Goal: Communication & Community: Answer question/provide support

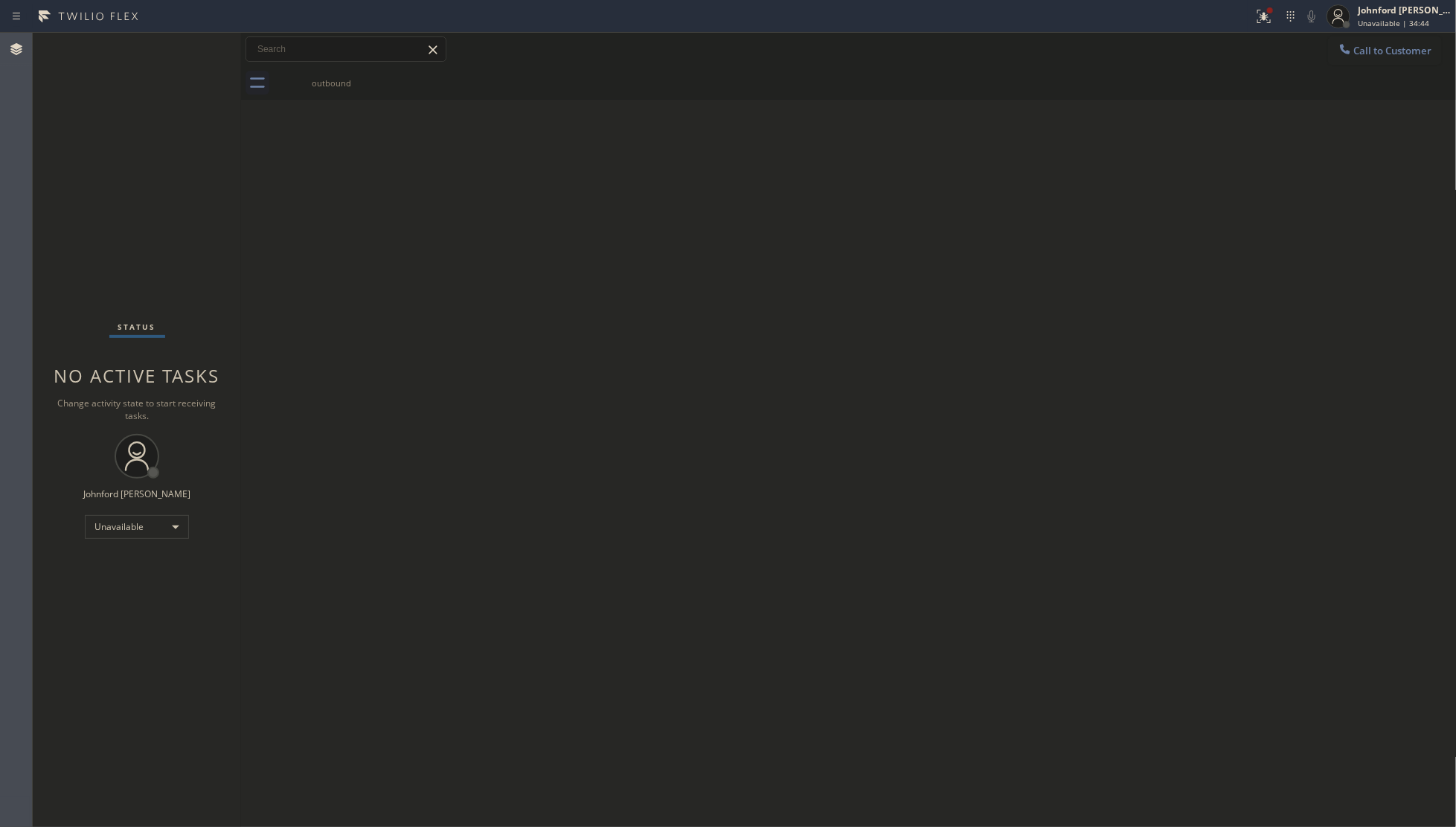
click at [1149, 443] on div "Back to Dashboard Change Sender ID Customers Technicians Select a contact Outbo…" at bounding box center [849, 430] width 1216 height 794
click at [1006, 407] on div "Back to Dashboard Change Sender ID Customers Technicians Select a contact Outbo…" at bounding box center [849, 430] width 1216 height 794
drag, startPoint x: 1367, startPoint y: 38, endPoint x: 683, endPoint y: 222, distance: 708.3
click at [1360, 38] on button "Call to Customer" at bounding box center [1385, 50] width 114 height 28
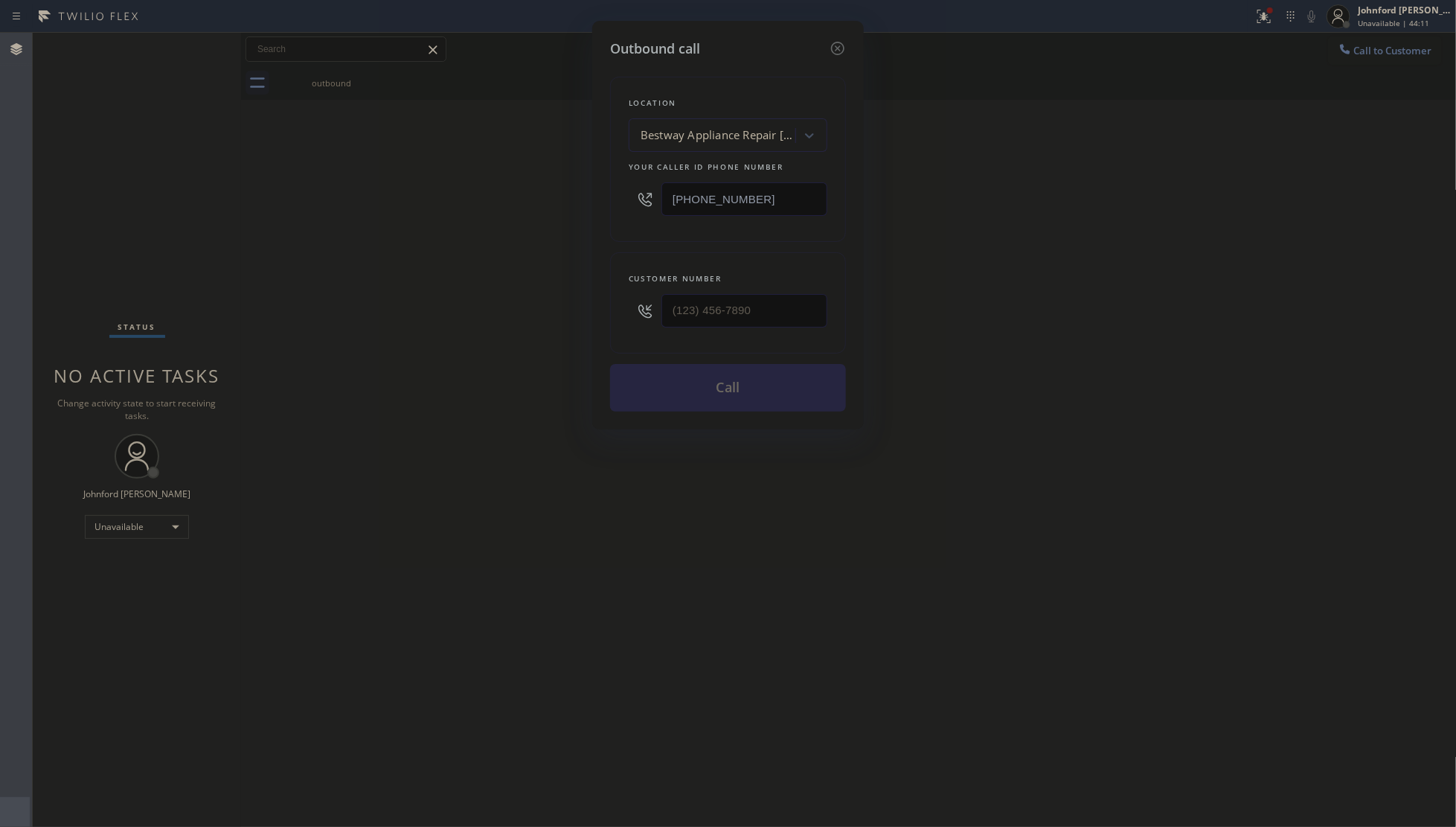
drag, startPoint x: 798, startPoint y: 195, endPoint x: 466, endPoint y: 232, distance: 334.1
click at [511, 221] on div "Outbound call Location Bestway Appliance Repair [GEOGRAPHIC_DATA] Your caller i…" at bounding box center [728, 414] width 1456 height 827
paste input "805) 214-1789"
type input "[PHONE_NUMBER]"
drag, startPoint x: 645, startPoint y: 304, endPoint x: 542, endPoint y: 316, distance: 103.7
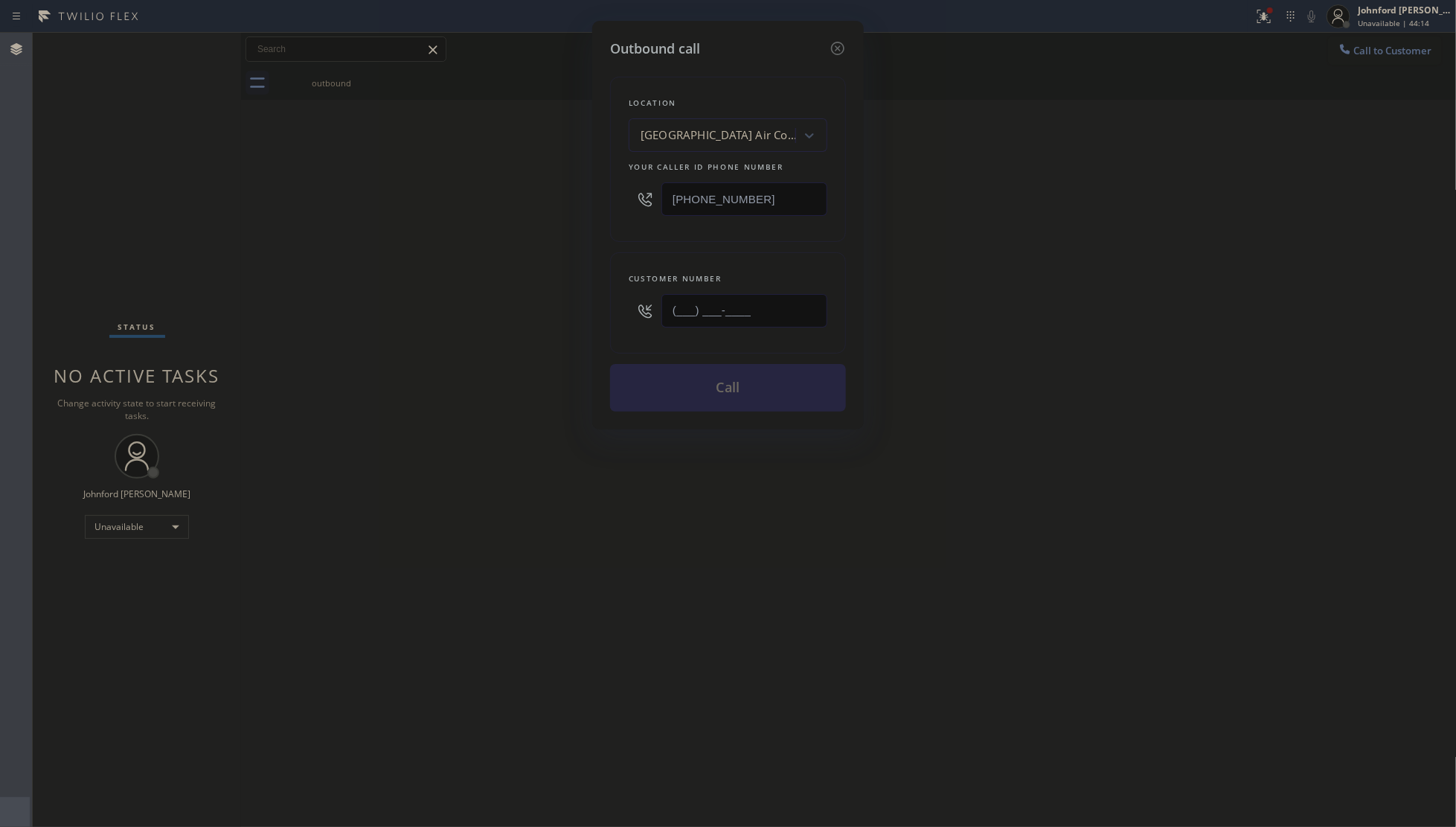
click at [495, 316] on div "Outbound call Location [GEOGRAPHIC_DATA] Air Conditioning Your caller id phone …" at bounding box center [728, 414] width 1456 height 827
paste input "213) 510-4367"
type input "[PHONE_NUMBER]"
drag, startPoint x: 459, startPoint y: 334, endPoint x: 509, endPoint y: 337, distance: 50.1
click at [469, 334] on div "Outbound call Location [GEOGRAPHIC_DATA] Air Conditioning Your caller id phone …" at bounding box center [728, 414] width 1456 height 827
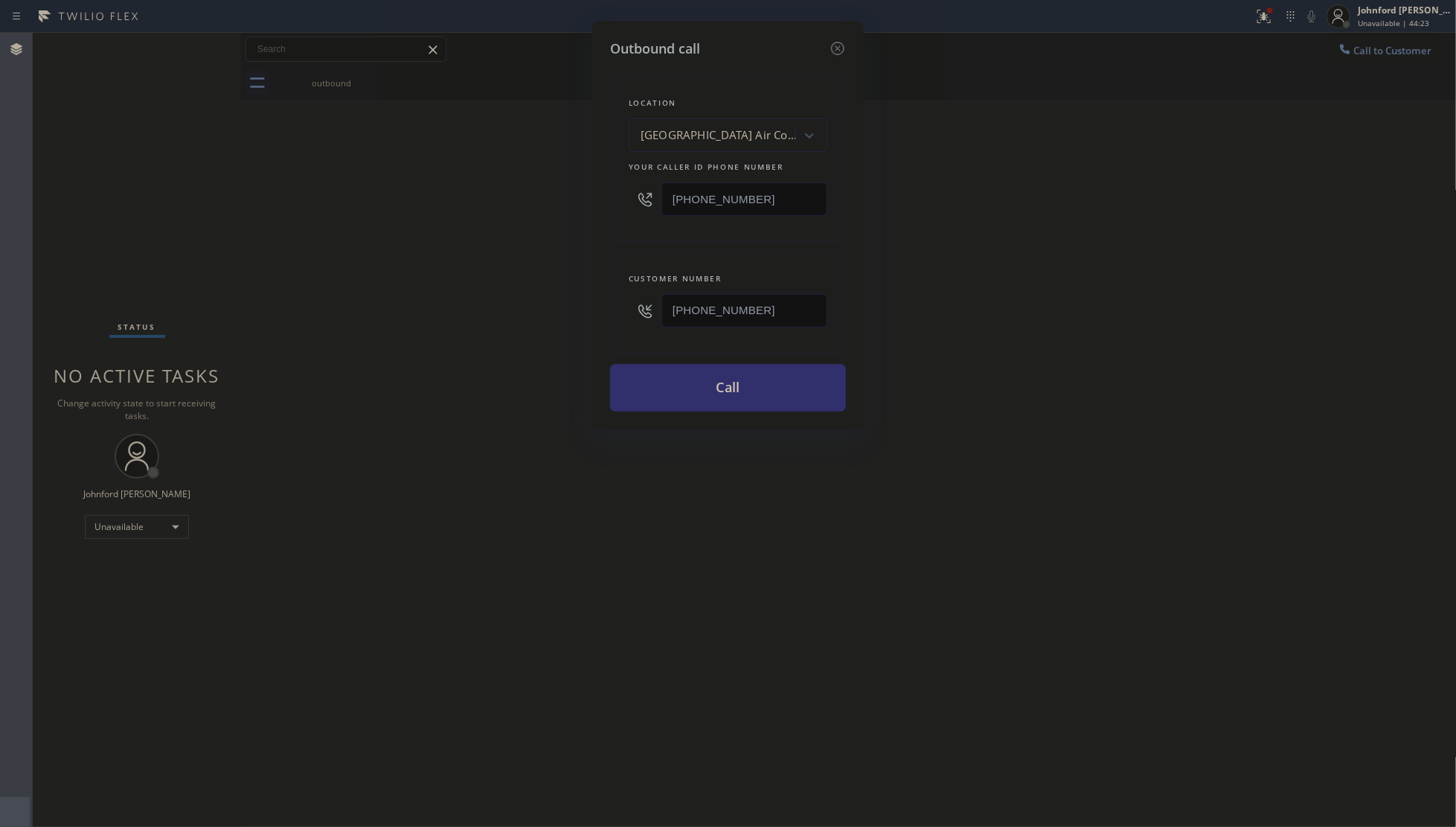
click at [678, 388] on button "Call" at bounding box center [728, 387] width 236 height 48
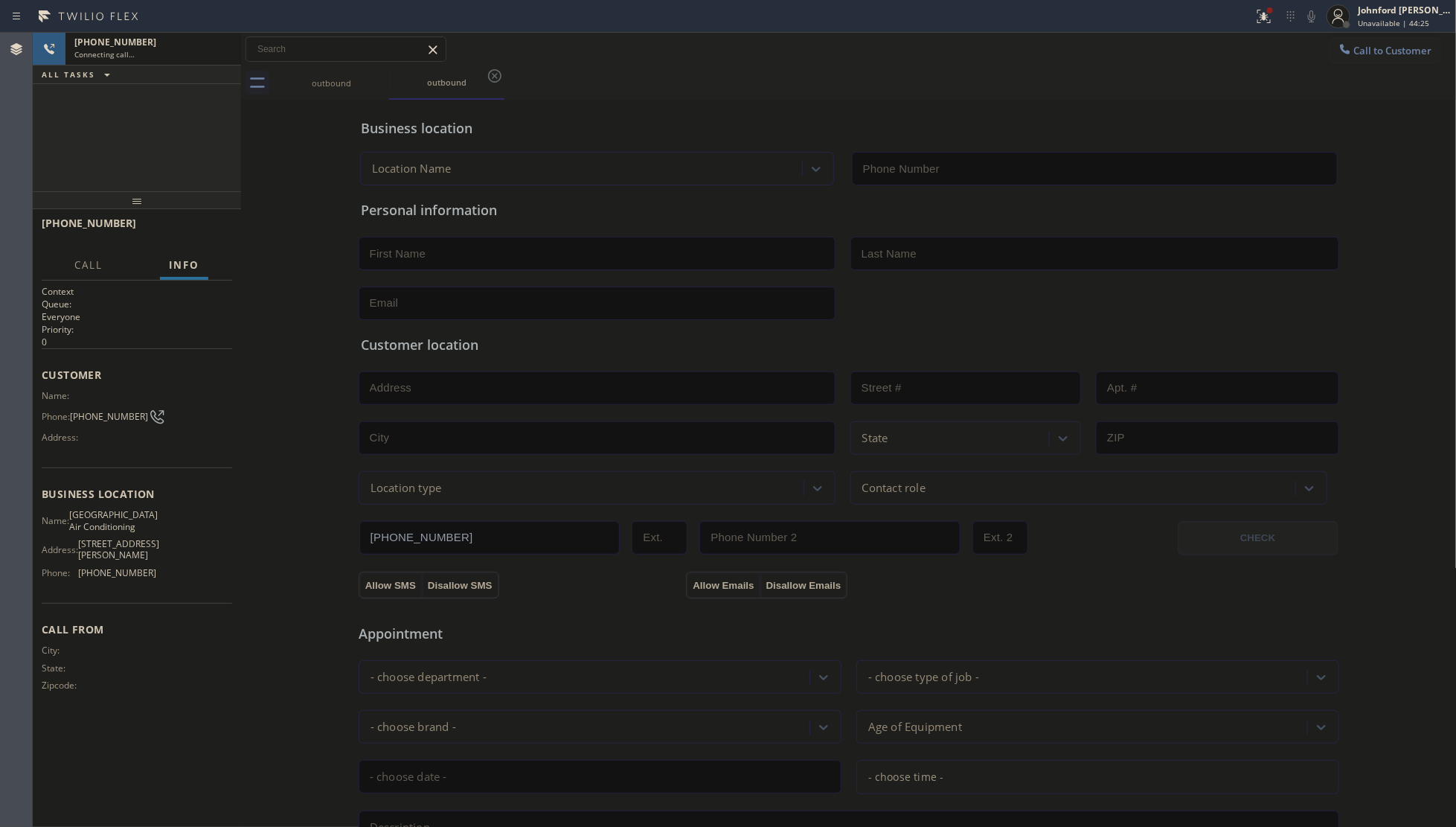
type input "[PHONE_NUMBER]"
click at [205, 235] on span "HANG UP" at bounding box center [197, 230] width 45 height 11
drag, startPoint x: 1352, startPoint y: 42, endPoint x: 1276, endPoint y: 83, distance: 86.4
click at [1355, 41] on button "Call to Customer" at bounding box center [1385, 50] width 114 height 28
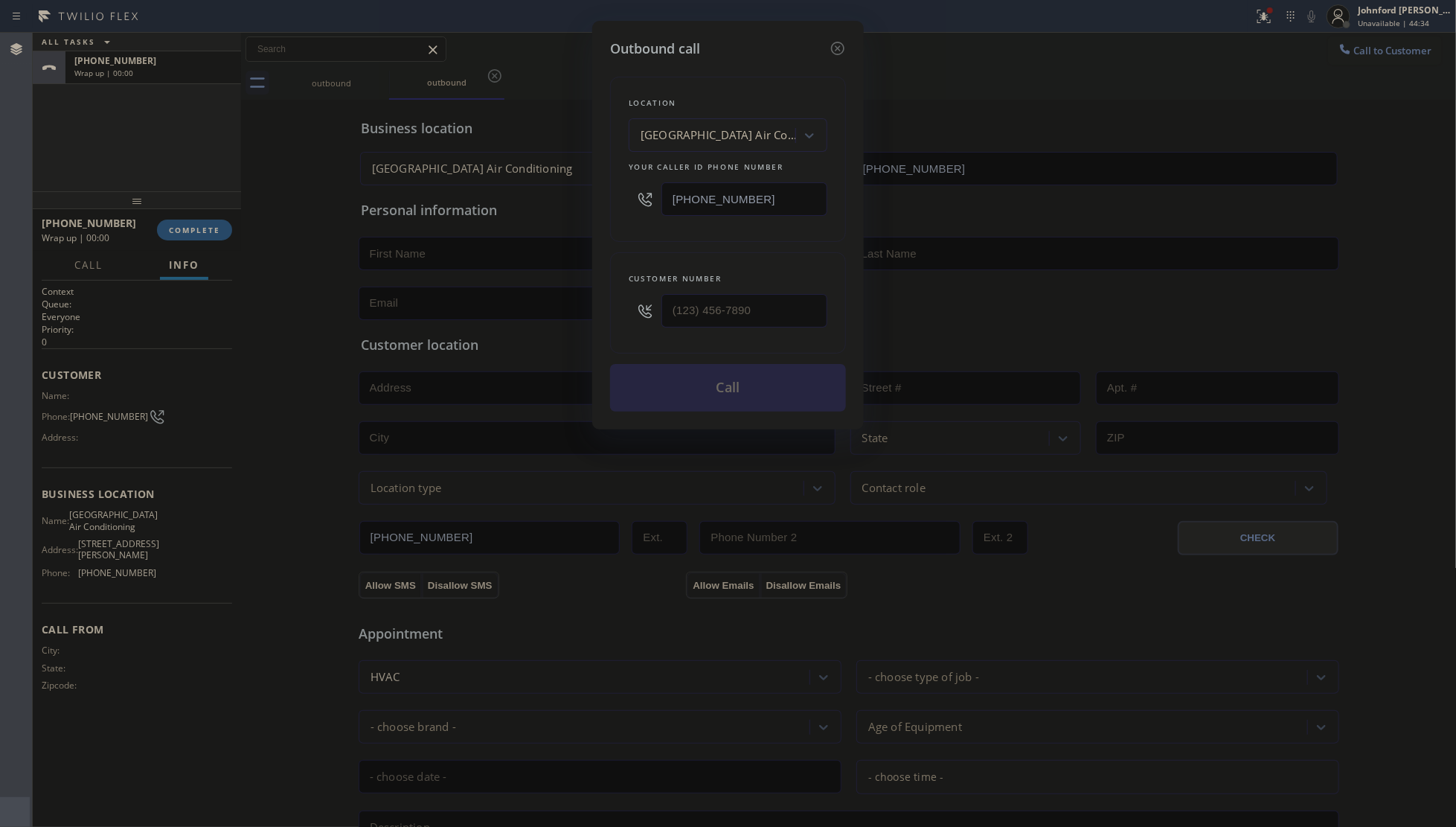
drag, startPoint x: 824, startPoint y: 329, endPoint x: 588, endPoint y: 294, distance: 238.6
click at [588, 294] on div "Outbound call Location [GEOGRAPHIC_DATA] Air Conditioning Your caller id phone …" at bounding box center [728, 414] width 1456 height 827
click at [622, 252] on div "Customer number" at bounding box center [728, 303] width 236 height 101
click at [716, 301] on input "(___) ___-____" at bounding box center [745, 311] width 166 height 34
paste input "213) 510-4367"
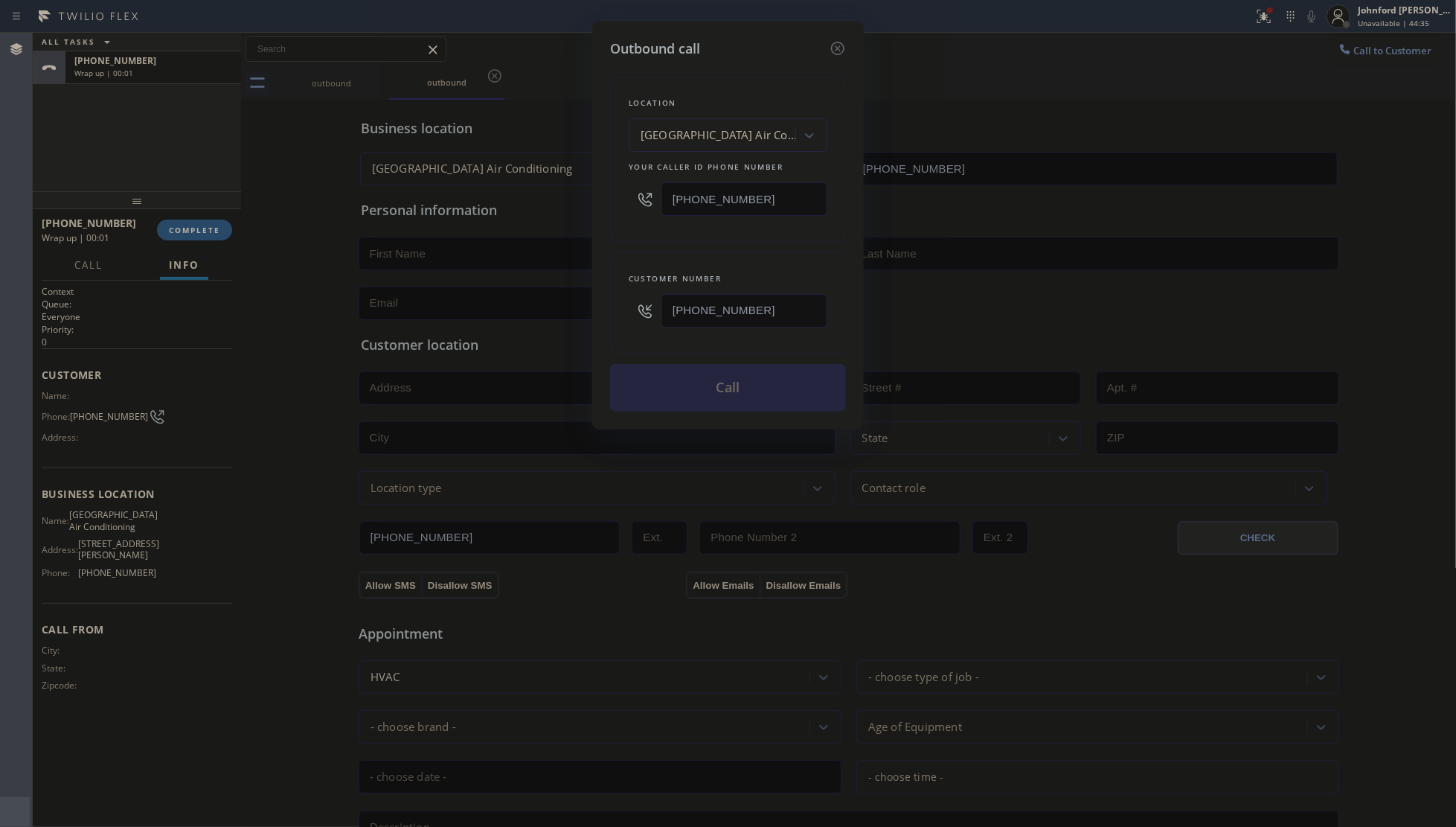
type input "[PHONE_NUMBER]"
click at [733, 241] on div "Location [GEOGRAPHIC_DATA] Air Conditioning Your caller id phone number [PHONE_…" at bounding box center [728, 234] width 236 height 353
click at [731, 381] on button "Call" at bounding box center [728, 387] width 236 height 48
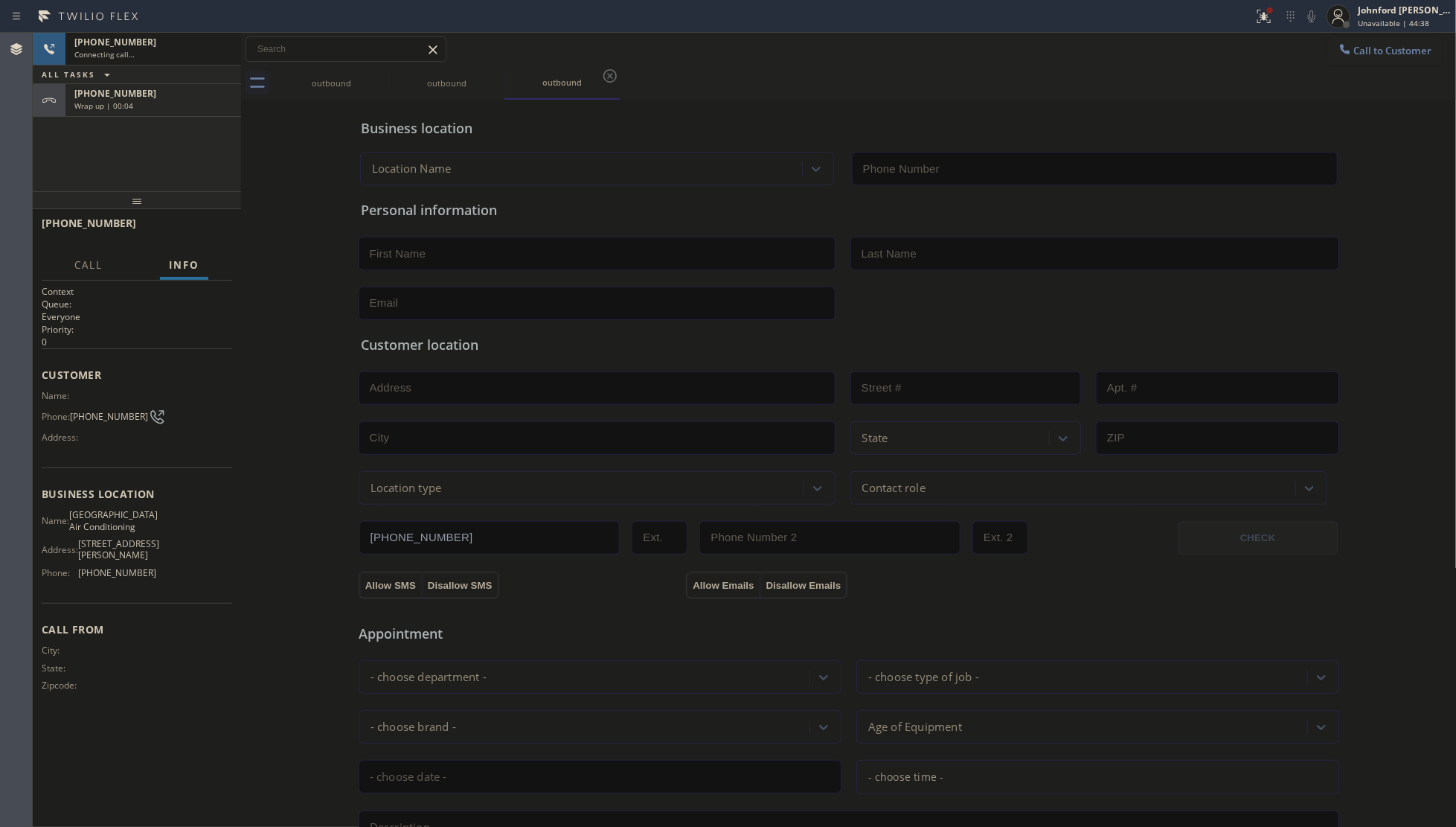
type input "[PHONE_NUMBER]"
click at [120, 98] on span "[PHONE_NUMBER]" at bounding box center [115, 93] width 82 height 12
click at [187, 232] on span "COMPLETE" at bounding box center [194, 230] width 51 height 11
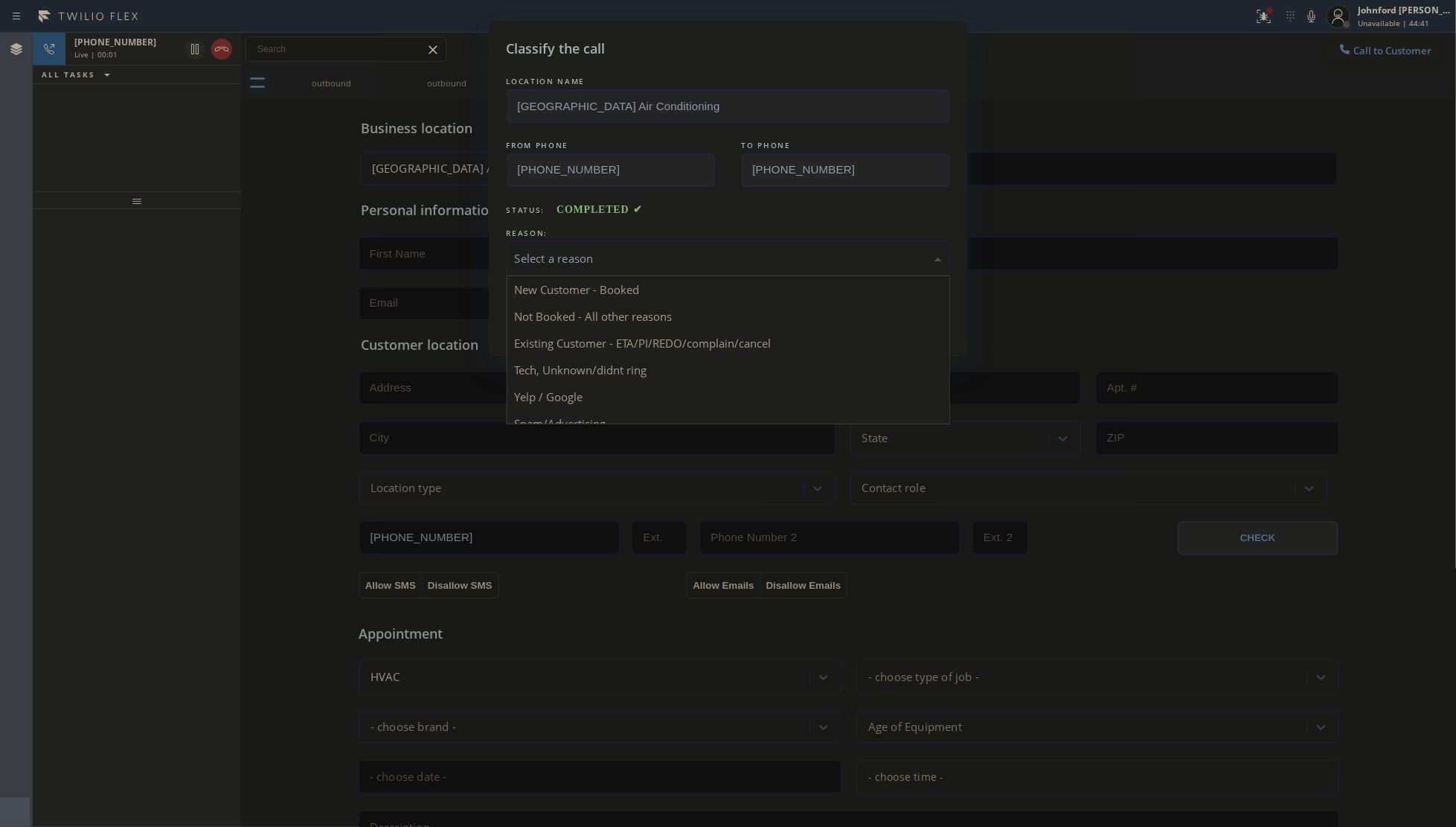
click at [612, 261] on div "Select a reason" at bounding box center [728, 258] width 427 height 17
click at [586, 250] on div "Tech, Unknown/didnt ring" at bounding box center [728, 258] width 427 height 17
drag, startPoint x: 588, startPoint y: 351, endPoint x: 566, endPoint y: 327, distance: 32.6
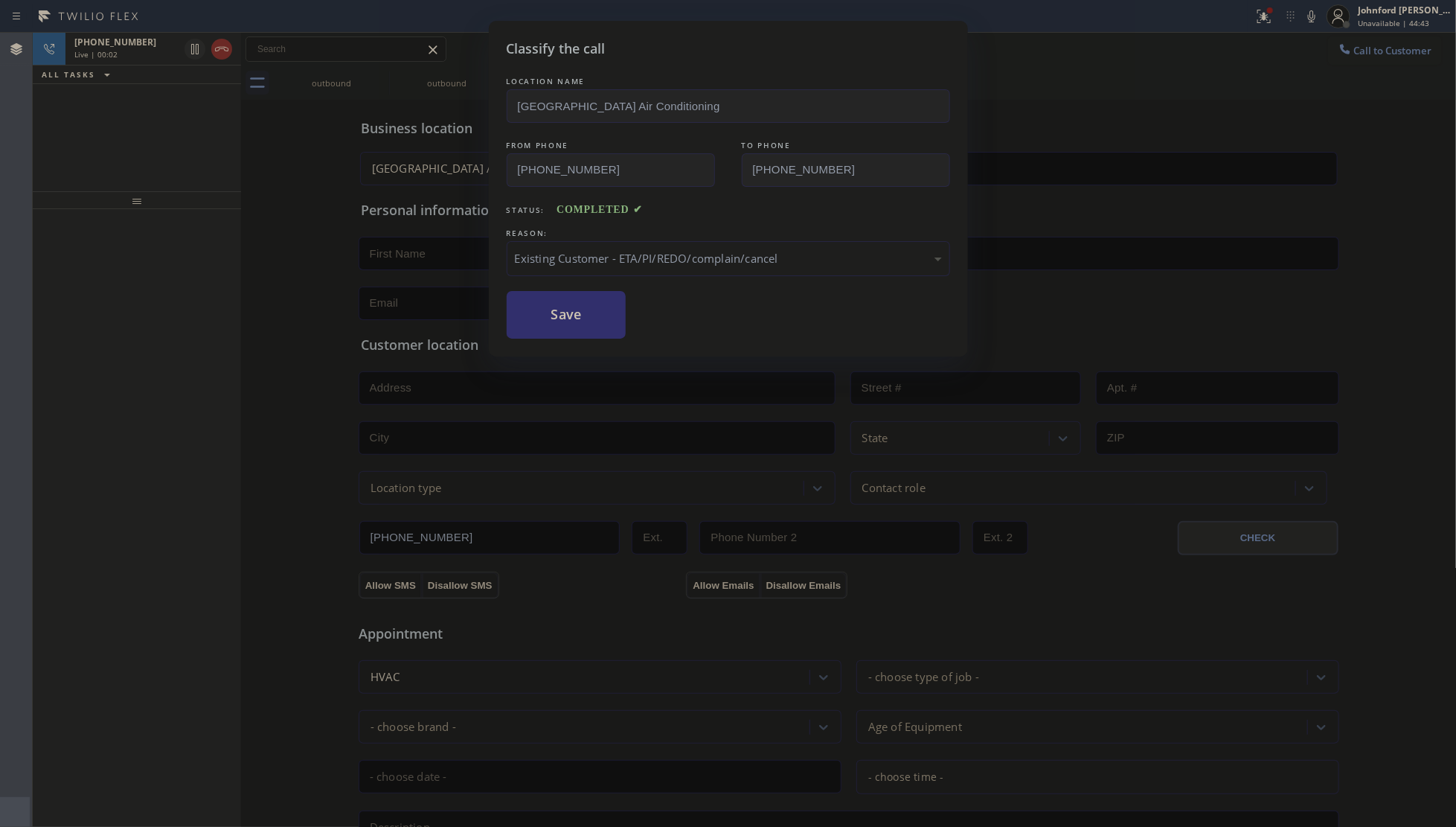
click at [566, 327] on button "Save" at bounding box center [566, 315] width 120 height 48
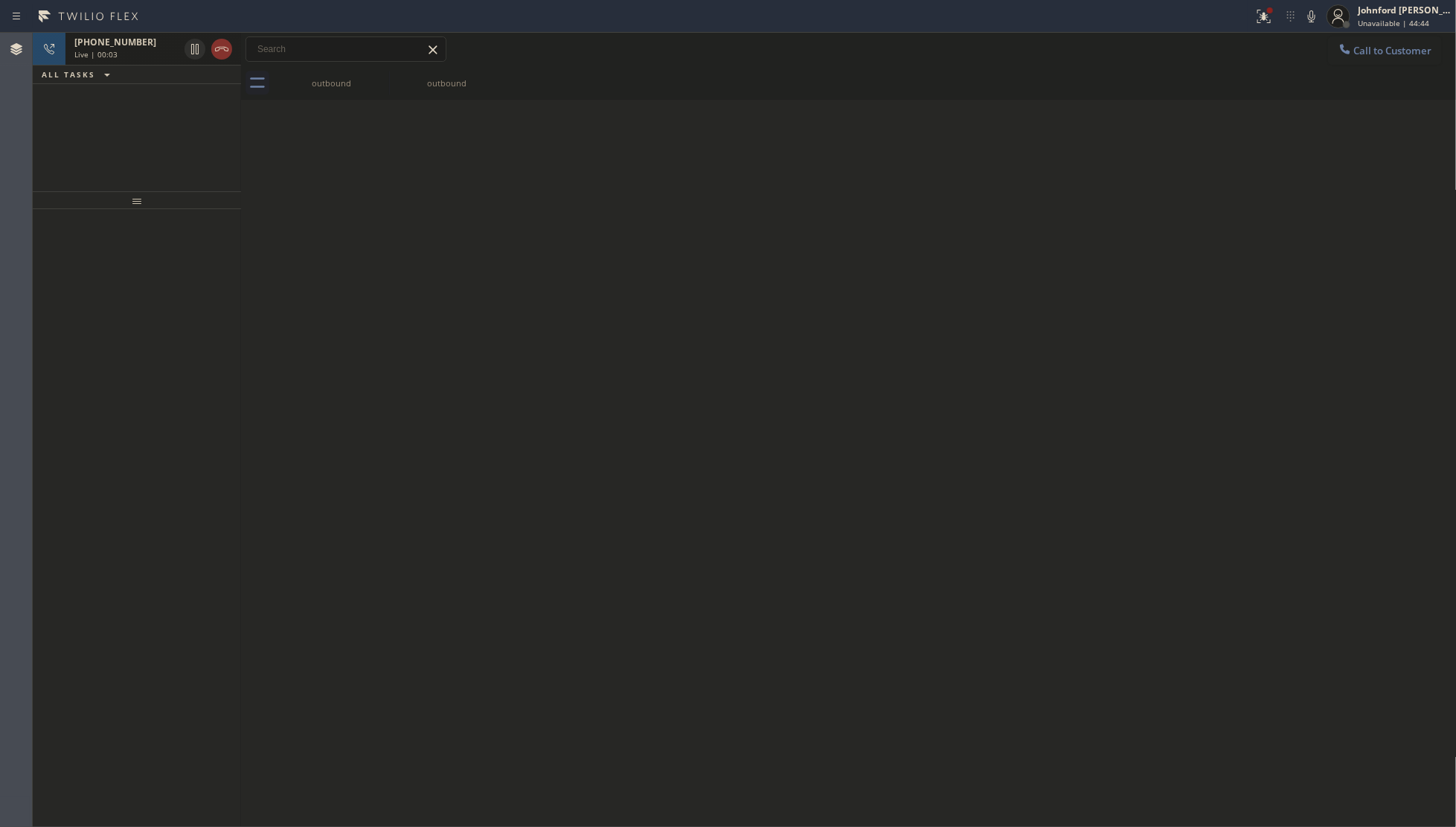
drag, startPoint x: 218, startPoint y: 45, endPoint x: 221, endPoint y: 35, distance: 10.4
click at [221, 45] on icon at bounding box center [221, 48] width 18 height 18
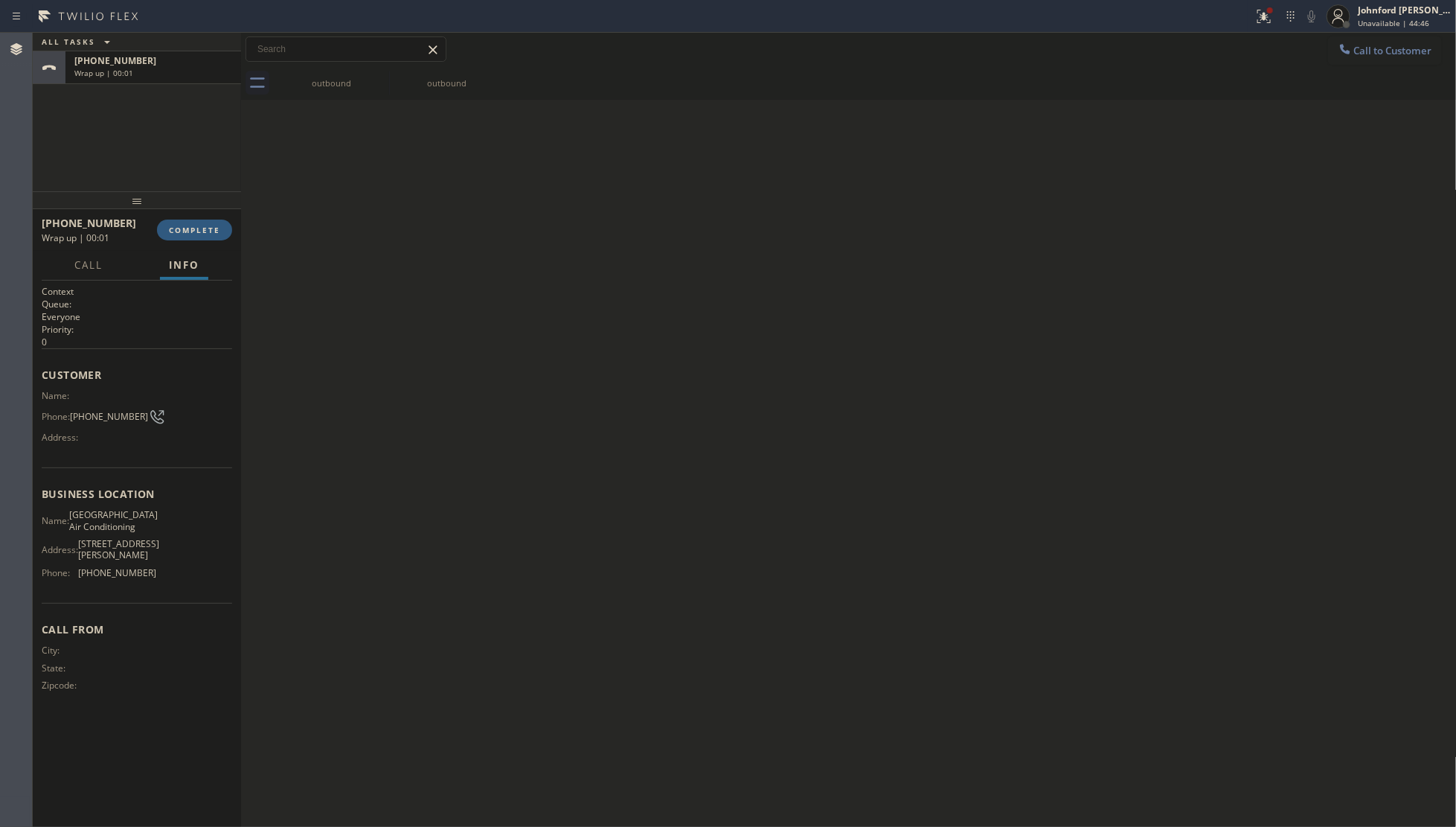
click at [220, 209] on div at bounding box center [137, 200] width 208 height 18
click at [214, 231] on span "COMPLETE" at bounding box center [194, 230] width 51 height 11
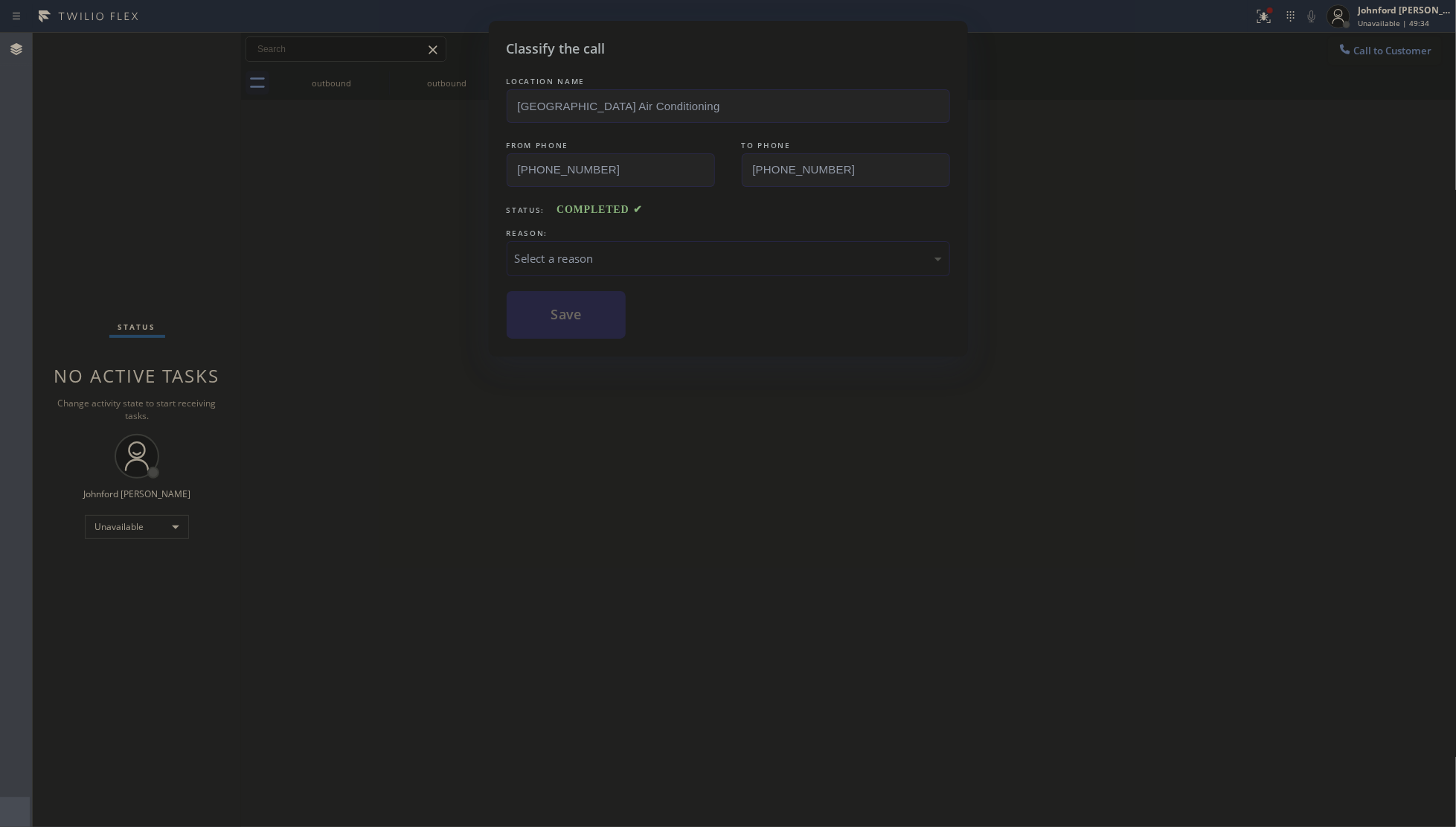
drag, startPoint x: 1086, startPoint y: 153, endPoint x: 1099, endPoint y: 111, distance: 44.0
click at [1094, 136] on div "Classify the call LOCATION NAME [GEOGRAPHIC_DATA] Air Conditioning FROM PHONE […" at bounding box center [728, 414] width 1456 height 827
click at [689, 253] on div "Select a reason" at bounding box center [728, 258] width 427 height 17
click at [426, 254] on div "Classify the call LOCATION NAME [GEOGRAPHIC_DATA] Air Conditioning FROM PHONE […" at bounding box center [728, 414] width 1456 height 827
click at [1102, 322] on div "Classify the call LOCATION NAME [GEOGRAPHIC_DATA] Air Conditioning FROM PHONE […" at bounding box center [728, 414] width 1456 height 827
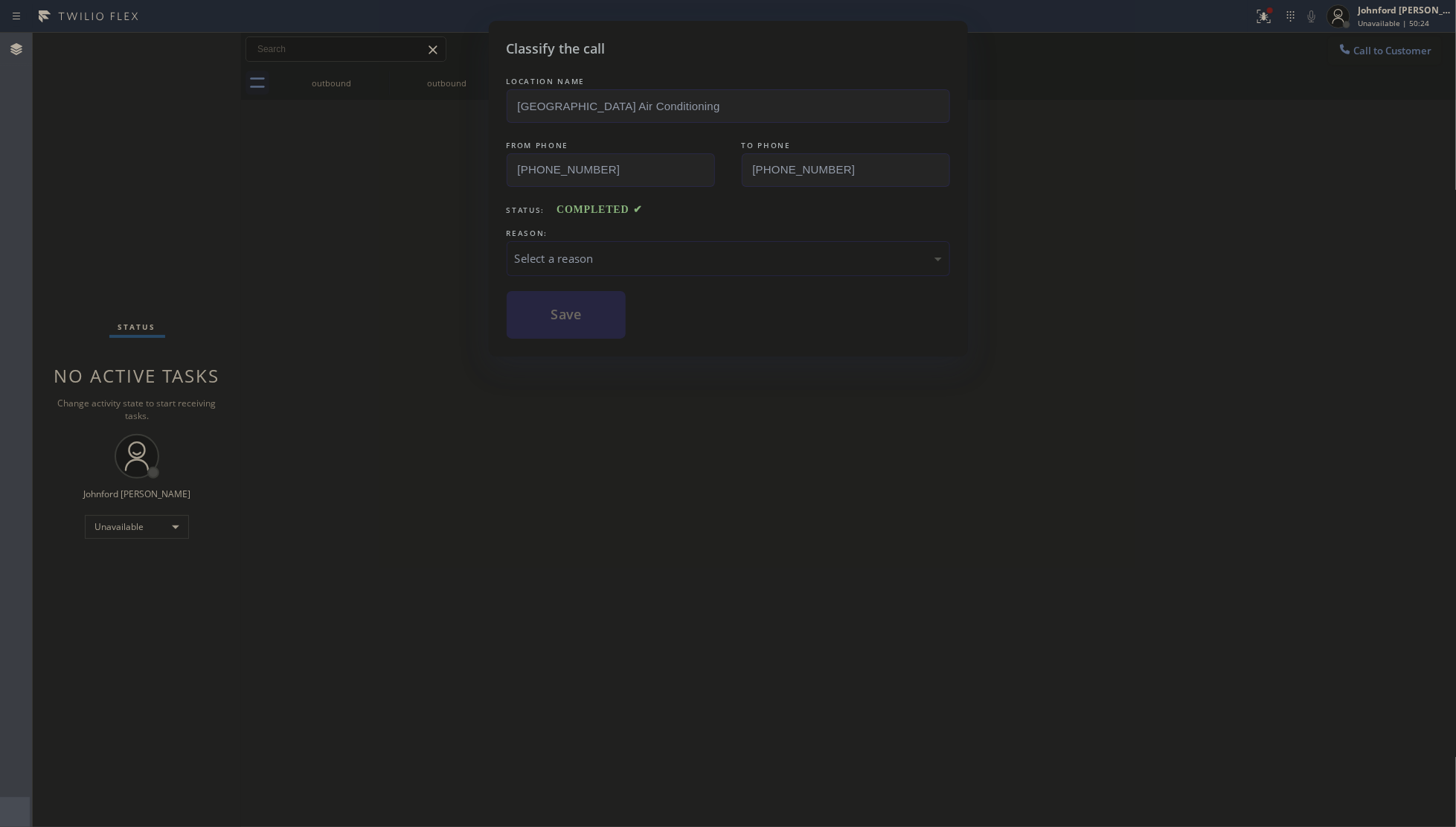
click at [787, 225] on div "REASON:" at bounding box center [728, 233] width 443 height 15
click at [754, 250] on div "Select a reason" at bounding box center [728, 258] width 427 height 17
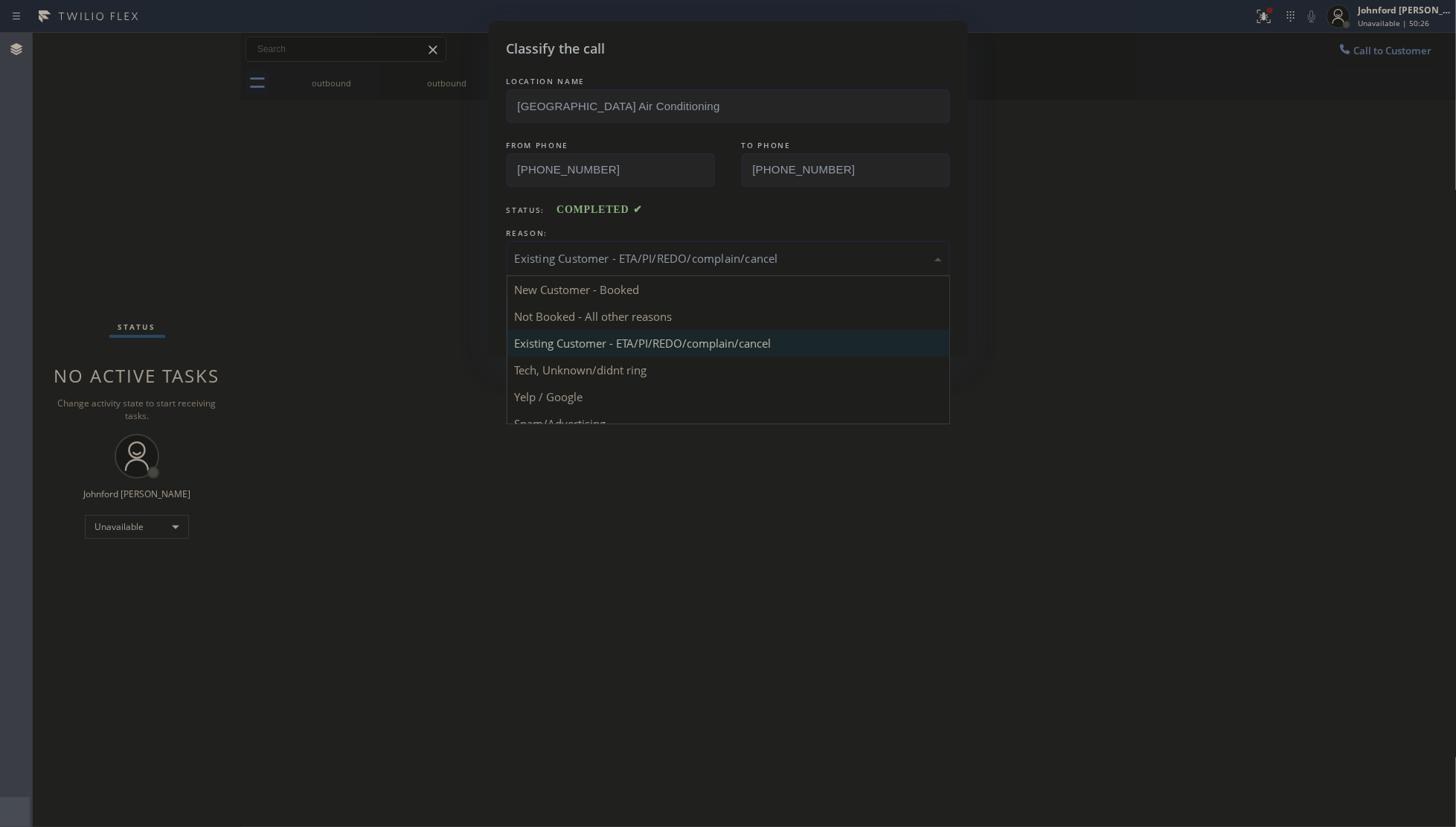
click at [578, 257] on div "Existing Customer - ETA/PI/REDO/complain/cancel" at bounding box center [728, 258] width 427 height 17
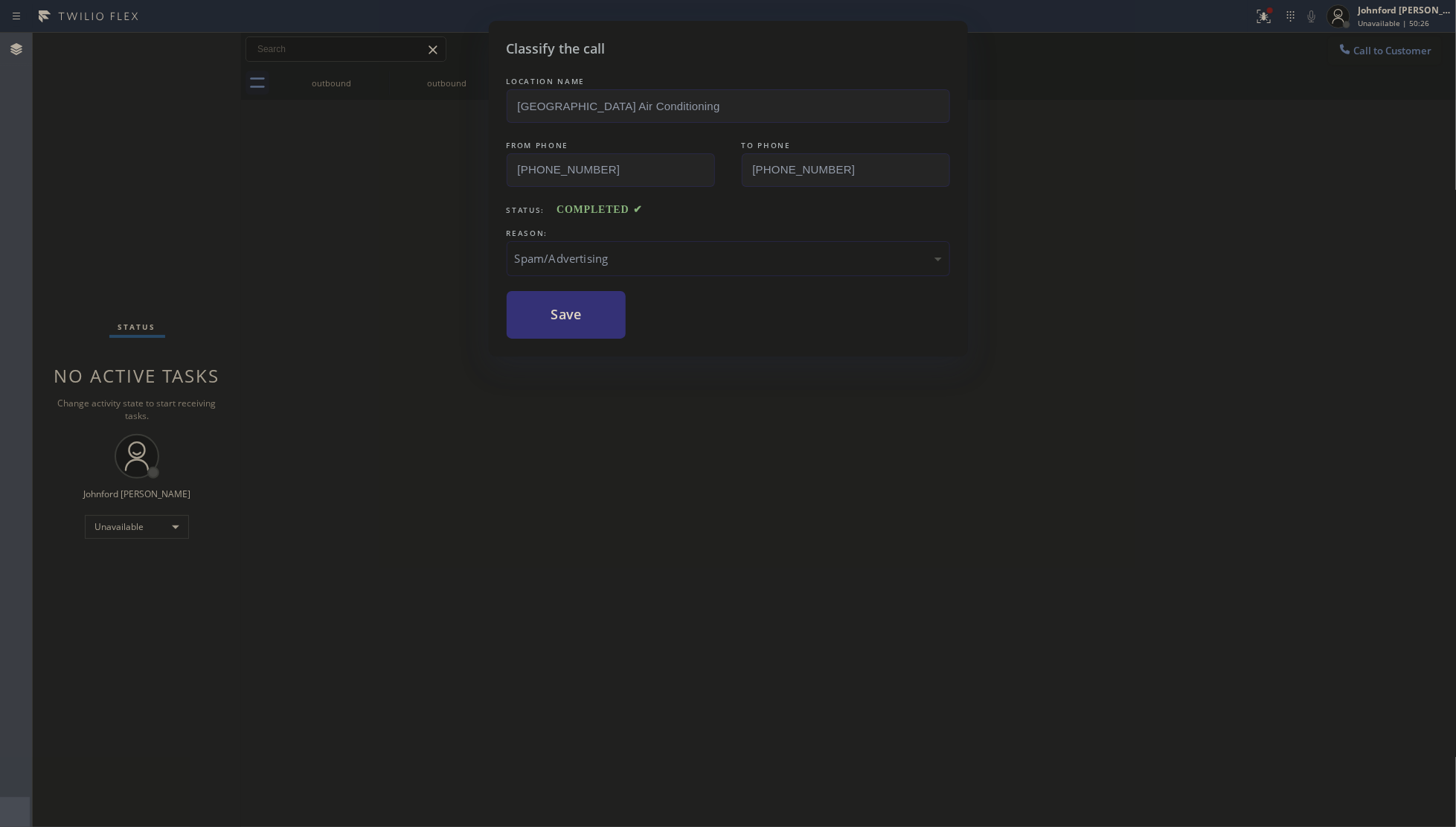
click at [556, 277] on div "LOCATION NAME [GEOGRAPHIC_DATA] Air Conditioning FROM PHONE [PHONE_NUMBER] TO P…" at bounding box center [728, 206] width 443 height 265
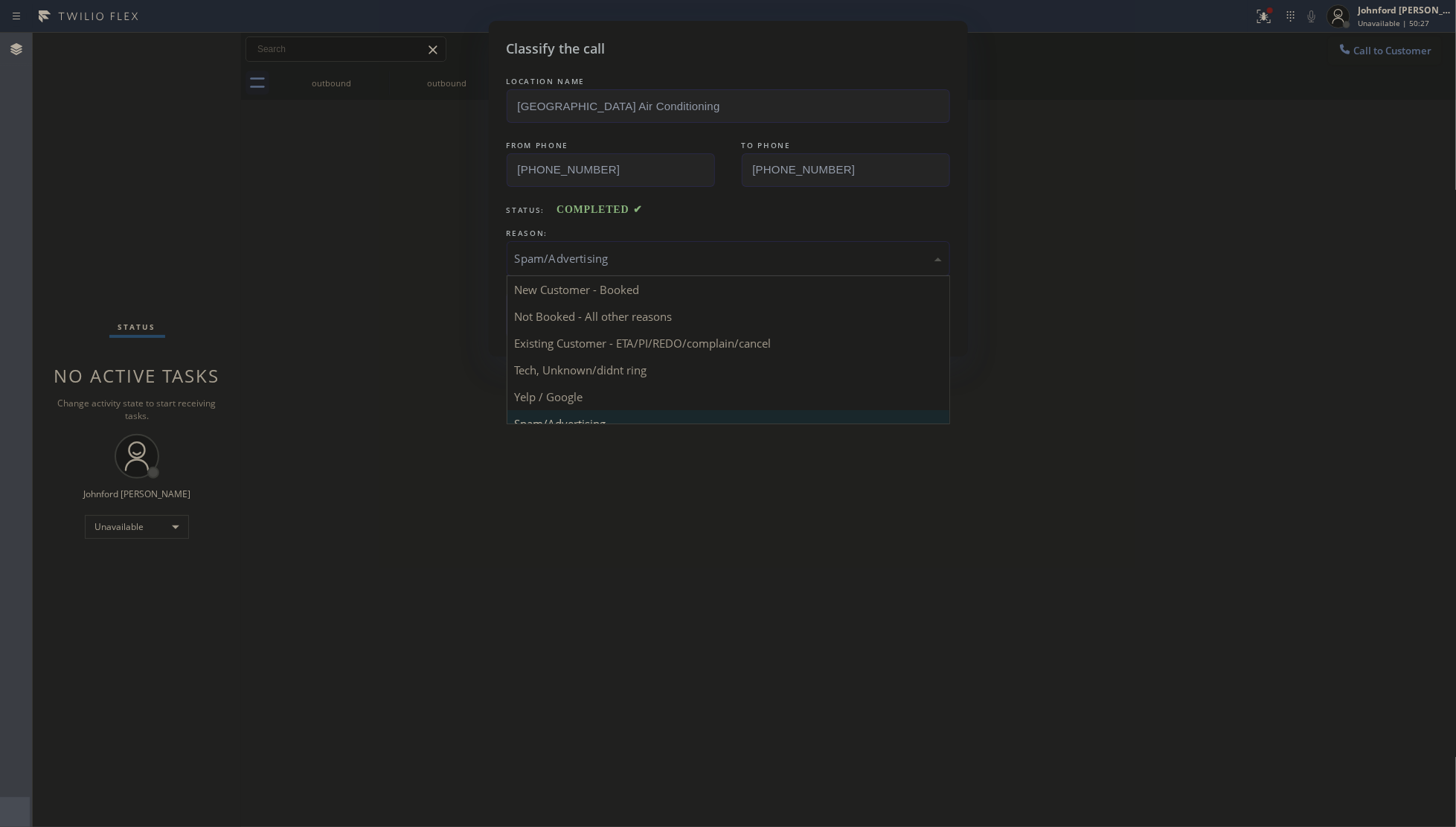
click at [575, 269] on div "Spam/Advertising" at bounding box center [728, 259] width 443 height 35
click at [621, 261] on div "Spam/Advertising" at bounding box center [728, 258] width 427 height 17
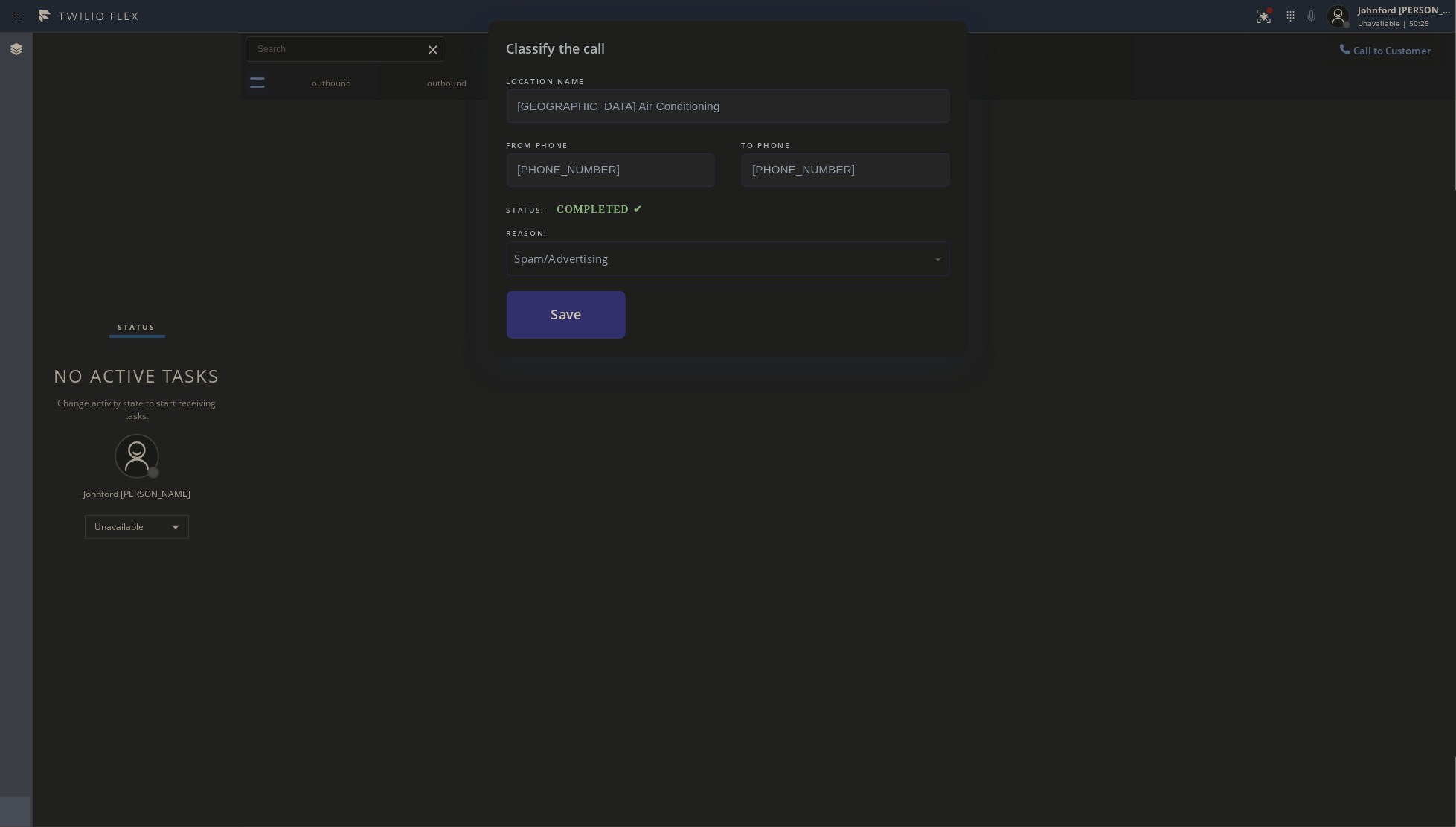
click at [589, 326] on button "Save" at bounding box center [566, 315] width 120 height 48
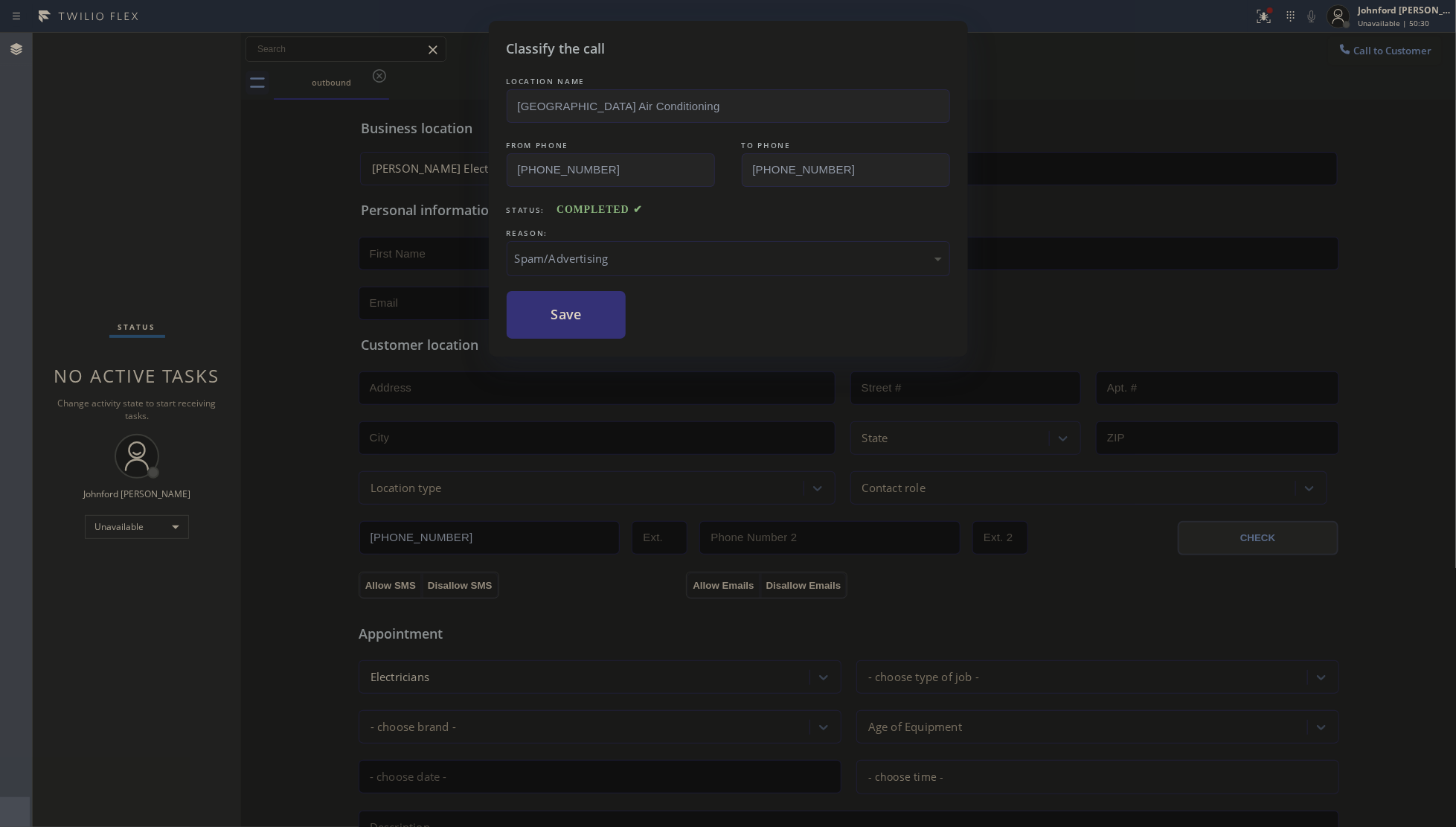
click at [1267, 15] on div "Classify the call LOCATION NAME [GEOGRAPHIC_DATA] Air Conditioning FROM PHONE […" at bounding box center [728, 414] width 1456 height 827
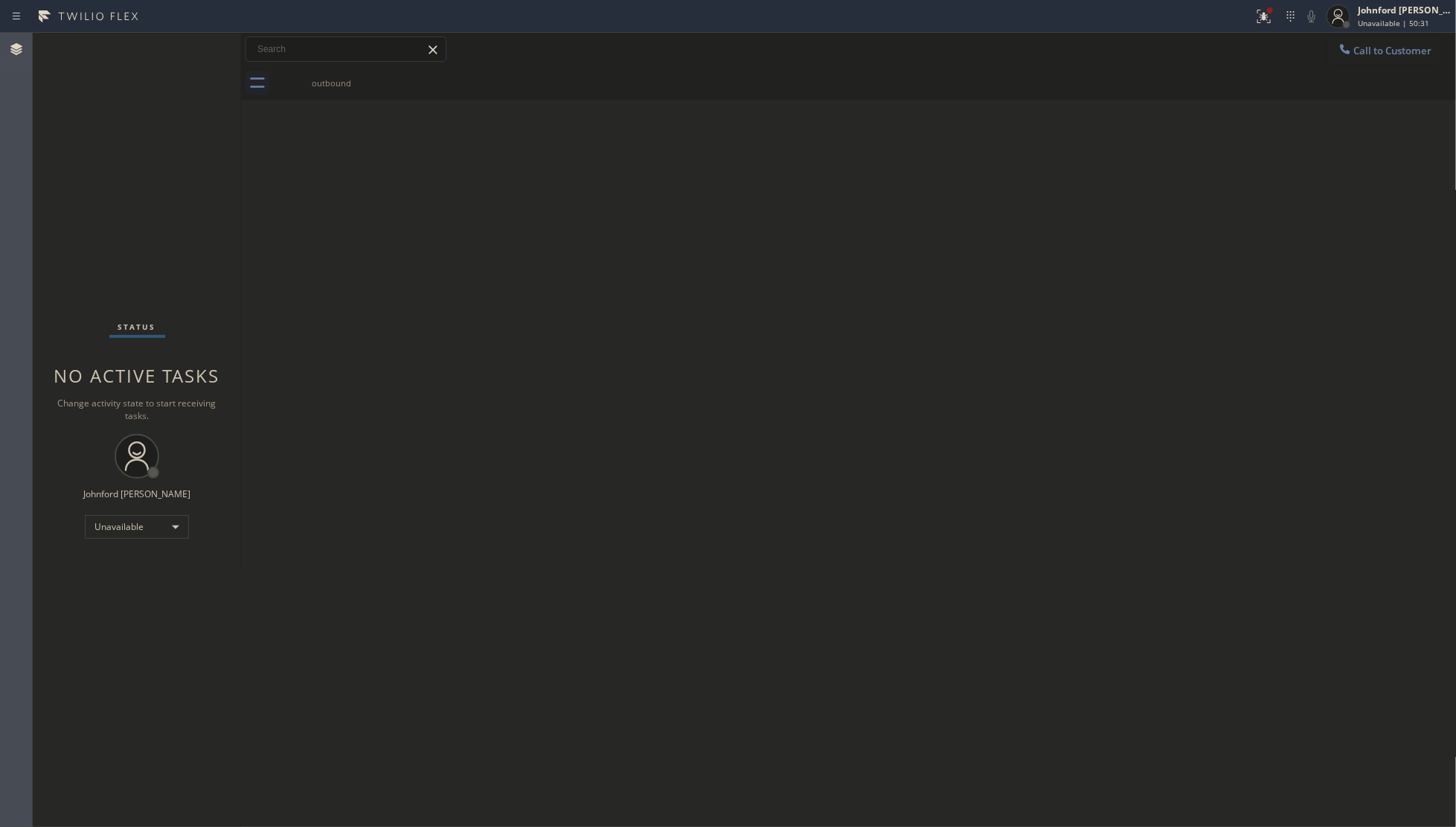
click at [576, 296] on div "Back to Dashboard Change Sender ID Customers Technicians Select a contact Outbo…" at bounding box center [849, 430] width 1216 height 794
click at [1243, 26] on div at bounding box center [627, 16] width 1242 height 24
click at [1257, 24] on icon at bounding box center [1263, 16] width 18 height 18
click at [1126, 194] on button "Clear issue" at bounding box center [1184, 194] width 174 height 21
click at [1043, 201] on div "Back to Dashboard Change Sender ID Customers Technicians Select a contact Outbo…" at bounding box center [849, 430] width 1216 height 794
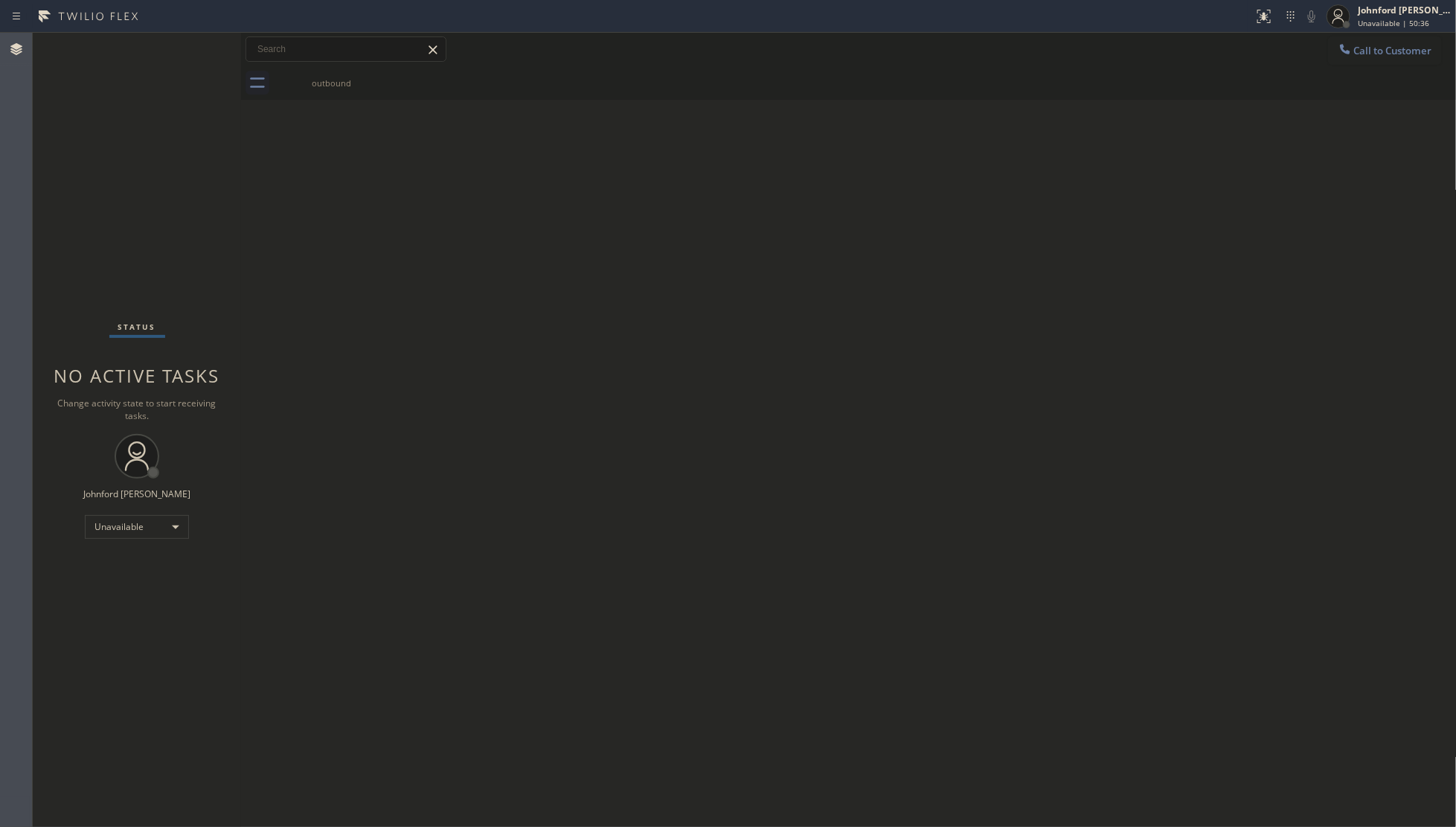
drag, startPoint x: 1313, startPoint y: 240, endPoint x: 1288, endPoint y: 135, distance: 107.9
click at [1318, 240] on div "Back to Dashboard Change Sender ID Customers Technicians Select a contact Outbo…" at bounding box center [849, 430] width 1216 height 794
click at [430, 283] on div "Back to Dashboard Change Sender ID Customers Technicians Select a contact Outbo…" at bounding box center [849, 430] width 1216 height 794
click at [1380, 60] on button "Call to Customer" at bounding box center [1385, 50] width 114 height 28
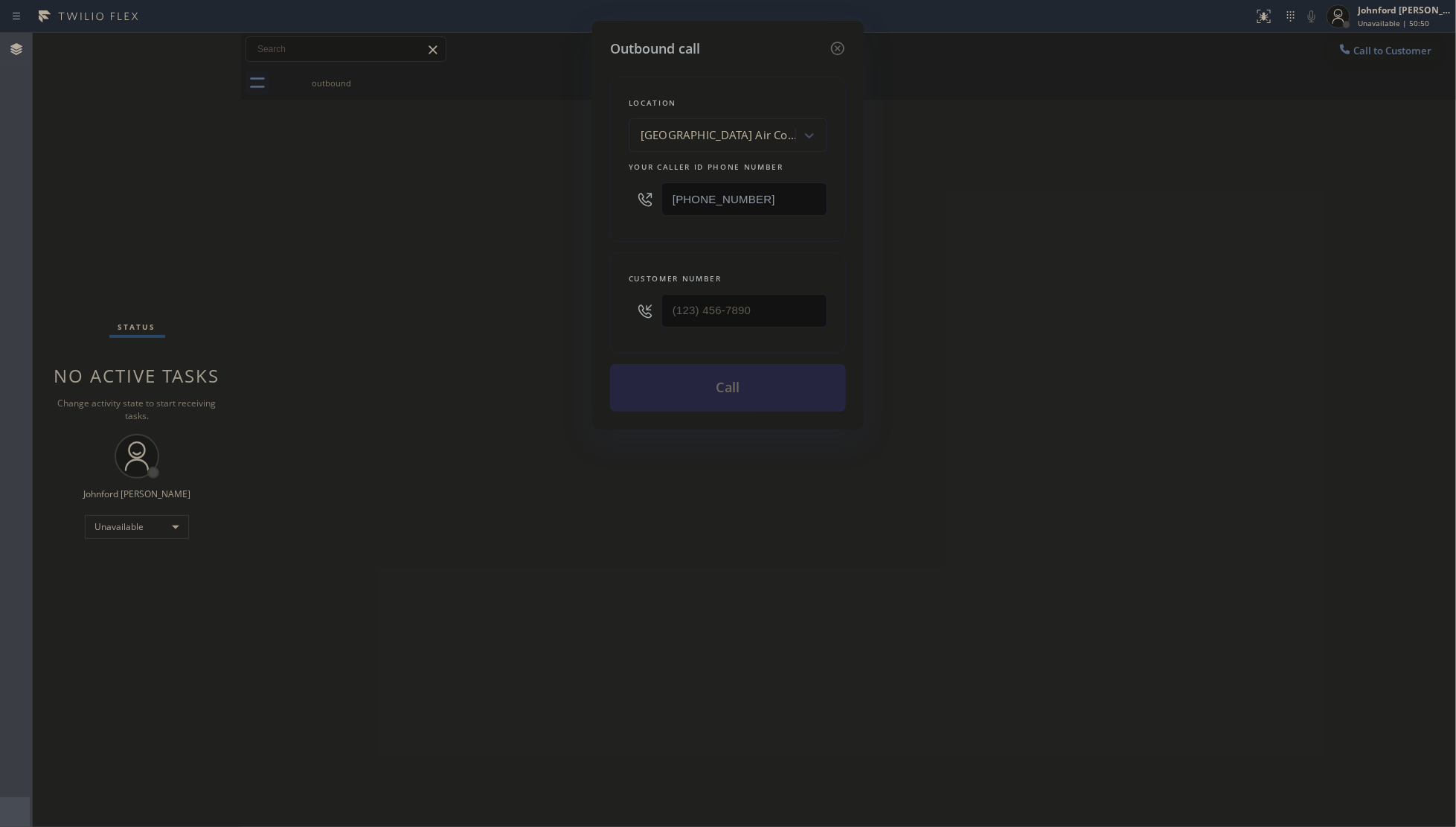
drag, startPoint x: 804, startPoint y: 202, endPoint x: 560, endPoint y: 202, distance: 244.0
click at [565, 202] on div "Outbound call Location [GEOGRAPHIC_DATA] Air Conditioning Your caller id phone …" at bounding box center [728, 414] width 1456 height 827
paste input "13) 733-8363"
type input "[PHONE_NUMBER]"
drag, startPoint x: 661, startPoint y: 307, endPoint x: 551, endPoint y: 310, distance: 110.0
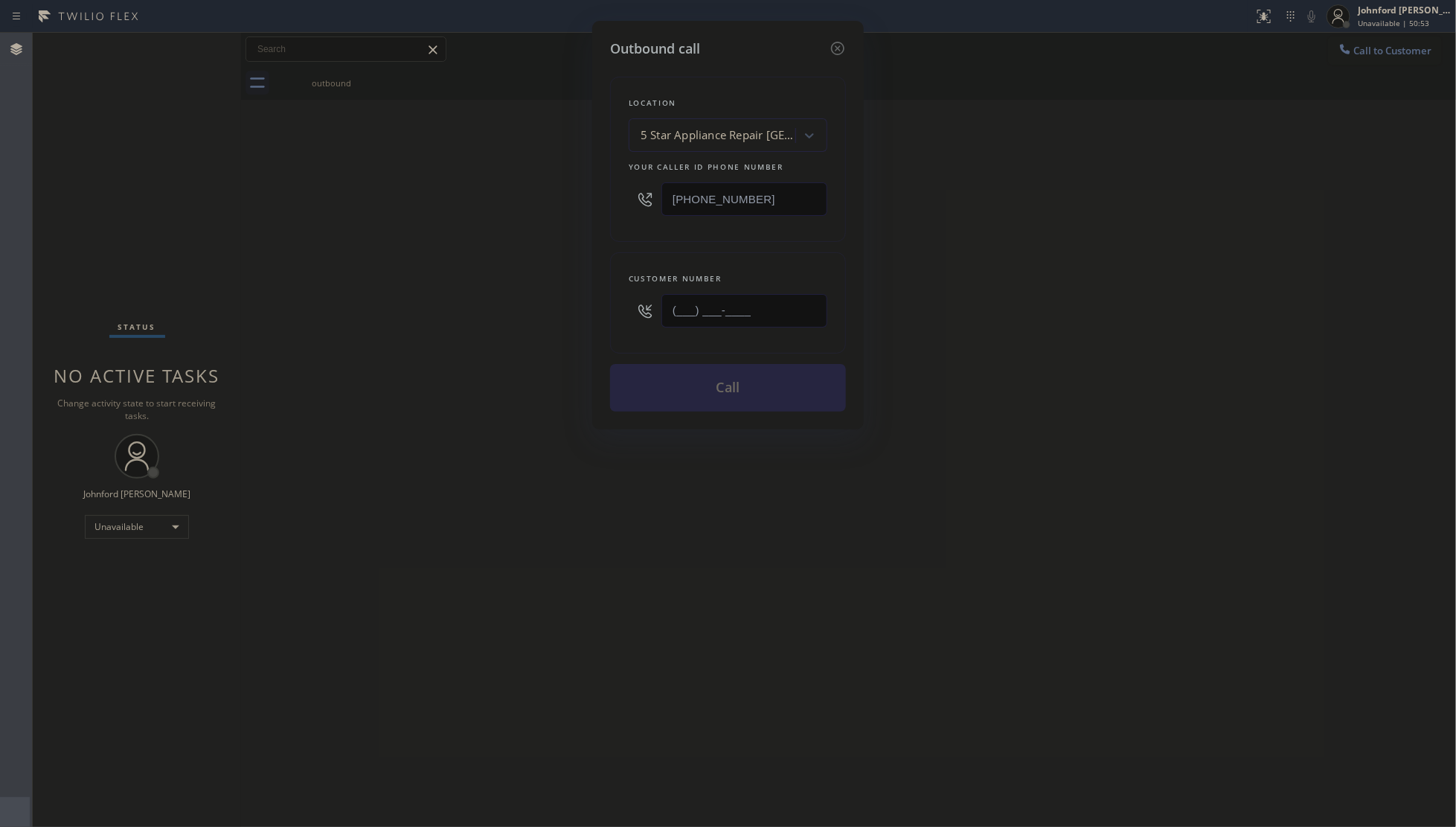
click at [563, 311] on div "Outbound call Location 5 Star Appliance Repair [GEOGRAPHIC_DATA] Your caller id…" at bounding box center [728, 414] width 1456 height 827
paste input "813) 871-0216"
type input "[PHONE_NUMBER]"
click at [459, 299] on div "Outbound call Location 5 Star Appliance Repair [GEOGRAPHIC_DATA] Your caller id…" at bounding box center [728, 414] width 1456 height 827
click at [778, 370] on button "Call" at bounding box center [728, 387] width 236 height 48
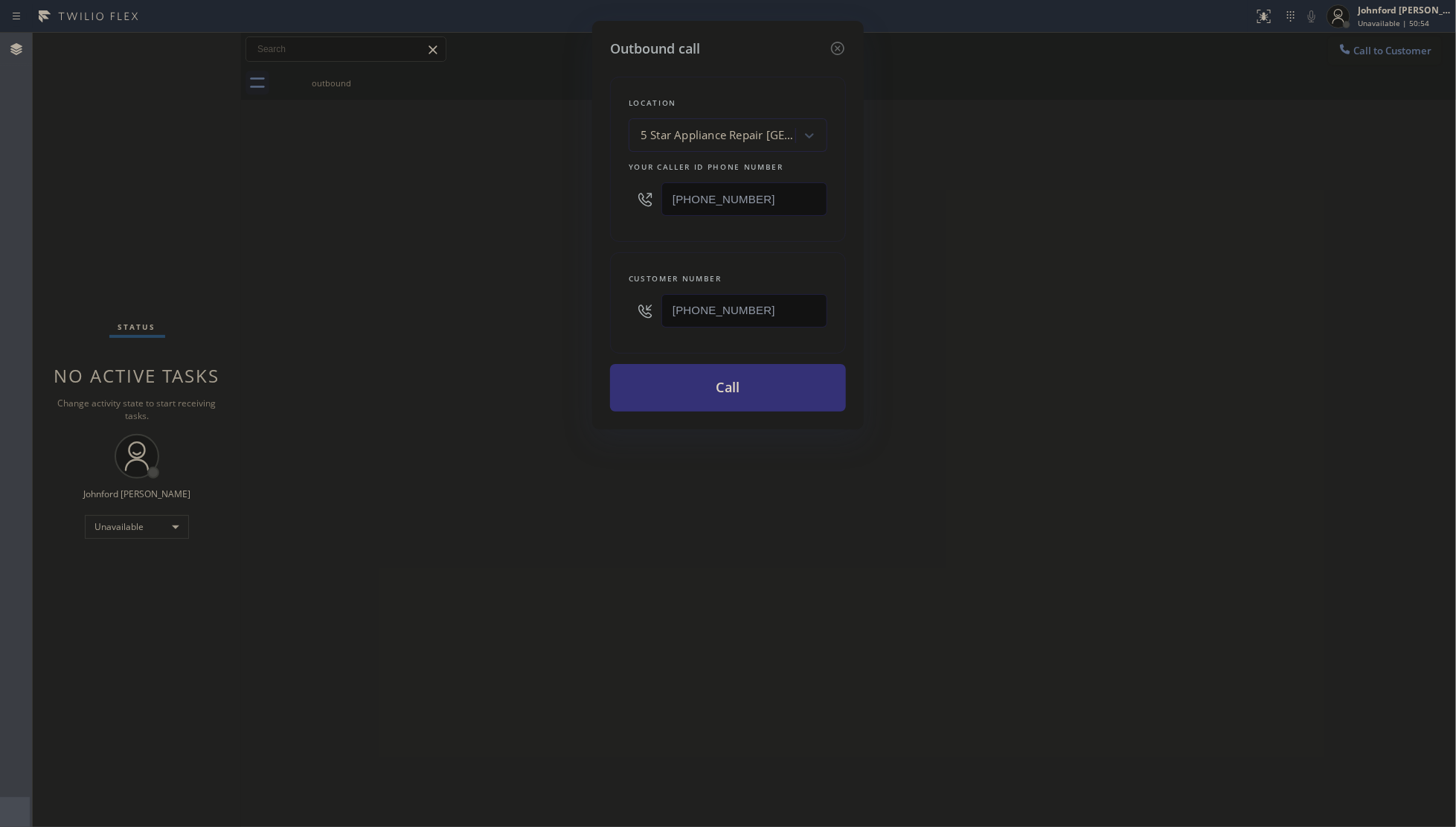
click at [995, 321] on div "Outbound call Location 5 Star Appliance Repair [GEOGRAPHIC_DATA] Your caller id…" at bounding box center [728, 414] width 1456 height 827
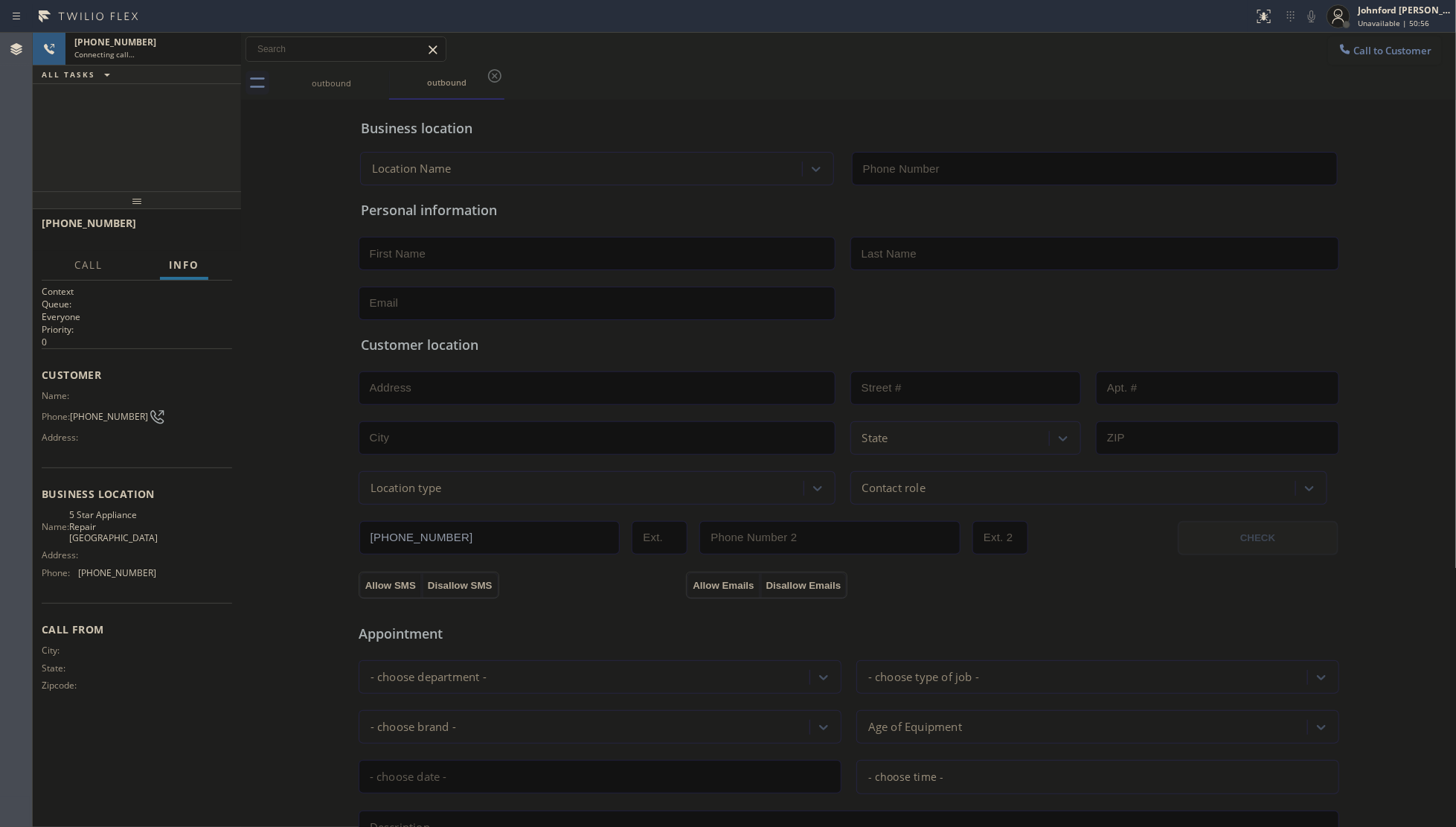
type input "[PHONE_NUMBER]"
click at [382, 78] on icon at bounding box center [379, 75] width 18 height 18
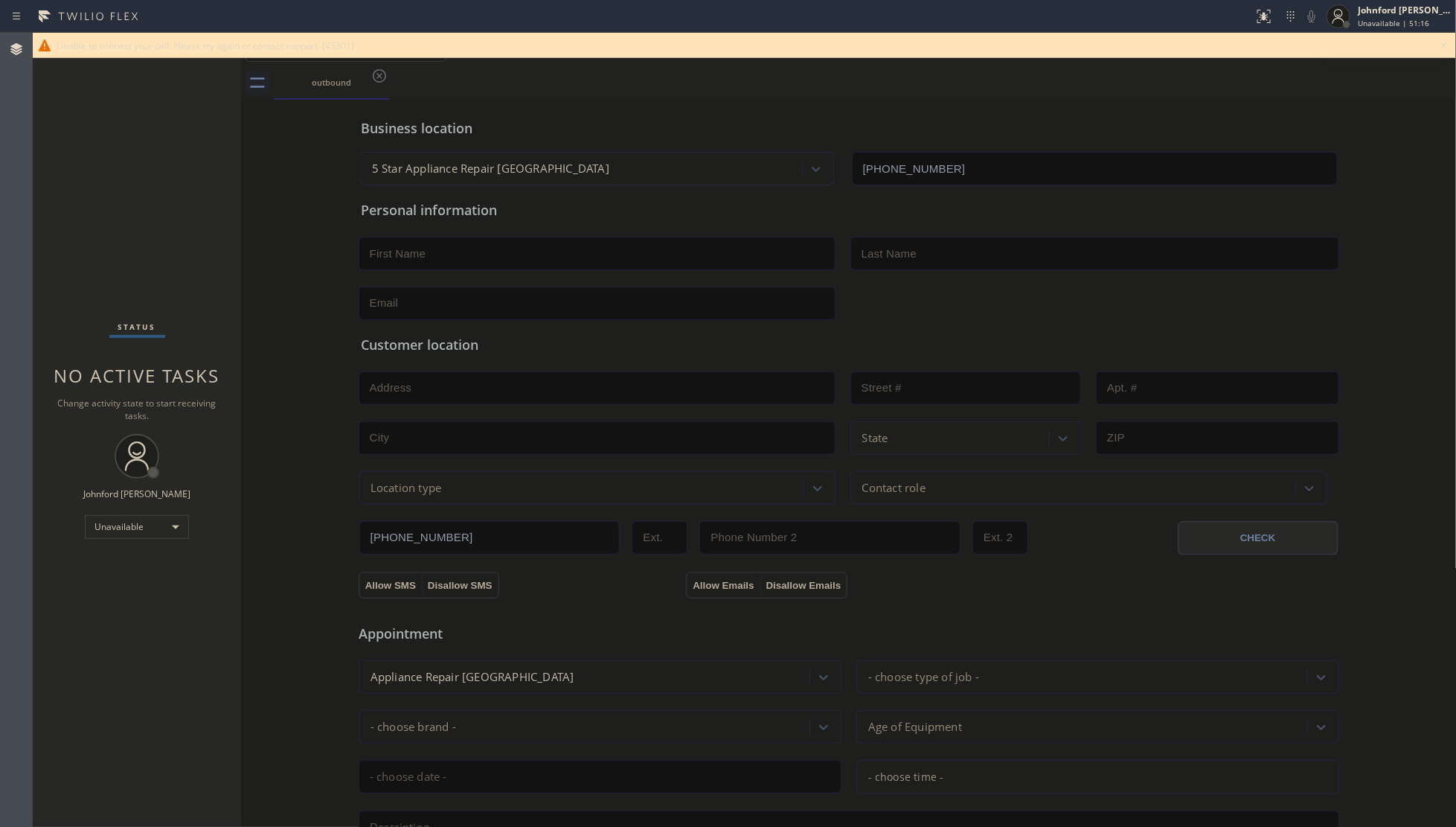
drag, startPoint x: 1133, startPoint y: 81, endPoint x: 1282, endPoint y: 50, distance: 152.2
click at [1160, 63] on div "Call to Customer Outbound call Location 5 Star Appliance Repair [GEOGRAPHIC_DAT…" at bounding box center [849, 66] width 1216 height 67
click at [1445, 45] on icon at bounding box center [1444, 45] width 18 height 18
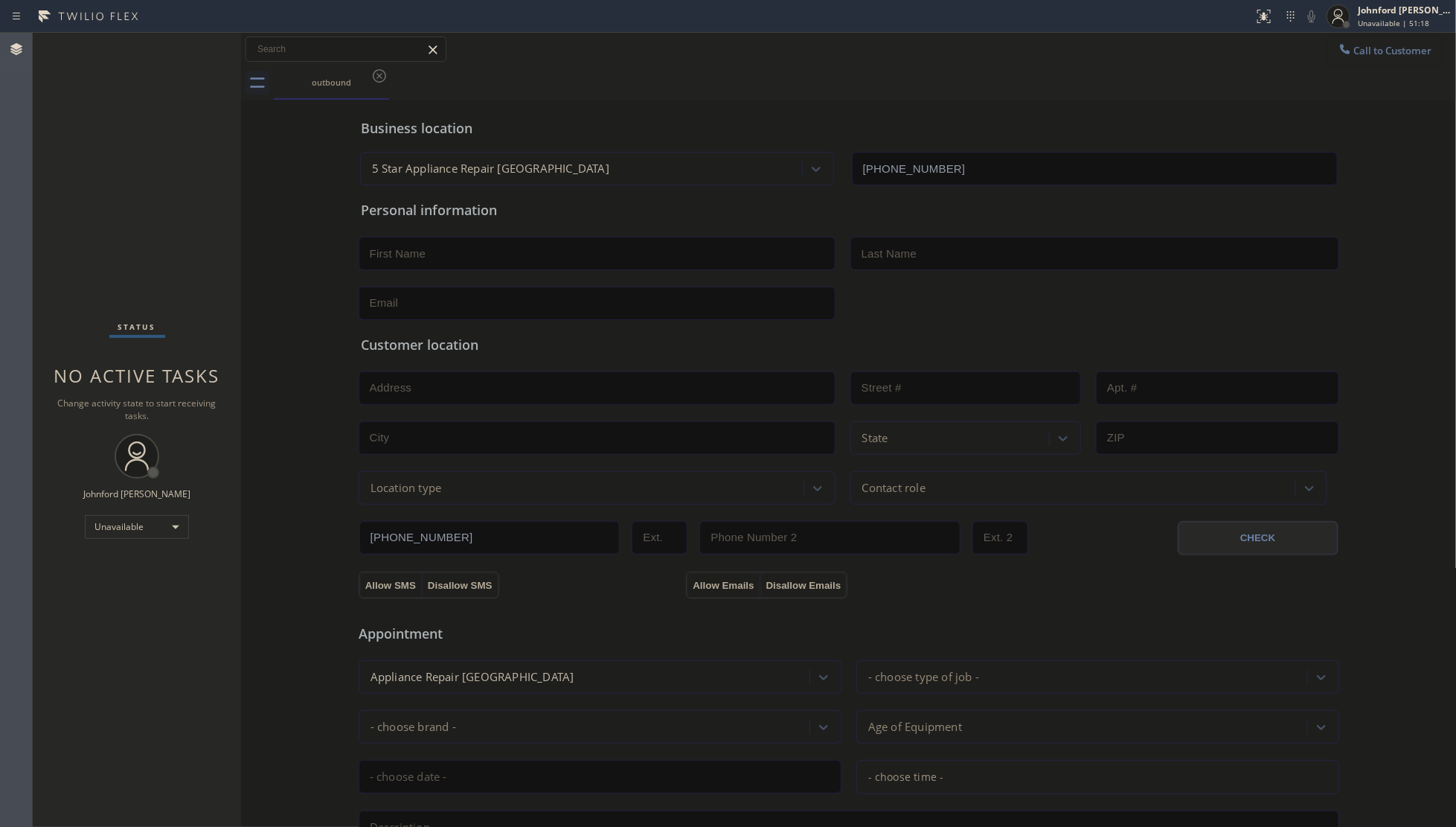
drag, startPoint x: 1390, startPoint y: 50, endPoint x: 1318, endPoint y: 75, distance: 76.2
click at [1389, 50] on span "Call to Customer" at bounding box center [1393, 50] width 78 height 13
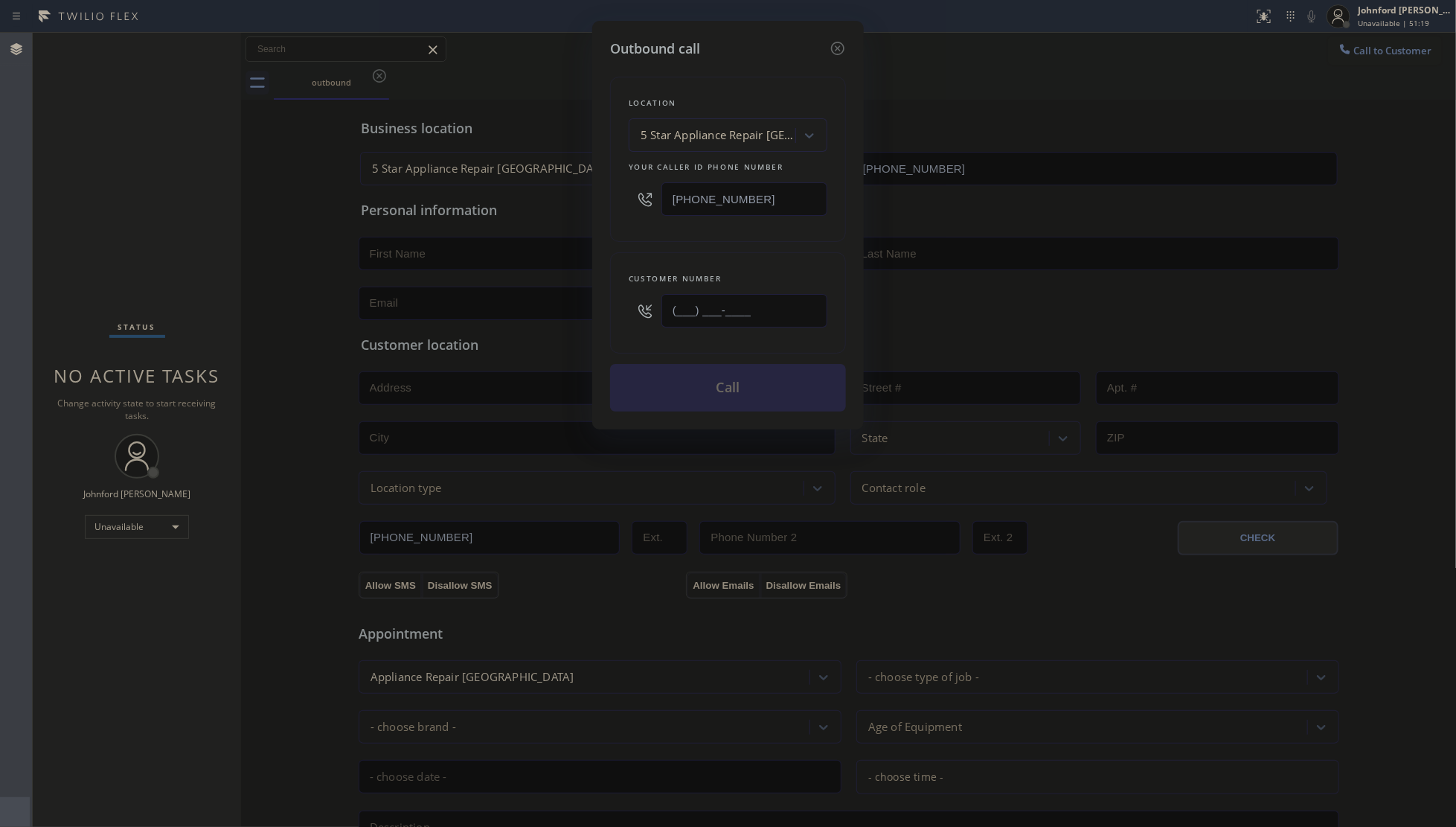
drag, startPoint x: 663, startPoint y: 315, endPoint x: 562, endPoint y: 311, distance: 101.1
click at [562, 311] on div "Outbound call Location 5 Star Appliance Repair [GEOGRAPHIC_DATA] Your caller id…" at bounding box center [728, 414] width 1456 height 827
paste input "813) 871-0216"
type input "[PHONE_NUMBER]"
click at [652, 240] on div "Location 5 Star Appliance Repair [GEOGRAPHIC_DATA] Your caller id phone number …" at bounding box center [728, 234] width 236 height 353
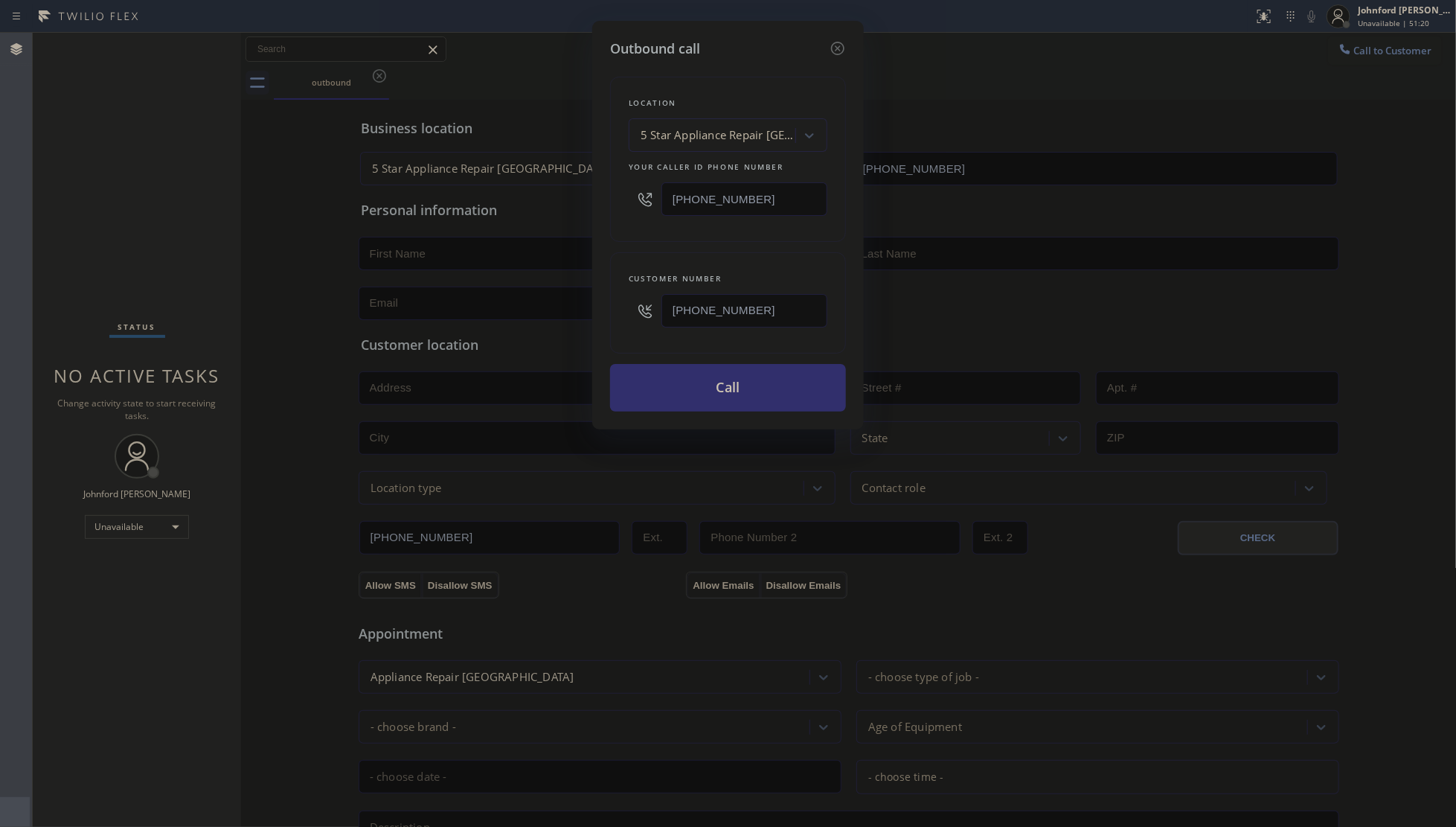
click at [712, 400] on button "Call" at bounding box center [728, 387] width 236 height 48
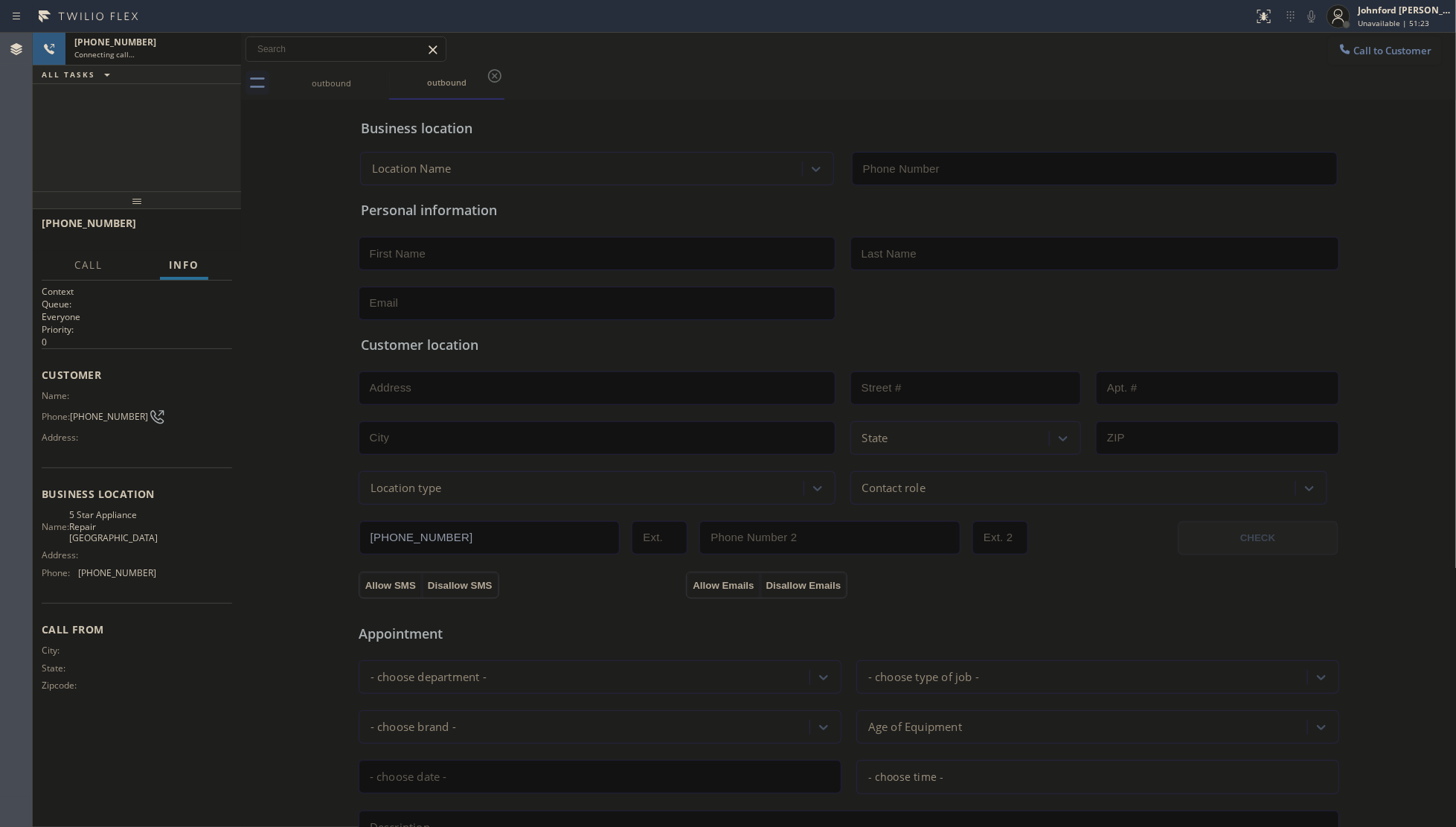
type input "[PHONE_NUMBER]"
click at [164, 86] on div "[PHONE_NUMBER] Connecting call… ALL TASKS ALL TASKS ACTIVE TASKS TASKS IN WRAP …" at bounding box center [137, 112] width 208 height 158
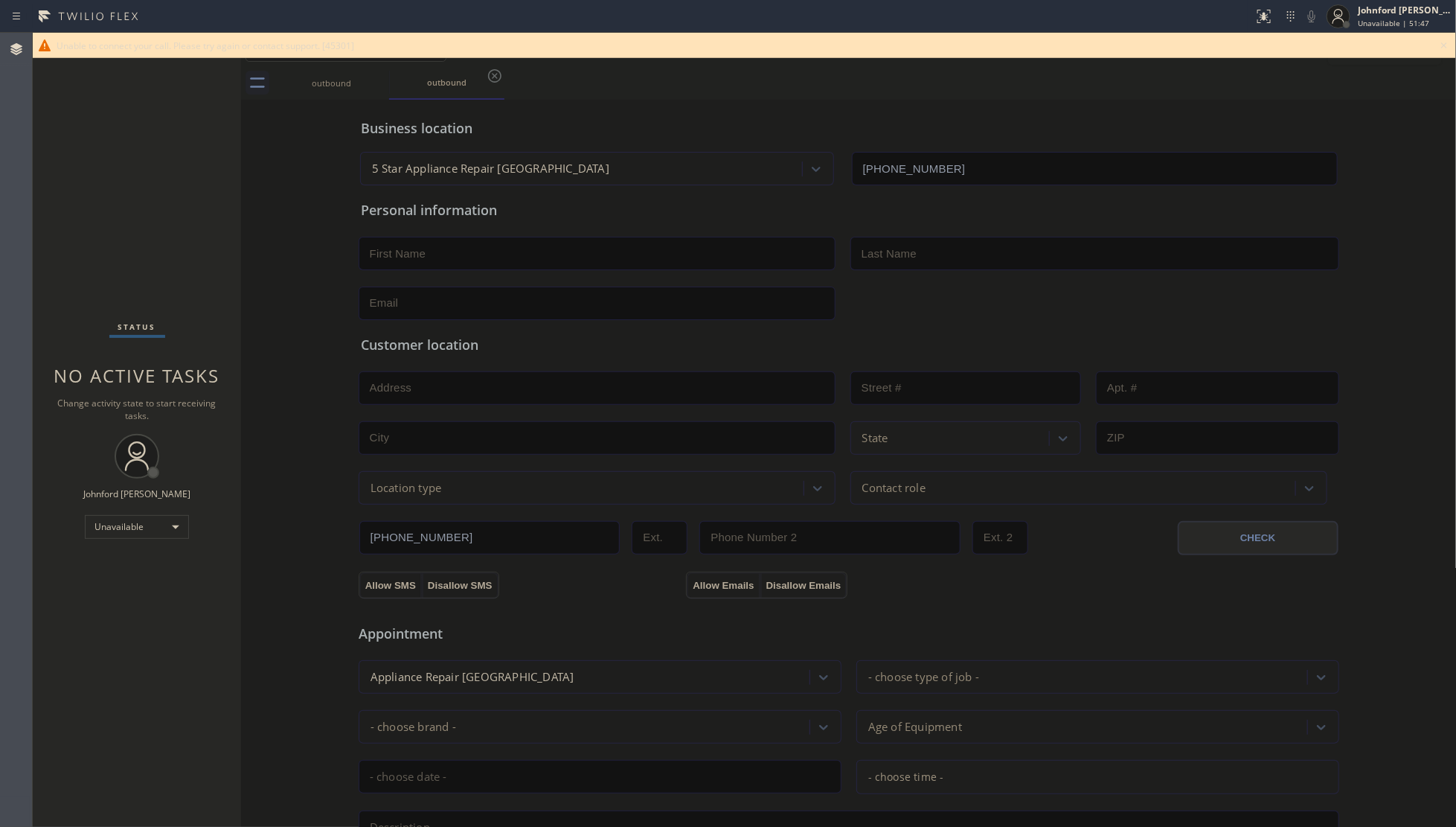
drag, startPoint x: 1447, startPoint y: 42, endPoint x: 1342, endPoint y: 53, distance: 105.6
click at [1444, 42] on icon at bounding box center [1444, 45] width 18 height 18
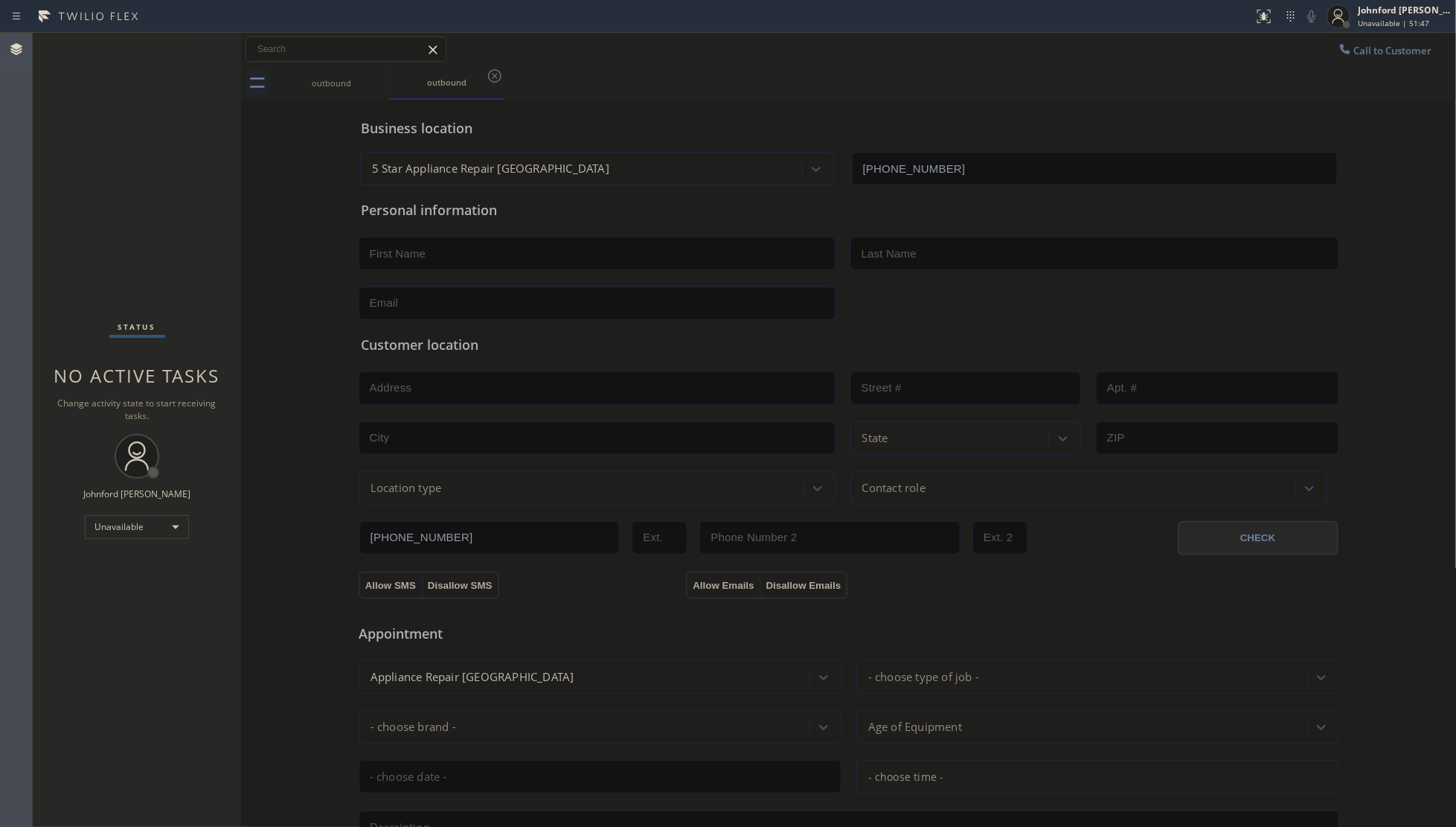
click at [1345, 56] on button "Call to Customer" at bounding box center [1385, 50] width 114 height 28
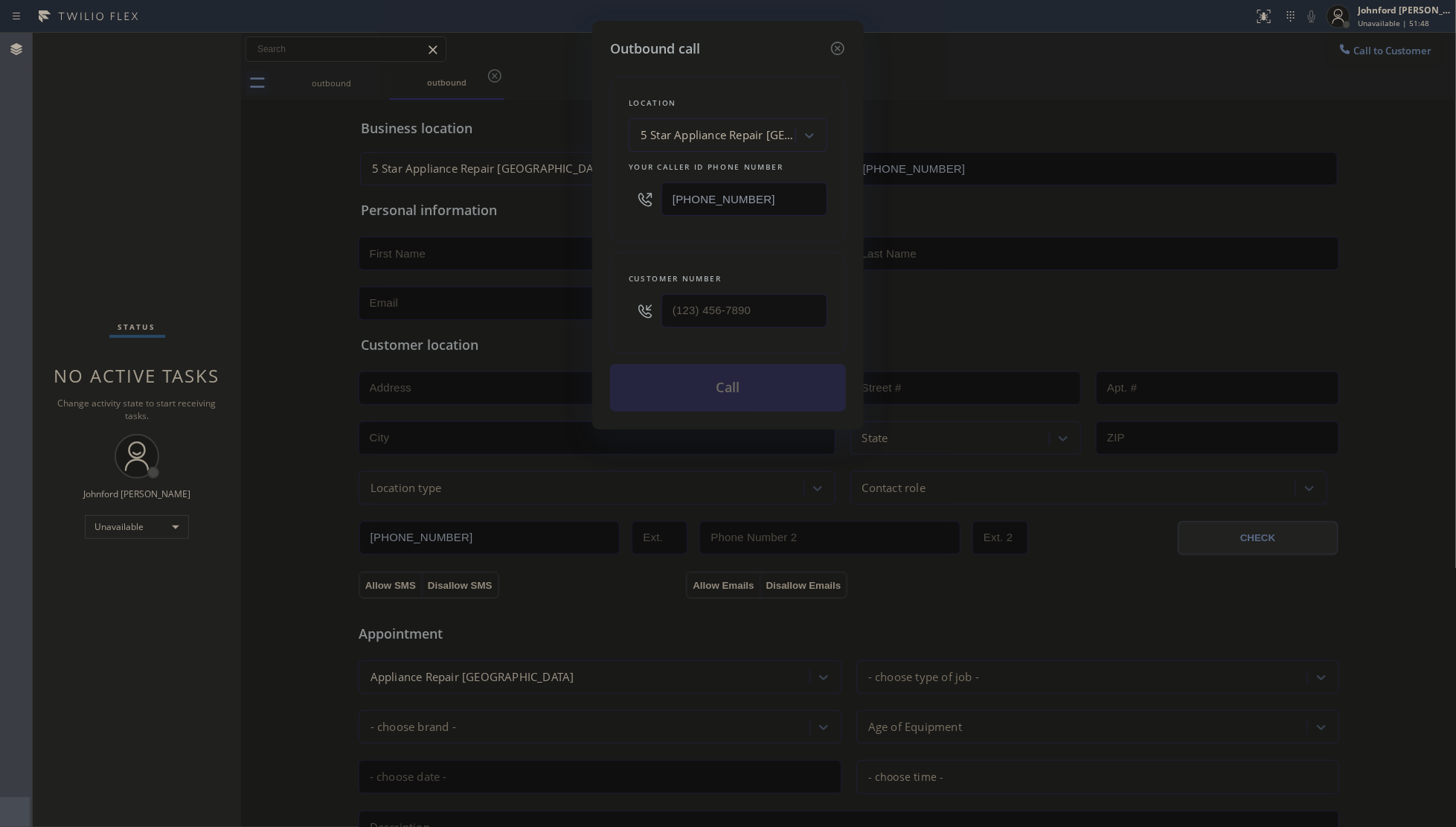
drag, startPoint x: 694, startPoint y: 204, endPoint x: 446, endPoint y: 204, distance: 248.0
click at [451, 204] on div "Outbound call Location 5 Star Appliance Repair [GEOGRAPHIC_DATA] Your caller id…" at bounding box center [728, 414] width 1456 height 827
paste input "929) 410-544"
type input "[PHONE_NUMBER]"
drag, startPoint x: 668, startPoint y: 314, endPoint x: 550, endPoint y: 311, distance: 118.0
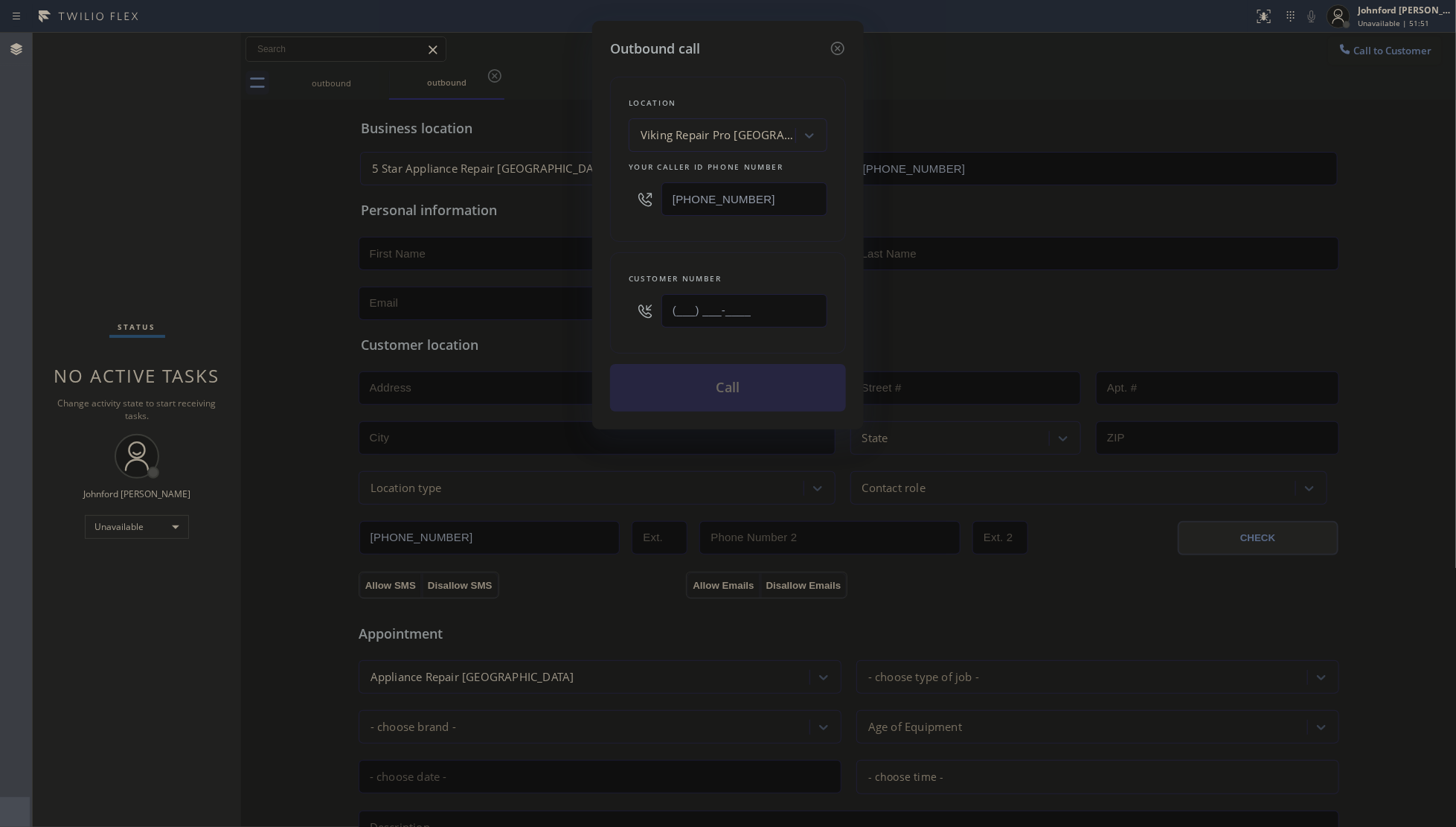
click at [562, 314] on div "Outbound call Location Viking Repair Pro [GEOGRAPHIC_DATA] Your caller id phone…" at bounding box center [728, 414] width 1456 height 827
paste input "715) 782-7825"
type input "[PHONE_NUMBER]"
drag, startPoint x: 585, startPoint y: 261, endPoint x: 620, endPoint y: 300, distance: 52.4
click at [589, 261] on div "Outbound call Location Viking Repair Pro [GEOGRAPHIC_DATA] Your caller id phone…" at bounding box center [728, 414] width 1456 height 827
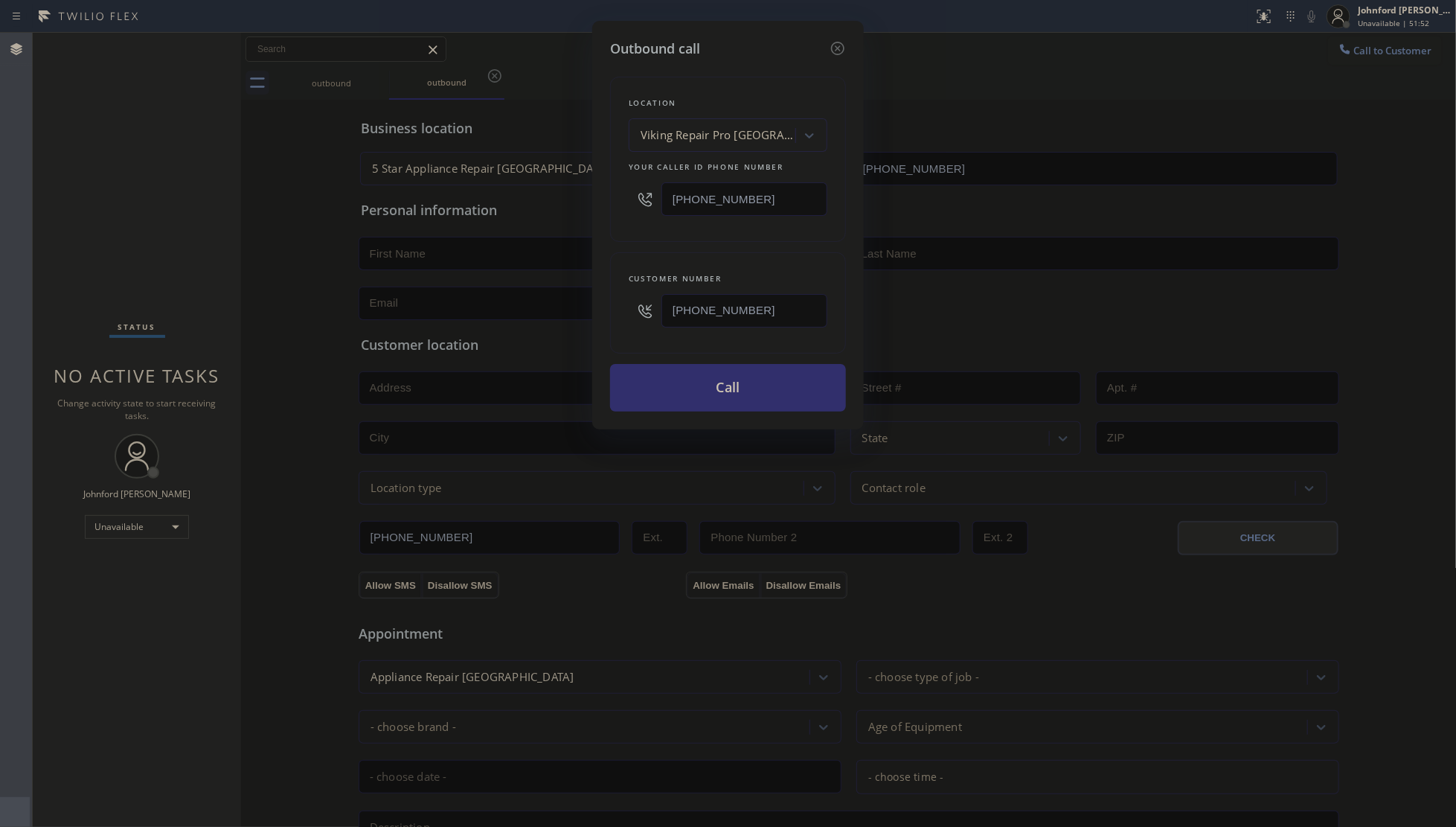
click at [670, 374] on button "Call" at bounding box center [728, 387] width 236 height 48
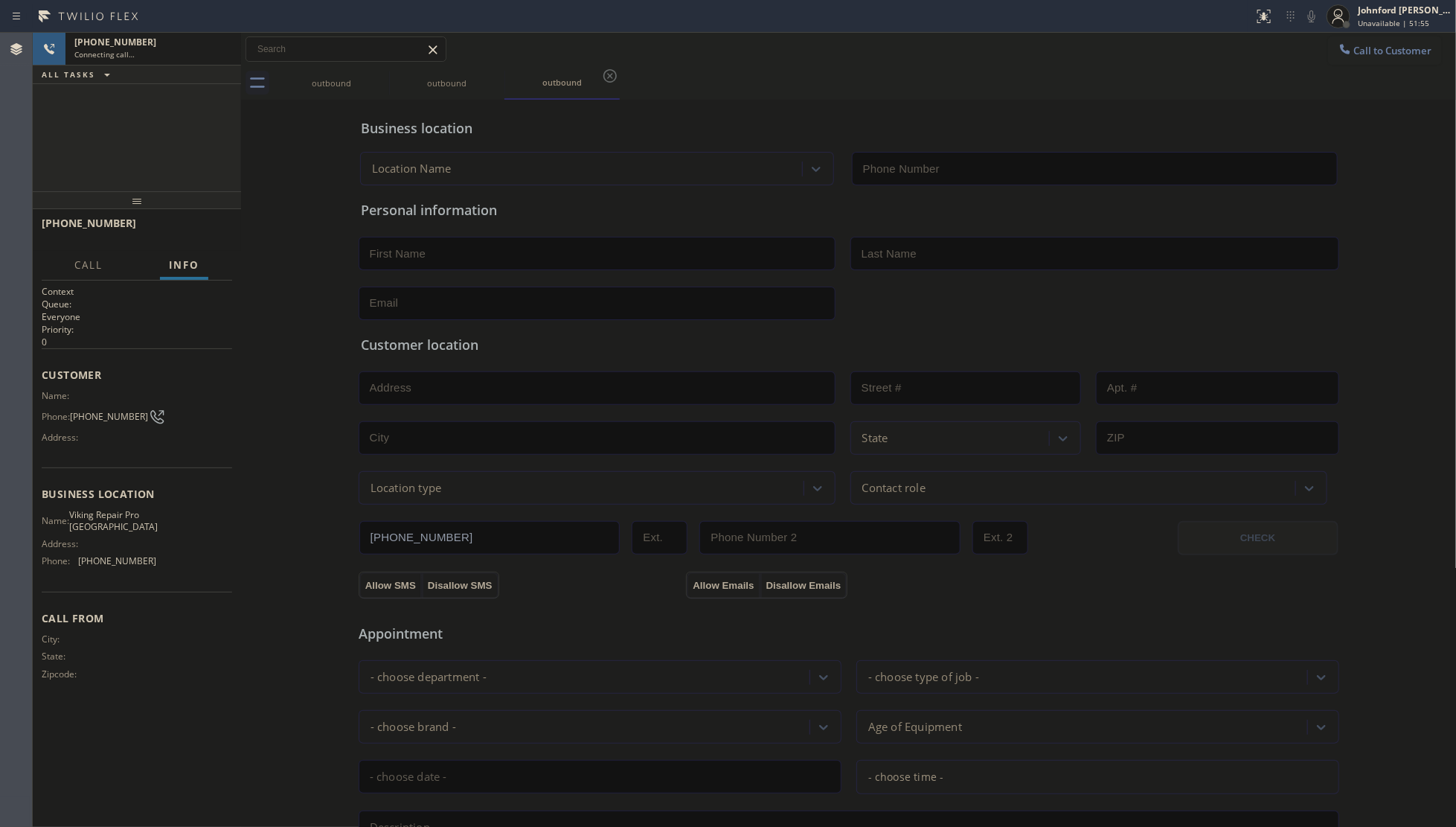
type input "[PHONE_NUMBER]"
drag, startPoint x: 182, startPoint y: 233, endPoint x: 195, endPoint y: 233, distance: 13.0
click at [182, 233] on span "HANG UP" at bounding box center [197, 230] width 45 height 11
click at [1355, 38] on button "Call to Customer" at bounding box center [1385, 50] width 114 height 28
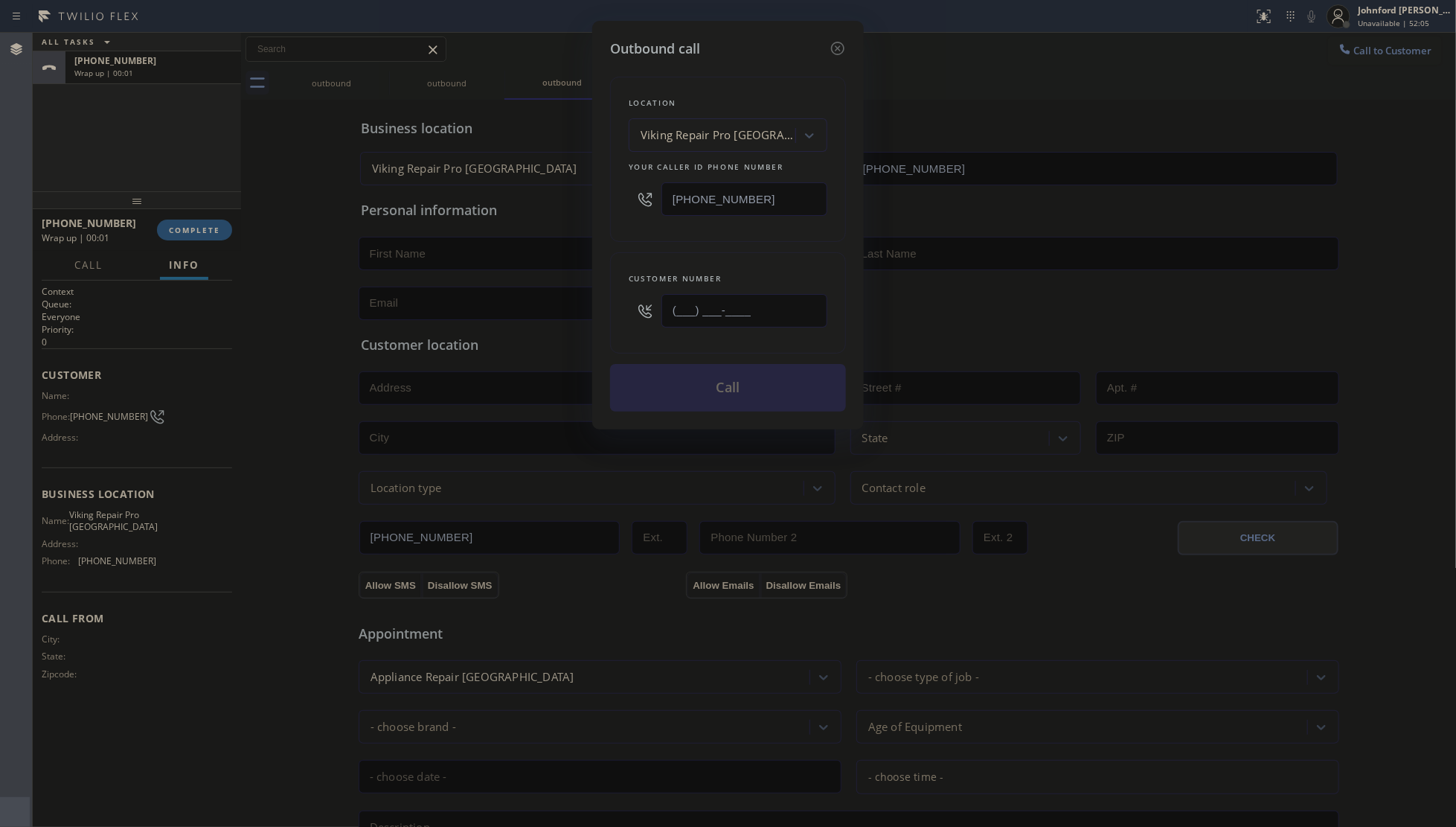
drag, startPoint x: 696, startPoint y: 309, endPoint x: 637, endPoint y: 309, distance: 59.0
click at [645, 309] on div "(___) ___-____" at bounding box center [728, 311] width 199 height 48
paste input "715) 782-7825"
type input "[PHONE_NUMBER]"
click at [590, 244] on div "Outbound call Location Viking Repair Pro [GEOGRAPHIC_DATA] Your caller id phone…" at bounding box center [728, 414] width 1456 height 827
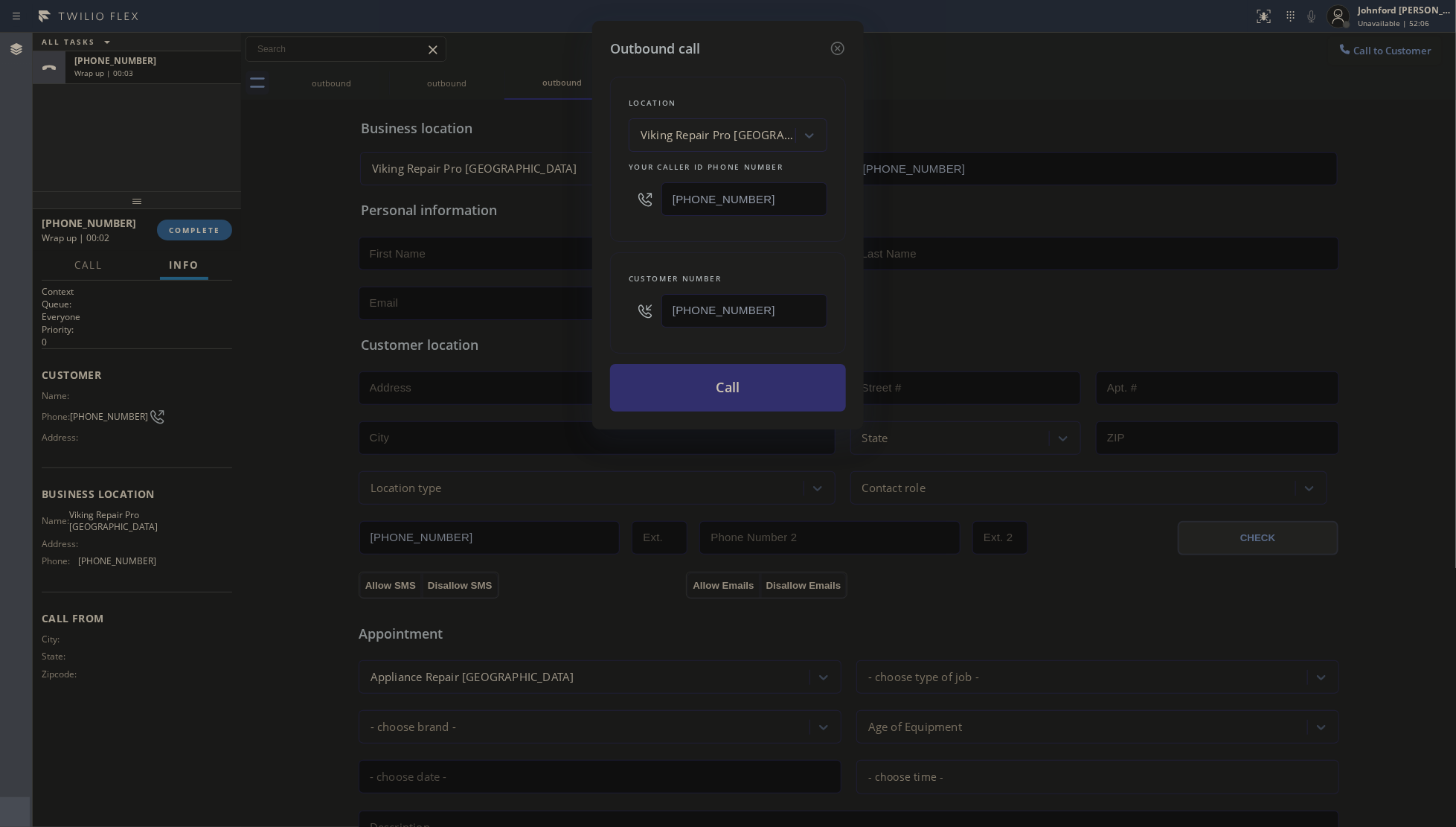
click at [714, 407] on button "Call" at bounding box center [728, 387] width 236 height 48
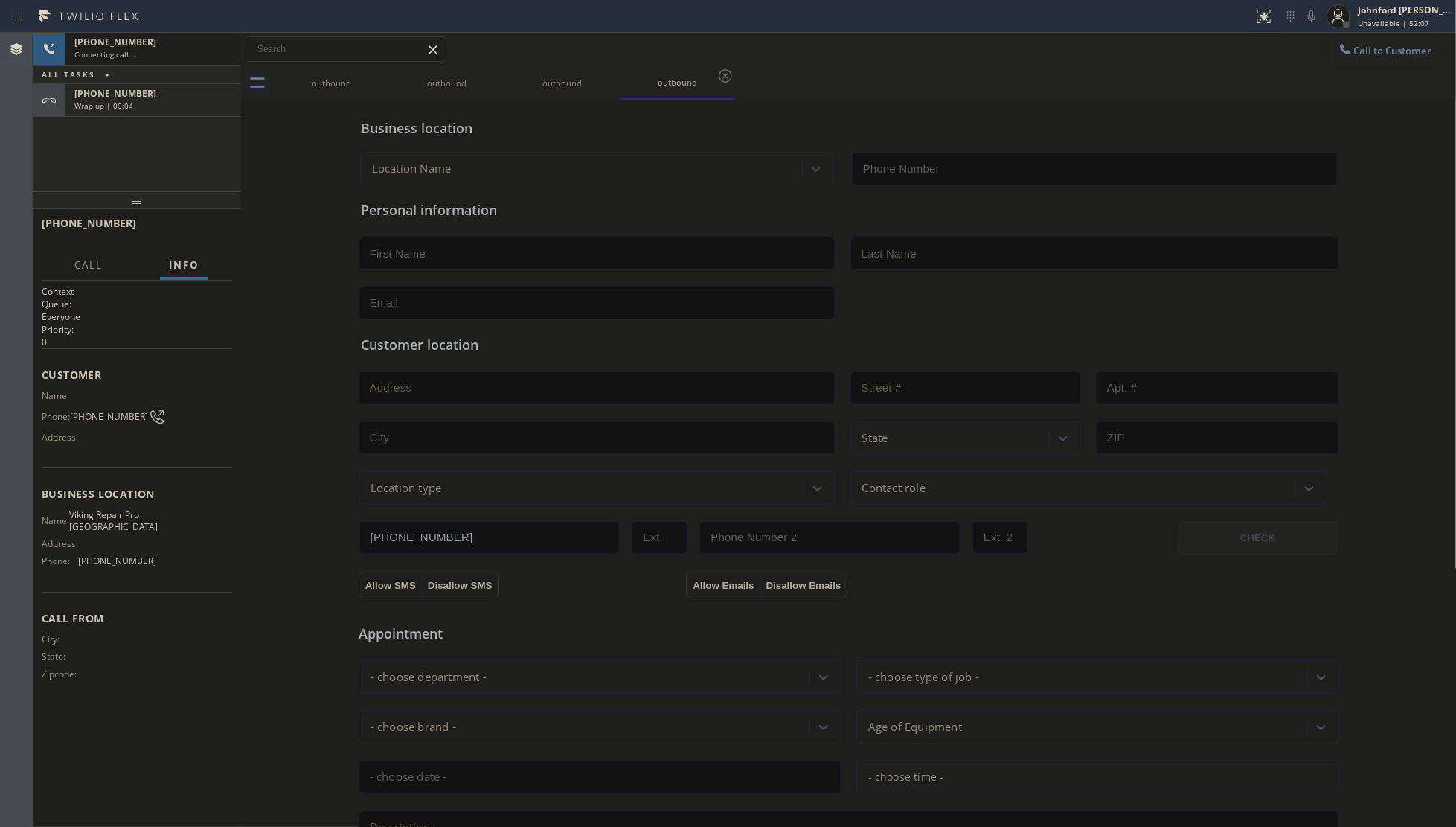
type input "[PHONE_NUMBER]"
click at [209, 232] on span "HANG UP" at bounding box center [197, 230] width 45 height 11
click at [196, 229] on span "COMPLETE" at bounding box center [194, 230] width 51 height 11
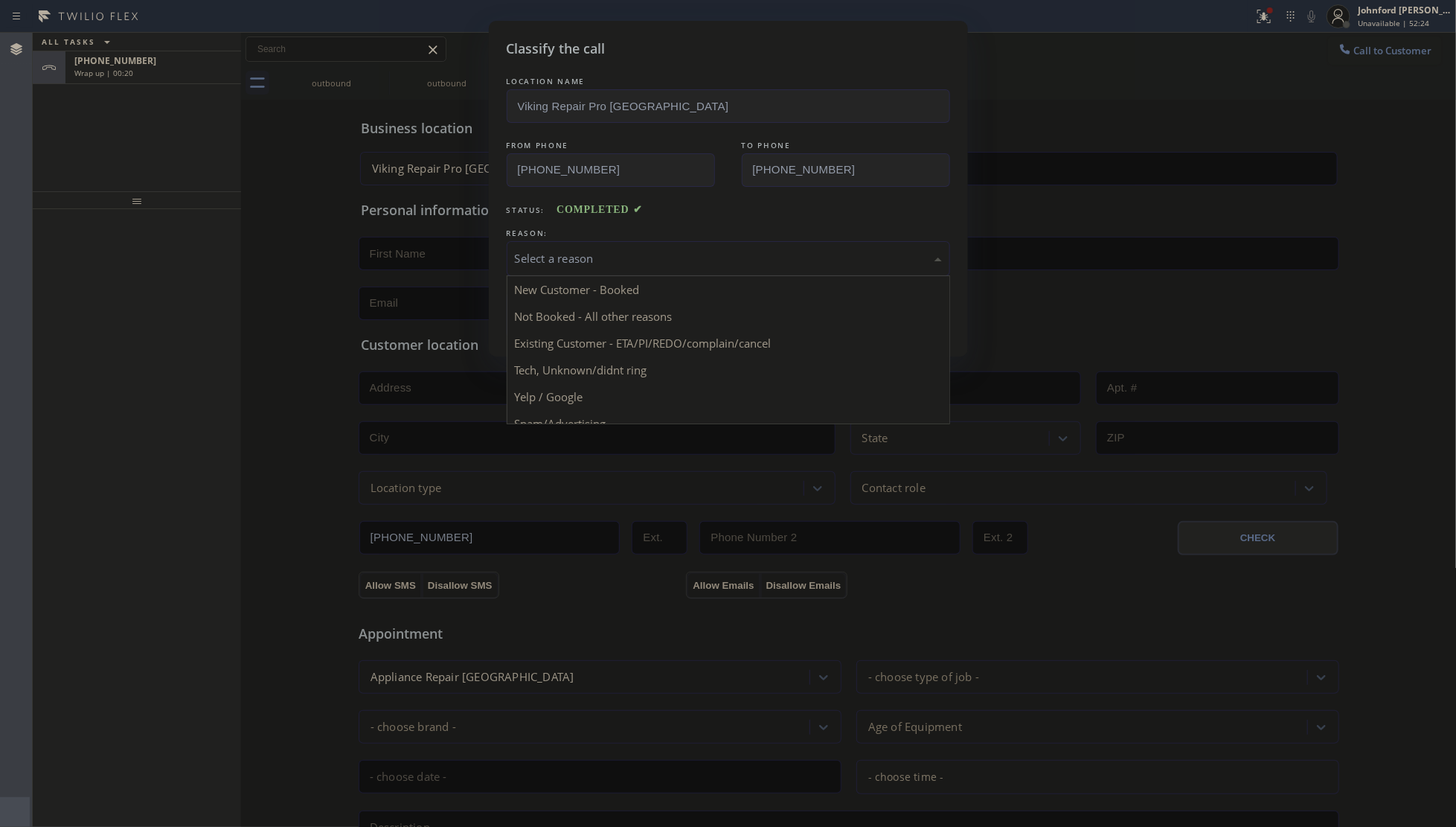
click at [589, 250] on div "Select a reason" at bounding box center [728, 258] width 427 height 17
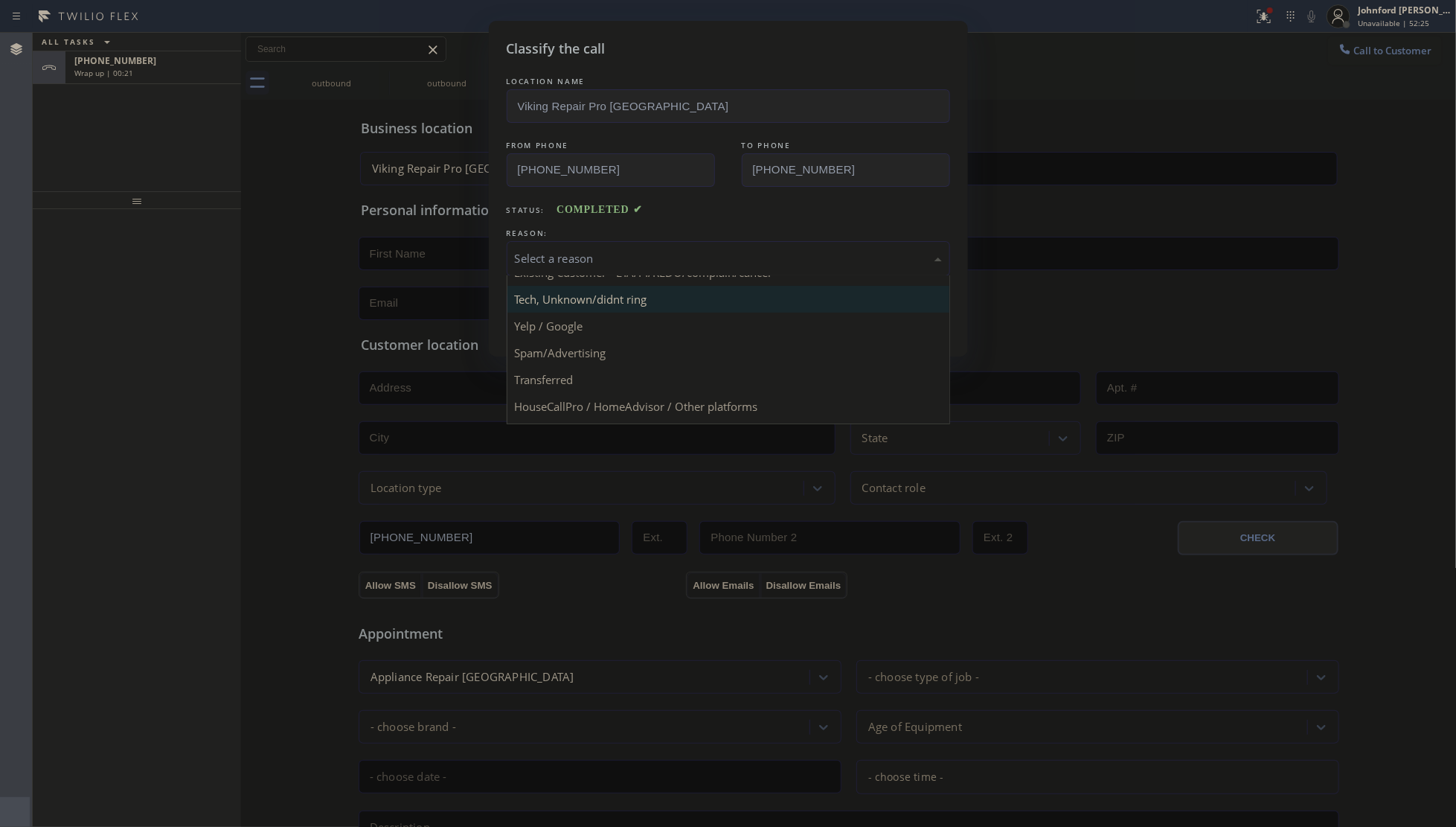
scroll to position [102, 0]
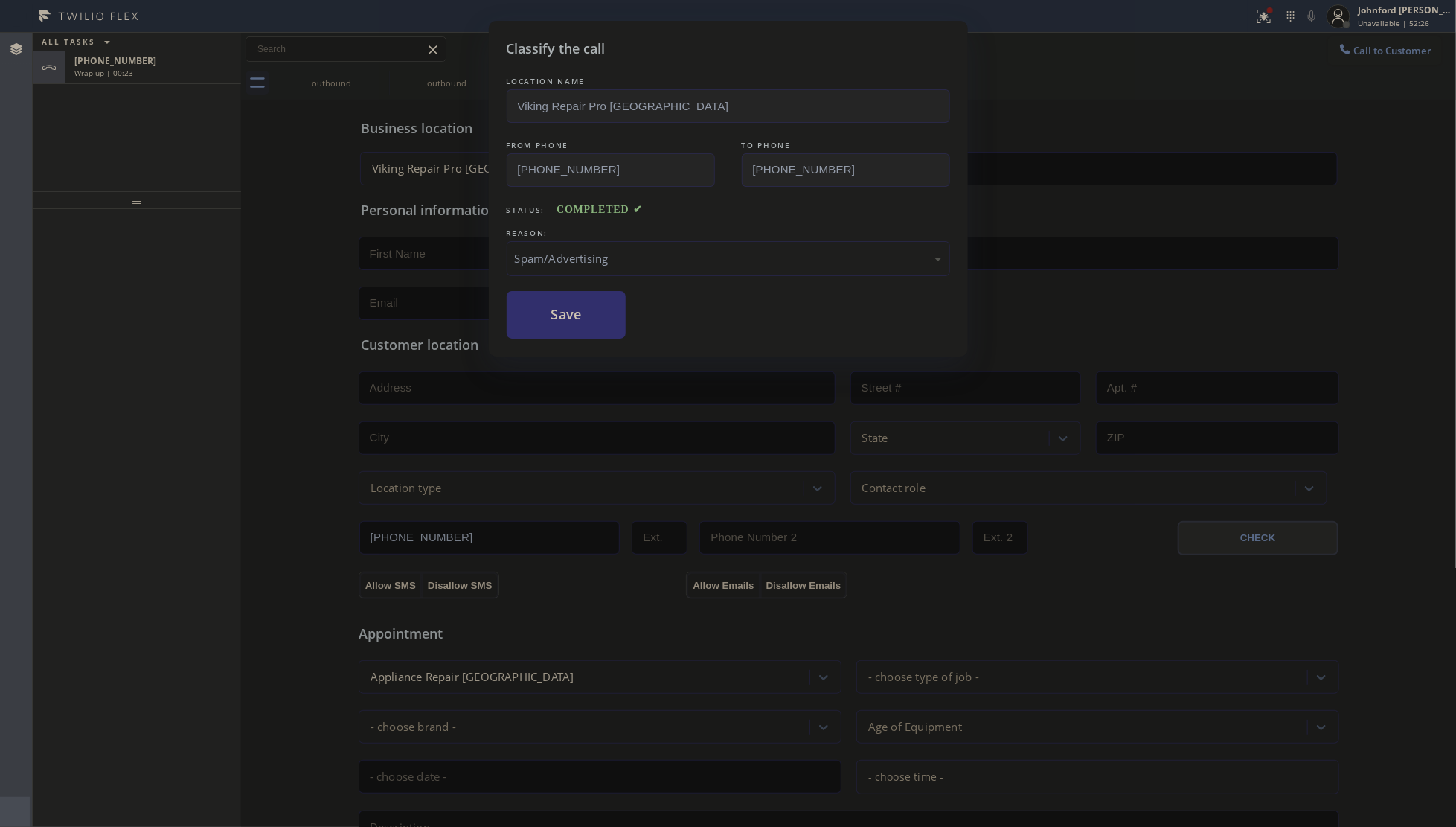
click at [579, 314] on button "Save" at bounding box center [566, 315] width 120 height 48
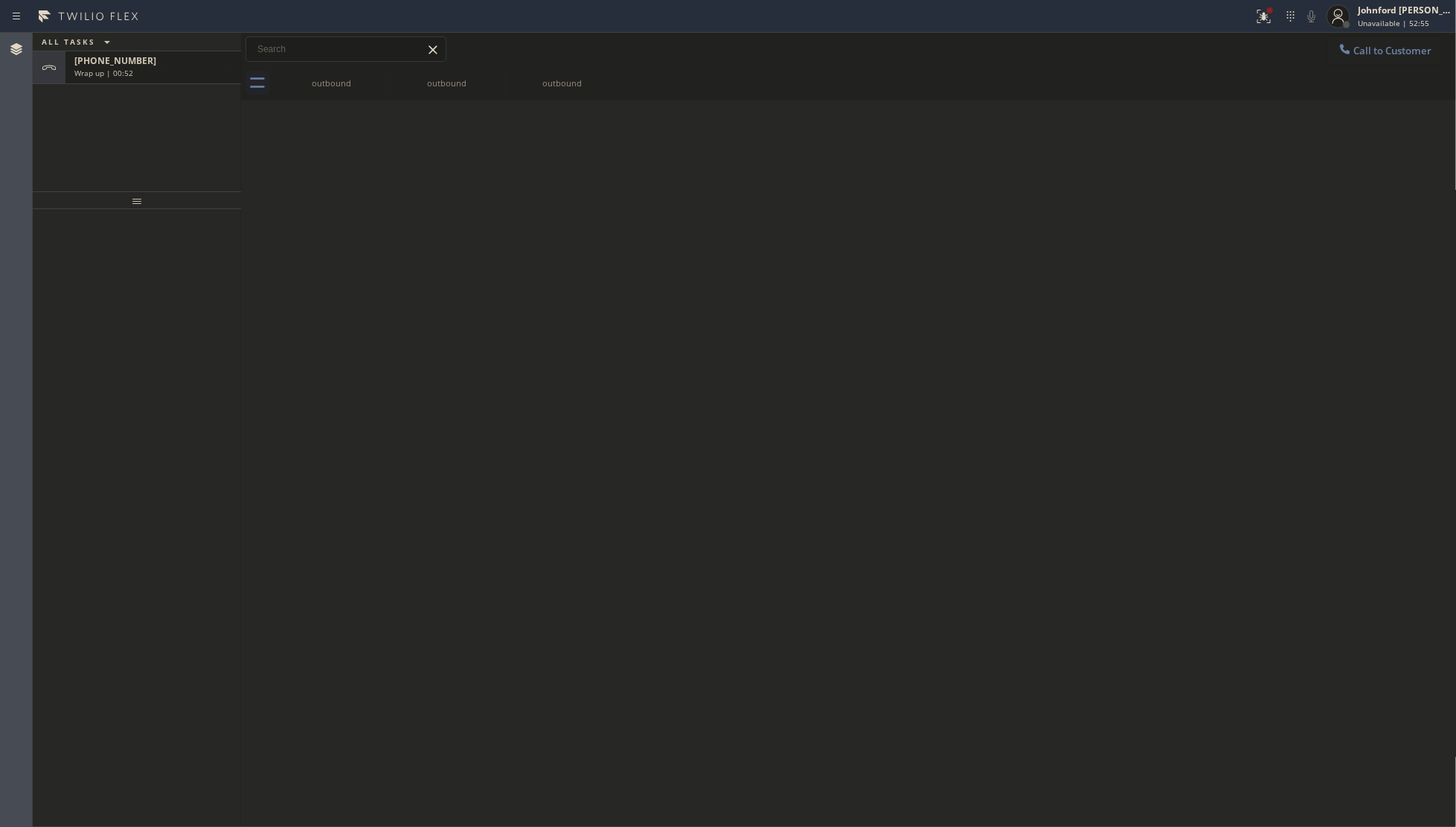
click at [168, 69] on div "Wrap up | 00:52" at bounding box center [153, 73] width 158 height 11
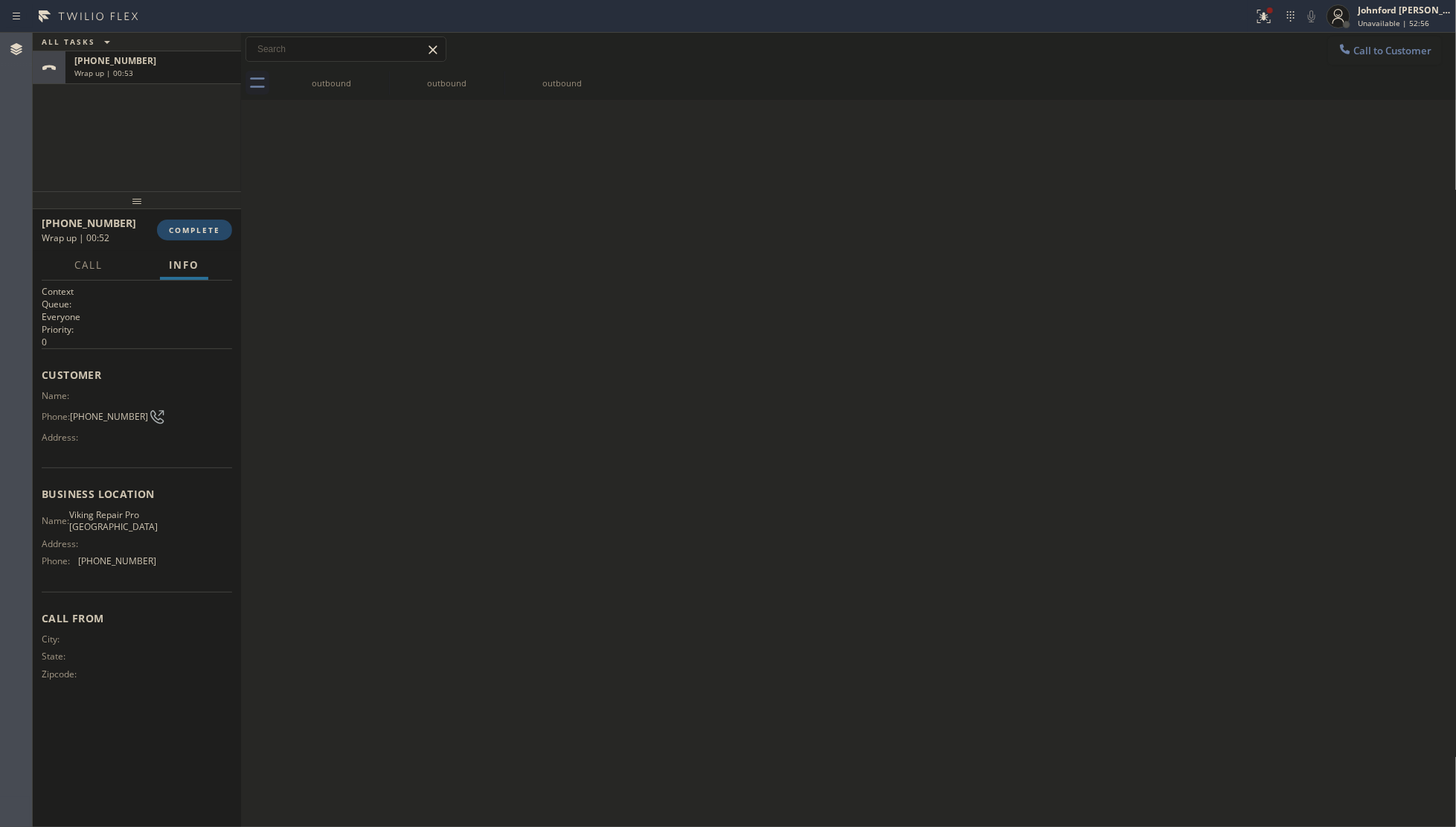
click at [195, 231] on span "COMPLETE" at bounding box center [194, 230] width 51 height 11
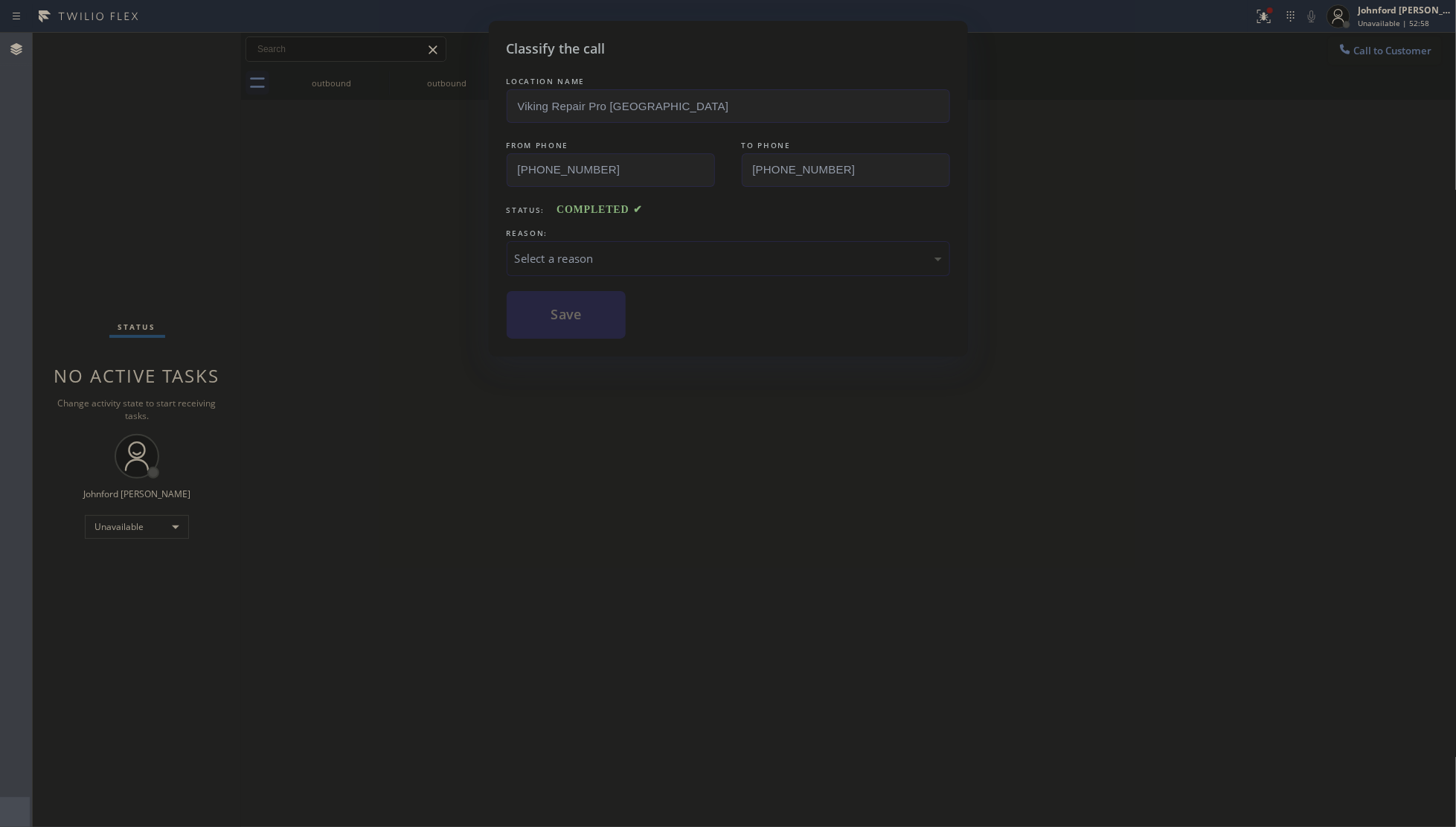
click at [588, 265] on div "Select a reason" at bounding box center [728, 259] width 443 height 35
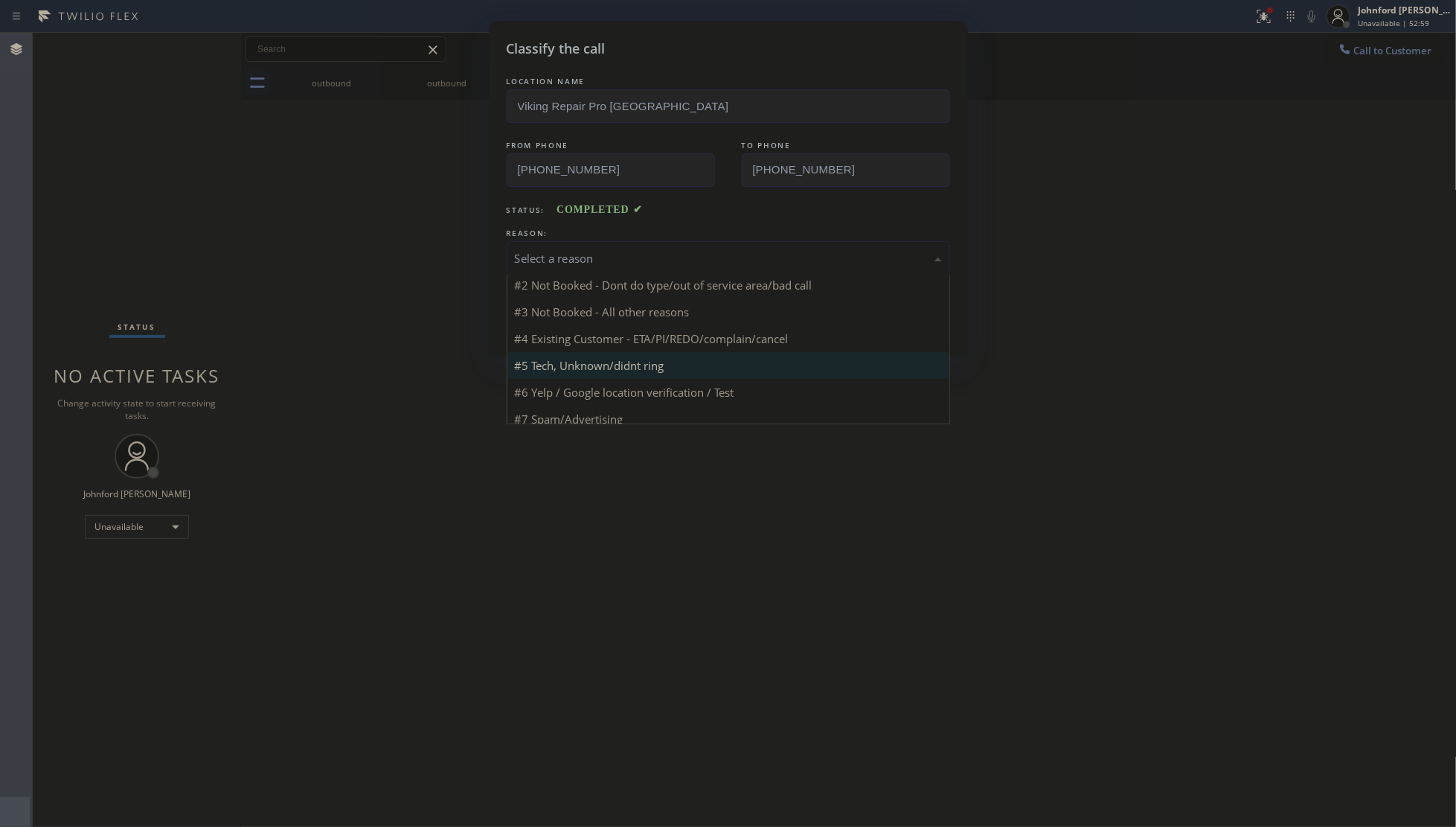
scroll to position [46, 0]
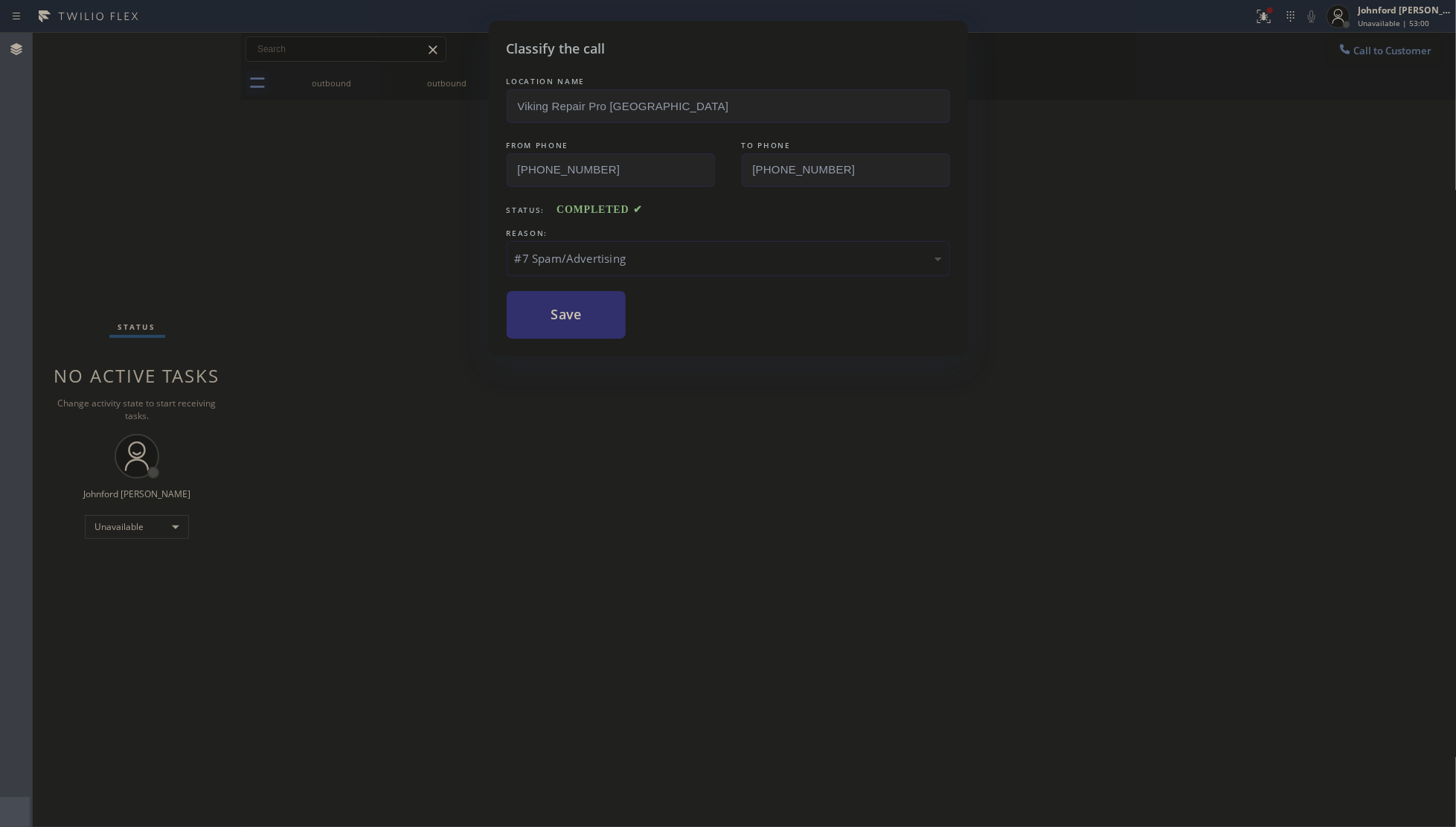
click at [585, 320] on button "Save" at bounding box center [566, 315] width 120 height 48
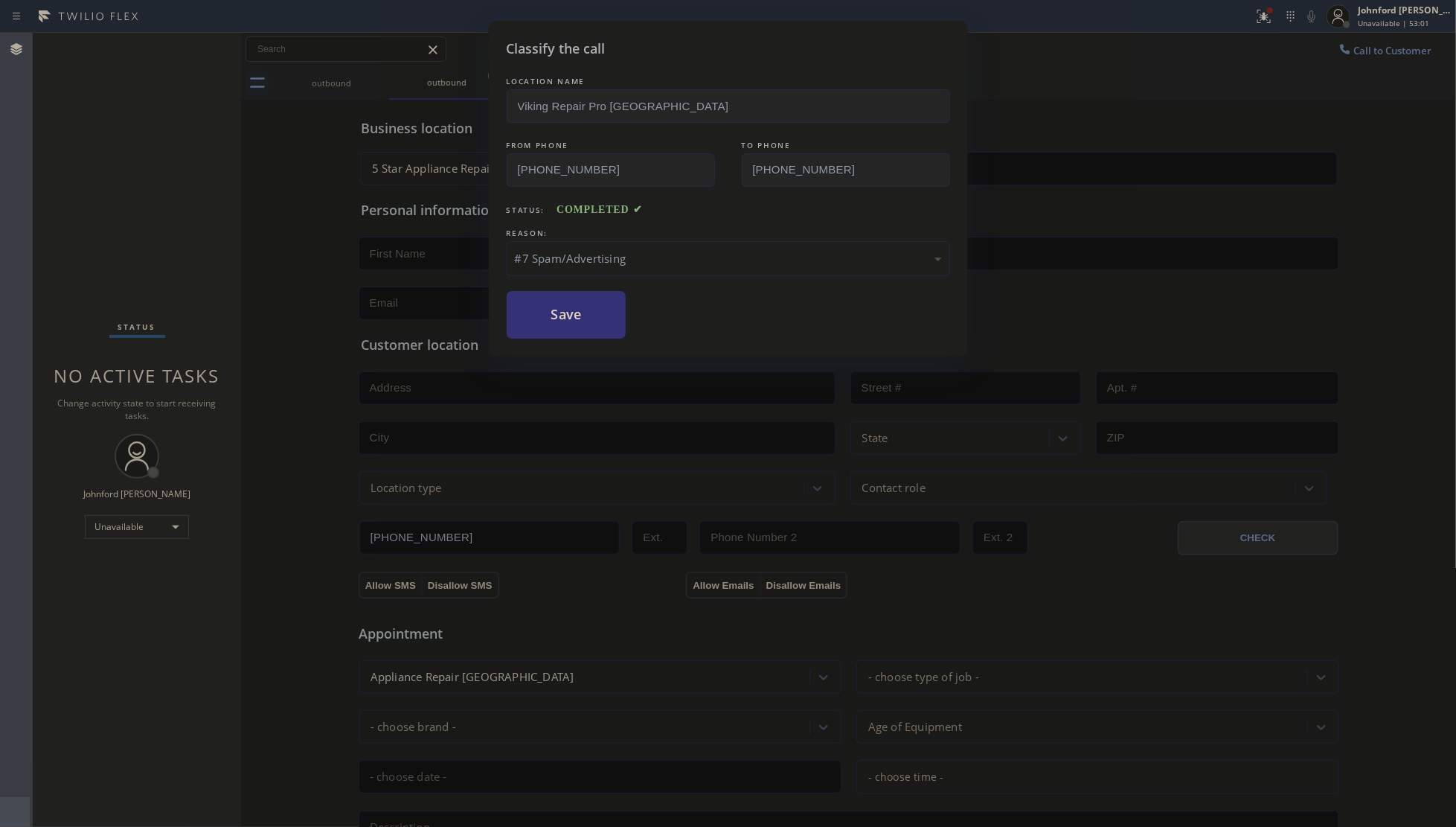
click at [356, 372] on div "Classify the call LOCATION NAME Viking Repair Pro [GEOGRAPHIC_DATA] FROM PHONE …" at bounding box center [728, 414] width 1456 height 827
click at [573, 335] on div "Classify the call LOCATION NAME Viking Repair Pro [GEOGRAPHIC_DATA] FROM PHONE …" at bounding box center [728, 188] width 479 height 336
click at [567, 325] on button "Save" at bounding box center [566, 315] width 120 height 48
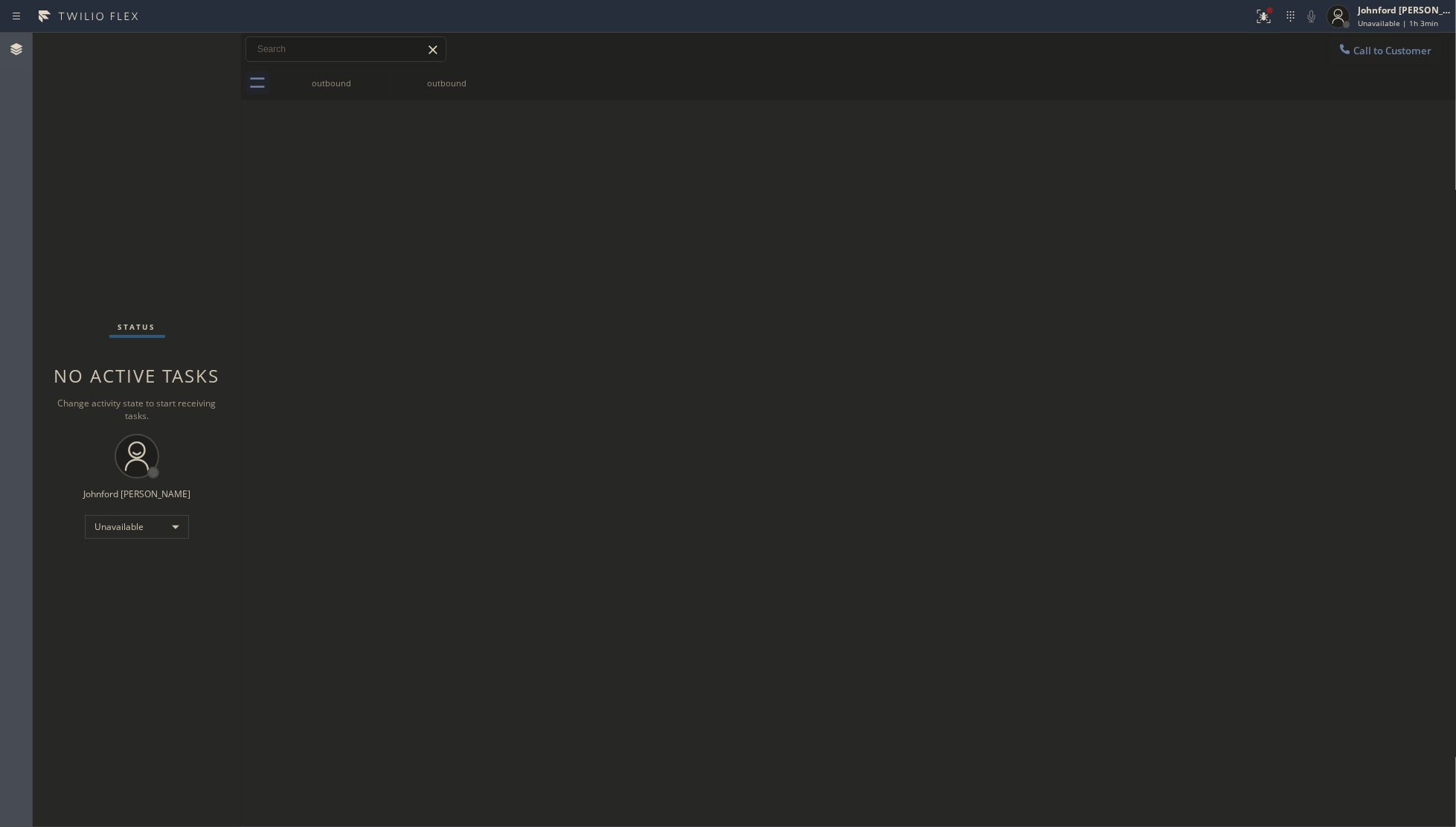
drag, startPoint x: 1364, startPoint y: 134, endPoint x: 1375, endPoint y: 116, distance: 21.1
click at [1373, 121] on div "Back to Dashboard Change Sender ID Customers Technicians Select a contact Outbo…" at bounding box center [849, 430] width 1216 height 794
drag, startPoint x: 1372, startPoint y: 46, endPoint x: 623, endPoint y: 272, distance: 782.4
click at [1368, 45] on span "Call to Customer" at bounding box center [1393, 50] width 78 height 13
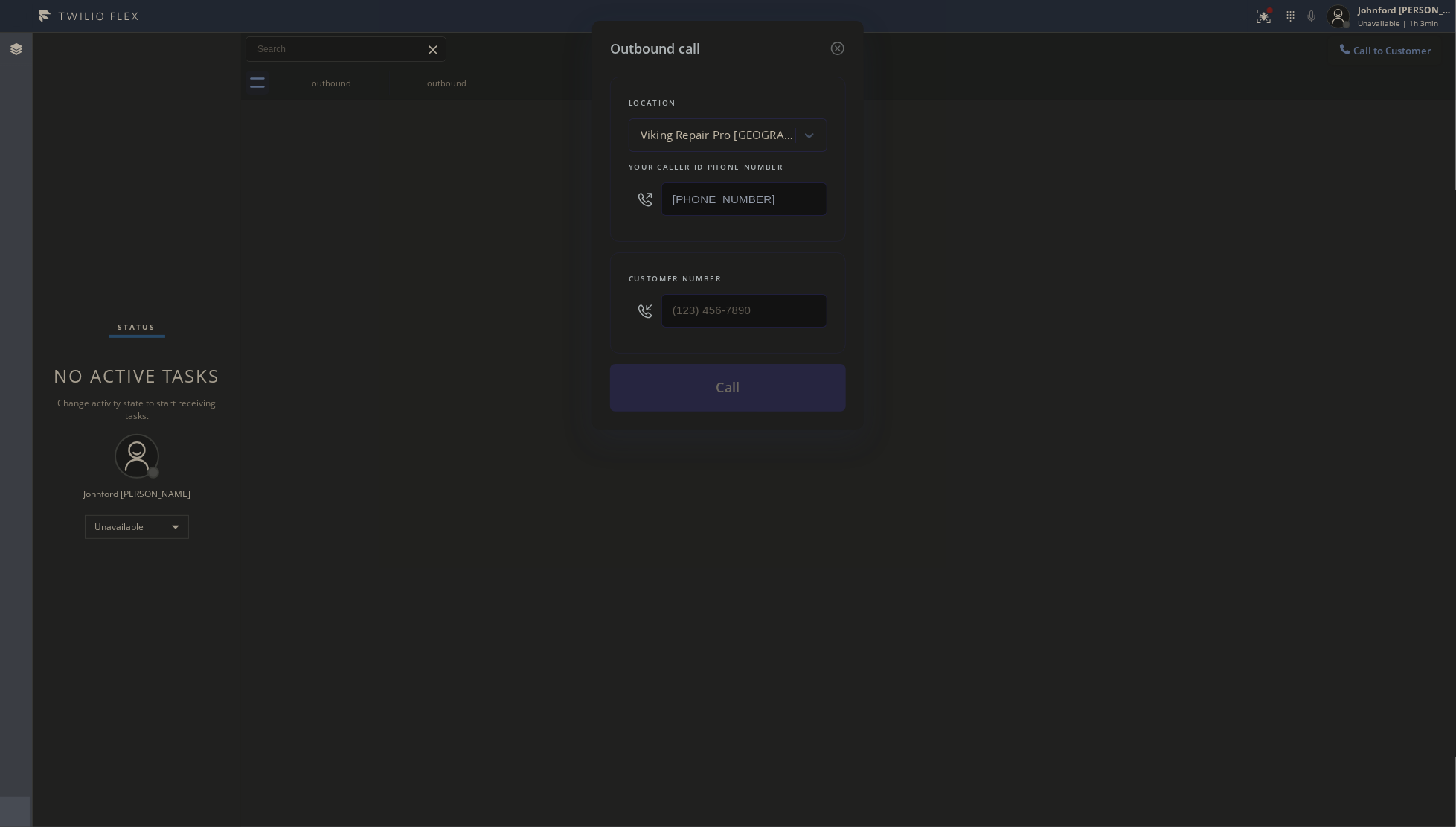
drag, startPoint x: 808, startPoint y: 201, endPoint x: 577, endPoint y: 214, distance: 231.4
click at [581, 202] on div "Outbound call Location Viking Repair Pro [GEOGRAPHIC_DATA] Your caller id phone…" at bounding box center [728, 414] width 1456 height 827
paste input "805) 214-1789"
type input "[PHONE_NUMBER]"
drag, startPoint x: 648, startPoint y: 294, endPoint x: 474, endPoint y: 300, distance: 174.1
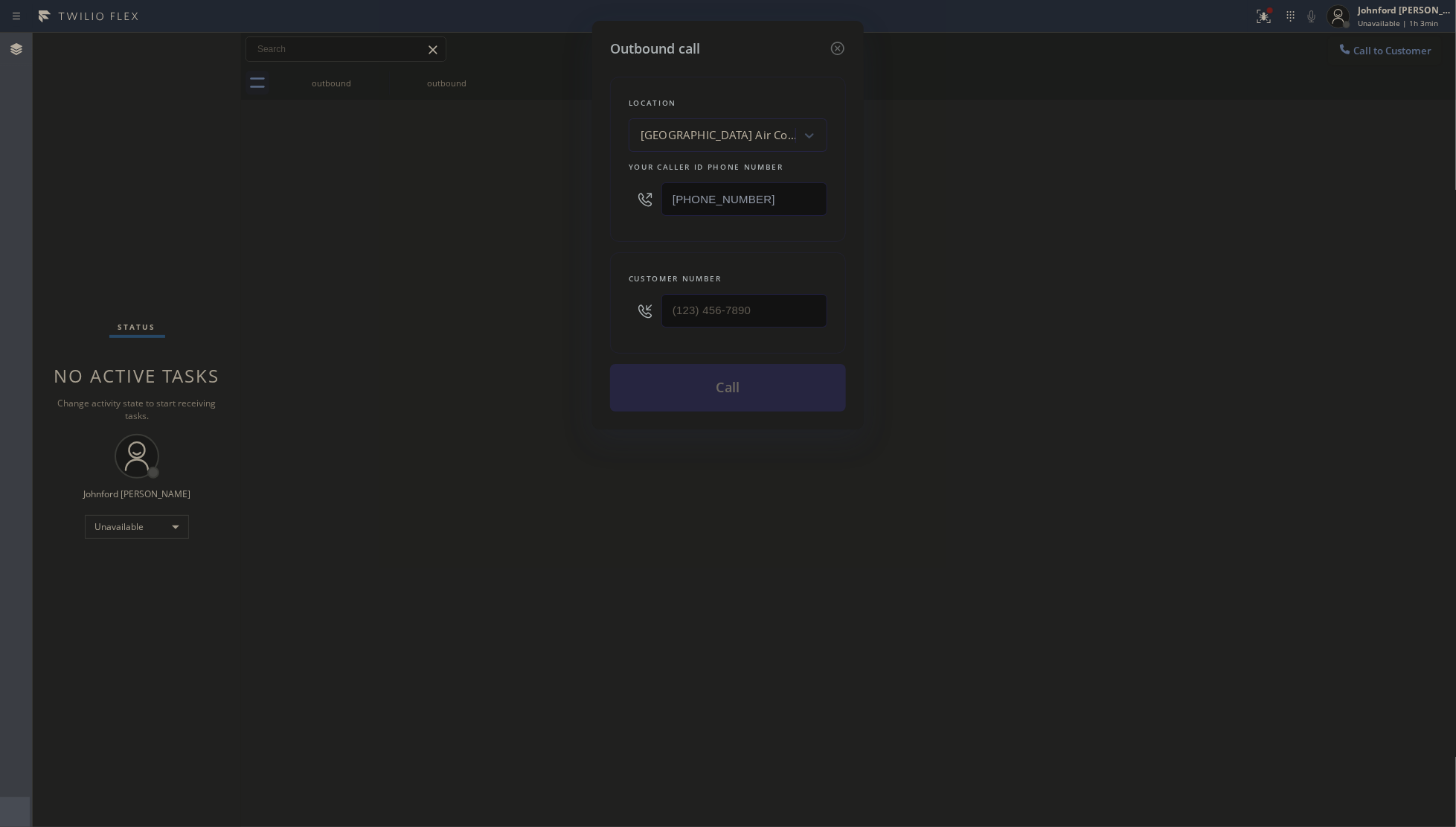
click at [475, 300] on div "Outbound call Location [GEOGRAPHIC_DATA] Air Conditioning Your caller id phone …" at bounding box center [728, 414] width 1456 height 827
drag, startPoint x: 727, startPoint y: 300, endPoint x: 483, endPoint y: 300, distance: 244.0
click at [636, 300] on div "(___) ___-____" at bounding box center [728, 311] width 199 height 48
paste input "213) 510-4367"
type input "[PHONE_NUMBER]"
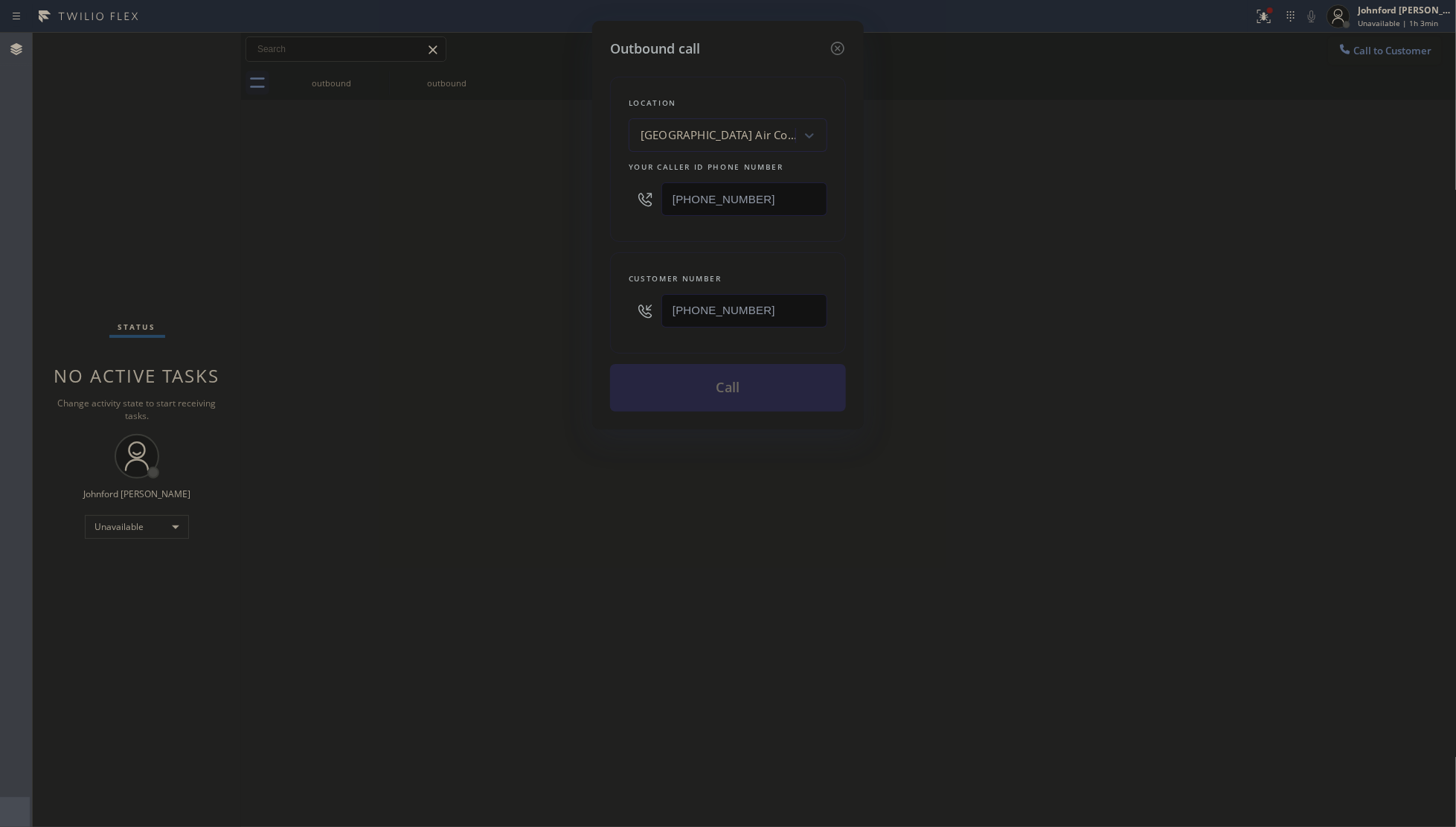
click at [425, 317] on div "Outbound call Location [GEOGRAPHIC_DATA] Air Conditioning Your caller id phone …" at bounding box center [728, 414] width 1456 height 827
click at [711, 380] on button "Call" at bounding box center [728, 387] width 236 height 48
click at [798, 430] on div "Outbound call Location [GEOGRAPHIC_DATA] Air Conditioning Your caller id phone …" at bounding box center [728, 414] width 1456 height 827
click at [794, 100] on div "outbound outbound Call to Customer Outbound call Location [GEOGRAPHIC_DATA] Air…" at bounding box center [849, 66] width 1216 height 67
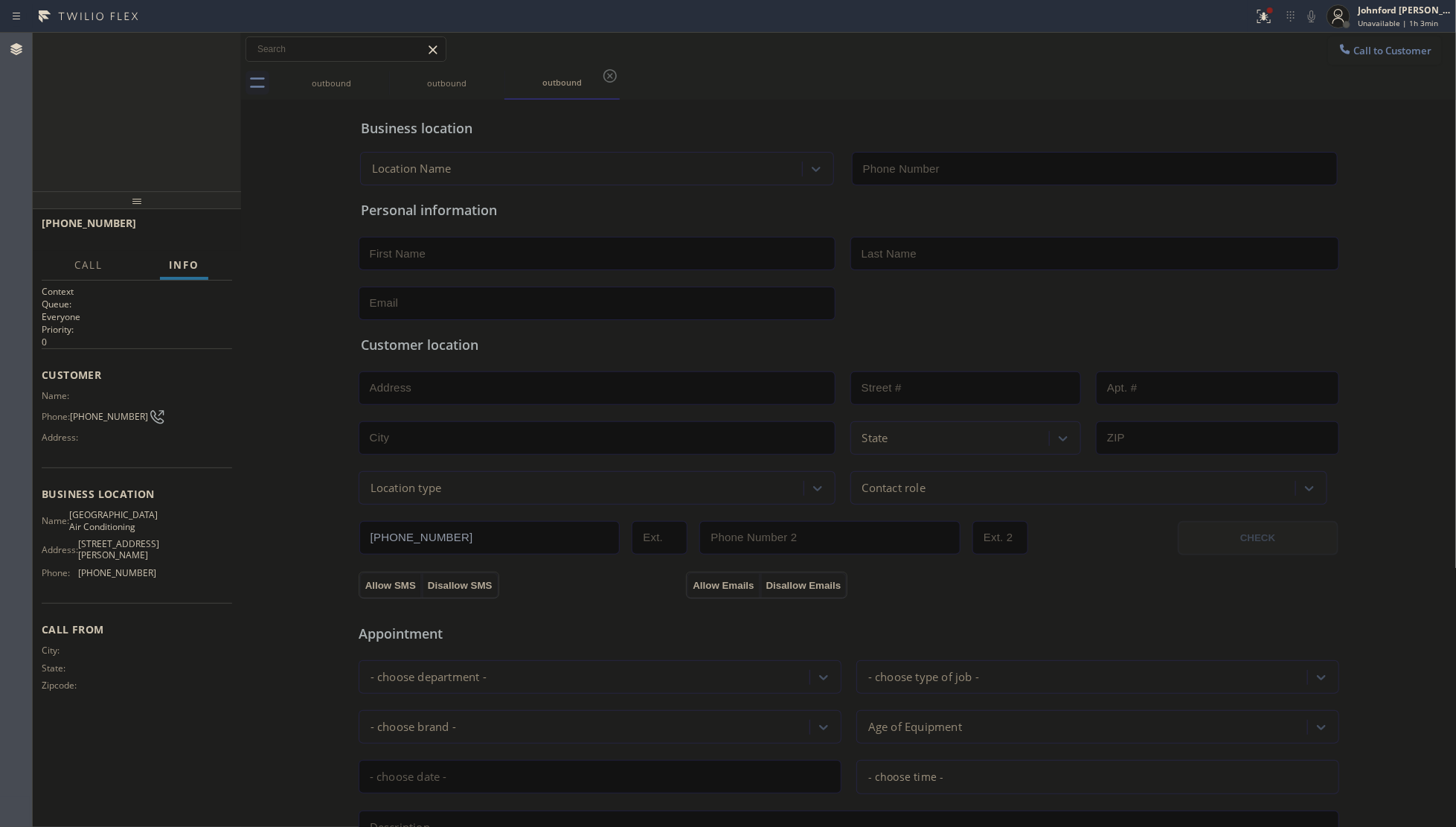
click at [791, 392] on input "text" at bounding box center [597, 388] width 477 height 34
click at [1054, 281] on div "Personal information" at bounding box center [849, 260] width 976 height 120
type input "[PHONE_NUMBER]"
click at [45, 148] on div "[PHONE_NUMBER] Live | 00:01 ALL TASKS ALL TASKS ACTIVE TASKS TASKS IN WRAP UP" at bounding box center [137, 112] width 208 height 158
click at [191, 231] on span "HANG UP" at bounding box center [197, 230] width 45 height 11
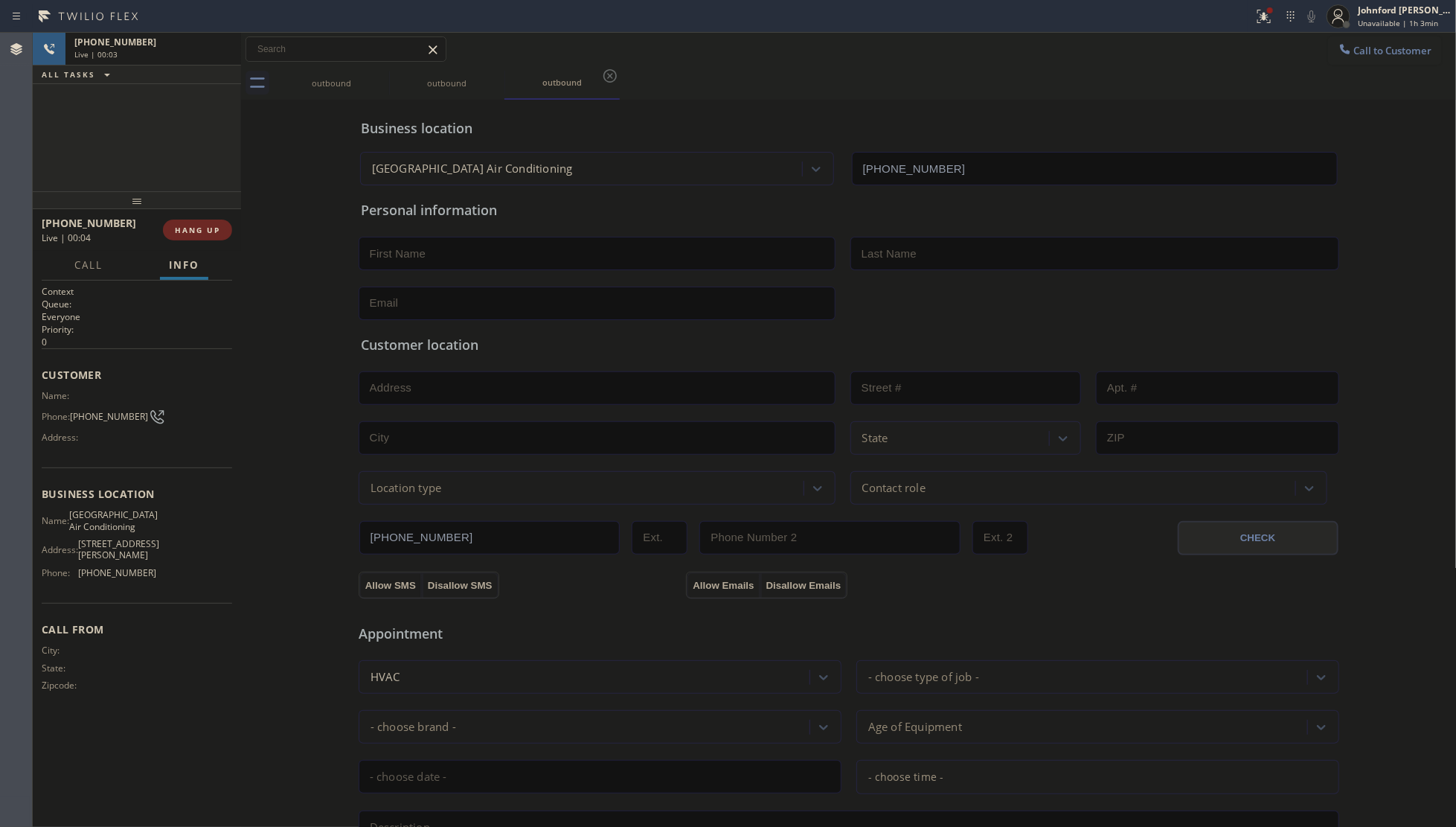
click at [191, 231] on span "HANG UP" at bounding box center [197, 230] width 45 height 11
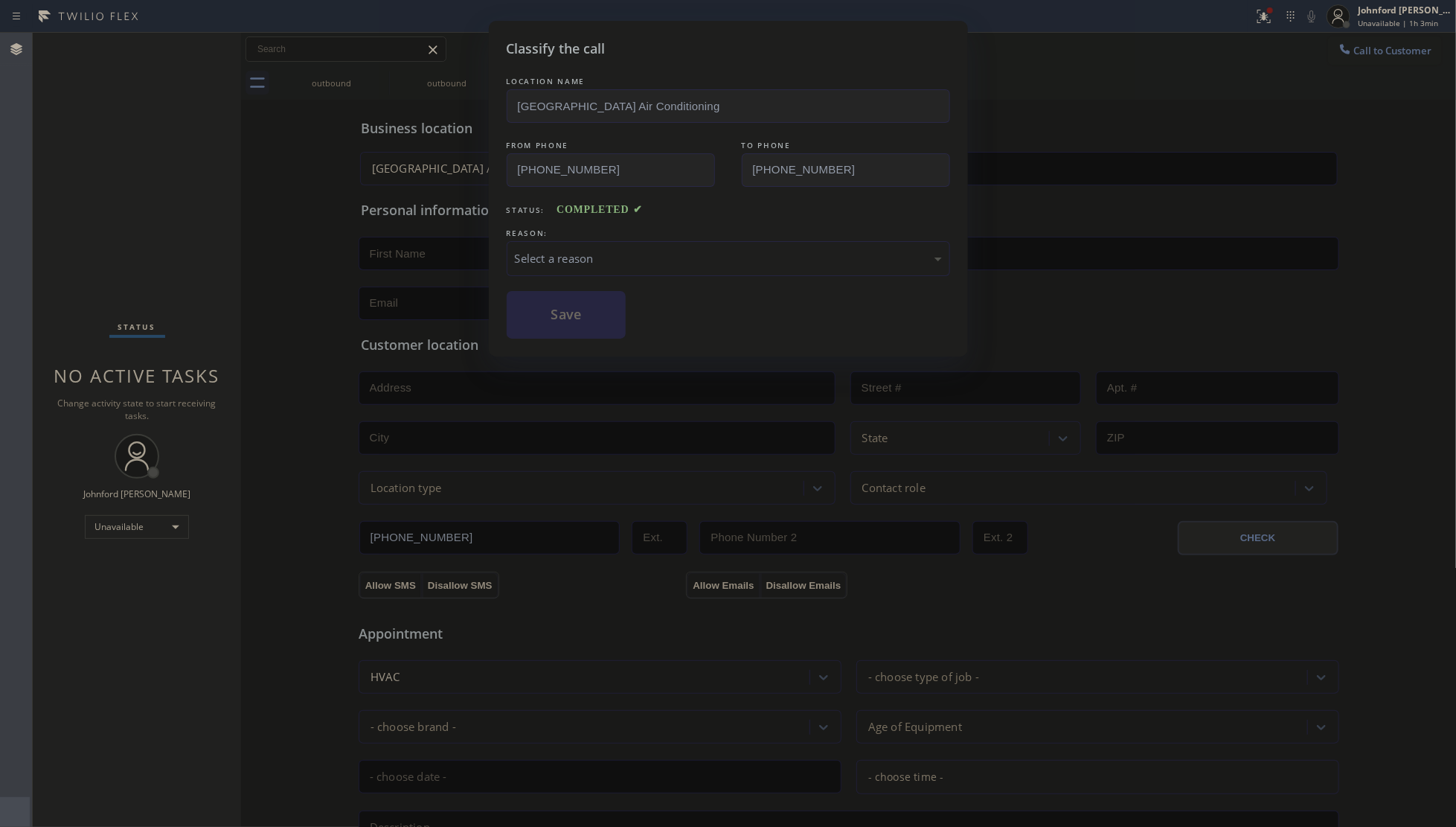
click at [596, 257] on div "Select a reason" at bounding box center [728, 258] width 427 height 17
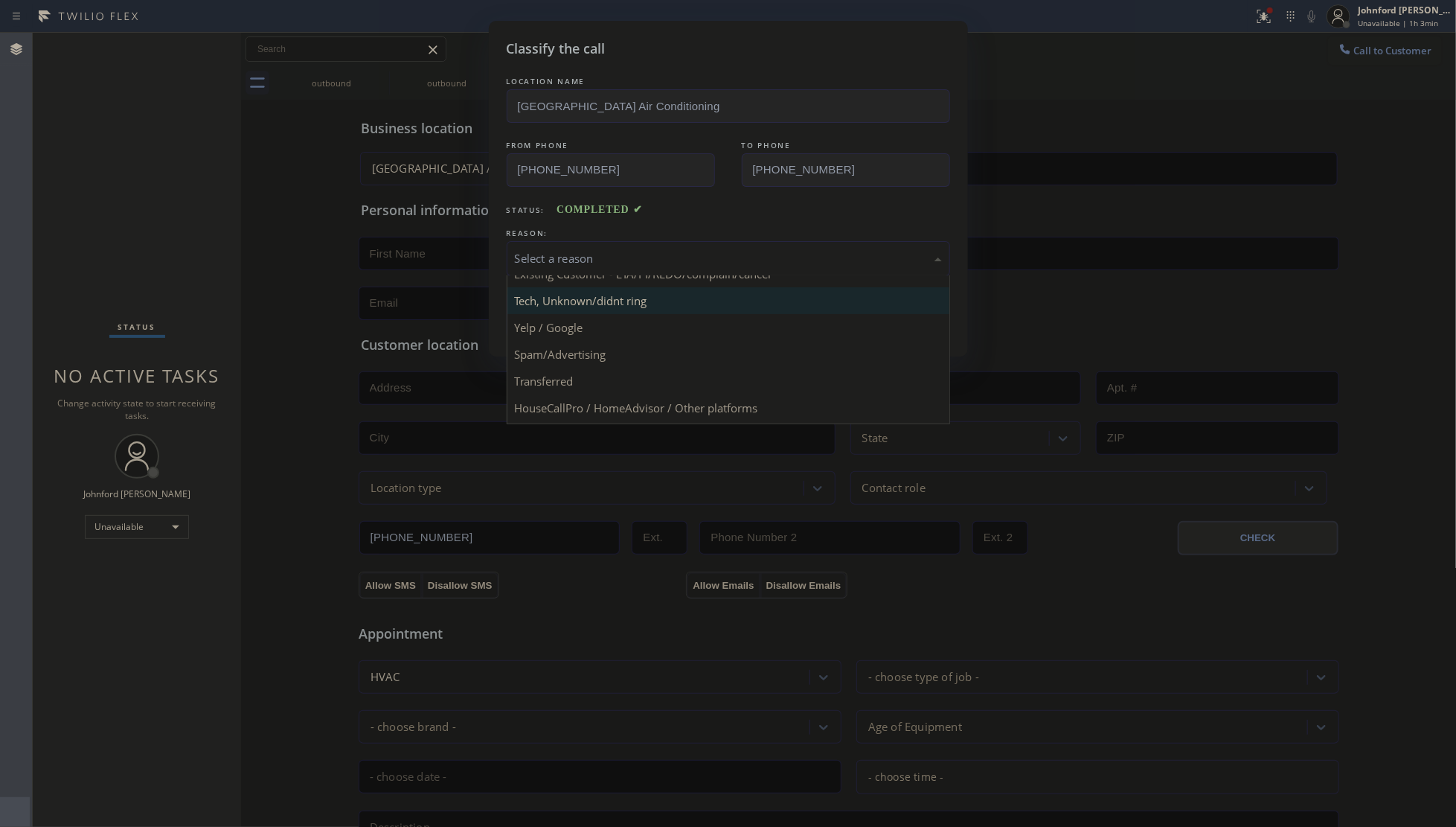
scroll to position [102, 0]
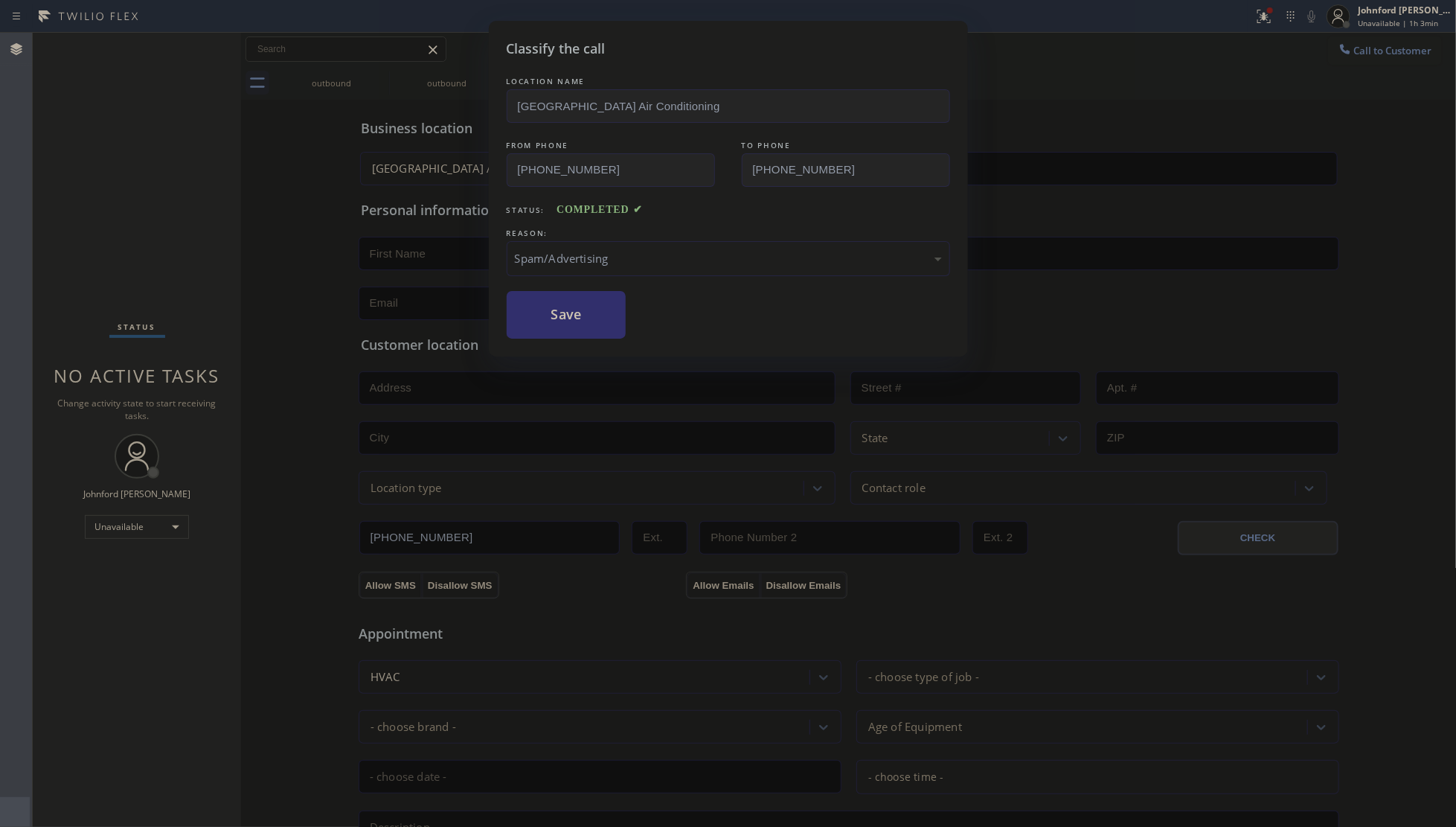
click at [594, 291] on button "Save" at bounding box center [566, 315] width 120 height 48
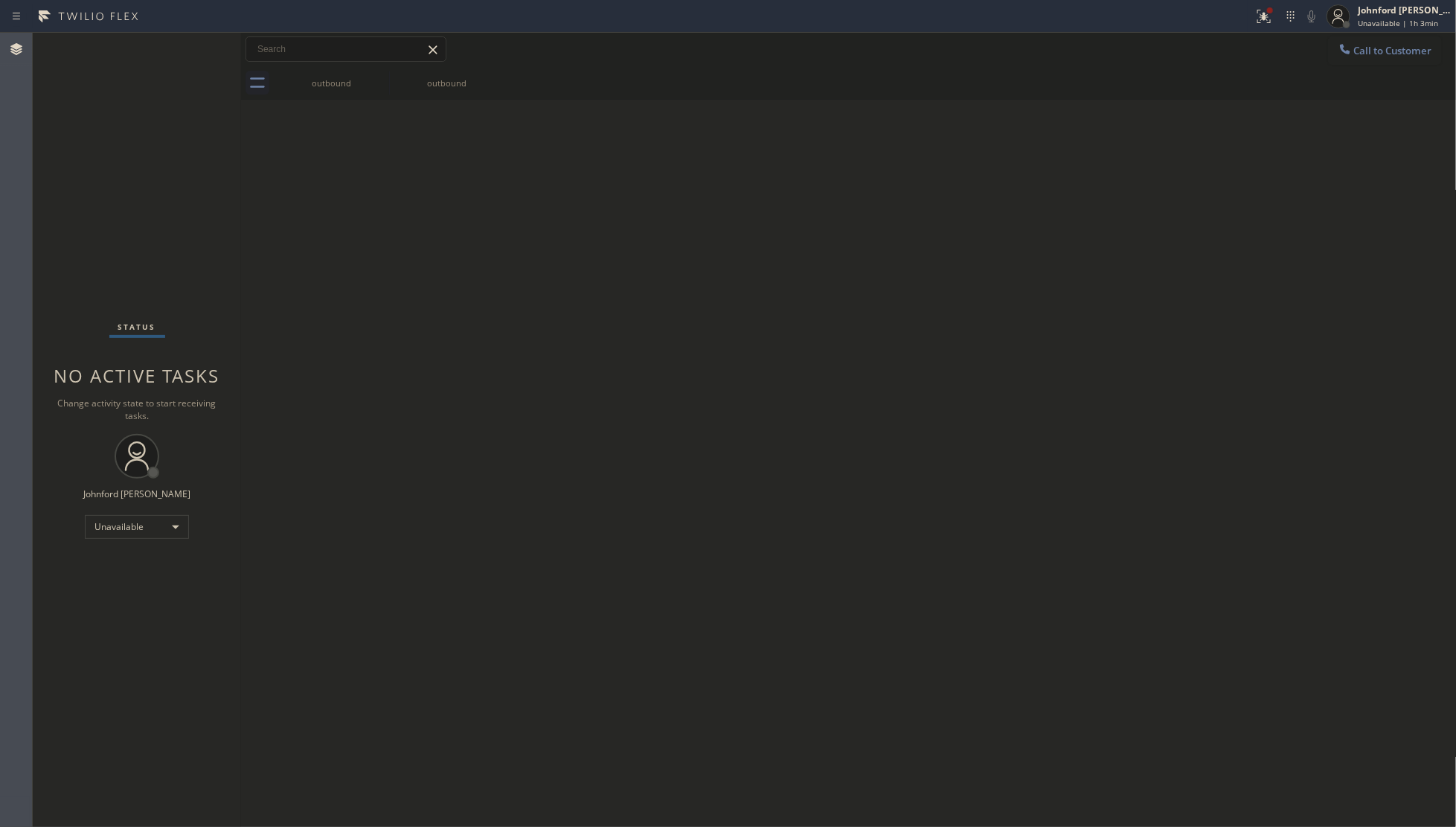
click at [638, 291] on div "Back to Dashboard Change Sender ID Customers Technicians Select a contact Outbo…" at bounding box center [849, 430] width 1216 height 794
drag, startPoint x: 667, startPoint y: 374, endPoint x: 900, endPoint y: 160, distance: 316.4
click at [709, 333] on div "Back to Dashboard Change Sender ID Customers Technicians Select a contact Outbo…" at bounding box center [849, 430] width 1216 height 794
click at [1369, 47] on span "Call to Customer" at bounding box center [1393, 50] width 78 height 13
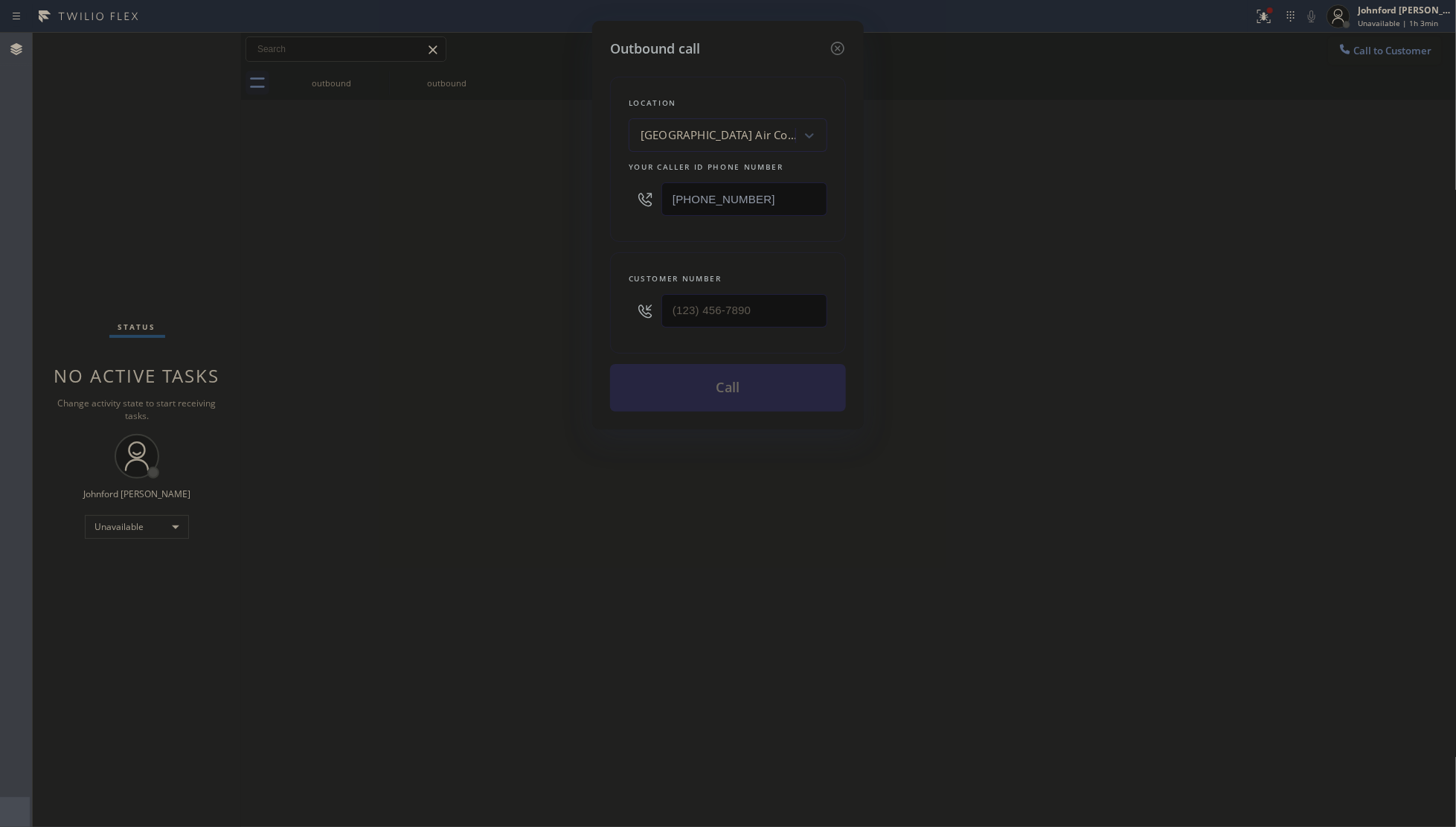
click at [779, 199] on input "[PHONE_NUMBER]" at bounding box center [745, 199] width 166 height 34
click at [1050, 455] on div "Outbound call Location [GEOGRAPHIC_DATA] Air Conditioning Your caller id phone …" at bounding box center [728, 414] width 1456 height 827
click at [837, 47] on icon at bounding box center [837, 48] width 18 height 18
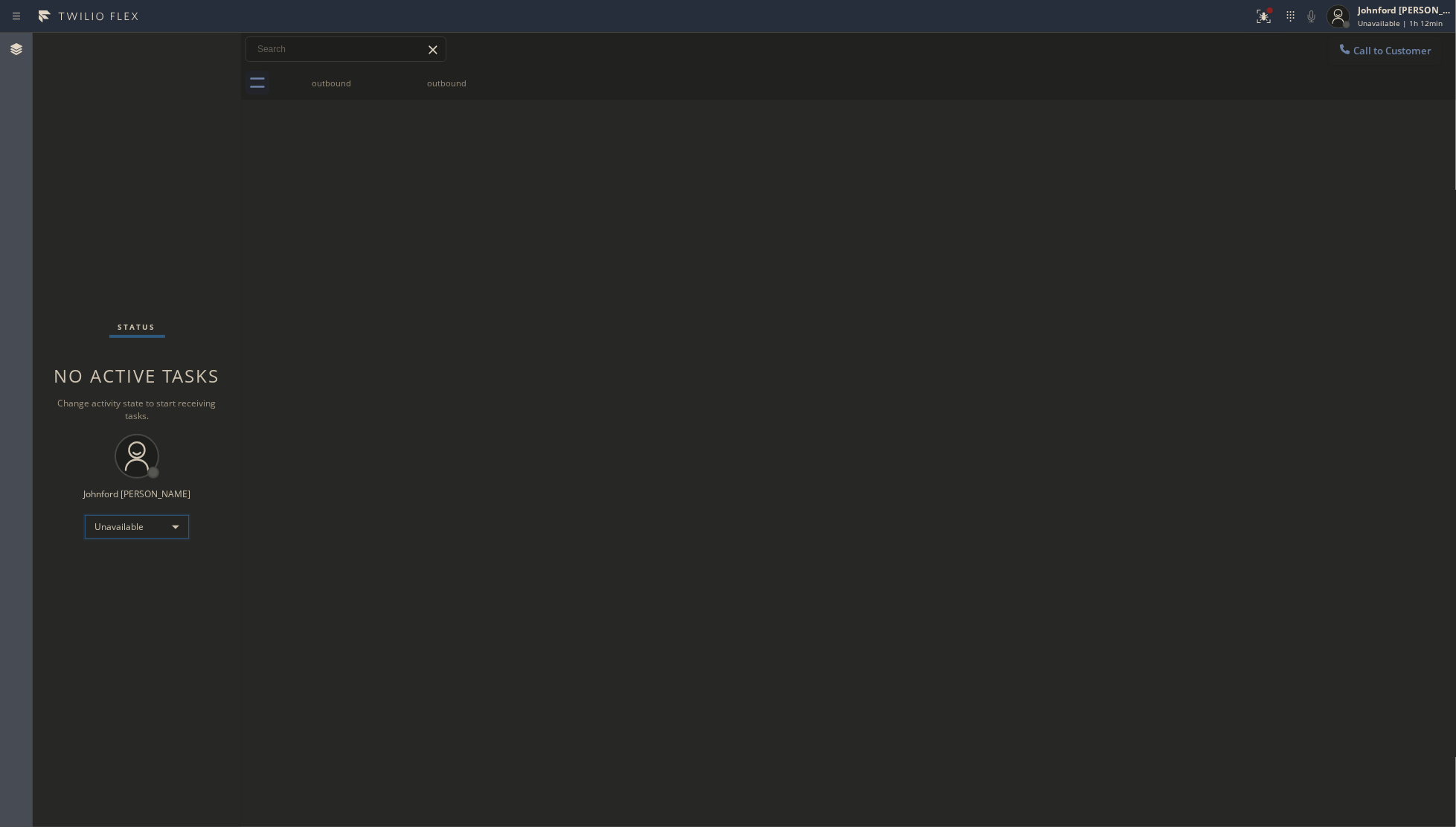
click at [134, 529] on div "Unavailable" at bounding box center [137, 526] width 104 height 24
click at [121, 563] on li "Available" at bounding box center [136, 565] width 101 height 18
drag, startPoint x: 1241, startPoint y: 459, endPoint x: 1194, endPoint y: 117, distance: 345.2
click at [1241, 448] on div "Back to Dashboard Change Sender ID Customers Technicians Select a contact Outbo…" at bounding box center [849, 430] width 1216 height 794
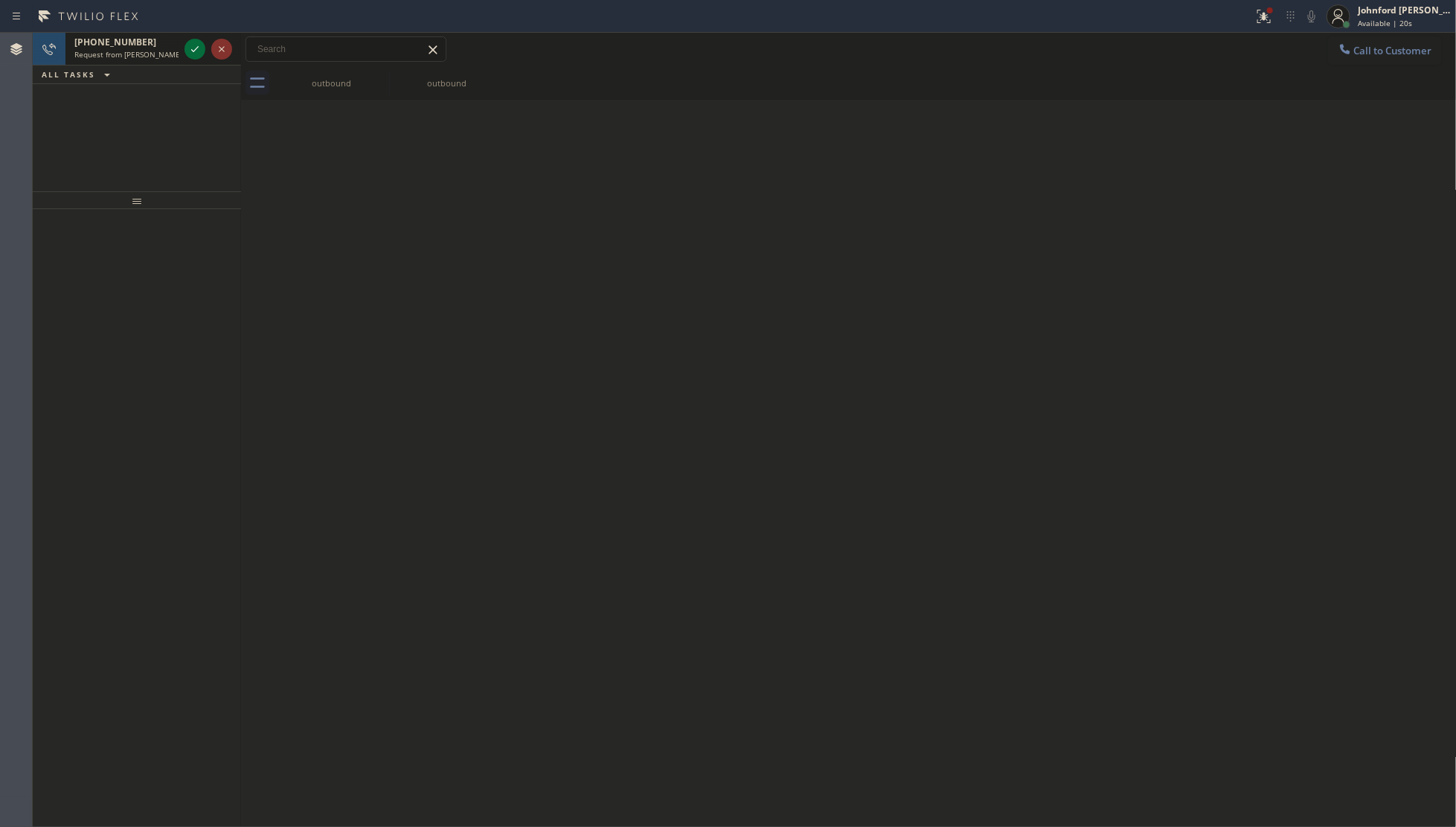
click at [184, 45] on div at bounding box center [194, 48] width 21 height 18
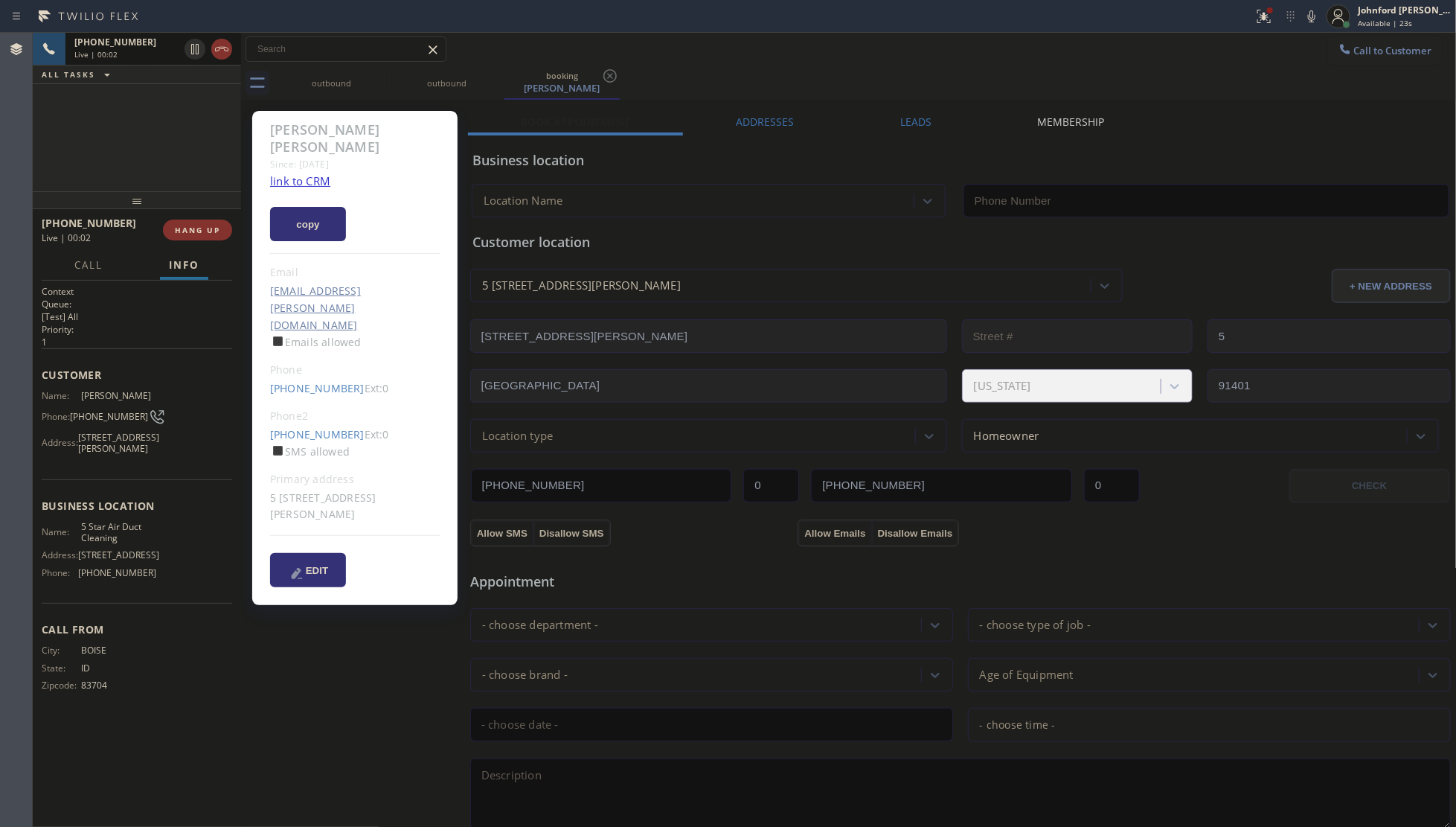
type input "[PHONE_NUMBER]"
click at [1269, 20] on icon at bounding box center [1263, 16] width 18 height 18
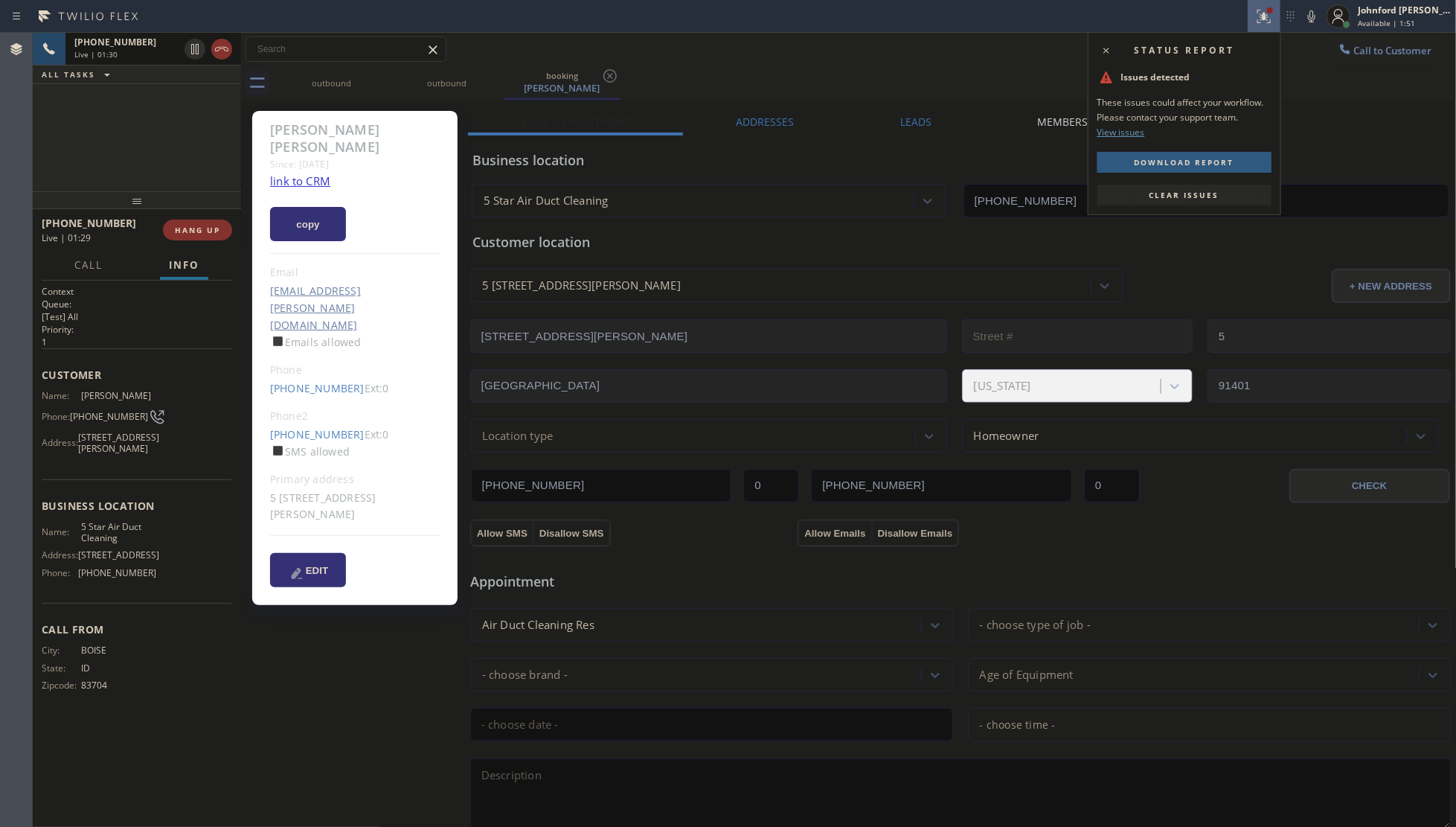
click at [1177, 198] on span "Clear issues" at bounding box center [1184, 195] width 70 height 11
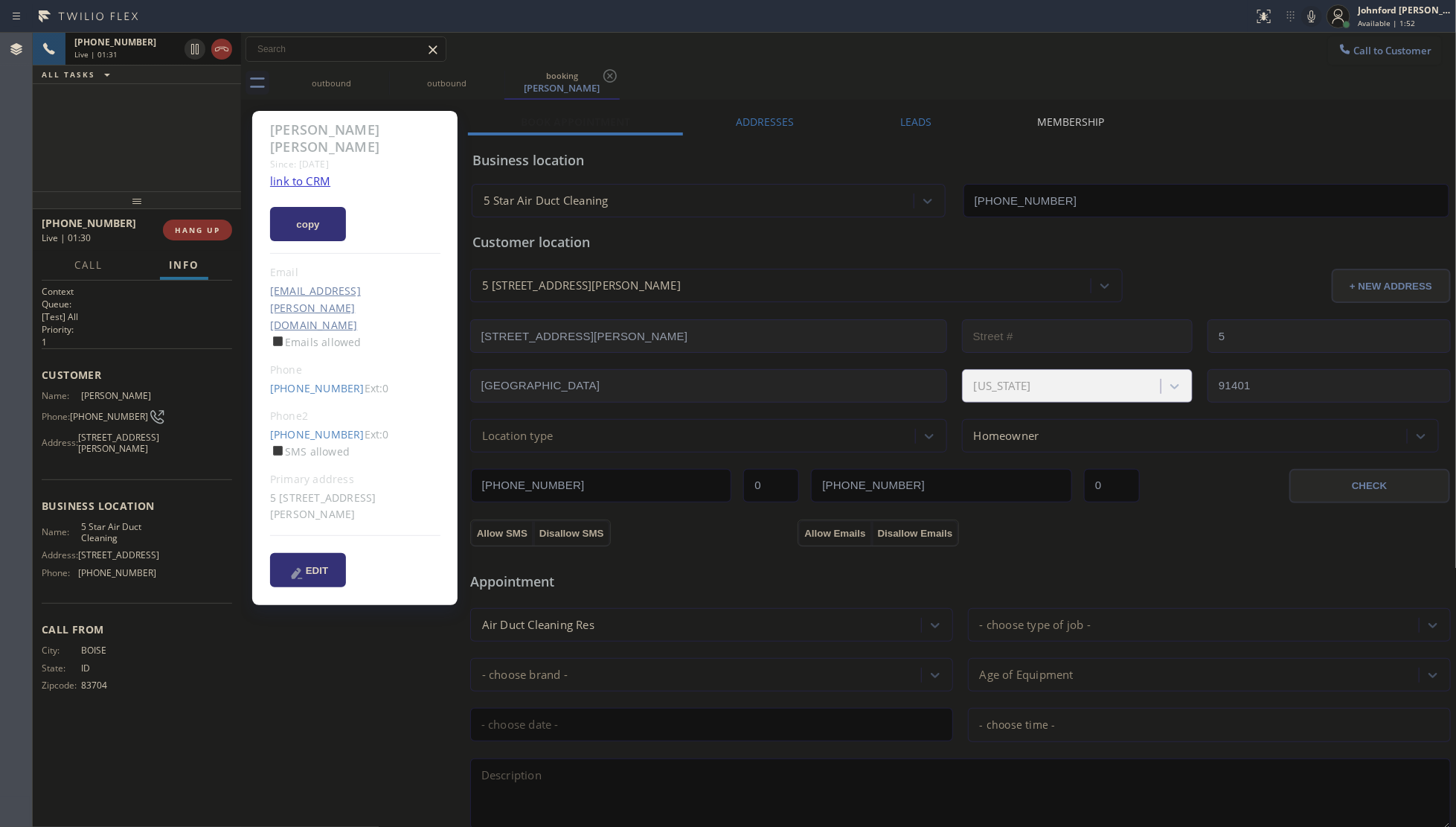
click at [1312, 12] on icon at bounding box center [1311, 16] width 18 height 18
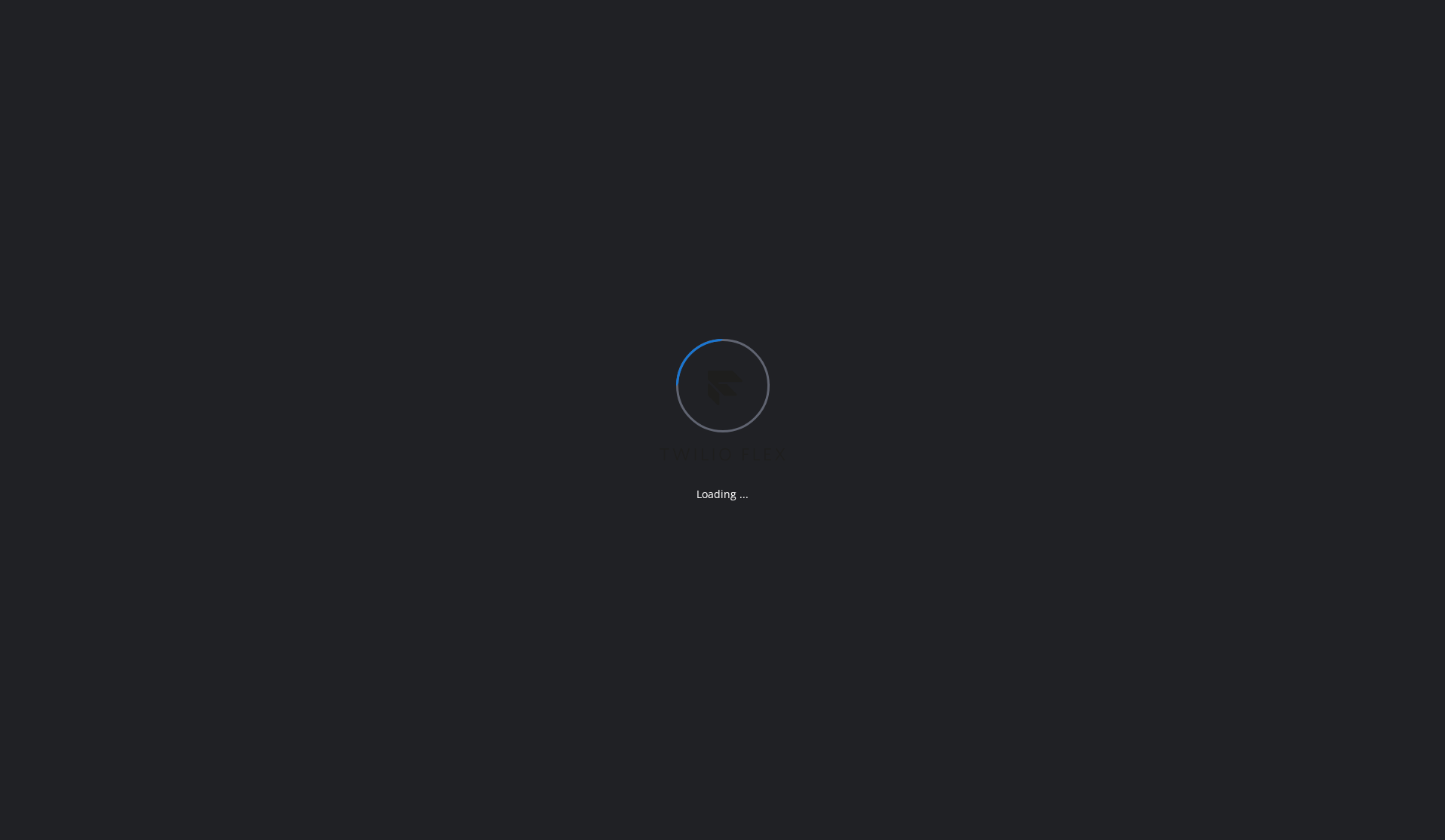
click at [701, 160] on div "Loading ..." at bounding box center [722, 420] width 1445 height 840
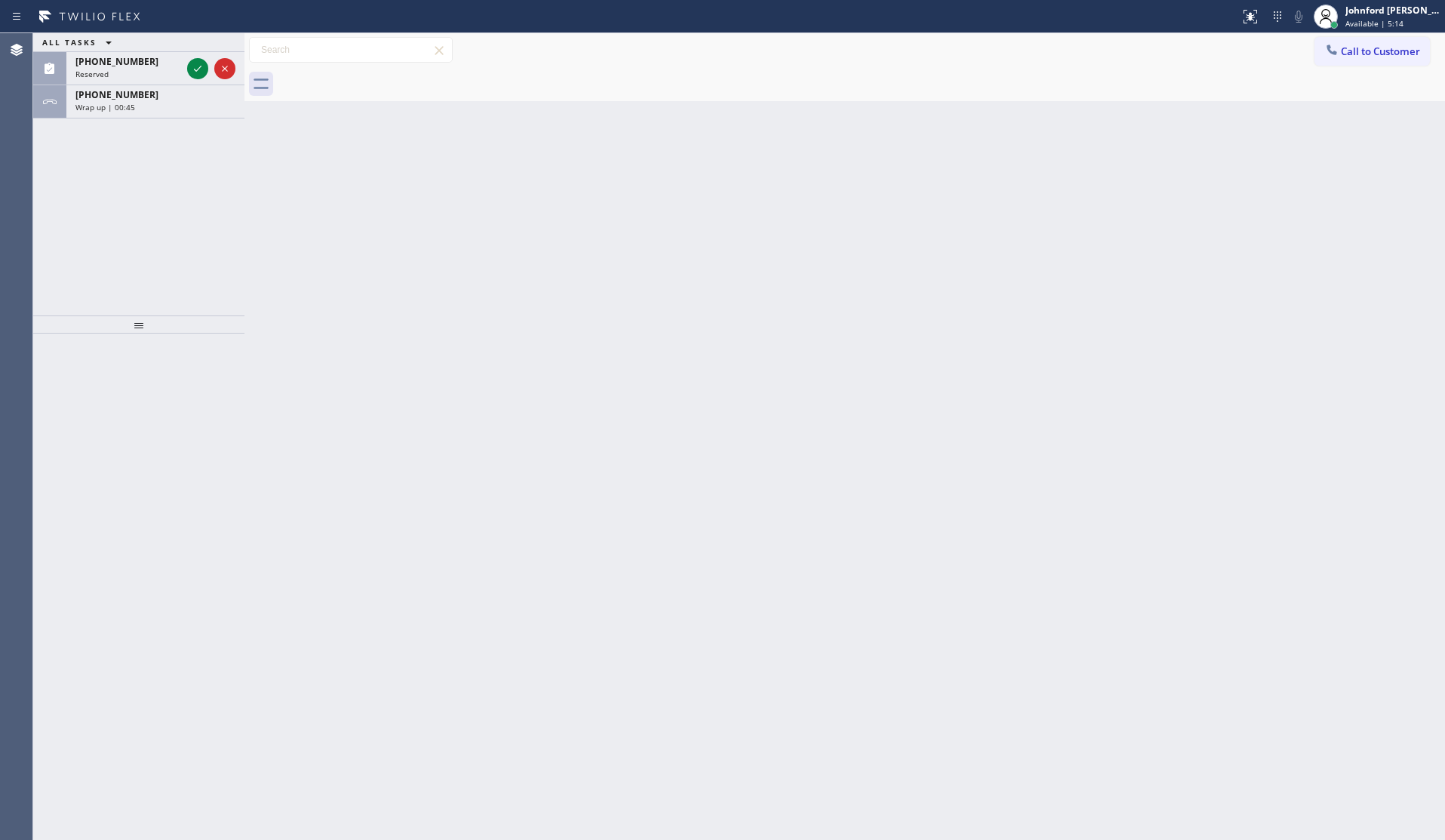
drag, startPoint x: 1187, startPoint y: 298, endPoint x: 1149, endPoint y: 130, distance: 172.2
click at [1183, 283] on div "Back to Dashboard Change Sender ID Customers Technicians Select a contact Outbo…" at bounding box center [845, 436] width 1200 height 806
click at [209, 65] on div at bounding box center [211, 69] width 55 height 34
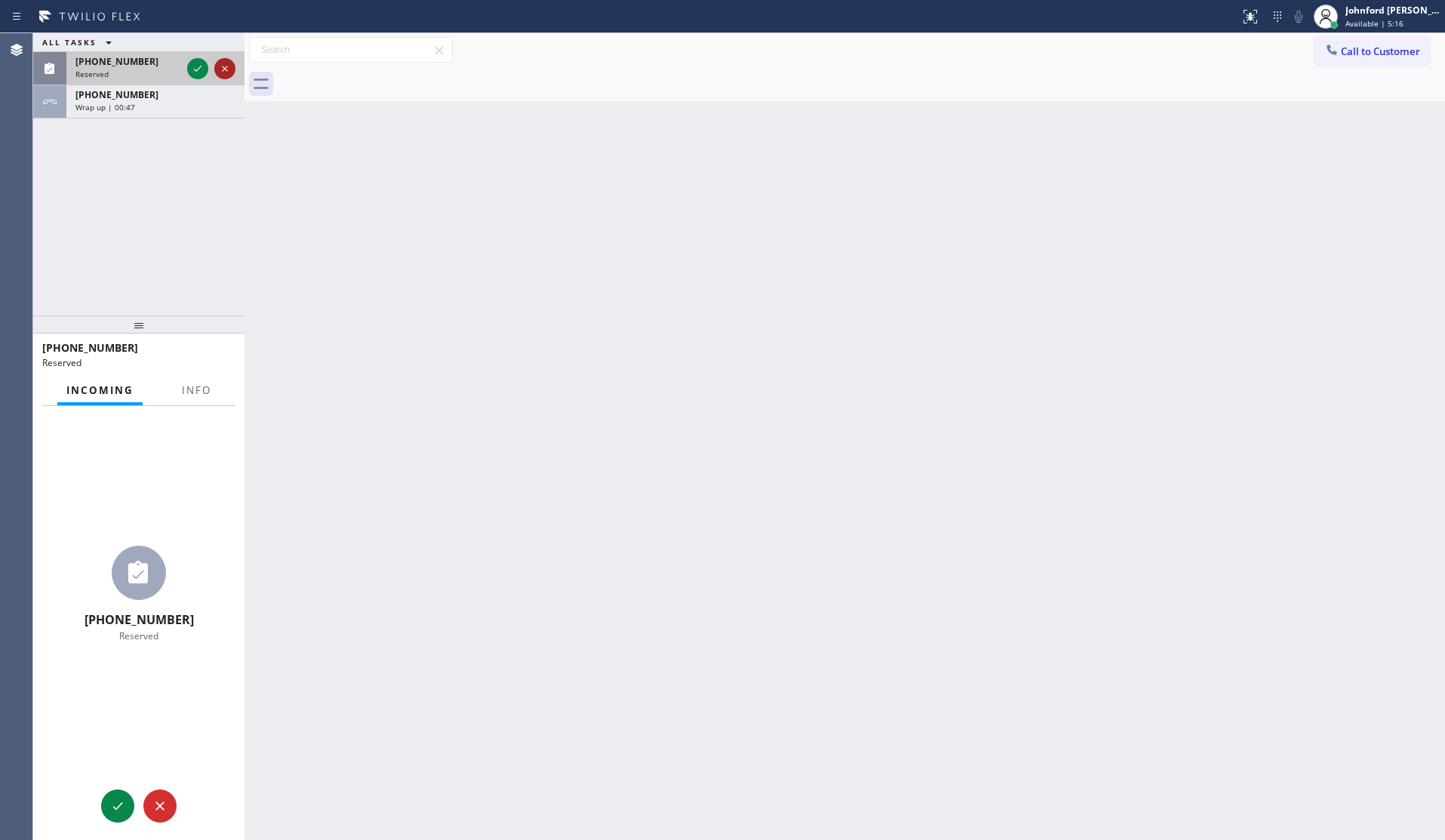
click at [219, 65] on icon at bounding box center [224, 68] width 18 height 18
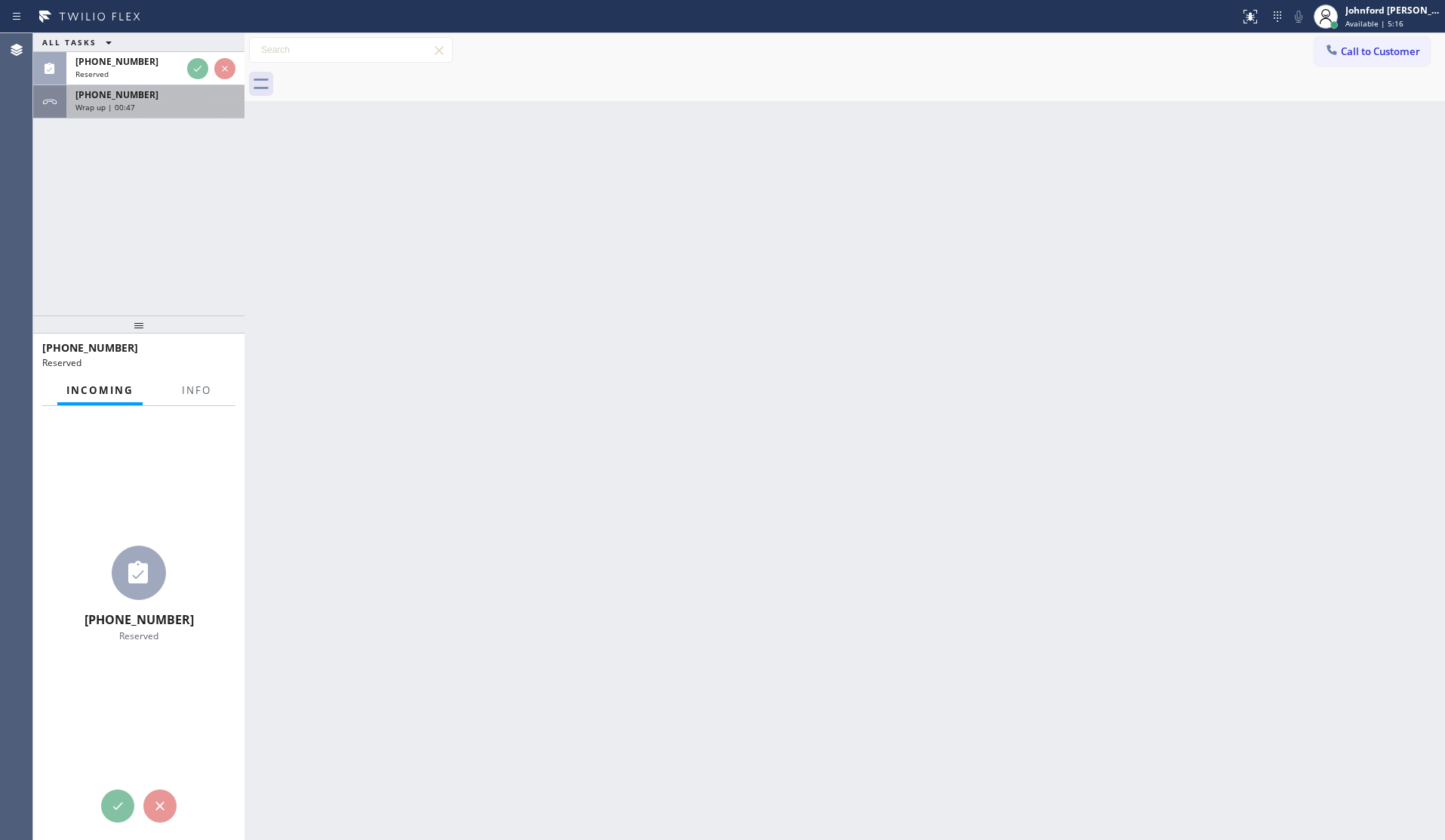
click at [178, 99] on div "[PHONE_NUMBER]" at bounding box center [155, 94] width 160 height 12
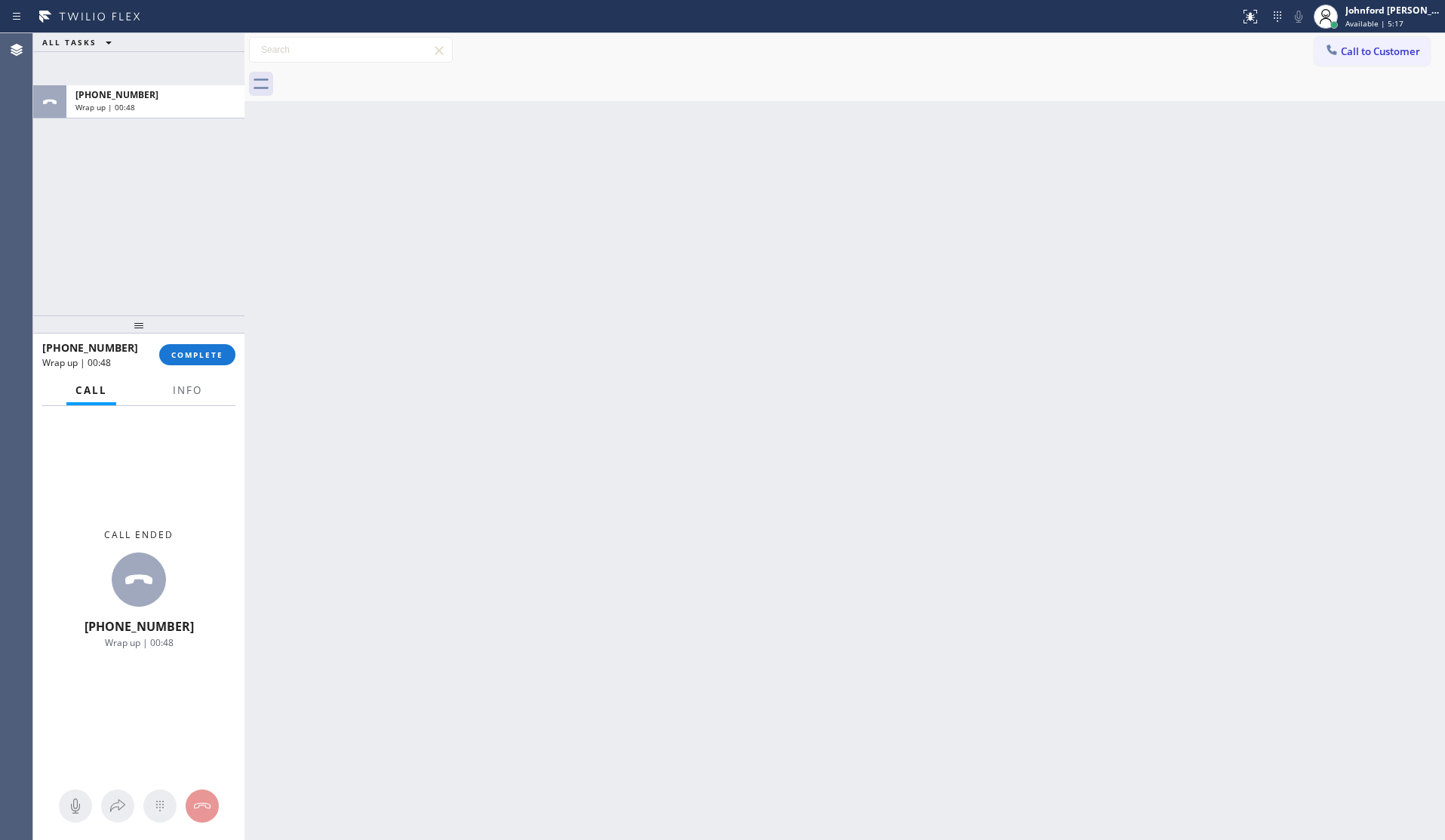
click at [196, 330] on div at bounding box center [139, 324] width 211 height 18
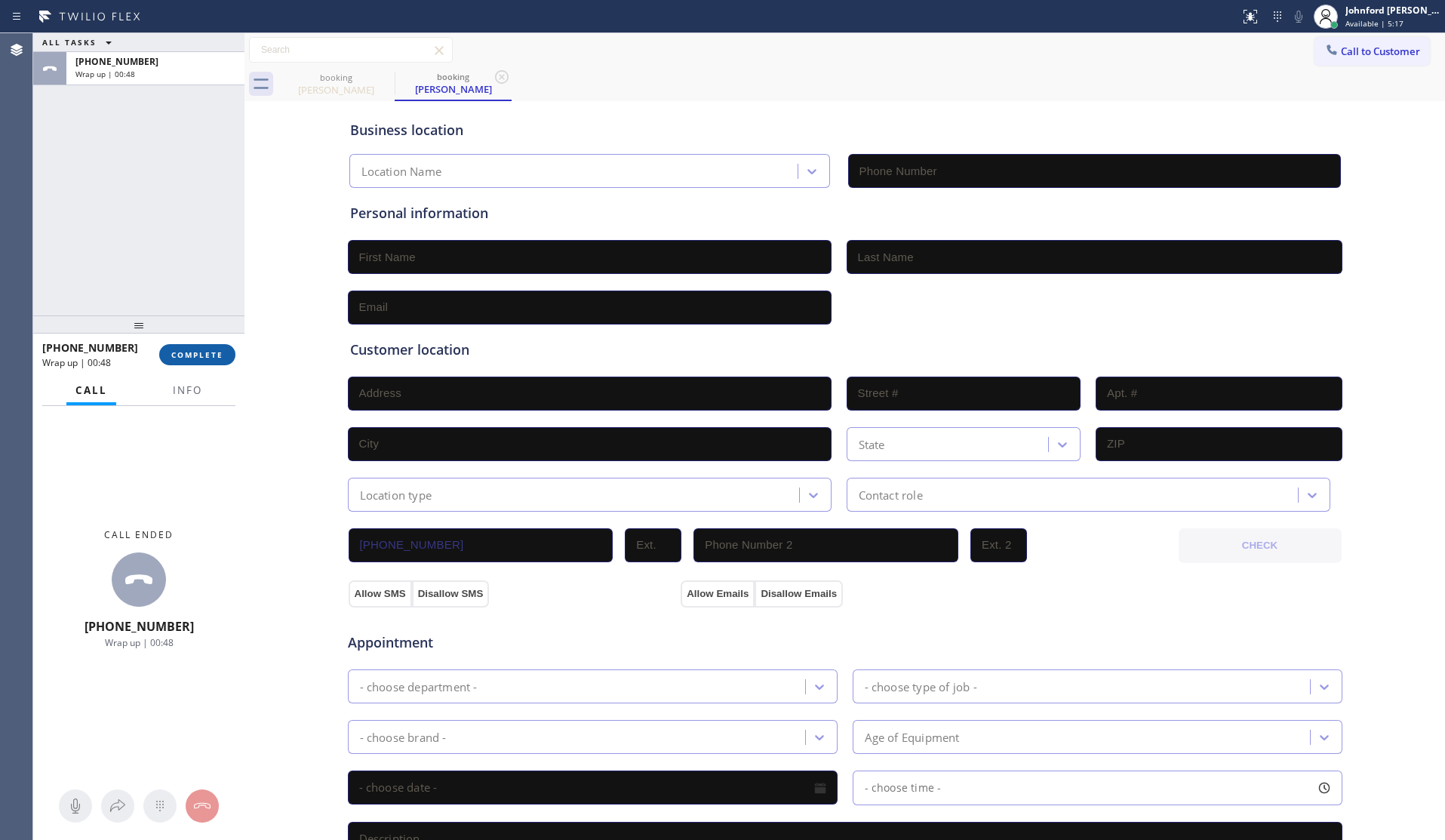
click at [197, 349] on span "COMPLETE" at bounding box center [197, 355] width 52 height 11
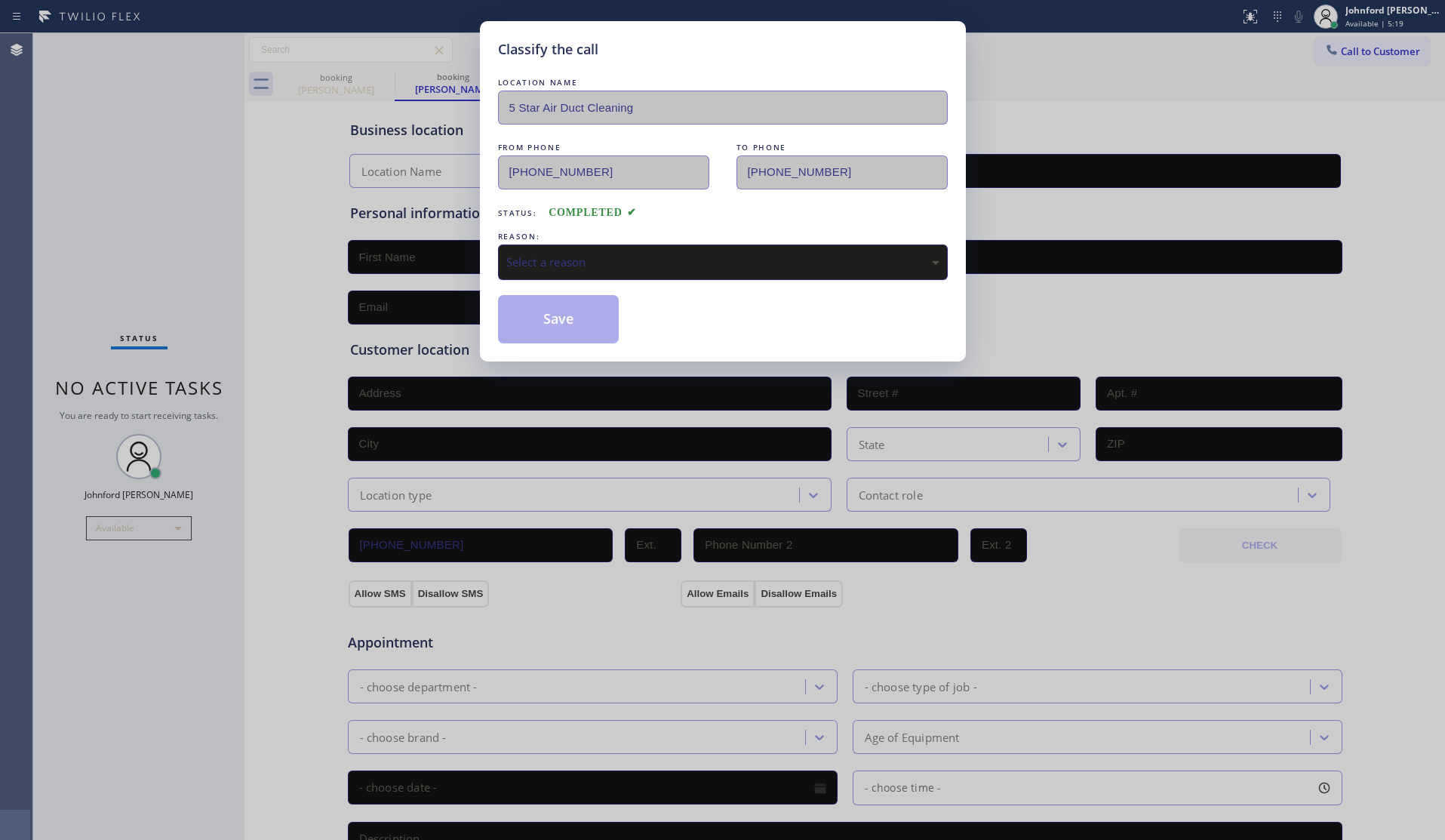
click at [588, 273] on div "Select a reason" at bounding box center [722, 263] width 450 height 36
click at [585, 319] on button "Save" at bounding box center [559, 319] width 122 height 48
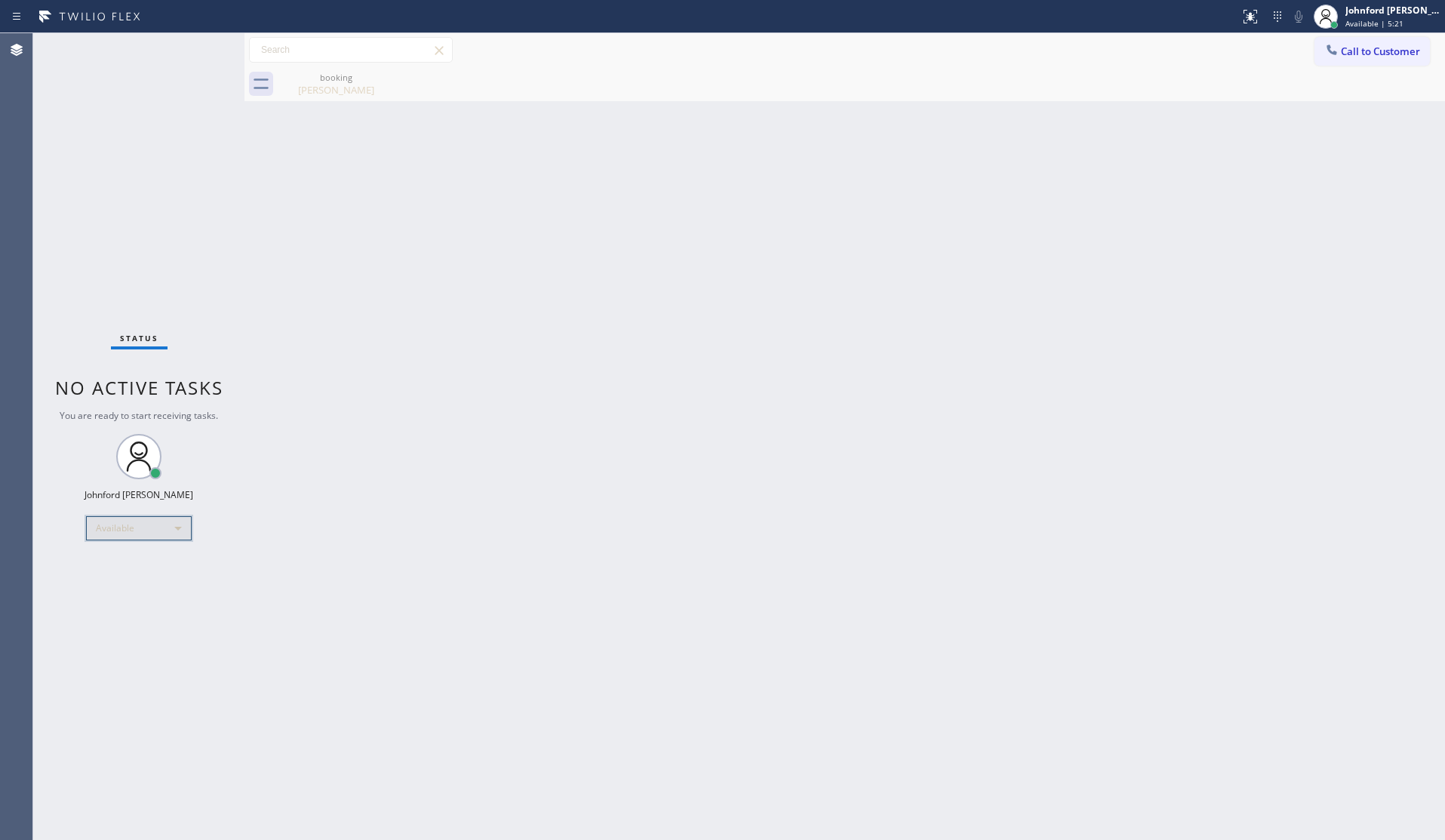
click at [121, 539] on div "Available" at bounding box center [139, 528] width 106 height 24
click at [134, 584] on li "Unavailable" at bounding box center [138, 587] width 103 height 18
drag, startPoint x: 1091, startPoint y: 334, endPoint x: 1183, endPoint y: 24, distance: 323.4
click at [1104, 285] on div "Back to Dashboard Change Sender ID Customers Technicians Select a contact Outbo…" at bounding box center [845, 436] width 1200 height 806
click at [1353, 58] on button "Call to Customer" at bounding box center [1373, 51] width 115 height 29
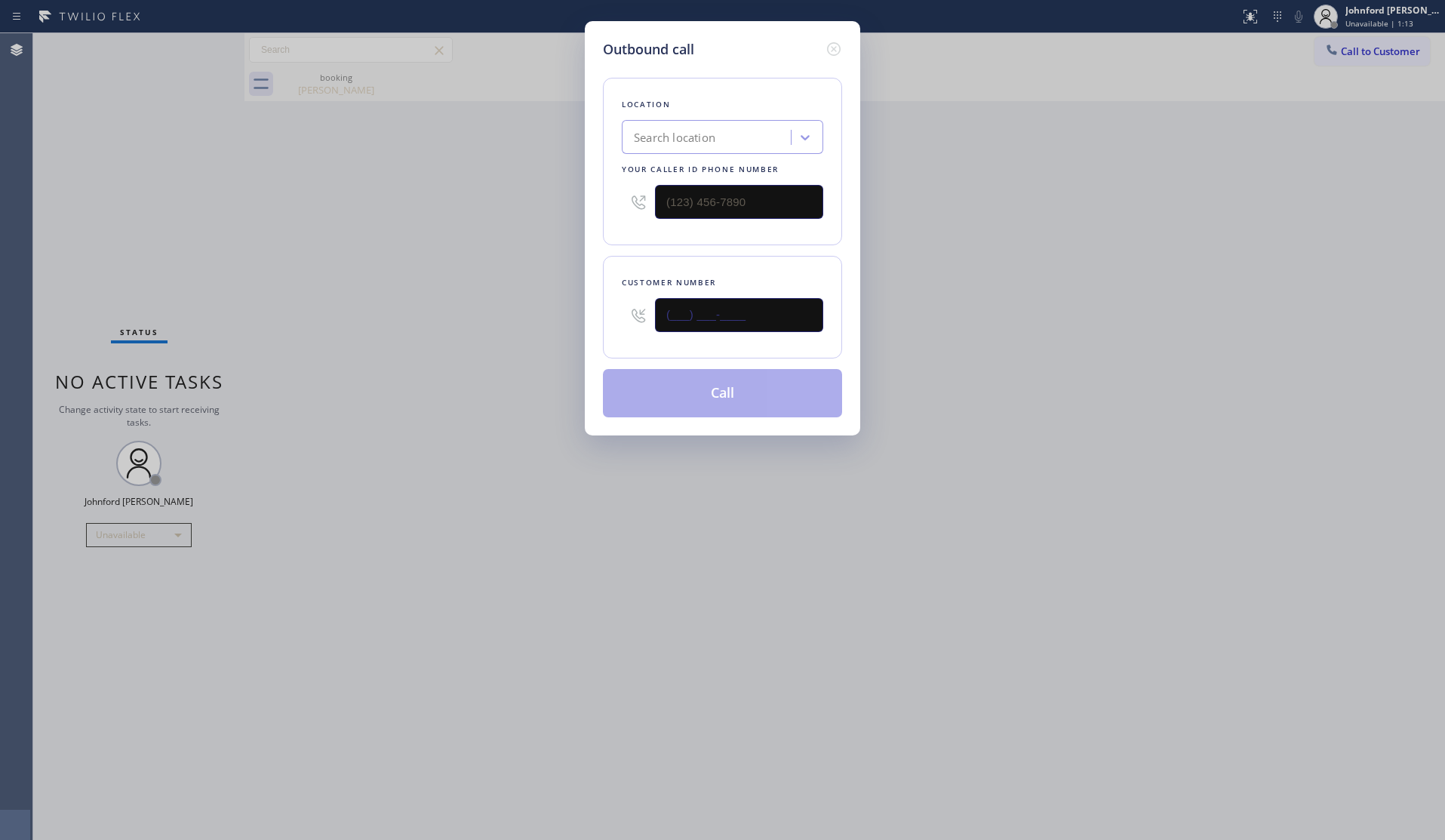
drag, startPoint x: 757, startPoint y: 309, endPoint x: 567, endPoint y: 319, distance: 190.3
click at [611, 319] on div "Customer number (___) ___-____" at bounding box center [722, 307] width 239 height 103
paste input "208) 859-8775"
type input "[PHONE_NUMBER]"
click at [1009, 240] on div "Outbound call Location Search location Your caller id phone number Customer num…" at bounding box center [722, 420] width 1445 height 840
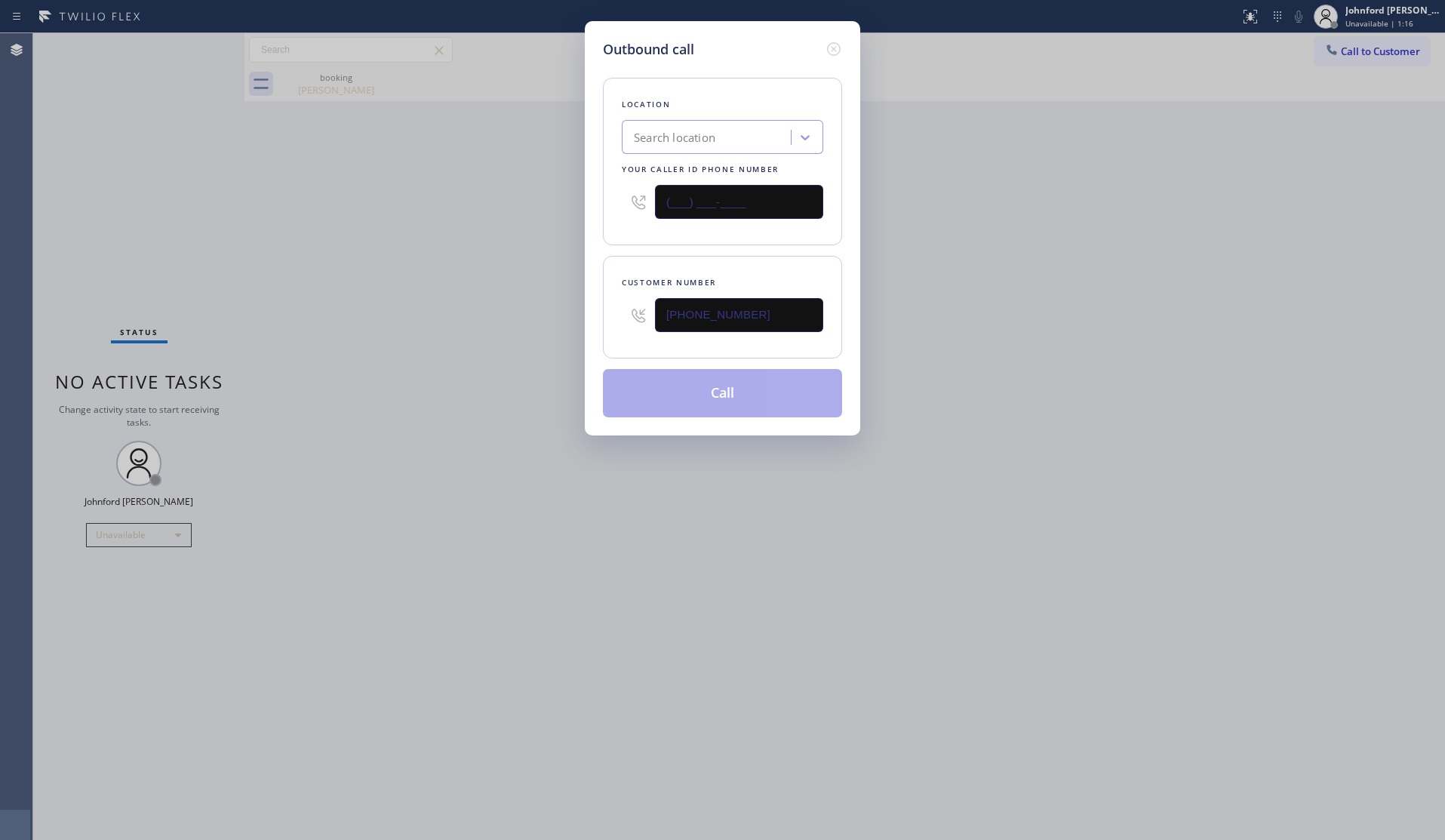
drag, startPoint x: 673, startPoint y: 196, endPoint x: 495, endPoint y: 230, distance: 181.2
click at [603, 204] on div "Location Search location Your caller id phone number (___) ___-____" at bounding box center [722, 161] width 239 height 168
paste input "800) 686-5038"
type input "(800) 686-5038"
click at [486, 232] on div "Outbound call Location Search location Your caller id phone number (800) 686-50…" at bounding box center [722, 420] width 1445 height 840
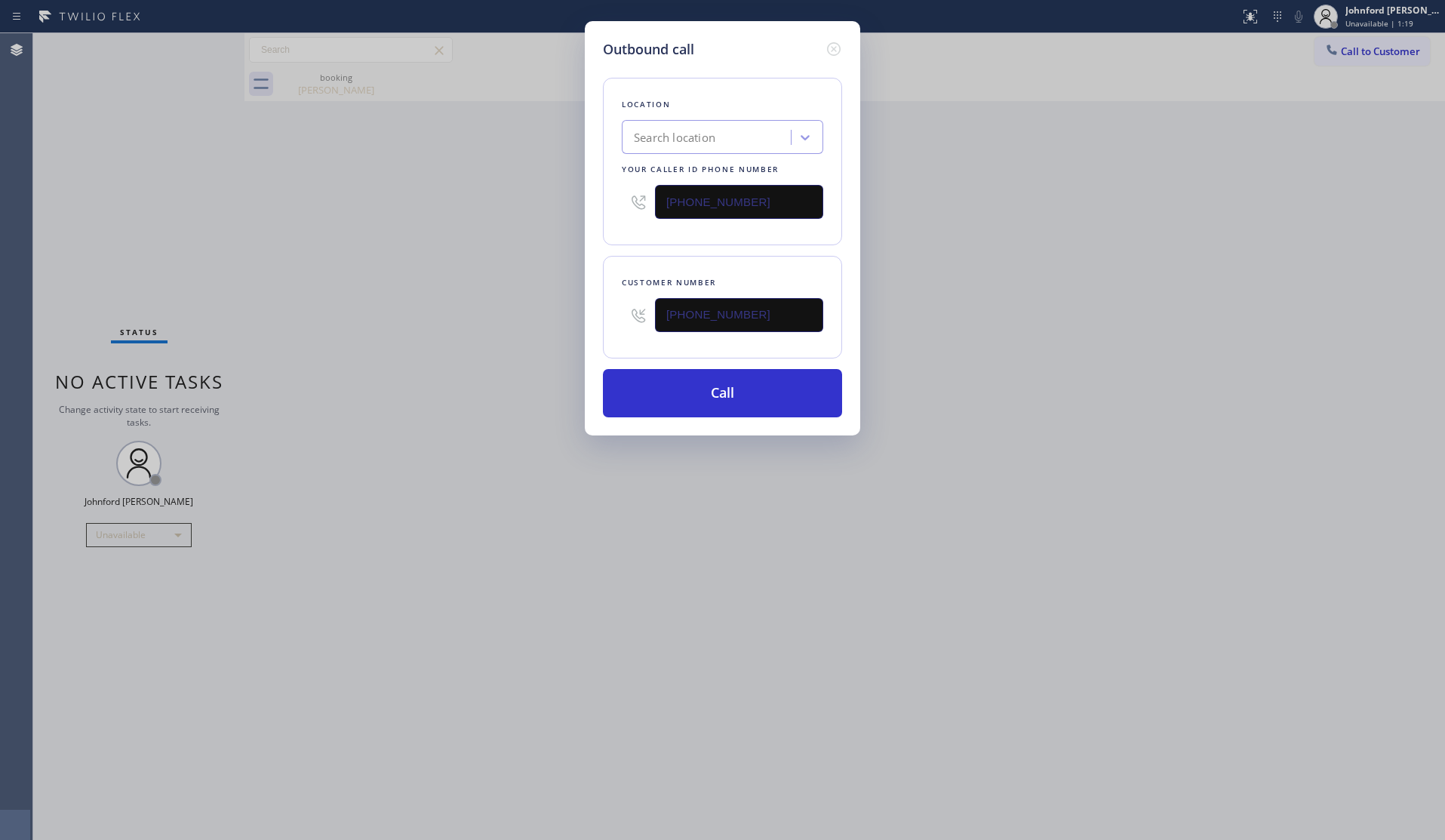
click at [826, 45] on icon at bounding box center [833, 48] width 18 height 18
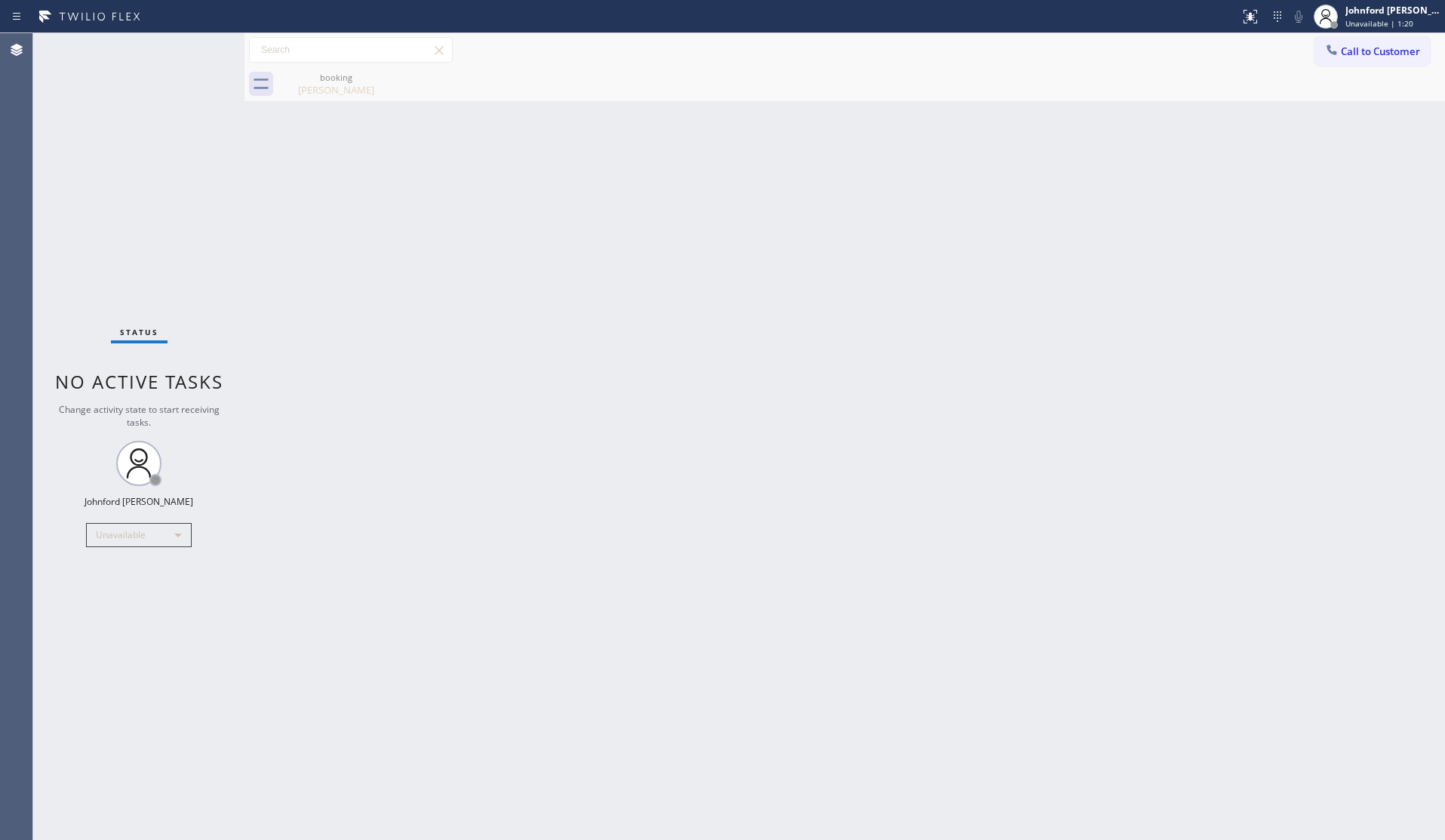
click at [391, 168] on div "Back to Dashboard Change Sender ID Customers Technicians Select a contact Outbo…" at bounding box center [845, 436] width 1200 height 806
click at [598, 311] on div "Back to Dashboard Change Sender ID Customers Technicians Select a contact Outbo…" at bounding box center [845, 436] width 1200 height 806
click at [1332, 51] on icon at bounding box center [1331, 49] width 15 height 15
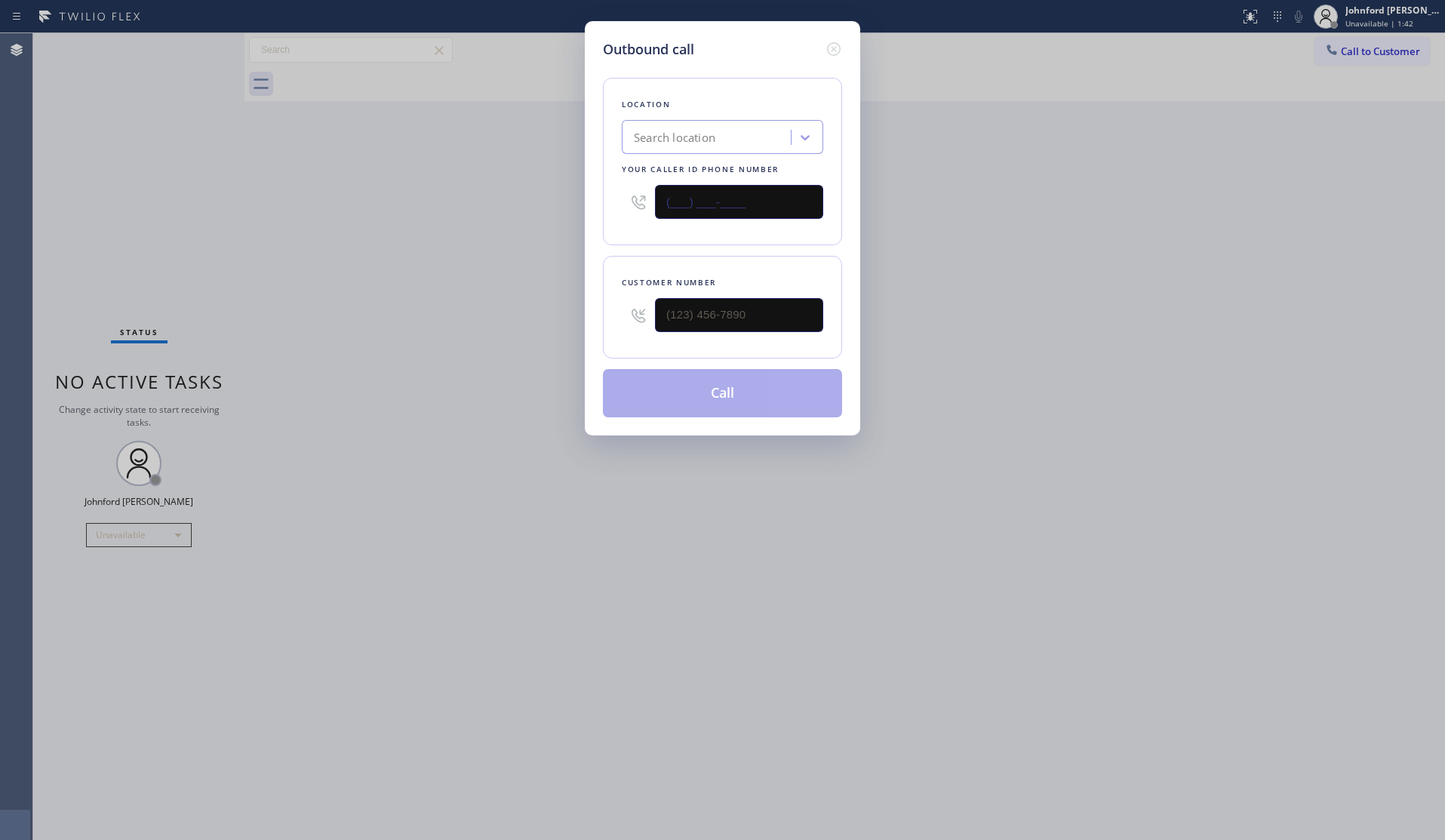
drag, startPoint x: 673, startPoint y: 196, endPoint x: 539, endPoint y: 213, distance: 135.1
click at [552, 209] on div "Outbound call Location Search location Your caller id phone number (___) ___-__…" at bounding box center [722, 420] width 1445 height 840
paste input "800) 686-5038"
type input "[PHONE_NUMBER]"
click at [415, 227] on div "Outbound call Location Search location Your caller id phone number [PHONE_NUMBE…" at bounding box center [722, 420] width 1445 height 840
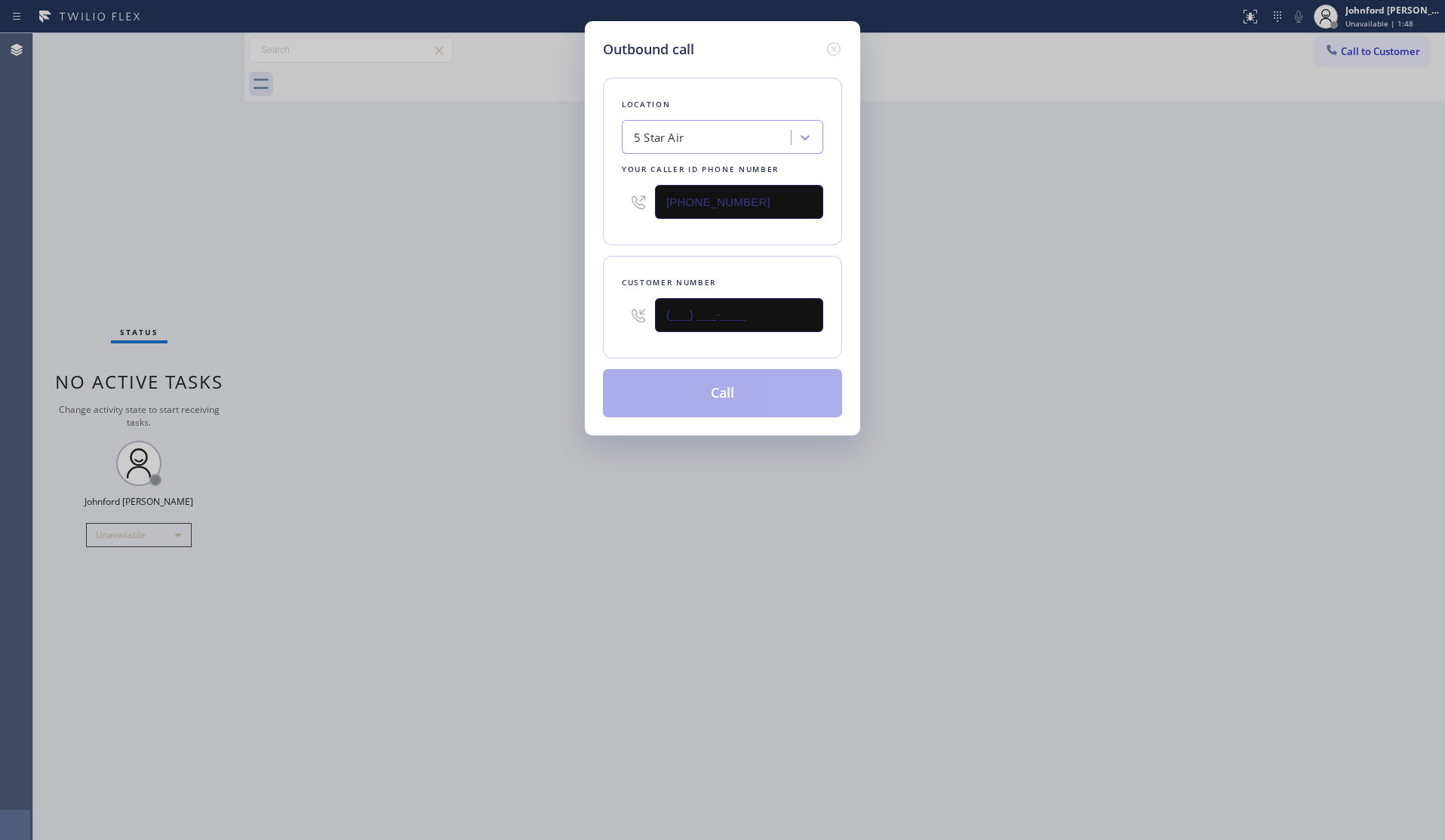
drag, startPoint x: 752, startPoint y: 323, endPoint x: 468, endPoint y: 323, distance: 284.0
click at [572, 323] on div "Outbound call Location 5 Star Air Your caller id phone number (800) 686-5038 Cu…" at bounding box center [722, 420] width 1445 height 840
paste input "208) 859-8775"
type input "[PHONE_NUMBER]"
click at [417, 317] on div "Outbound call Location 5 Star Air Your caller id phone number (800) 686-5038 Cu…" at bounding box center [722, 420] width 1445 height 840
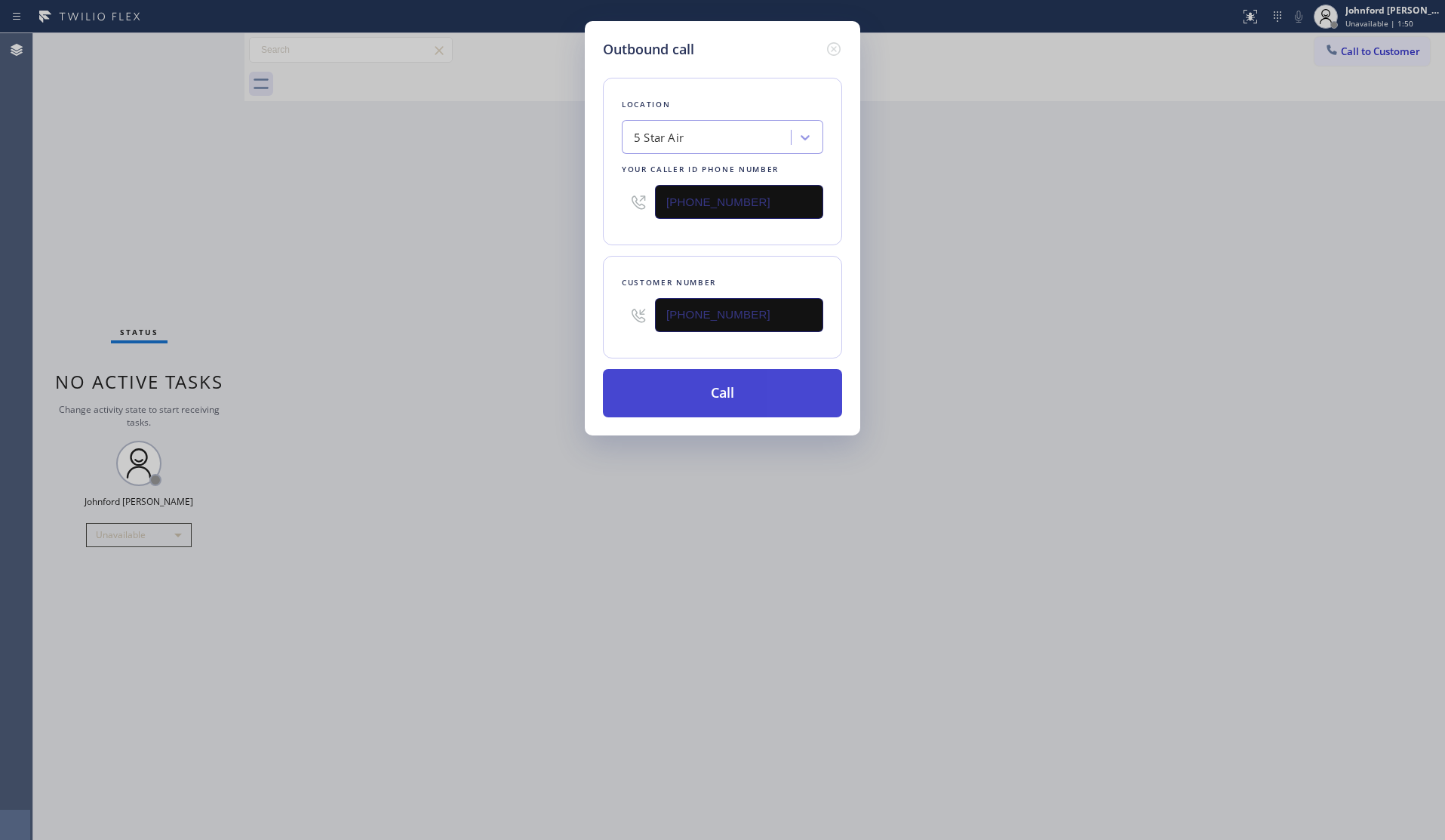
click at [659, 382] on button "Call" at bounding box center [722, 393] width 239 height 48
click at [1102, 340] on div "Outbound call Location 5 Star Air Your caller id phone number (800) 686-5038 Cu…" at bounding box center [722, 420] width 1445 height 840
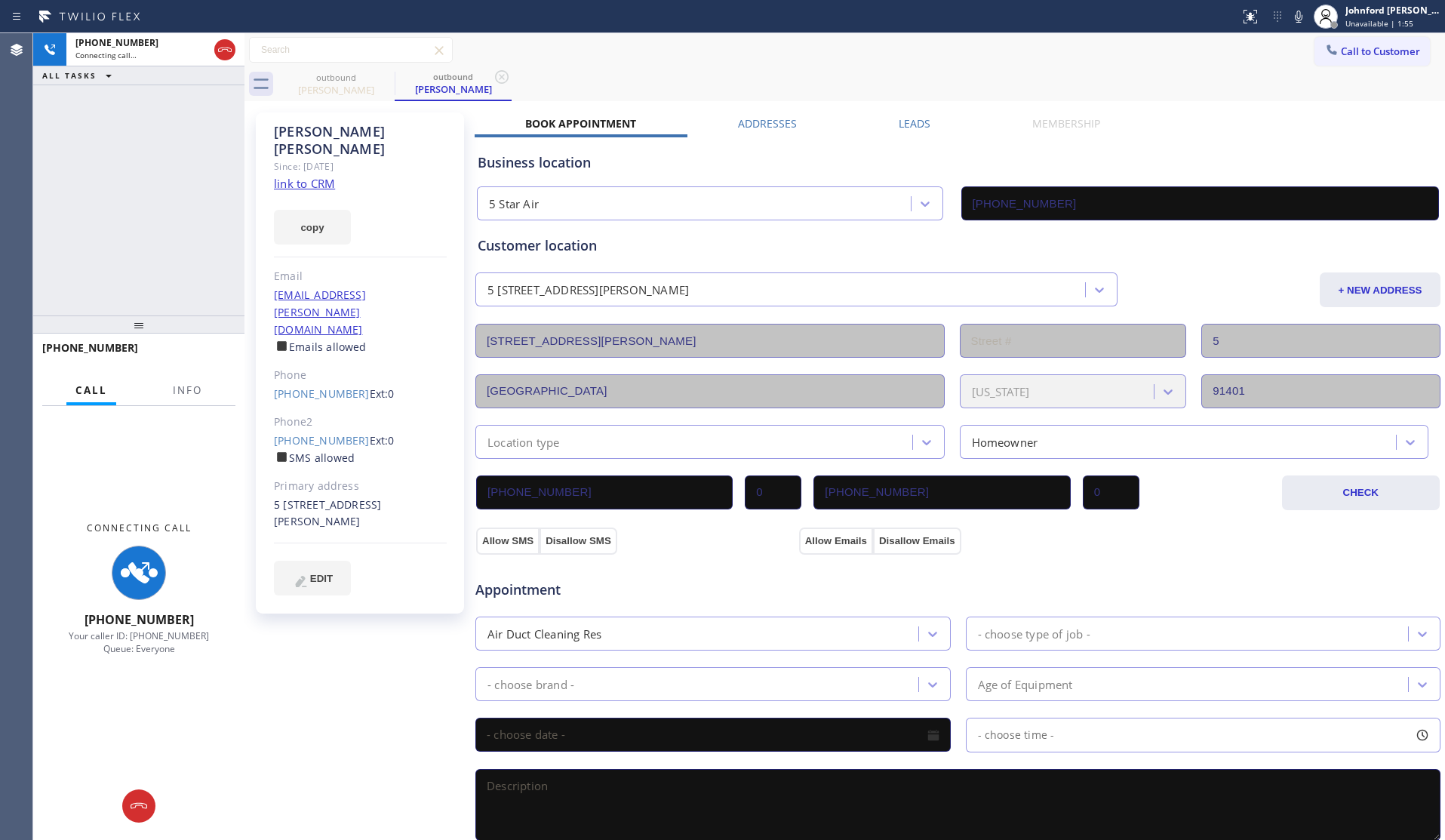
type input "(800) 686-5038"
click at [1302, 9] on icon at bounding box center [1298, 16] width 18 height 18
click at [1296, 23] on icon at bounding box center [1298, 16] width 18 height 18
click at [189, 393] on span "Info" at bounding box center [188, 390] width 30 height 13
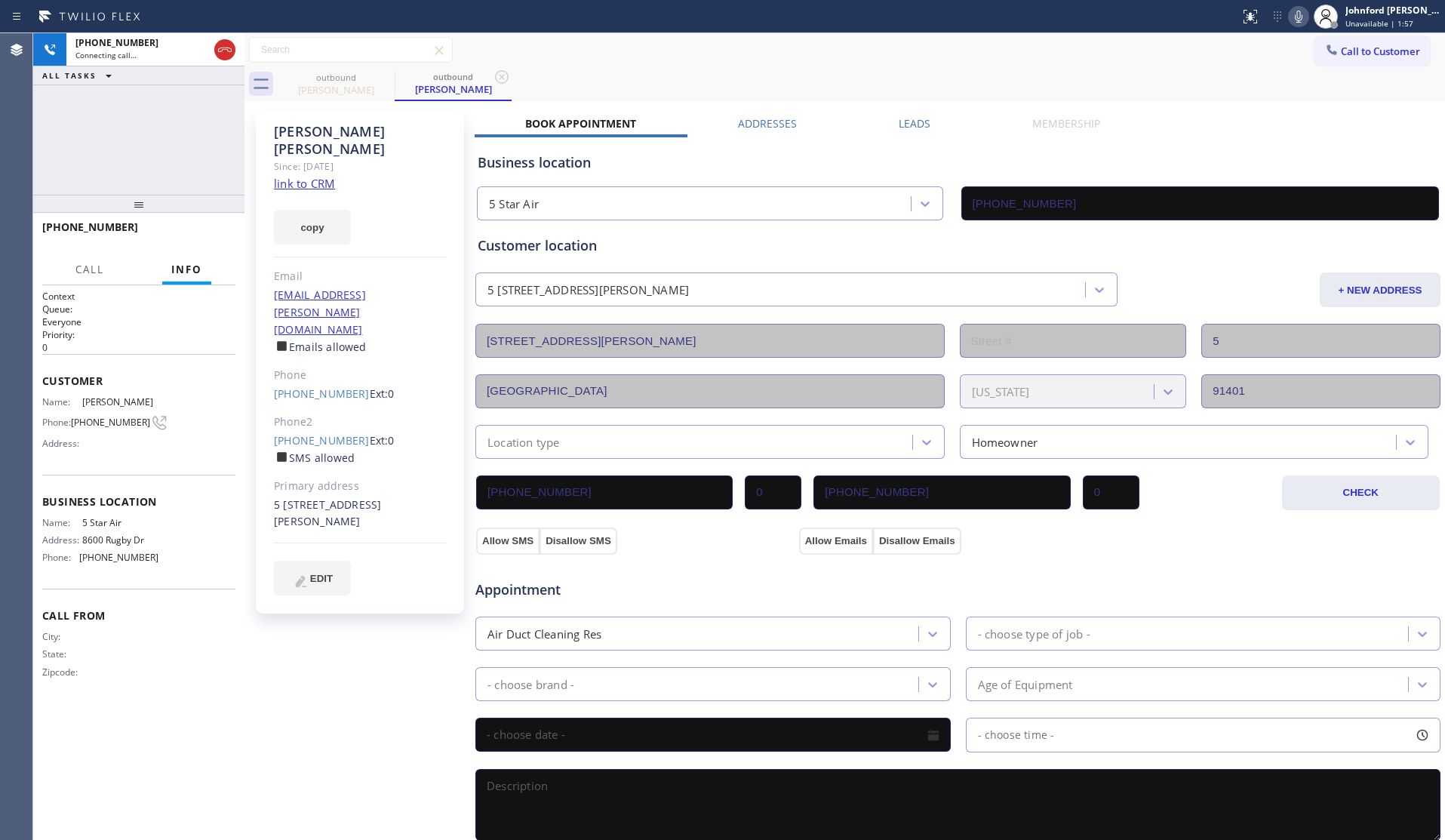
drag, startPoint x: 156, startPoint y: 326, endPoint x: 189, endPoint y: 127, distance: 201.7
click at [189, 127] on div "+12088598775 Connecting call… ALL TASKS ALL TASKS ACTIVE TASKS TASKS IN WRAP UP…" at bounding box center [139, 436] width 211 height 806
click at [1158, 97] on div "outbound Sandy Smith outbound Sandy Smith" at bounding box center [861, 84] width 1168 height 34
click at [201, 234] on span "HANG UP" at bounding box center [200, 234] width 46 height 11
click at [321, 386] on link "[PHONE_NUMBER]" at bounding box center [321, 394] width 96 height 14
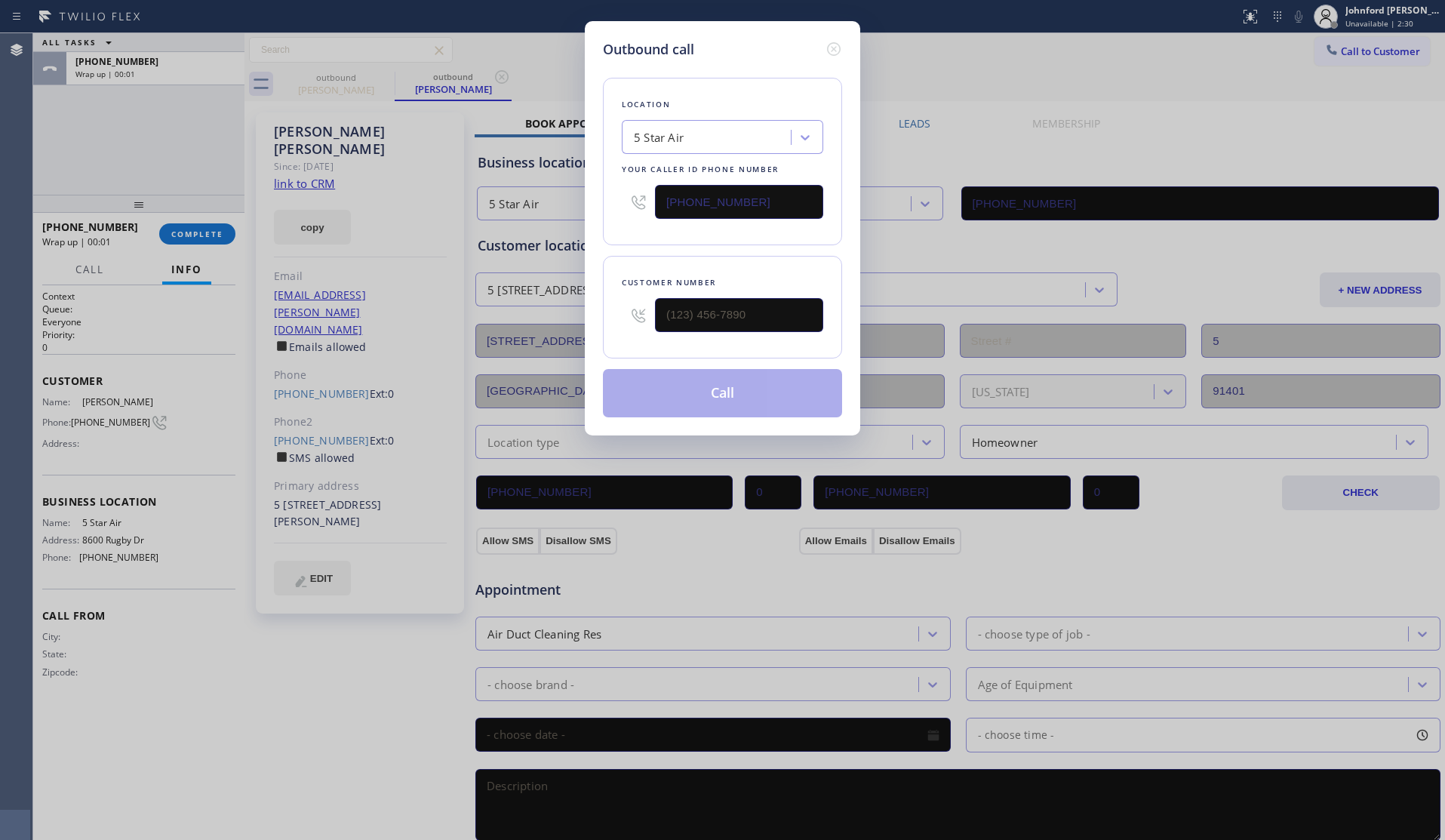
type input "[PHONE_NUMBER]"
click at [662, 387] on button "Call" at bounding box center [722, 393] width 239 height 48
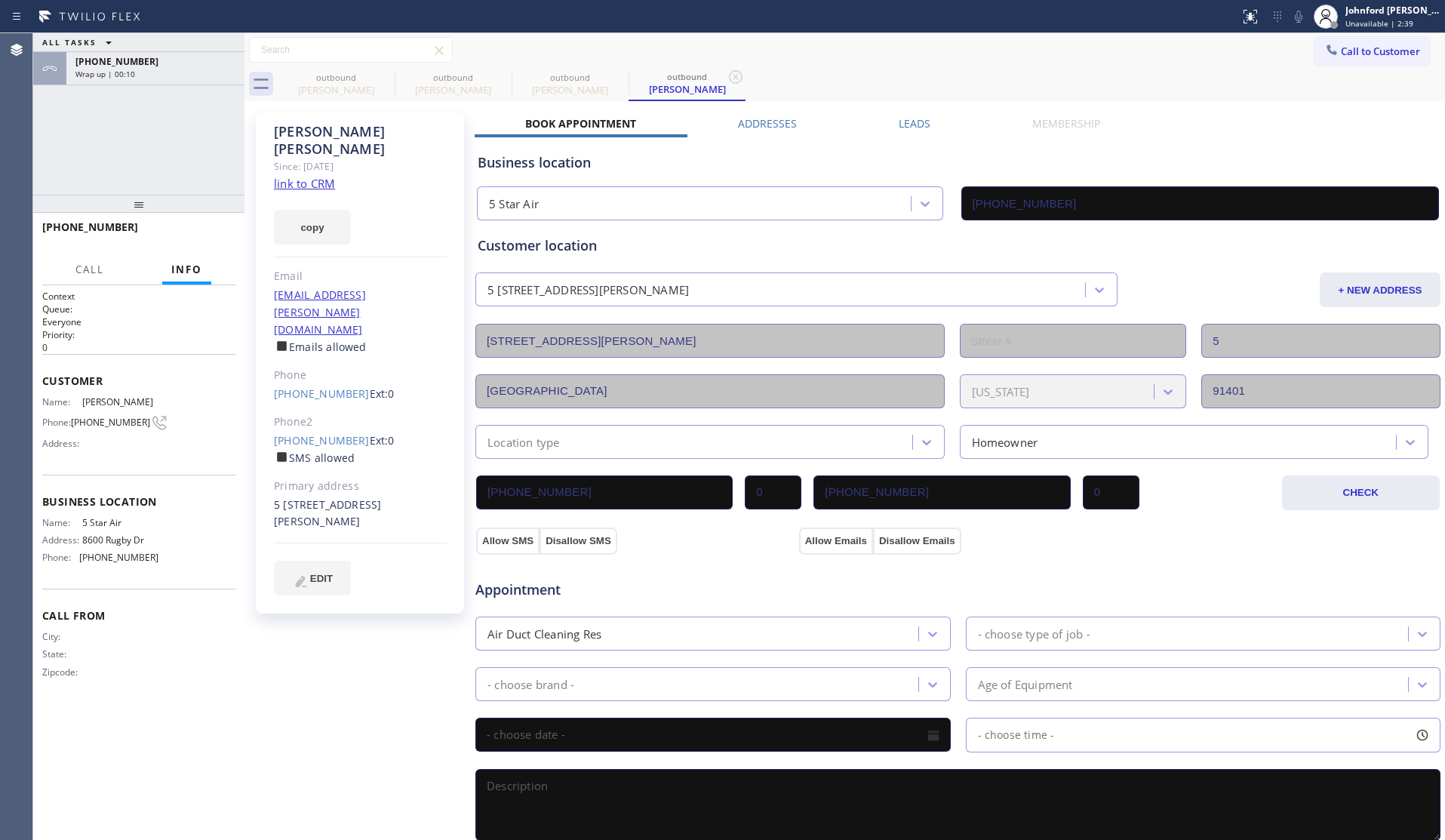
type input "(800) 686-5038"
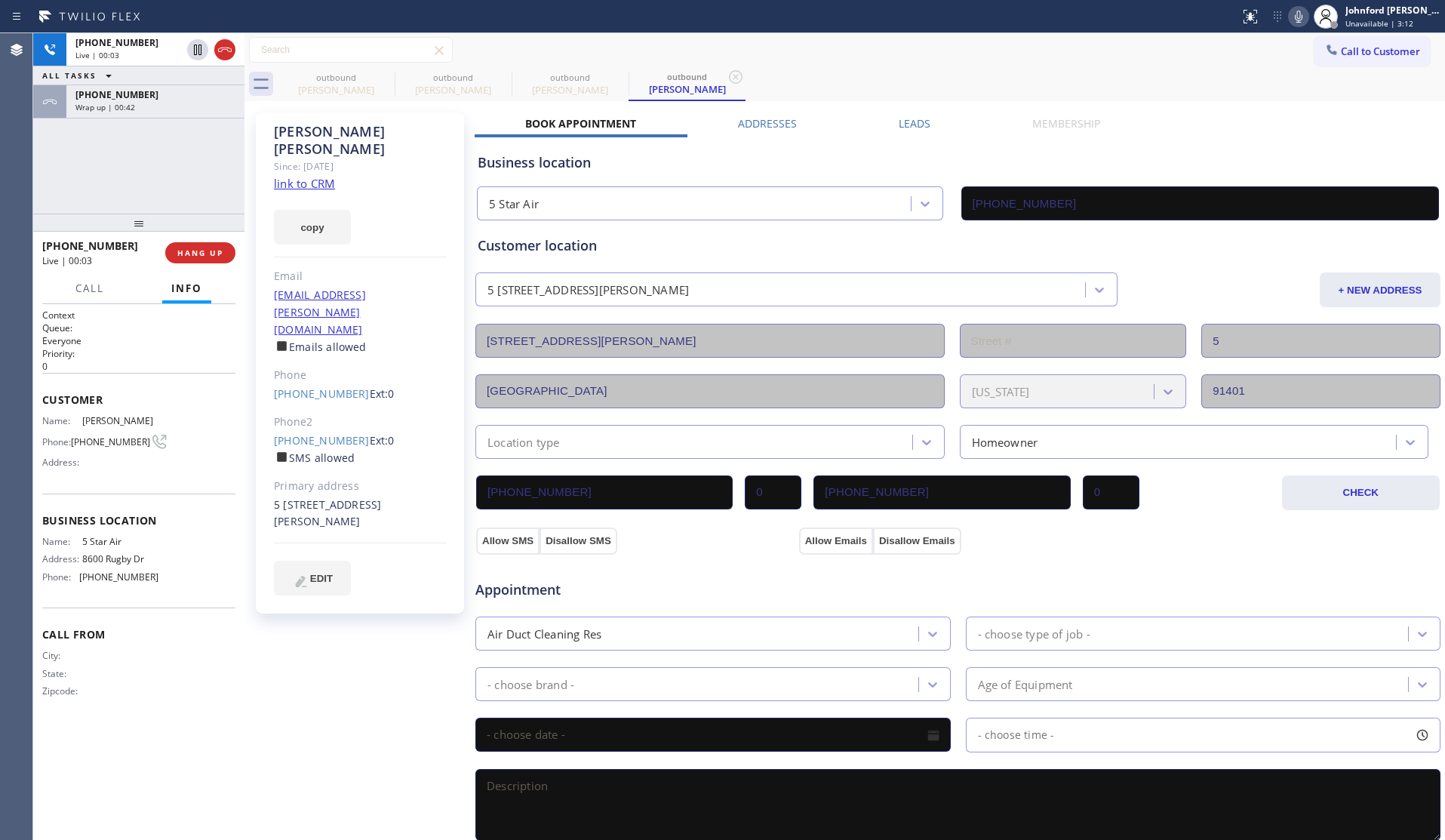
click at [228, 48] on icon at bounding box center [224, 50] width 13 height 5
click at [211, 240] on div "+12088598775 Wrap up | 00:00 COMPLETE" at bounding box center [139, 252] width 193 height 39
click at [204, 249] on span "COMPLETE" at bounding box center [197, 253] width 52 height 11
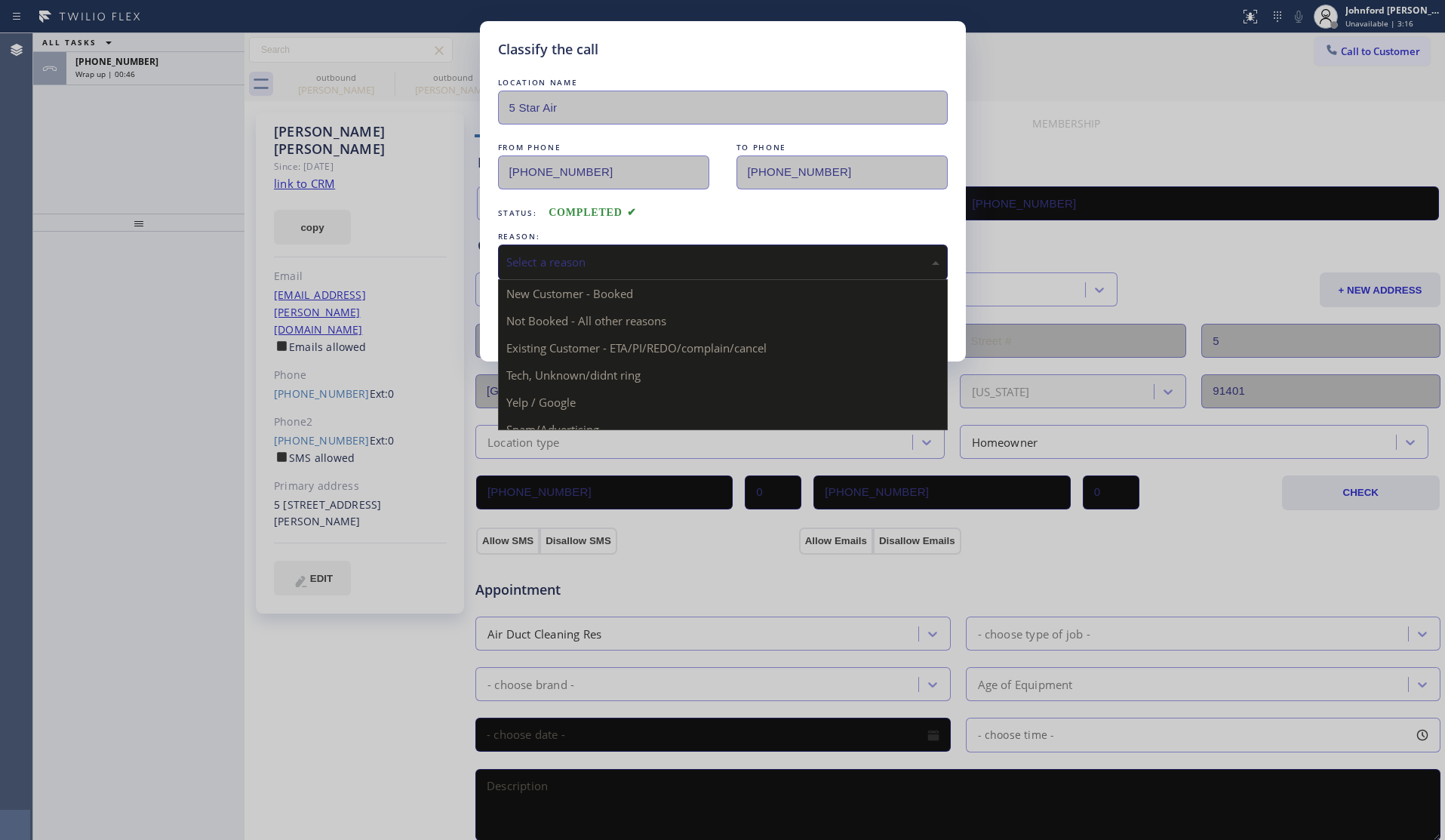
click at [526, 264] on div "Select a reason" at bounding box center [723, 262] width 433 height 17
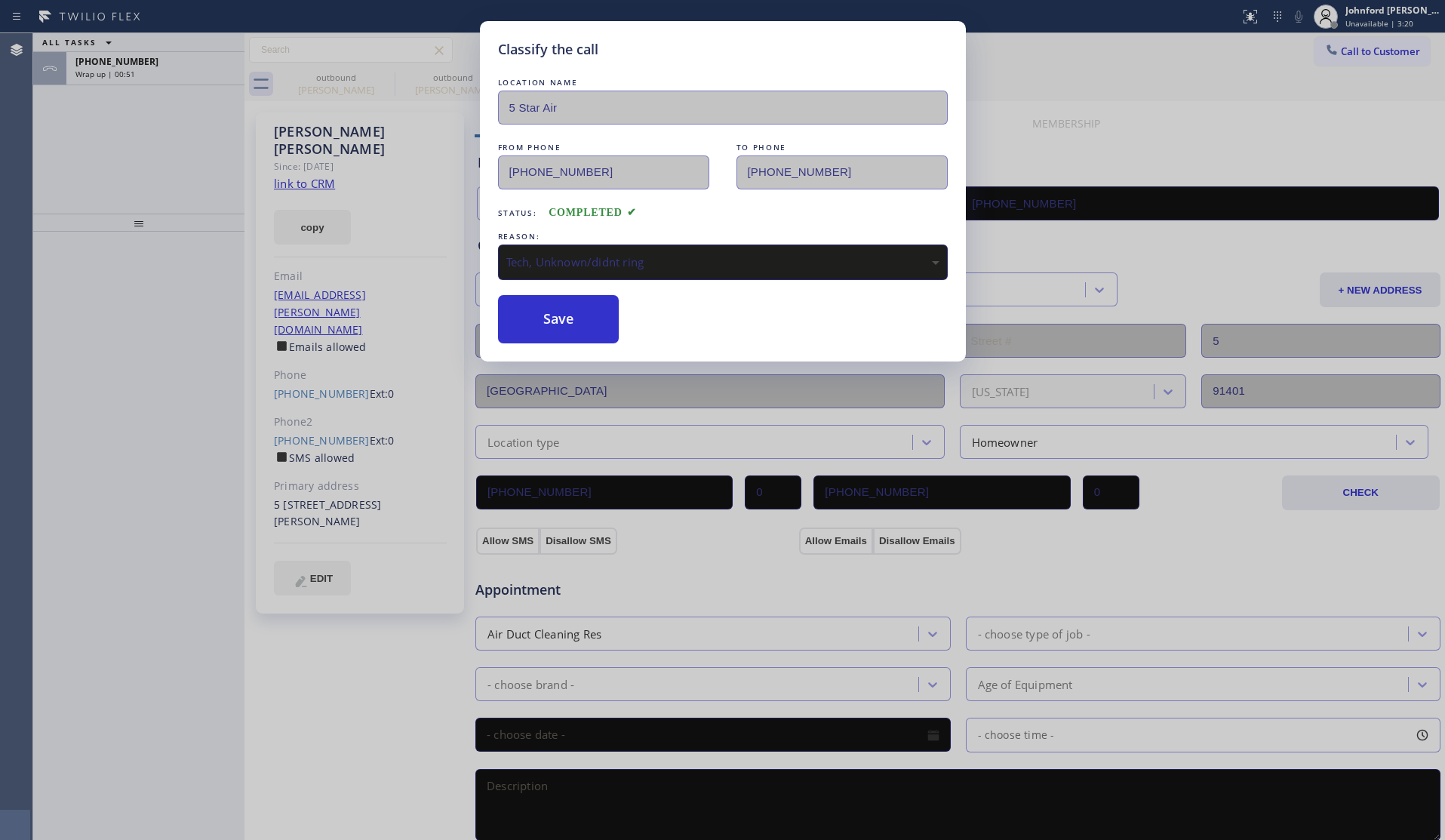
click at [545, 253] on div "Tech, Unknown/didnt ring" at bounding box center [723, 262] width 433 height 17
drag, startPoint x: 567, startPoint y: 334, endPoint x: 559, endPoint y: 349, distance: 17.0
click at [548, 268] on div "Existing Customer - ETA/PI/REDO/complain/cancel" at bounding box center [722, 263] width 450 height 36
click at [557, 338] on div "Classify the call LOCATION NAME 5 Star Air FROM PHONE (800) 686-5038 TO PHONE (…" at bounding box center [723, 191] width 486 height 341
click at [159, 87] on div "Classify the call LOCATION NAME 5 Star Air FROM PHONE (800) 686-5038 TO PHONE (…" at bounding box center [722, 420] width 1445 height 840
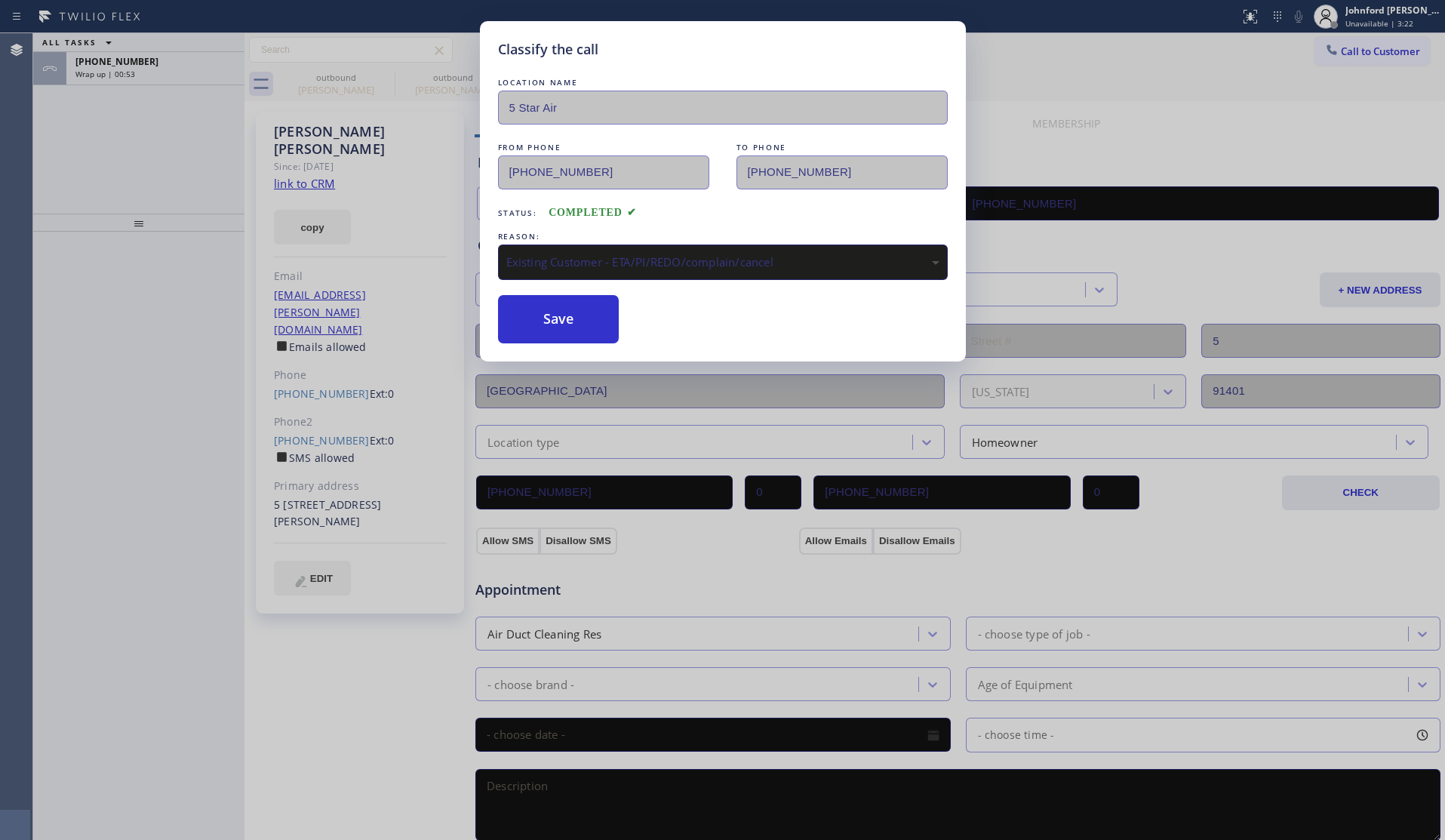
click at [145, 72] on div "Classify the call LOCATION NAME 5 Star Air FROM PHONE (800) 686-5038 TO PHONE (…" at bounding box center [722, 420] width 1445 height 840
click at [615, 310] on button "Save" at bounding box center [559, 319] width 122 height 48
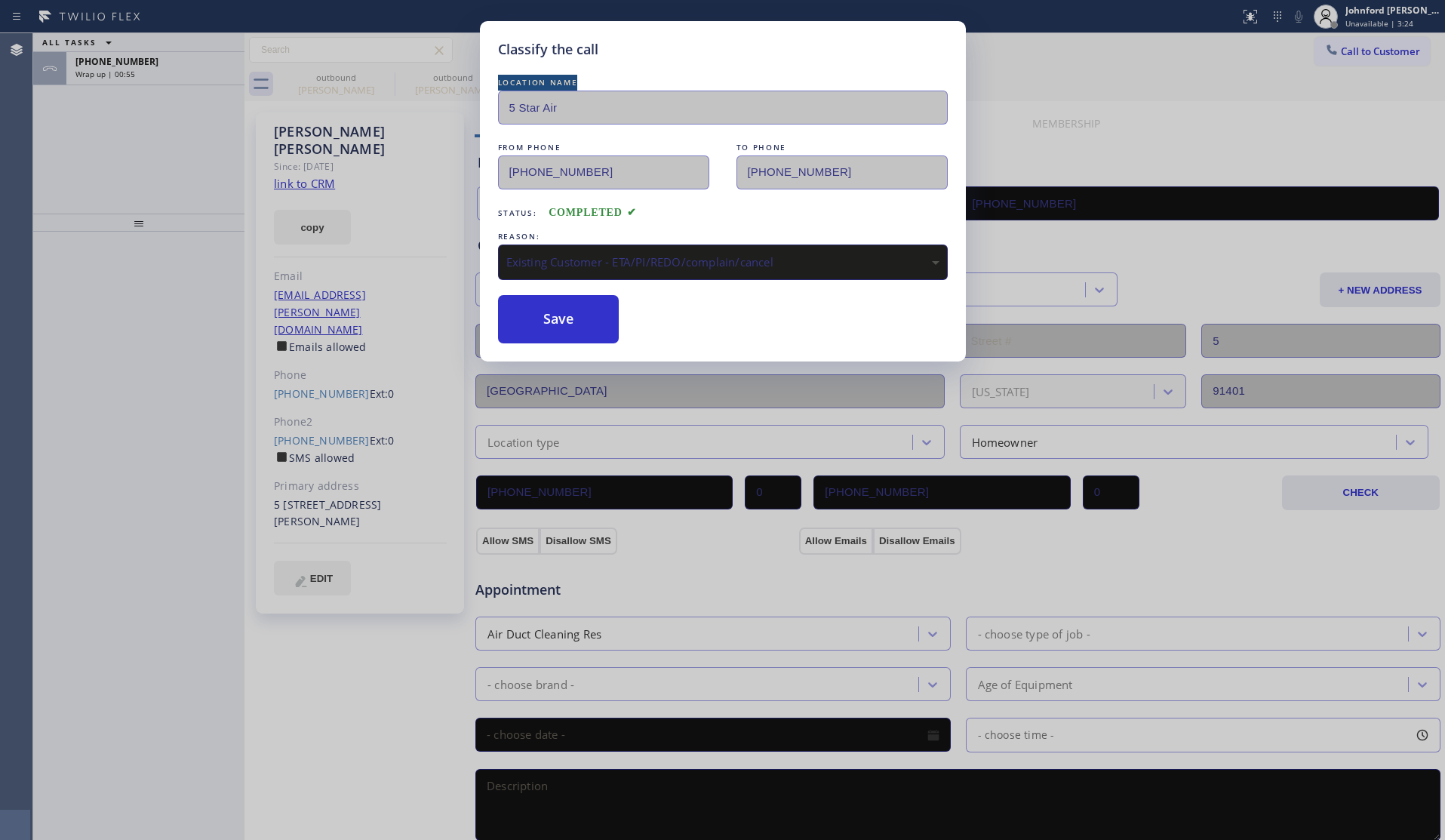
click at [224, 104] on div "Classify the call LOCATION NAME 5 Star Air FROM PHONE (800) 686-5038 TO PHONE (…" at bounding box center [722, 420] width 1445 height 840
click at [194, 69] on div "Classify the call LOCATION NAME 5 Star Air FROM PHONE (800) 686-5038 TO PHONE (…" at bounding box center [722, 420] width 1445 height 840
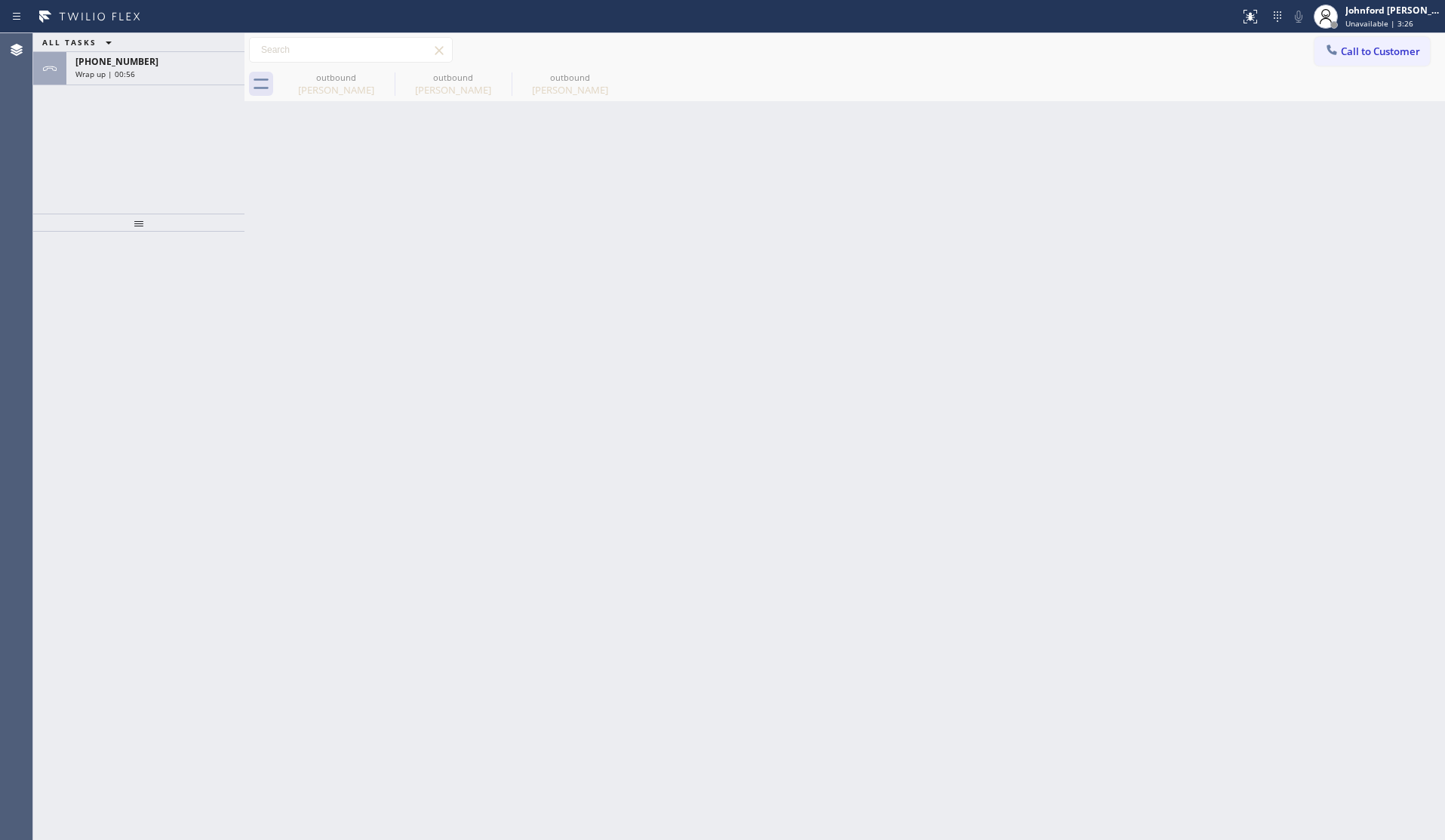
click at [158, 100] on div "ALL TASKS ALL TASKS ACTIVE TASKS TASKS IN WRAP UP +12088598775 Wrap up | 00:56" at bounding box center [139, 123] width 211 height 180
click at [162, 70] on div "Wrap up | 00:56" at bounding box center [155, 74] width 160 height 11
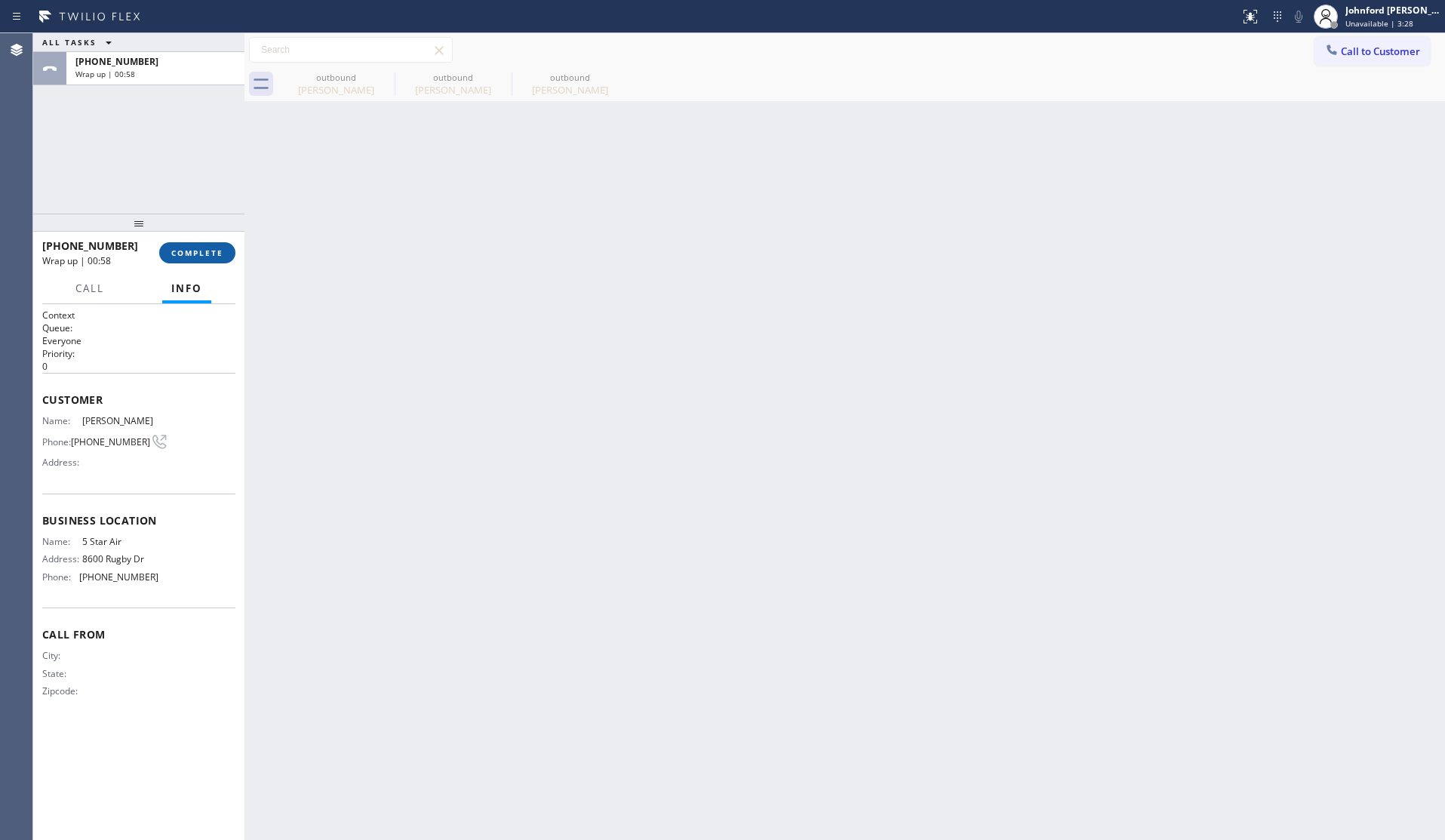
click at [224, 263] on button "COMPLETE" at bounding box center [197, 252] width 76 height 21
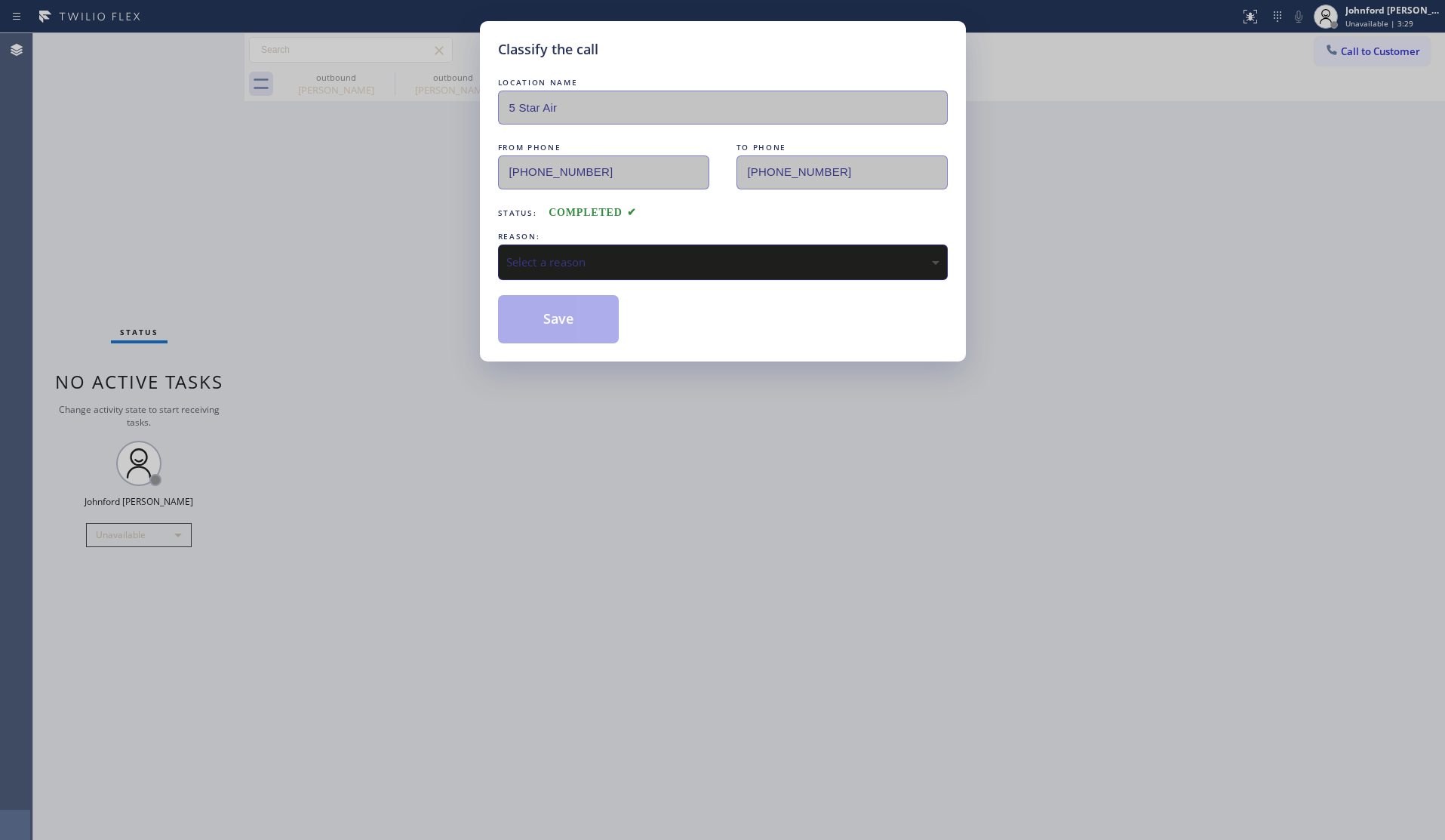
drag, startPoint x: 534, startPoint y: 255, endPoint x: 545, endPoint y: 257, distance: 11.2
click at [537, 255] on div "Select a reason" at bounding box center [723, 262] width 433 height 17
click at [553, 321] on button "Save" at bounding box center [559, 319] width 122 height 48
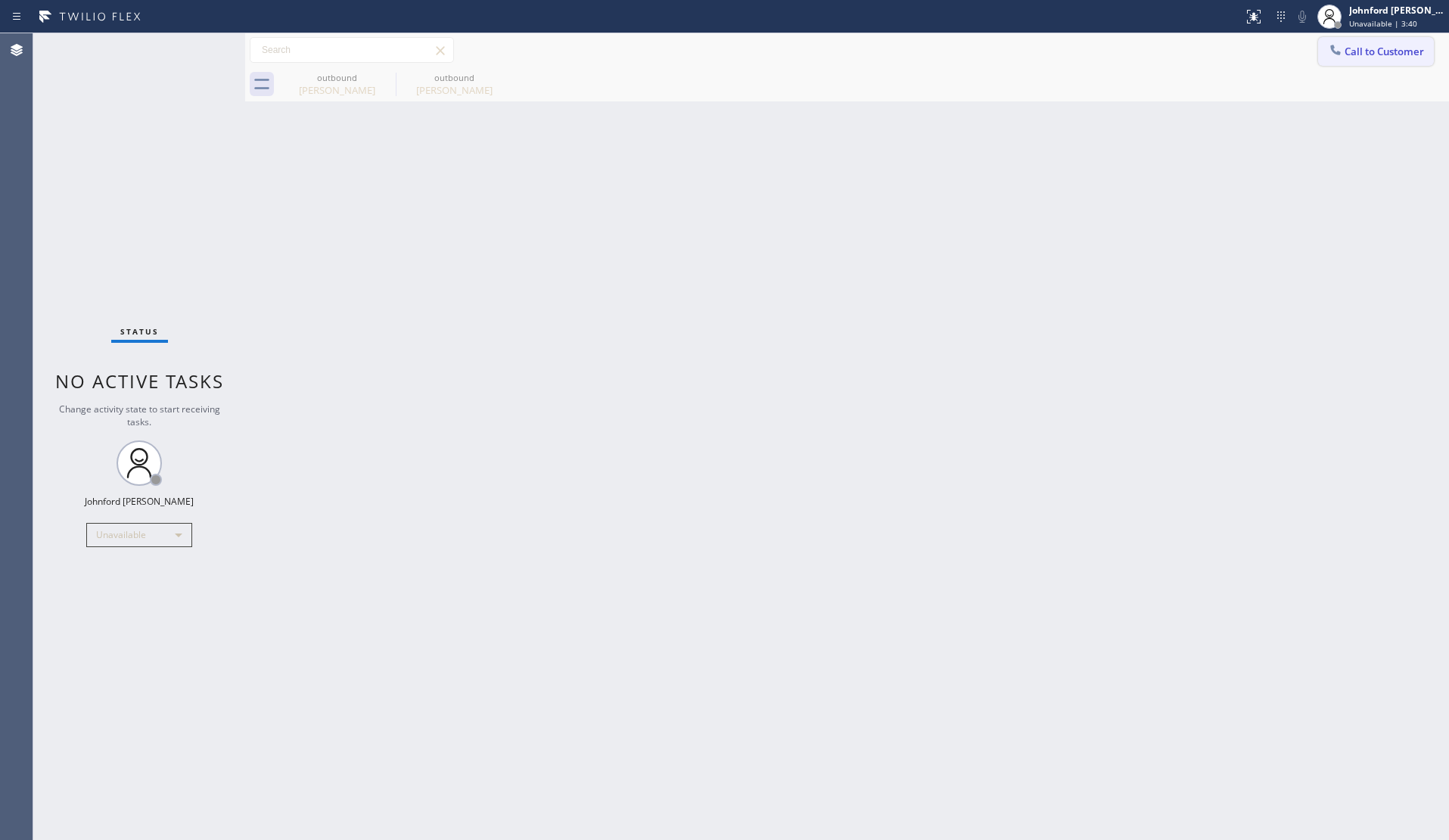
click at [1354, 55] on span "Call to Customer" at bounding box center [1384, 51] width 80 height 13
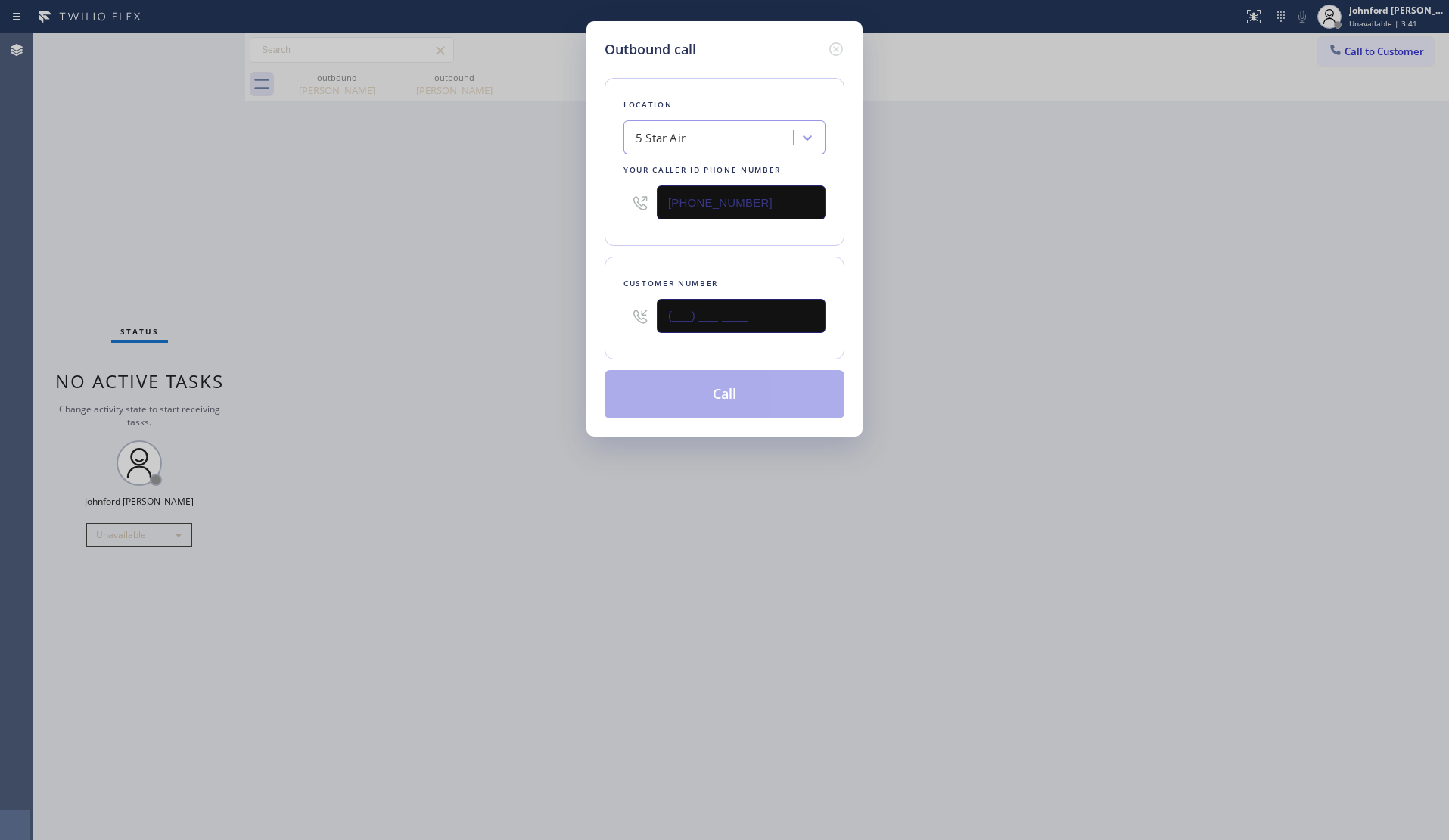
click at [501, 318] on div "Outbound call Location 5 Star Air Your caller id phone number (800) 686-5038 Cu…" at bounding box center [724, 420] width 1449 height 840
paste input "208) 859-8775"
type input "[PHONE_NUMBER]"
click at [331, 341] on div "Outbound call Location 5 Star Air Your caller id phone number (800) 686-5038 Cu…" at bounding box center [724, 420] width 1449 height 840
click at [1174, 321] on div "Outbound call Location 5 Star Air Your caller id phone number (800) 686-5038 Cu…" at bounding box center [724, 420] width 1449 height 840
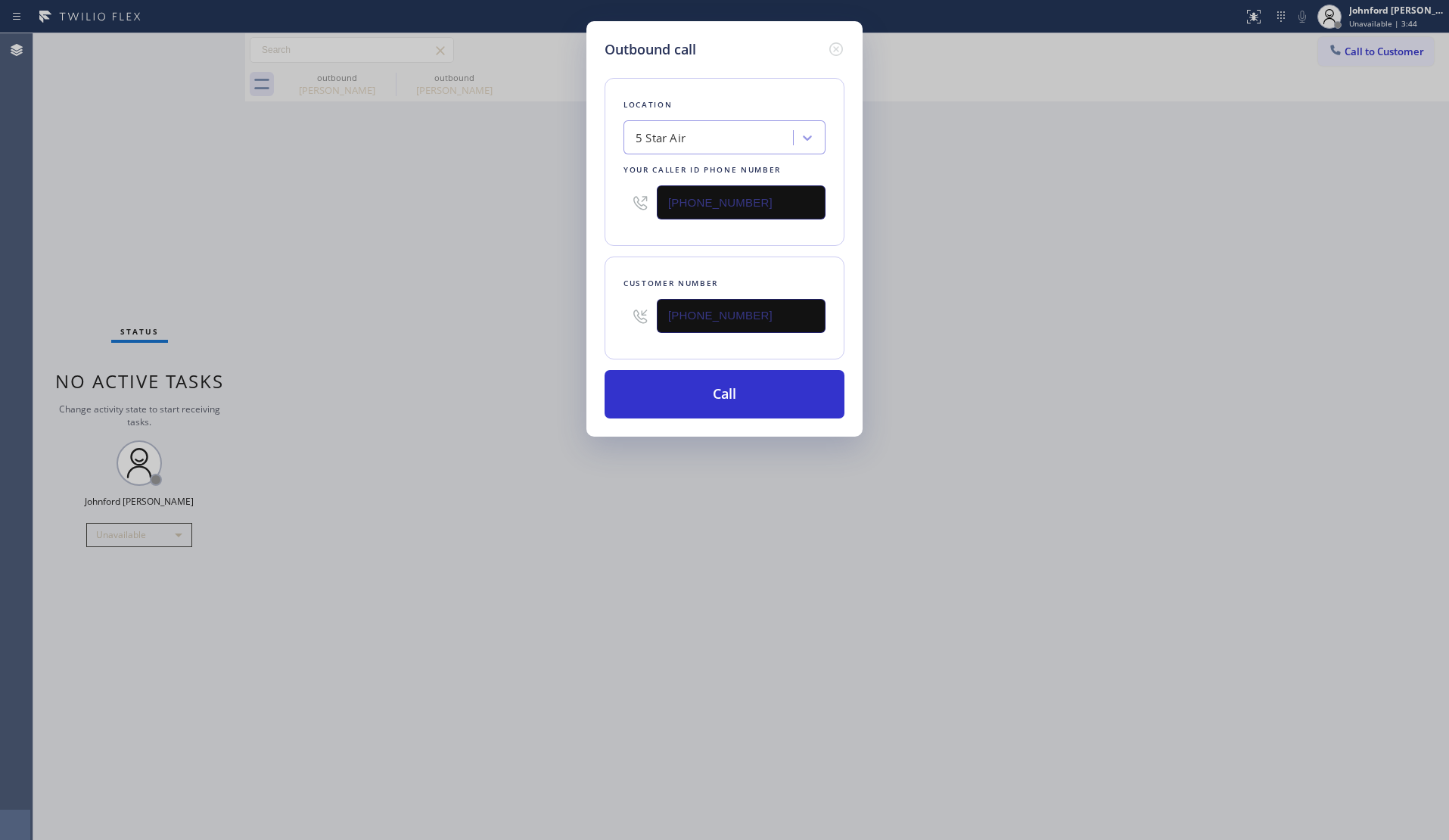
drag, startPoint x: 1169, startPoint y: 277, endPoint x: 1171, endPoint y: 261, distance: 16.1
click at [1171, 269] on div "Outbound call Location 5 Star Air Your caller id phone number (800) 686-5038 Cu…" at bounding box center [724, 420] width 1449 height 840
drag, startPoint x: 761, startPoint y: 206, endPoint x: 539, endPoint y: 220, distance: 222.4
click at [546, 220] on div "Outbound call Location 5 Star Air Your caller id phone number (800) 686-5038 Cu…" at bounding box center [724, 420] width 1449 height 840
paste input "58) 800-3094"
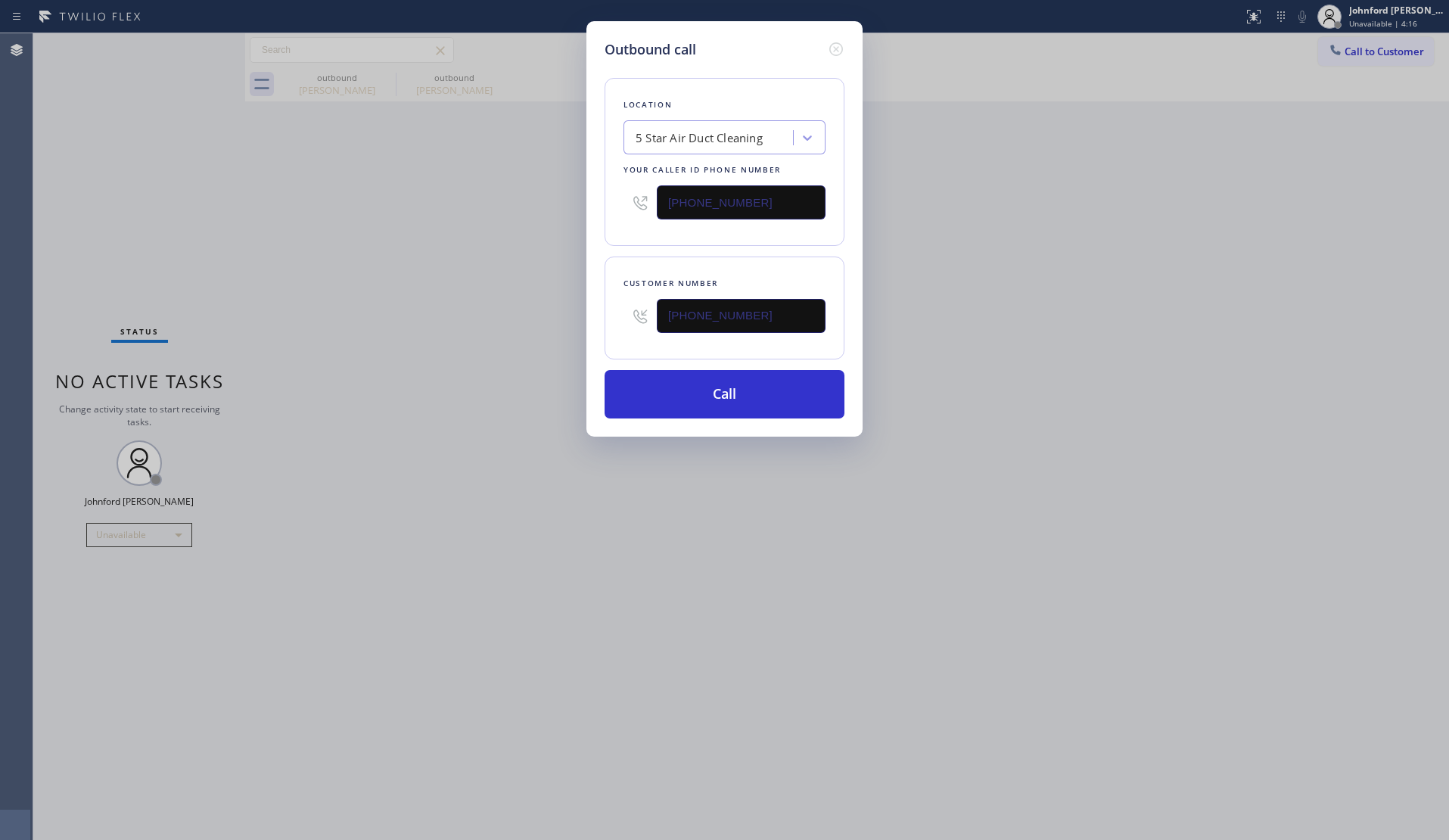
type input "[PHONE_NUMBER]"
click at [562, 342] on div "Outbound call Location 5 Star Air Duct Cleaning Your caller id phone number (85…" at bounding box center [724, 420] width 1449 height 840
paste input "69-5048"
type input "[PHONE_NUMBER]"
click at [663, 382] on button "Call" at bounding box center [724, 394] width 240 height 48
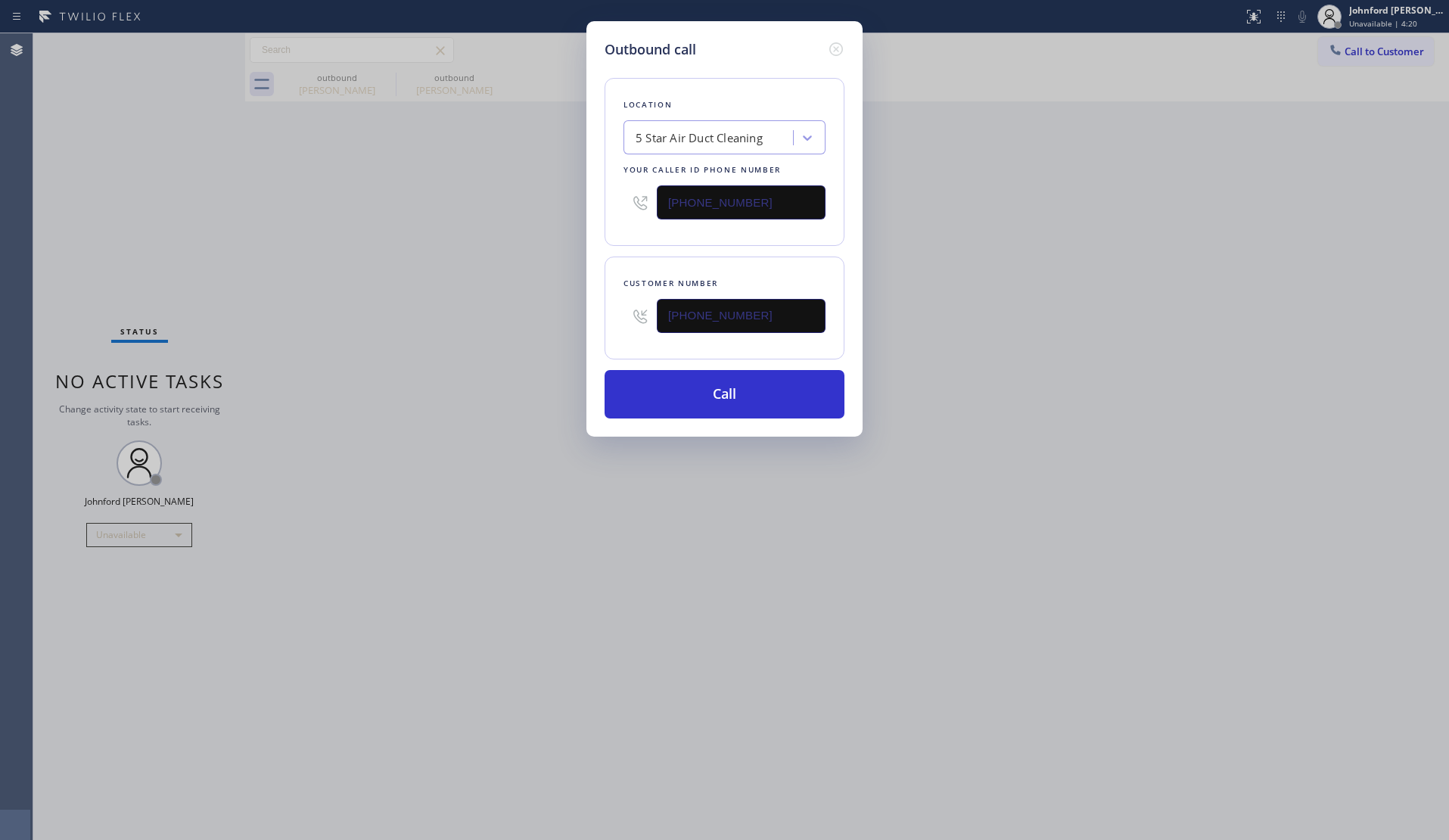
click at [441, 320] on div "Outbound call Location 5 Star Air Duct Cleaning Your caller id phone number (85…" at bounding box center [724, 420] width 1449 height 840
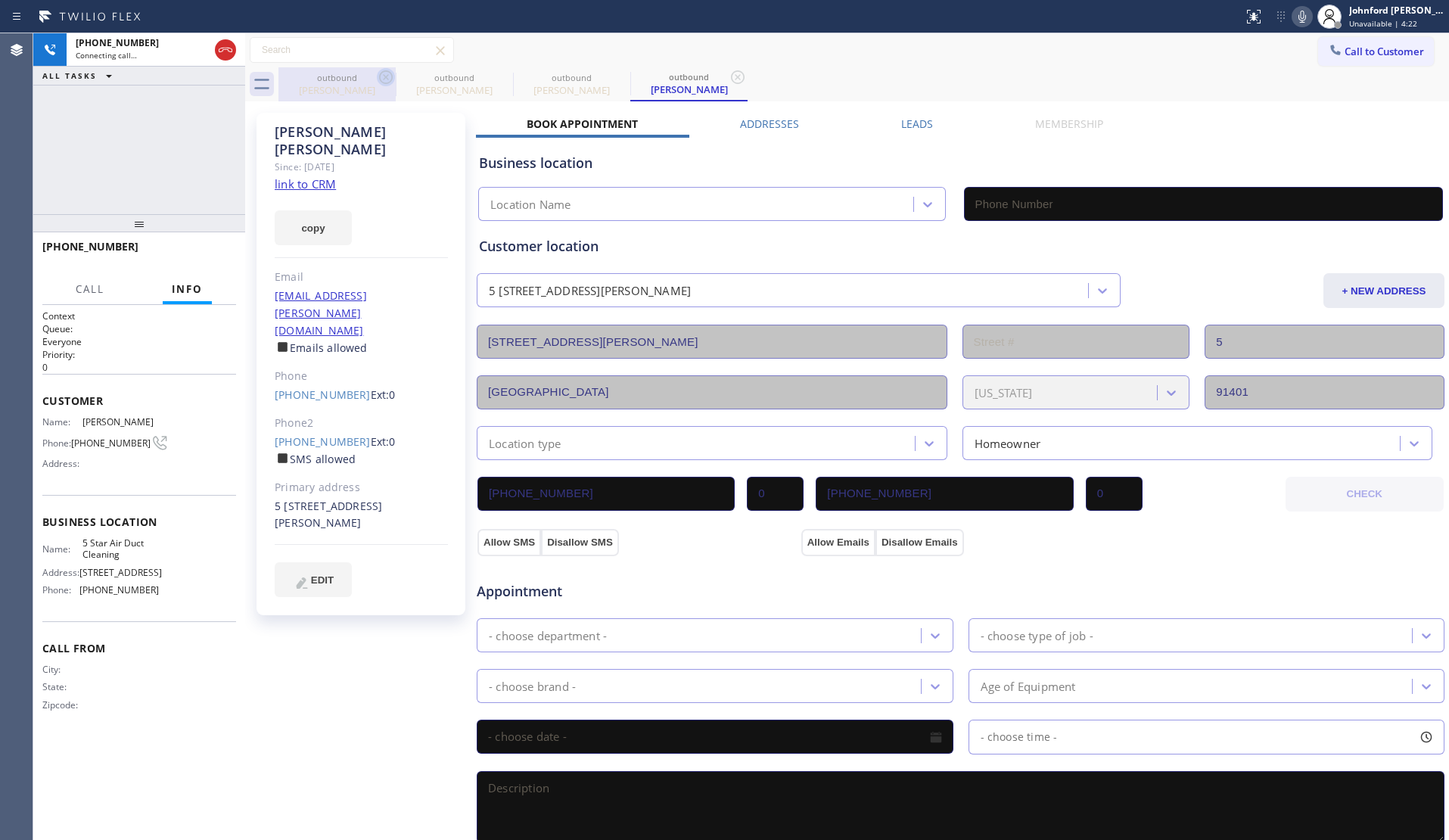
click at [377, 77] on icon at bounding box center [385, 77] width 18 height 18
type input "(800) 686-5038"
click at [377, 77] on icon at bounding box center [385, 77] width 18 height 18
type input "[PHONE_NUMBER]"
click at [1304, 13] on icon at bounding box center [1302, 16] width 18 height 18
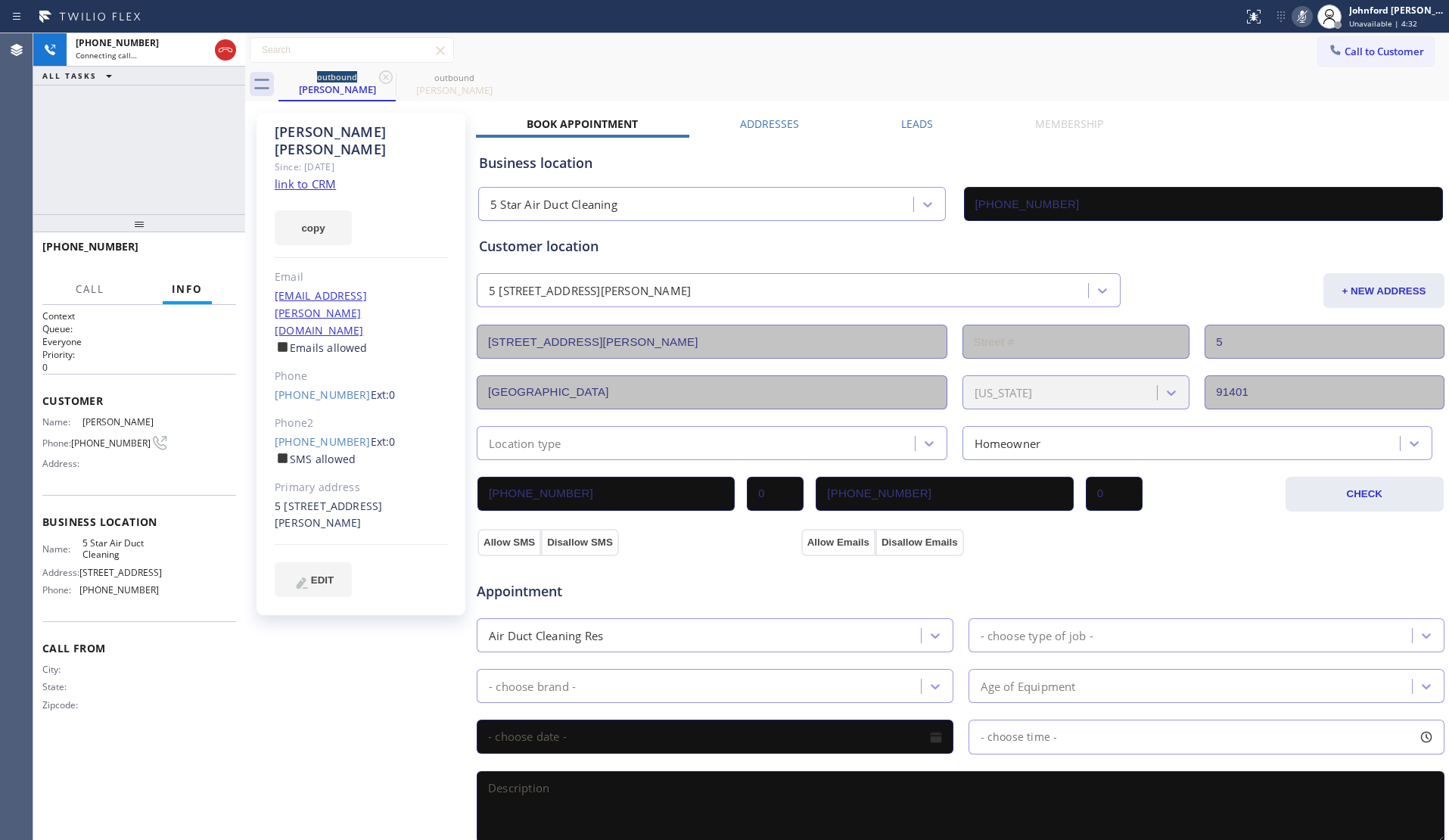
click at [1304, 13] on icon at bounding box center [1302, 16] width 18 height 18
click at [1136, 84] on div "outbound Sandy Smith outbound Sandy Smith" at bounding box center [864, 84] width 1171 height 34
click at [1310, 12] on icon at bounding box center [1302, 16] width 18 height 18
drag, startPoint x: 1305, startPoint y: 12, endPoint x: 1291, endPoint y: 0, distance: 18.4
click at [1305, 12] on icon at bounding box center [1302, 16] width 18 height 18
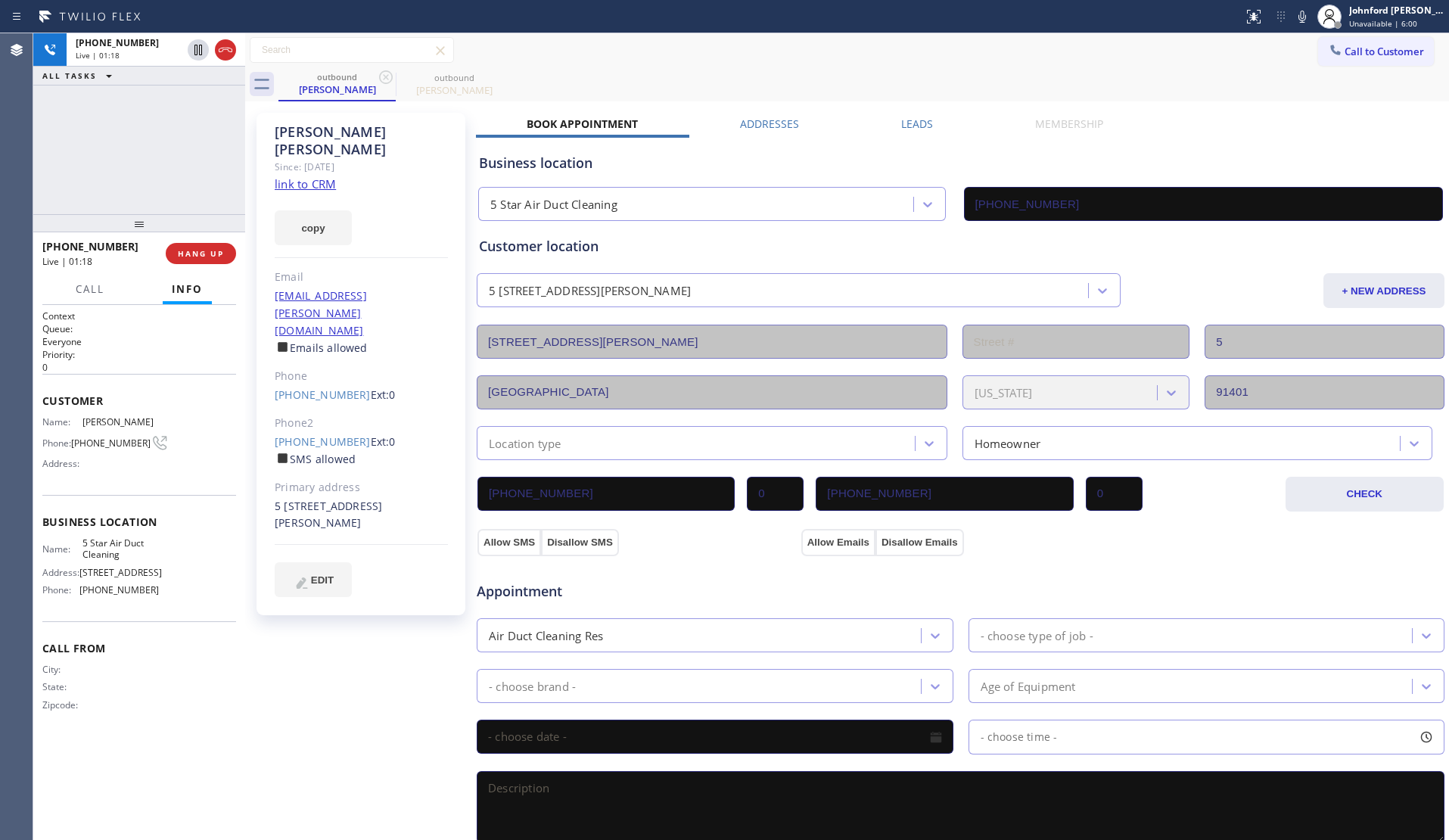
click at [759, 587] on span "Appointment" at bounding box center [637, 592] width 321 height 20
click at [1300, 19] on icon at bounding box center [1302, 16] width 18 height 18
click at [1297, 13] on icon at bounding box center [1302, 16] width 18 height 18
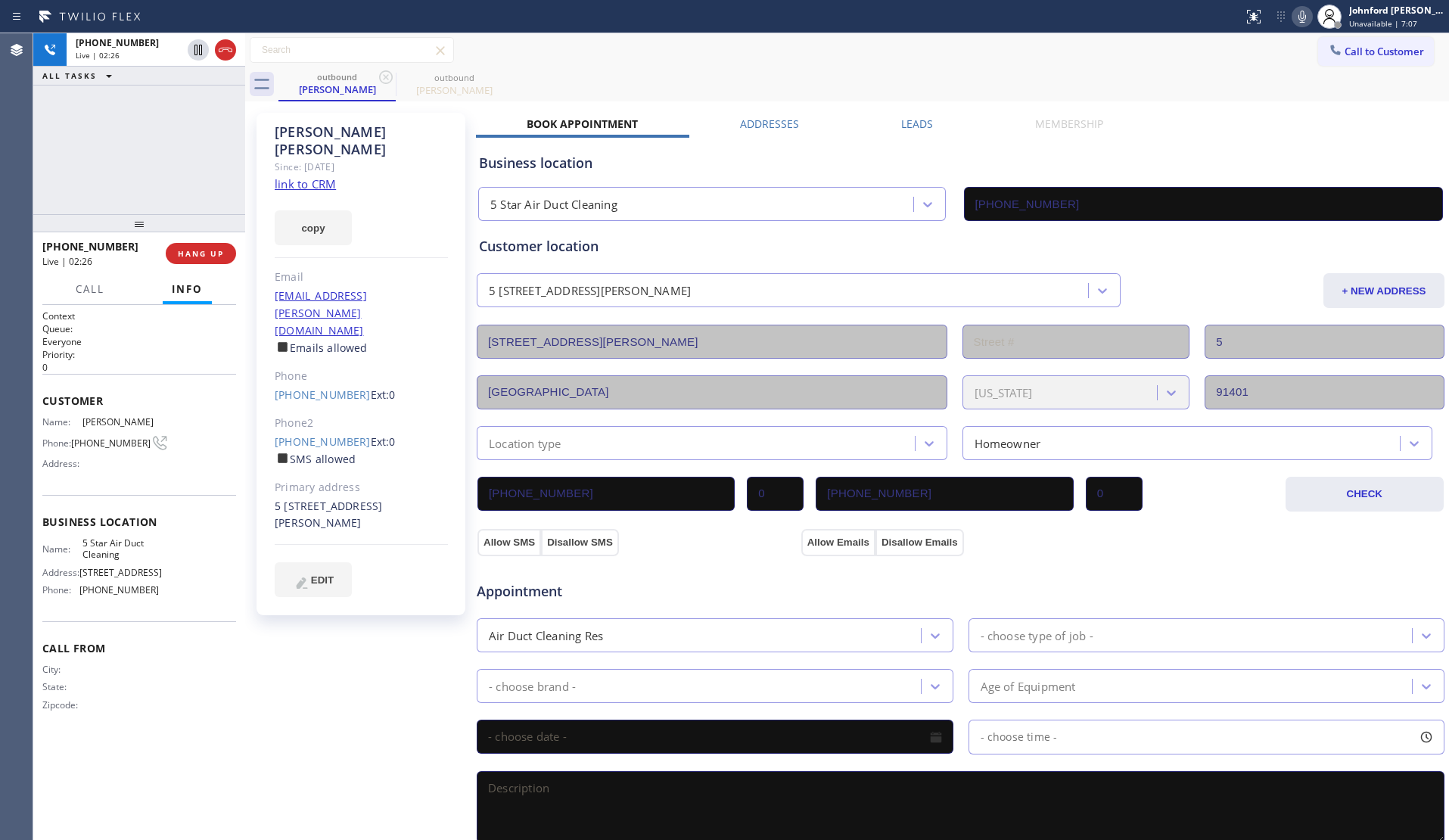
click at [1225, 61] on div "Call to Customer Outbound call Location 5 Star Air Duct Cleaning Your caller id…" at bounding box center [847, 50] width 1204 height 27
click at [808, 62] on div "Call to Customer Outbound call Location 5 Star Air Duct Cleaning Your caller id…" at bounding box center [847, 50] width 1204 height 27
click at [727, 80] on div "outbound Sandy Smith outbound Sandy Smith" at bounding box center [864, 84] width 1171 height 34
click at [1084, 78] on div "outbound Sandy Smith outbound Sandy Smith" at bounding box center [864, 84] width 1171 height 34
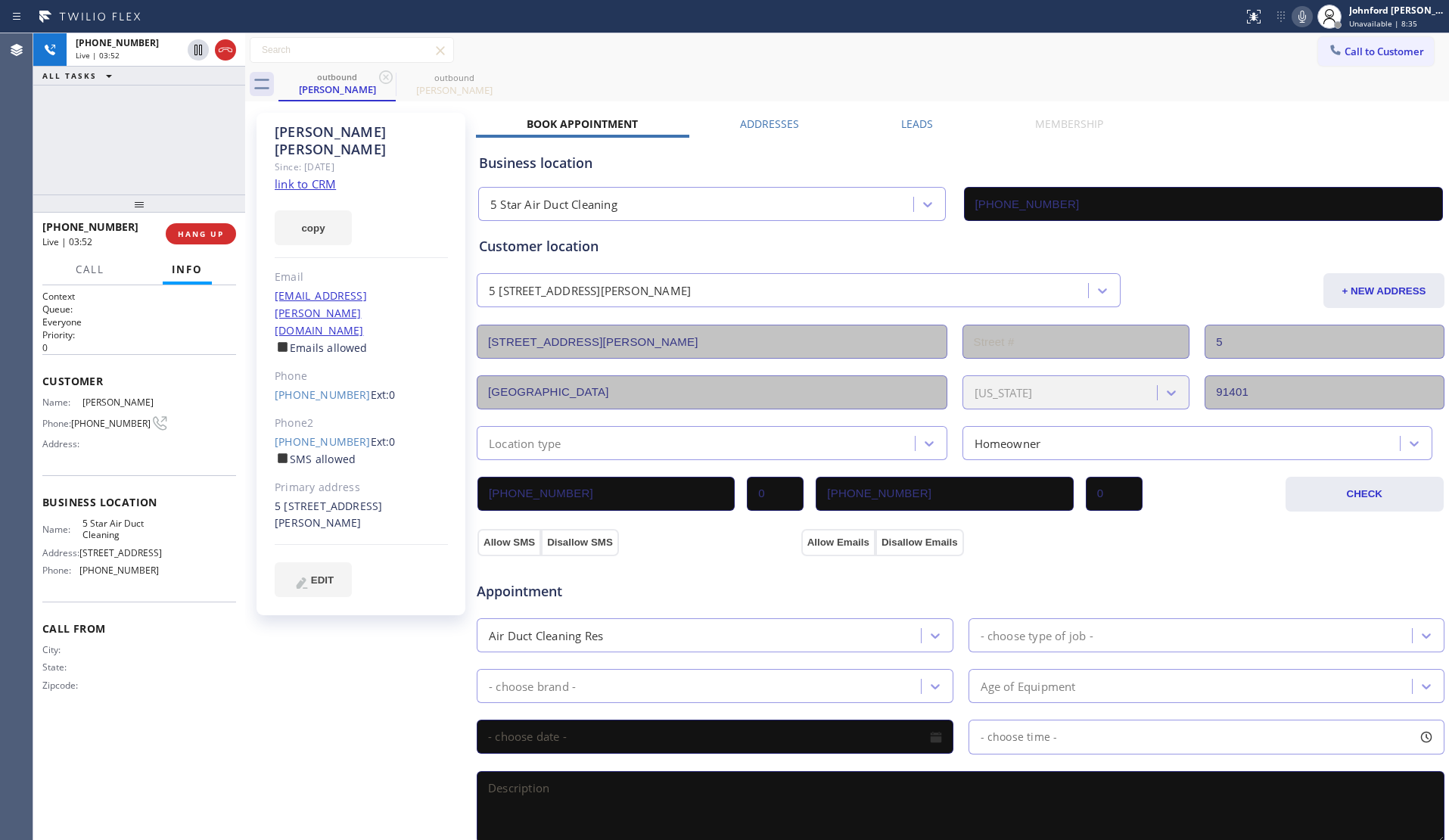
drag, startPoint x: 138, startPoint y: 221, endPoint x: 173, endPoint y: 125, distance: 102.2
click at [157, 125] on div "+12088695048 Live | 03:52 ALL TASKS ALL TASKS ACTIVE TASKS TASKS IN WRAP UP +12…" at bounding box center [139, 437] width 212 height 806
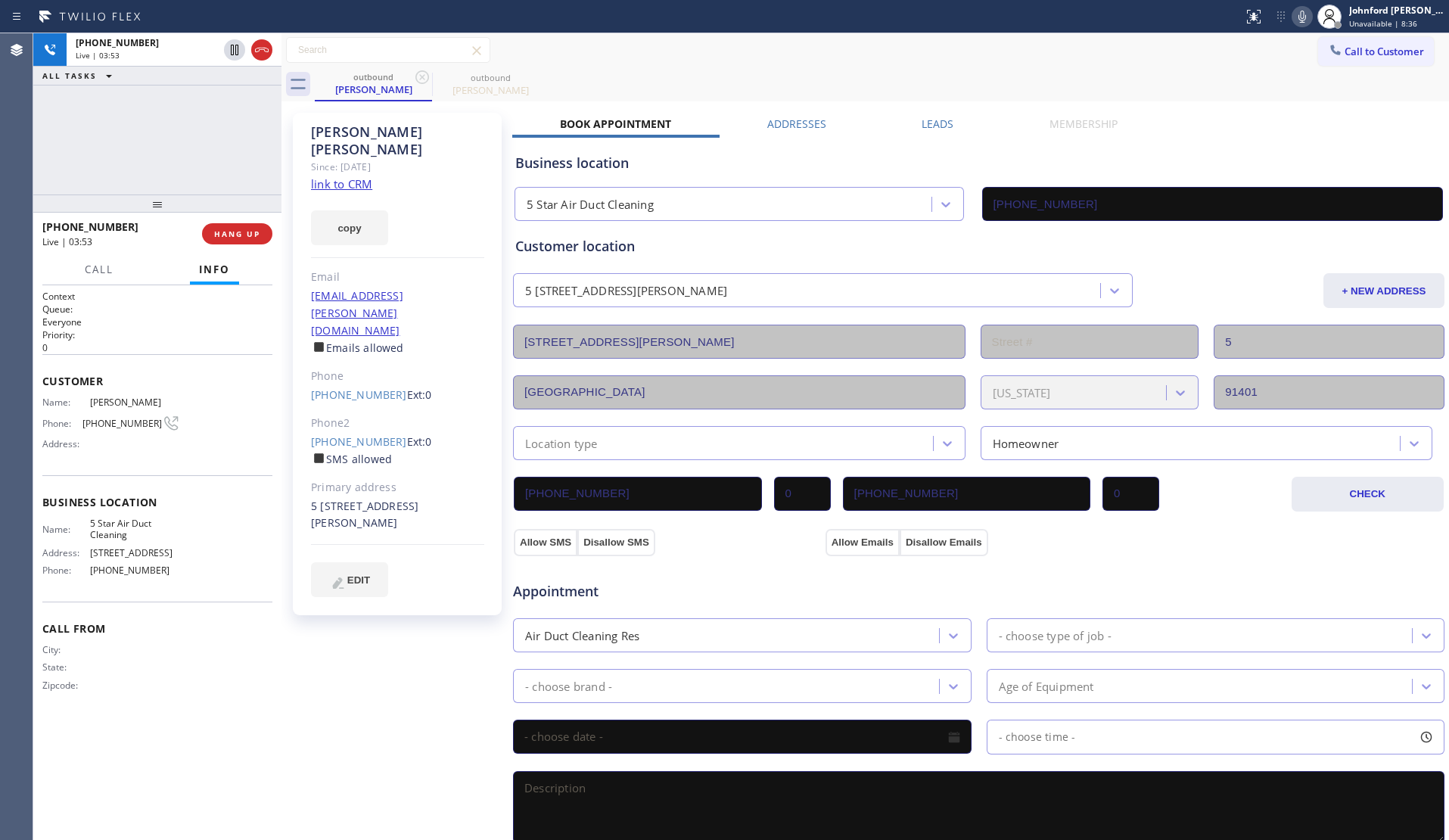
drag, startPoint x: 244, startPoint y: 121, endPoint x: 250, endPoint y: 130, distance: 10.8
click at [281, 130] on div at bounding box center [281, 437] width 0 height 806
click at [231, 130] on div "+12088695048 Live | 03:54 ALL TASKS ALL TASKS ACTIVE TASKS TASKS IN WRAP UP" at bounding box center [159, 114] width 252 height 161
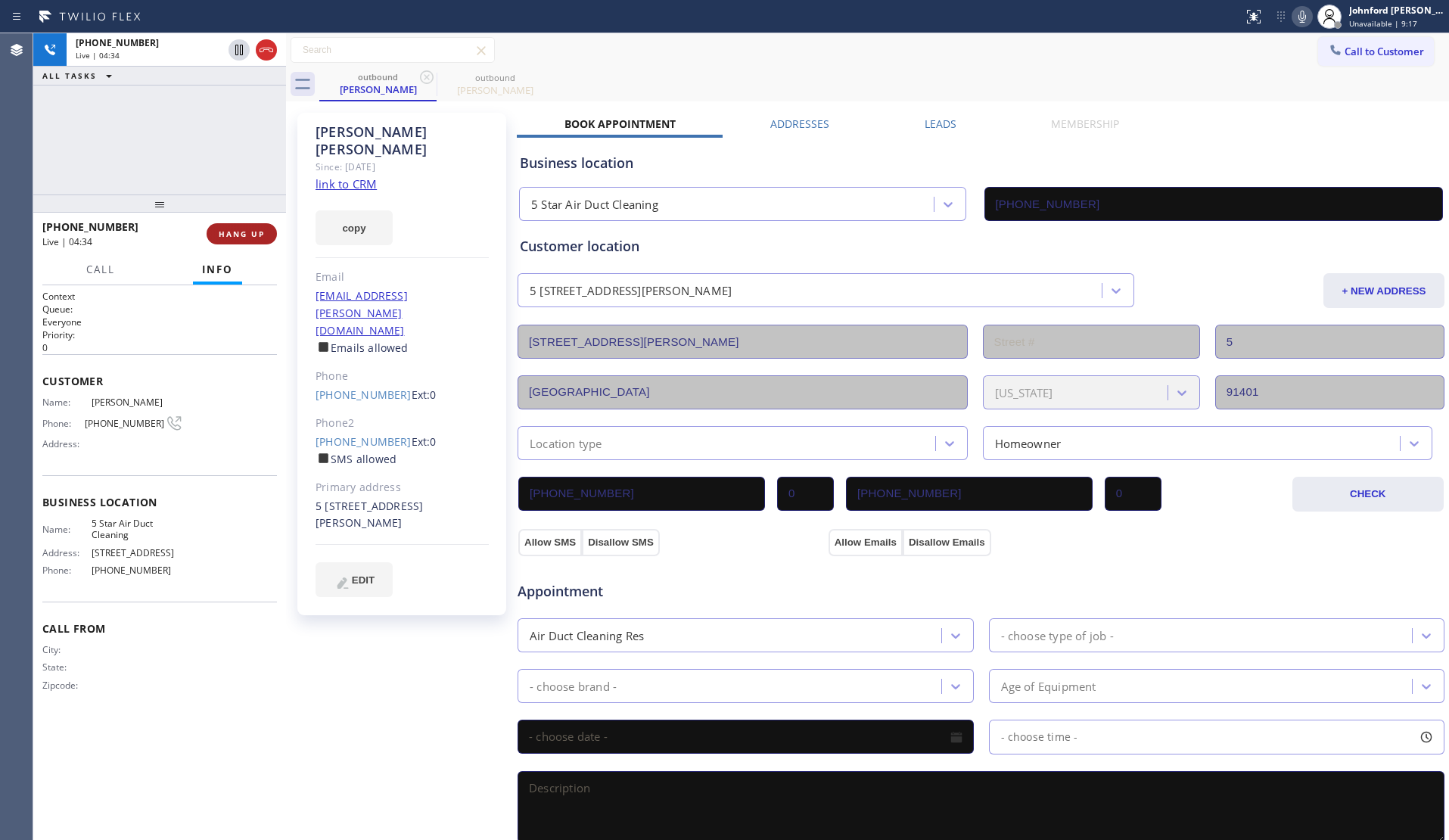
click at [266, 225] on button "HANG UP" at bounding box center [242, 234] width 70 height 21
click at [270, 220] on div "+12088695048 Wrap up | 00:01 COMPLETE" at bounding box center [159, 234] width 234 height 39
click at [247, 238] on span "COMPLETE" at bounding box center [238, 234] width 52 height 11
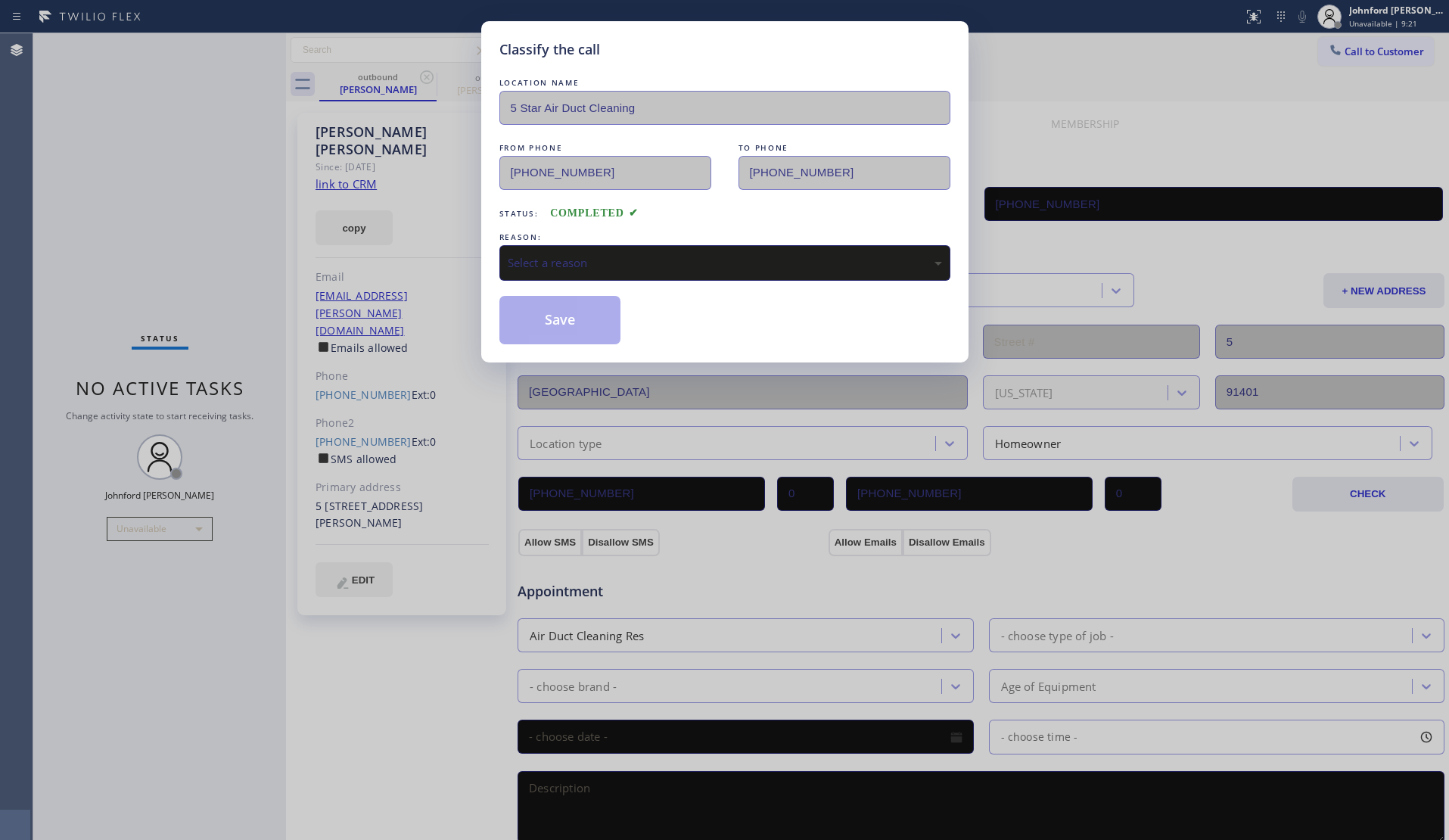
click at [547, 286] on div "LOCATION NAME 5 Star Air Duct Cleaning FROM PHONE (858) 800-3094 TO PHONE (208)…" at bounding box center [724, 209] width 451 height 270
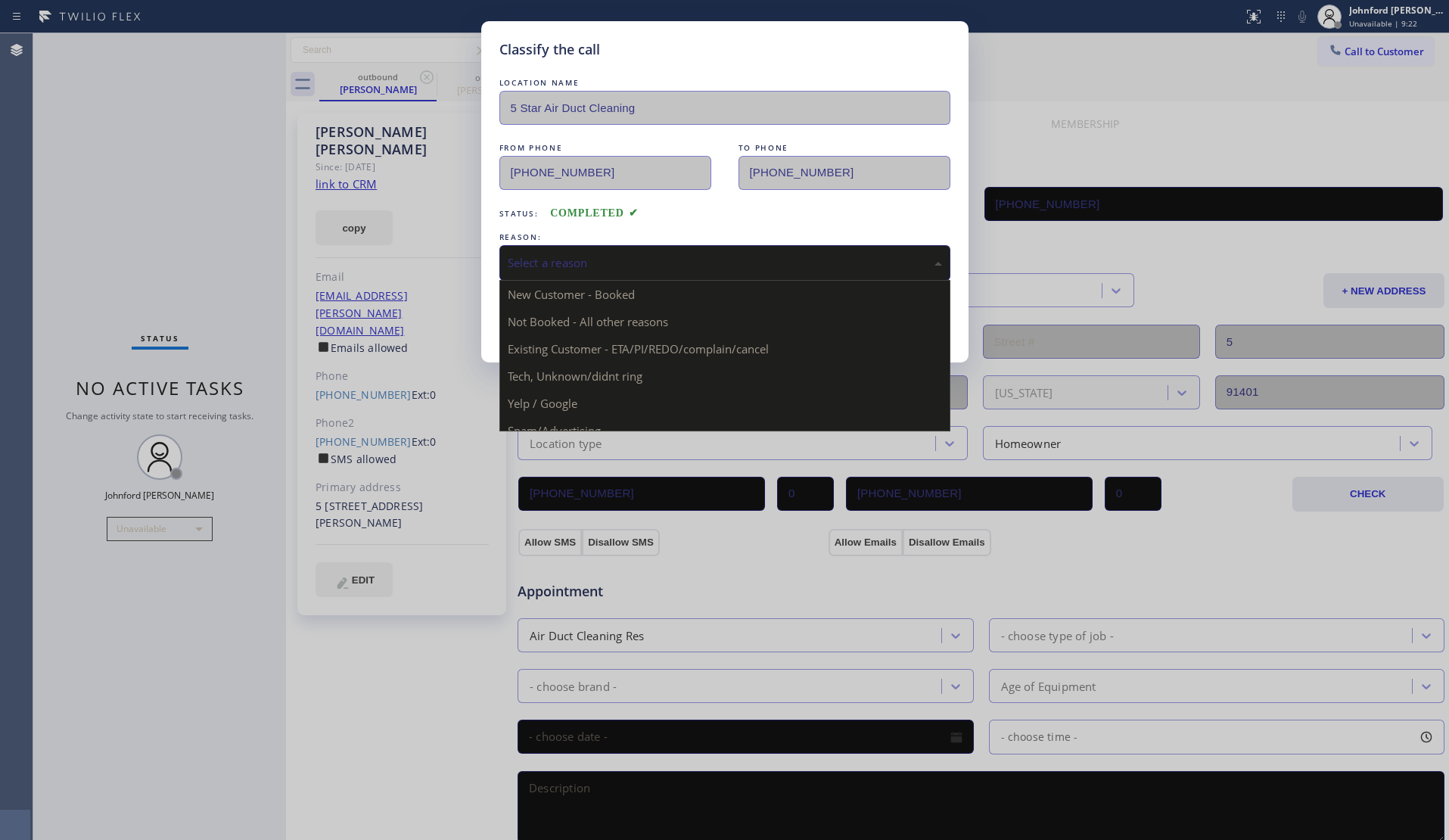
click at [553, 271] on div "Select a reason" at bounding box center [724, 263] width 451 height 36
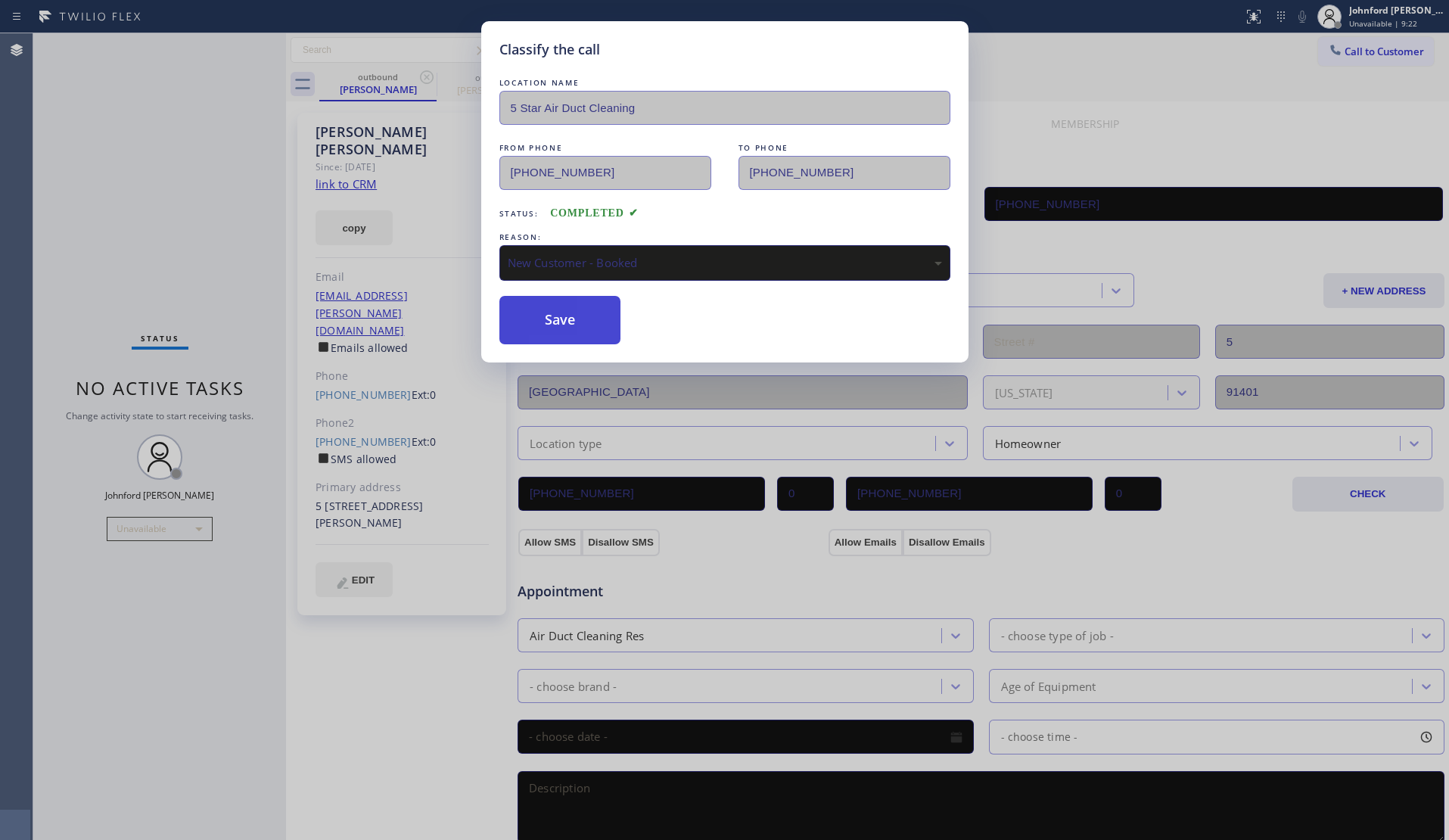
click at [543, 315] on button "Save" at bounding box center [560, 320] width 122 height 48
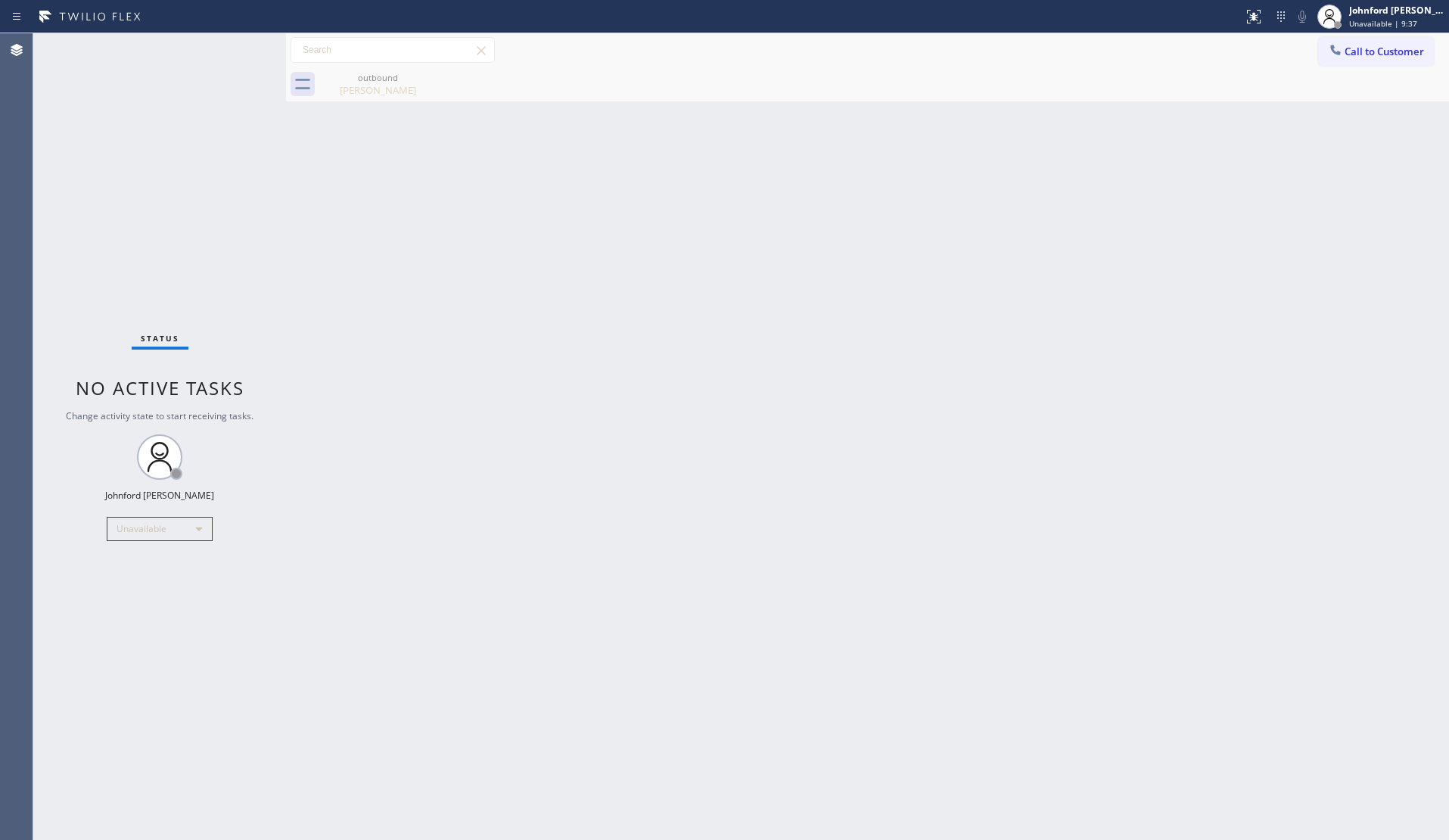
drag, startPoint x: 1090, startPoint y: 285, endPoint x: 1089, endPoint y: 78, distance: 207.0
click at [1091, 282] on div "Back to Dashboard Change Sender ID Customers Technicians Select a contact Outbo…" at bounding box center [868, 437] width 1163 height 806
click at [1354, 51] on span "Call to Customer" at bounding box center [1384, 51] width 80 height 13
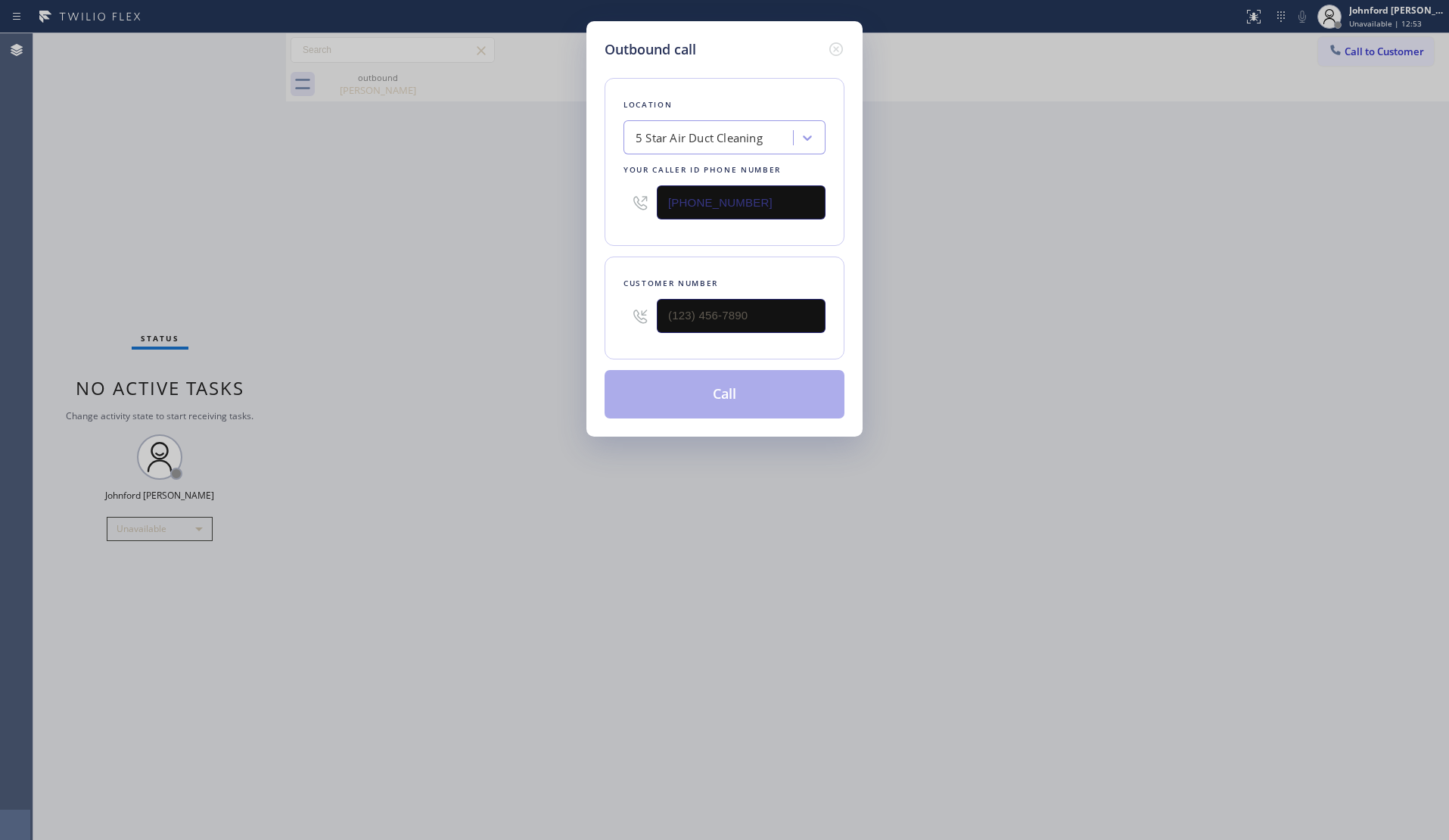
drag, startPoint x: 13, startPoint y: 301, endPoint x: 33, endPoint y: 300, distance: 20.0
click at [13, 301] on div "Outbound call Location 5 Star Air Duct Cleaning Your caller id phone number (85…" at bounding box center [724, 420] width 1449 height 840
click at [840, 43] on icon at bounding box center [835, 48] width 18 height 18
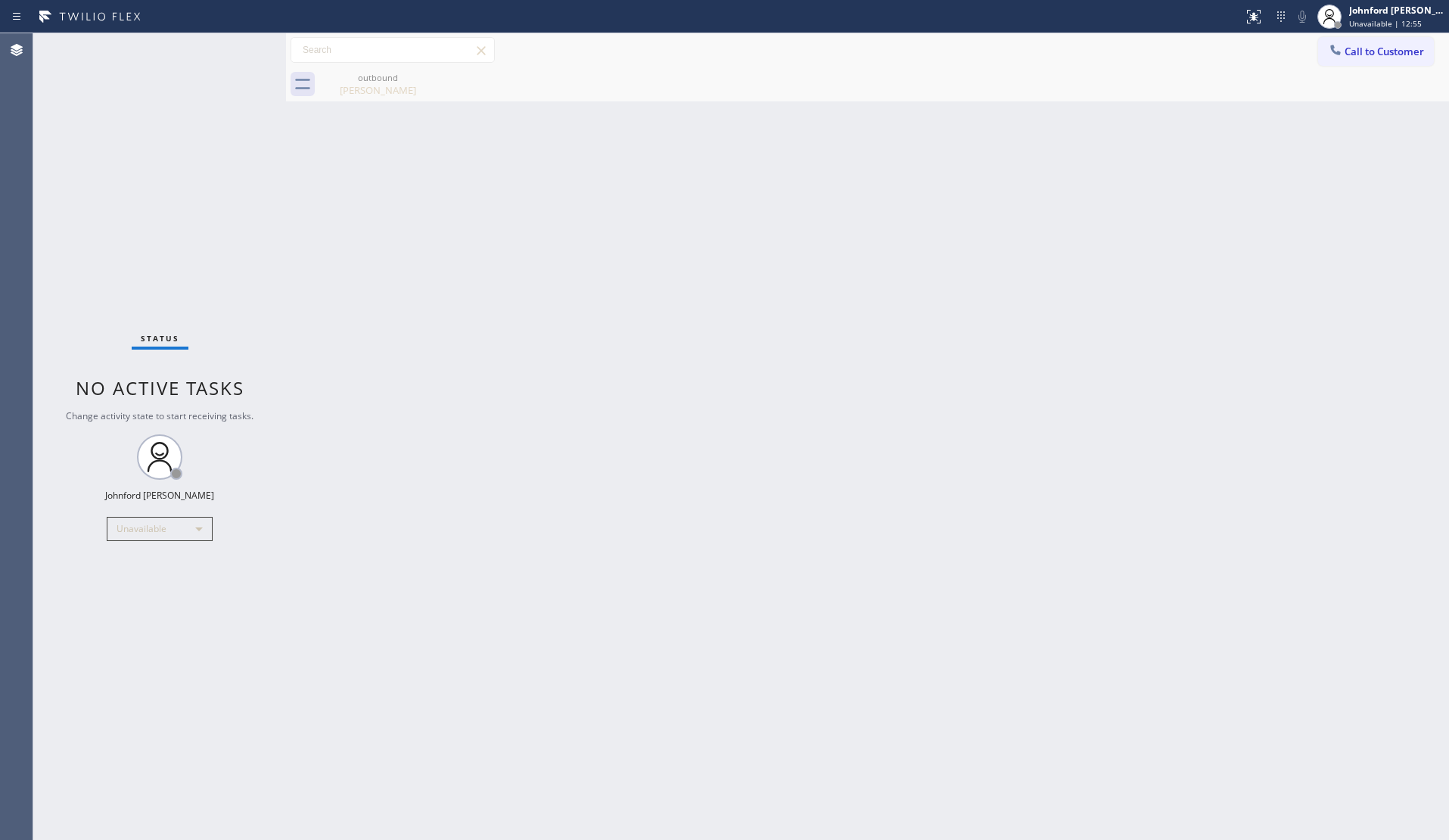
click at [1094, 107] on div "Back to Dashboard Change Sender ID Customers Technicians Select a contact Outbo…" at bounding box center [868, 437] width 1163 height 806
click at [1313, 62] on div "Call to Customer Outbound call Location 5 Star Air Duct Cleaning Your caller id…" at bounding box center [868, 50] width 1163 height 27
click at [1344, 42] on button "Call to Customer" at bounding box center [1376, 51] width 116 height 29
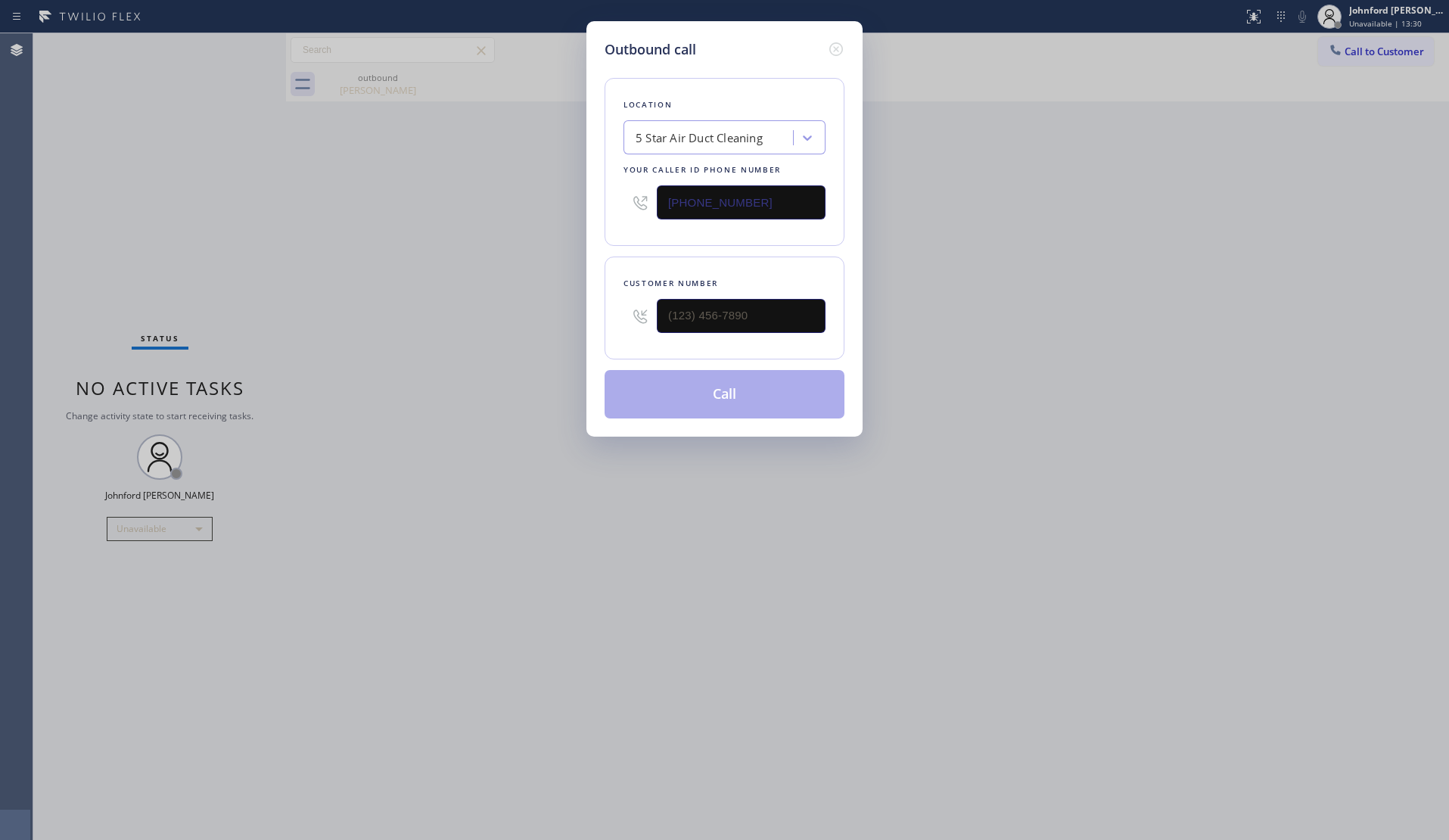
drag, startPoint x: 714, startPoint y: 191, endPoint x: 569, endPoint y: 191, distance: 145.0
click at [569, 191] on div "Outbound call Location 5 Star Air Duct Cleaning Your caller id phone number (85…" at bounding box center [724, 420] width 1449 height 840
paste input "5__) ___-____"
click at [785, 186] on input "(5__) ___-____" at bounding box center [741, 202] width 169 height 34
click at [542, 189] on div "Outbound call Location Search location Your caller id phone number (5__) ___-__…" at bounding box center [724, 420] width 1449 height 840
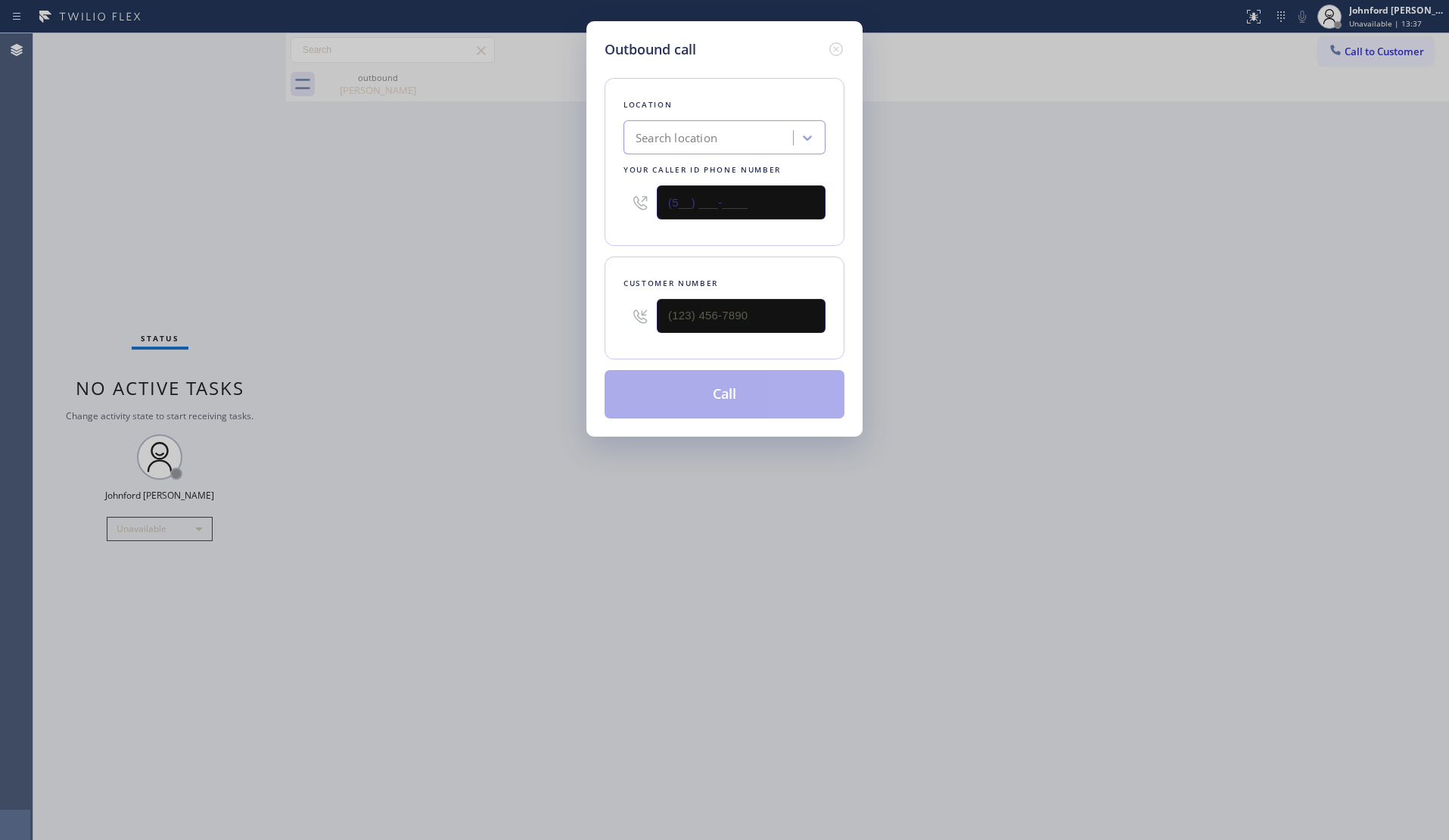
drag, startPoint x: 785, startPoint y: 216, endPoint x: 1020, endPoint y: 9, distance: 313.2
click at [798, 216] on div "(5__) ___-____" at bounding box center [724, 202] width 202 height 49
paste input "800) 686-5038"
drag, startPoint x: 675, startPoint y: 195, endPoint x: 542, endPoint y: 195, distance: 133.0
click at [551, 195] on div "Outbound call Location Search location Your caller id phone number (5__) ___-__…" at bounding box center [724, 420] width 1449 height 840
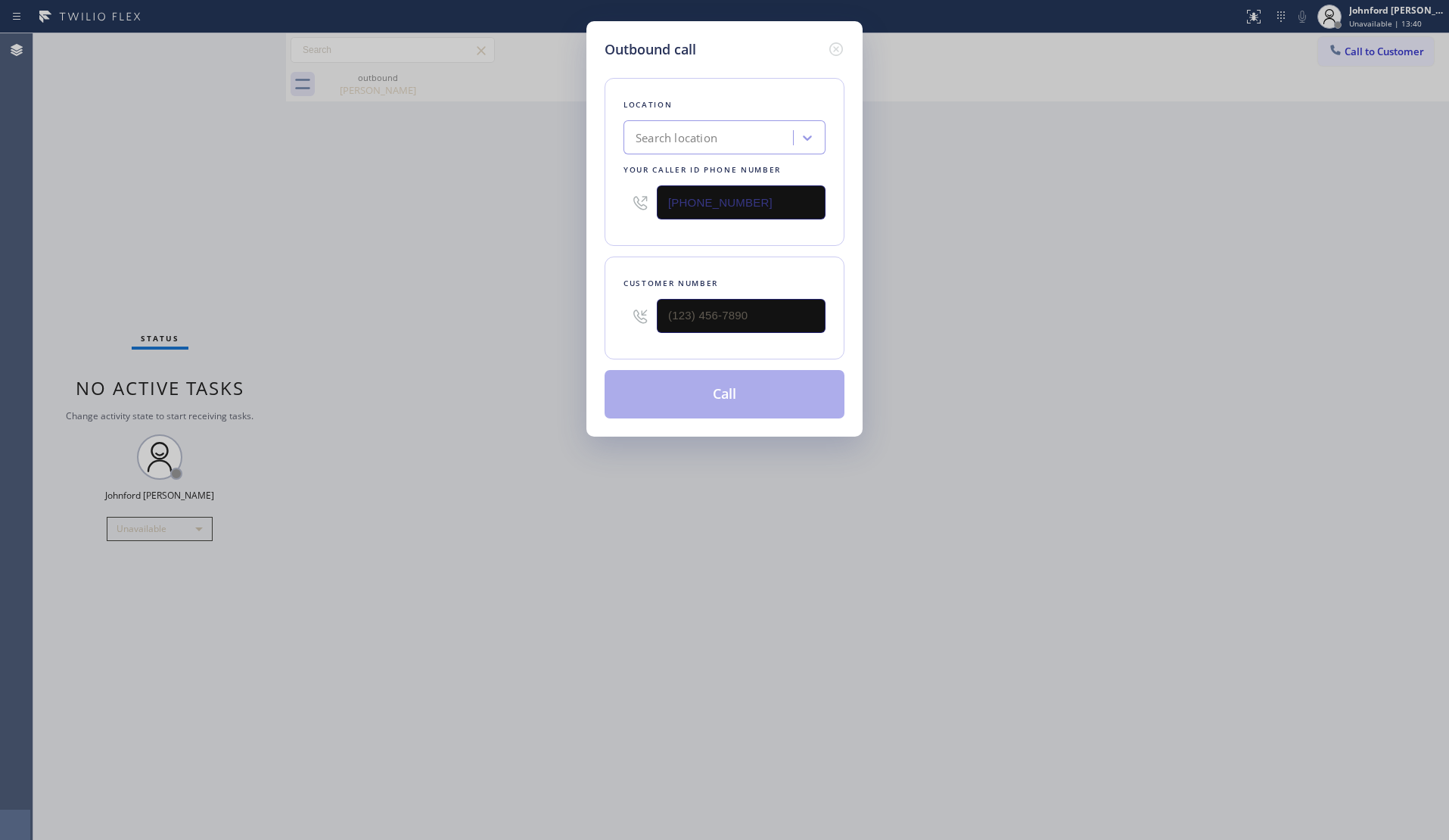
type input "(800) 686-5038"
click at [520, 204] on div "Outbound call Location Search location Your caller id phone number (800) 686-50…" at bounding box center [724, 420] width 1449 height 840
click at [714, 120] on div "5 Star Air" at bounding box center [724, 138] width 202 height 34
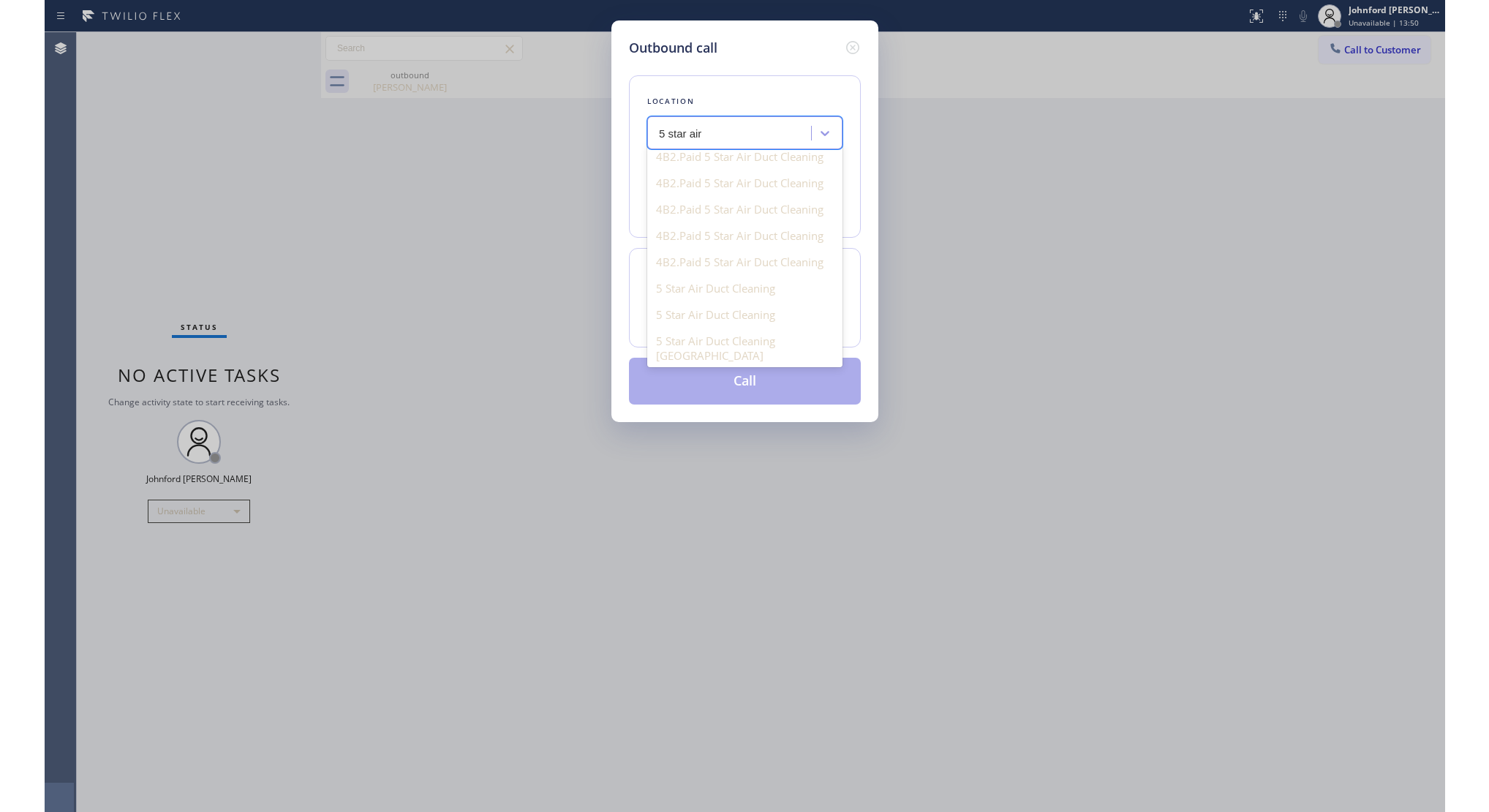
scroll to position [611, 0]
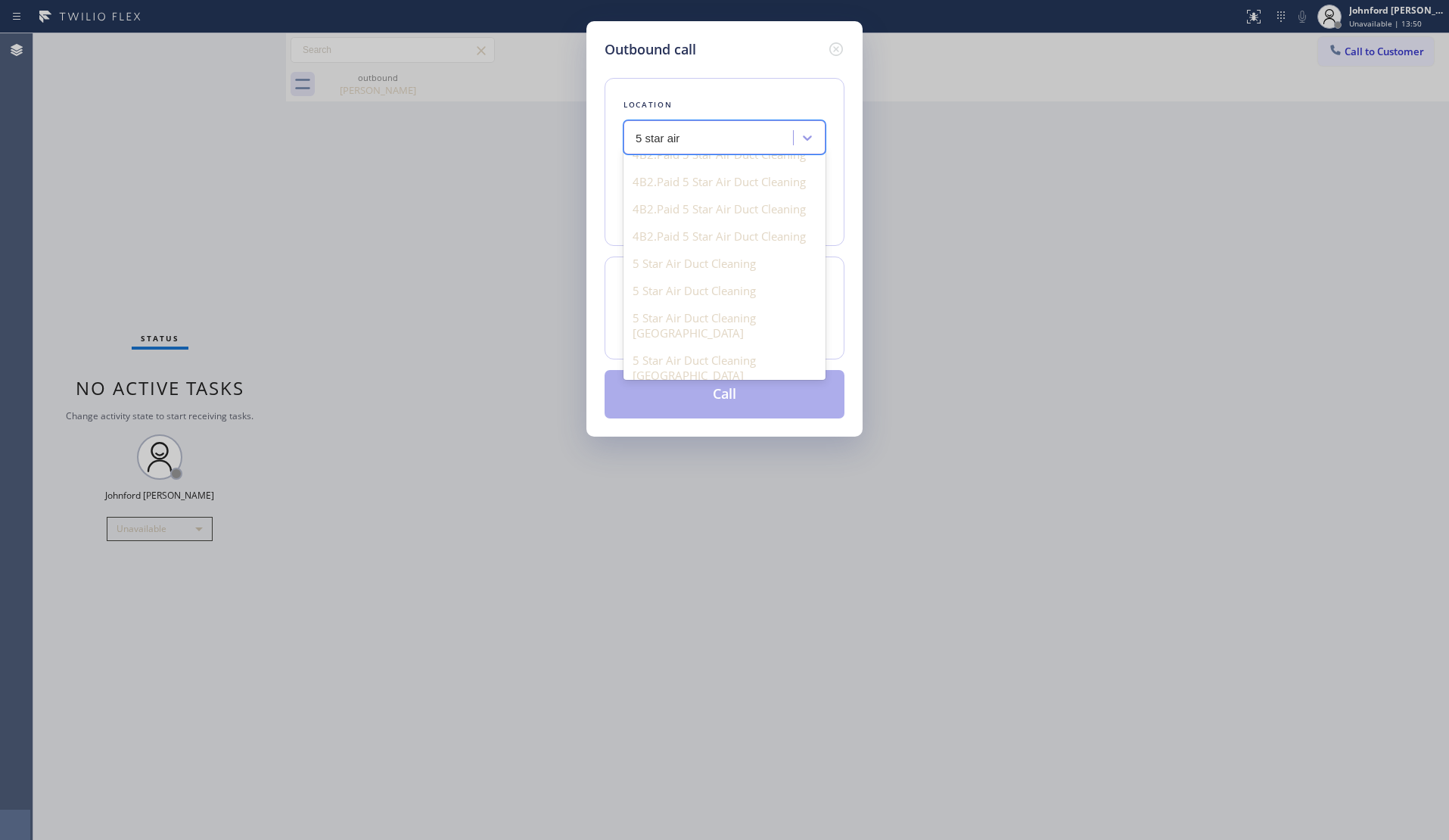
type input "5 star air"
click at [936, 189] on div "Outbound call Location option 5 Star Air Santa Monica focused, 3 of 100. 100 re…" at bounding box center [724, 420] width 1449 height 840
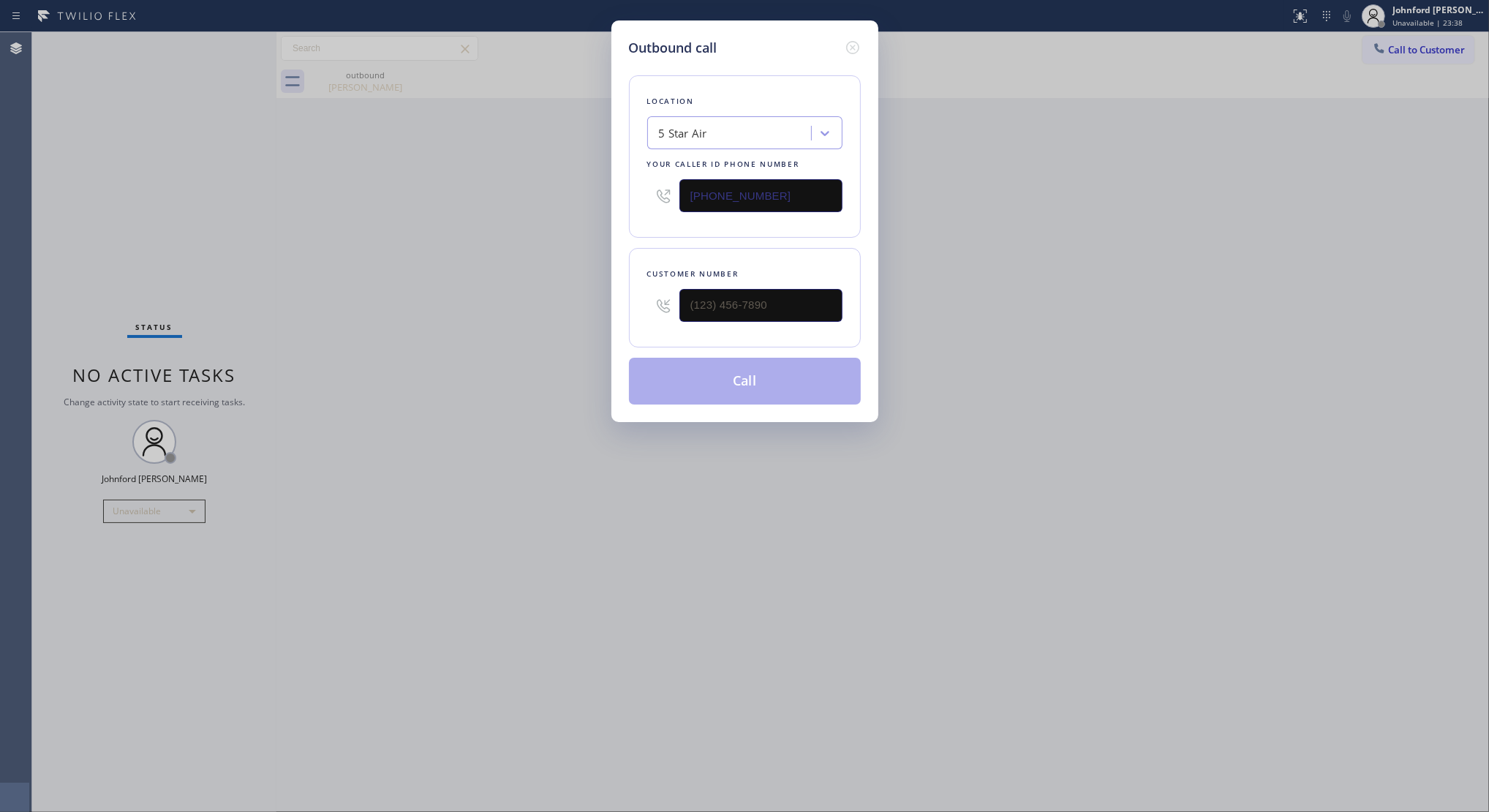
click at [1384, 49] on div "Outbound call Location 5 Star Air Your caller id phone number (800) 686-5038 Cu…" at bounding box center [744, 406] width 1489 height 812
drag, startPoint x: 769, startPoint y: 304, endPoint x: 606, endPoint y: 308, distance: 163.0
click at [606, 308] on div "Outbound call Location 5 Star Air Your caller id phone number (800) 686-5038 Cu…" at bounding box center [744, 406] width 1489 height 812
paste input "310) 962-0175"
type input "(310) 962-0175"
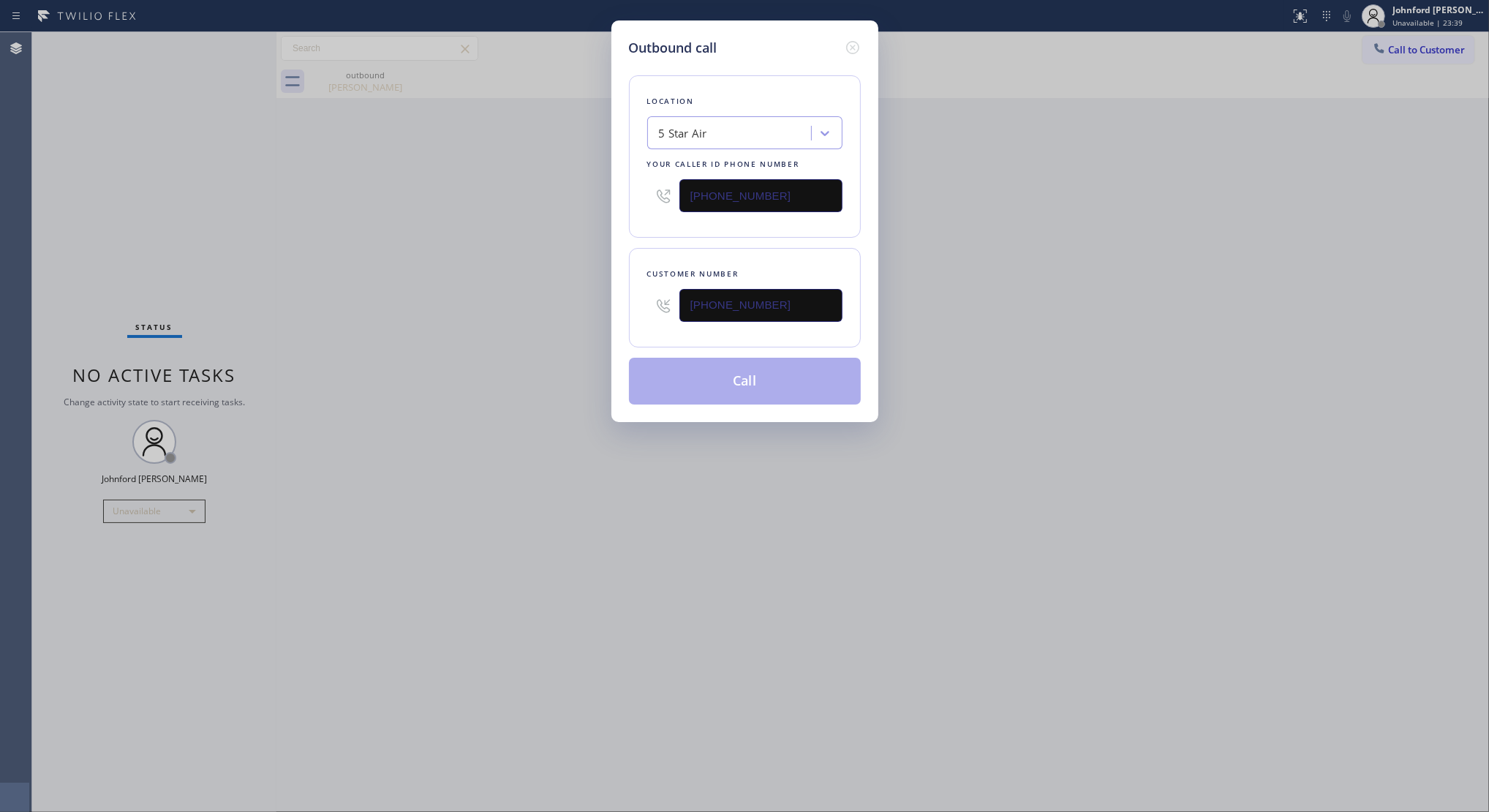
click at [582, 306] on div "Outbound call Location 5 Star Air Your caller id phone number (800) 686-5038 Cu…" at bounding box center [744, 406] width 1489 height 812
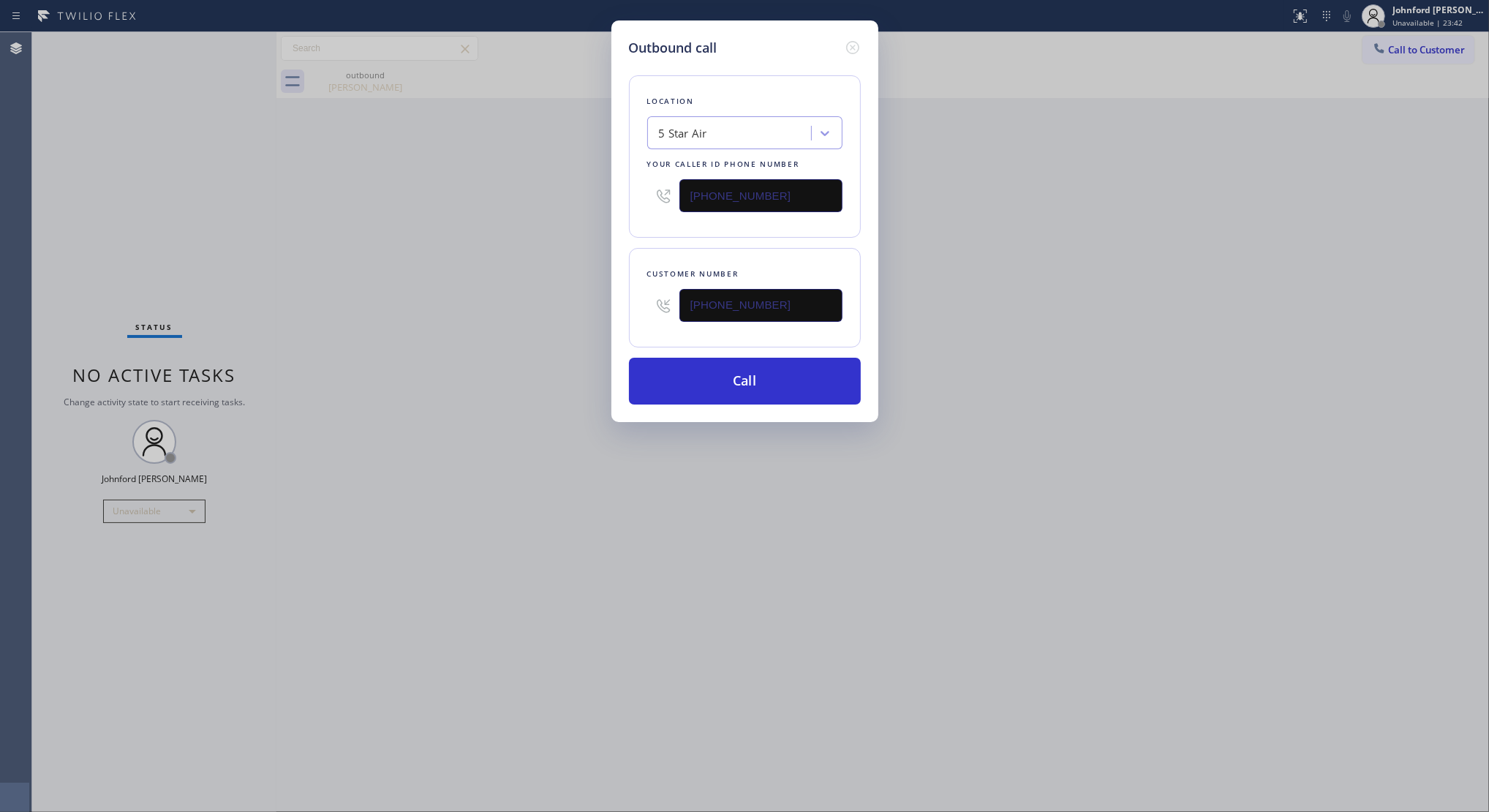
click at [564, 195] on div "Outbound call Location 5 Star Air Your caller id phone number (800) 686-5038 Cu…" at bounding box center [744, 406] width 1489 height 812
paste input "88) 909-0120"
type input "(888) 909-0120"
drag, startPoint x: 499, startPoint y: 215, endPoint x: 687, endPoint y: 332, distance: 221.4
click at [499, 220] on div "Outbound call Location 5 Star Air Your caller id phone number (888) 909-0120 Cu…" at bounding box center [744, 406] width 1489 height 812
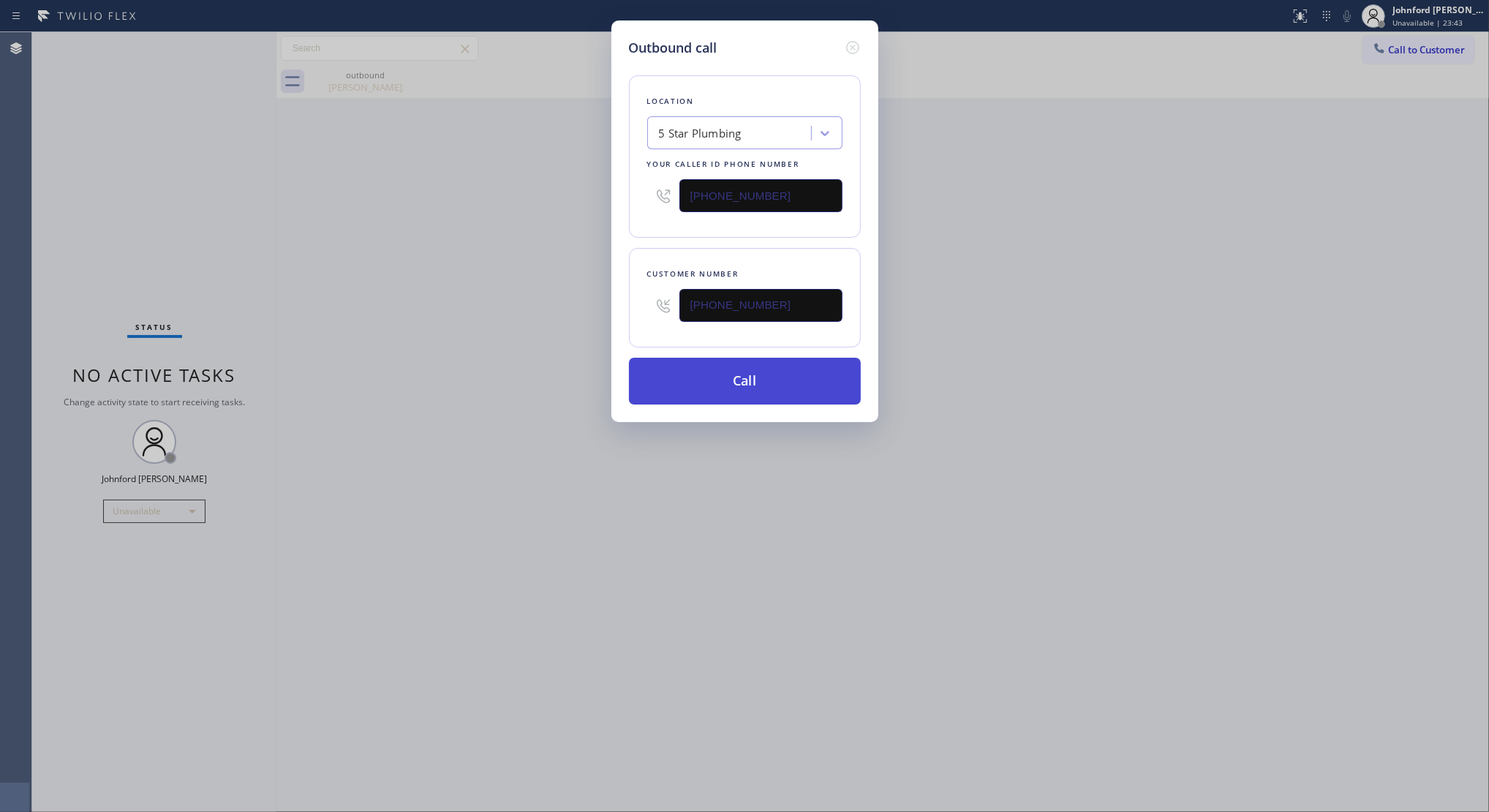
click at [728, 384] on button "Call" at bounding box center [745, 381] width 232 height 47
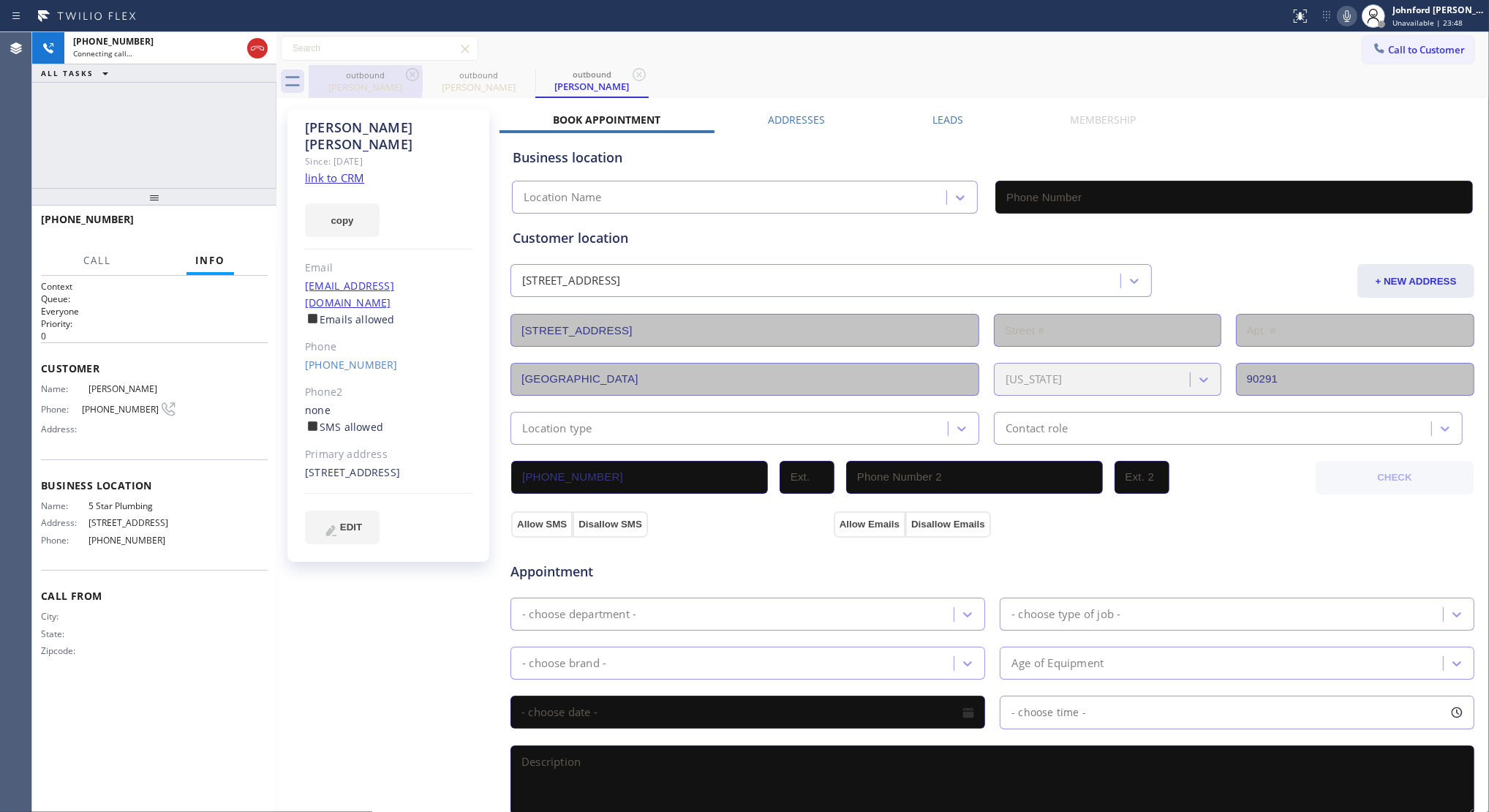
drag, startPoint x: 274, startPoint y: 92, endPoint x: 282, endPoint y: 78, distance: 16.1
click at [276, 89] on div at bounding box center [276, 422] width 0 height 780
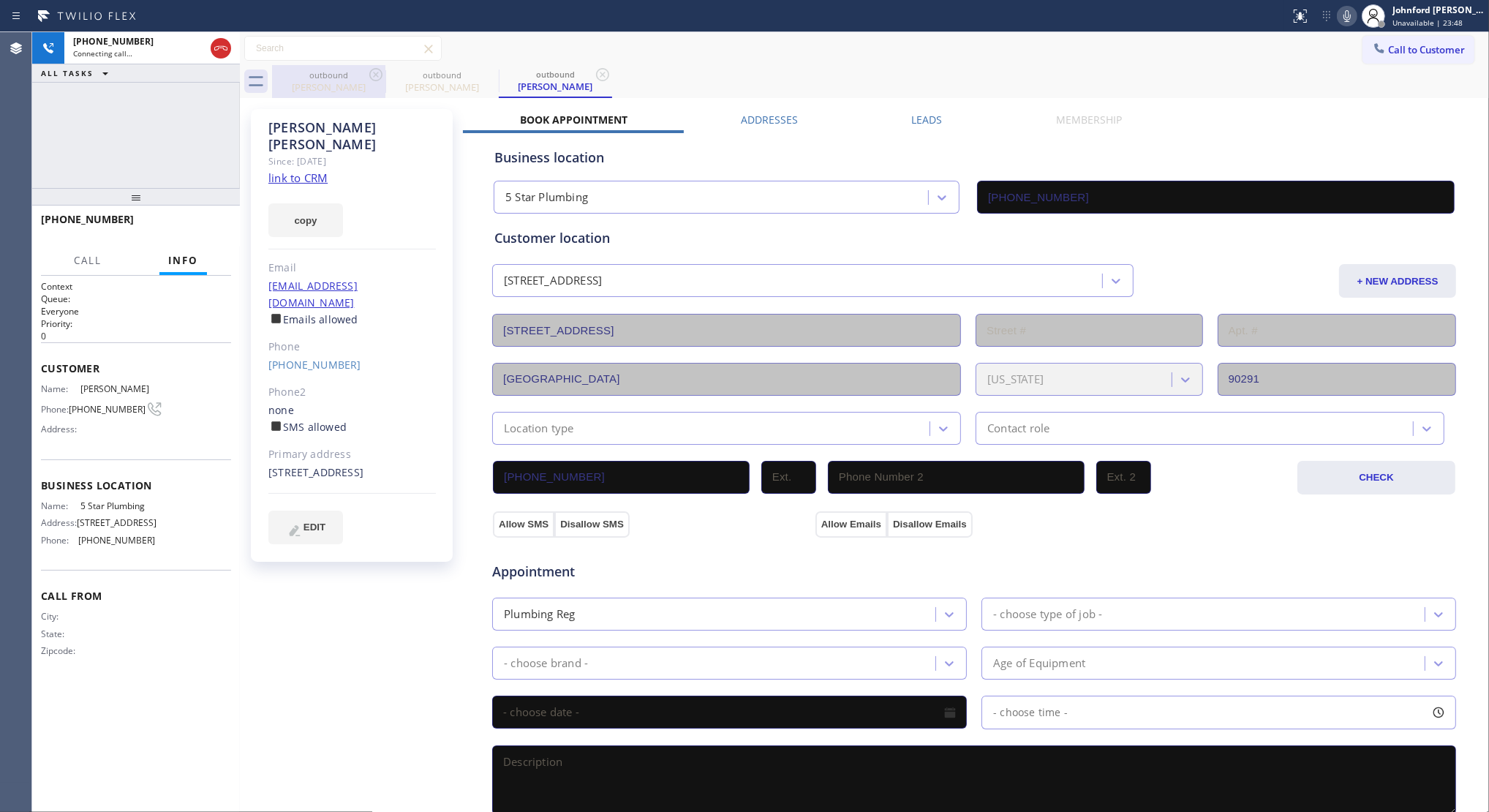
type input "(888) 909-0120"
click at [374, 76] on icon at bounding box center [375, 74] width 17 height 17
click at [229, 218] on div "+13109620175 Live | 00:07 HANG UP" at bounding box center [136, 226] width 190 height 38
click at [219, 220] on button "HANG UP" at bounding box center [197, 226] width 68 height 20
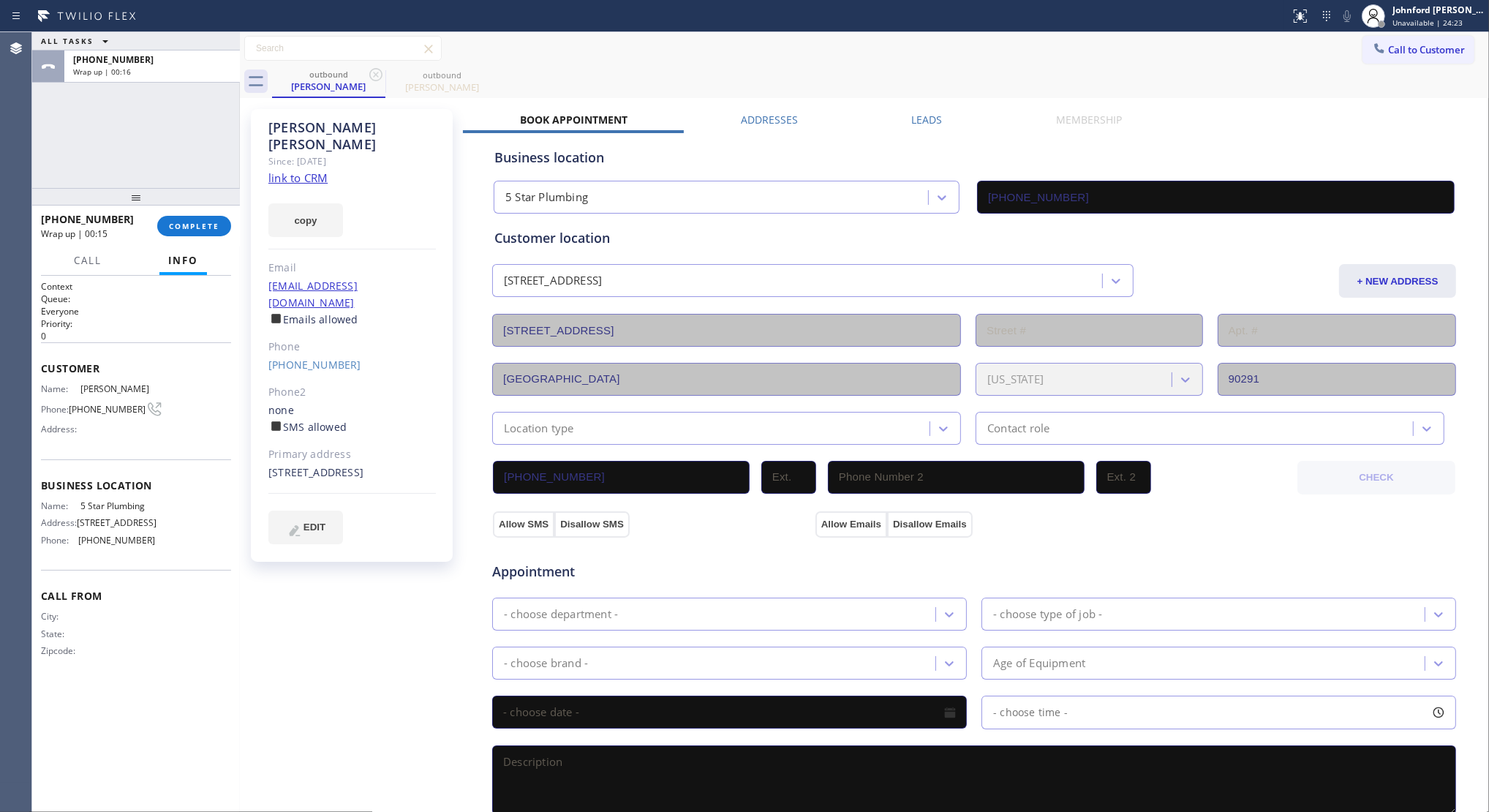
drag, startPoint x: 1083, startPoint y: 60, endPoint x: 1079, endPoint y: 1, distance: 59.1
click at [1083, 60] on div "Call to Customer Outbound call Location 5 Star Plumbing Your caller id phone nu…" at bounding box center [865, 48] width 1250 height 26
click at [312, 171] on link "link to CRM" at bounding box center [298, 178] width 59 height 14
click at [1387, 39] on button "Call to Customer" at bounding box center [1419, 49] width 112 height 28
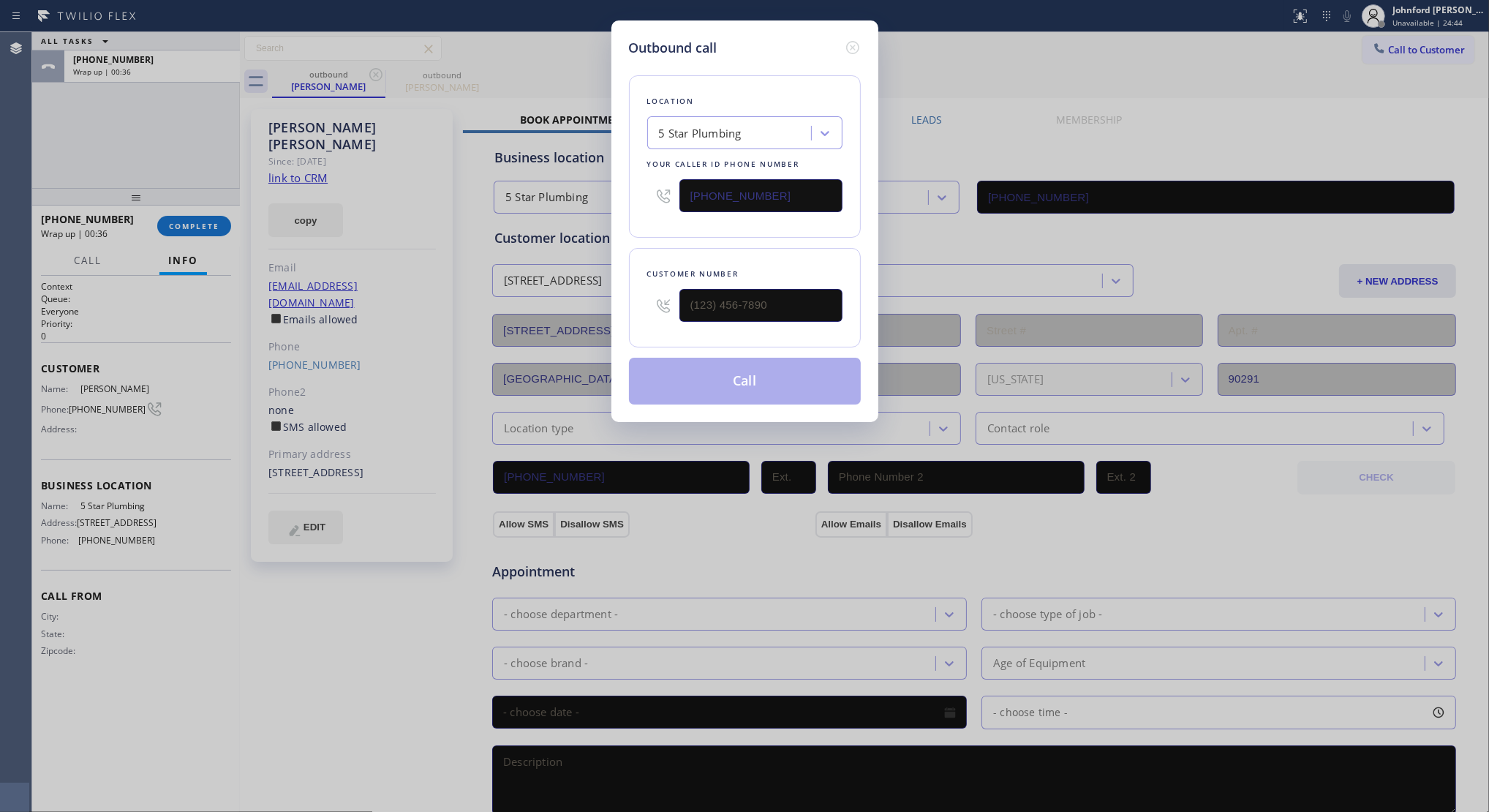
drag, startPoint x: 766, startPoint y: 194, endPoint x: 609, endPoint y: 198, distance: 157.1
click at [609, 198] on div "Outbound call Location 5 Star Plumbing Your caller id phone number (888) 909-01…" at bounding box center [744, 406] width 1489 height 812
paste input "18) 938-1842"
type input "(818) 938-1842"
click at [681, 308] on input "(___) ___-____" at bounding box center [761, 305] width 163 height 33
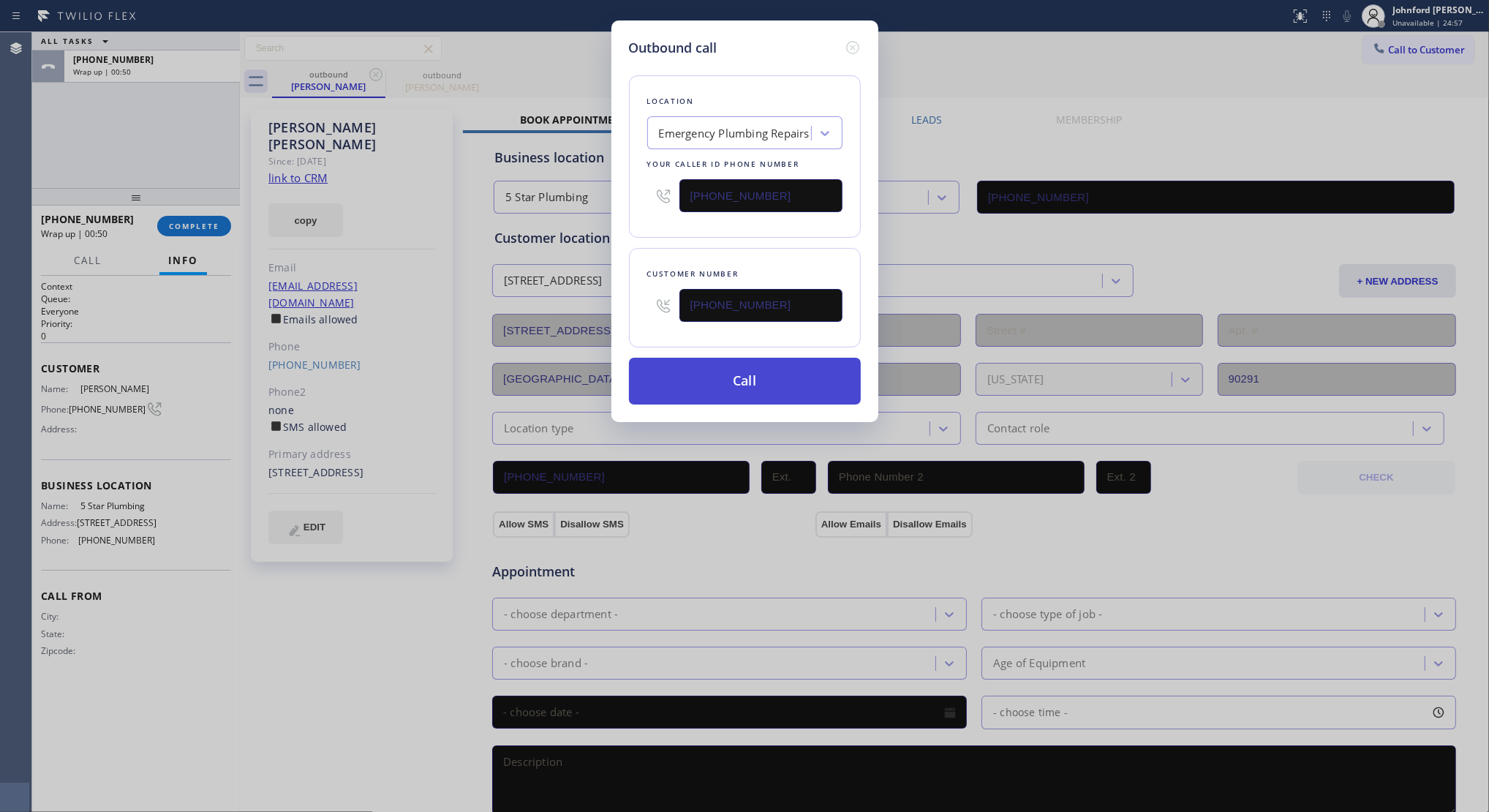
type input "(310) 962-0120"
click at [743, 359] on button "Call" at bounding box center [745, 381] width 232 height 47
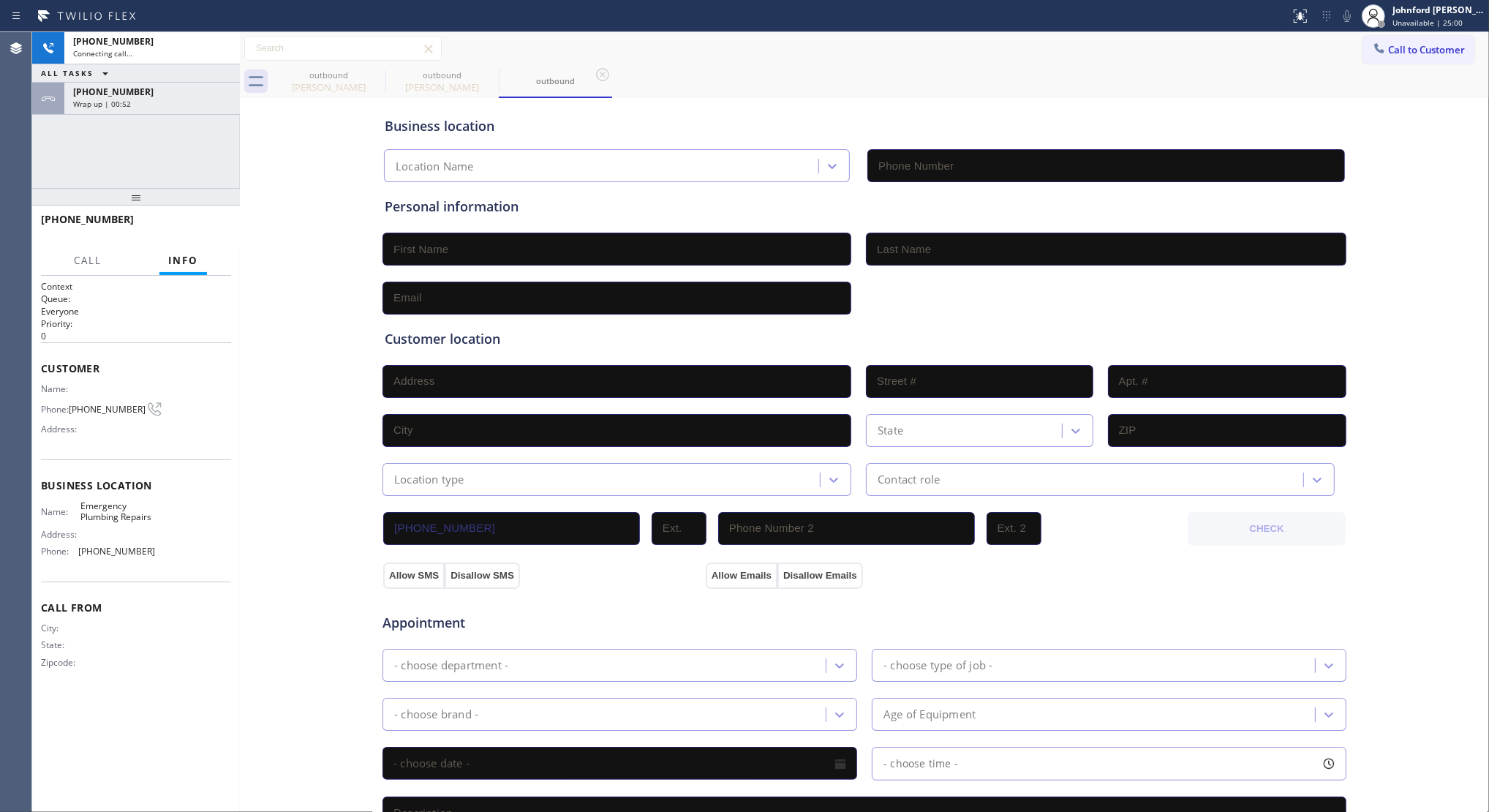
type input "(818) 938-1842"
click at [377, 76] on icon at bounding box center [375, 74] width 13 height 13
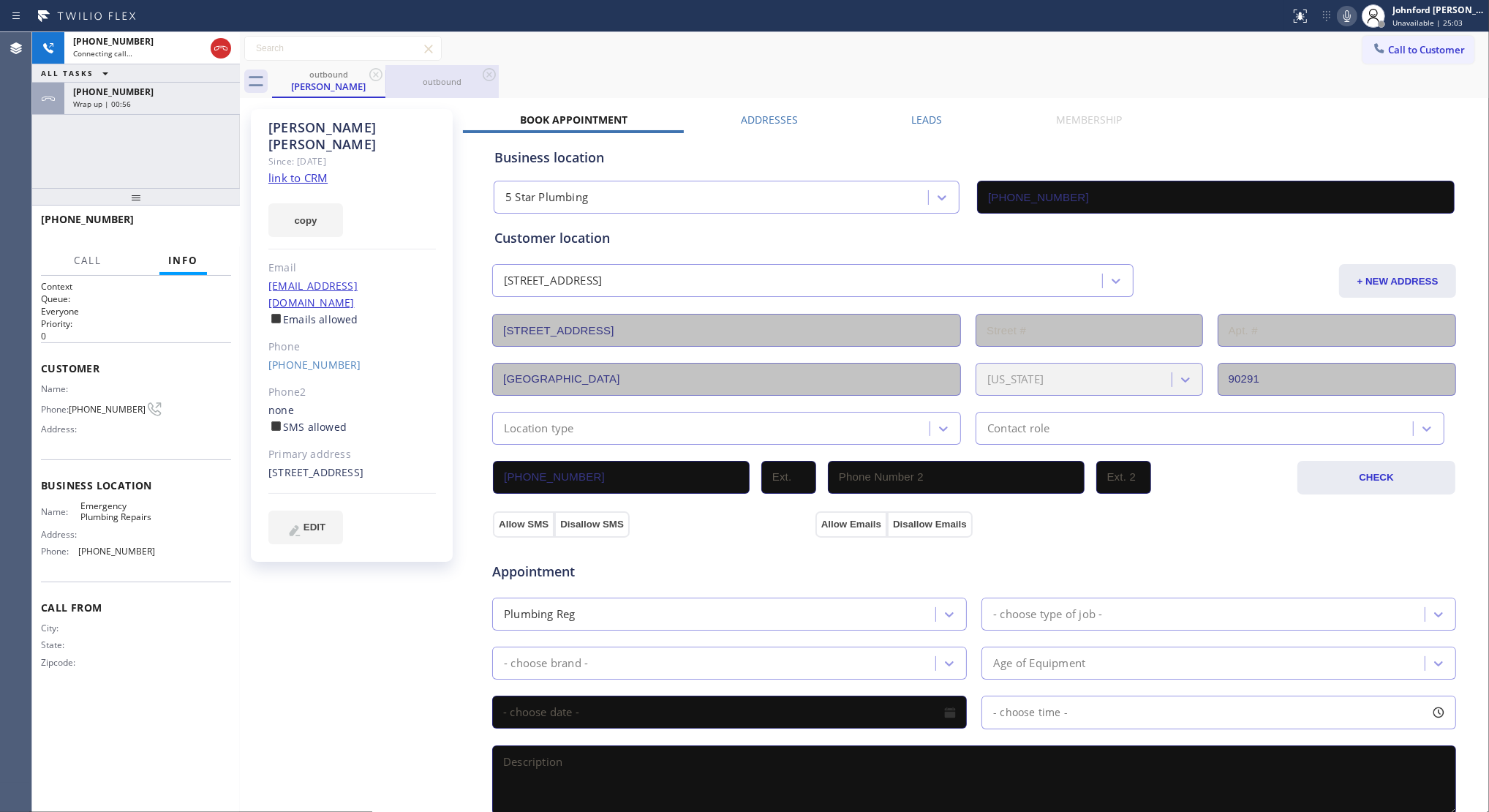
click at [418, 84] on div "outbound" at bounding box center [442, 82] width 110 height 11
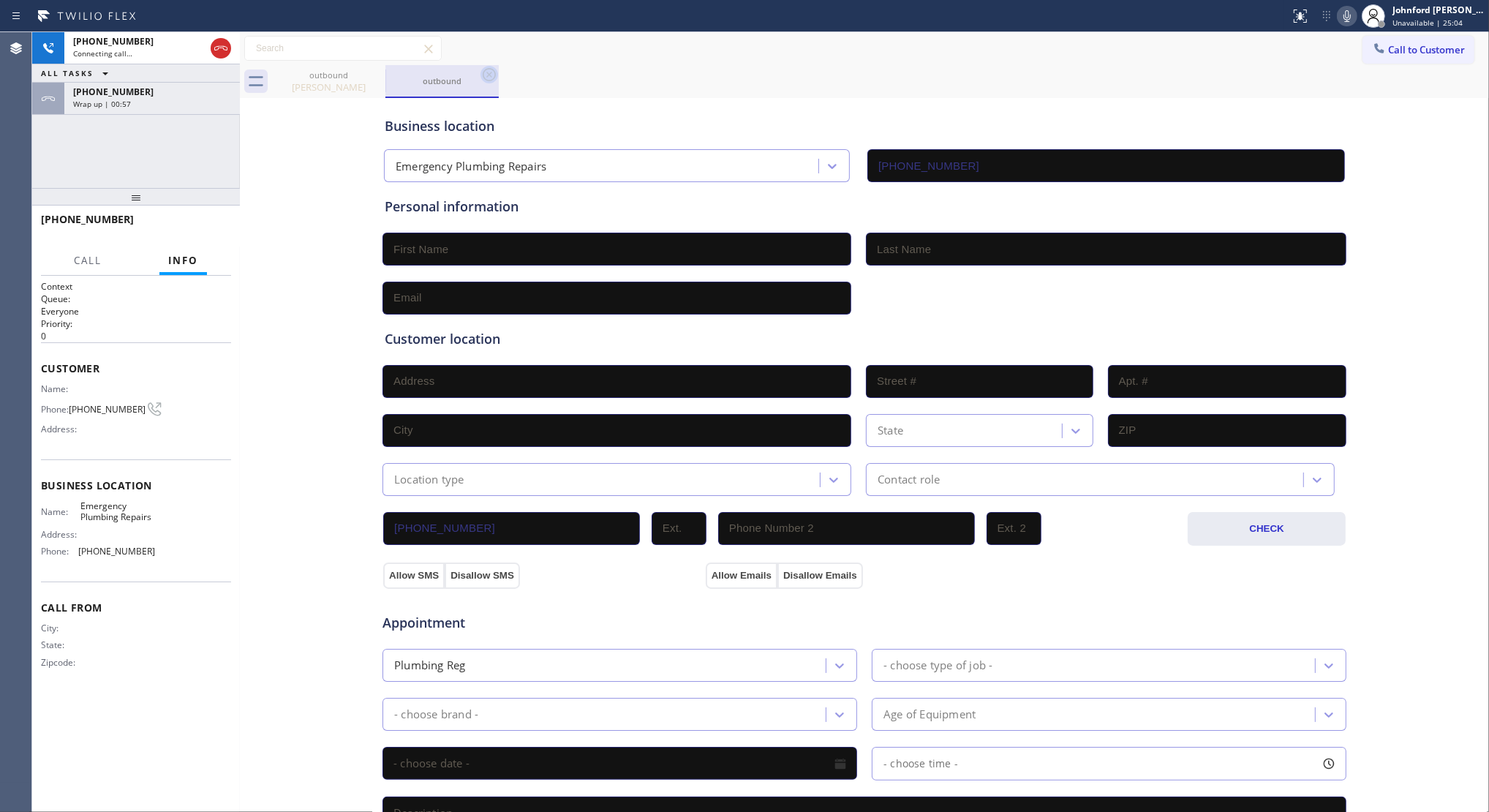
click at [483, 72] on icon at bounding box center [489, 74] width 13 height 13
type input "(888) 909-0120"
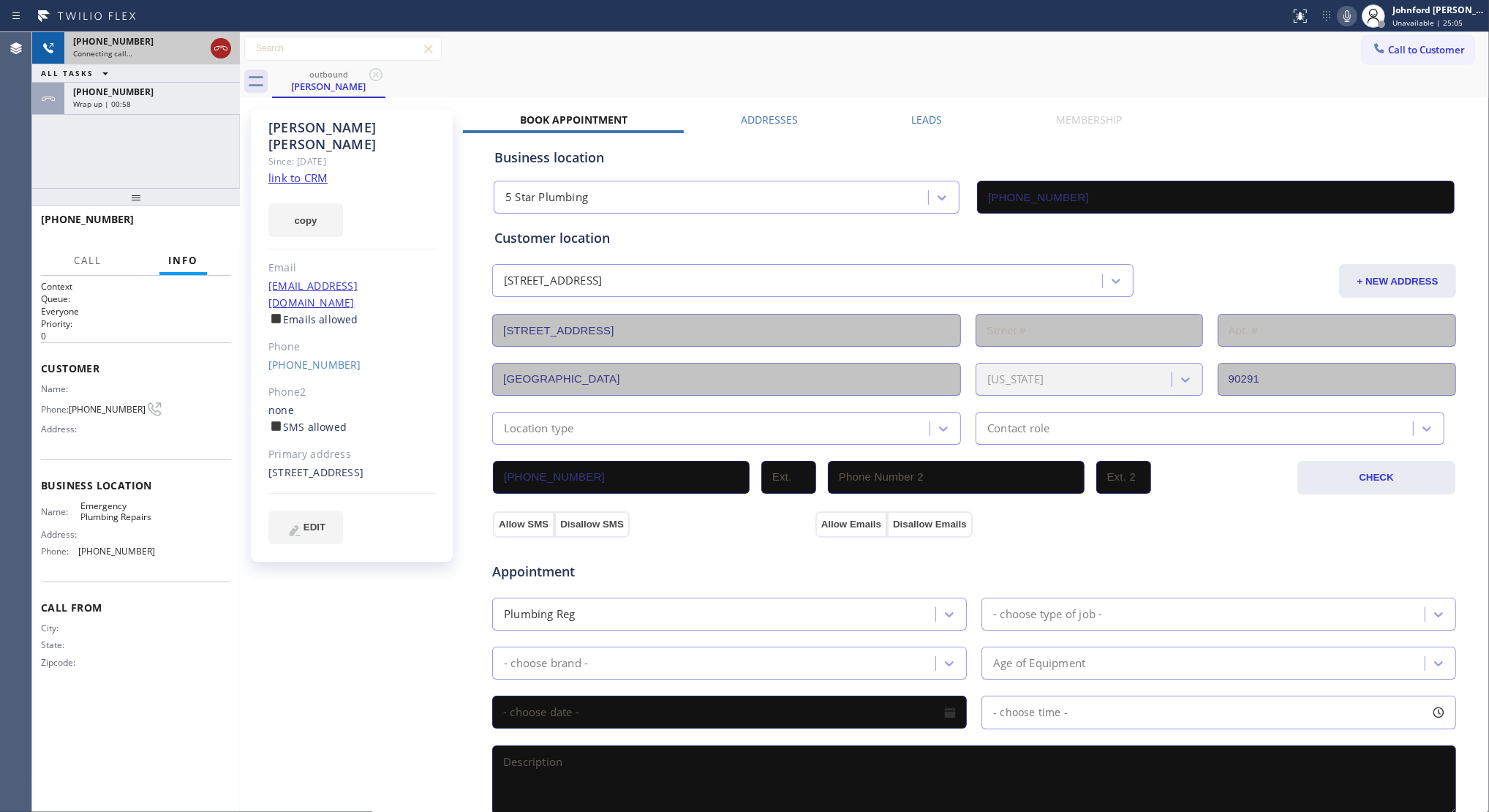
click at [229, 48] on icon at bounding box center [221, 48] width 17 height 17
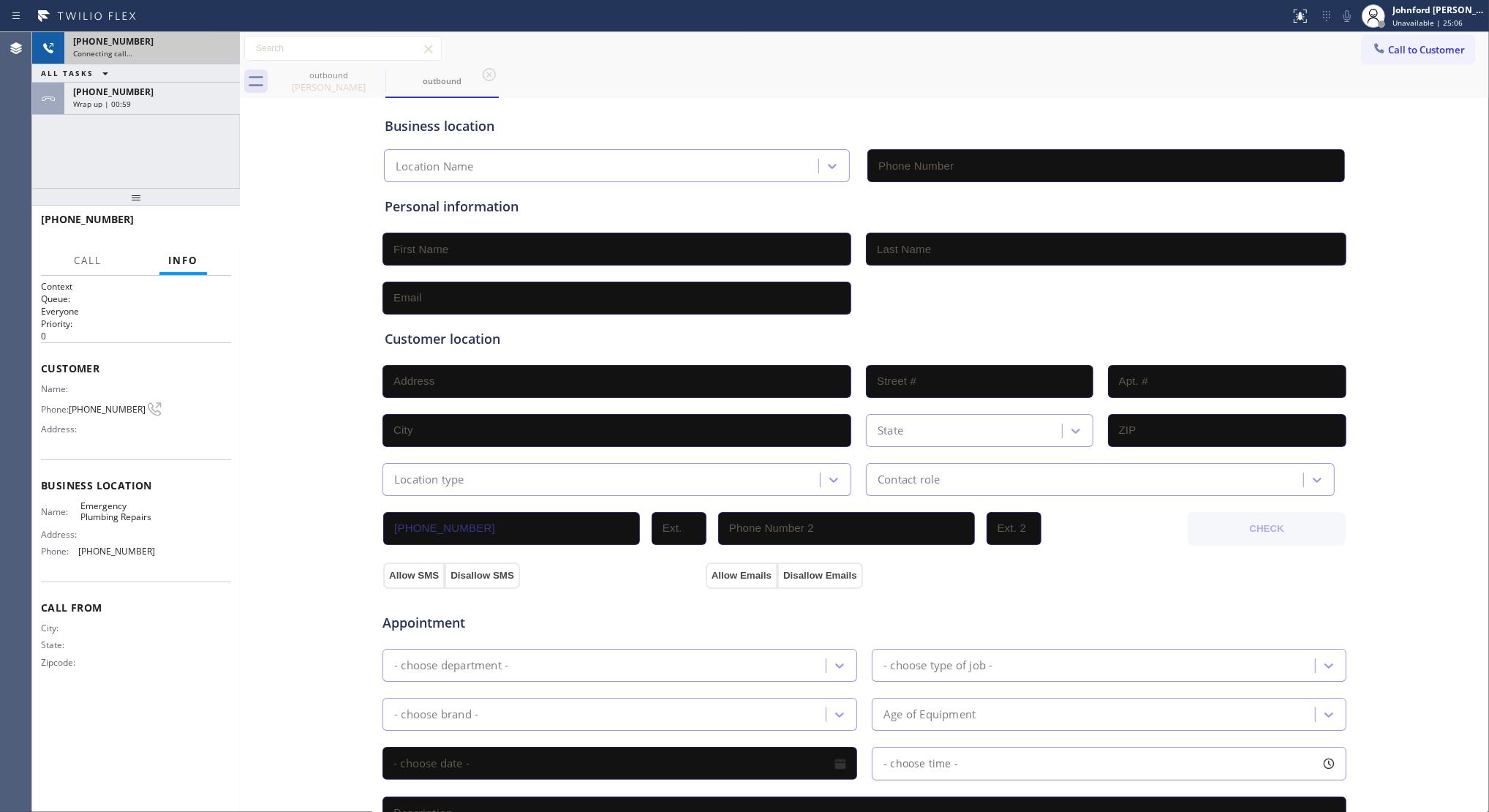
type input "(818) 938-1842"
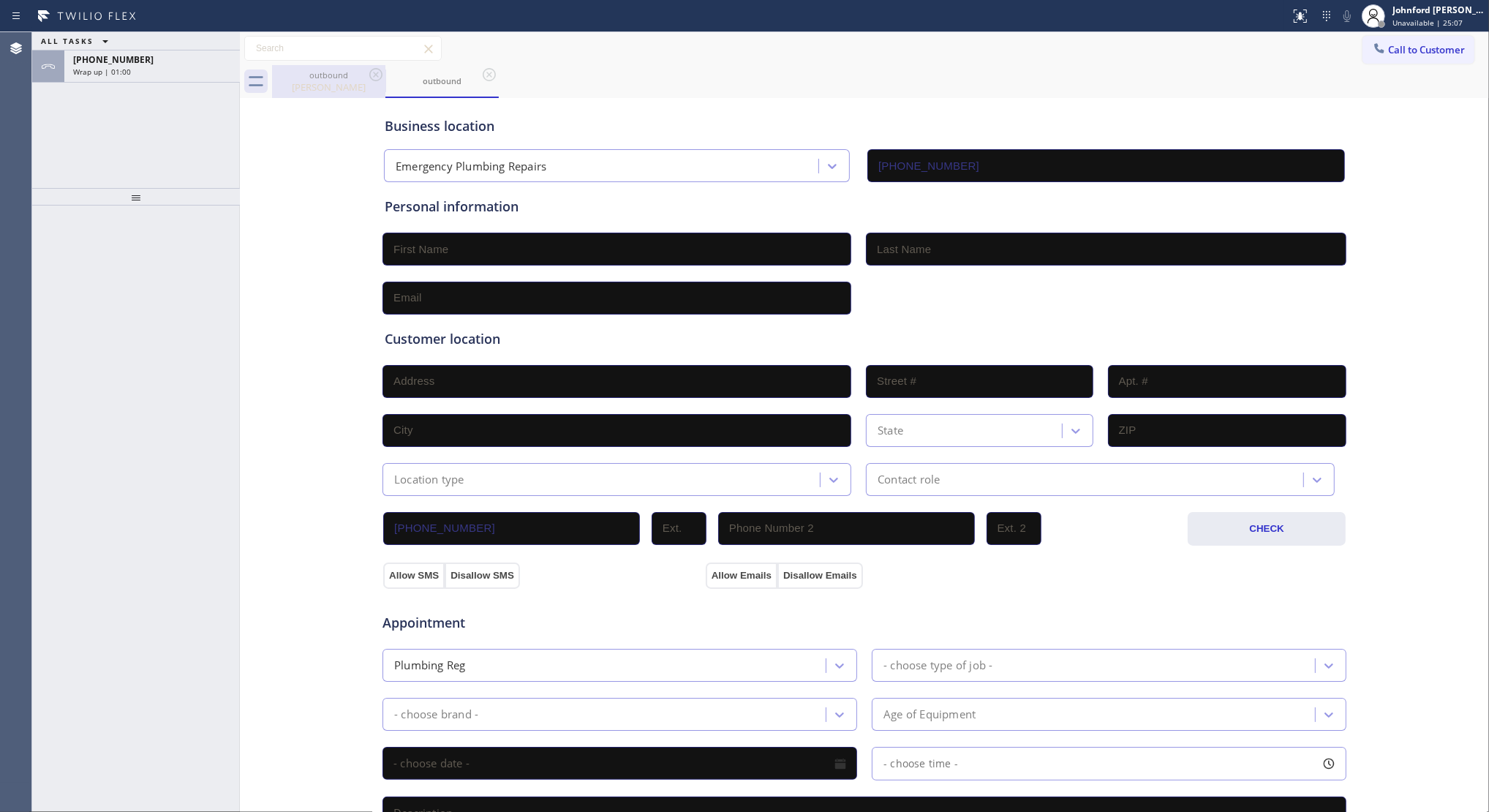
click at [326, 77] on div "outbound" at bounding box center [329, 75] width 110 height 11
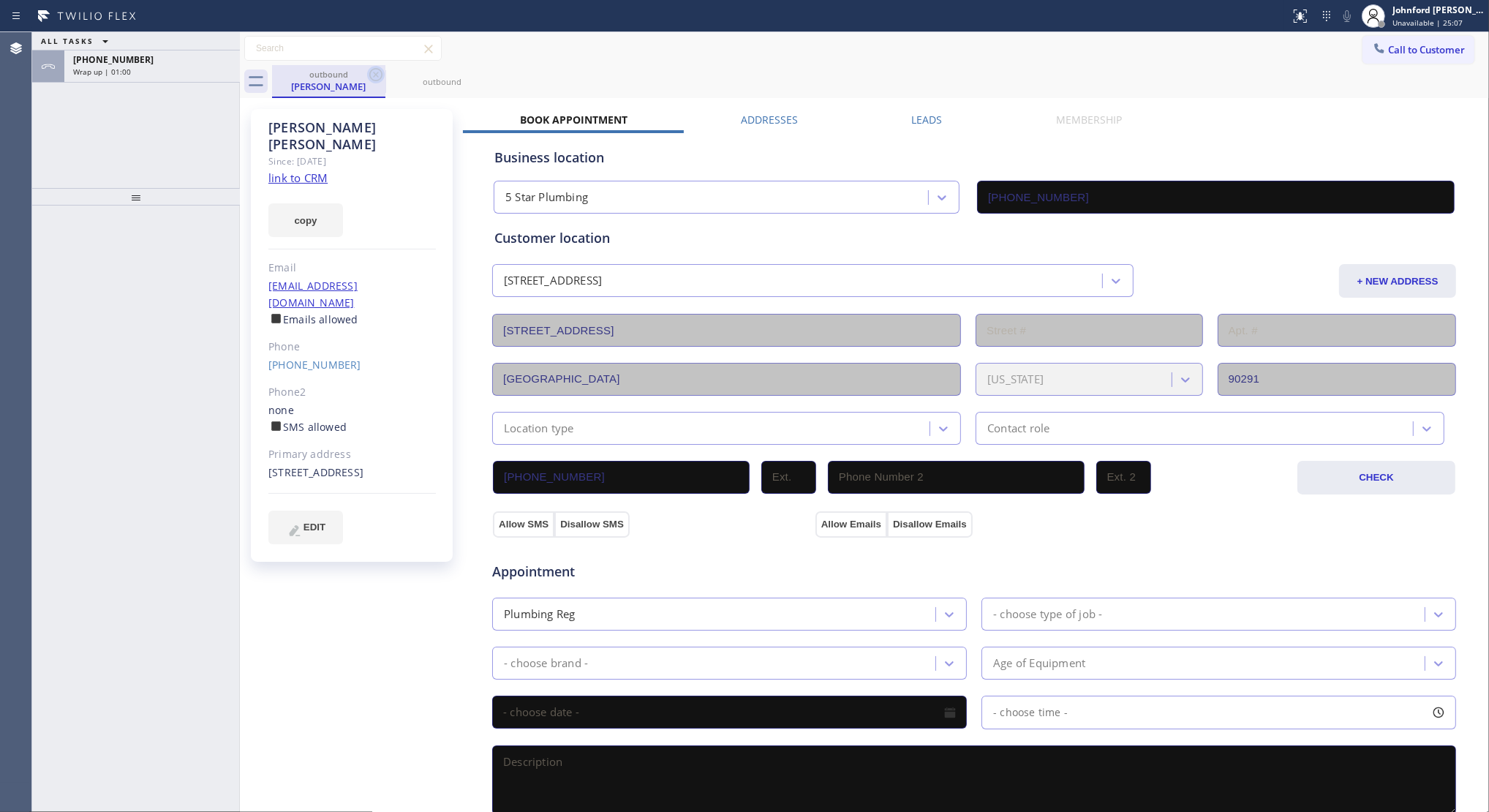
click at [366, 75] on div "outbound Jason Goldberg" at bounding box center [329, 82] width 113 height 33
click at [385, 73] on div at bounding box center [385, 82] width 1 height 23
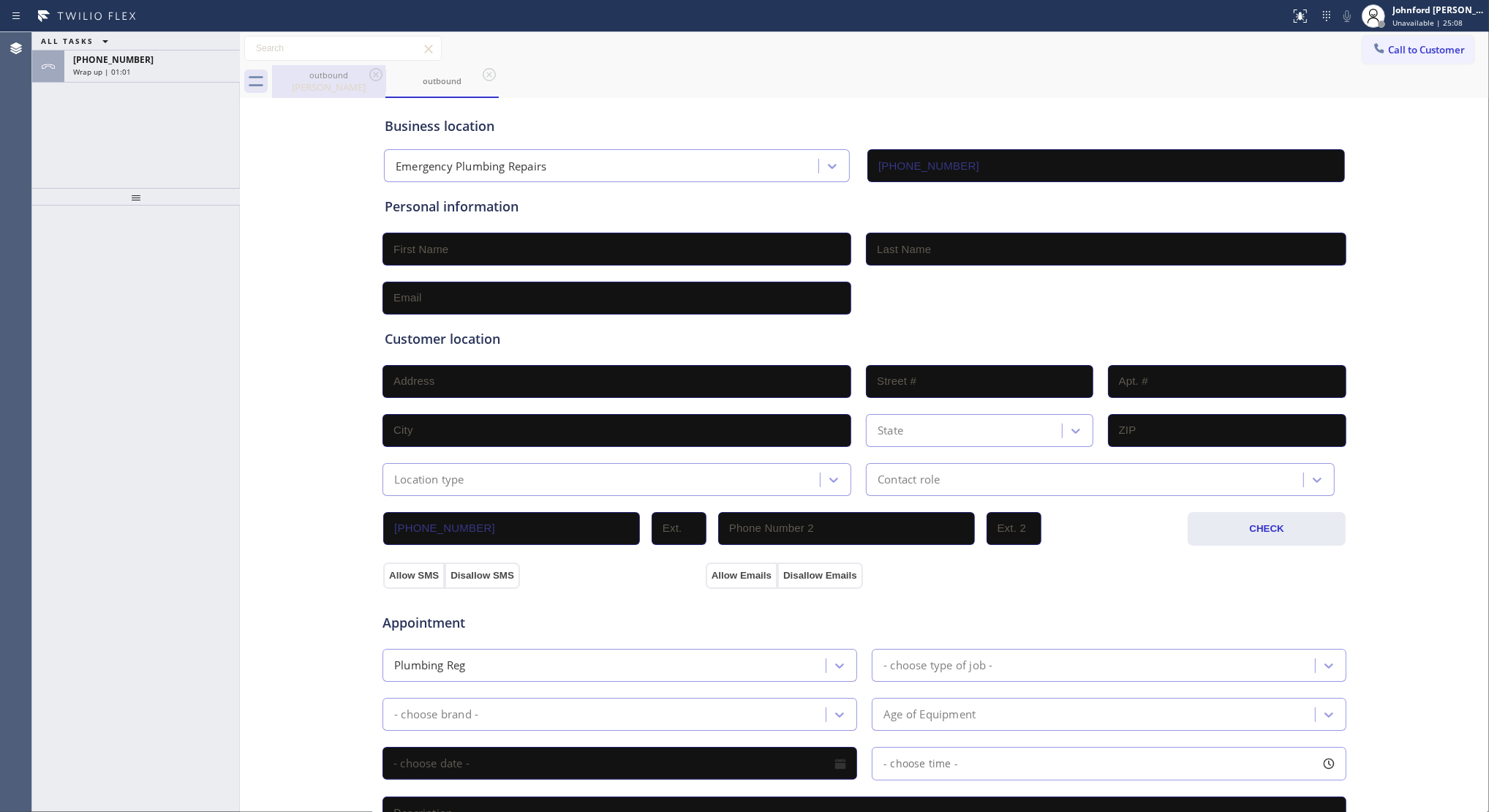
drag, startPoint x: 357, startPoint y: 74, endPoint x: 315, endPoint y: 77, distance: 42.1
click at [345, 77] on div "outbound" at bounding box center [329, 75] width 110 height 11
type input "(888) 909-0120"
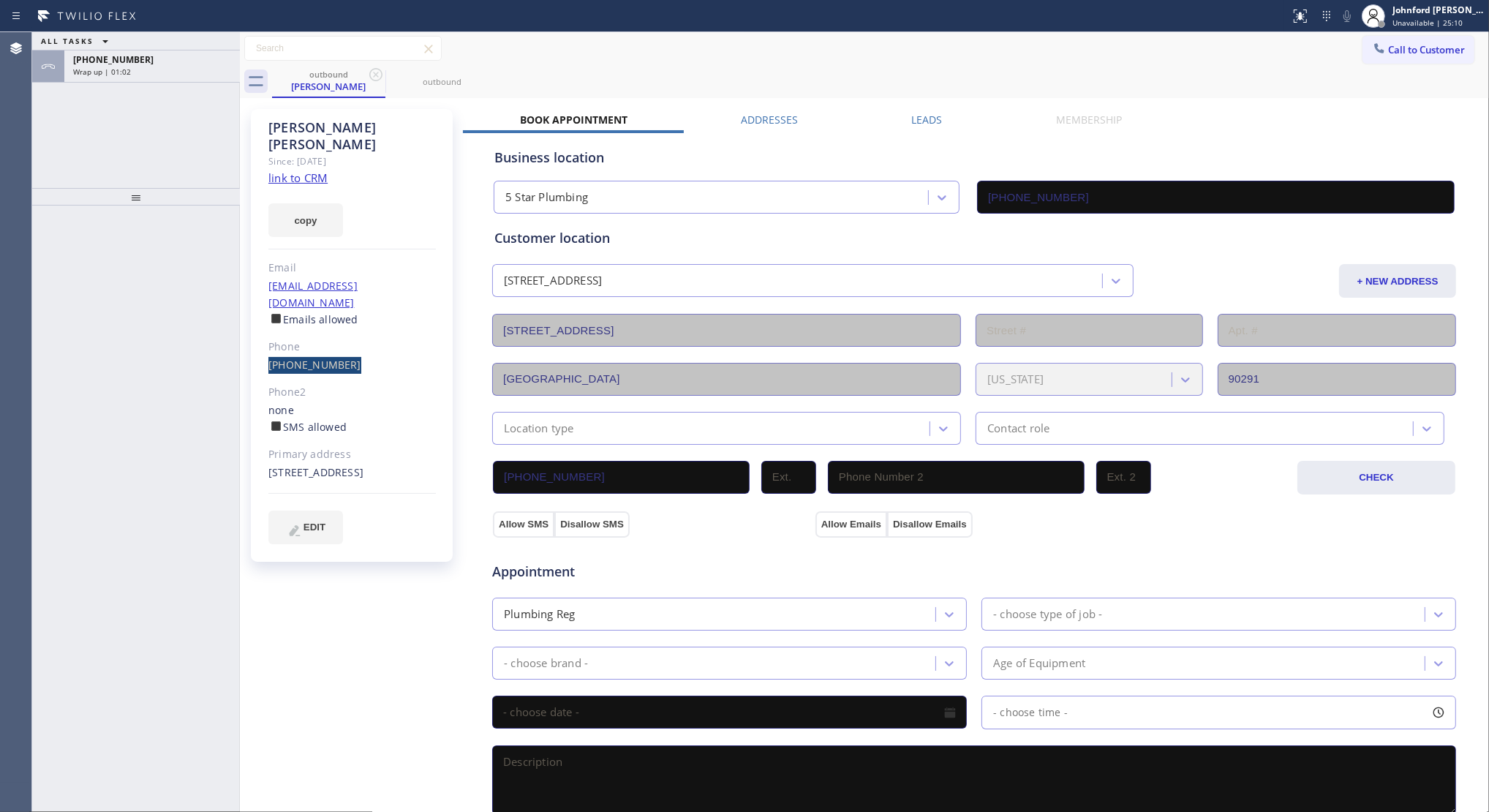
drag, startPoint x: 261, startPoint y: 326, endPoint x: 350, endPoint y: 329, distance: 89.1
click at [350, 329] on div "Jason Goldberg Since: 20 may 2020 link to CRM copy Email jasonrentgoldberg@gmai…" at bounding box center [351, 335] width 202 height 452
copy link "(310) 962-0175"
click at [1398, 52] on span "Call to Customer" at bounding box center [1427, 49] width 77 height 13
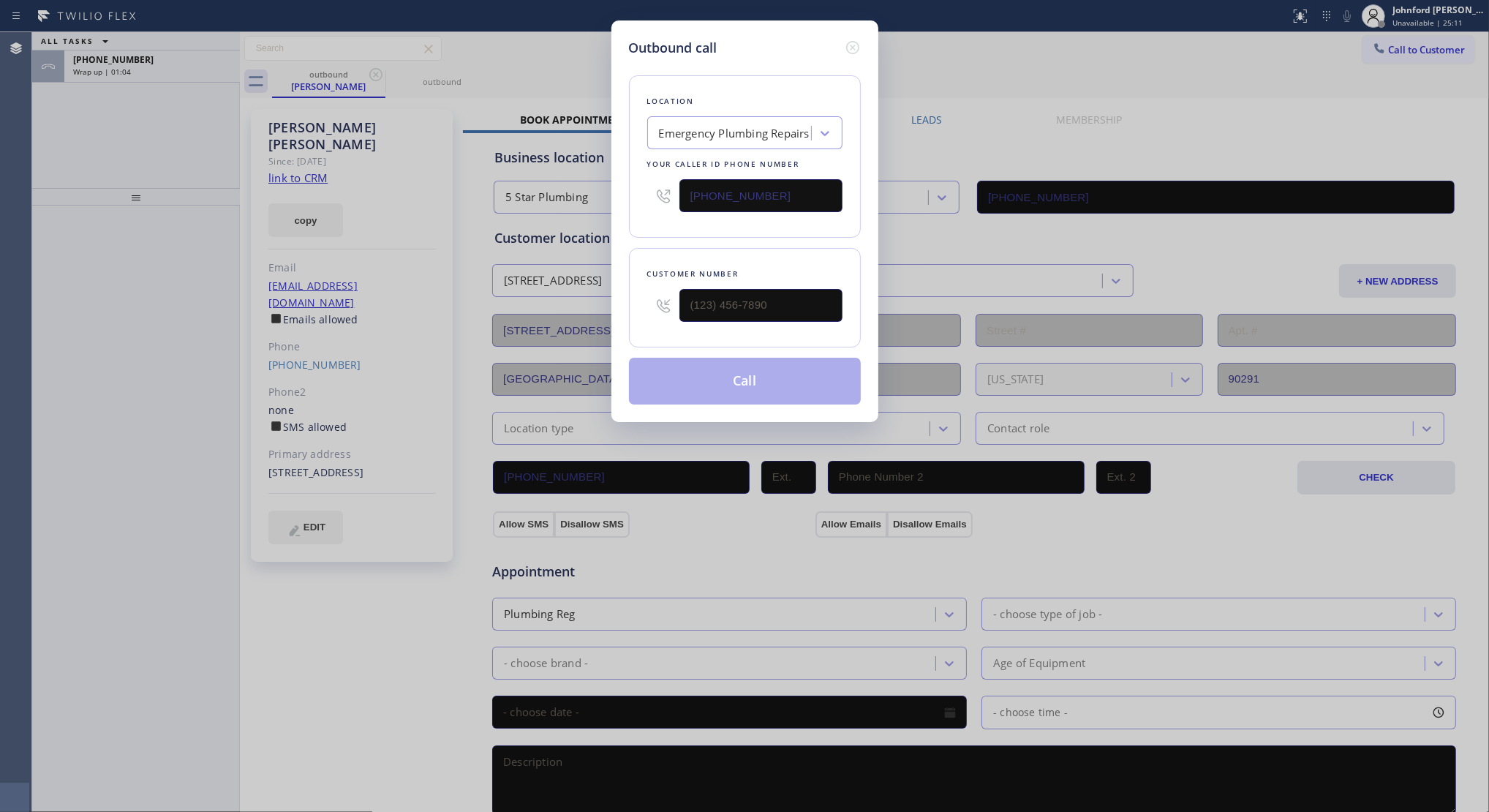
drag, startPoint x: 755, startPoint y: 316, endPoint x: 652, endPoint y: 306, distance: 103.5
click at [652, 306] on div at bounding box center [745, 305] width 196 height 48
click at [769, 300] on input "(___) ___-____" at bounding box center [761, 305] width 163 height 33
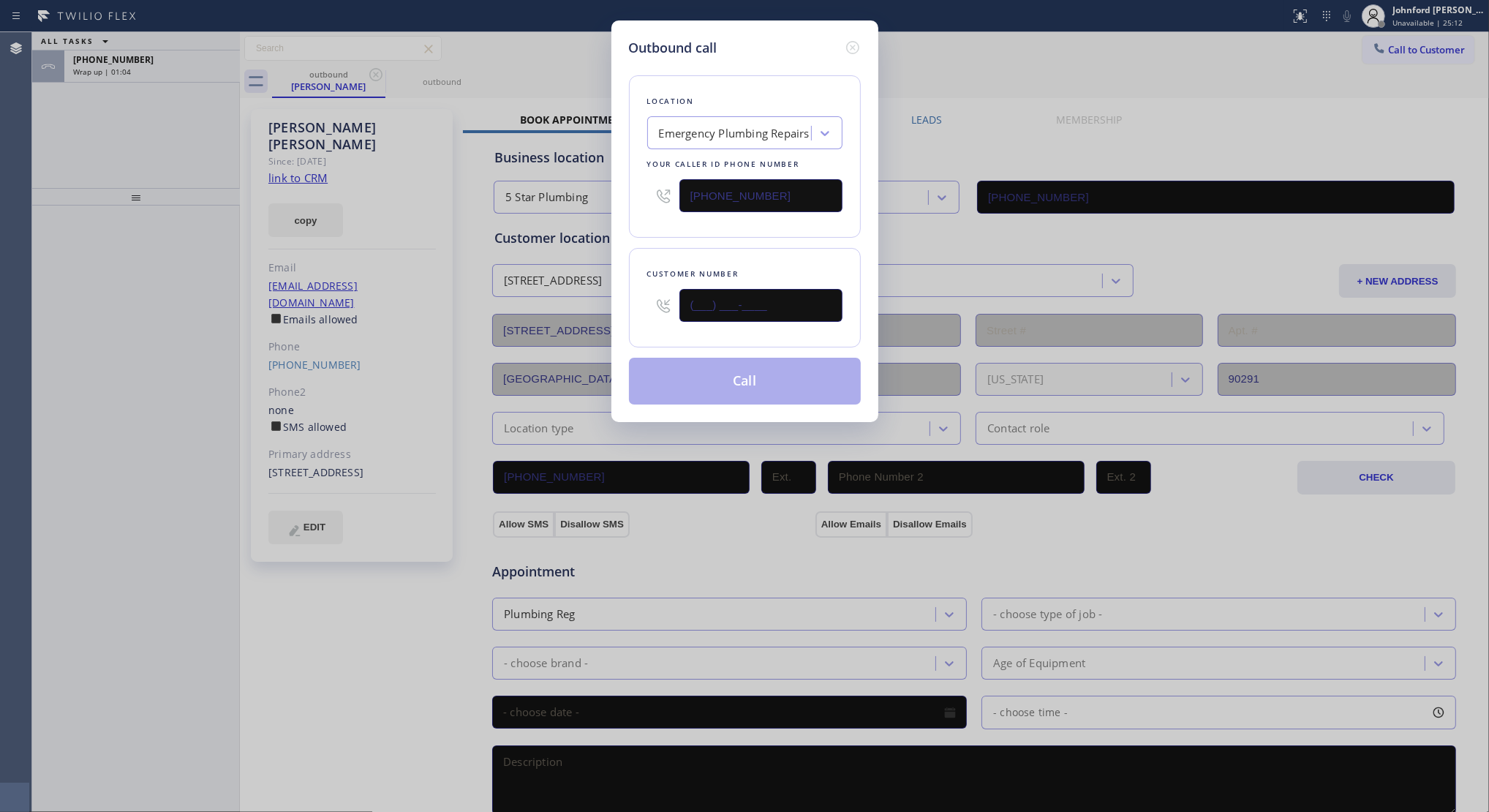
paste input "310) 962-0175"
type input "(310) 962-0175"
click at [755, 227] on div "Location Emergency Plumbing Repairs Your caller id phone number (818) 938-1842" at bounding box center [745, 156] width 232 height 162
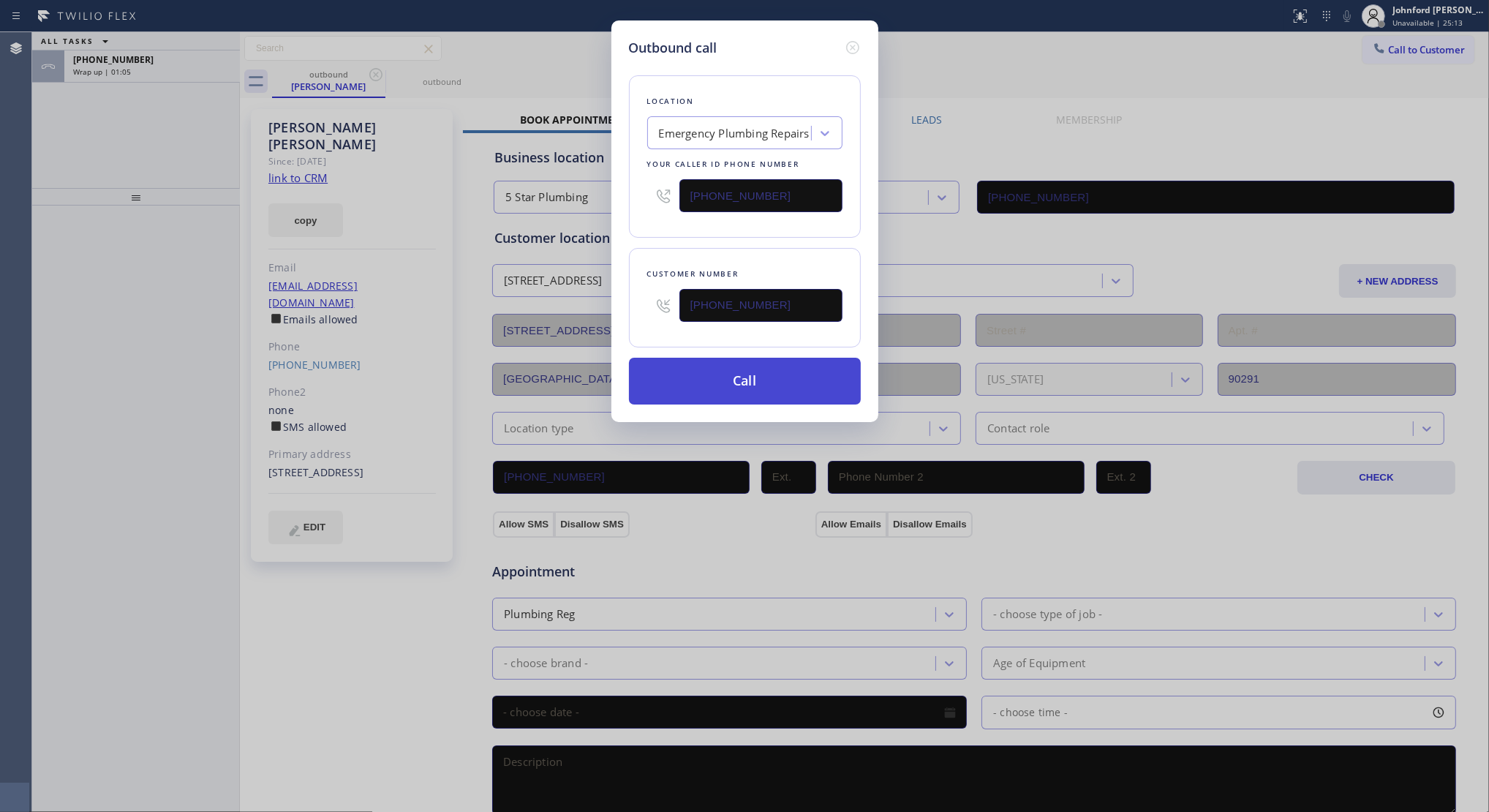
click at [743, 362] on button "Call" at bounding box center [745, 381] width 232 height 47
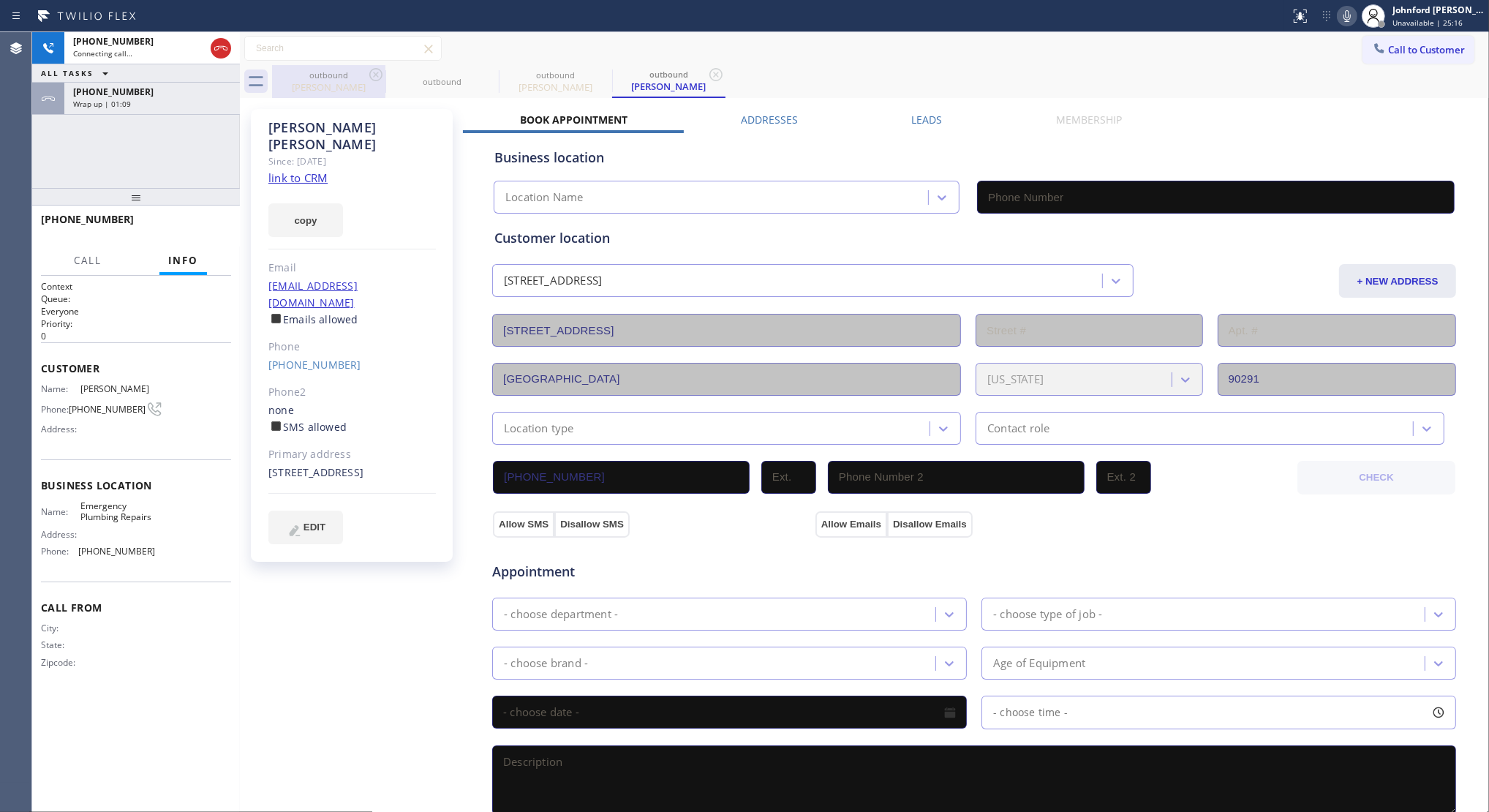
click at [358, 77] on div "outbound" at bounding box center [329, 75] width 110 height 11
click at [367, 71] on icon at bounding box center [375, 74] width 17 height 17
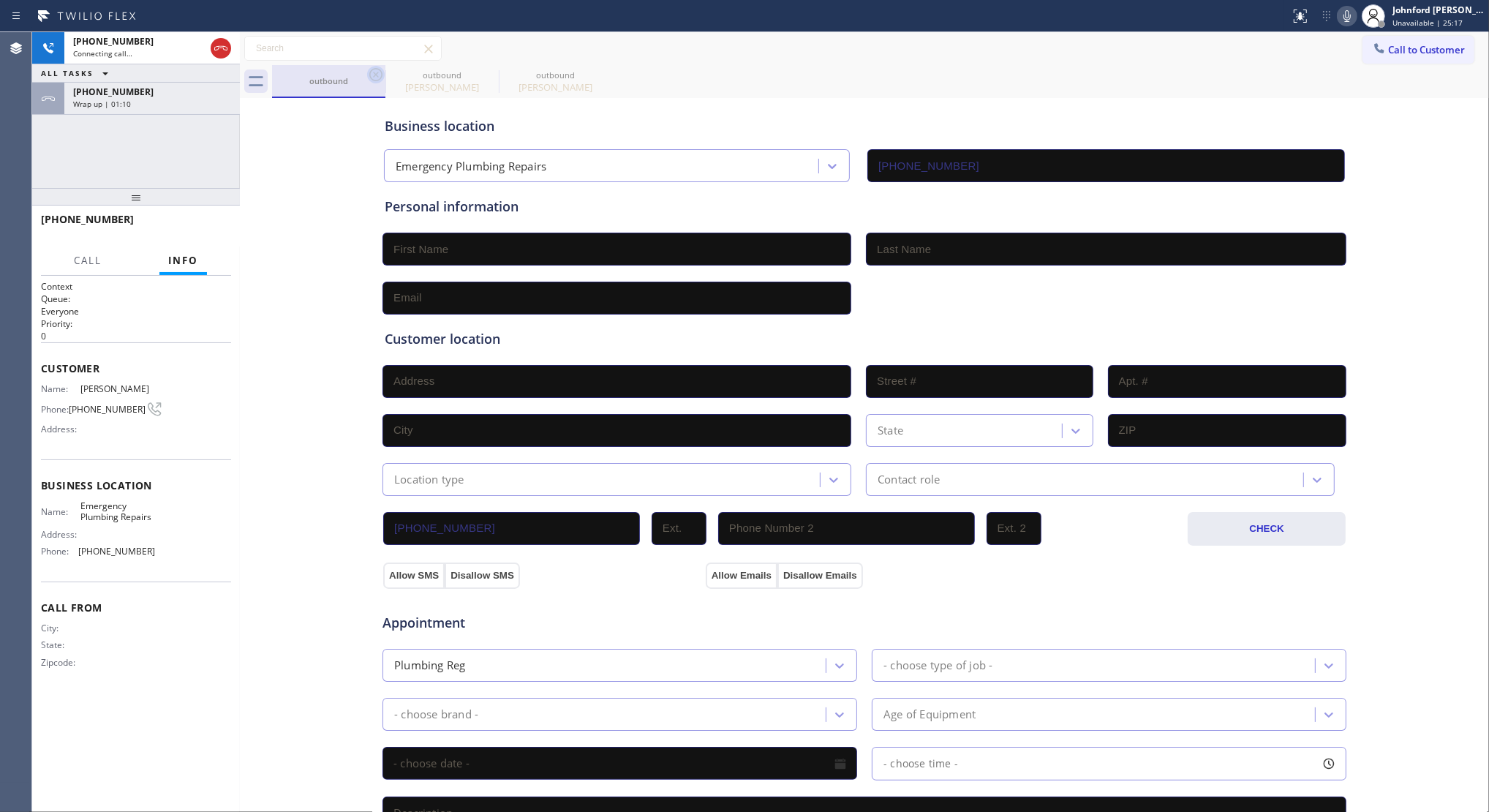
click at [380, 71] on icon at bounding box center [375, 74] width 17 height 17
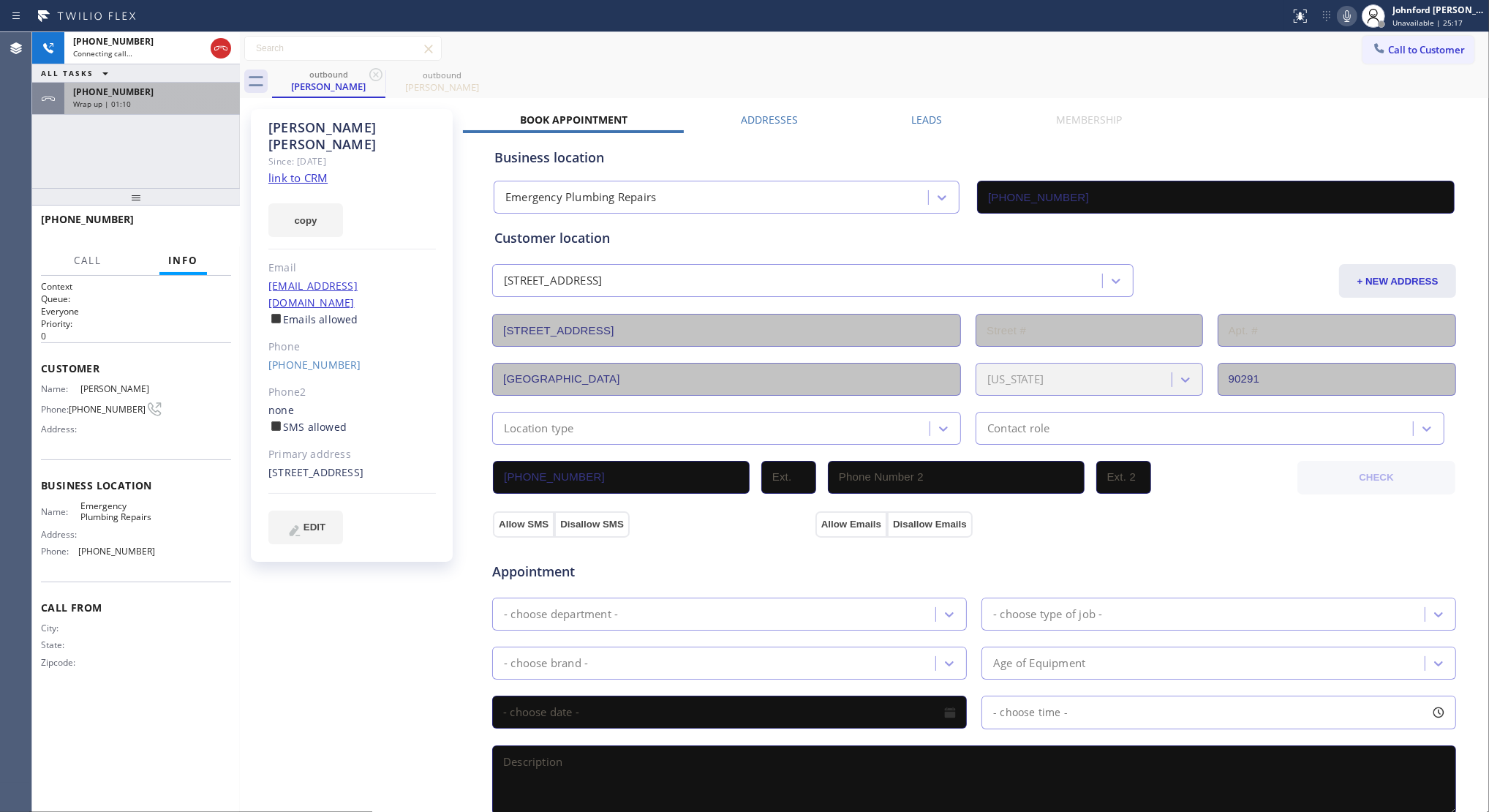
click at [154, 101] on div "Wrap up | 01:10" at bounding box center [152, 104] width 158 height 11
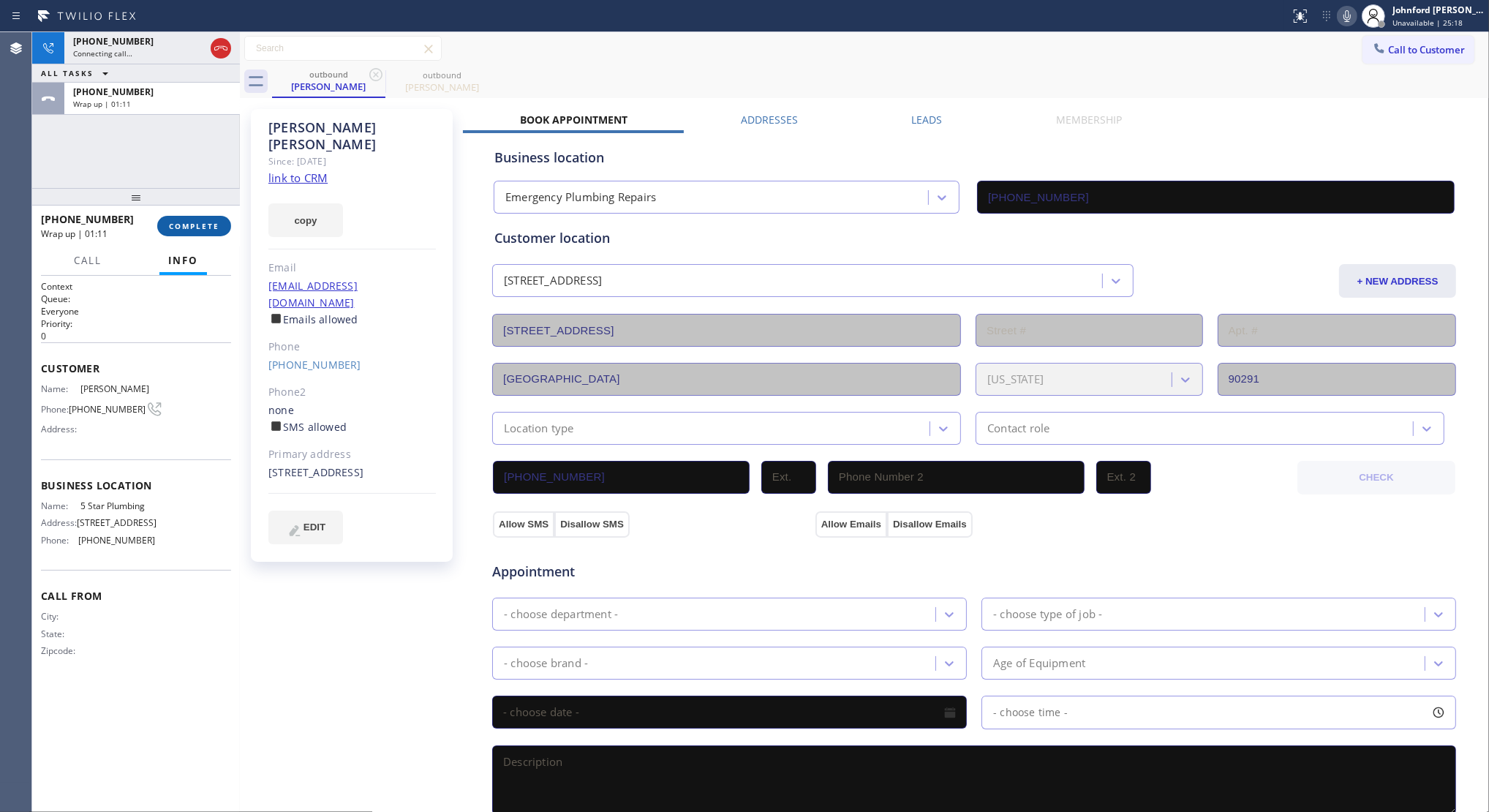
click at [184, 203] on div at bounding box center [136, 196] width 208 height 17
click at [184, 221] on span "COMPLETE" at bounding box center [194, 226] width 51 height 11
type input "(888) 909-0120"
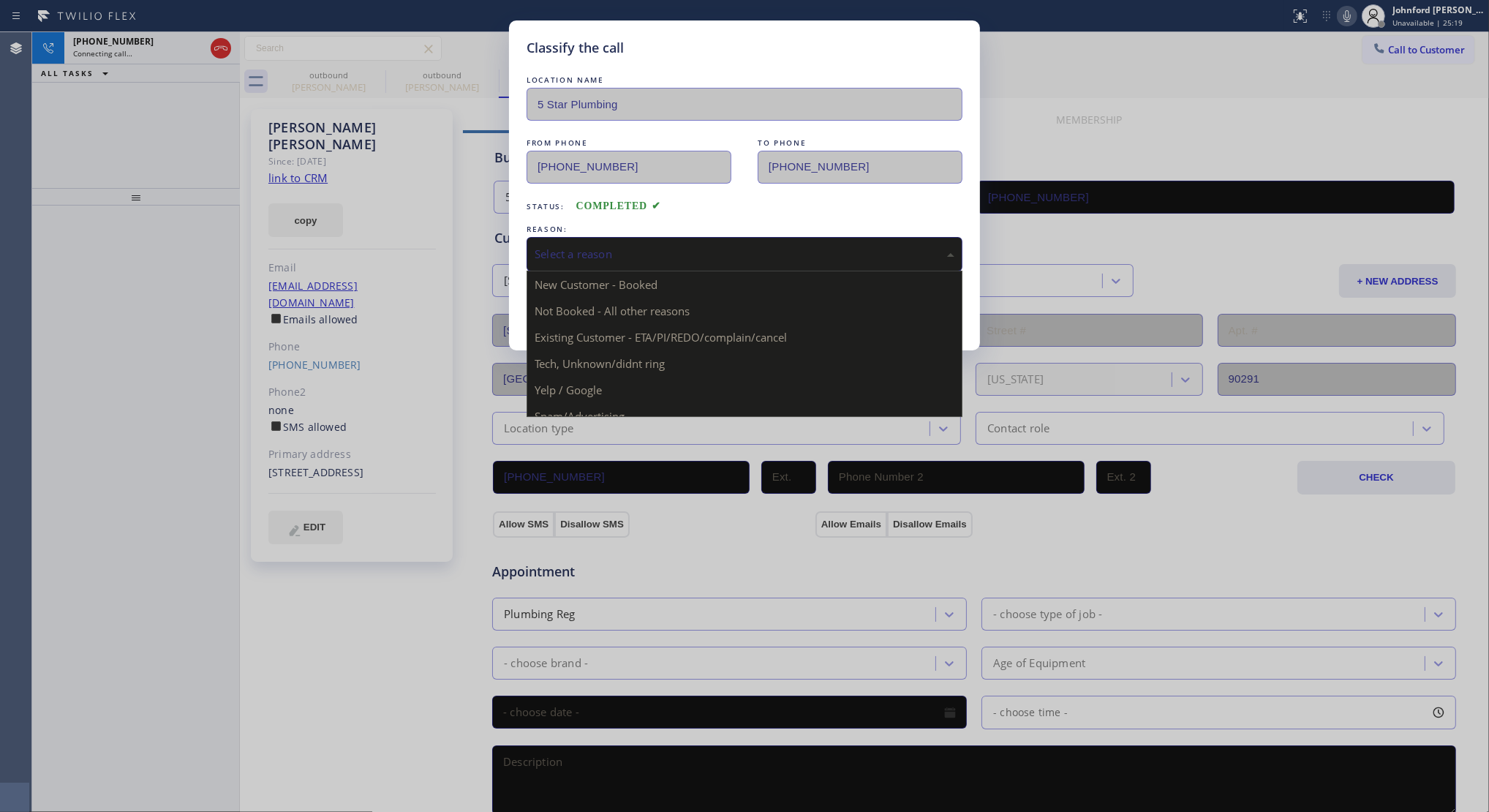
click at [561, 246] on div "Select a reason" at bounding box center [745, 254] width 420 height 17
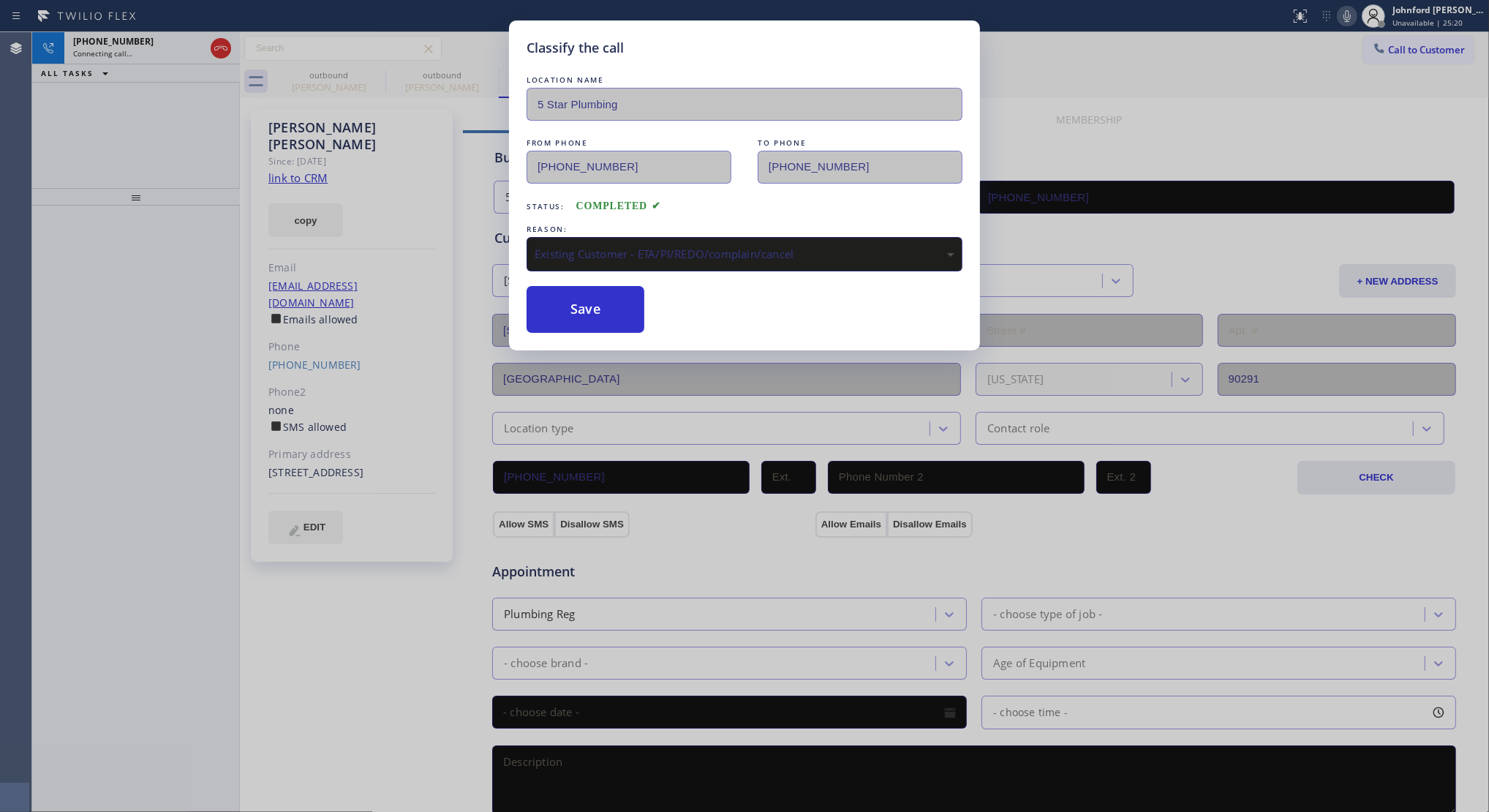
drag, startPoint x: 579, startPoint y: 320, endPoint x: 942, endPoint y: 76, distance: 437.4
click at [579, 315] on button "Save" at bounding box center [585, 310] width 118 height 47
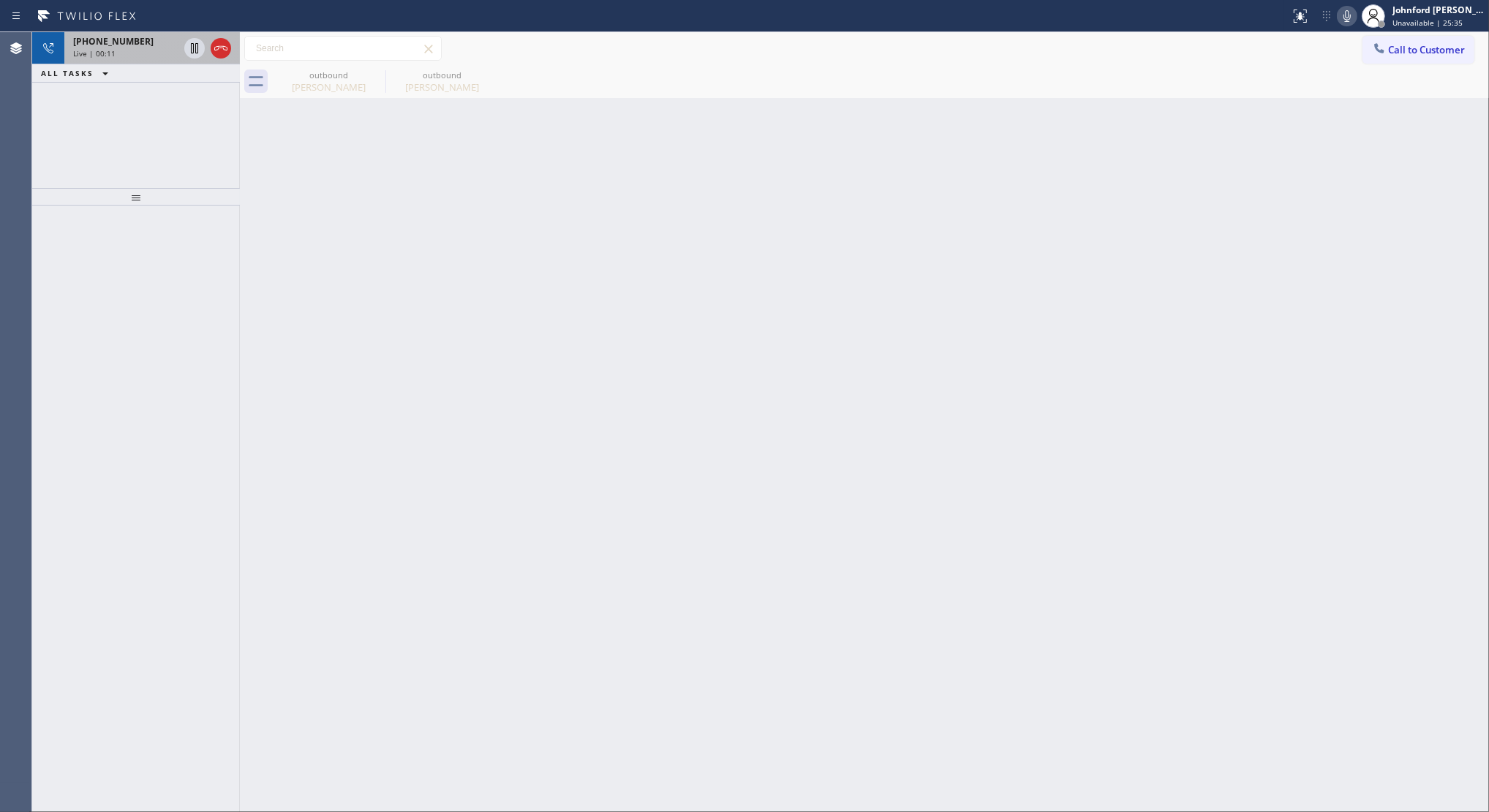
click at [209, 49] on div at bounding box center [208, 48] width 53 height 32
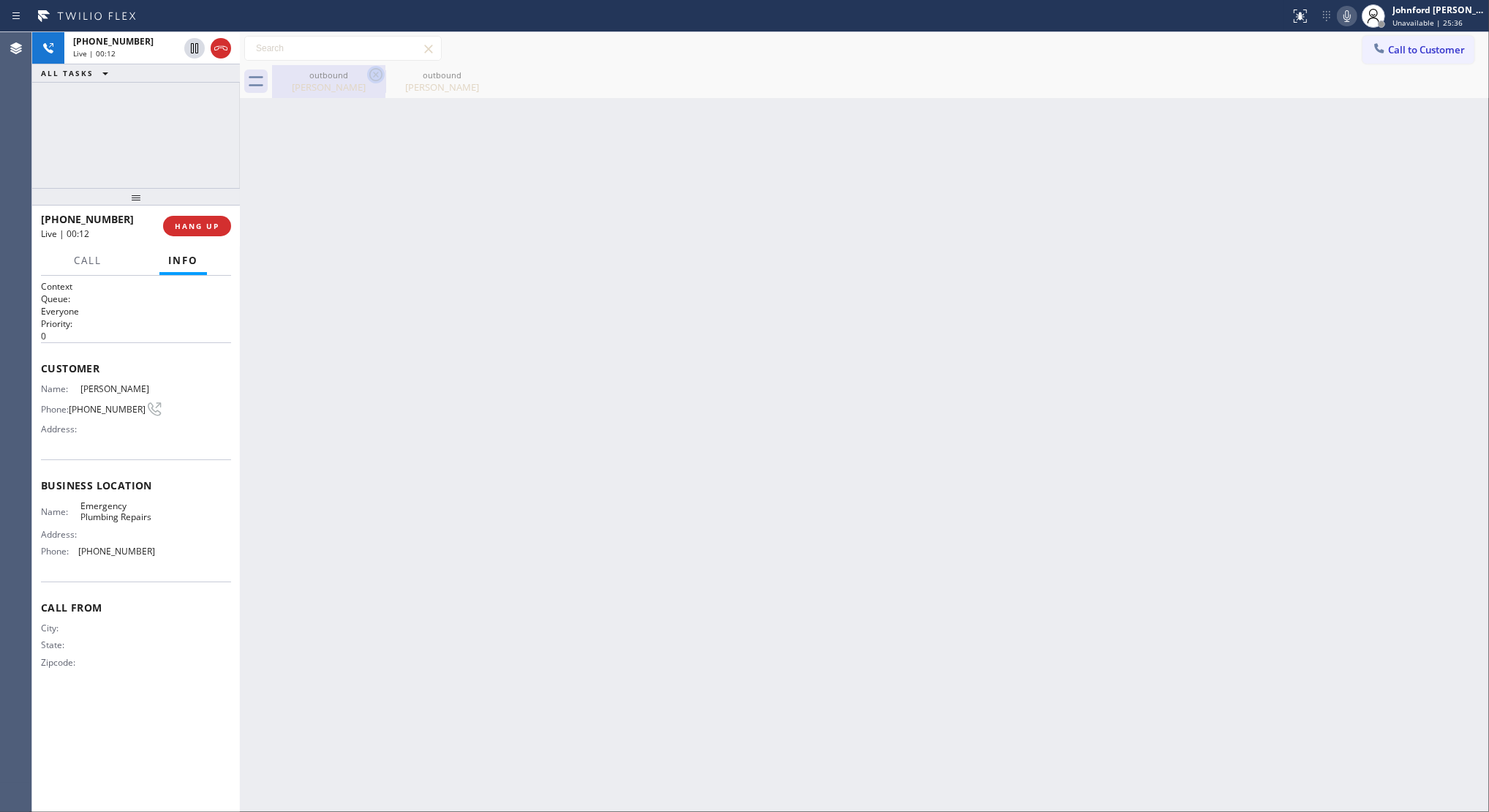
click at [370, 84] on div "Jason Goldberg" at bounding box center [329, 87] width 110 height 13
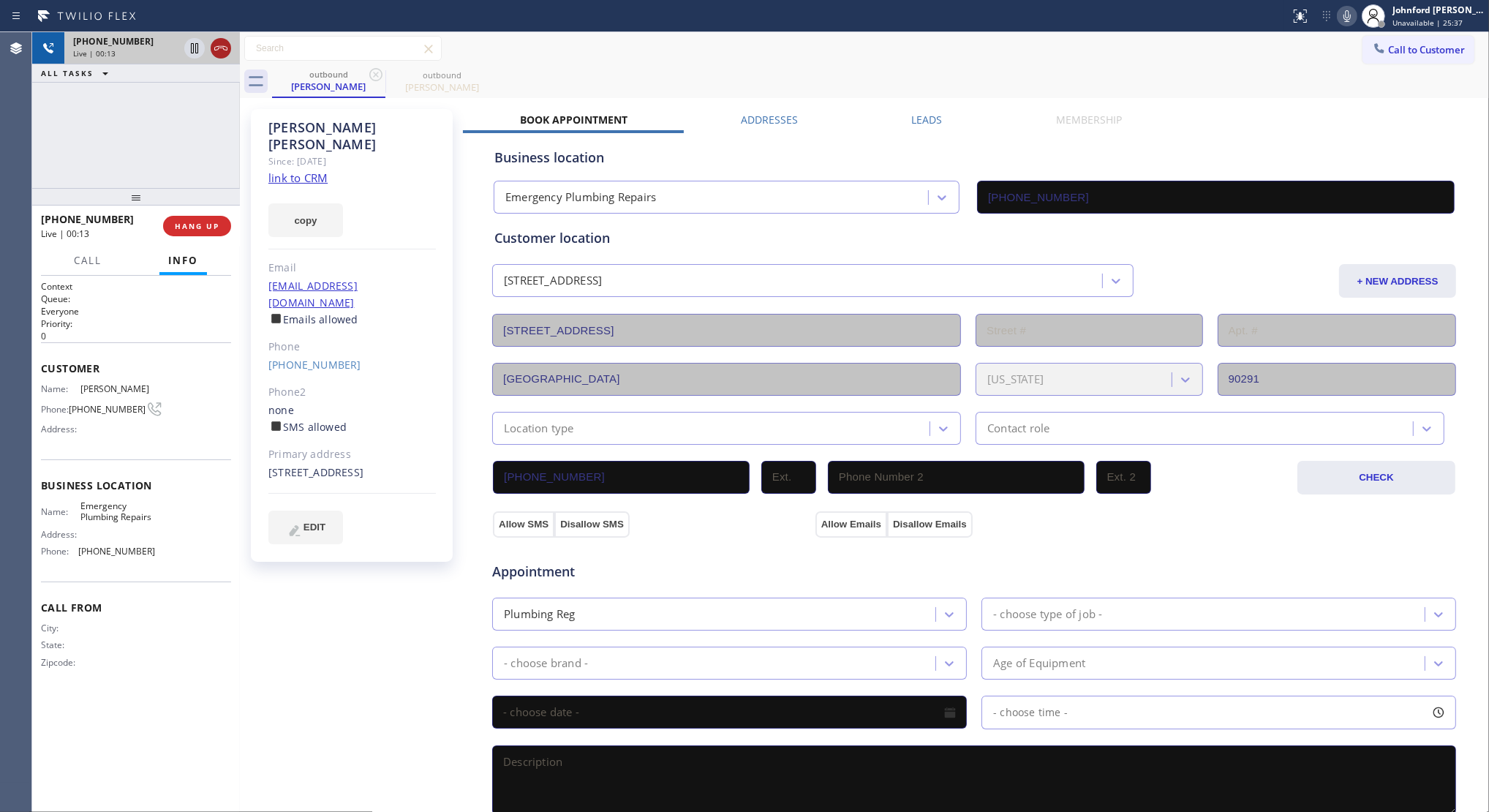
click at [230, 50] on div at bounding box center [221, 48] width 20 height 17
click at [379, 72] on icon at bounding box center [375, 74] width 17 height 17
click at [0, 0] on icon at bounding box center [0, 0] width 0 height 0
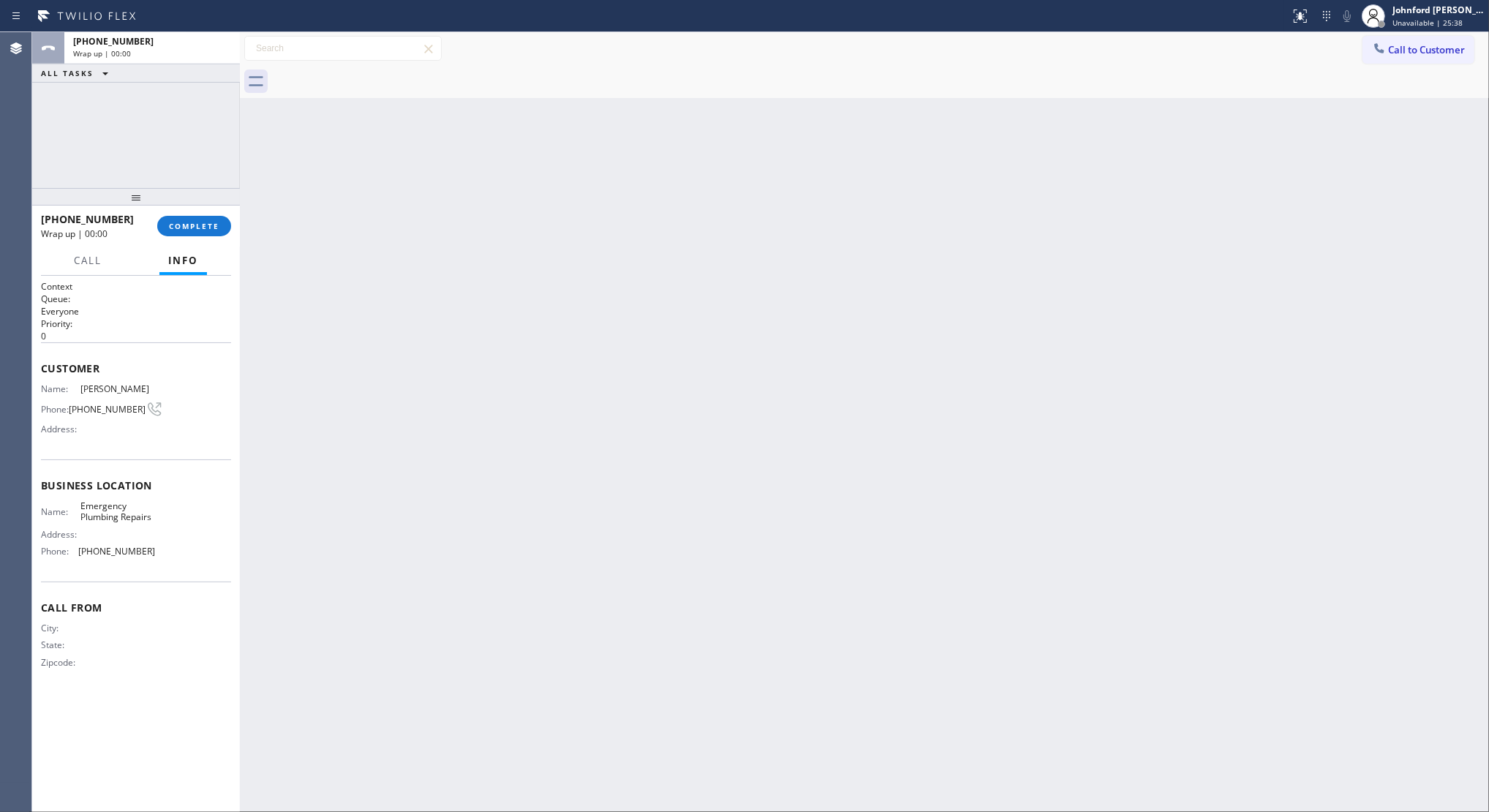
click at [379, 72] on div at bounding box center [880, 82] width 1217 height 33
click at [203, 236] on button "COMPLETE" at bounding box center [194, 226] width 74 height 20
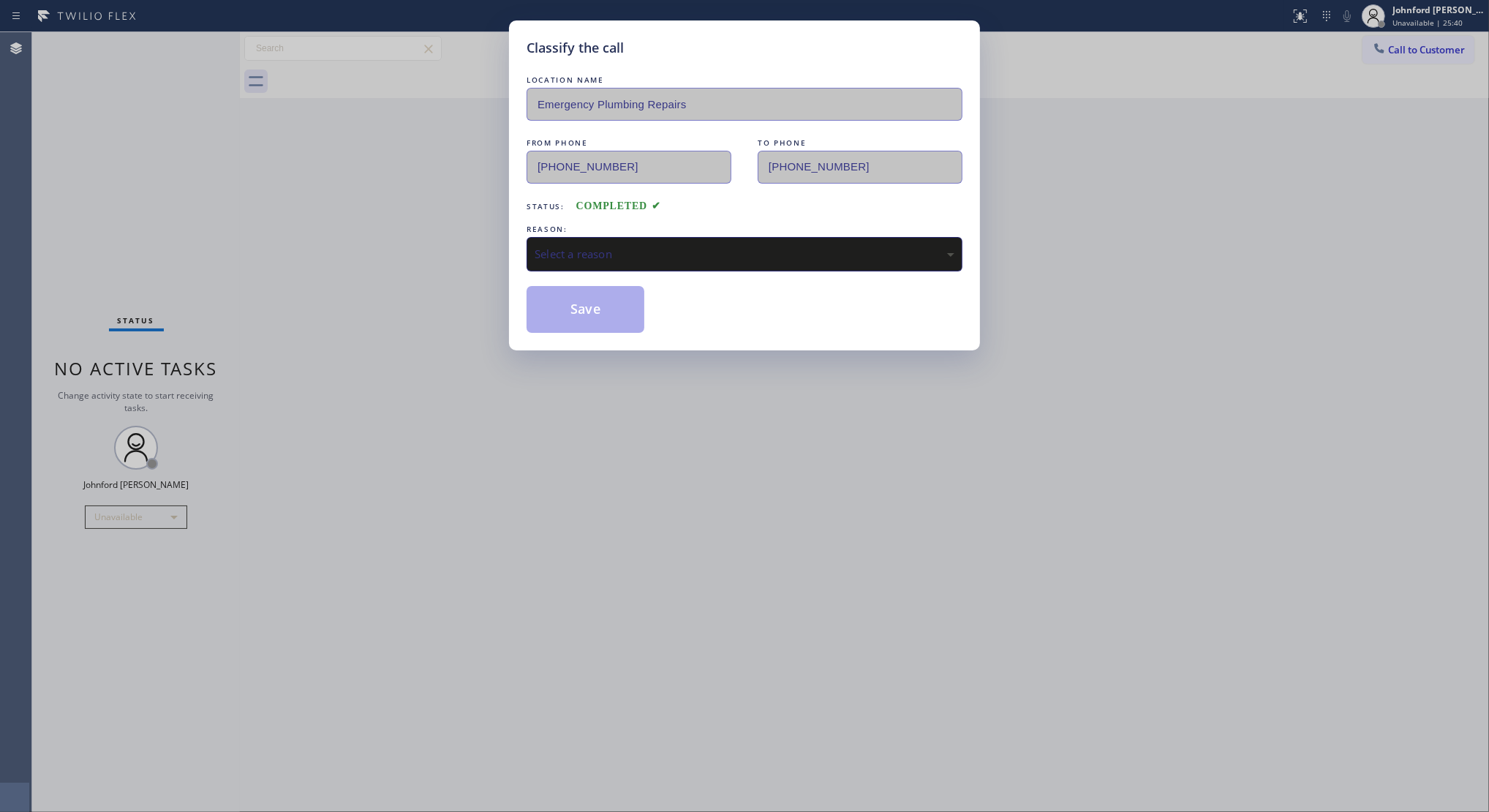
drag, startPoint x: 606, startPoint y: 256, endPoint x: 624, endPoint y: 253, distance: 18.2
click at [606, 254] on div "Select a reason" at bounding box center [745, 254] width 420 height 17
drag, startPoint x: 605, startPoint y: 247, endPoint x: 612, endPoint y: 261, distance: 15.7
click at [606, 250] on div "Existing Customer - ETA/PI/REDO/complain/cancel" at bounding box center [745, 254] width 420 height 17
click at [626, 320] on button "Save" at bounding box center [585, 310] width 118 height 47
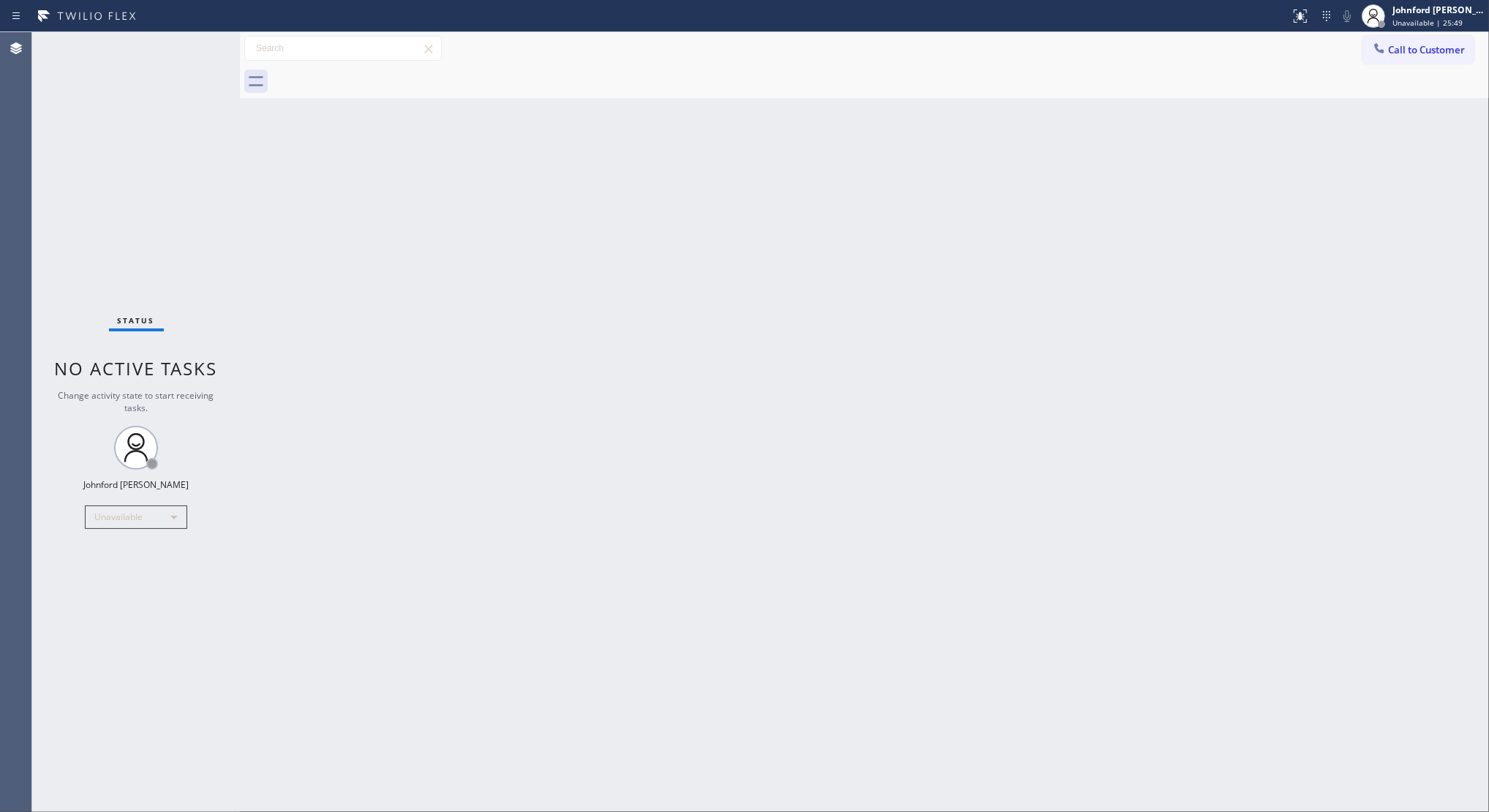
drag, startPoint x: 1141, startPoint y: 238, endPoint x: 1138, endPoint y: 147, distance: 91.0
click at [1141, 236] on div "Back to Dashboard Change Sender ID Customers Technicians Select a contact Outbo…" at bounding box center [865, 422] width 1250 height 780
click at [1400, 46] on span "Call to Customer" at bounding box center [1427, 49] width 77 height 13
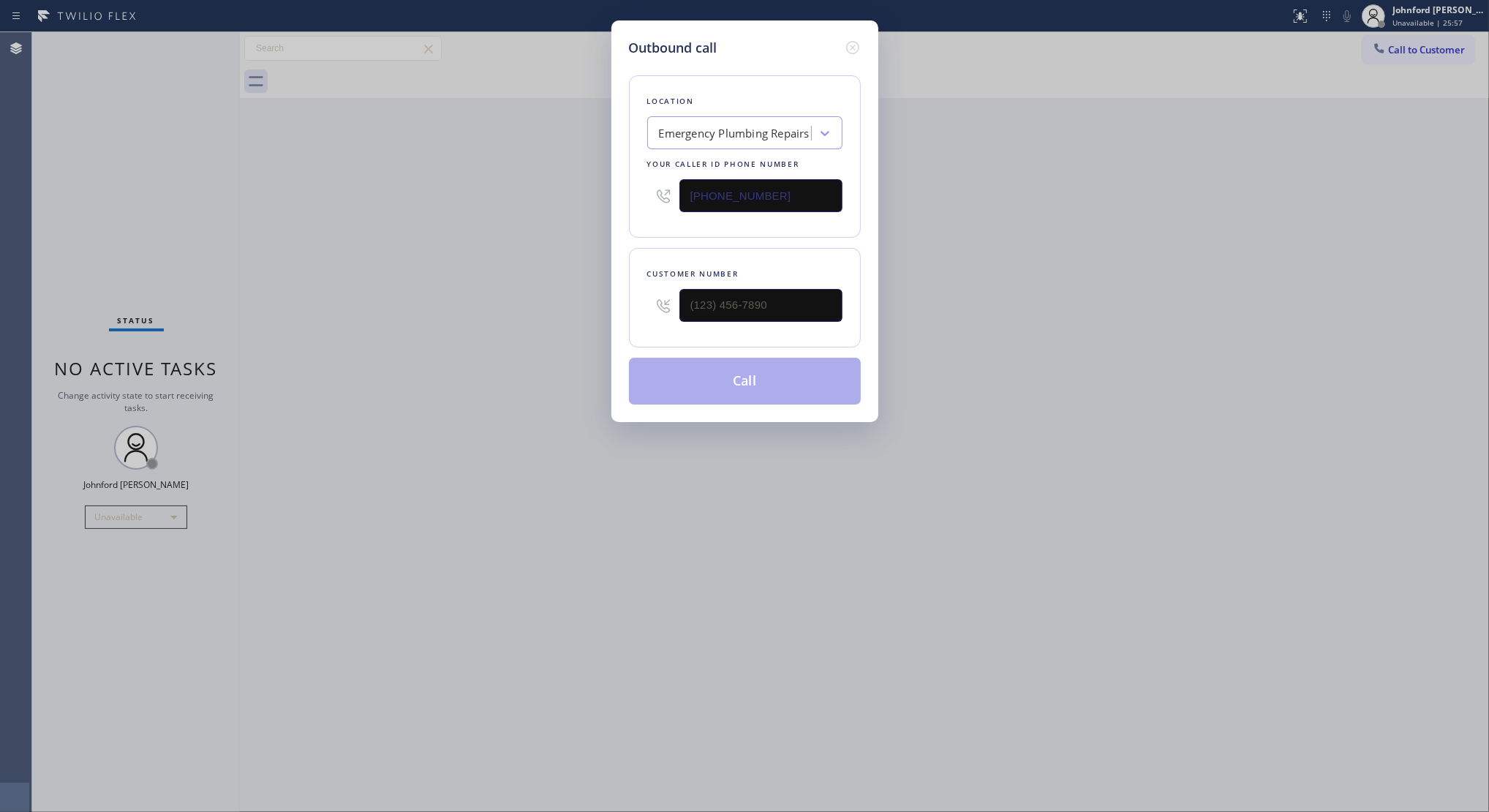
drag, startPoint x: 747, startPoint y: 290, endPoint x: 605, endPoint y: 306, distance: 142.9
click at [605, 306] on div "Outbound call Location Emergency Plumbing Repairs Your caller id phone number (…" at bounding box center [744, 406] width 1489 height 812
paste input "949) 531-8053"
drag, startPoint x: 780, startPoint y: 306, endPoint x: 507, endPoint y: 310, distance: 273.0
click at [514, 311] on div "Outbound call Location Emergency Plumbing Repairs Your caller id phone number (…" at bounding box center [744, 406] width 1489 height 812
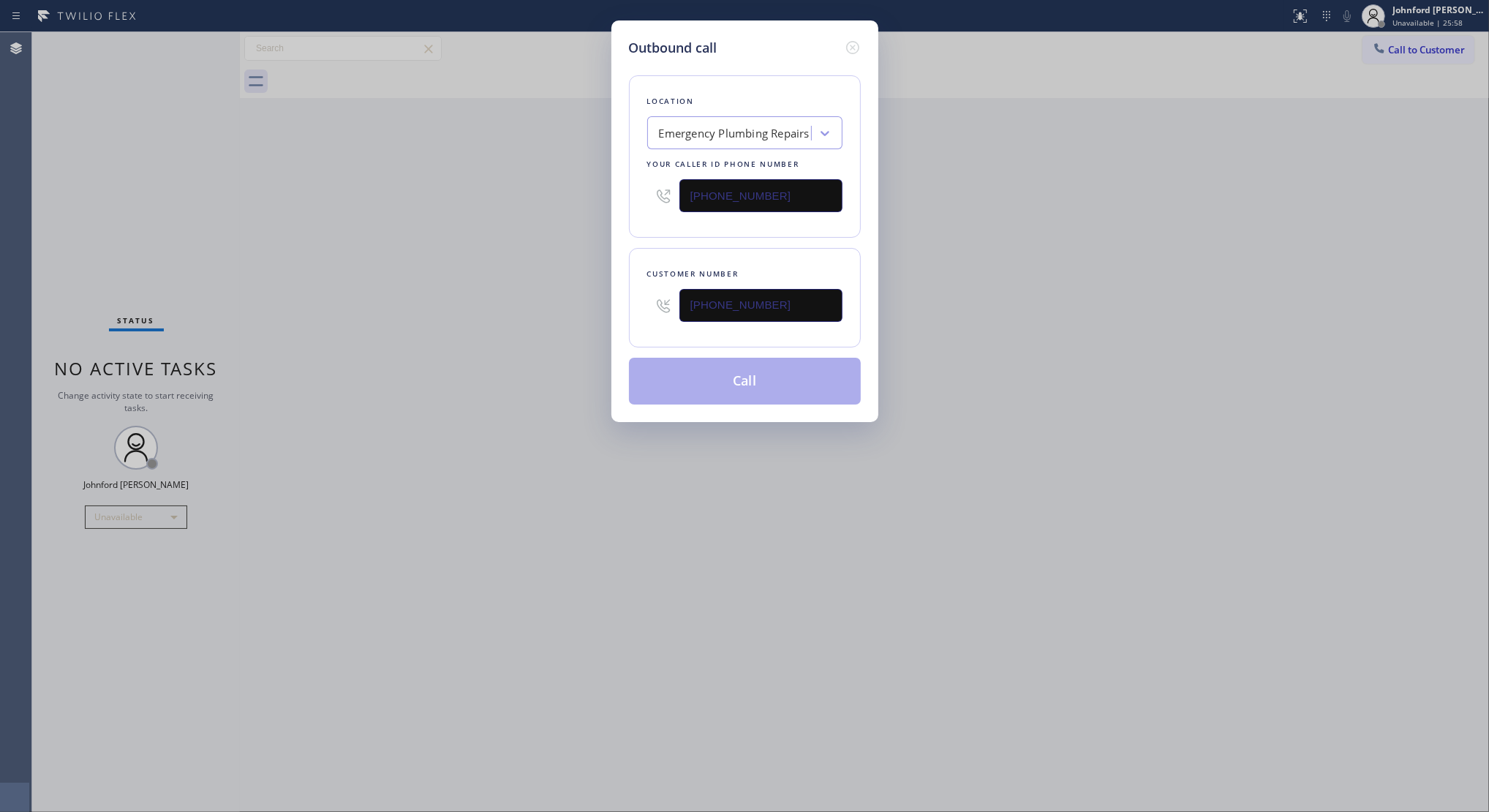
type input "(949) 531-8053"
click at [471, 310] on div "Outbound call Location Emergency Plumbing Repairs Your caller id phone number (…" at bounding box center [744, 406] width 1489 height 812
drag, startPoint x: 927, startPoint y: 276, endPoint x: 1021, endPoint y: 125, distance: 177.9
click at [933, 268] on div "Outbound call Location Emergency Plumbing Repairs Your caller id phone number (…" at bounding box center [744, 406] width 1489 height 812
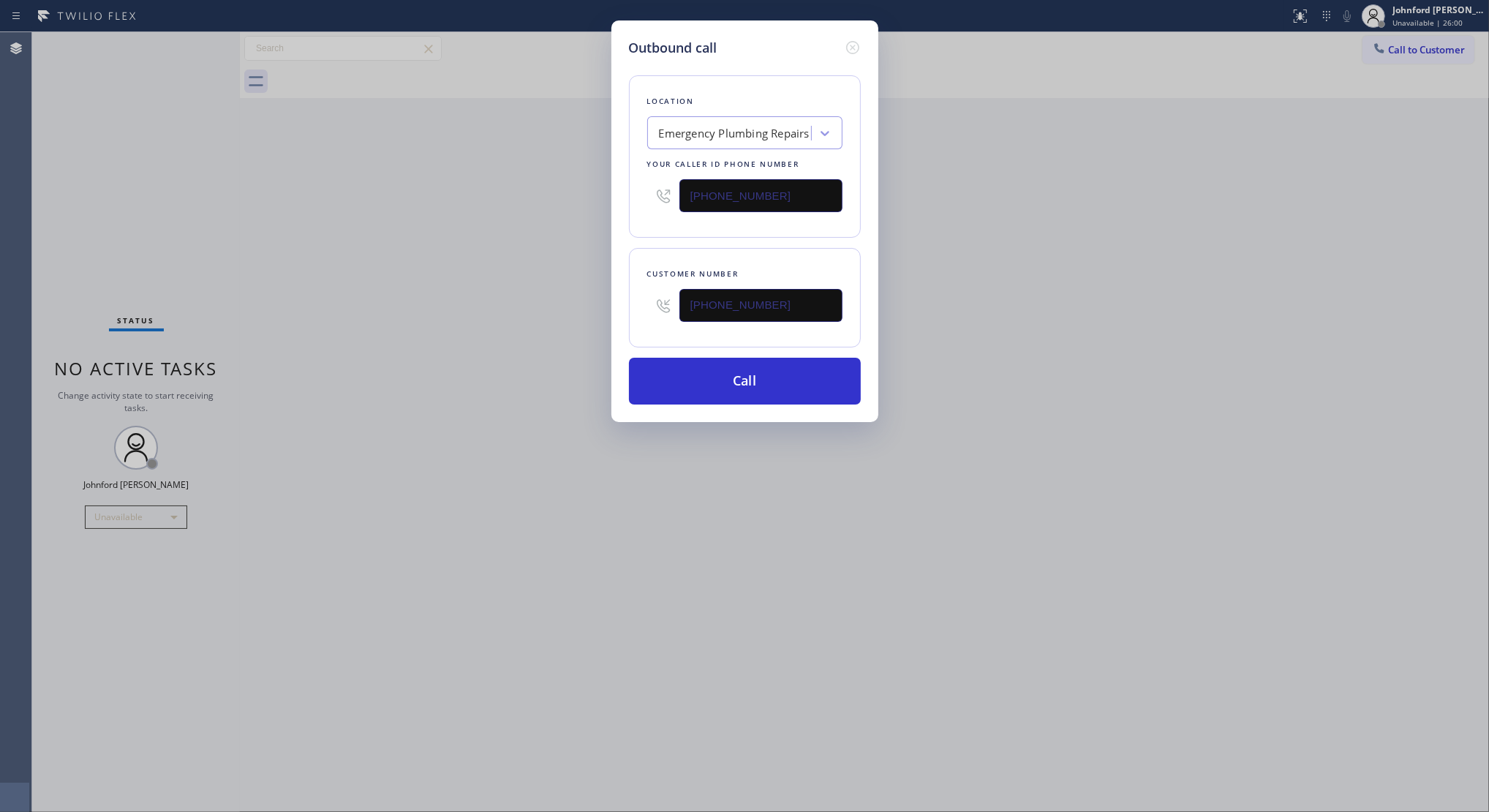
drag, startPoint x: 758, startPoint y: 192, endPoint x: 490, endPoint y: 214, distance: 268.9
click at [567, 202] on div "Outbound call Location Emergency Plumbing Repairs Your caller id phone number (…" at bounding box center [744, 406] width 1489 height 812
paste input "88) 909-0120"
type input "(888) 909-0120"
drag, startPoint x: 490, startPoint y: 214, endPoint x: 626, endPoint y: 286, distance: 153.9
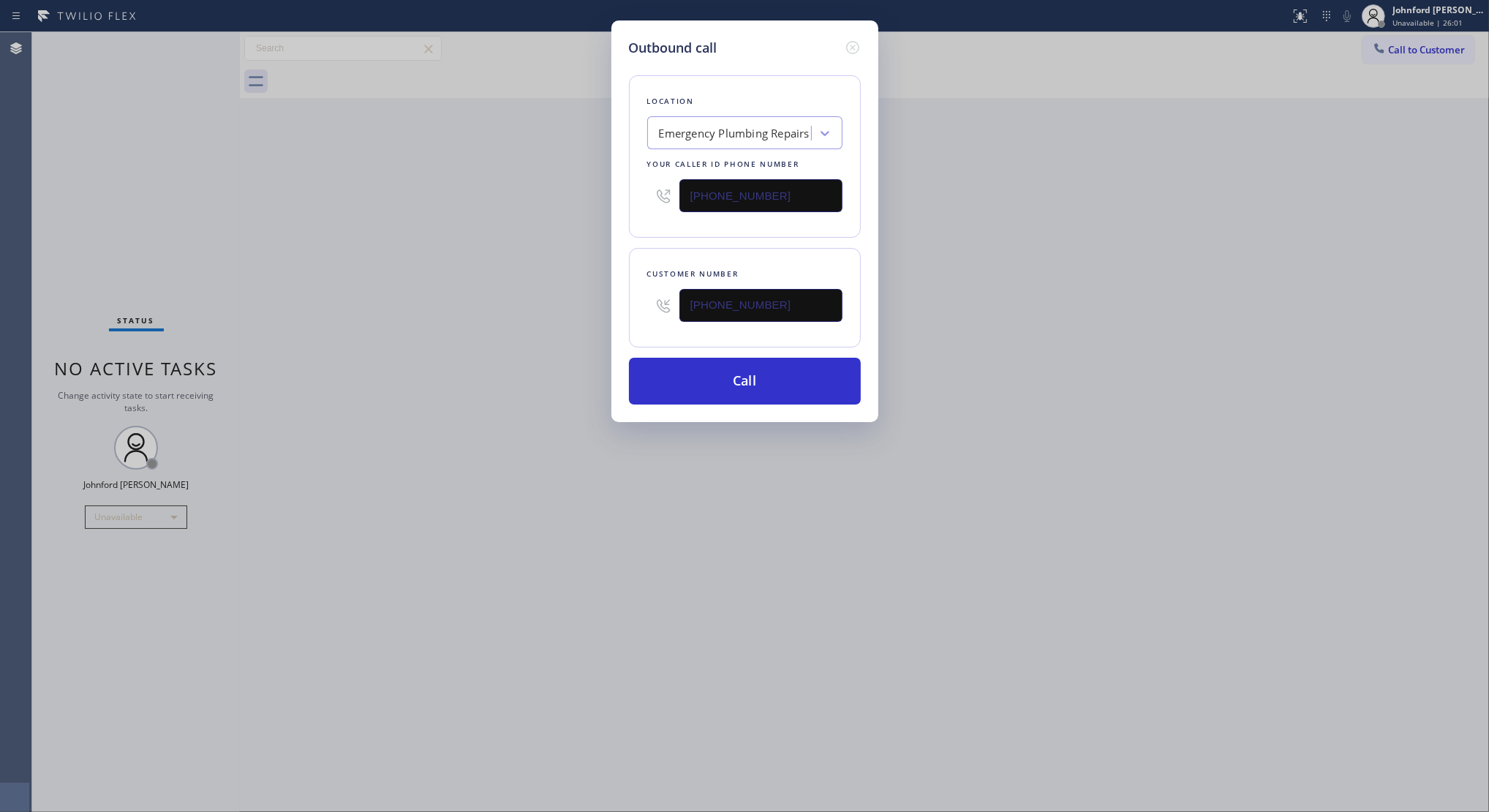
click at [484, 217] on div "Outbound call Location Emergency Plumbing Repairs Your caller id phone number (…" at bounding box center [744, 406] width 1489 height 812
click at [754, 379] on button "Call" at bounding box center [745, 381] width 232 height 47
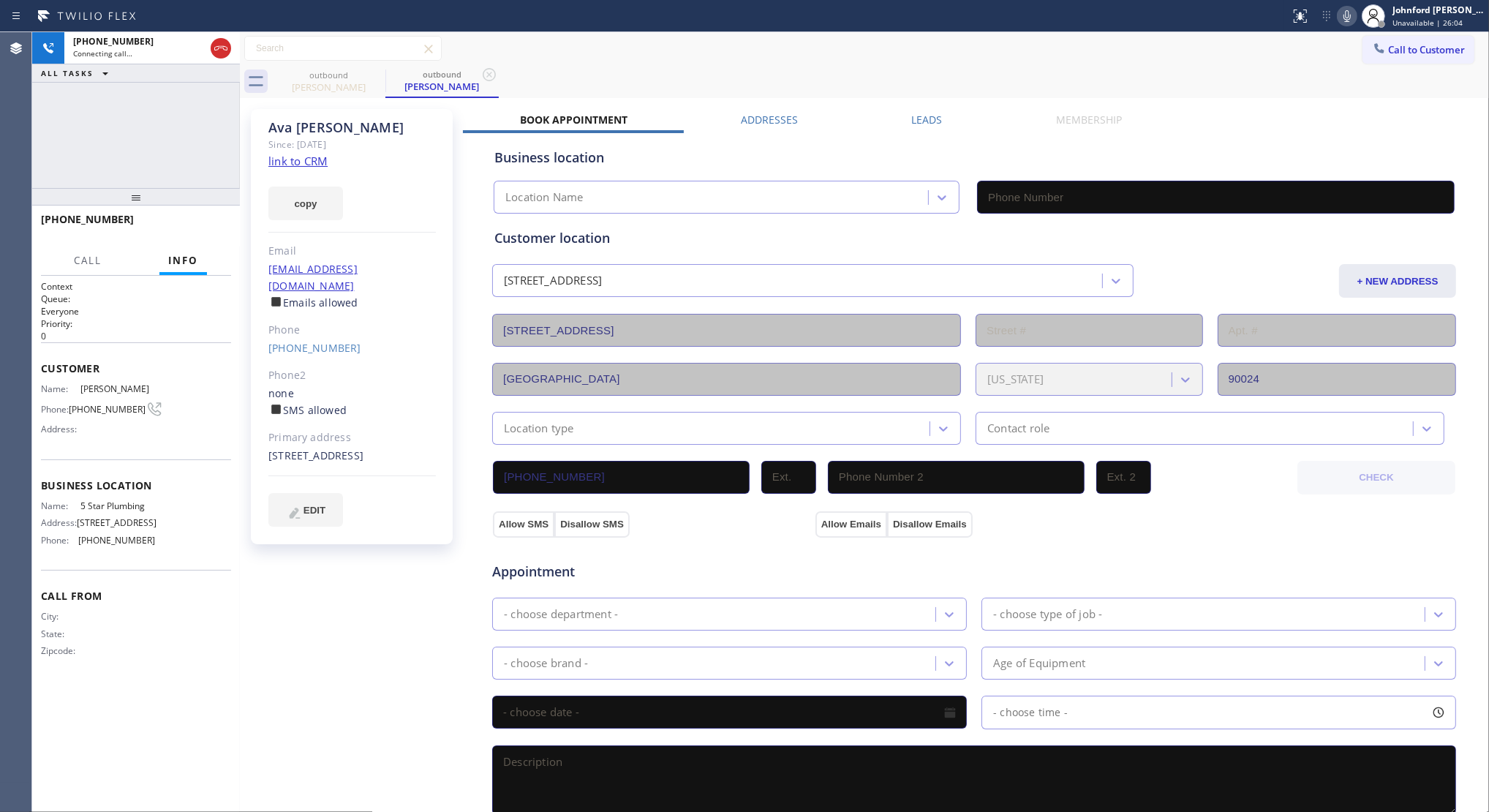
click at [310, 162] on link "link to CRM" at bounding box center [298, 160] width 59 height 14
type input "(888) 909-0120"
click at [202, 232] on button "HANG UP" at bounding box center [197, 226] width 68 height 20
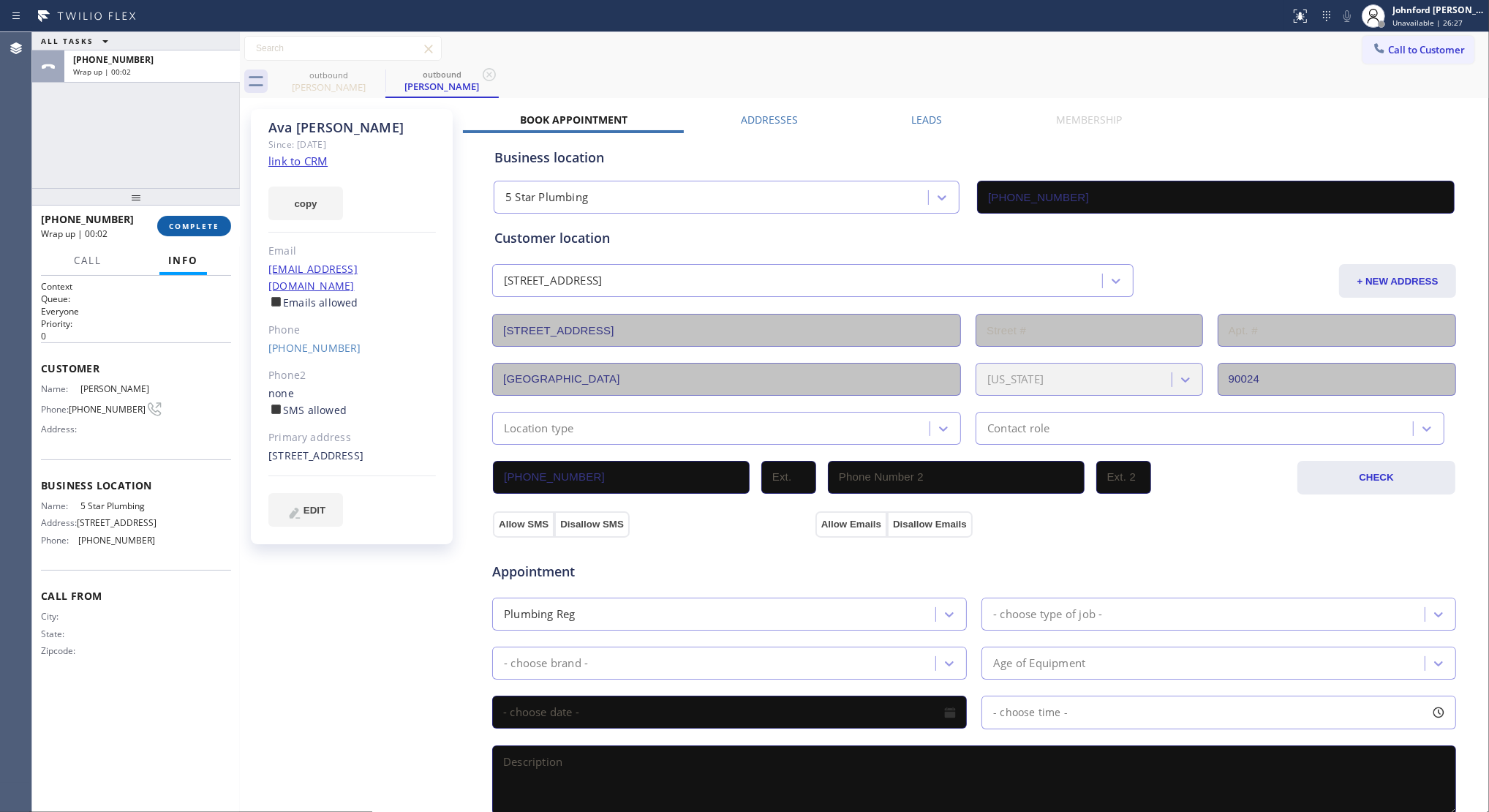
click at [202, 232] on button "COMPLETE" at bounding box center [194, 226] width 74 height 20
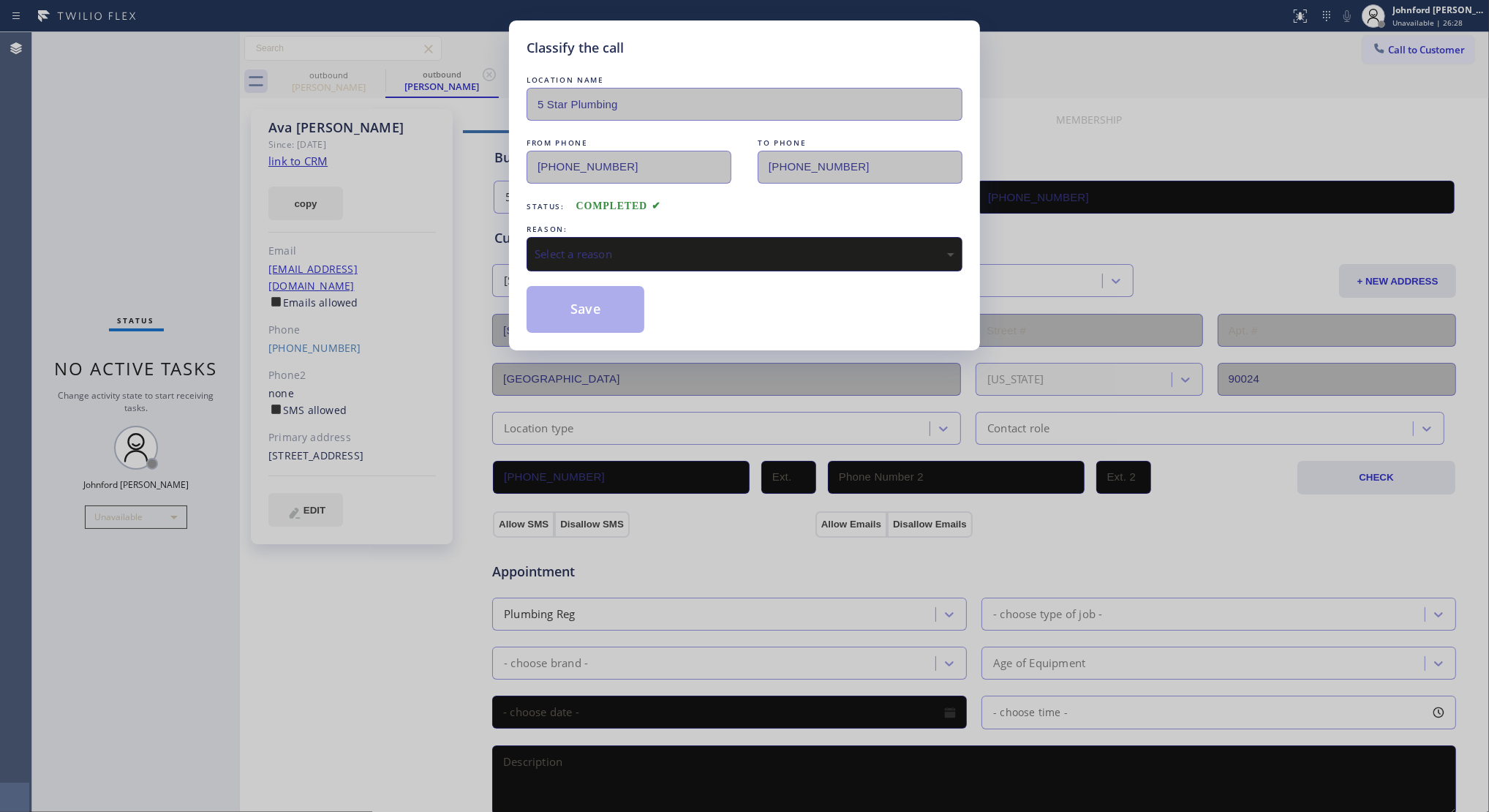
click at [624, 270] on div "LOCATION NAME 5 Star Plumbing FROM PHONE (888) 909-0120 TO PHONE (949) 531-8053…" at bounding box center [744, 202] width 436 height 261
click at [632, 249] on div "Select a reason" at bounding box center [745, 254] width 420 height 17
click at [595, 301] on button "Save" at bounding box center [585, 310] width 118 height 47
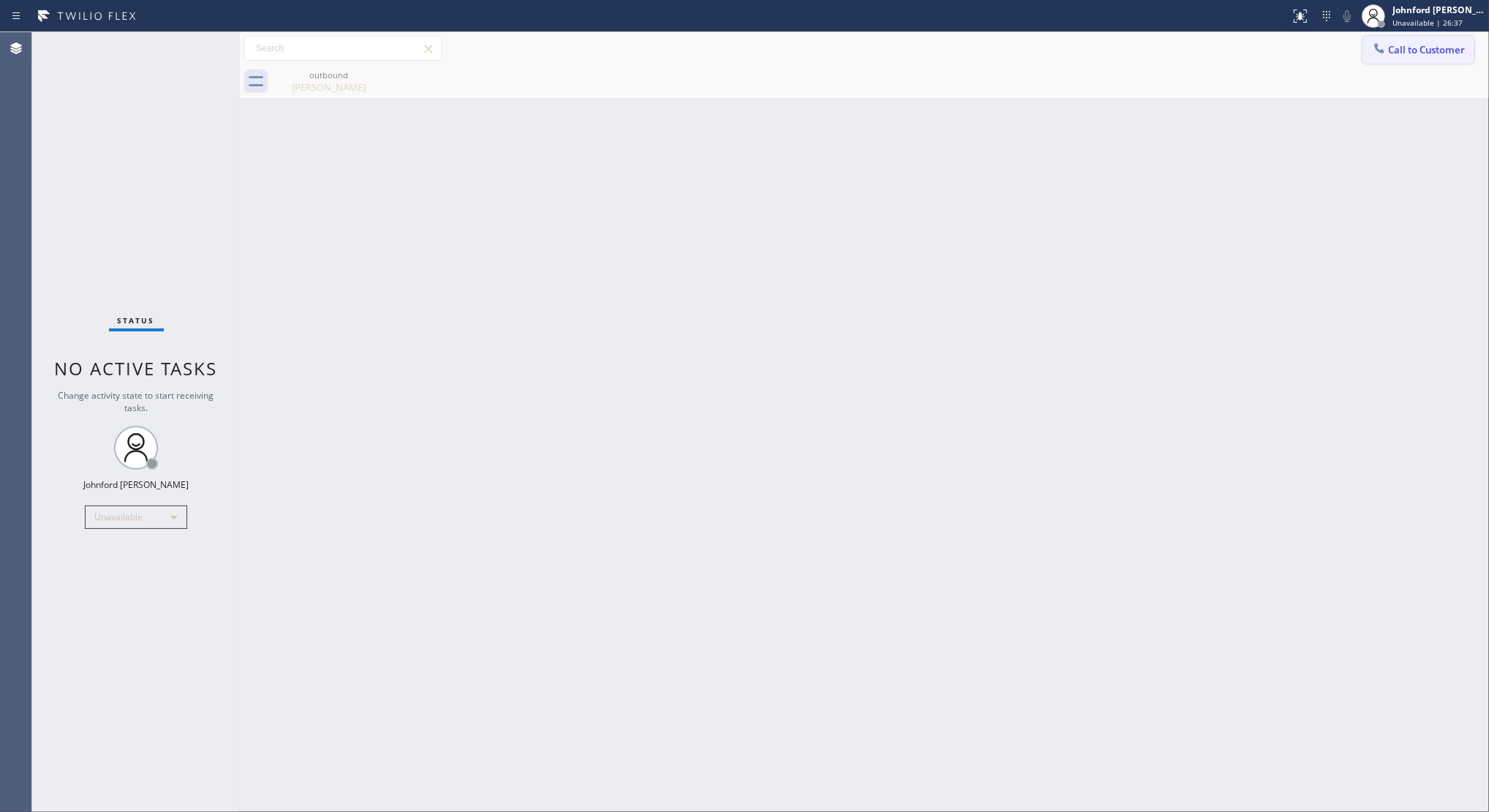
drag, startPoint x: 1413, startPoint y: 56, endPoint x: 1419, endPoint y: 52, distance: 7.2
click at [1400, 52] on button "Call to Customer" at bounding box center [1419, 49] width 112 height 28
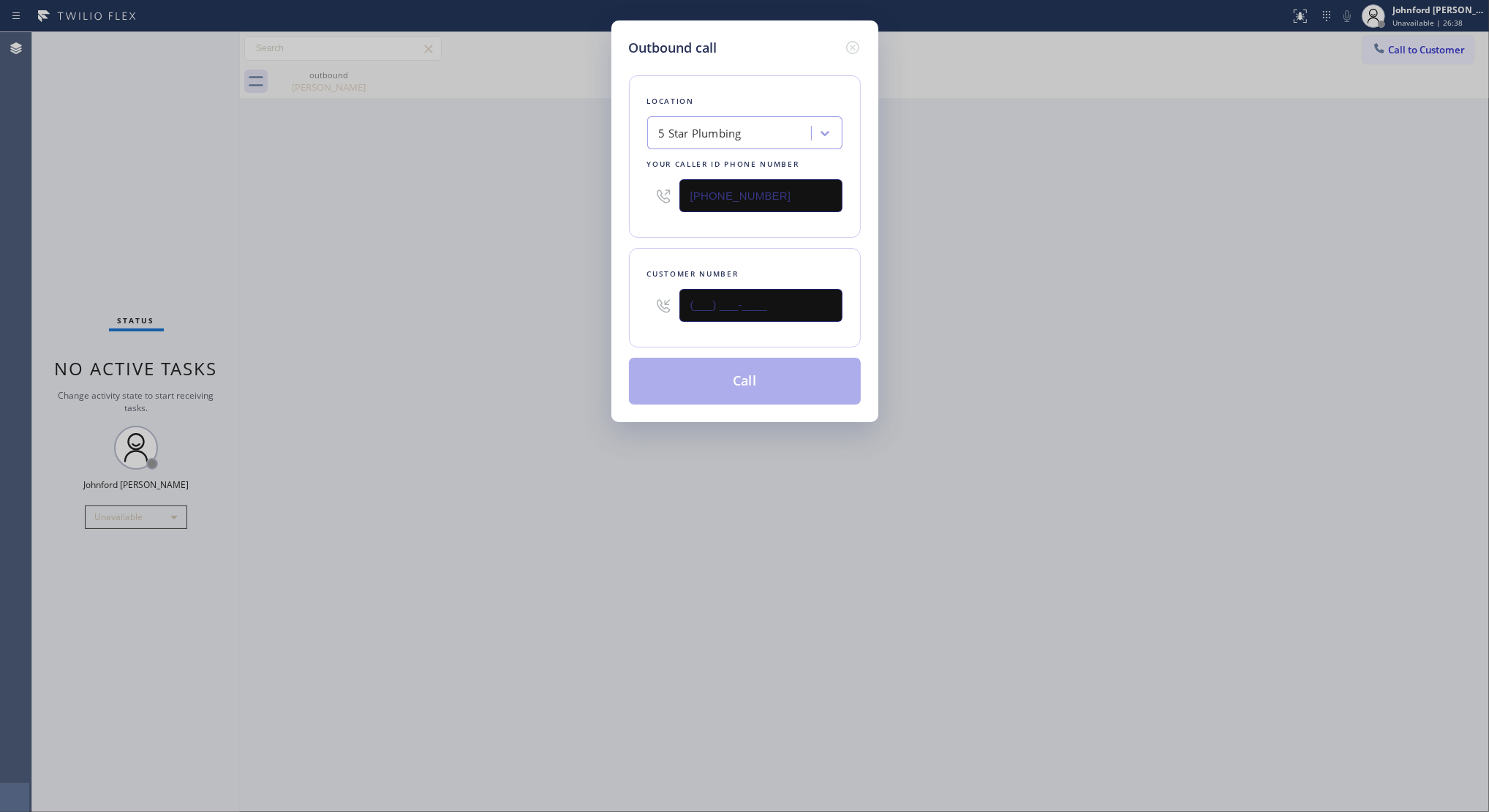
drag, startPoint x: 780, startPoint y: 312, endPoint x: 582, endPoint y: 320, distance: 198.2
click at [612, 318] on div "Outbound call Location 5 Star Plumbing Your caller id phone number (888) 909-01…" at bounding box center [744, 221] width 267 height 402
paste input "626) 200-6208"
type input "(626) 200-6208"
click at [520, 326] on div "Outbound call Location 5 Star Plumbing Your caller id phone number (888) 909-01…" at bounding box center [744, 406] width 1489 height 812
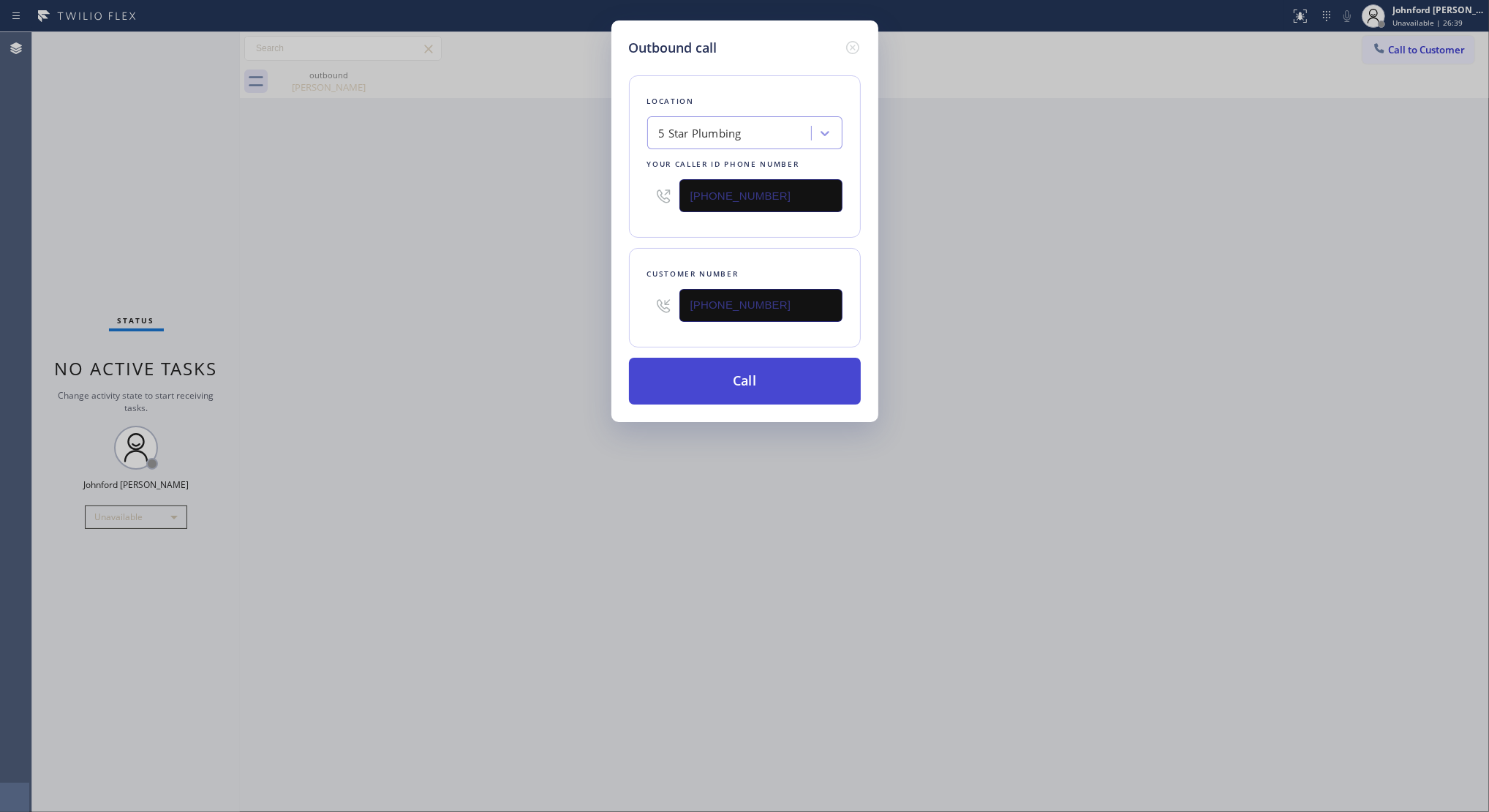
click at [709, 384] on button "Call" at bounding box center [745, 381] width 232 height 47
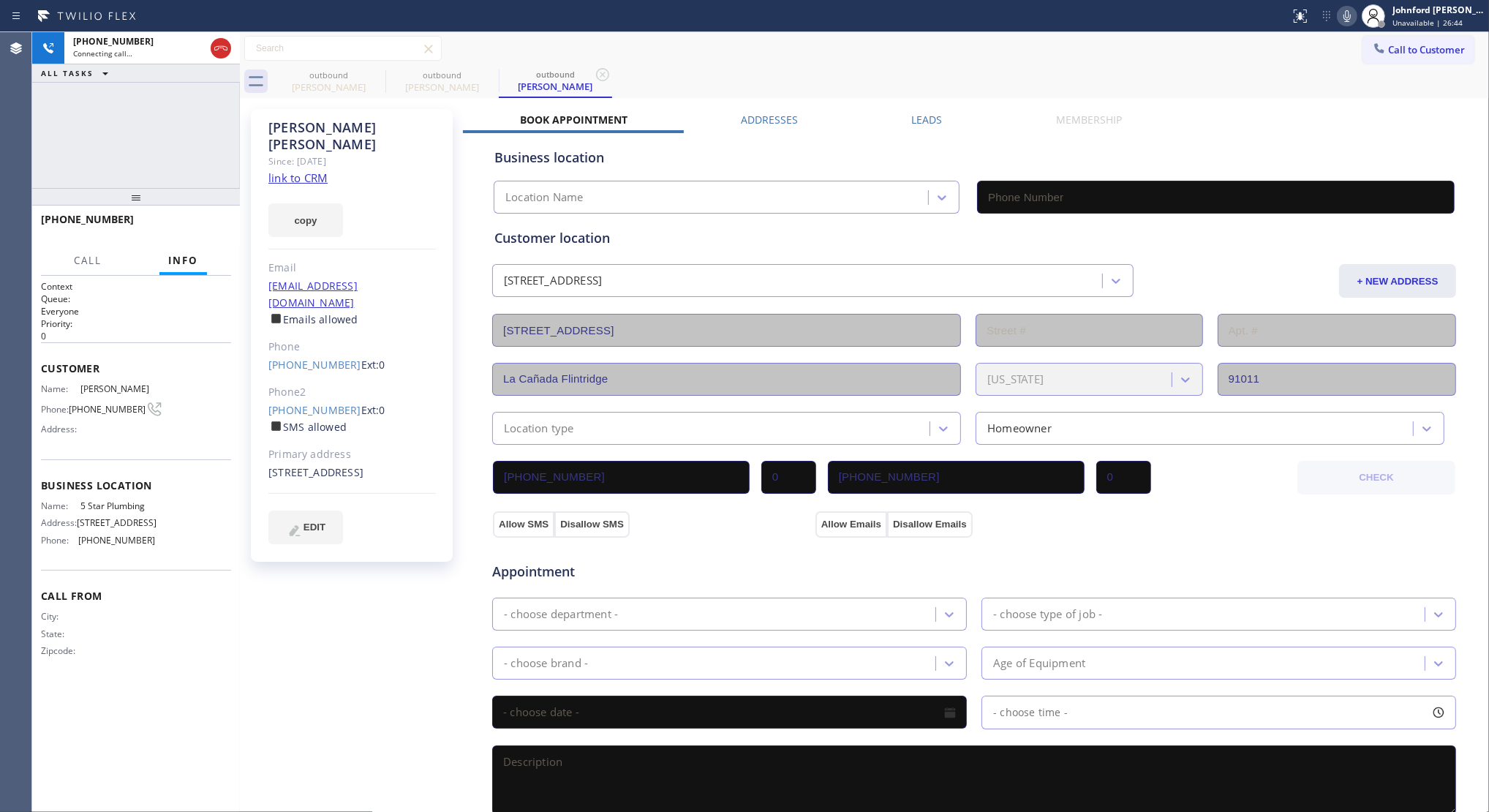
click at [315, 171] on link "link to CRM" at bounding box center [298, 178] width 59 height 14
type input "(888) 909-0120"
click at [202, 233] on button "HANG UP" at bounding box center [197, 226] width 68 height 20
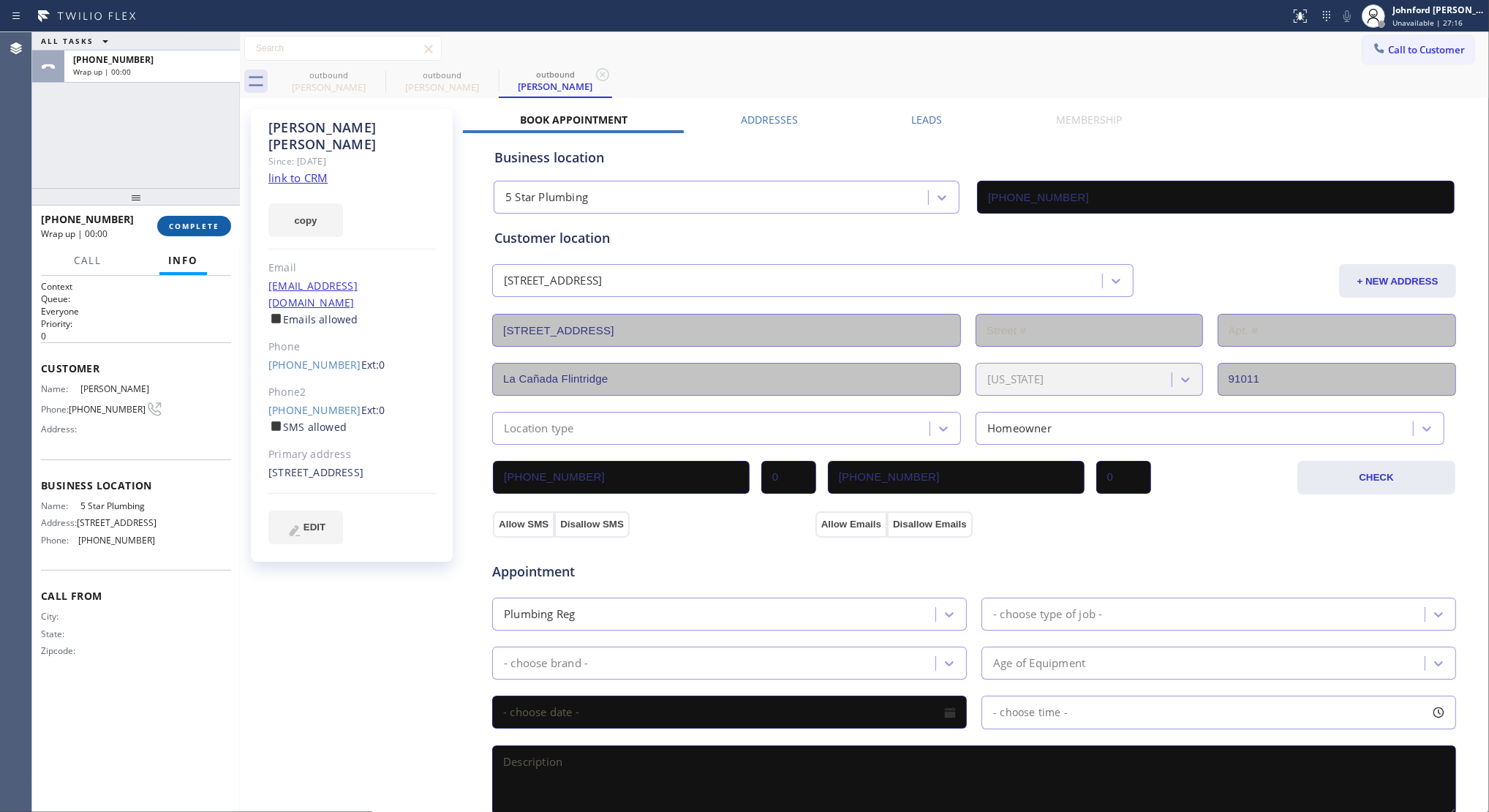
click at [202, 233] on button "COMPLETE" at bounding box center [194, 226] width 74 height 20
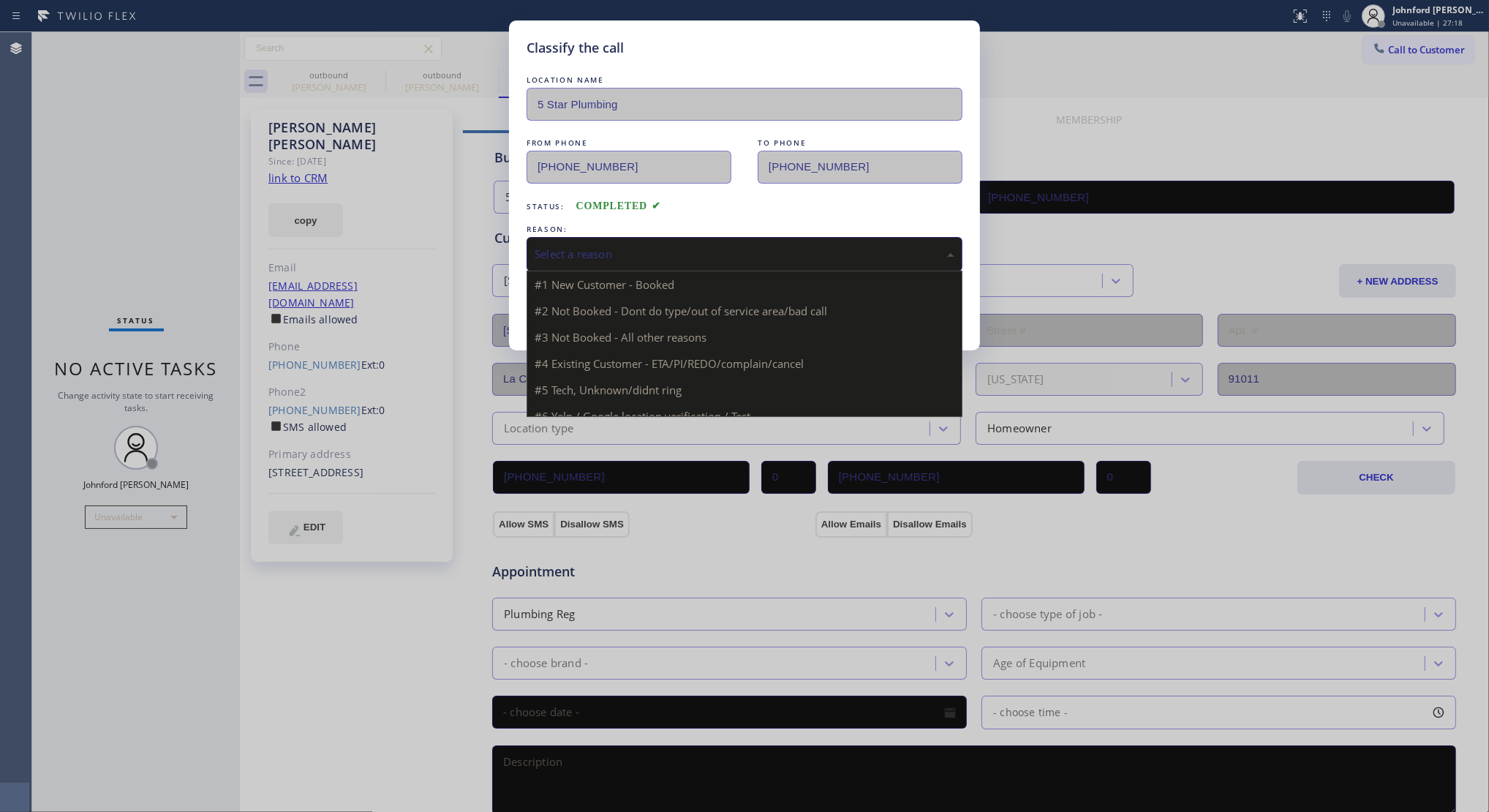
click at [641, 258] on div "Select a reason" at bounding box center [744, 255] width 436 height 35
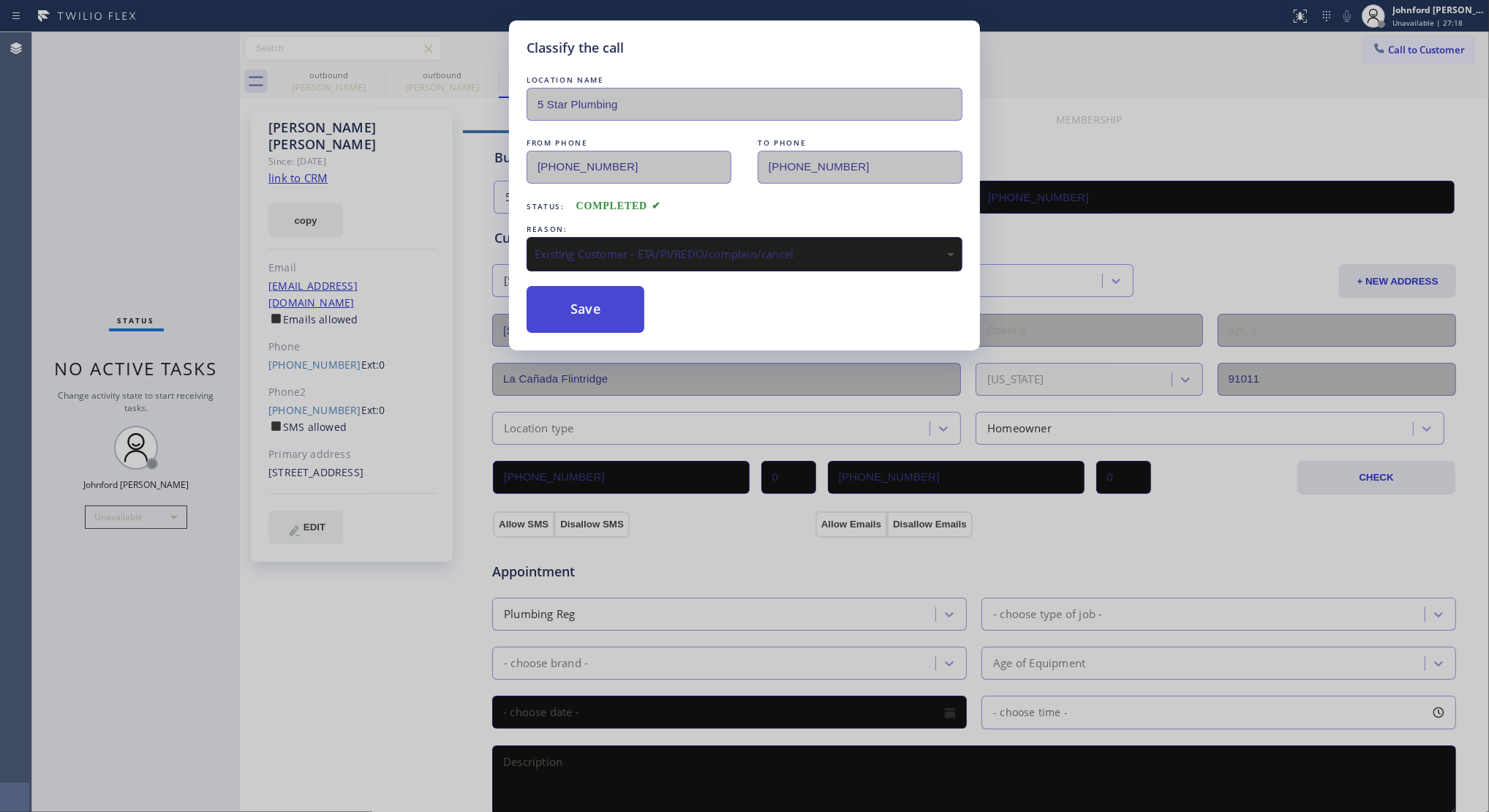
click at [609, 310] on button "Save" at bounding box center [585, 310] width 118 height 47
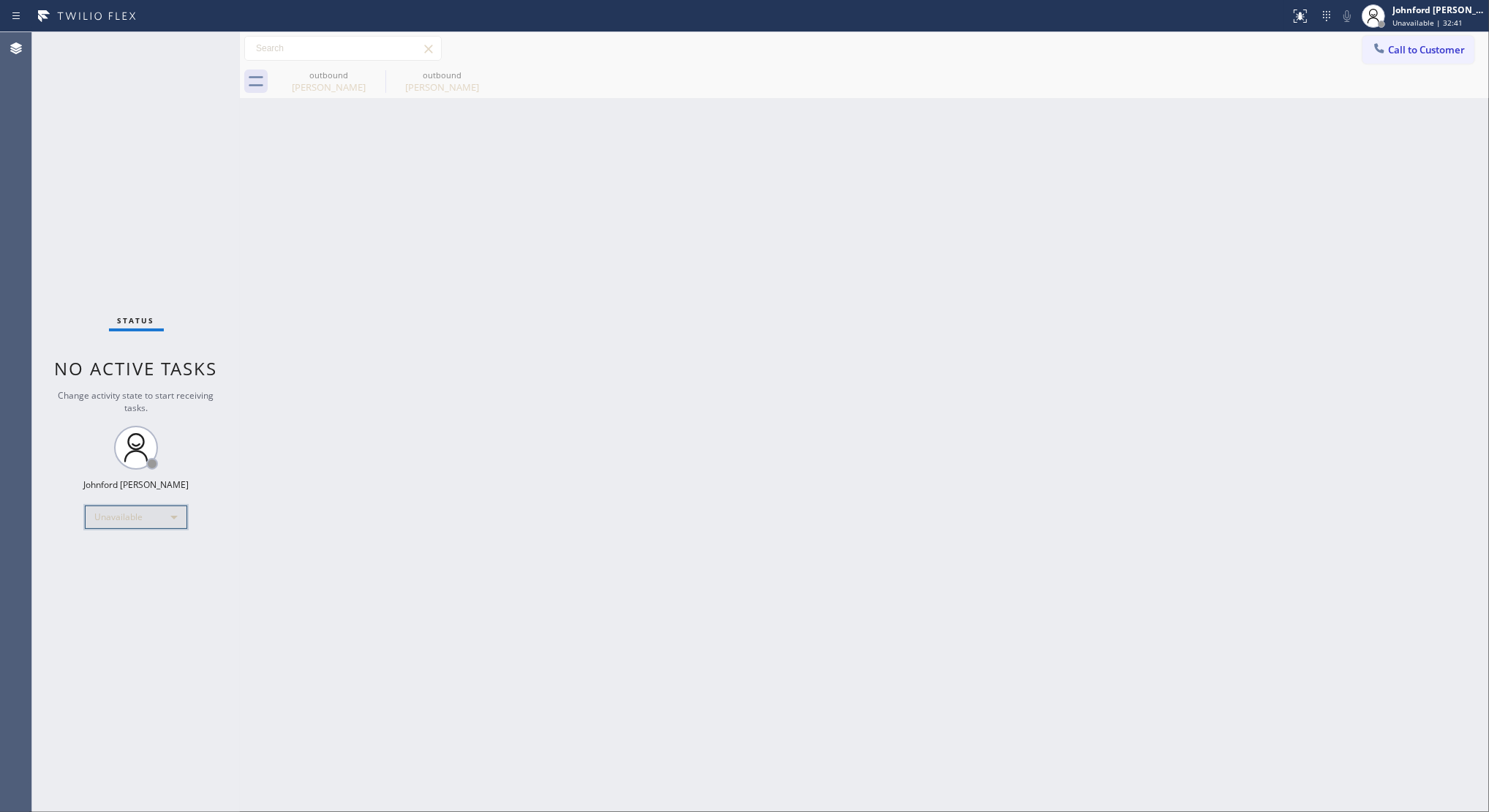
click at [110, 516] on div "Unavailable" at bounding box center [136, 517] width 103 height 23
click at [107, 597] on li "Break" at bounding box center [135, 591] width 100 height 17
click at [97, 517] on div "Break" at bounding box center [136, 517] width 103 height 23
click at [134, 568] on li "Unavailable" at bounding box center [135, 573] width 100 height 17
click at [79, 131] on div "Status No active tasks Change activity state to start receiving tasks. Johnford…" at bounding box center [136, 422] width 208 height 780
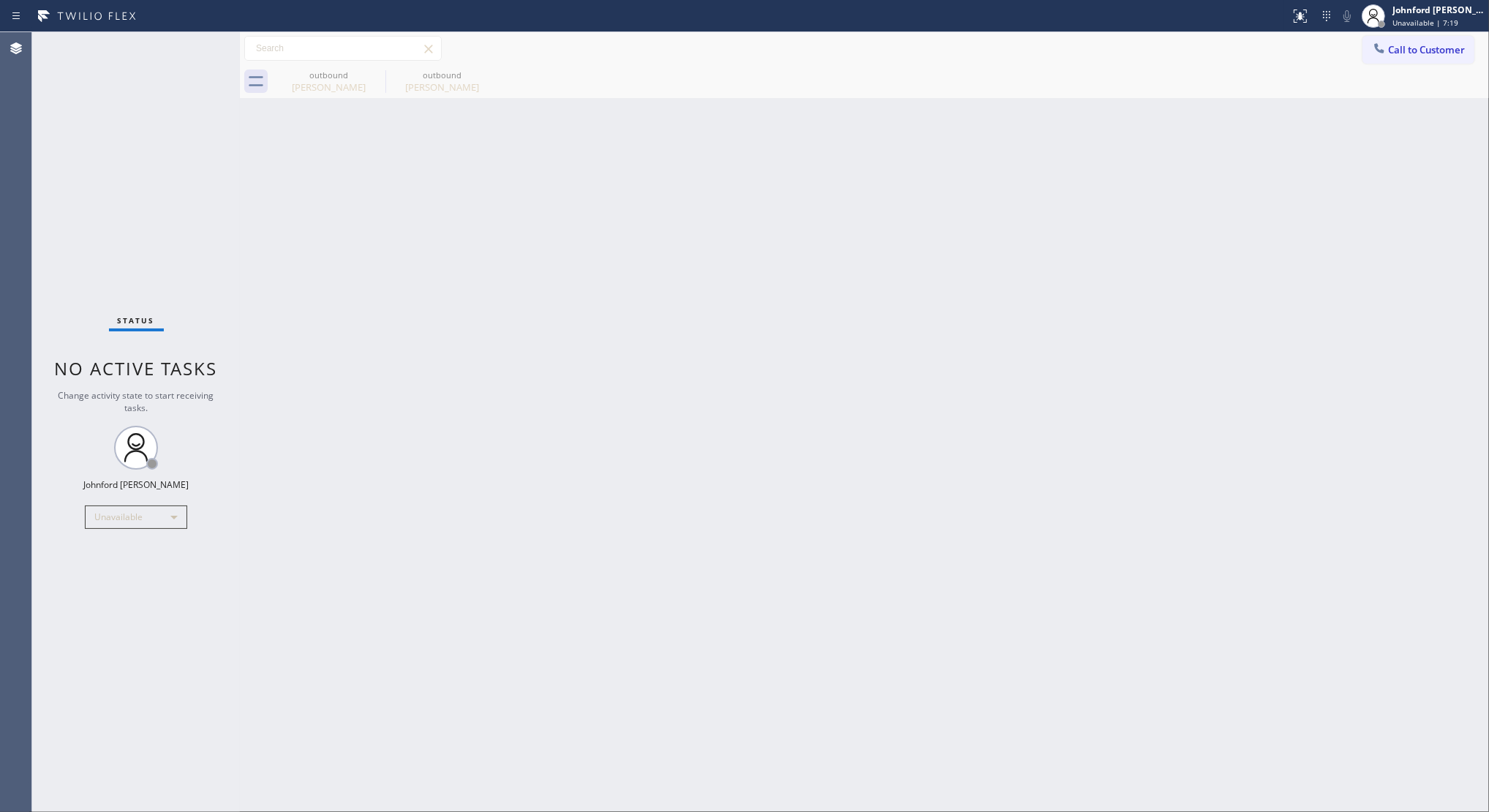
click at [1143, 314] on div "Back to Dashboard Change Sender ID Customers Technicians Select a contact Outbo…" at bounding box center [865, 422] width 1250 height 780
click at [371, 72] on icon at bounding box center [375, 74] width 17 height 17
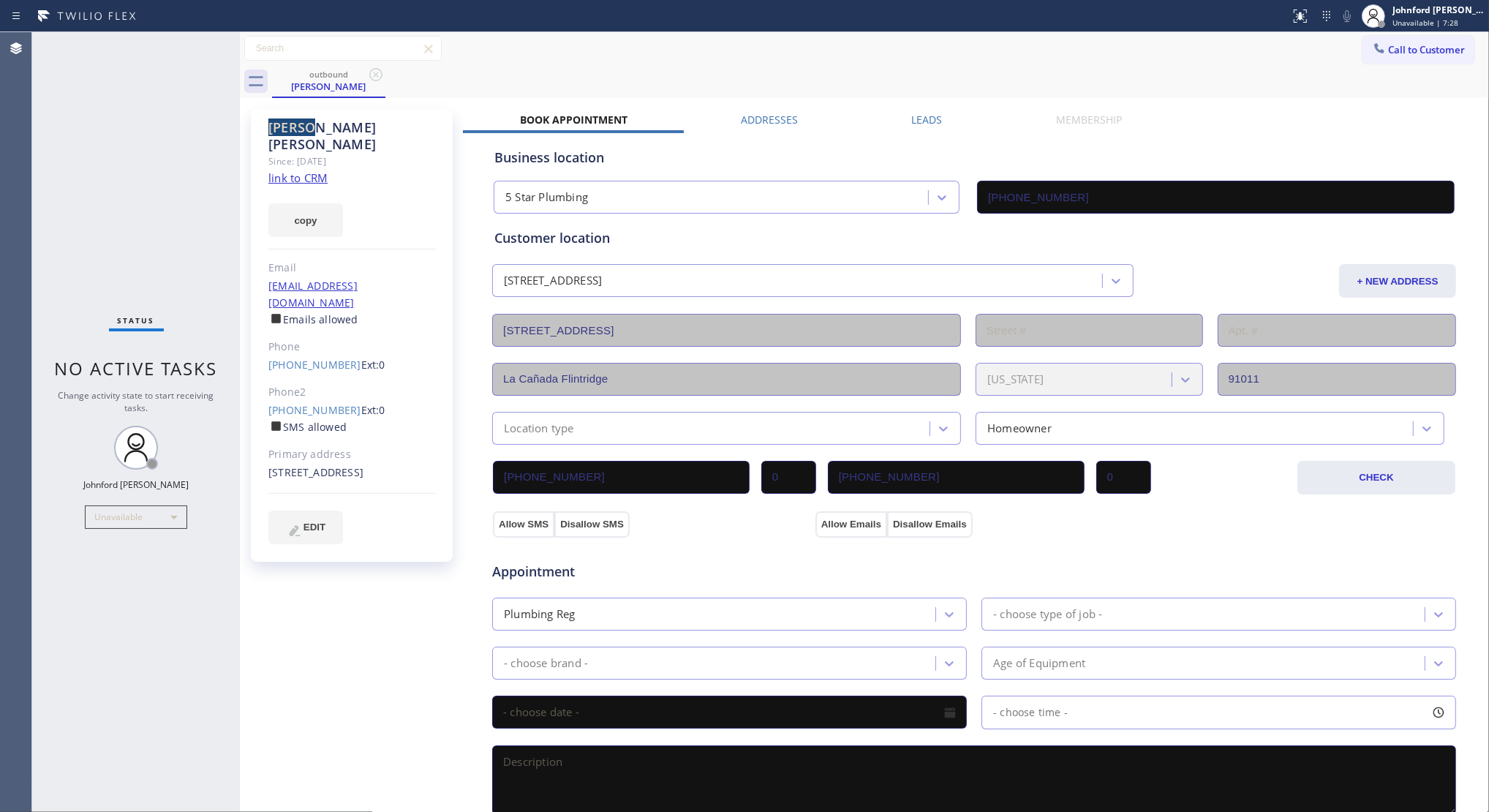
click at [371, 72] on icon at bounding box center [375, 74] width 17 height 17
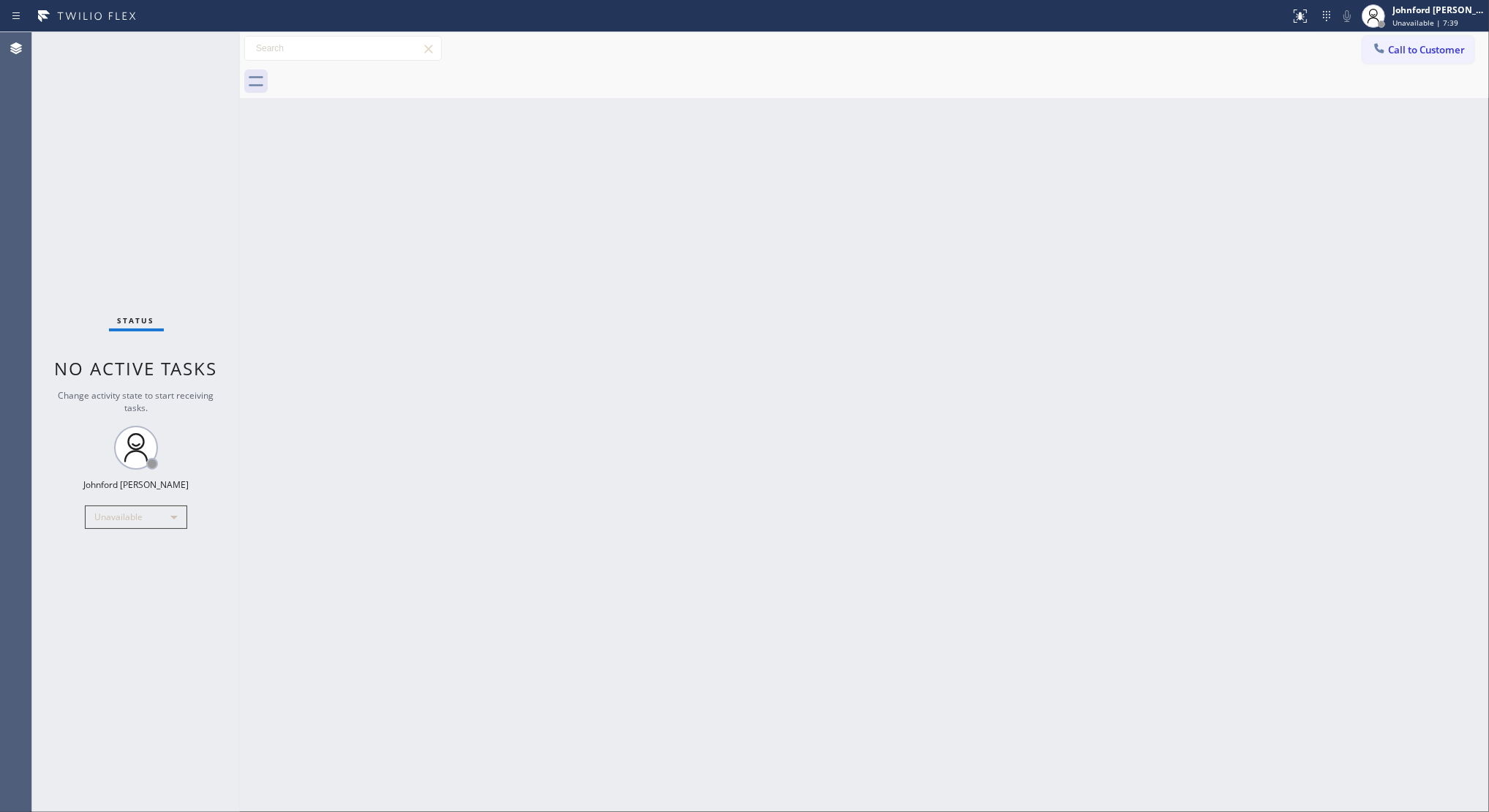
click at [1375, 50] on icon at bounding box center [1379, 48] width 14 height 14
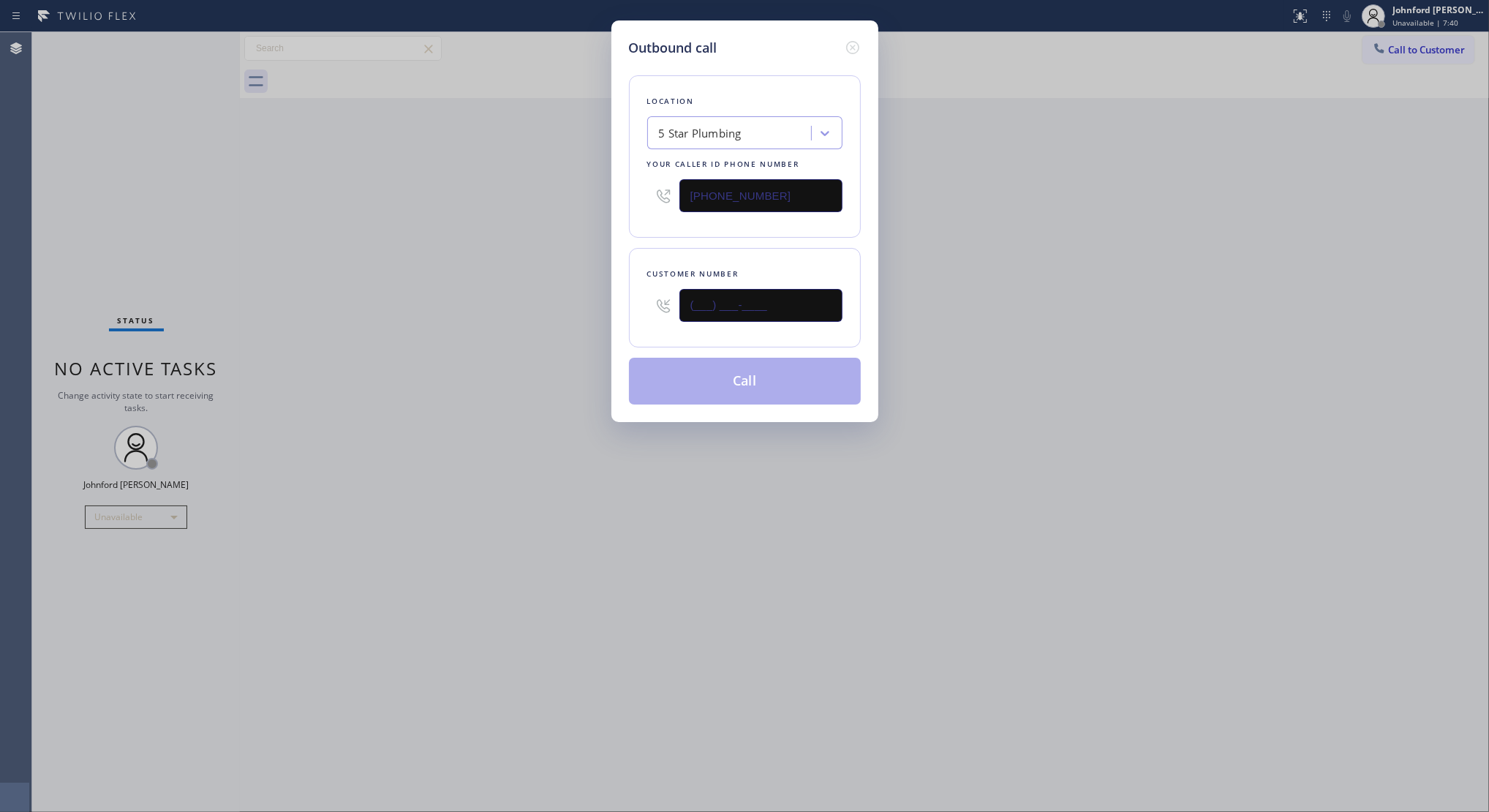
drag, startPoint x: 763, startPoint y: 306, endPoint x: 587, endPoint y: 312, distance: 176.1
click at [608, 311] on div "Outbound call Location 5 Star Plumbing Your caller id phone number (888) 909-01…" at bounding box center [744, 406] width 1489 height 812
paste input "310) 922-3942"
type input "(310) 922-3942"
click at [506, 326] on div "Outbound call Location 5 Star Plumbing Your caller id phone number (888) 909-01…" at bounding box center [744, 406] width 1489 height 812
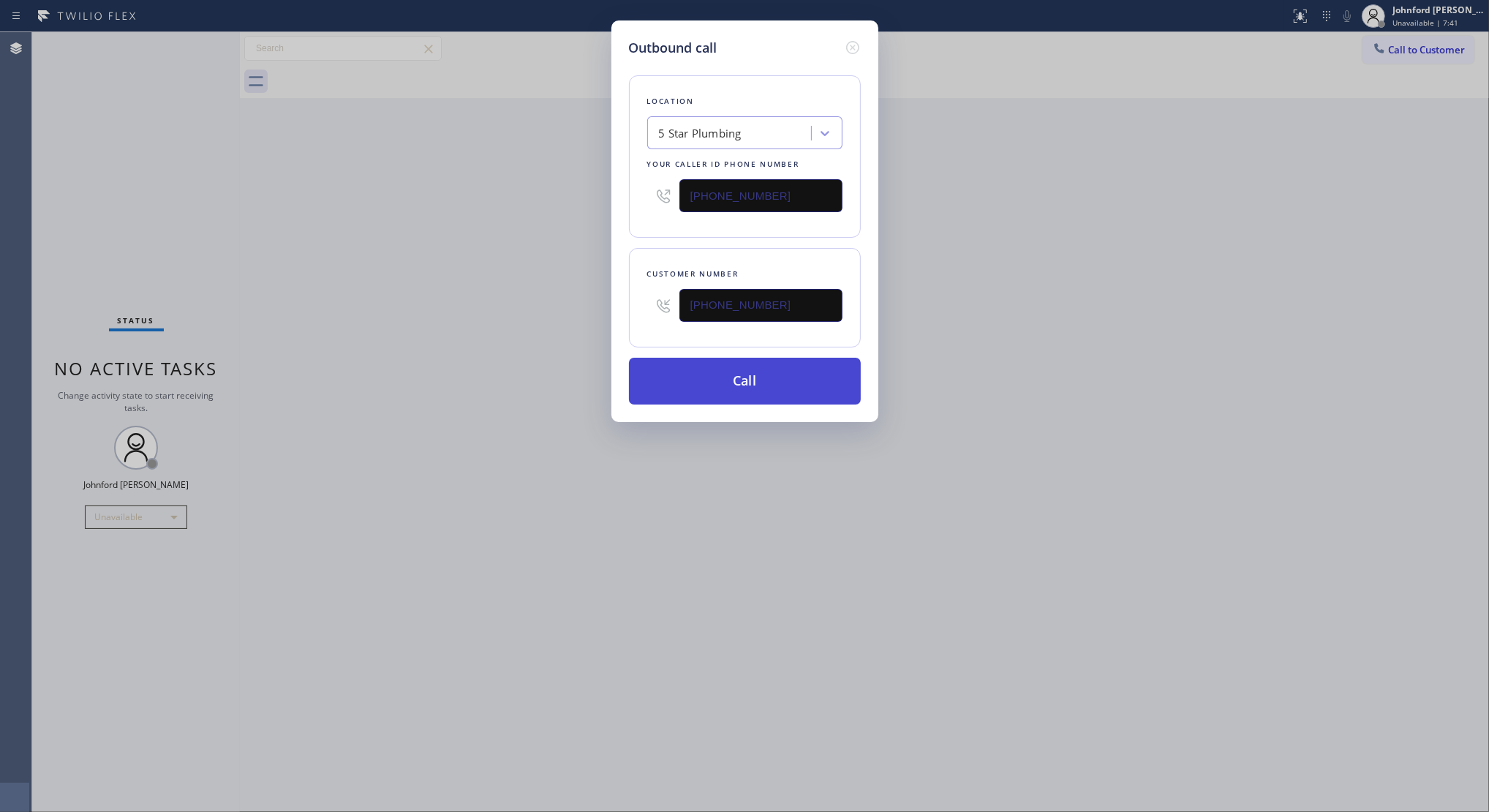
click at [755, 387] on button "Call" at bounding box center [745, 381] width 232 height 47
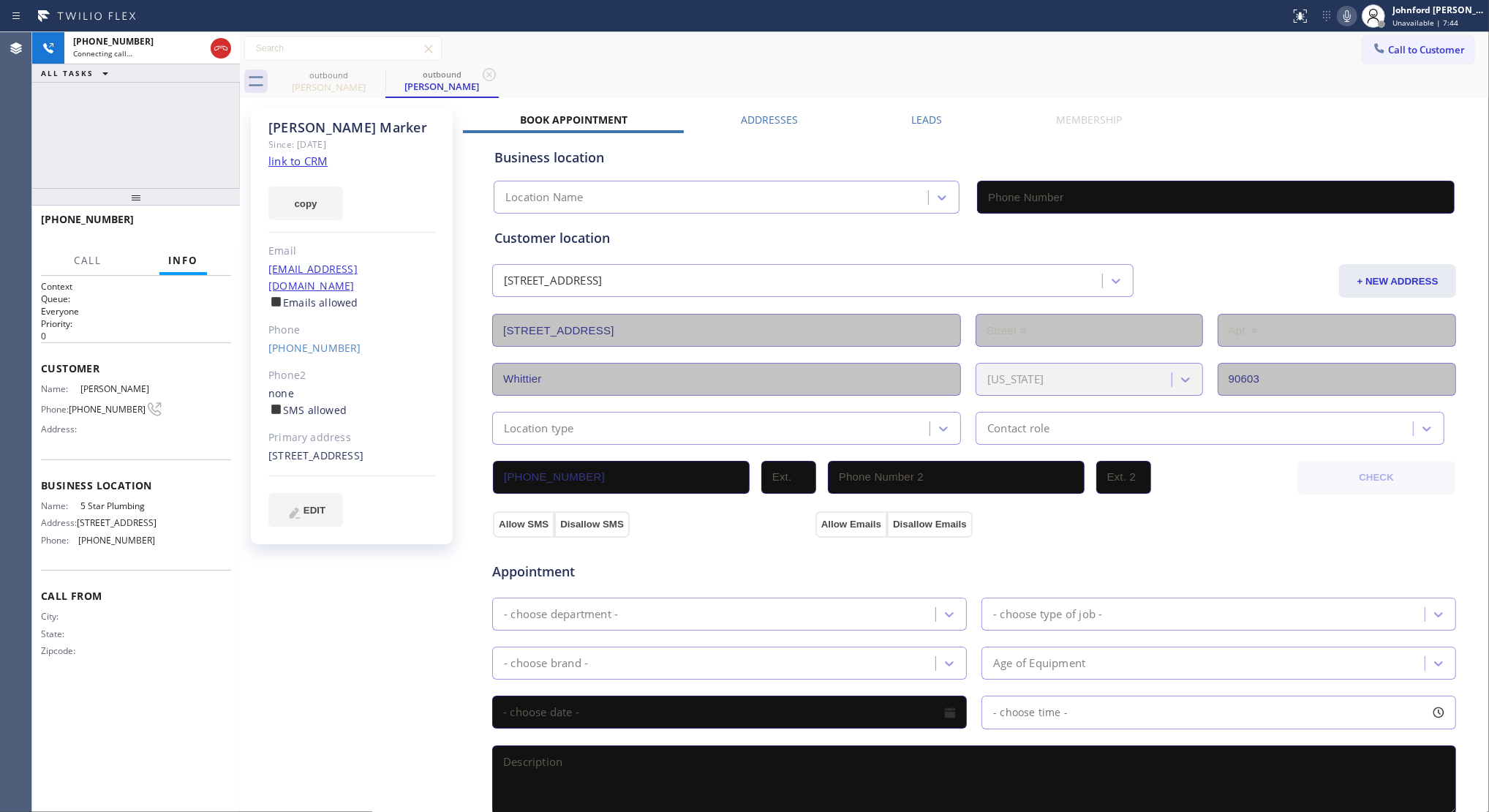
click at [298, 151] on div "Since: [DATE]" at bounding box center [352, 144] width 168 height 17
click at [309, 157] on link "link to CRM" at bounding box center [298, 160] width 59 height 14
type input "(888) 909-0120"
click at [1341, 20] on icon at bounding box center [1347, 16] width 17 height 17
click at [221, 50] on icon at bounding box center [221, 48] width 17 height 17
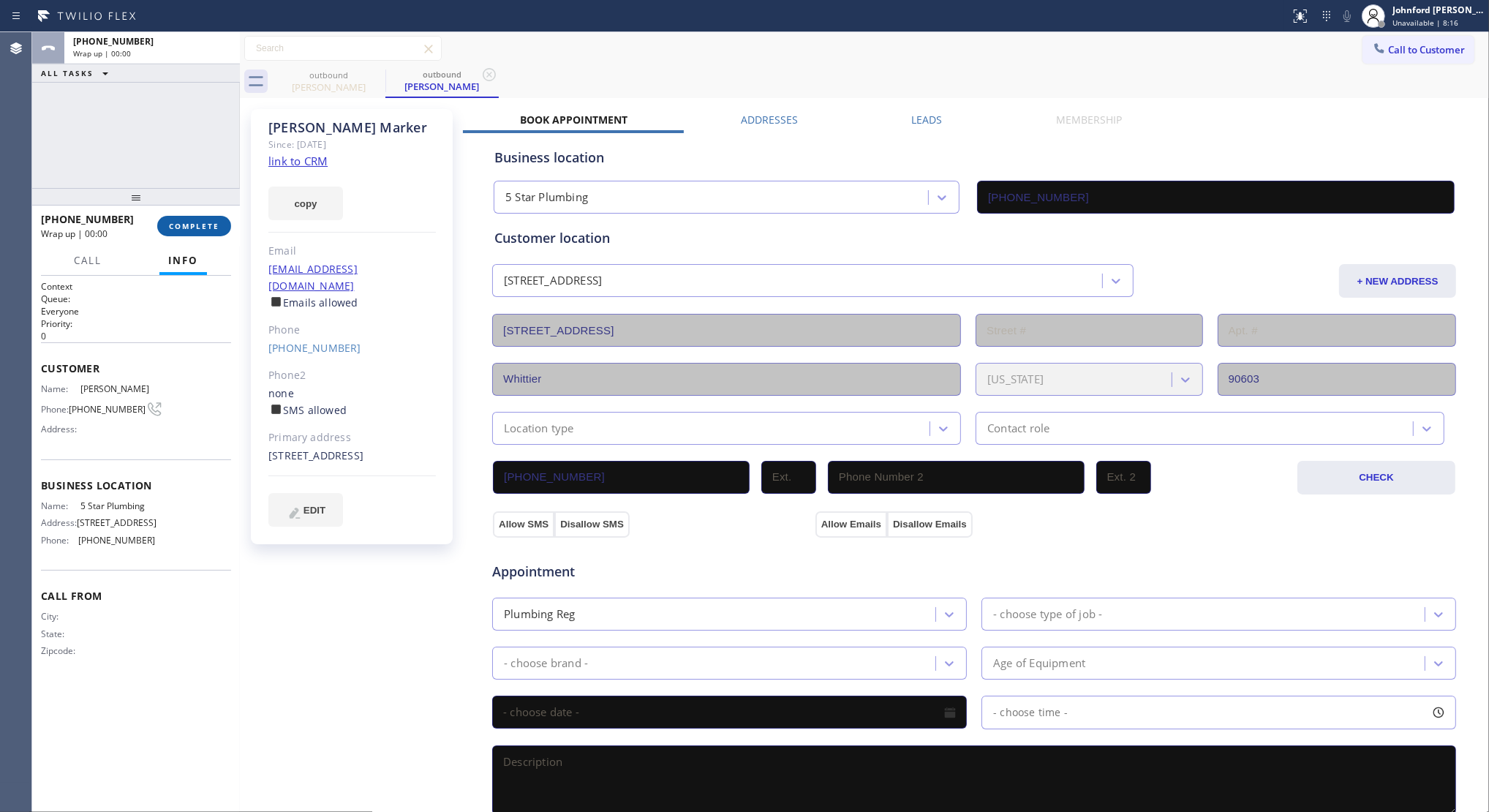
click at [198, 221] on span "COMPLETE" at bounding box center [194, 226] width 51 height 11
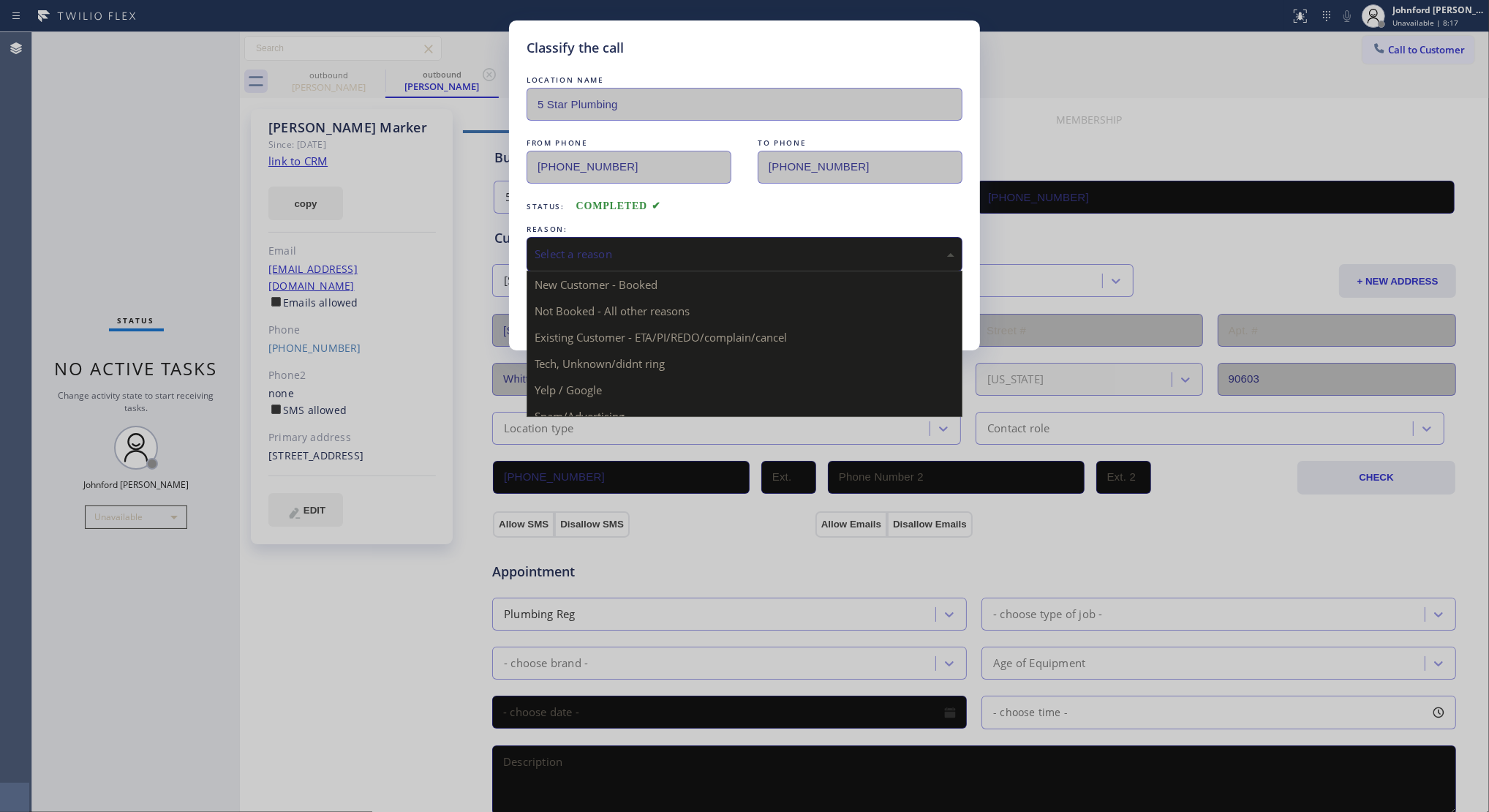
click at [579, 250] on div "Select a reason" at bounding box center [745, 254] width 420 height 17
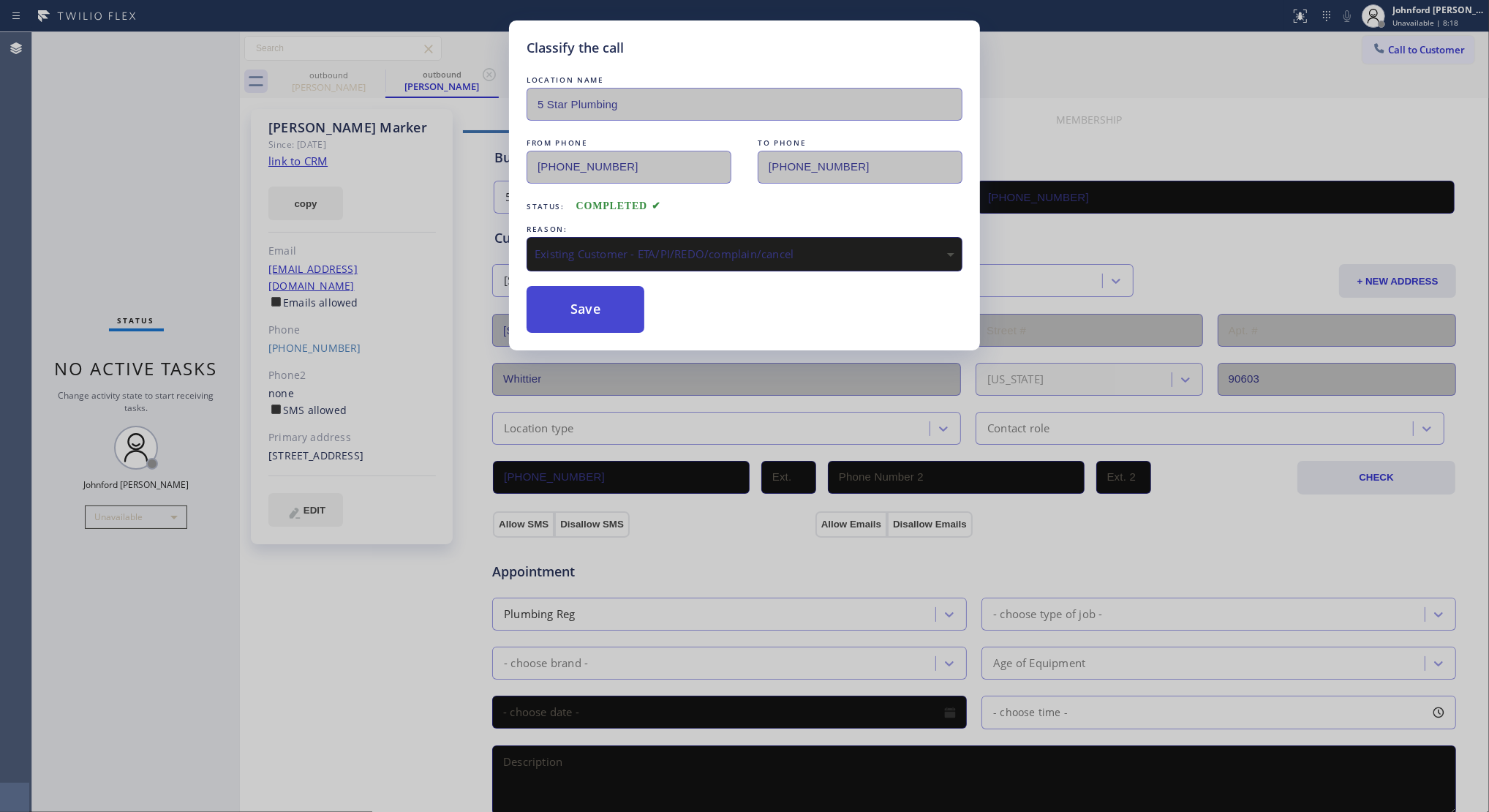
click at [598, 315] on button "Save" at bounding box center [585, 310] width 118 height 47
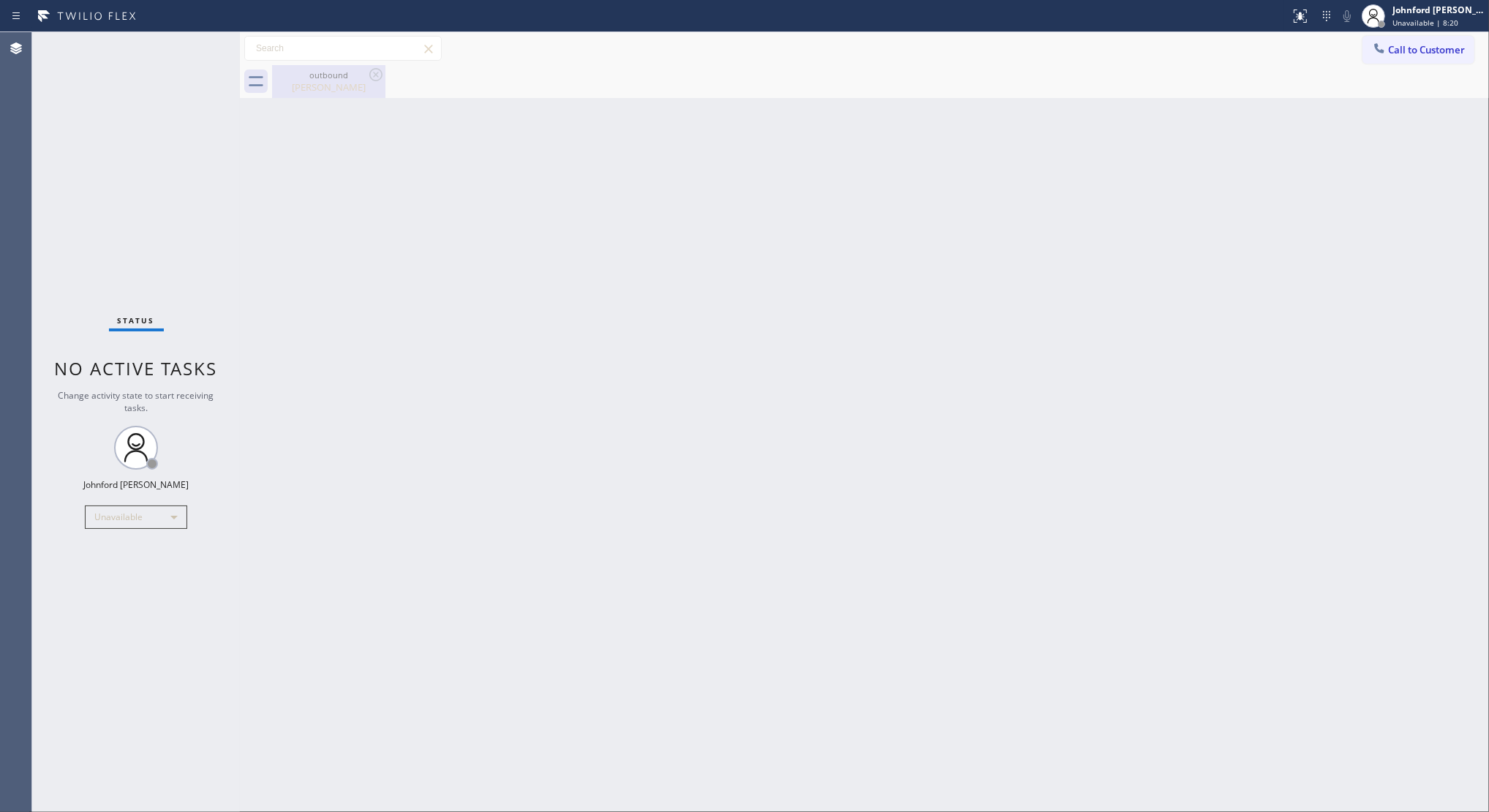
click at [334, 92] on div "Aaron Marker" at bounding box center [329, 87] width 110 height 13
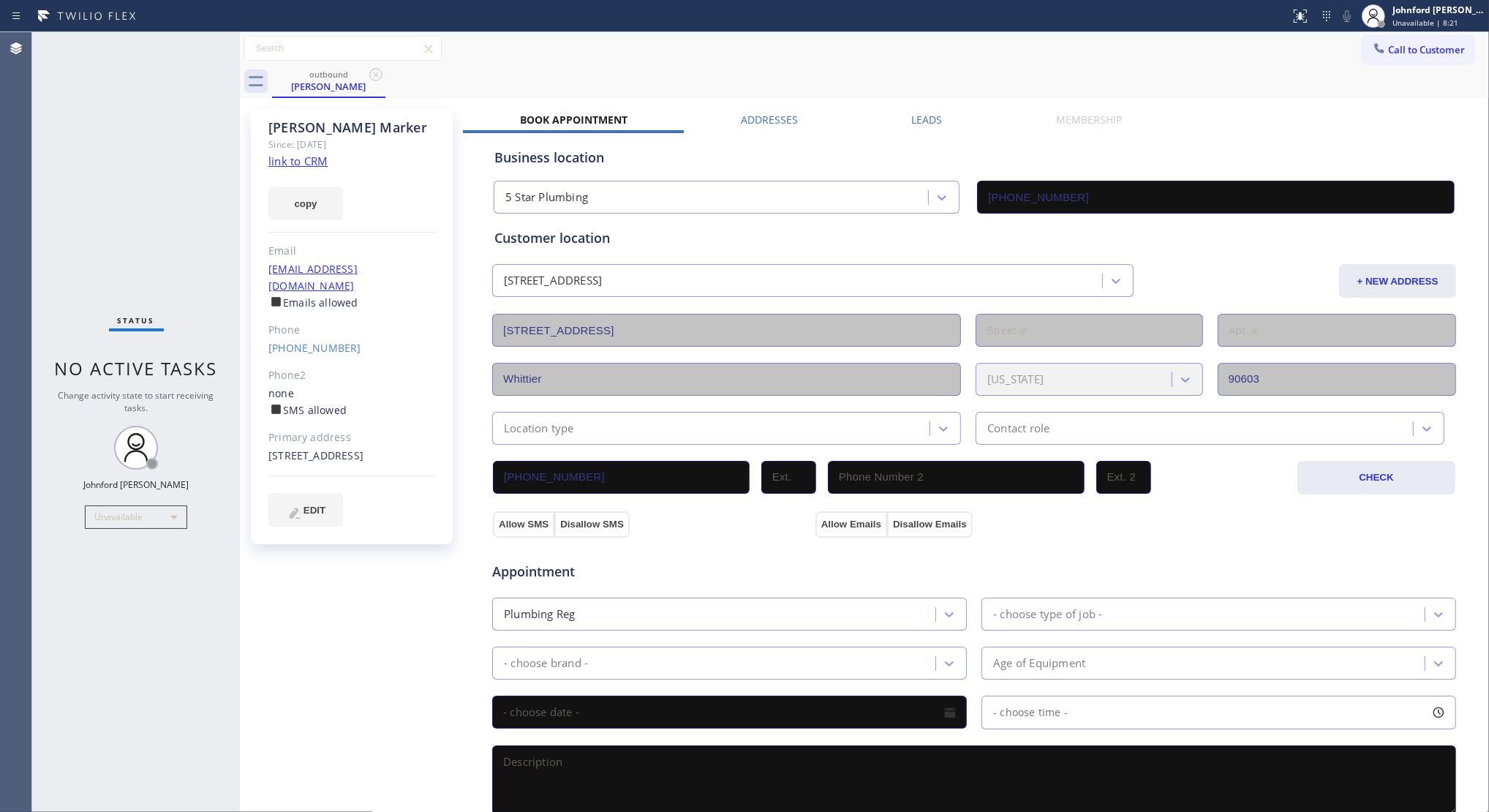
click at [928, 115] on label "Leads" at bounding box center [927, 119] width 31 height 14
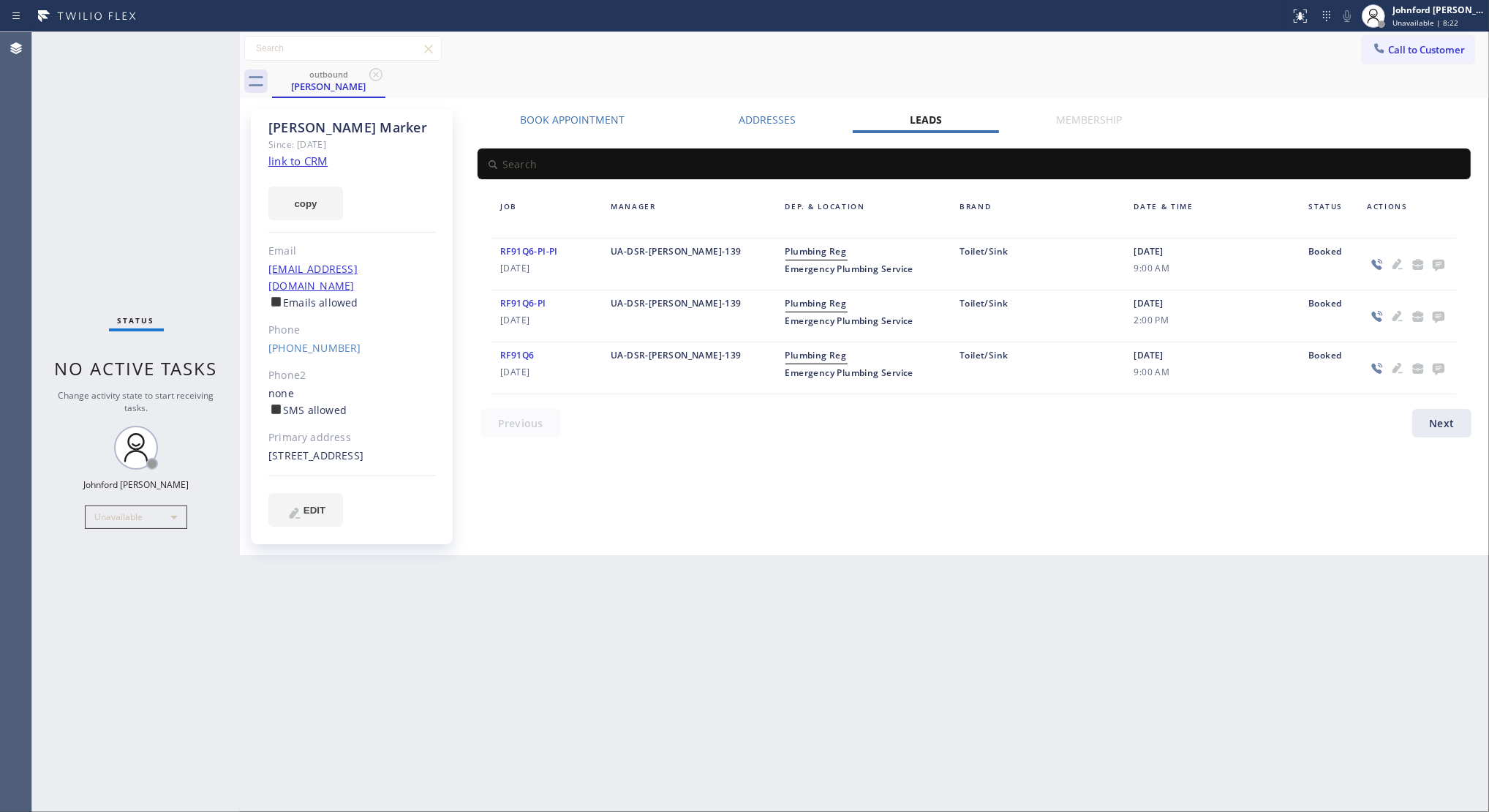
click at [1400, 269] on icon at bounding box center [1438, 265] width 11 height 11
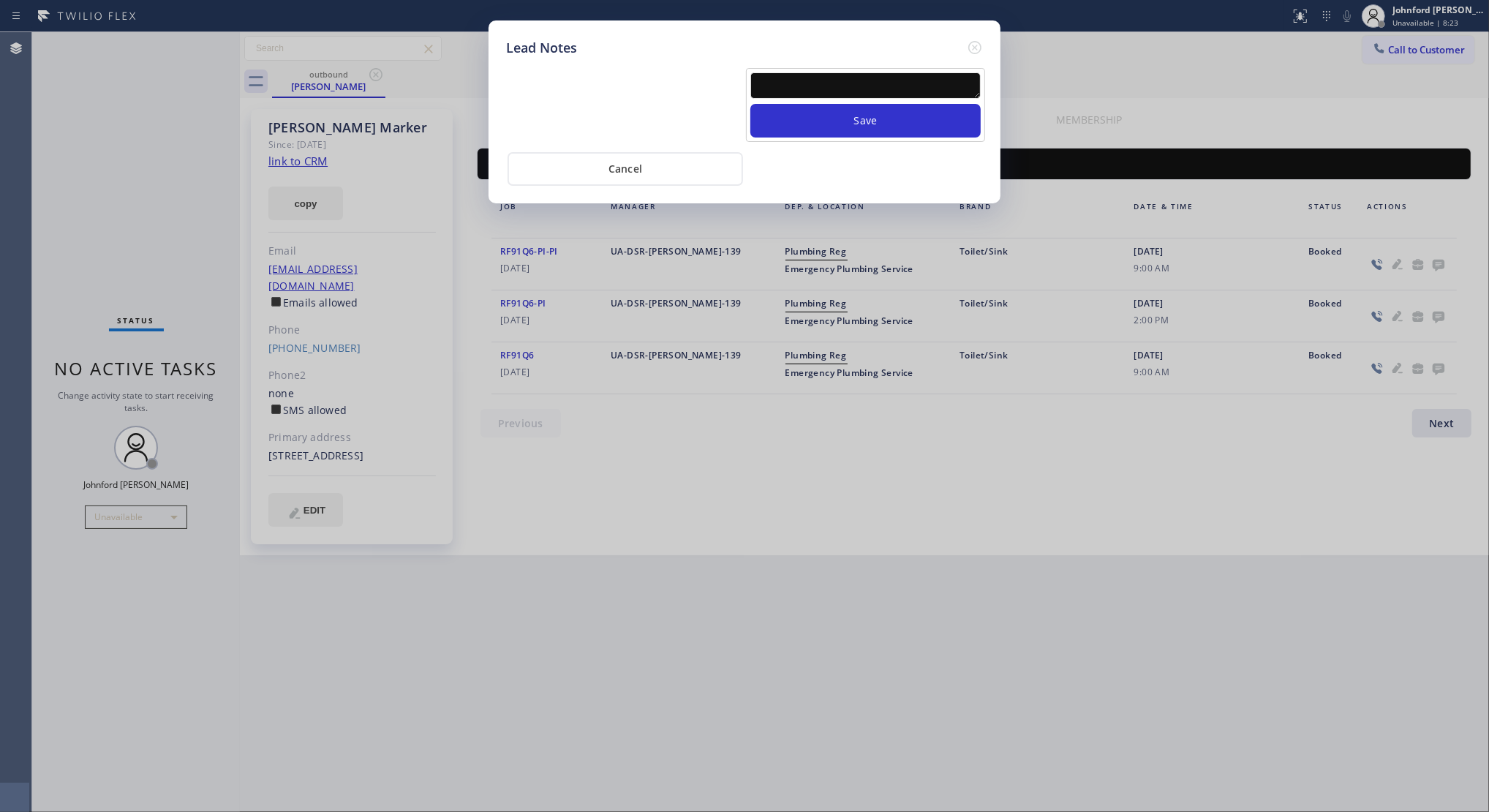
click at [906, 84] on textarea at bounding box center [865, 85] width 230 height 26
paste textarea "Working on this lead - please transfer to me"
type textarea "Working on this lead - please transfer to me"
click at [898, 103] on button "Save" at bounding box center [865, 120] width 230 height 34
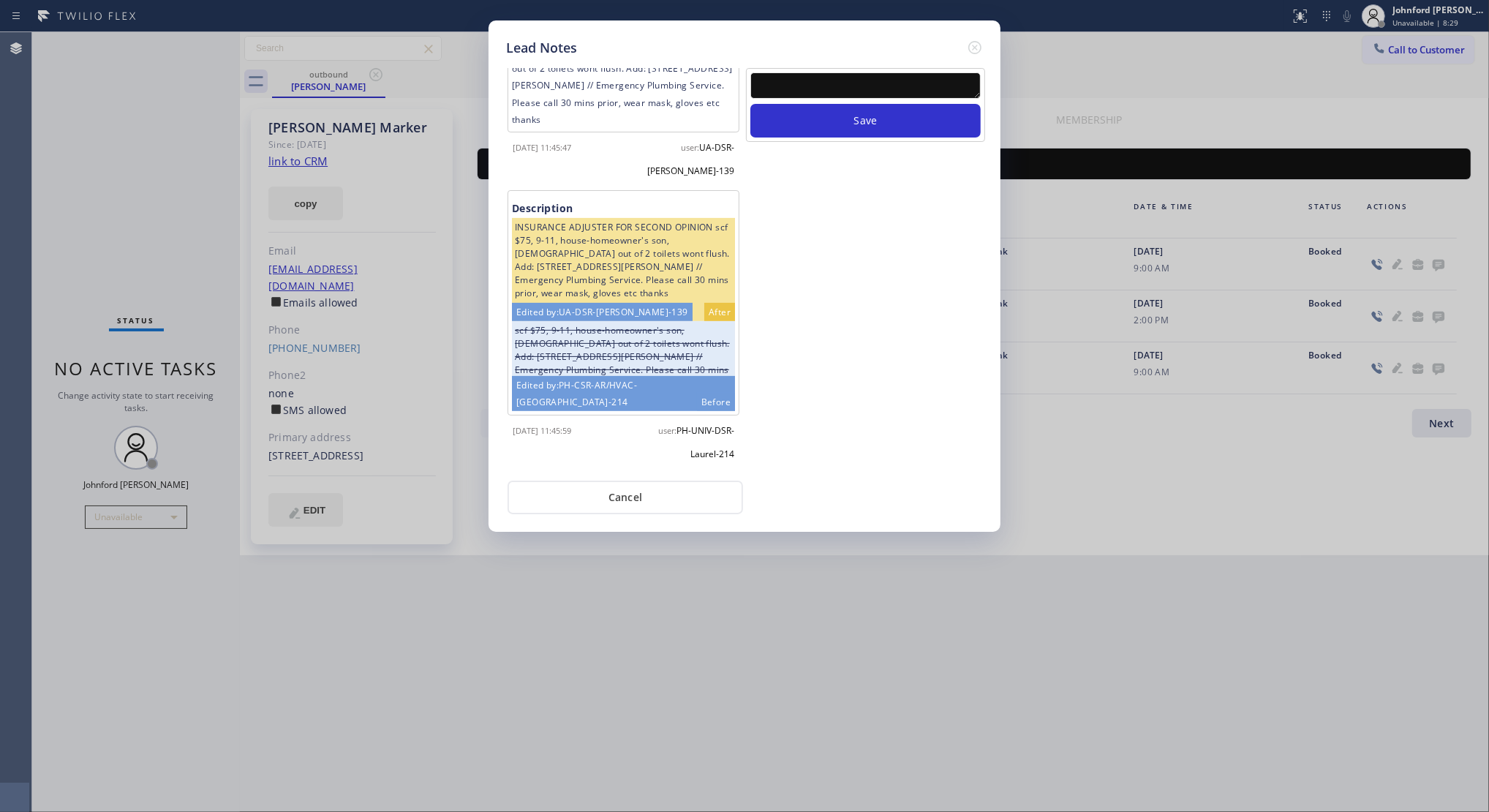
scroll to position [506, 0]
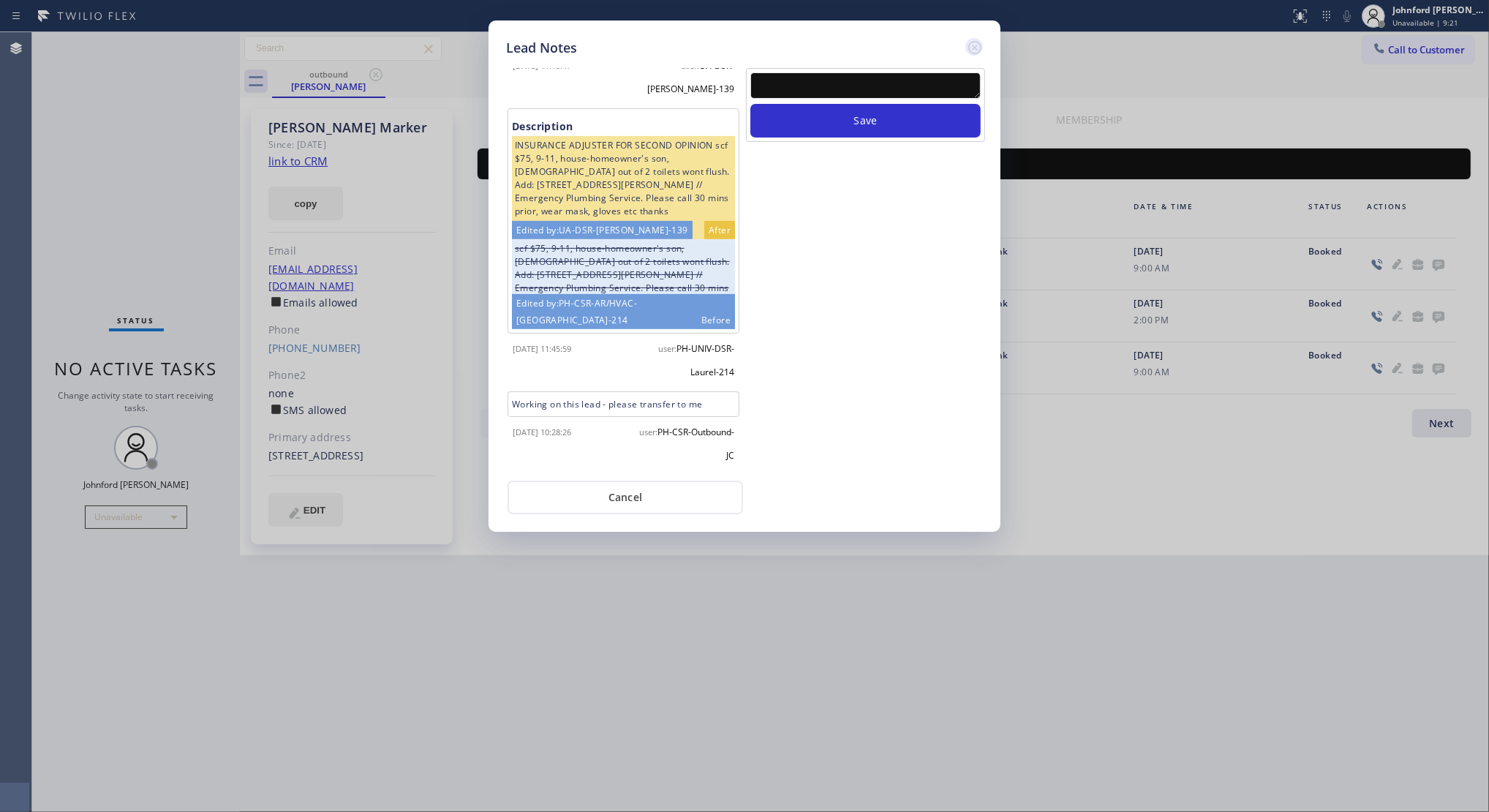
click at [974, 48] on icon at bounding box center [975, 47] width 17 height 17
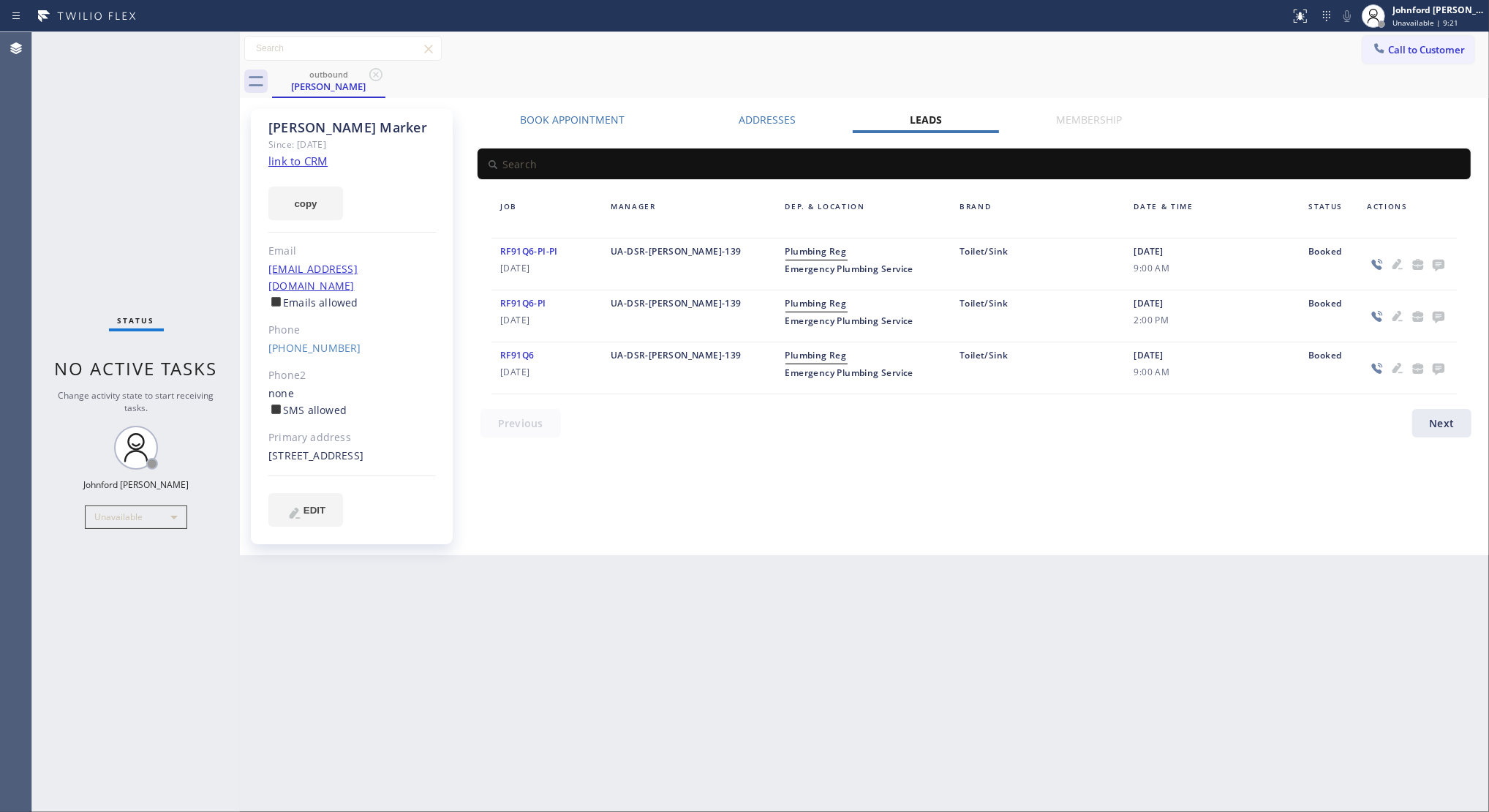
drag, startPoint x: 1245, startPoint y: 76, endPoint x: 1262, endPoint y: 76, distance: 17.0
click at [1262, 76] on div "outbound Aaron Marker" at bounding box center [880, 82] width 1217 height 33
click at [1399, 53] on span "Call to Customer" at bounding box center [1427, 49] width 77 height 13
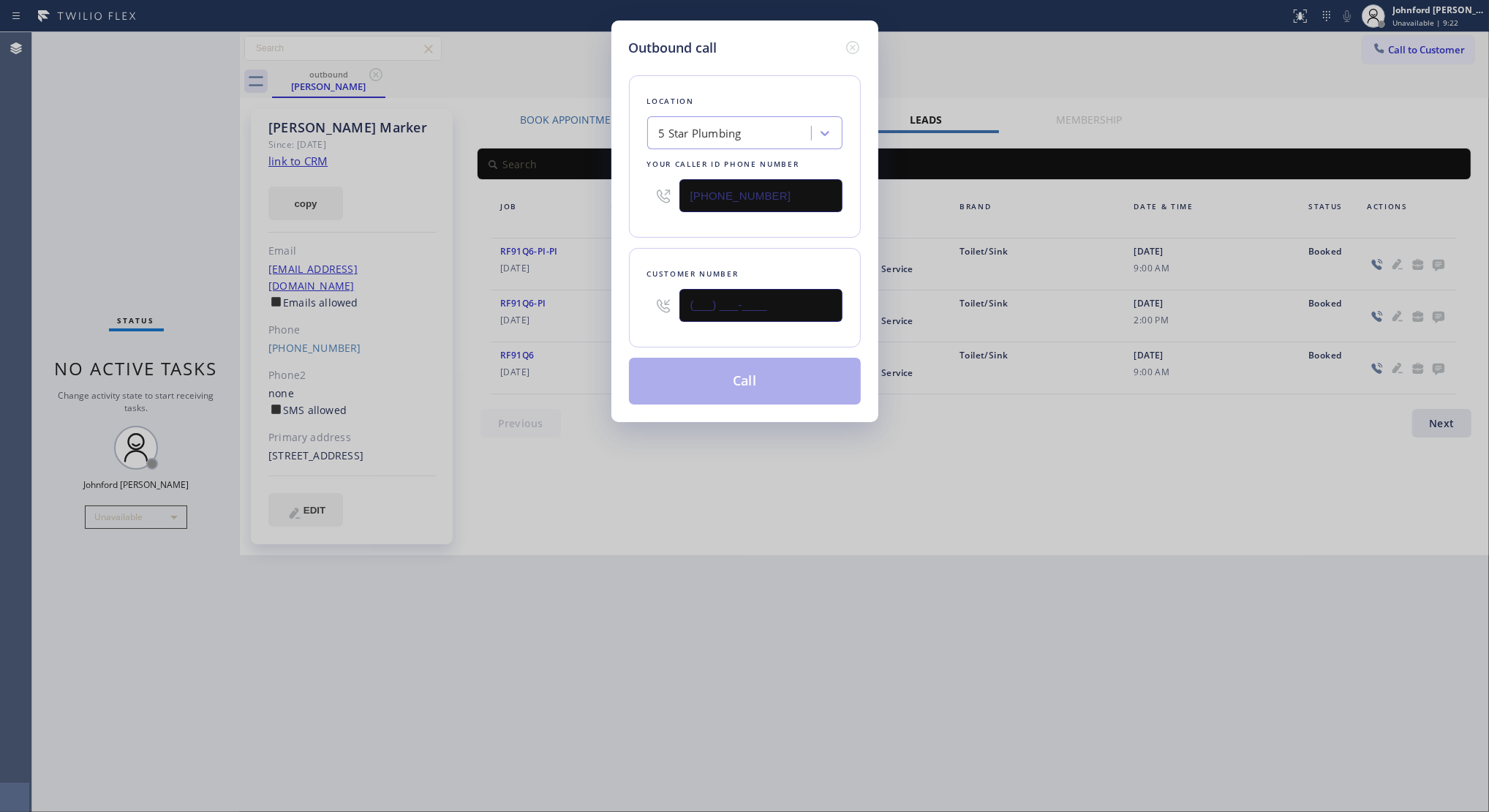
drag, startPoint x: 786, startPoint y: 287, endPoint x: 589, endPoint y: 288, distance: 197.0
click at [589, 288] on div "Outbound call Location 5 Star Plumbing Your caller id phone number (888) 909-01…" at bounding box center [744, 406] width 1489 height 812
paste input "818) 535-4673"
type input "(818) 535-4673"
click at [670, 254] on div "Customer number (818) 535-4673" at bounding box center [745, 298] width 232 height 100
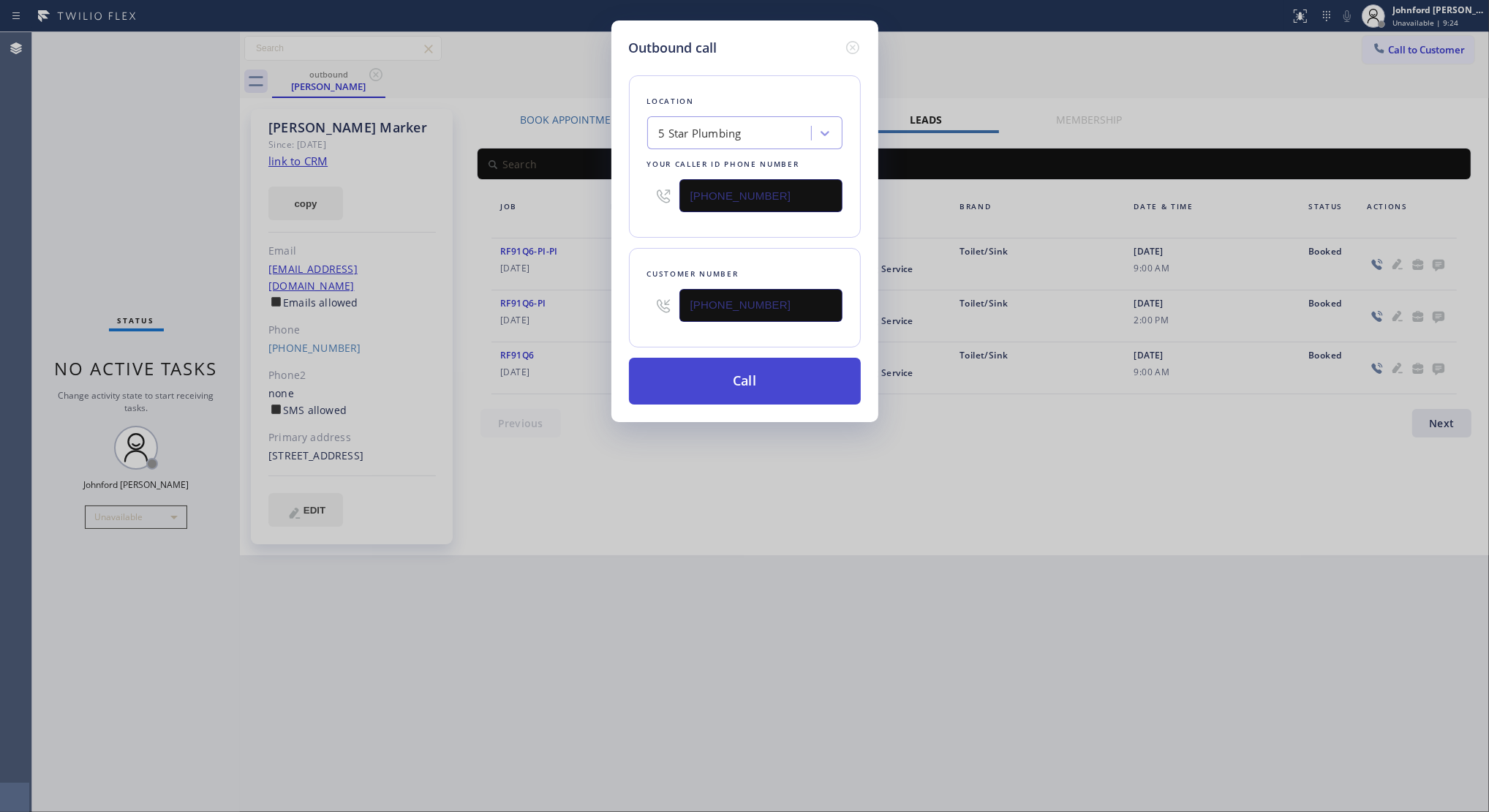
click at [696, 378] on button "Call" at bounding box center [745, 381] width 232 height 47
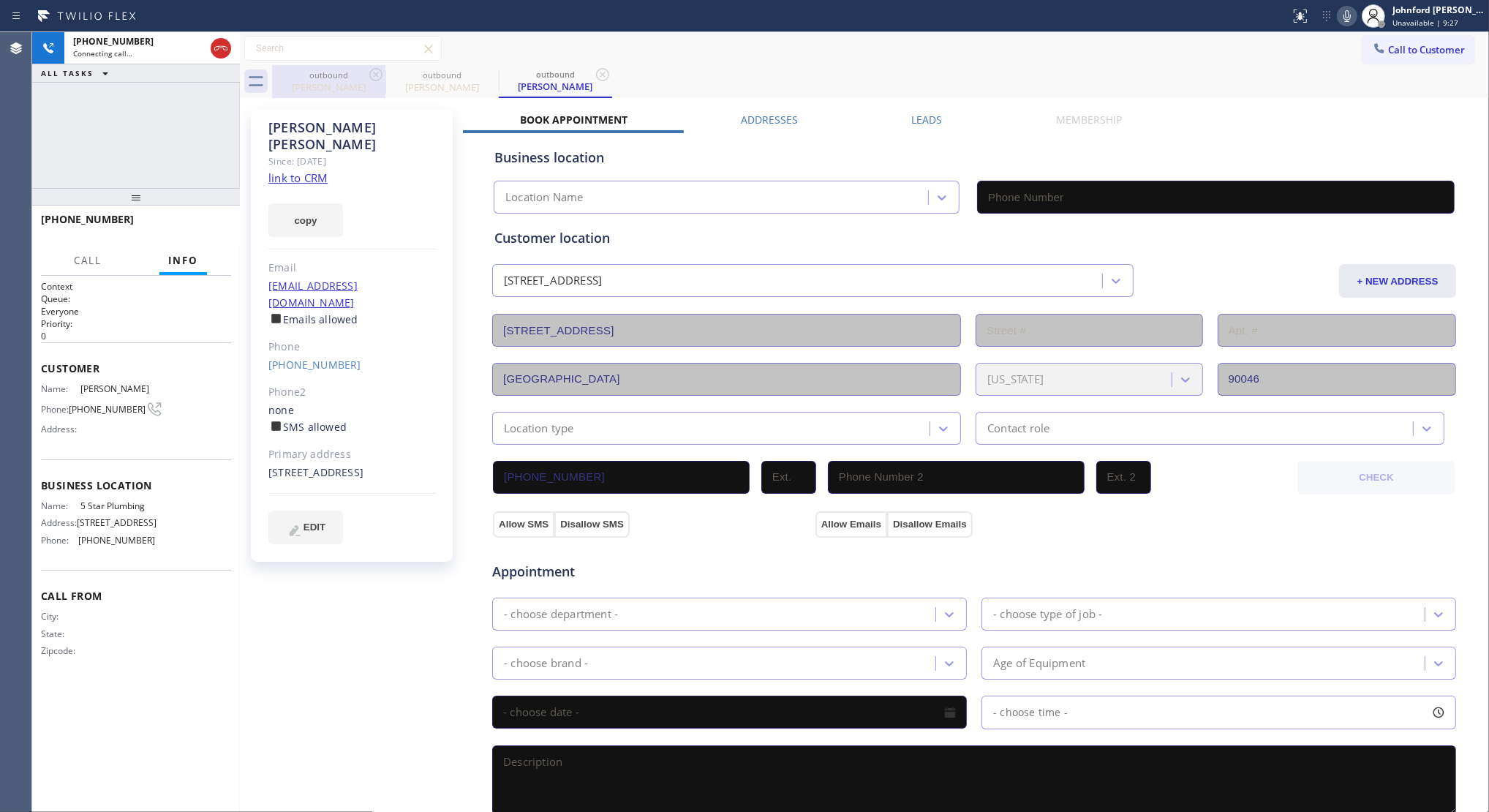
click at [377, 75] on icon at bounding box center [375, 74] width 13 height 13
type input "(888) 909-0120"
click at [316, 171] on link "link to CRM" at bounding box center [298, 178] width 59 height 14
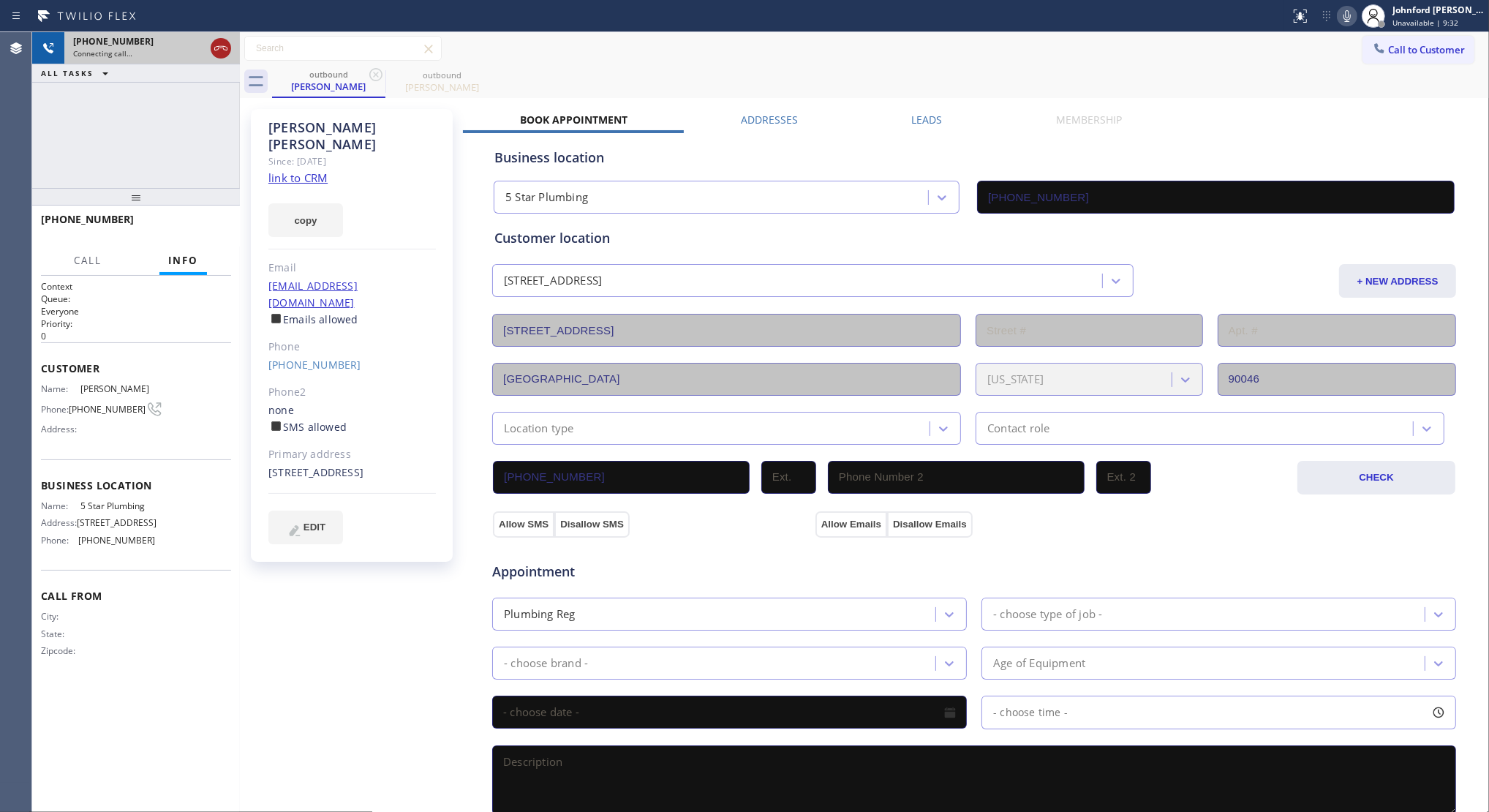
click at [224, 50] on icon at bounding box center [221, 48] width 17 height 17
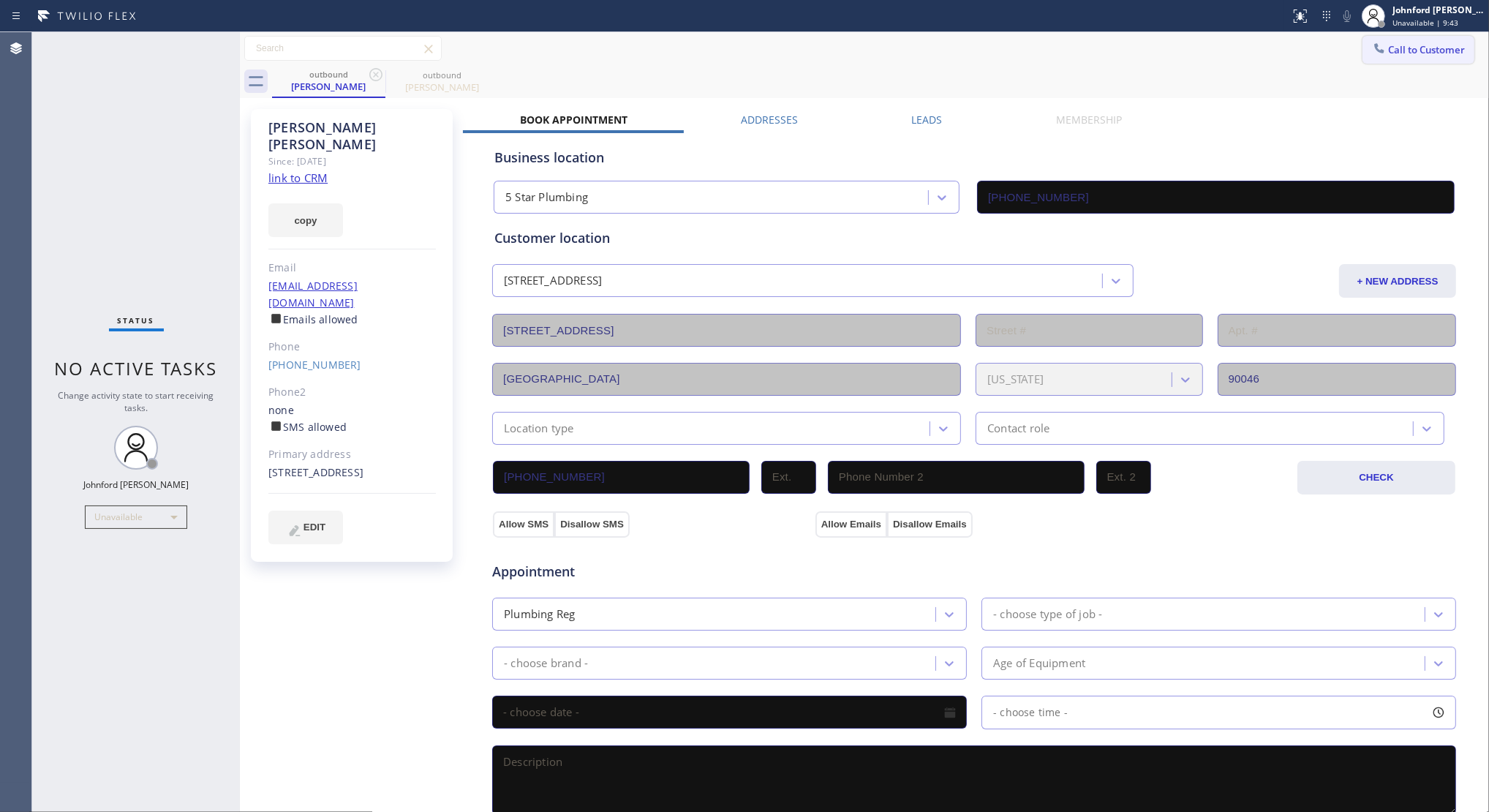
click at [1400, 42] on button "Call to Customer" at bounding box center [1419, 49] width 112 height 28
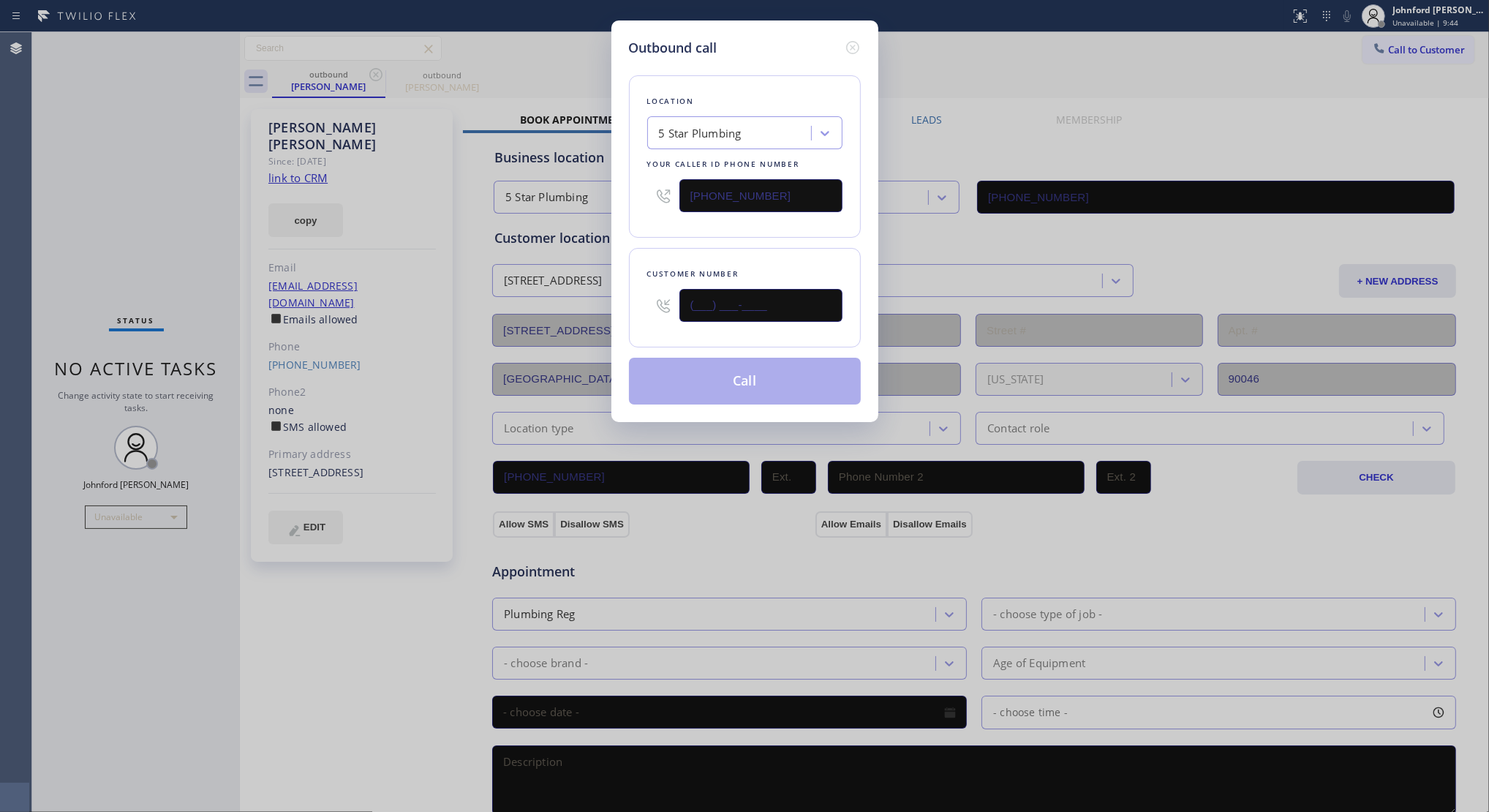
drag, startPoint x: 789, startPoint y: 293, endPoint x: 632, endPoint y: 289, distance: 157.1
click at [633, 293] on div "Customer number (___) ___-____" at bounding box center [745, 298] width 232 height 100
paste input "310) 433-2870"
type input "(310) 433-2870"
click at [668, 229] on div "Location 5 Star Plumbing Your caller id phone number (888) 909-0120" at bounding box center [745, 156] width 232 height 162
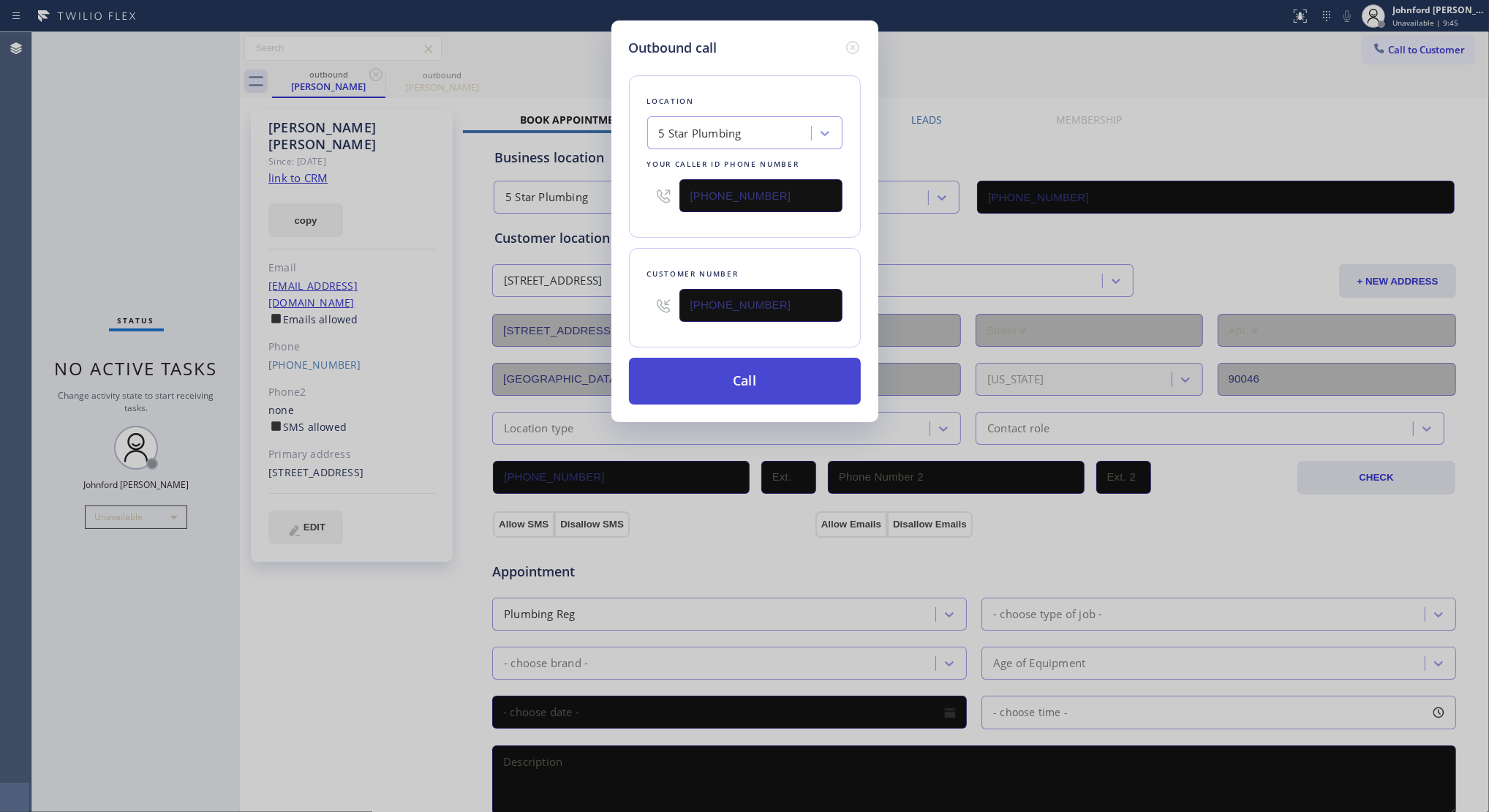
click at [693, 369] on button "Call" at bounding box center [745, 381] width 232 height 47
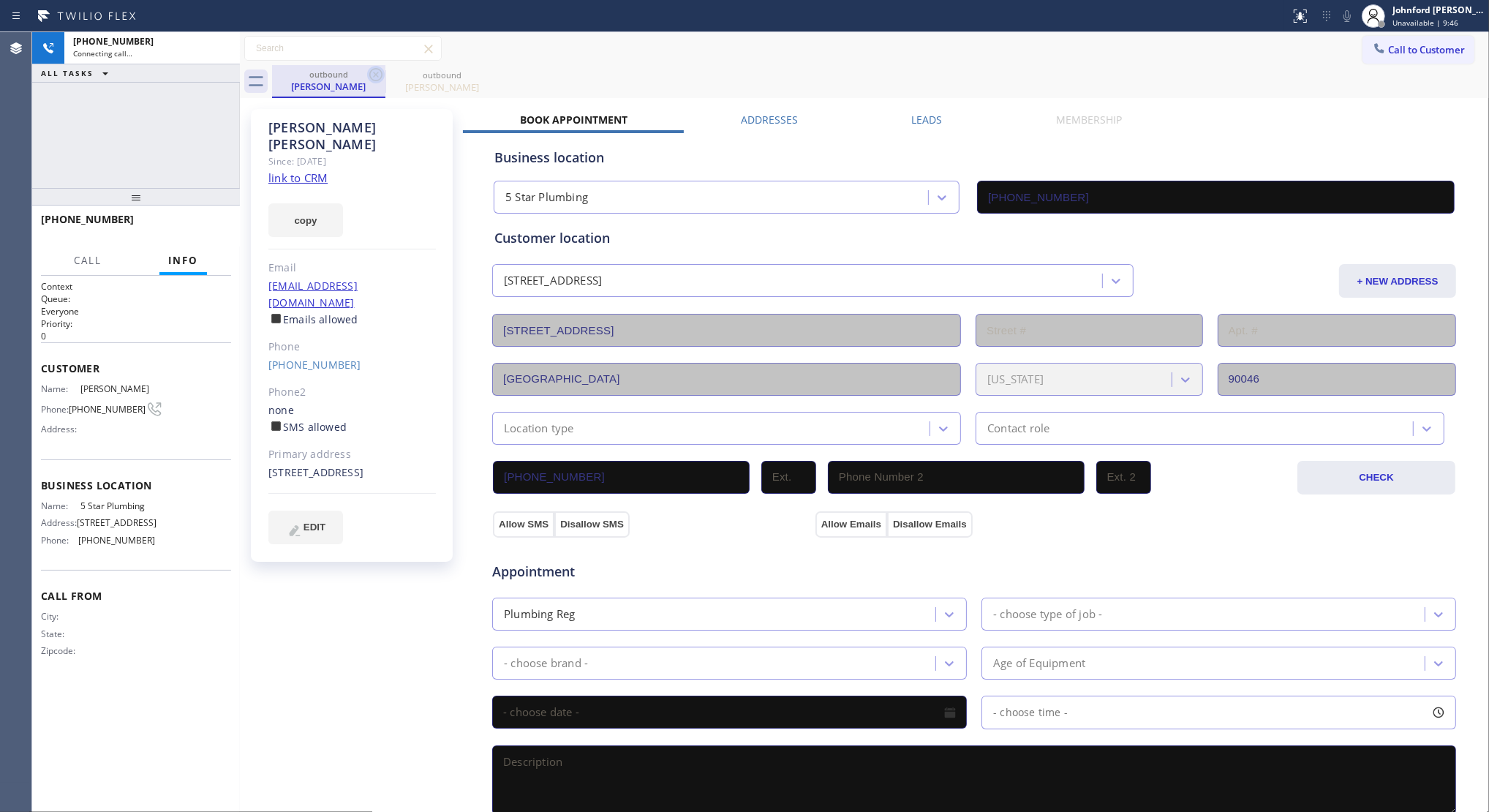
click at [379, 73] on icon at bounding box center [375, 74] width 17 height 17
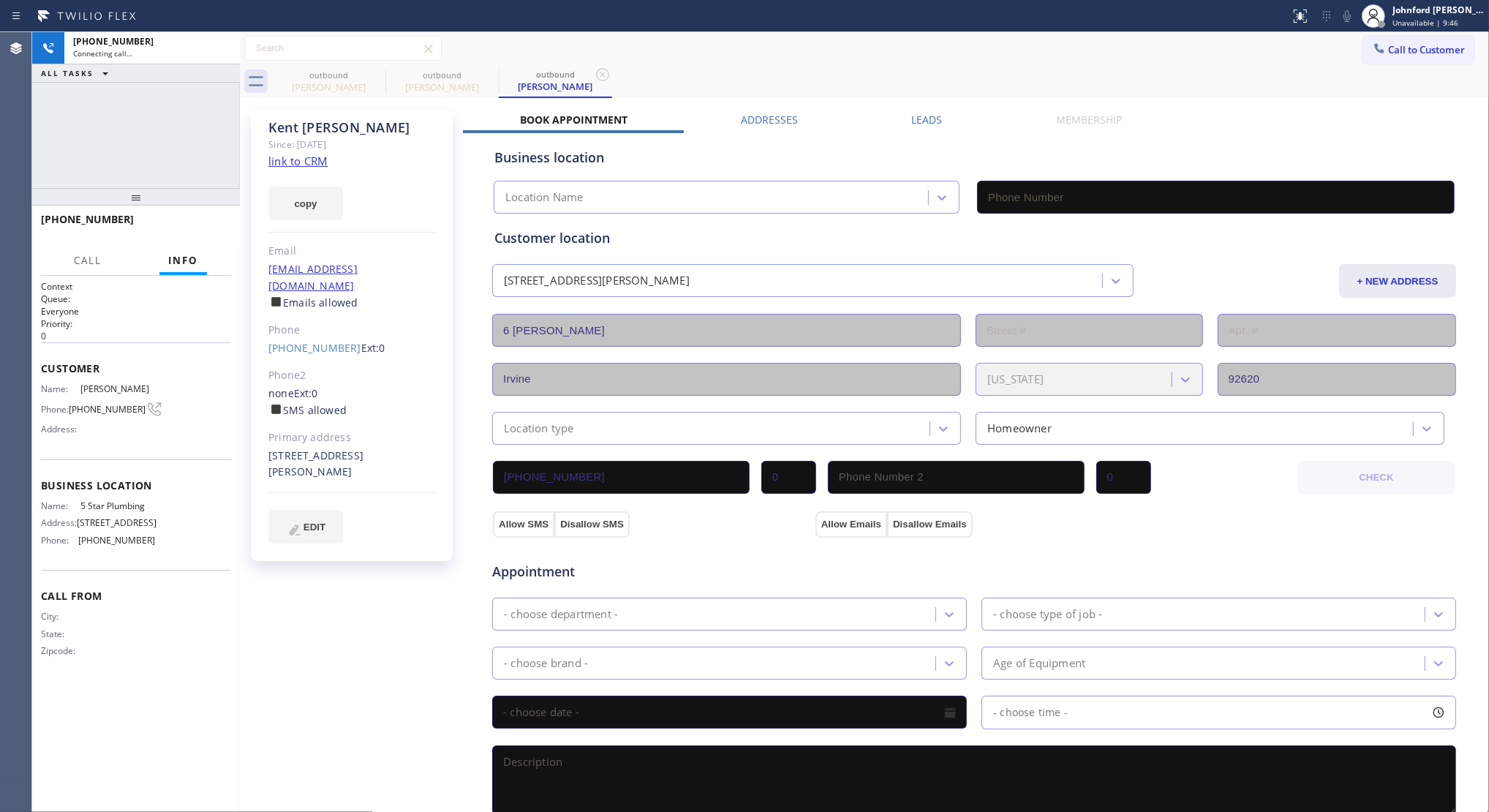
click at [0, 0] on icon at bounding box center [0, 0] width 0 height 0
click at [307, 151] on div "Since: [DATE]" at bounding box center [352, 144] width 168 height 17
type input "(888) 909-0120"
click at [301, 159] on link "link to CRM" at bounding box center [298, 160] width 59 height 14
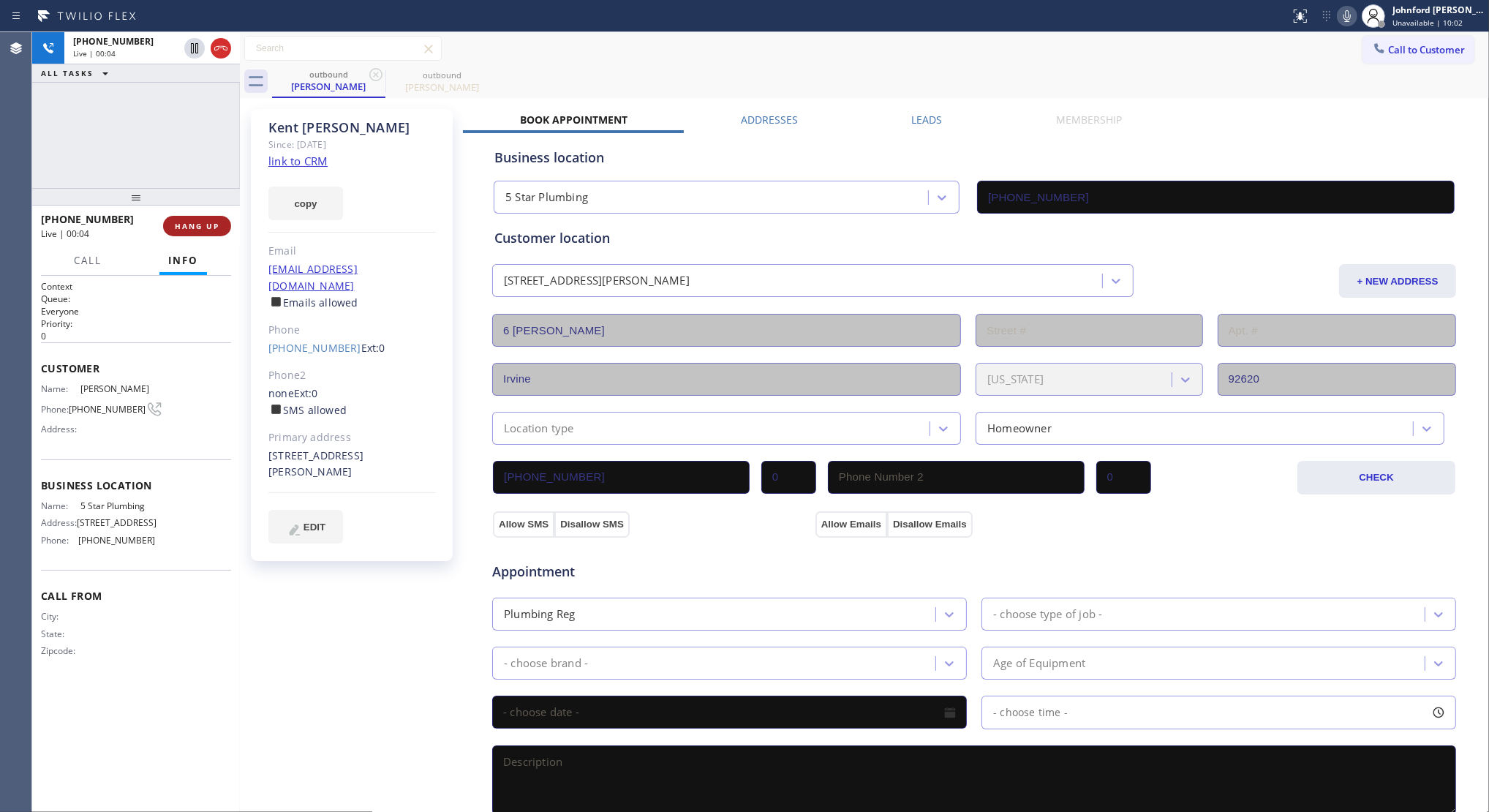
click at [198, 228] on span "HANG UP" at bounding box center [196, 226] width 45 height 11
click at [938, 111] on div "Kent Armstrong Since: 20 may 2020 link to CRM copy Email kentempt@aol.com Email…" at bounding box center [864, 591] width 1242 height 977
click at [912, 122] on label "Leads" at bounding box center [927, 119] width 31 height 14
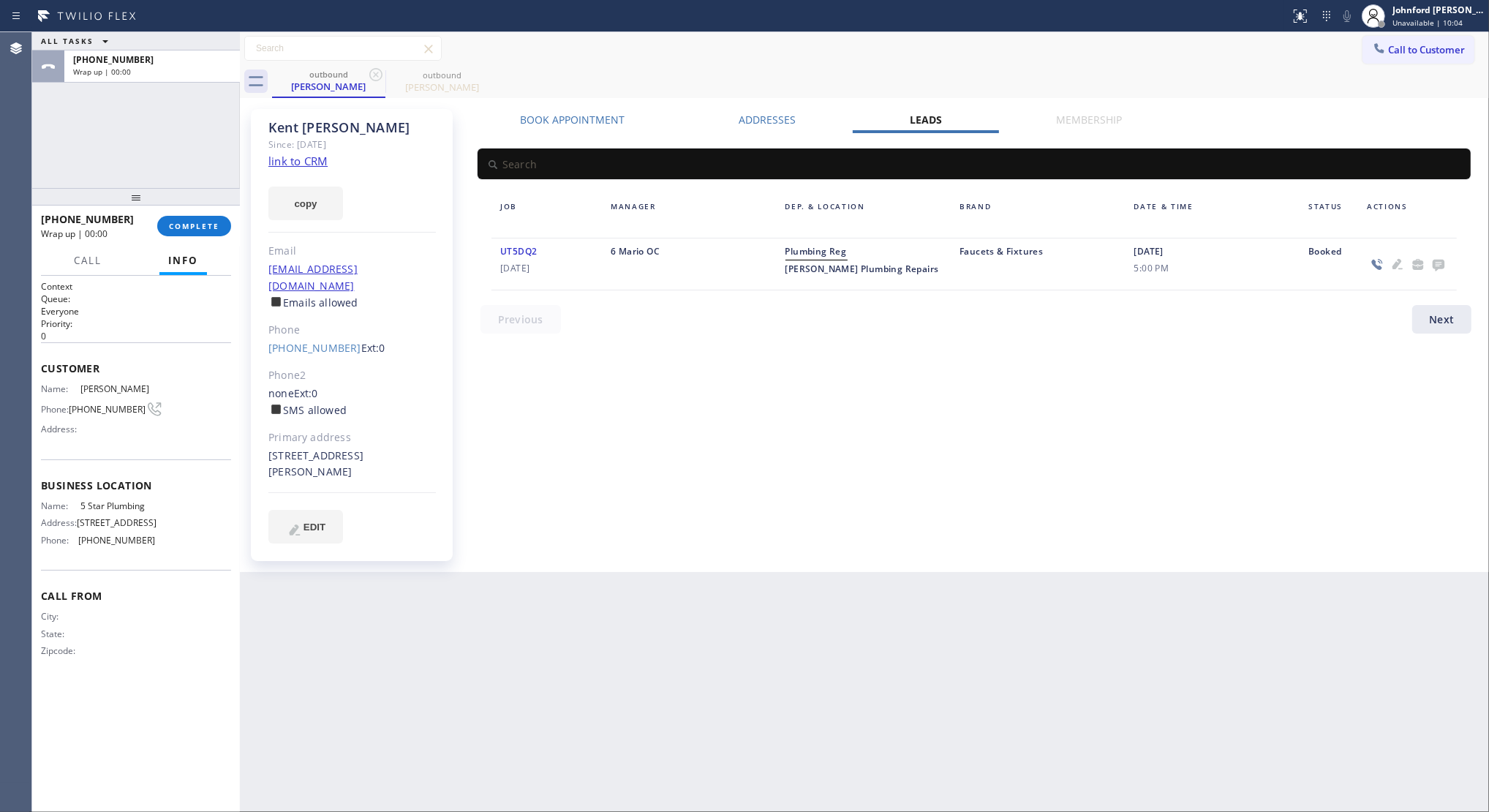
click at [1400, 264] on icon at bounding box center [1438, 265] width 11 height 11
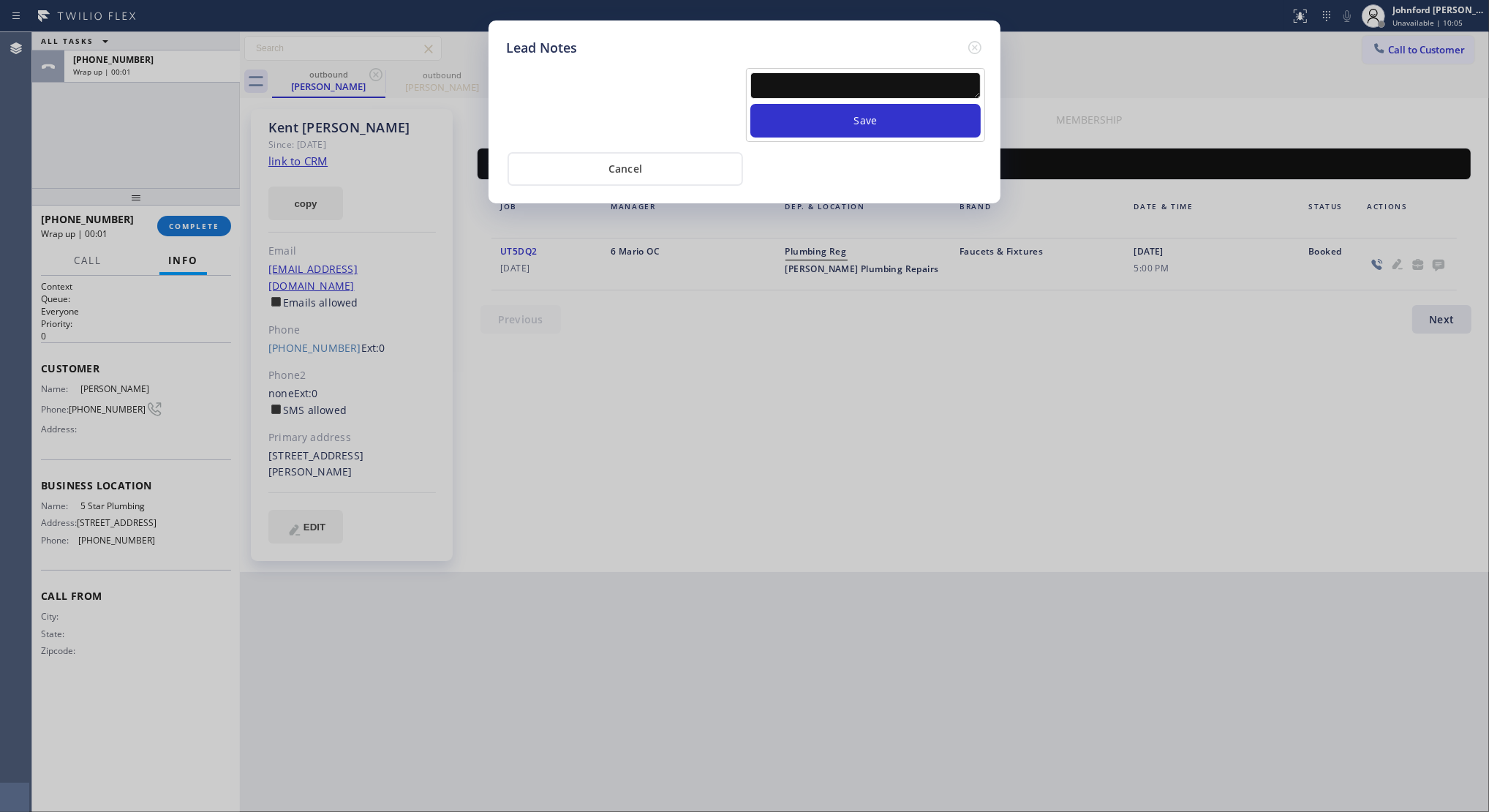
click at [931, 85] on textarea at bounding box center [865, 85] width 230 height 26
paste textarea "Working on this lead - please transfer to me"
type textarea "Working on this lead - please transfer to me"
click at [915, 103] on button "Save" at bounding box center [865, 120] width 230 height 34
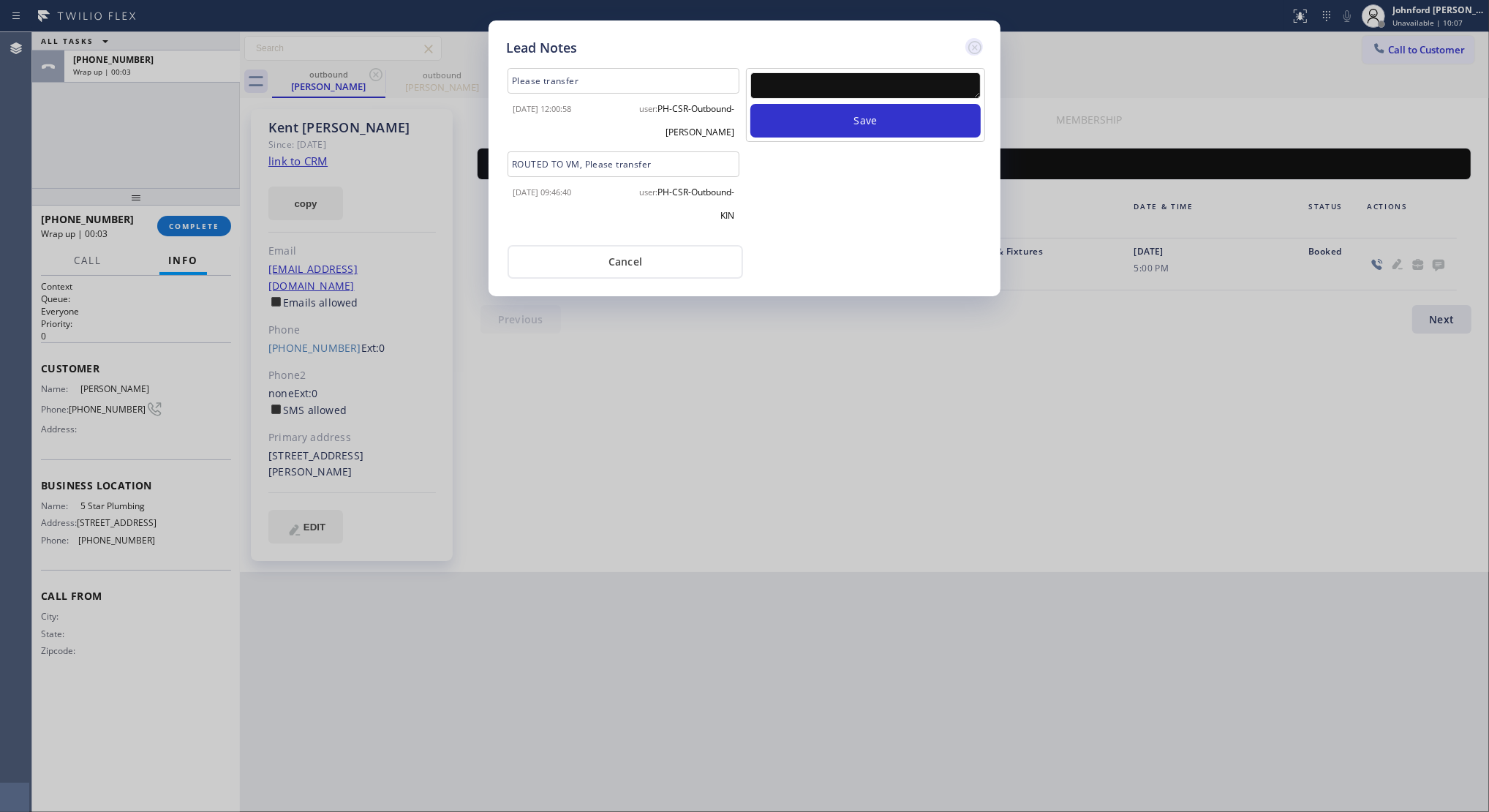
click at [978, 45] on icon at bounding box center [975, 47] width 17 height 17
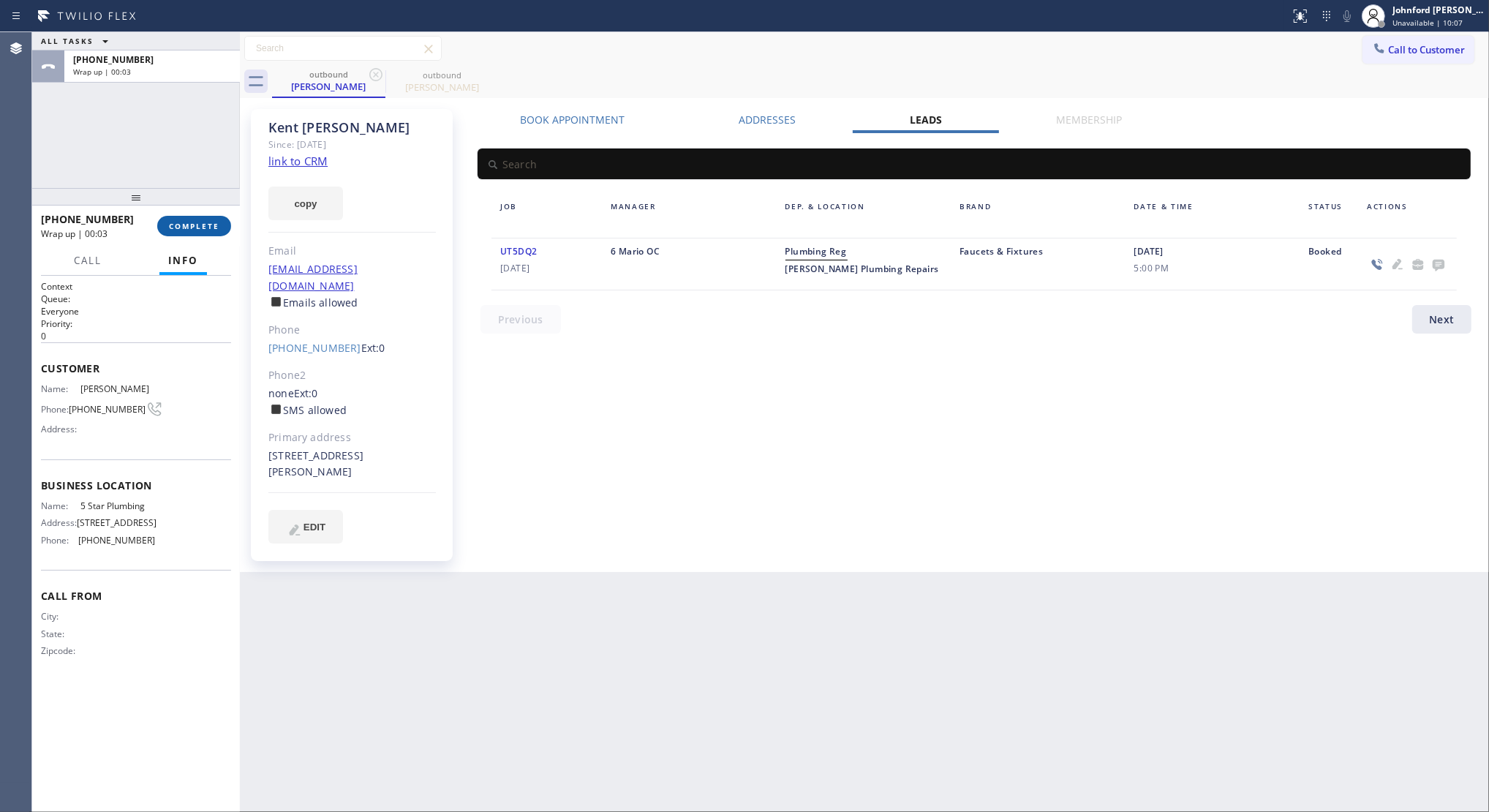
click at [177, 223] on span "COMPLETE" at bounding box center [194, 226] width 51 height 11
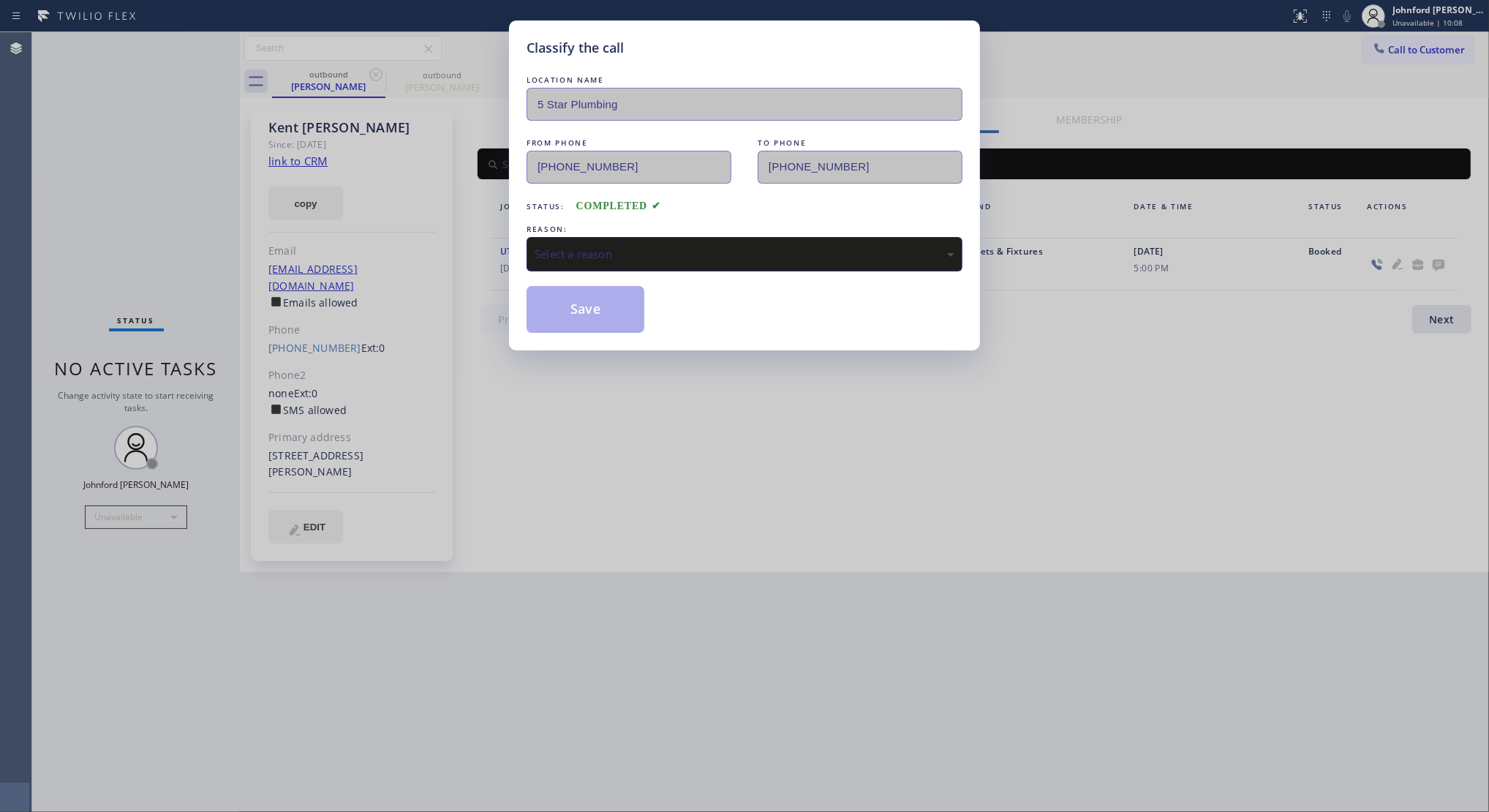
click at [592, 247] on div "Select a reason" at bounding box center [745, 254] width 420 height 17
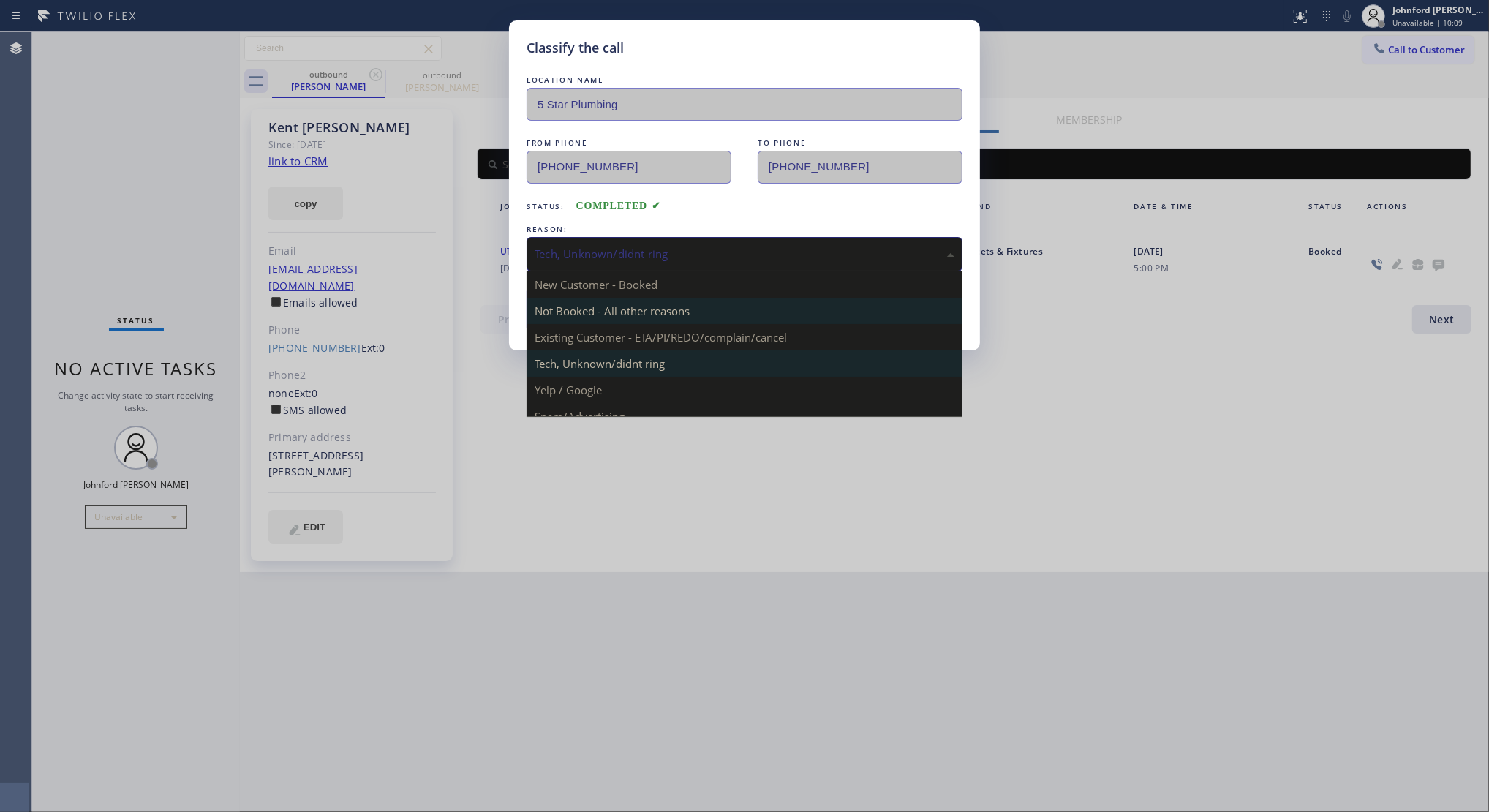
drag, startPoint x: 575, startPoint y: 245, endPoint x: 622, endPoint y: 298, distance: 70.8
click at [575, 245] on div "Tech, Unknown/didnt ring" at bounding box center [745, 254] width 420 height 17
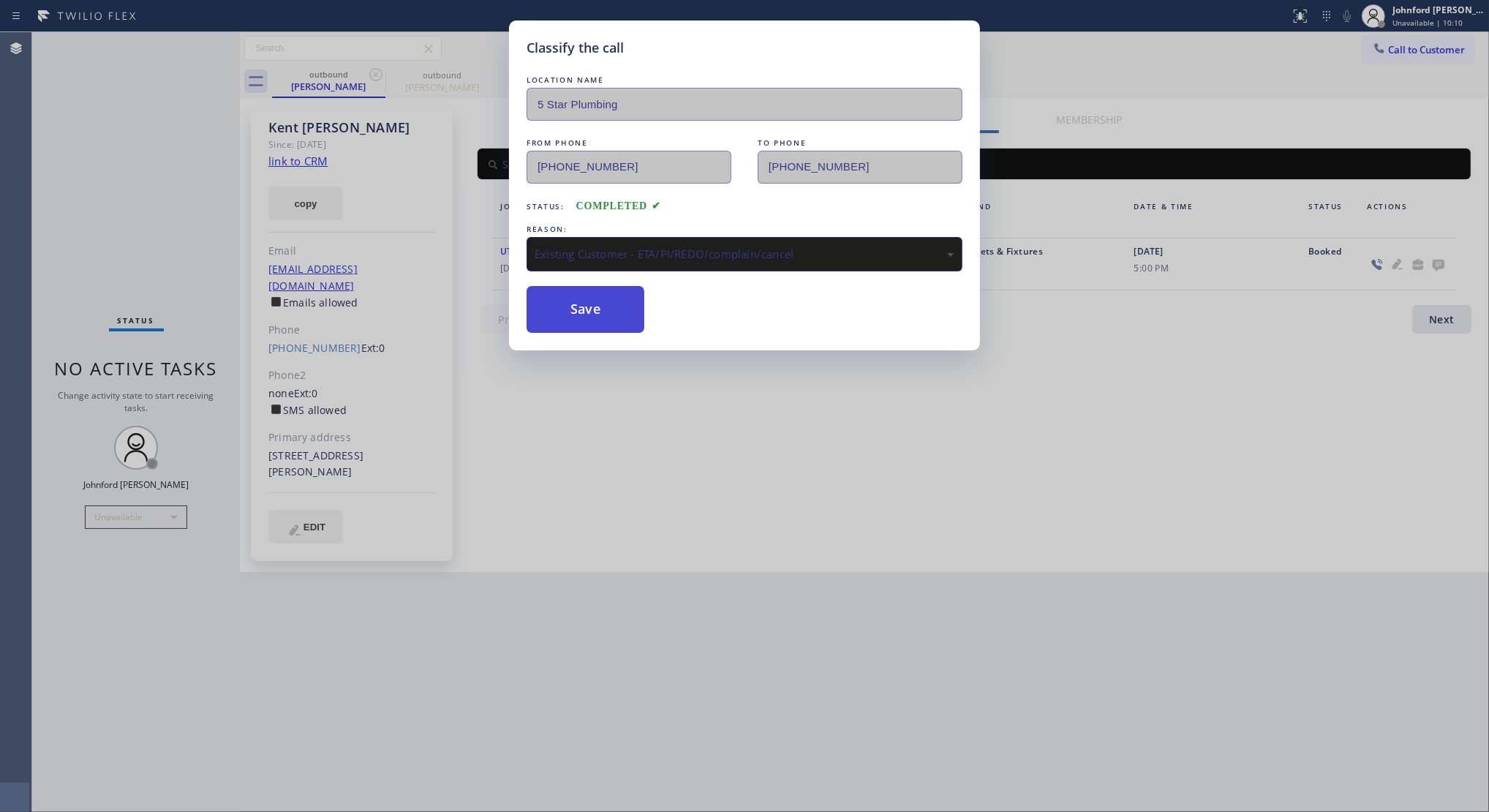
click at [600, 308] on button "Save" at bounding box center [585, 310] width 118 height 47
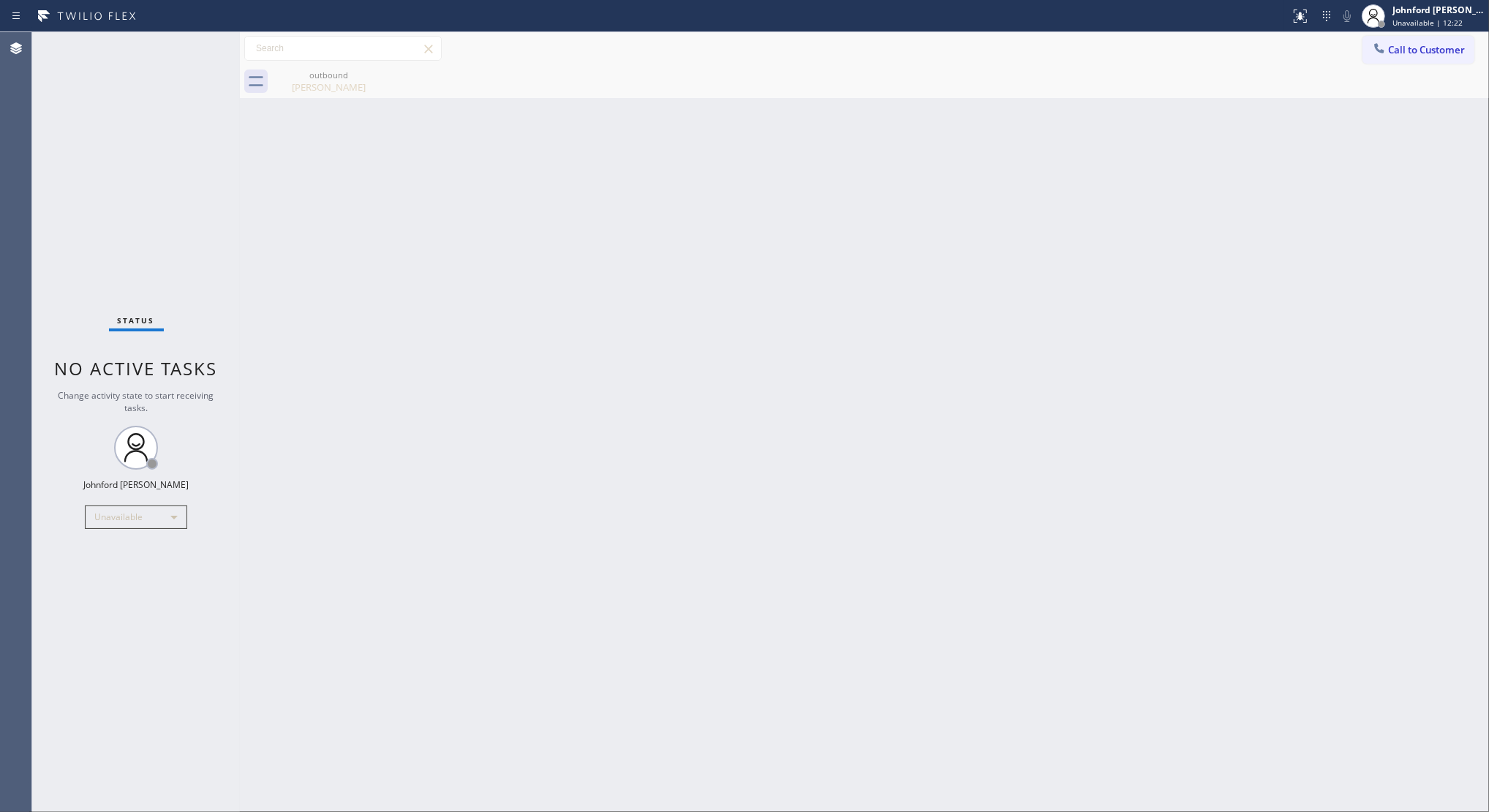
click at [79, 175] on div "Status No active tasks Change activity state to start receiving tasks. Johnford…" at bounding box center [136, 422] width 208 height 780
click at [1214, 344] on div "Back to Dashboard Change Sender ID Customers Technicians Select a contact Outbo…" at bounding box center [865, 422] width 1250 height 780
click at [1400, 36] on button "Call to Customer" at bounding box center [1419, 49] width 112 height 28
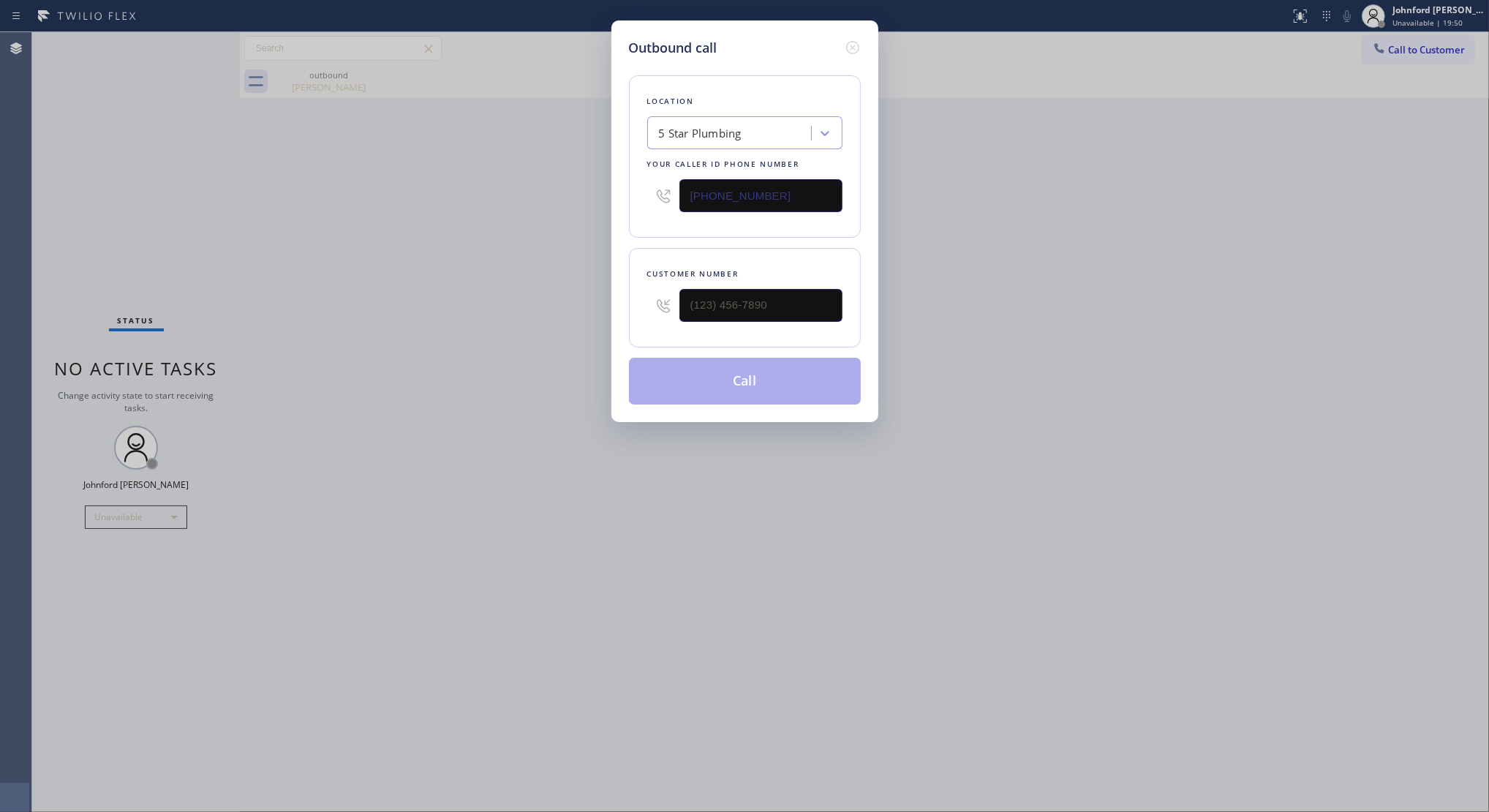
drag, startPoint x: 658, startPoint y: 320, endPoint x: 514, endPoint y: 320, distance: 144.0
click at [552, 320] on div "Outbound call Location 5 Star Plumbing Your caller id phone number (888) 909-01…" at bounding box center [744, 406] width 1489 height 812
click at [340, 335] on div "Outbound call Location 5 Star Plumbing Your caller id phone number (888) 909-01…" at bounding box center [744, 406] width 1489 height 812
click at [719, 335] on div "Customer number" at bounding box center [745, 298] width 232 height 100
click at [769, 300] on input "(___) ___-____" at bounding box center [761, 305] width 163 height 33
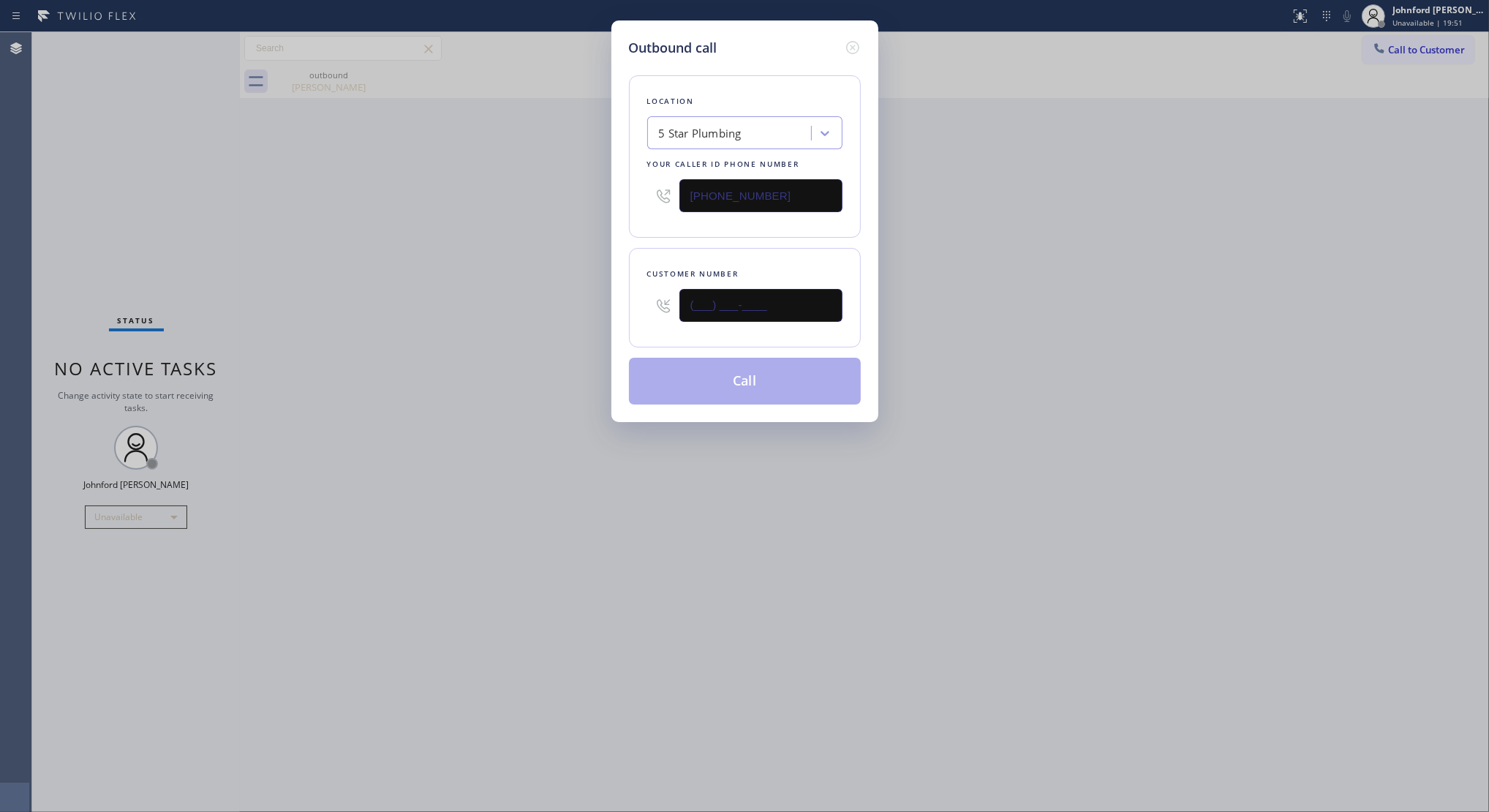
paste input "323) 617-0178"
type input "(323) 617-0178"
click at [706, 371] on button "Call" at bounding box center [745, 381] width 232 height 47
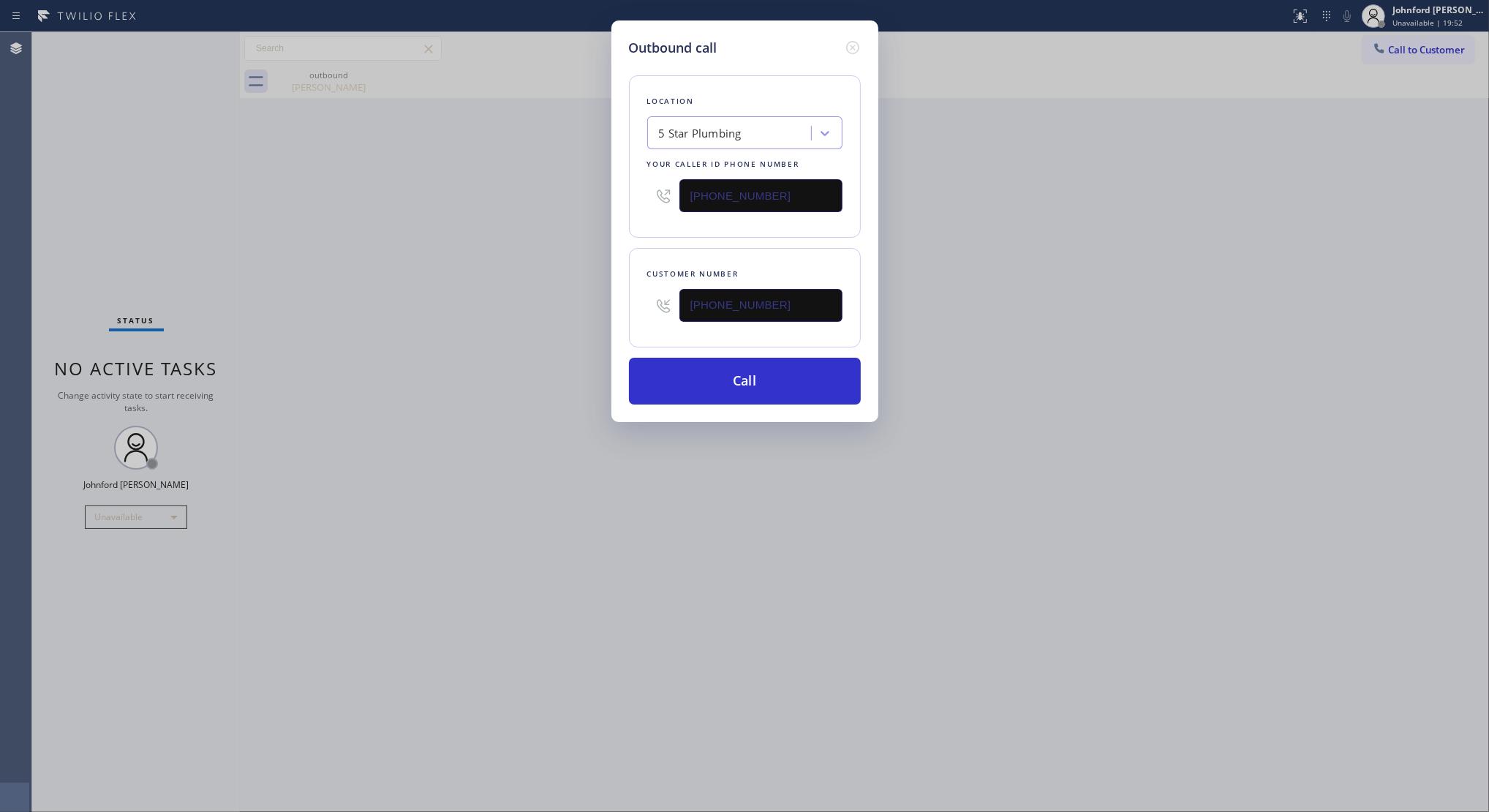
click at [1180, 340] on div "Outbound call Location 5 Star Plumbing Your caller id phone number (888) 909-01…" at bounding box center [744, 406] width 1489 height 812
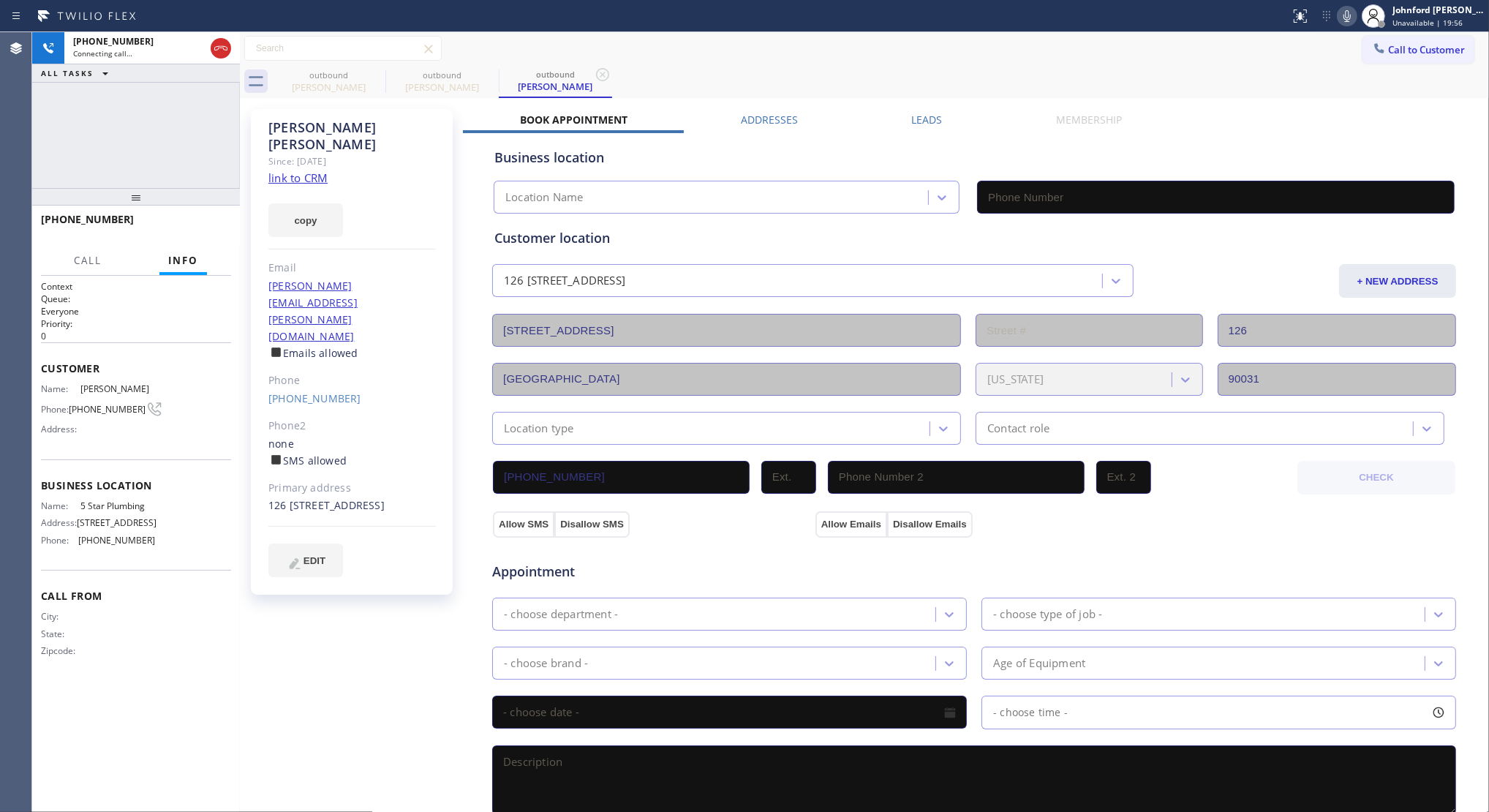
click at [300, 171] on link "link to CRM" at bounding box center [298, 178] width 59 height 14
type input "(888) 909-0120"
click at [211, 221] on span "HANG UP" at bounding box center [196, 226] width 45 height 11
click at [919, 113] on label "Leads" at bounding box center [927, 119] width 31 height 14
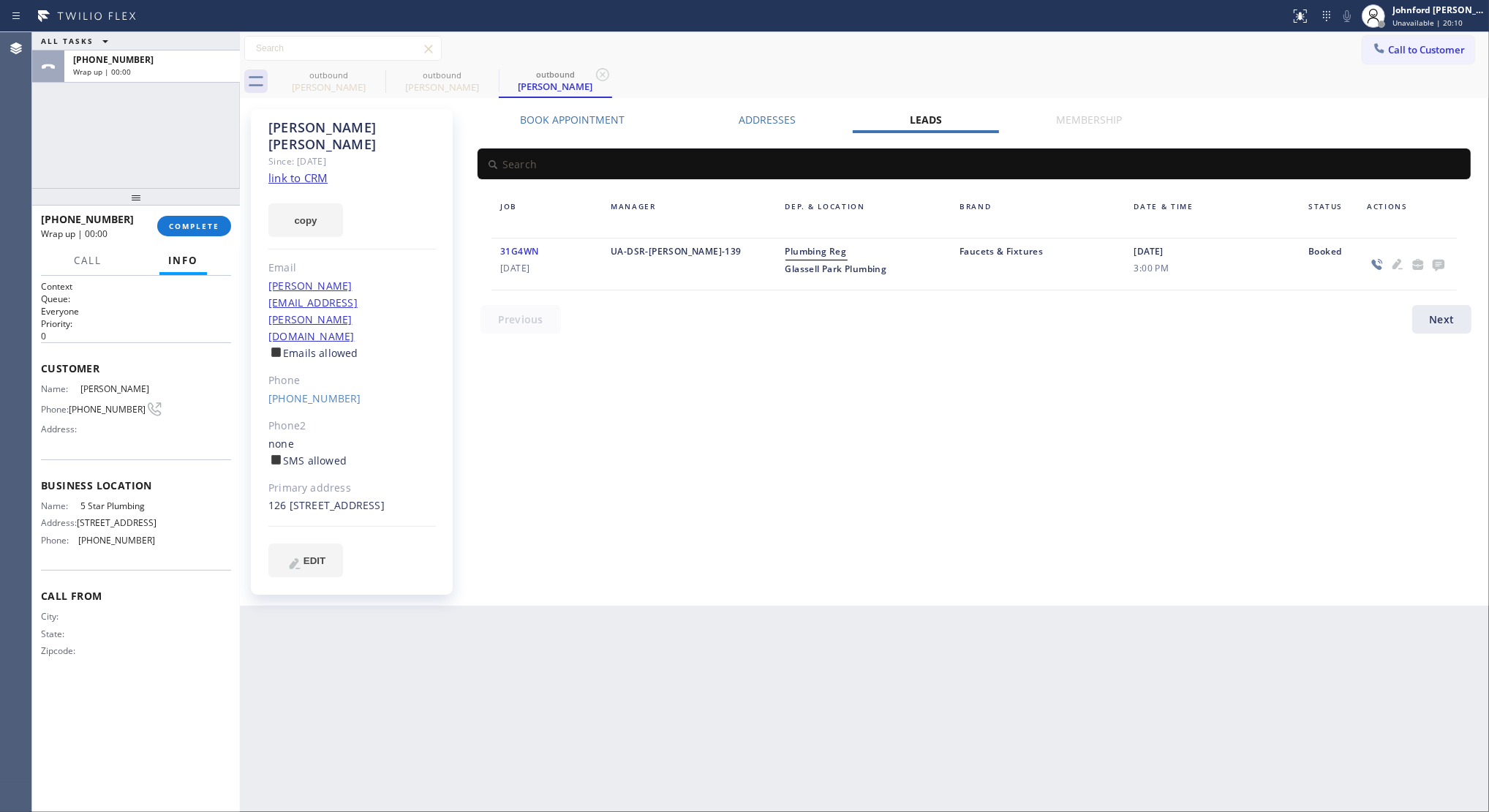
click at [1400, 257] on icon at bounding box center [1438, 264] width 17 height 18
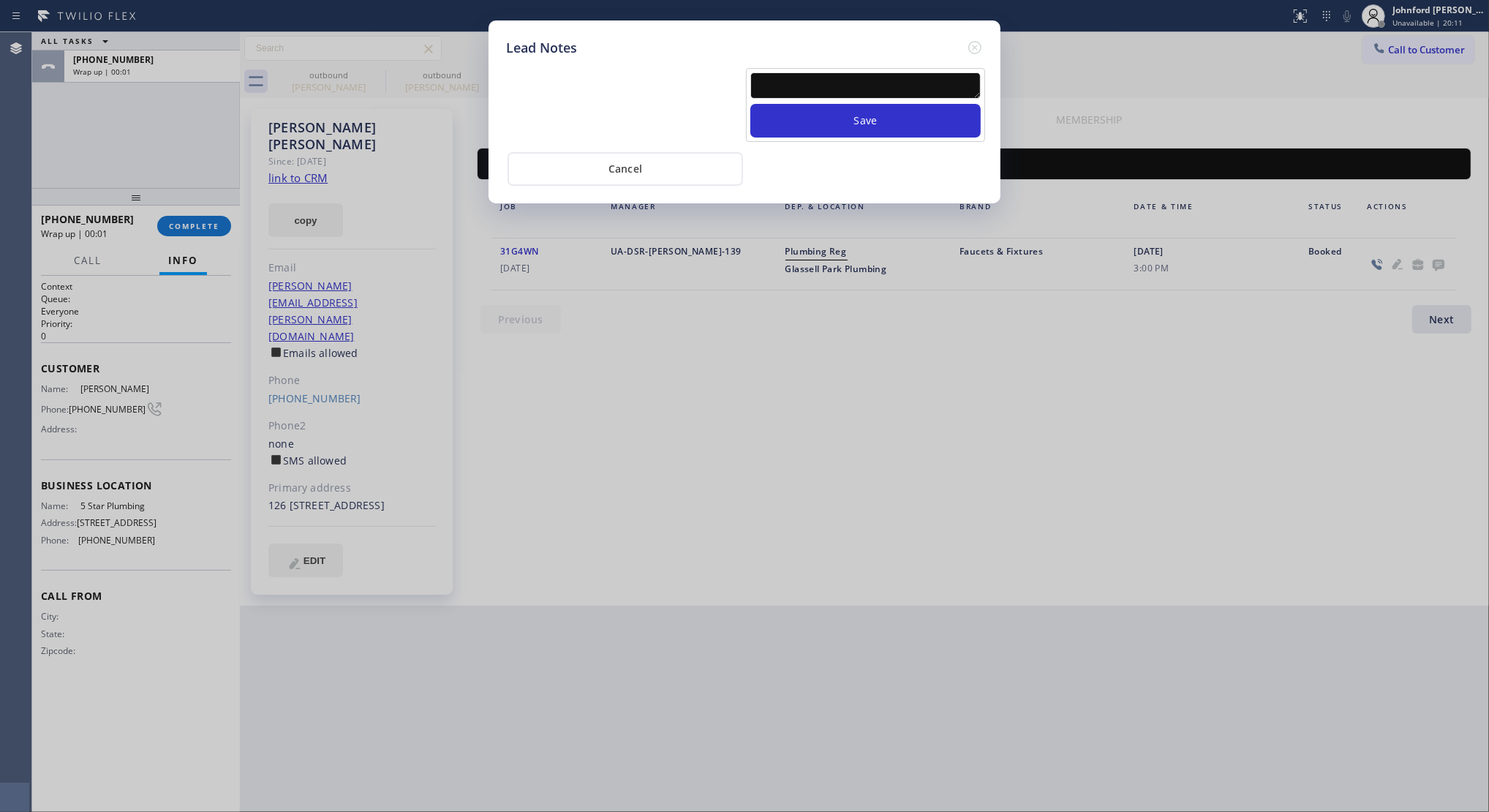
click at [842, 77] on textarea at bounding box center [865, 85] width 230 height 26
paste textarea "Working on this lead - please transfer to me"
type textarea "Working on this lead - please transfer to me"
click at [831, 103] on button "Save" at bounding box center [865, 120] width 230 height 34
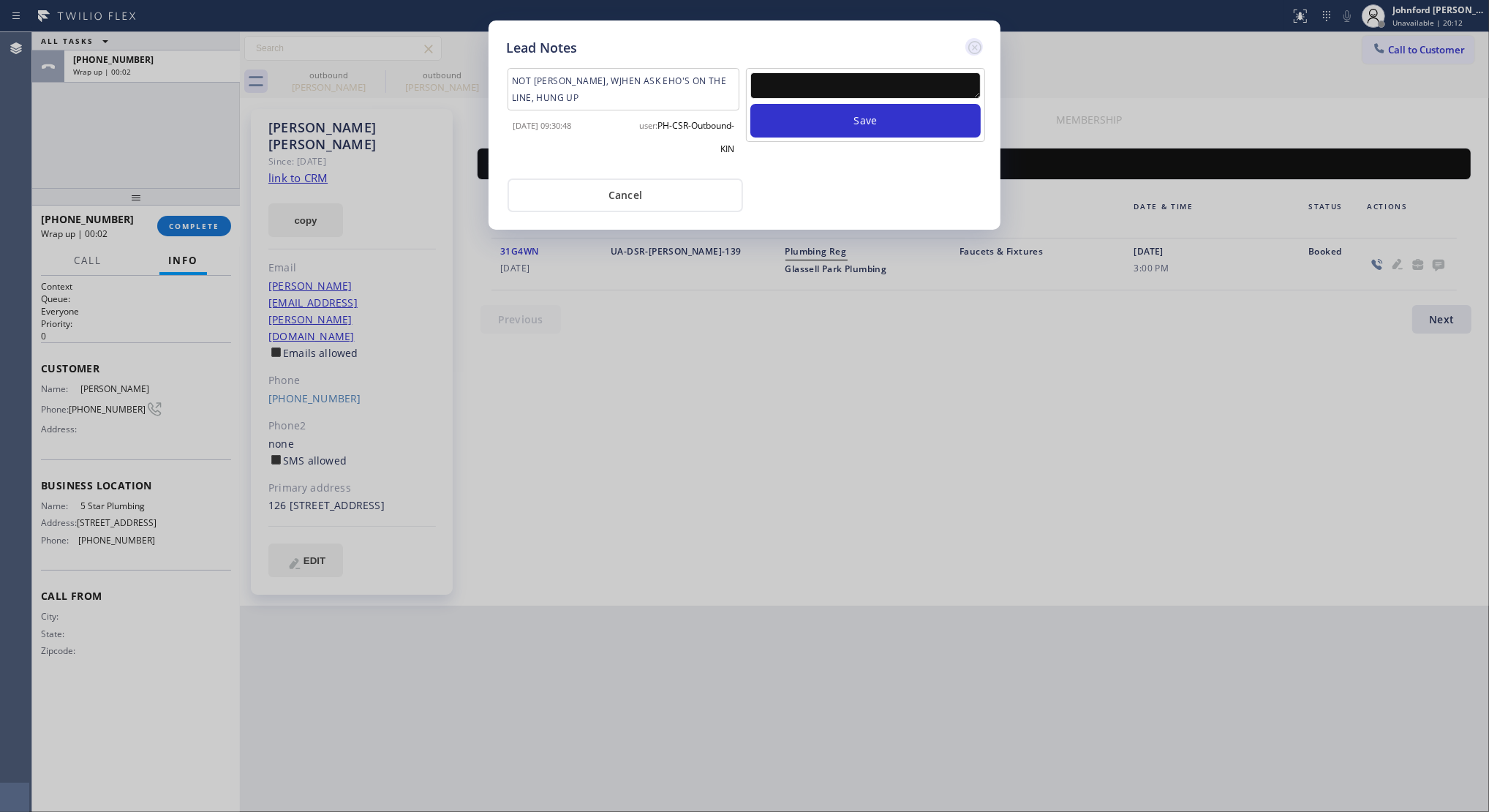
click at [971, 41] on icon at bounding box center [975, 47] width 13 height 13
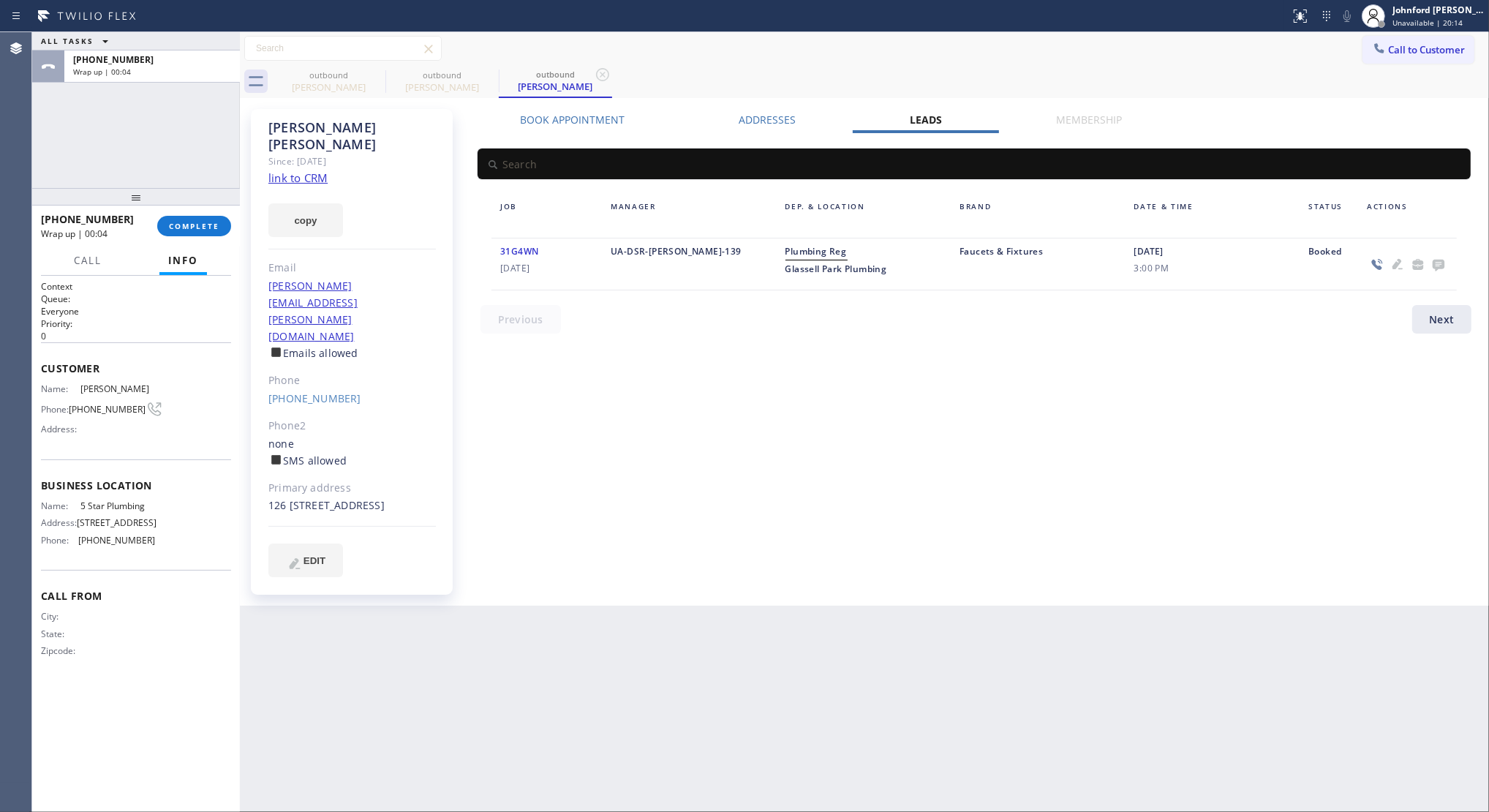
drag, startPoint x: 246, startPoint y: 218, endPoint x: 234, endPoint y: 218, distance: 12.0
click at [242, 218] on div "ALL TASKS ALL TASKS ACTIVE TASKS TASKS IN WRAP UP +13236170178 Wrap up | 00:04 …" at bounding box center [761, 422] width 1457 height 780
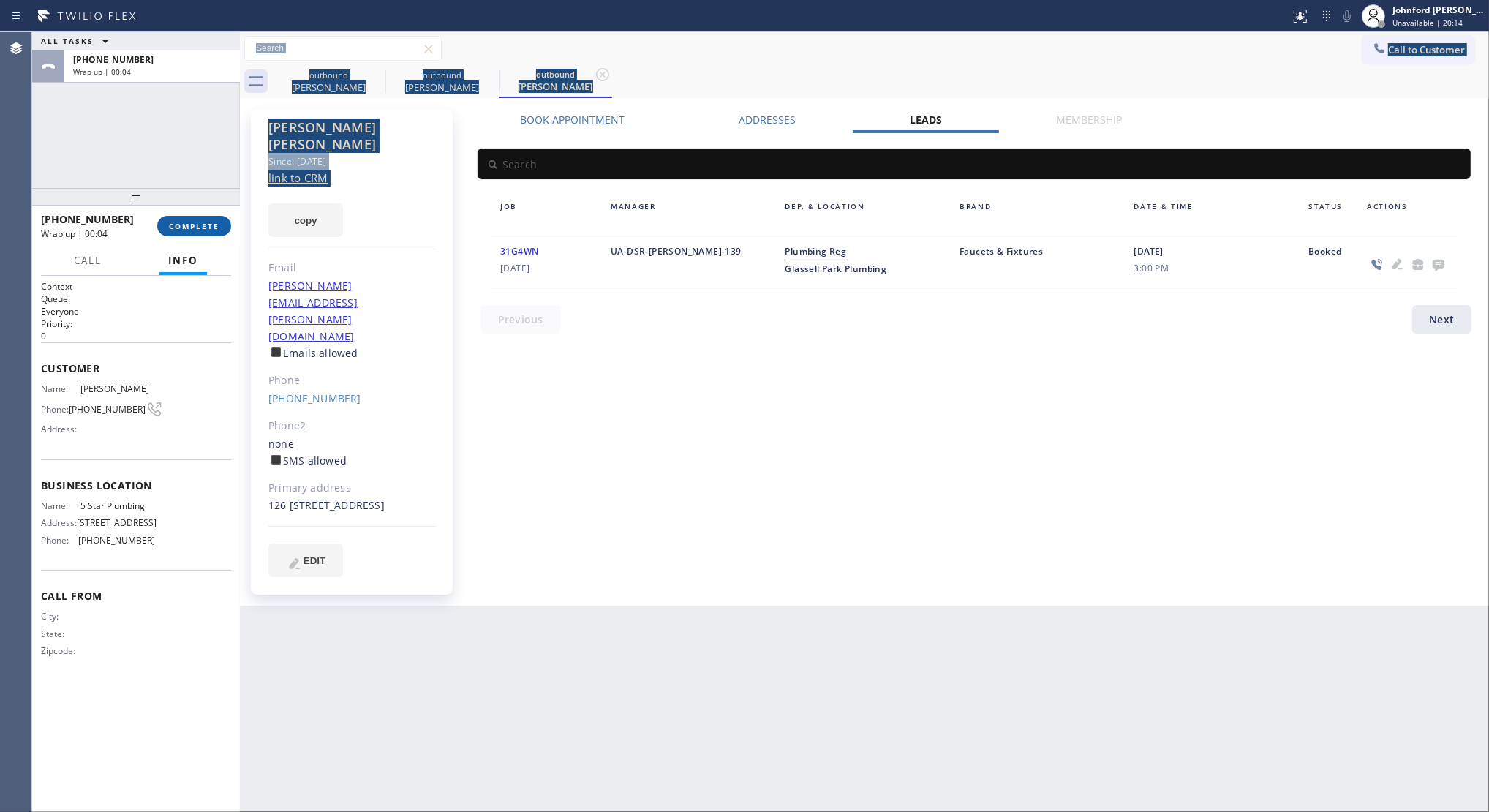
click at [221, 218] on button "COMPLETE" at bounding box center [194, 226] width 74 height 20
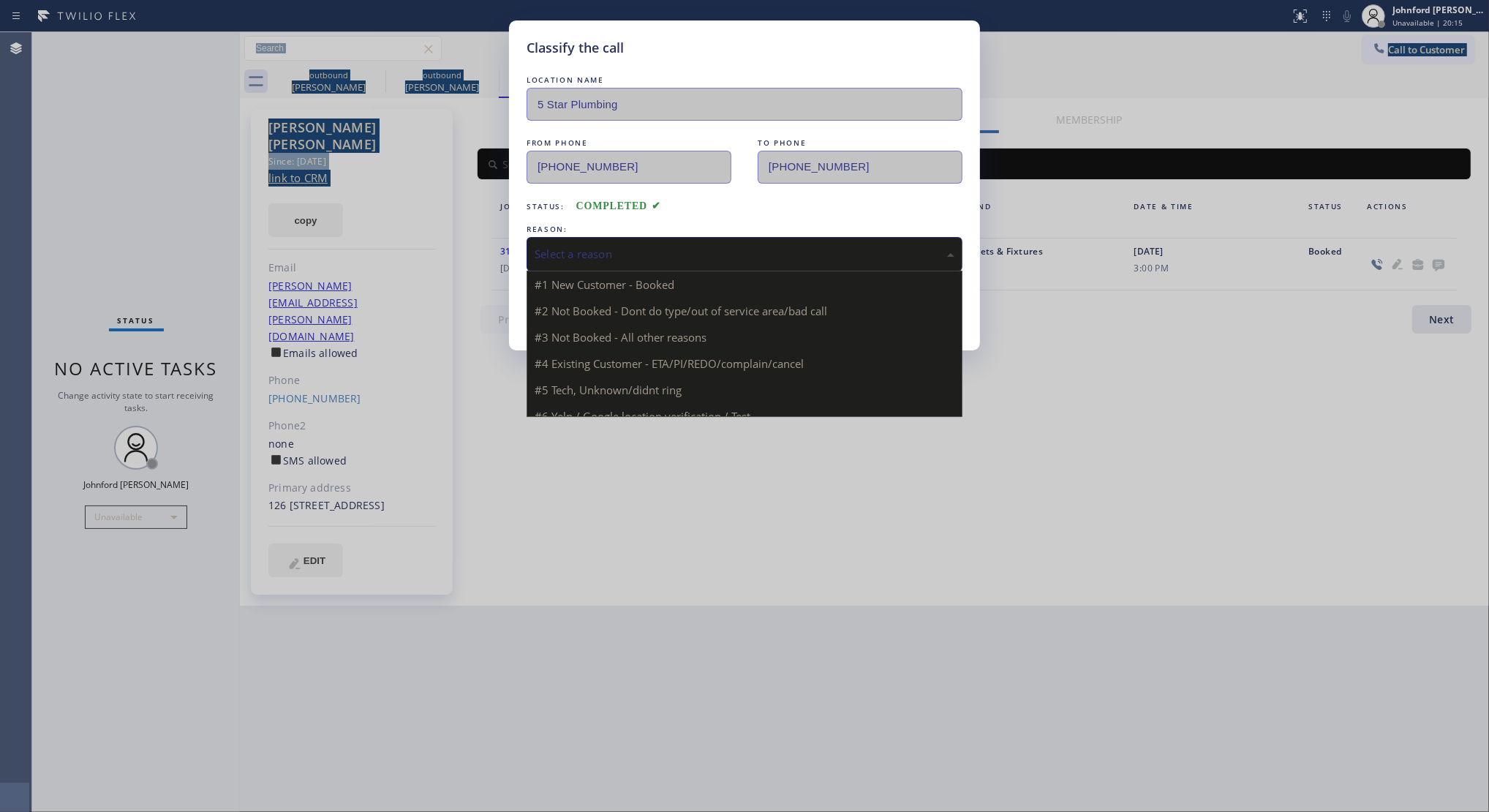
click at [696, 237] on div "Select a reason" at bounding box center [744, 255] width 436 height 35
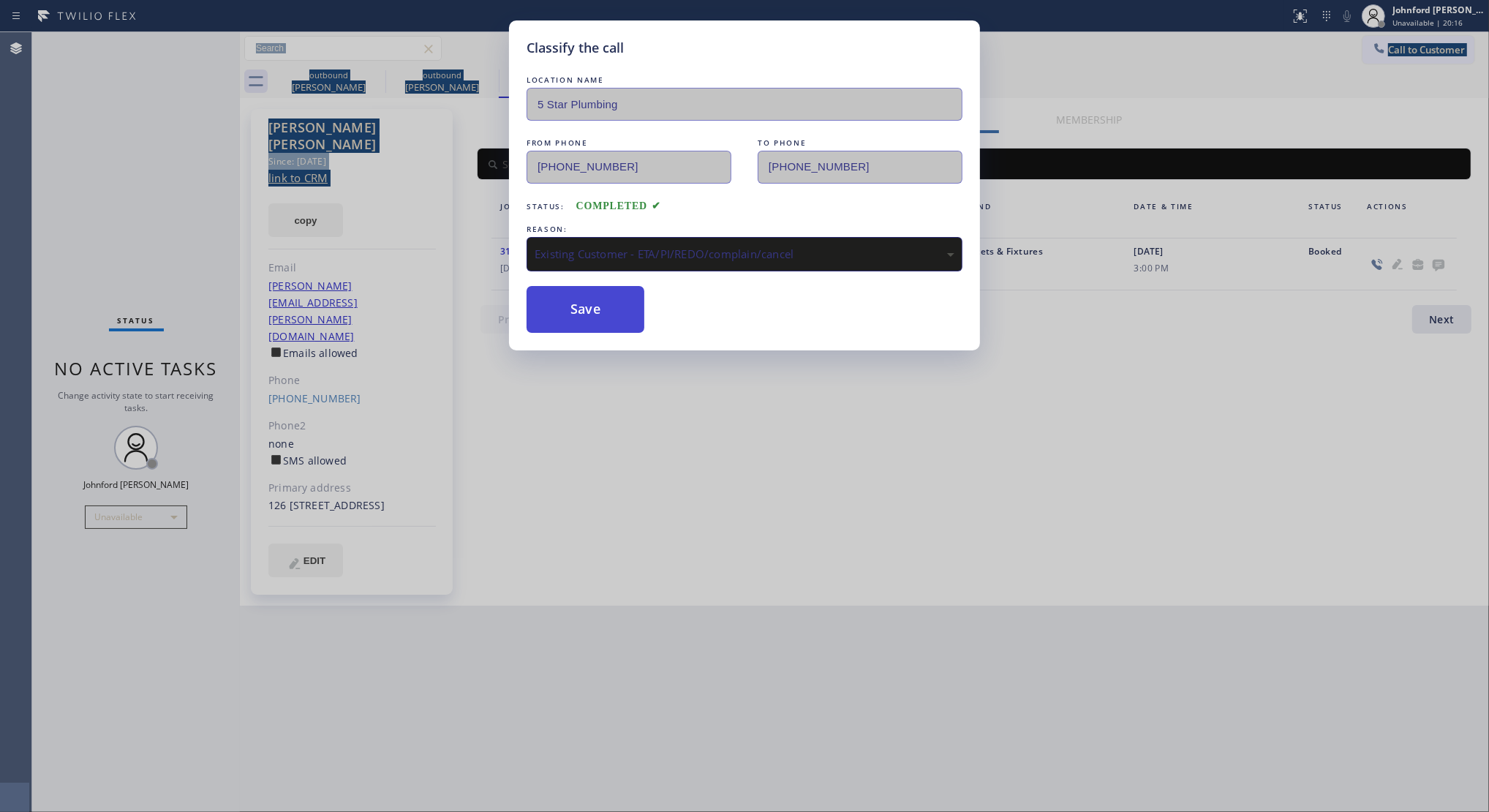
click at [644, 310] on button "Save" at bounding box center [585, 310] width 118 height 47
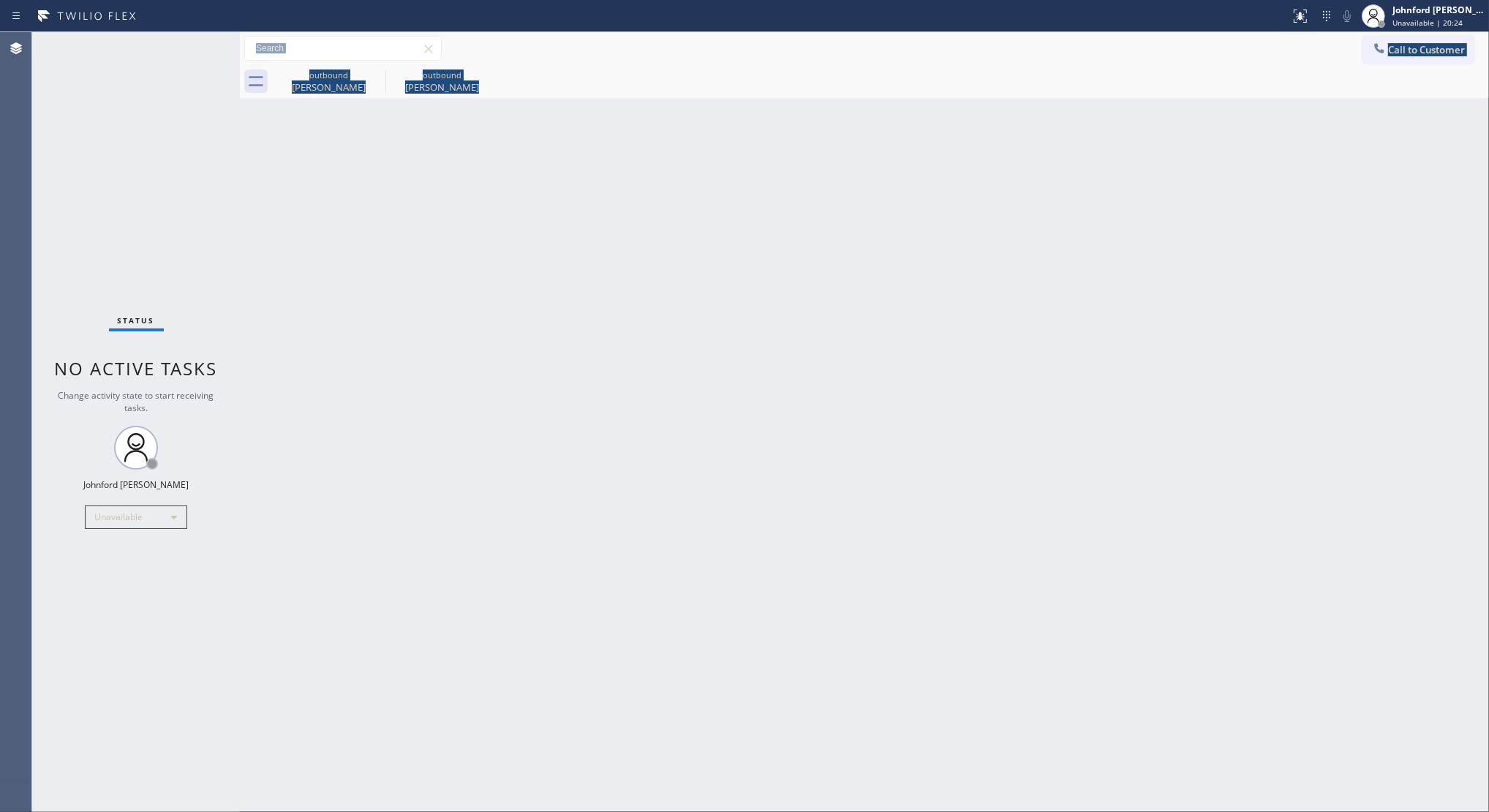
click at [986, 224] on div "Back to Dashboard Change Sender ID Customers Technicians Select a contact Outbo…" at bounding box center [865, 422] width 1250 height 780
drag, startPoint x: 1326, startPoint y: 82, endPoint x: 1379, endPoint y: 45, distance: 64.6
click at [1331, 81] on div "outbound Kent Armstrong outbound Fay Gibson" at bounding box center [880, 82] width 1217 height 33
click at [1379, 45] on icon at bounding box center [1379, 48] width 14 height 14
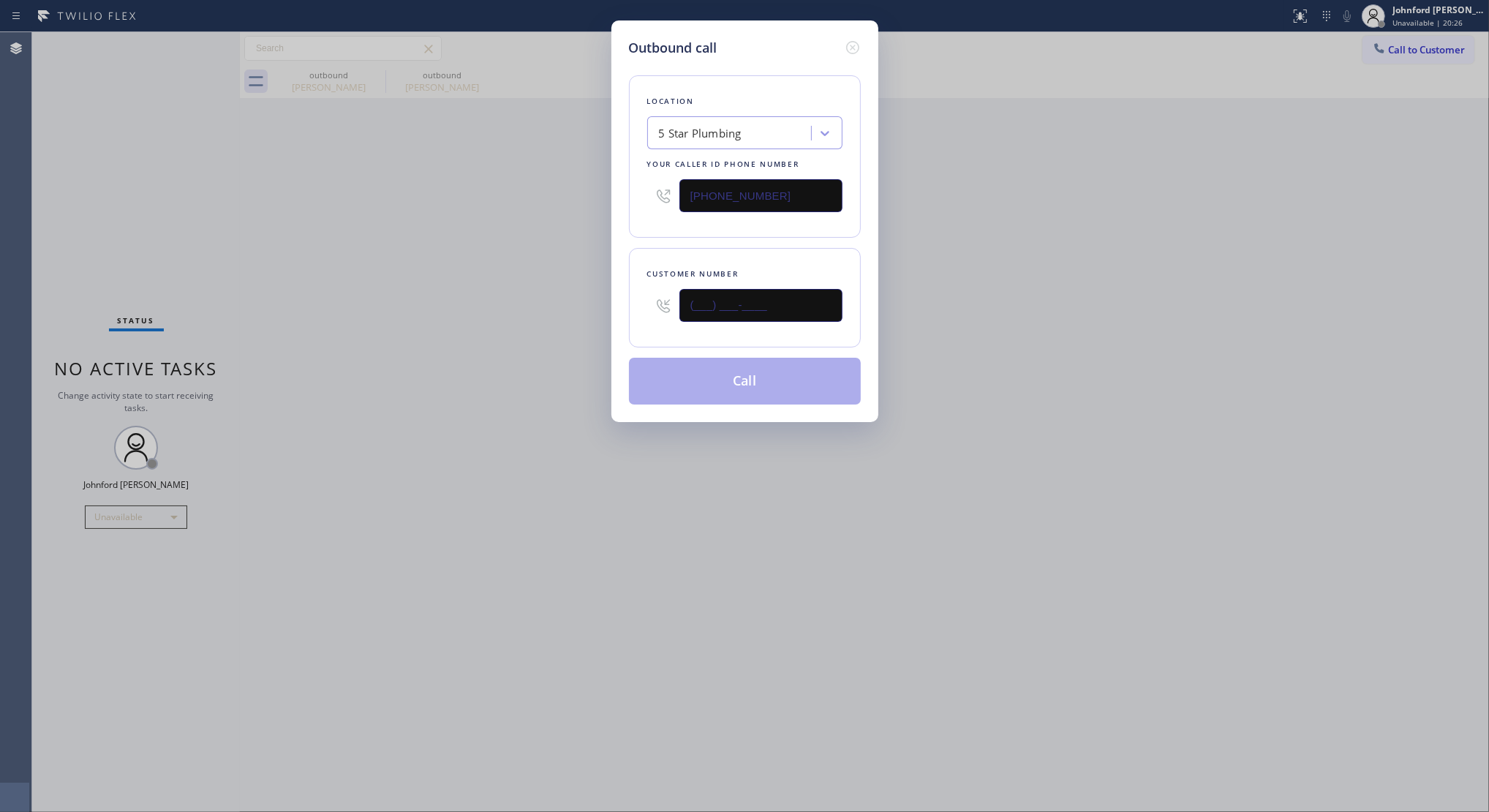
drag, startPoint x: 744, startPoint y: 305, endPoint x: 523, endPoint y: 306, distance: 221.0
click at [567, 310] on div "Outbound call Location 5 Star Plumbing Your caller id phone number (888) 909-01…" at bounding box center [744, 406] width 1489 height 812
paste input "310) 782-4819"
type input "(310) 782-4819"
click at [507, 306] on div "Outbound call Location 5 Star Plumbing Your caller id phone number (888) 909-01…" at bounding box center [744, 406] width 1489 height 812
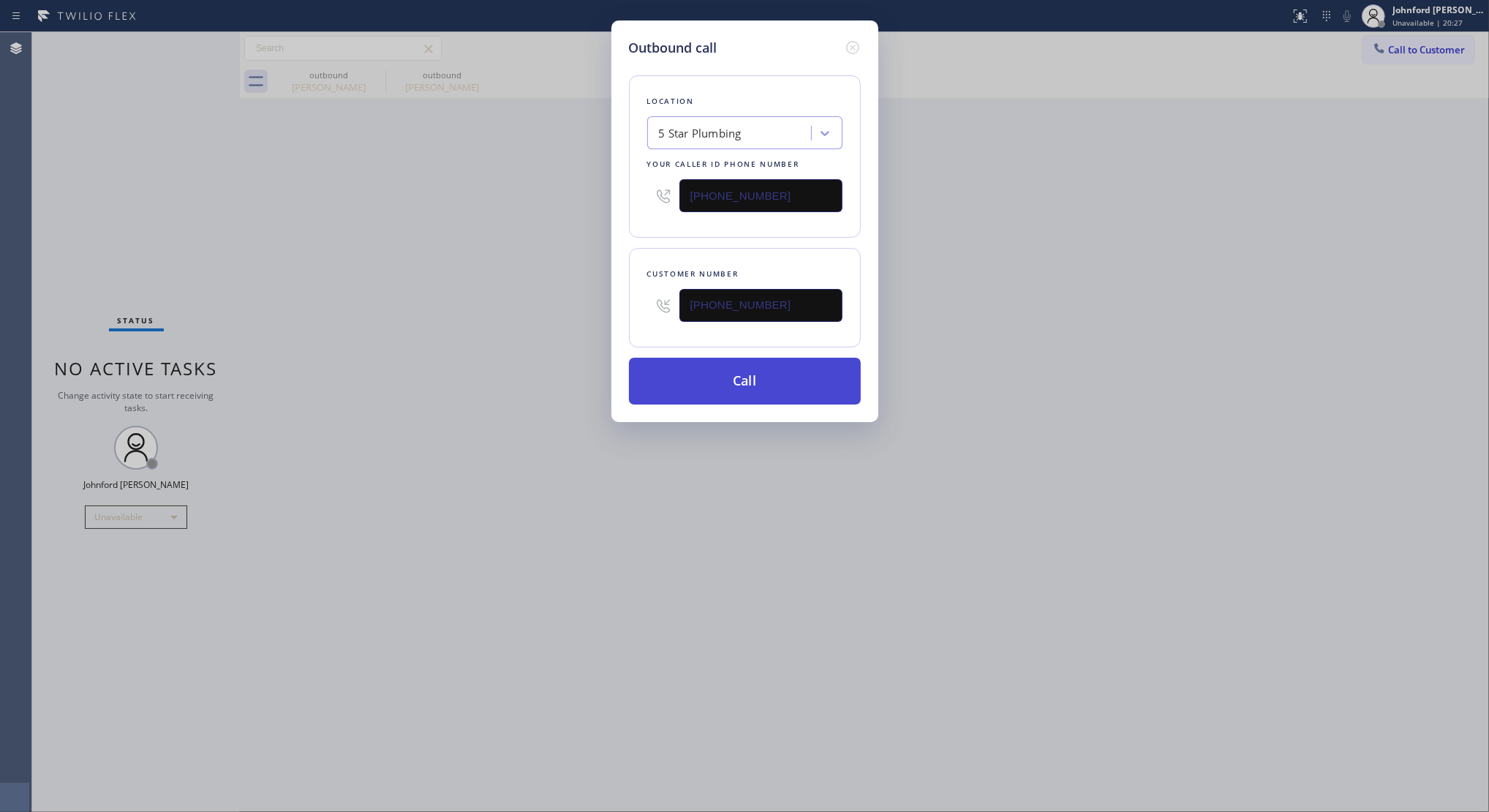
click at [681, 378] on button "Call" at bounding box center [745, 381] width 232 height 47
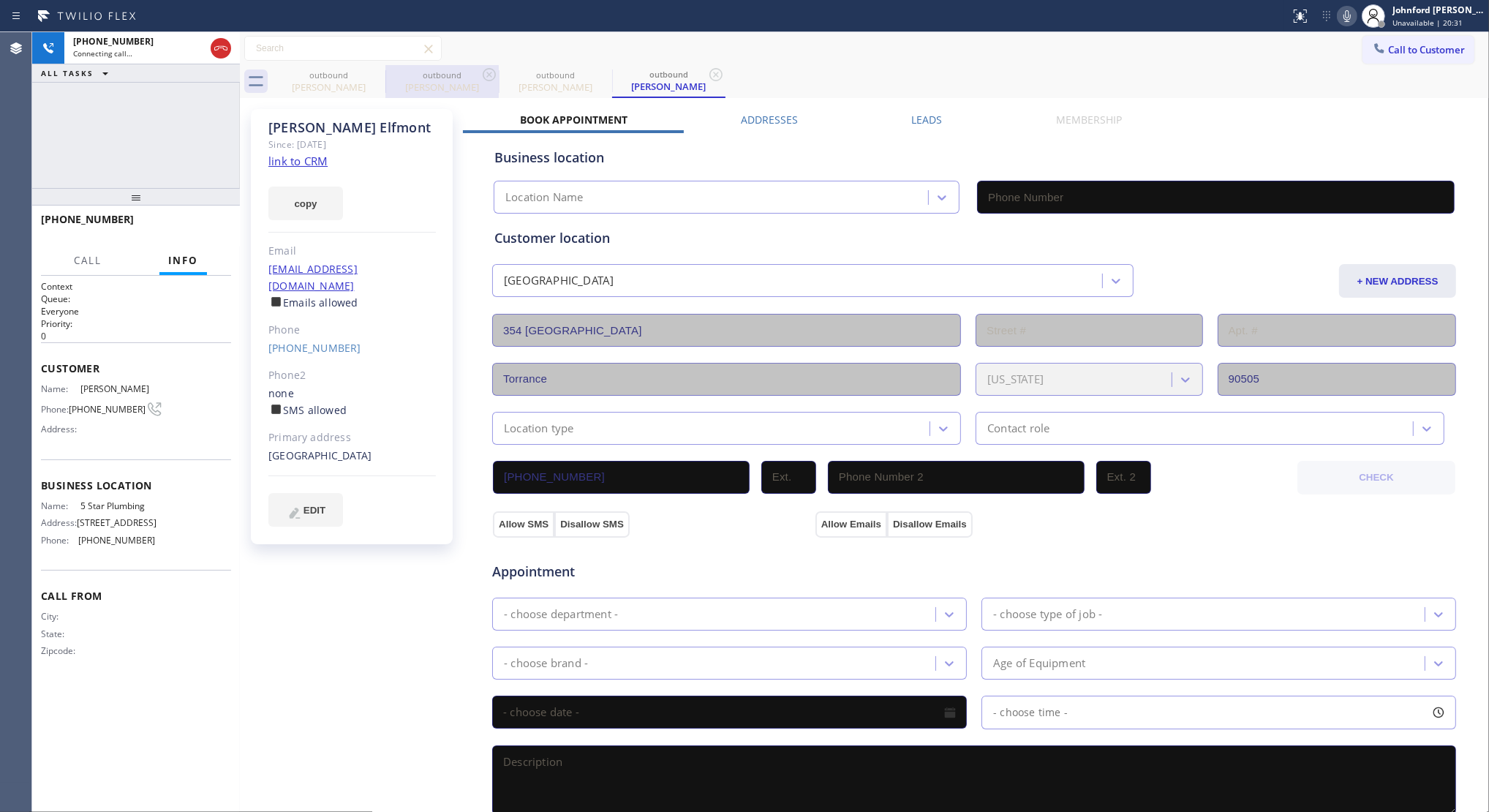
click at [385, 78] on div at bounding box center [385, 82] width 1 height 23
click at [375, 76] on icon at bounding box center [375, 74] width 13 height 13
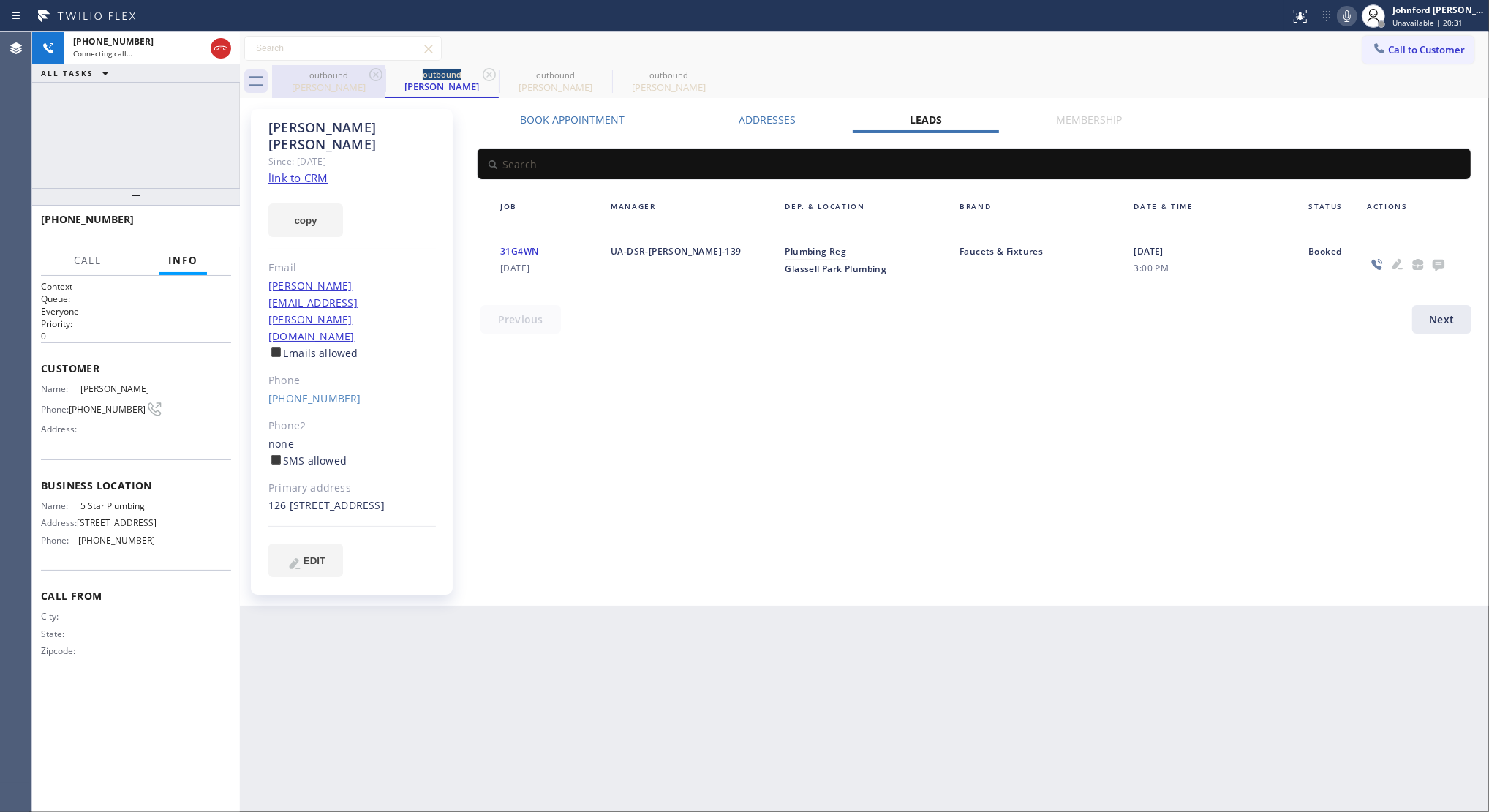
click at [375, 76] on icon at bounding box center [375, 74] width 13 height 13
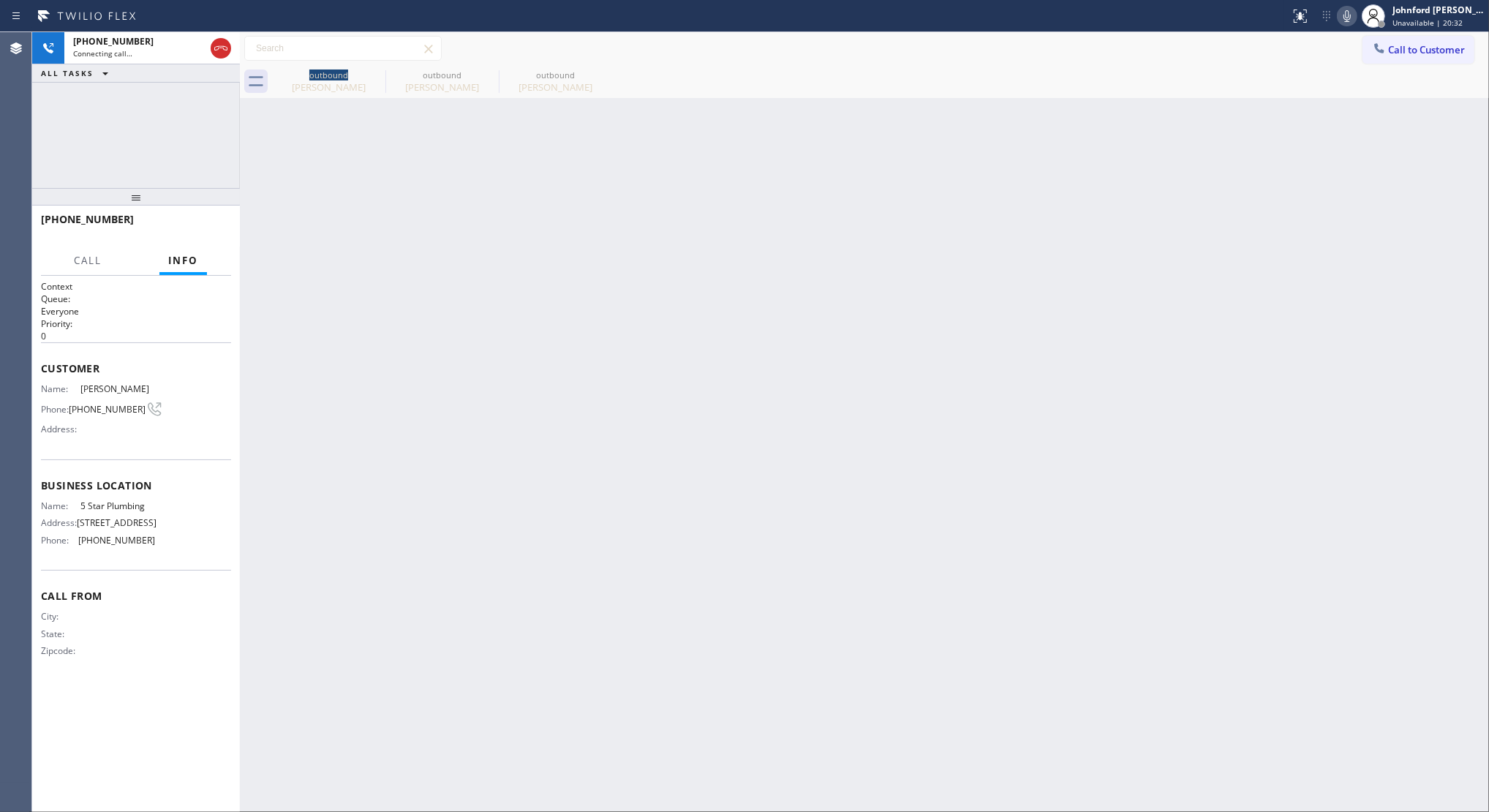
type input "(888) 909-0120"
click at [0, 0] on icon at bounding box center [0, 0] width 0 height 0
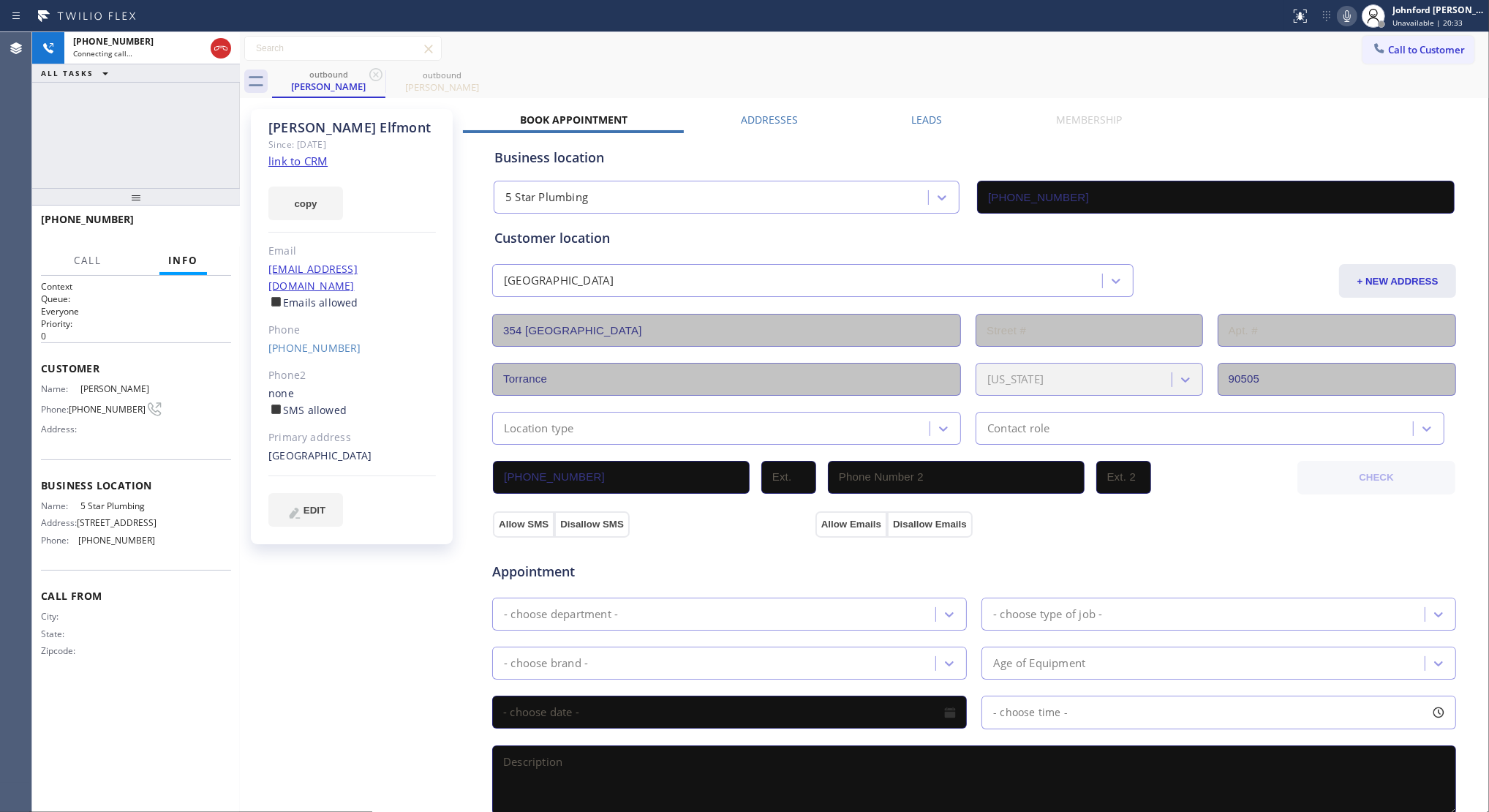
click at [320, 161] on link "link to CRM" at bounding box center [298, 160] width 59 height 14
click at [180, 228] on span "HANG UP" at bounding box center [196, 226] width 45 height 11
click at [922, 118] on label "Leads" at bounding box center [927, 119] width 31 height 14
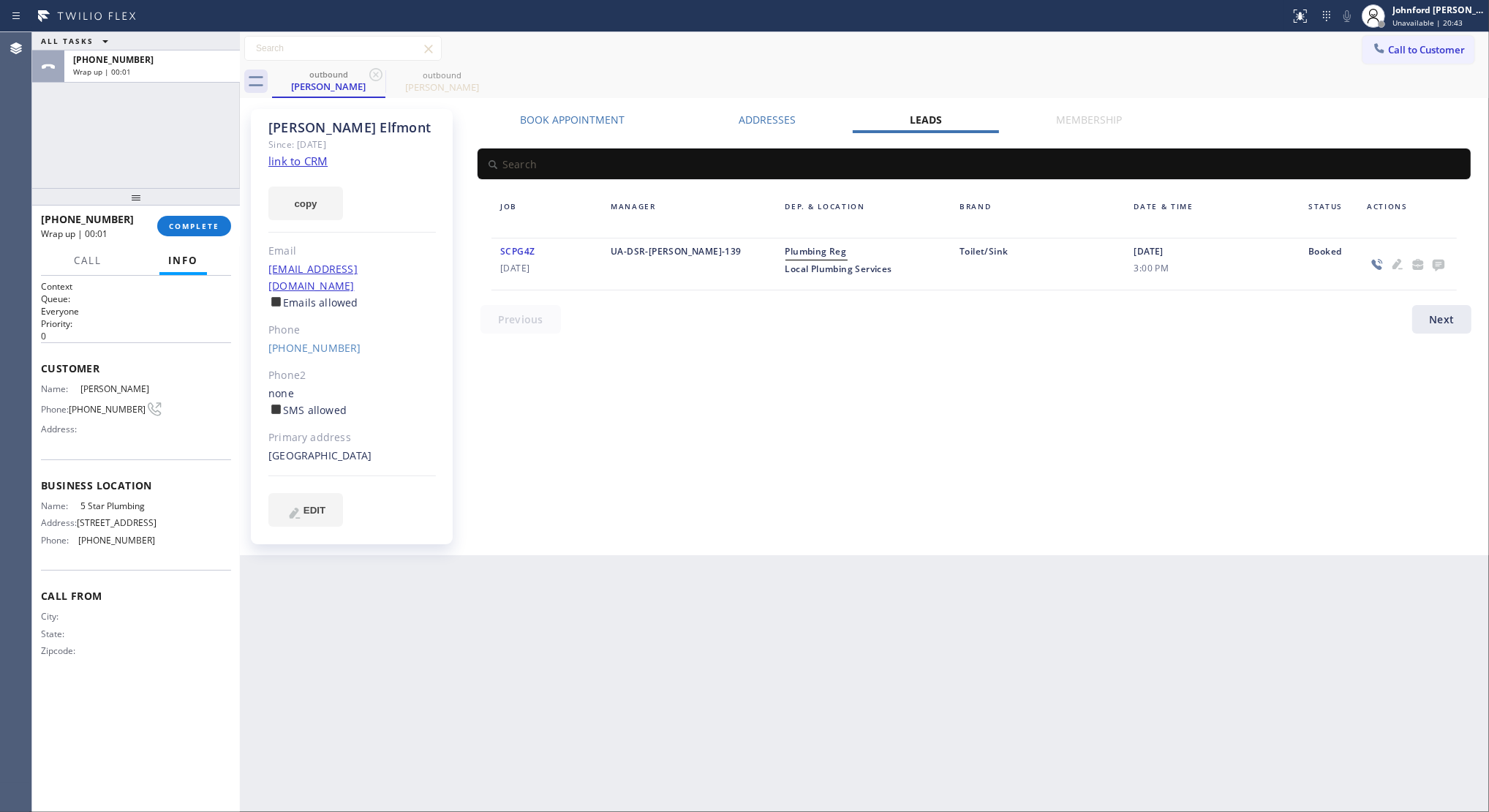
click at [1400, 264] on icon at bounding box center [1438, 265] width 11 height 11
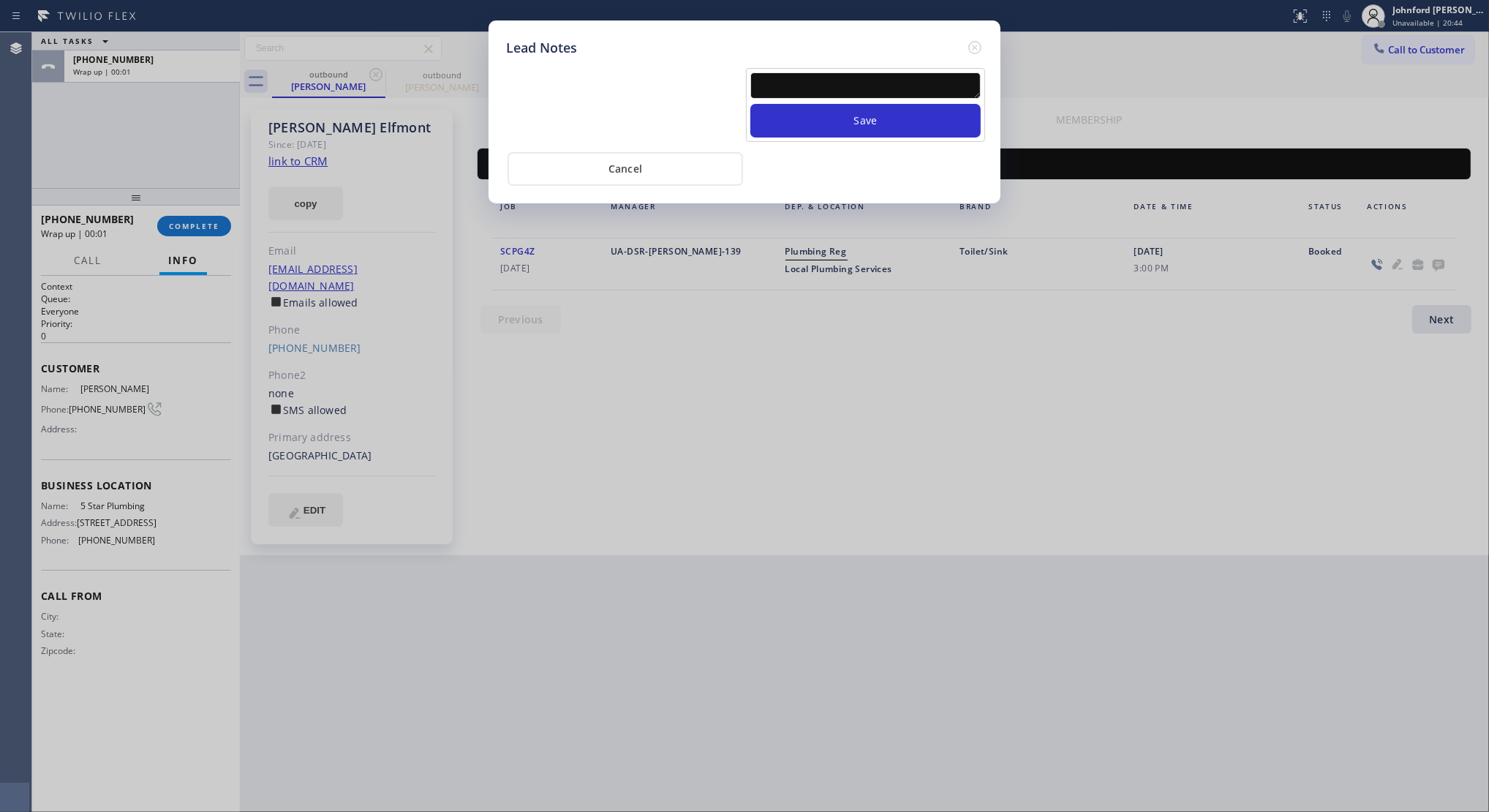
click at [842, 79] on textarea at bounding box center [865, 85] width 230 height 26
paste textarea "Working on this lead - please transfer to me"
type textarea "Working on this lead - please transfer to me"
click at [839, 103] on button "Save" at bounding box center [865, 120] width 230 height 34
click at [972, 44] on icon at bounding box center [975, 47] width 17 height 17
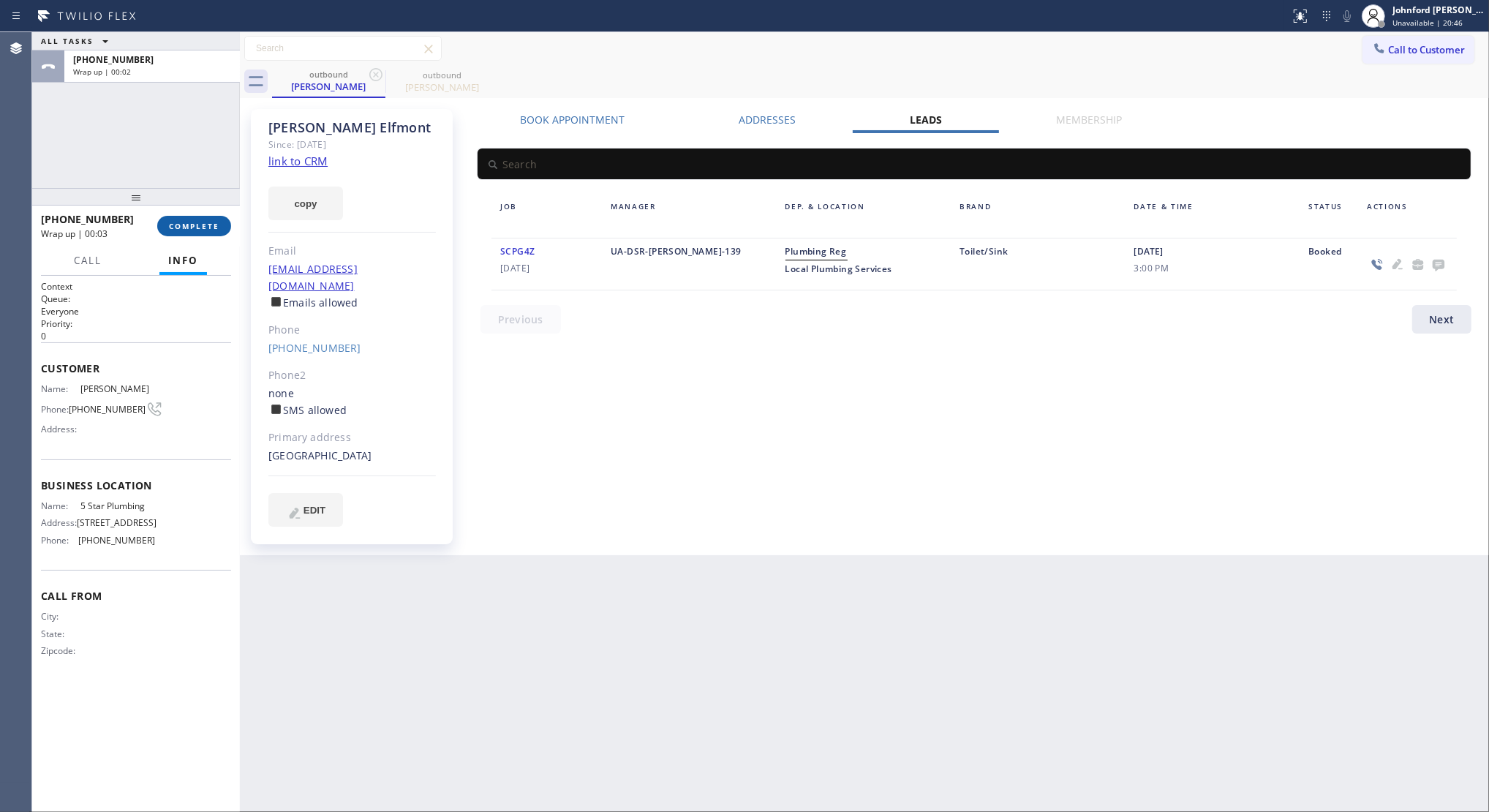
click at [193, 224] on span "COMPLETE" at bounding box center [194, 226] width 51 height 11
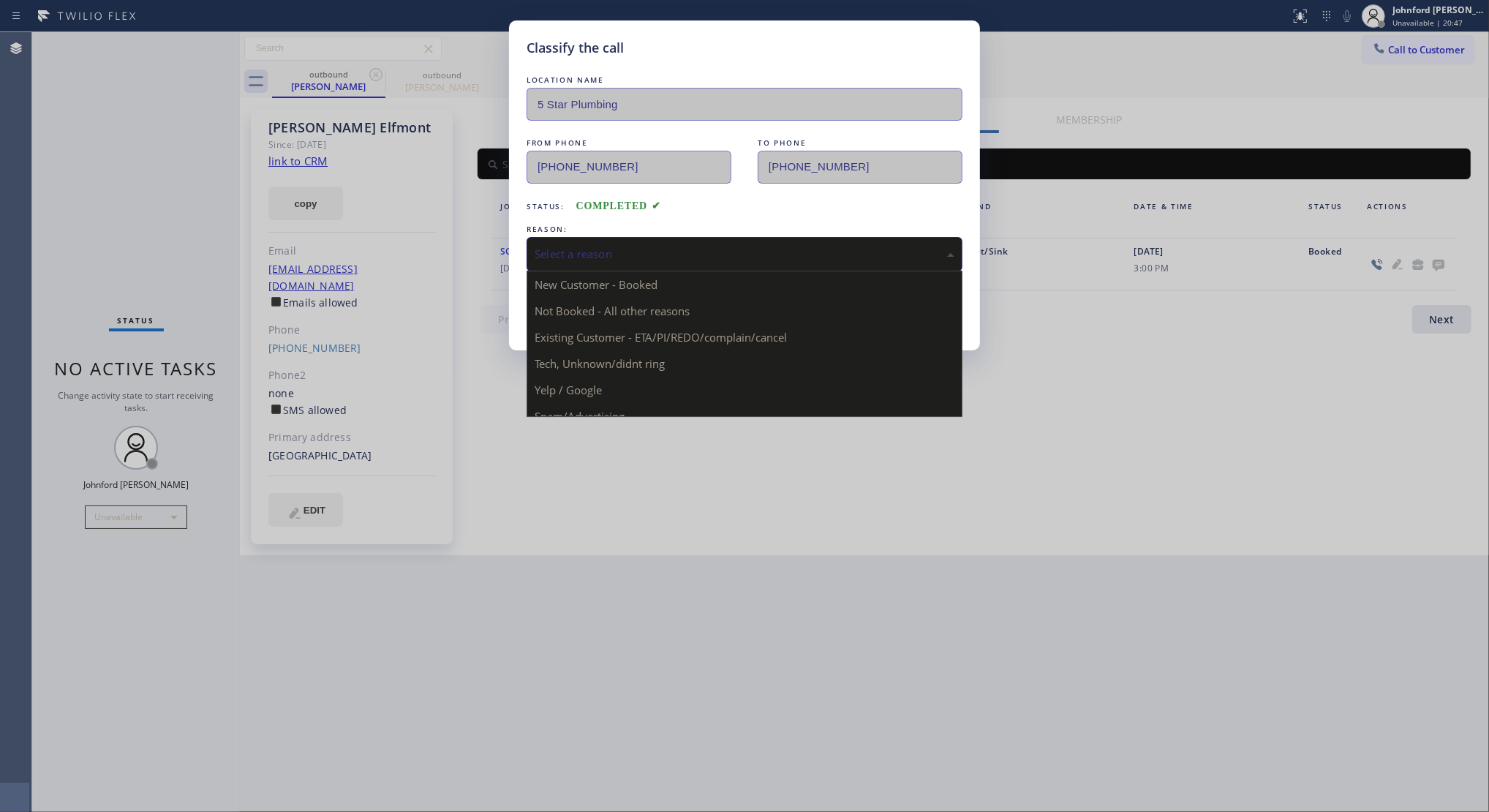
drag, startPoint x: 658, startPoint y: 236, endPoint x: 682, endPoint y: 234, distance: 24.1
click at [662, 237] on div "Select a reason" at bounding box center [744, 255] width 436 height 35
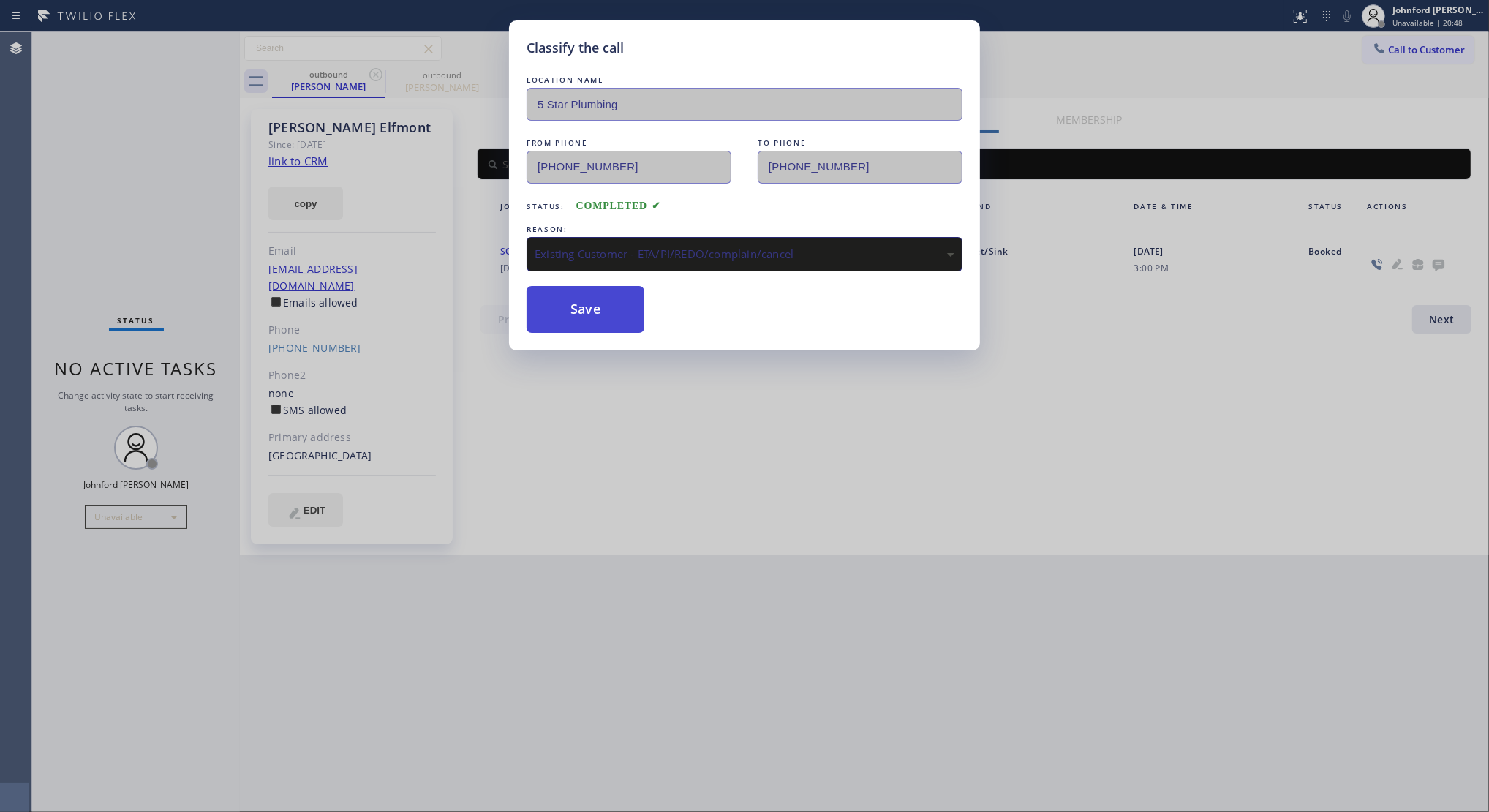
drag, startPoint x: 626, startPoint y: 313, endPoint x: 805, endPoint y: 206, distance: 208.5
click at [626, 312] on button "Save" at bounding box center [585, 310] width 118 height 47
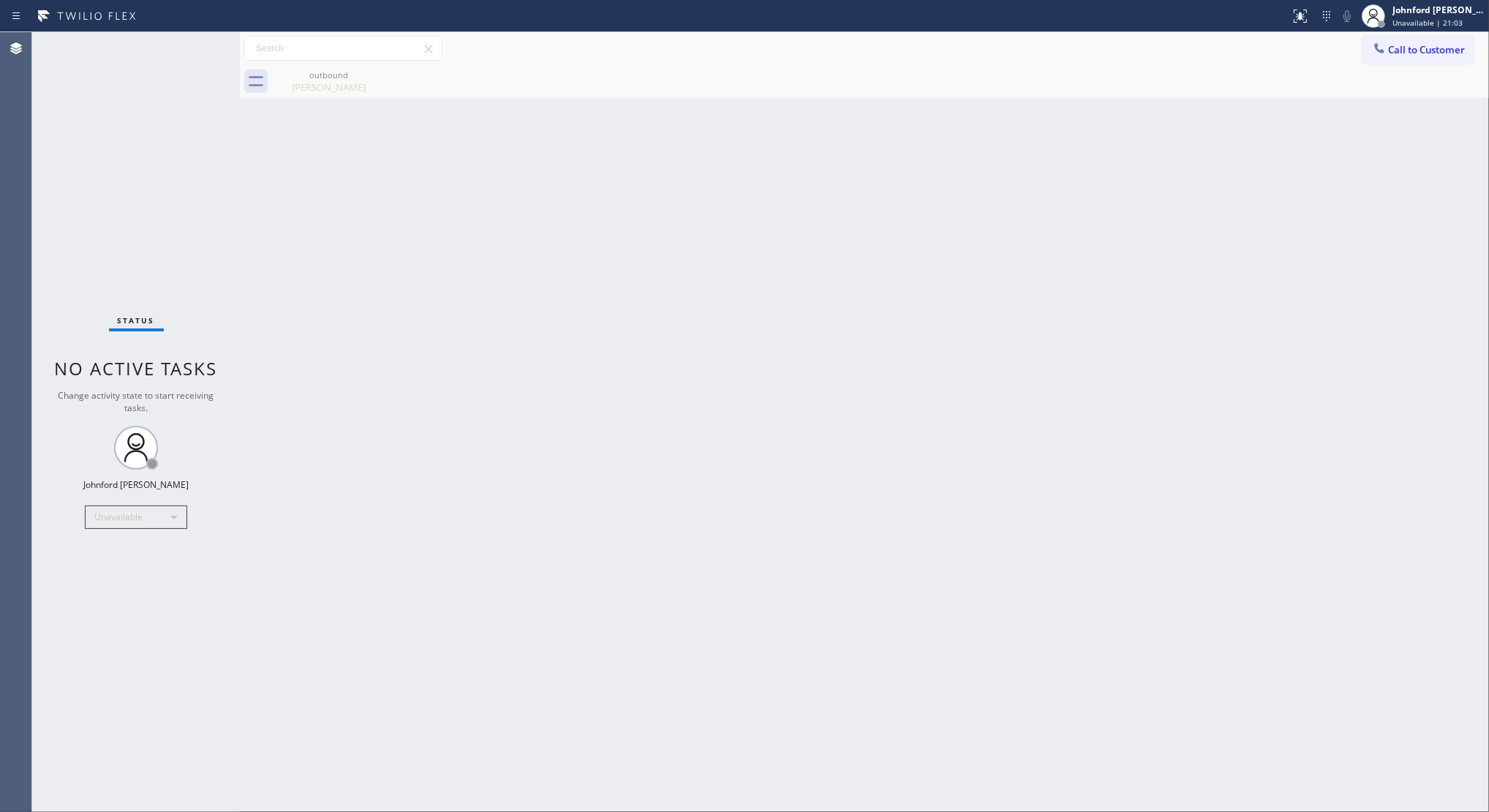
drag, startPoint x: 1384, startPoint y: 44, endPoint x: 1368, endPoint y: 52, distance: 17.9
click at [1379, 46] on icon at bounding box center [1379, 48] width 14 height 14
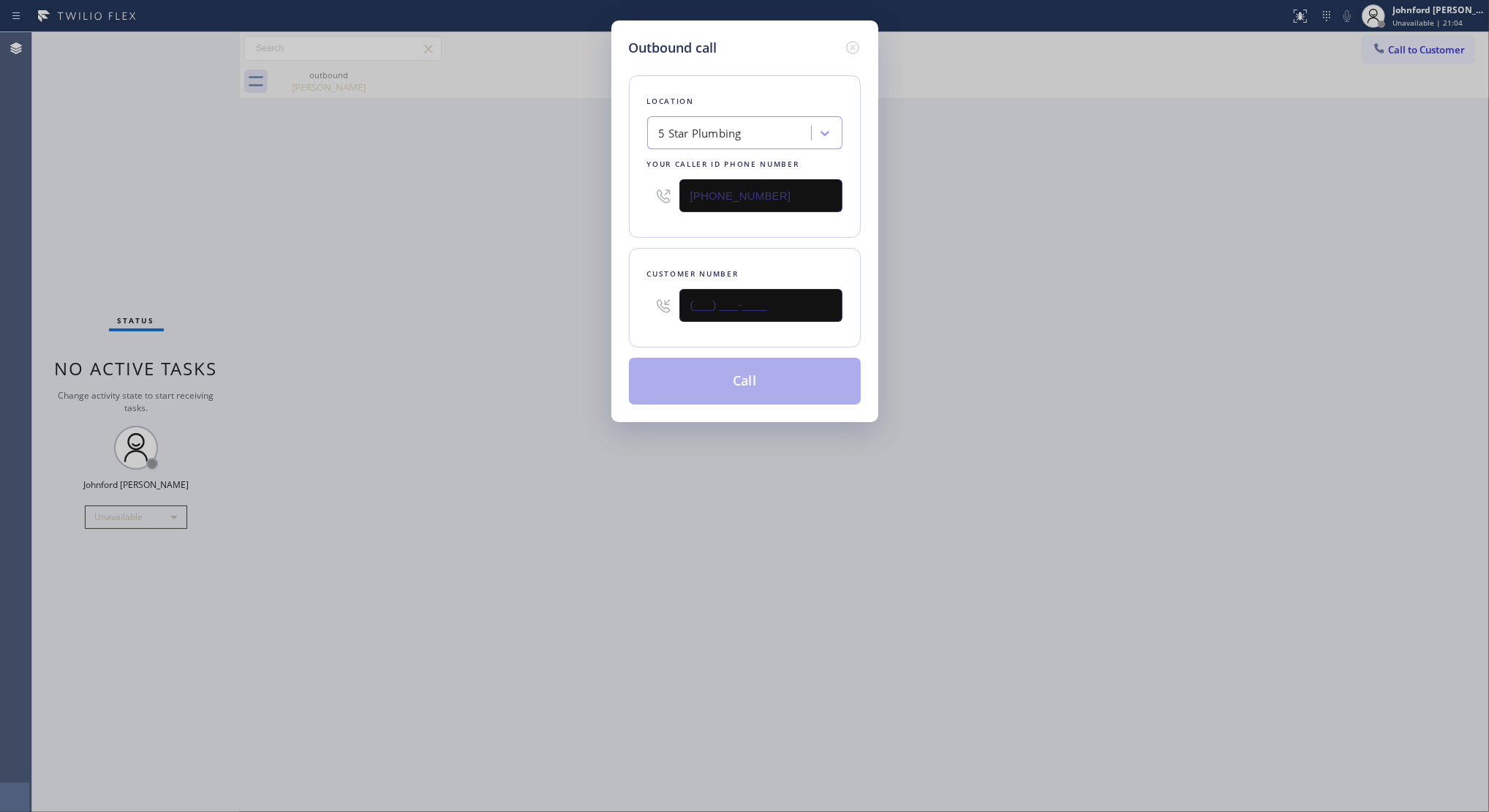
drag, startPoint x: 713, startPoint y: 304, endPoint x: 598, endPoint y: 316, distance: 115.6
click at [620, 310] on div "Outbound call Location 5 Star Plumbing Your caller id phone number (888) 909-01…" at bounding box center [744, 221] width 267 height 402
paste input "925) 548-5099"
type input "(925) 548-5099"
click at [502, 329] on div "Outbound call Location 5 Star Plumbing Your caller id phone number (888) 909-01…" at bounding box center [744, 406] width 1489 height 812
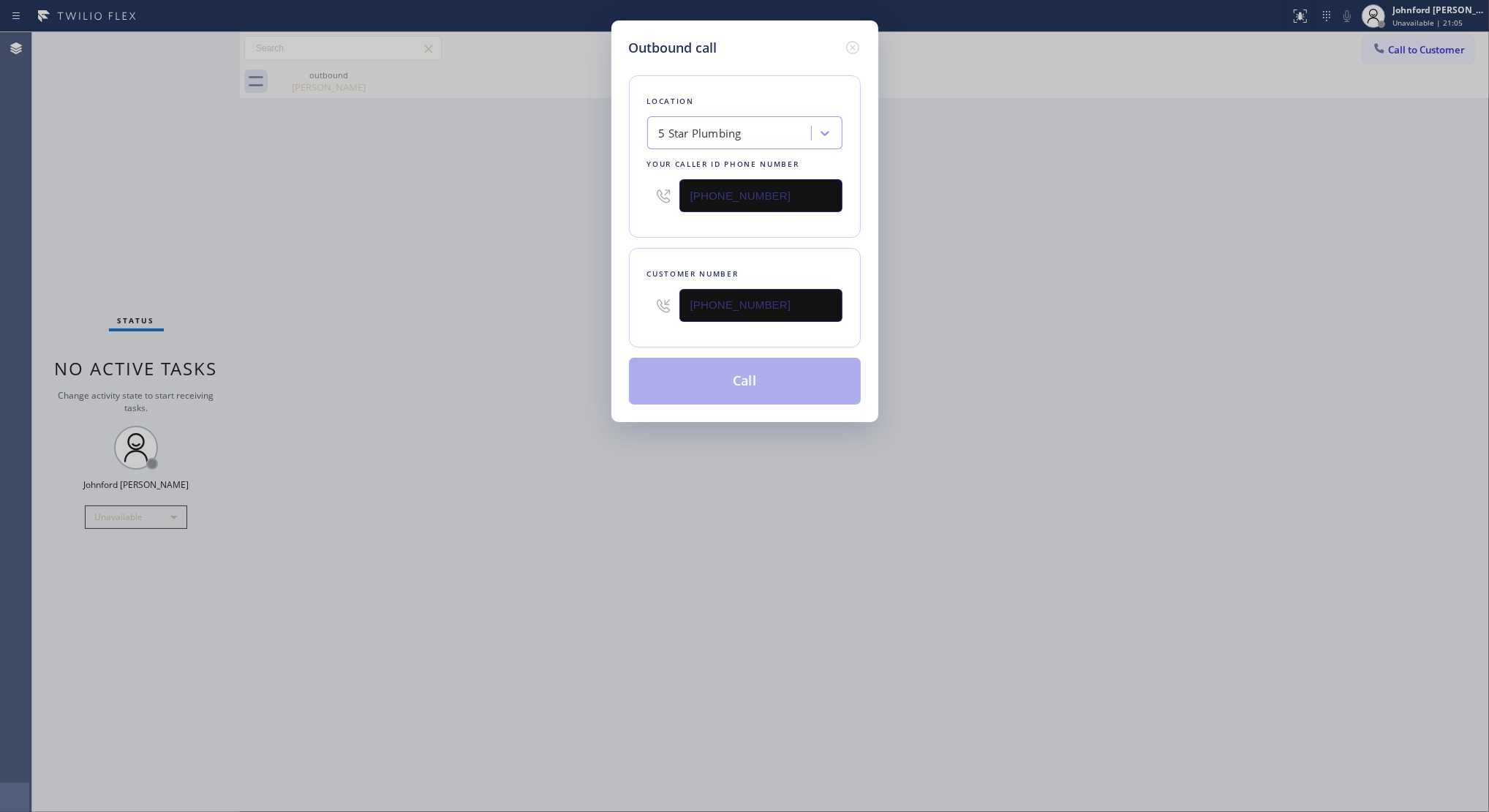
click at [673, 370] on button "Call" at bounding box center [745, 381] width 232 height 47
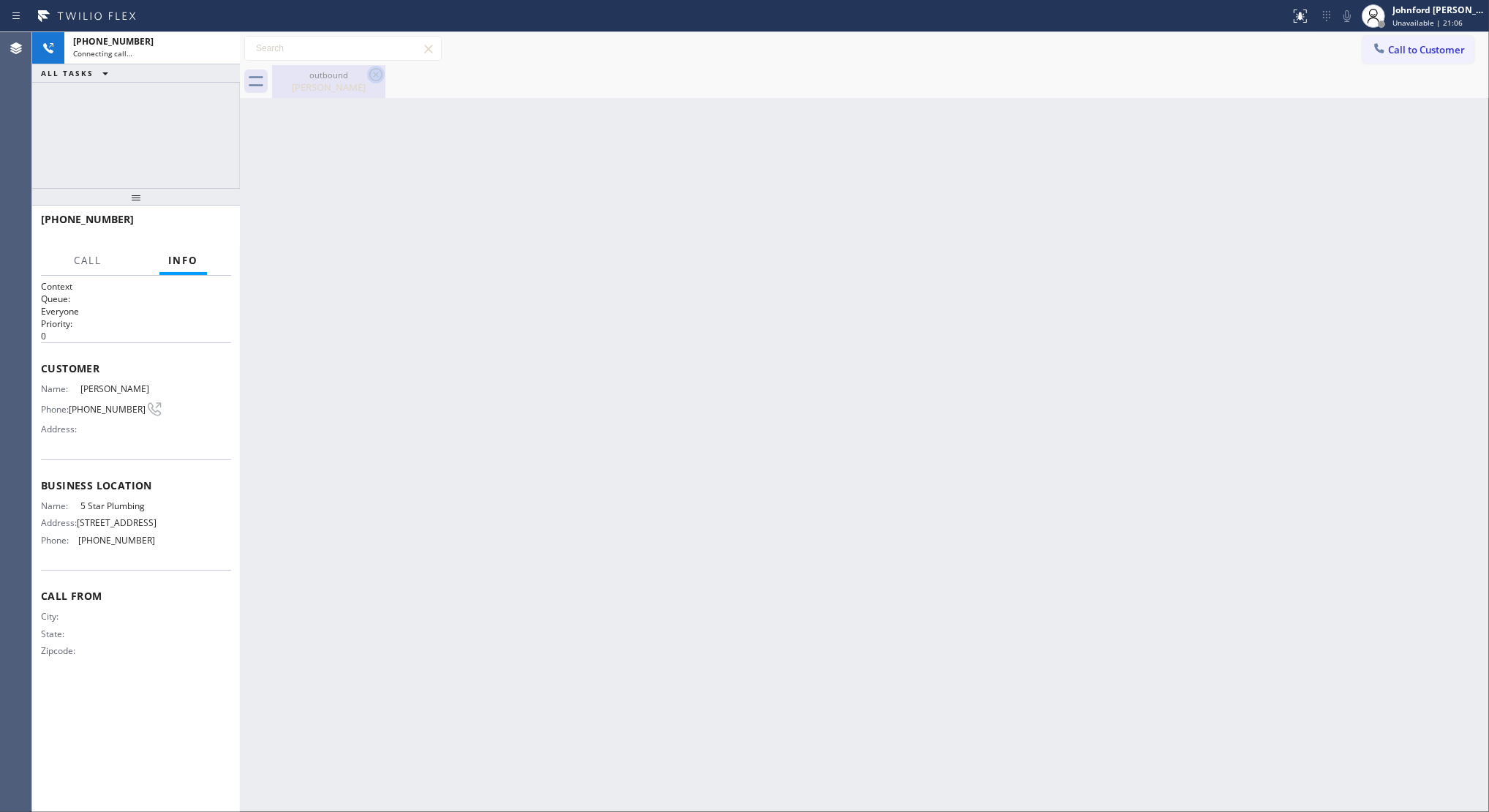
click at [371, 74] on icon at bounding box center [375, 74] width 17 height 17
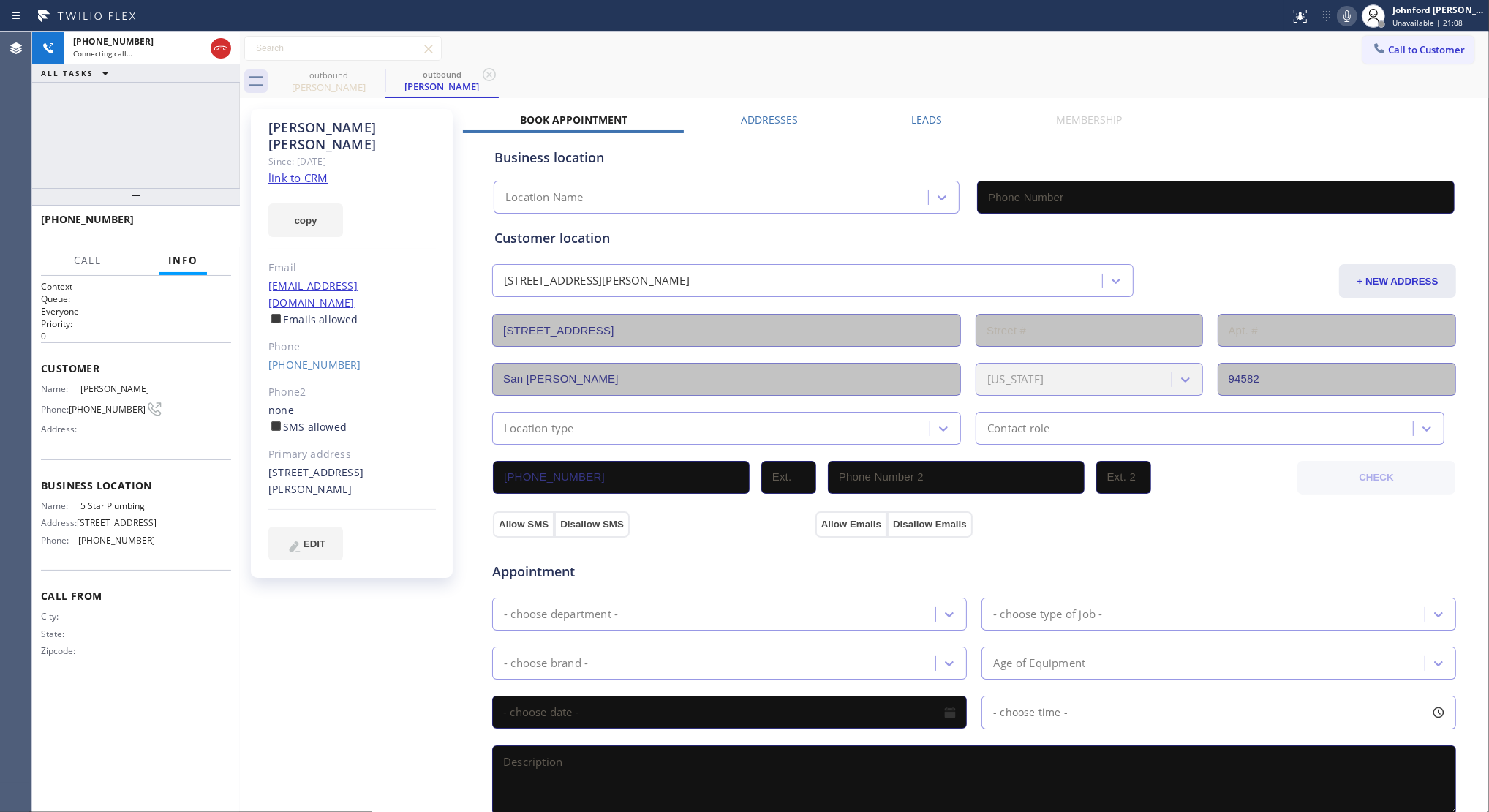
click at [312, 203] on button "copy" at bounding box center [305, 220] width 75 height 34
click at [302, 171] on link "link to CRM" at bounding box center [298, 178] width 59 height 14
type input "(888) 909-0120"
click at [1345, 14] on icon at bounding box center [1348, 16] width 8 height 11
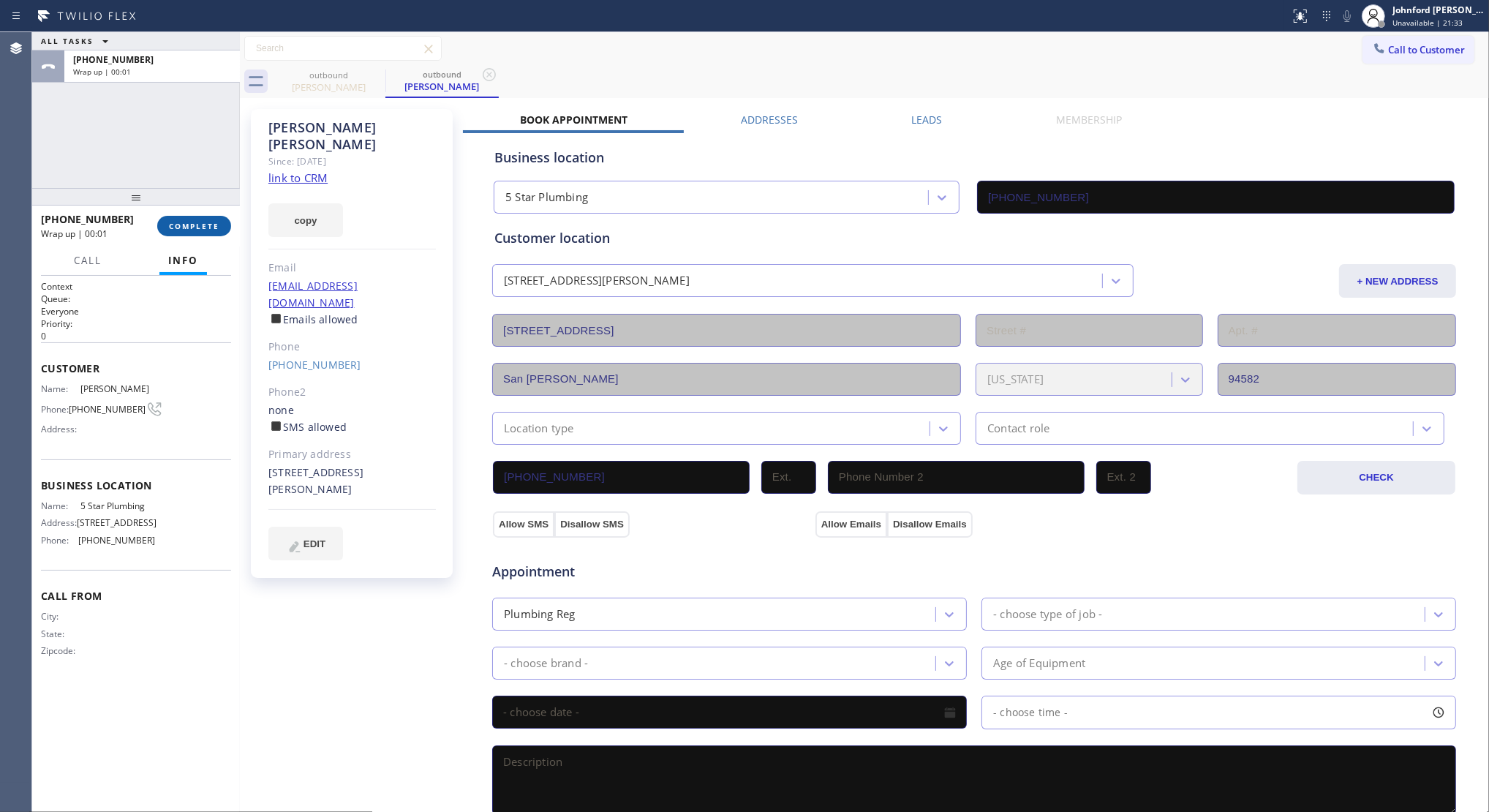
click at [198, 235] on button "COMPLETE" at bounding box center [194, 226] width 74 height 20
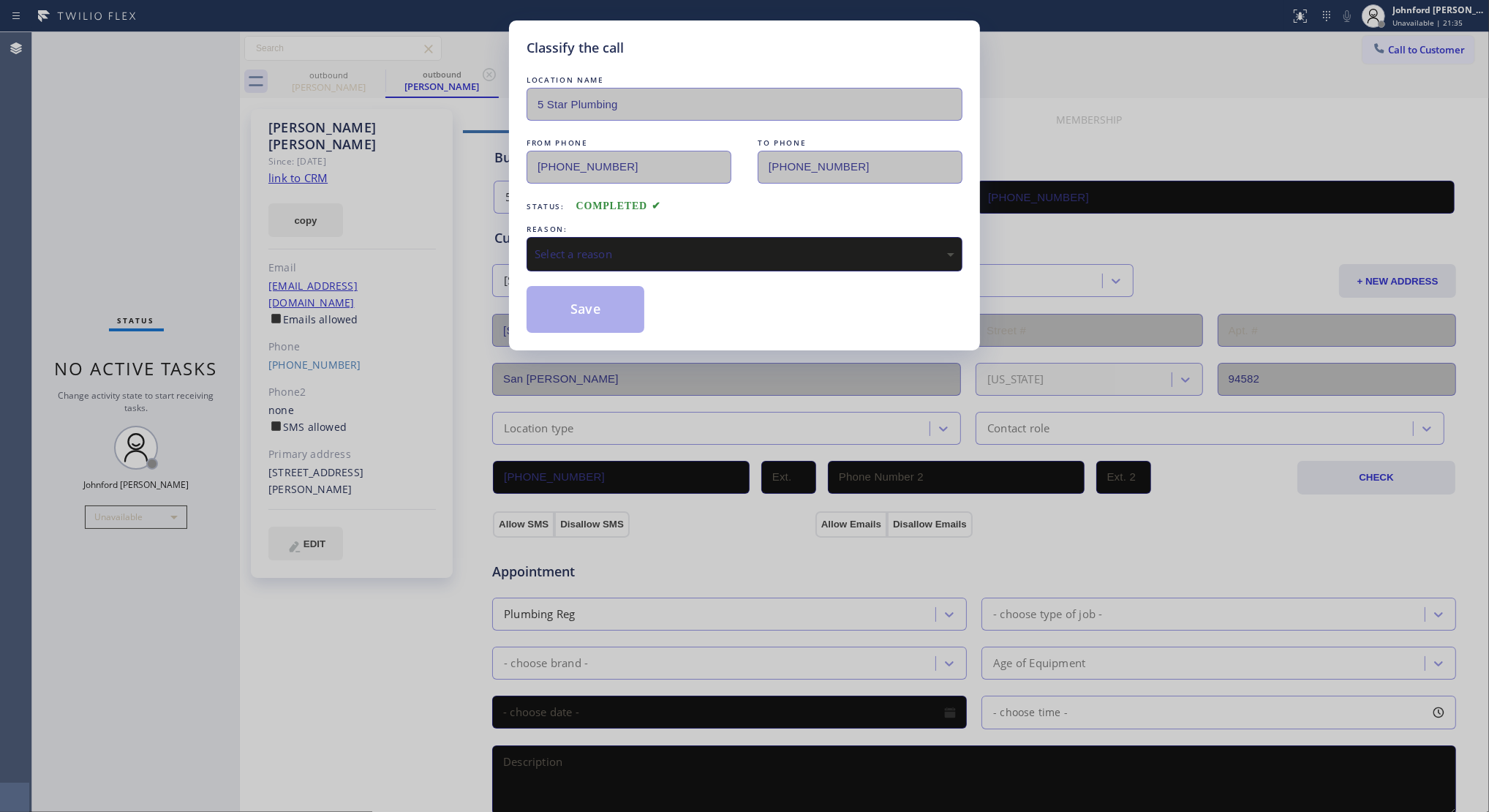
click at [606, 275] on div "LOCATION NAME 5 Star Plumbing FROM PHONE (888) 909-0120 TO PHONE (925) 548-5099…" at bounding box center [744, 202] width 436 height 261
drag, startPoint x: 626, startPoint y: 254, endPoint x: 721, endPoint y: 260, distance: 95.2
click at [652, 254] on div "Select a reason" at bounding box center [745, 254] width 420 height 17
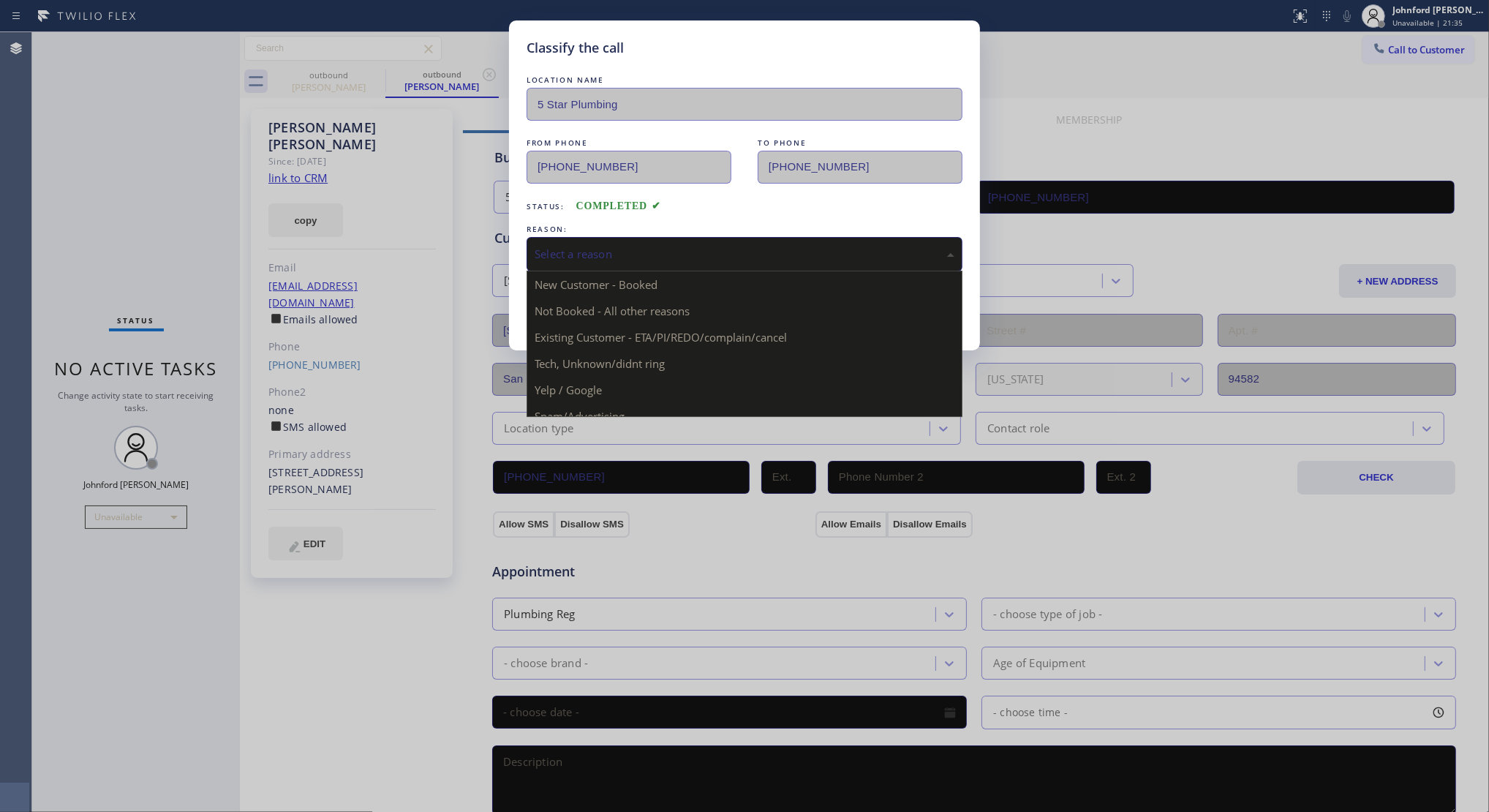
drag, startPoint x: 695, startPoint y: 326, endPoint x: 601, endPoint y: 298, distance: 98.1
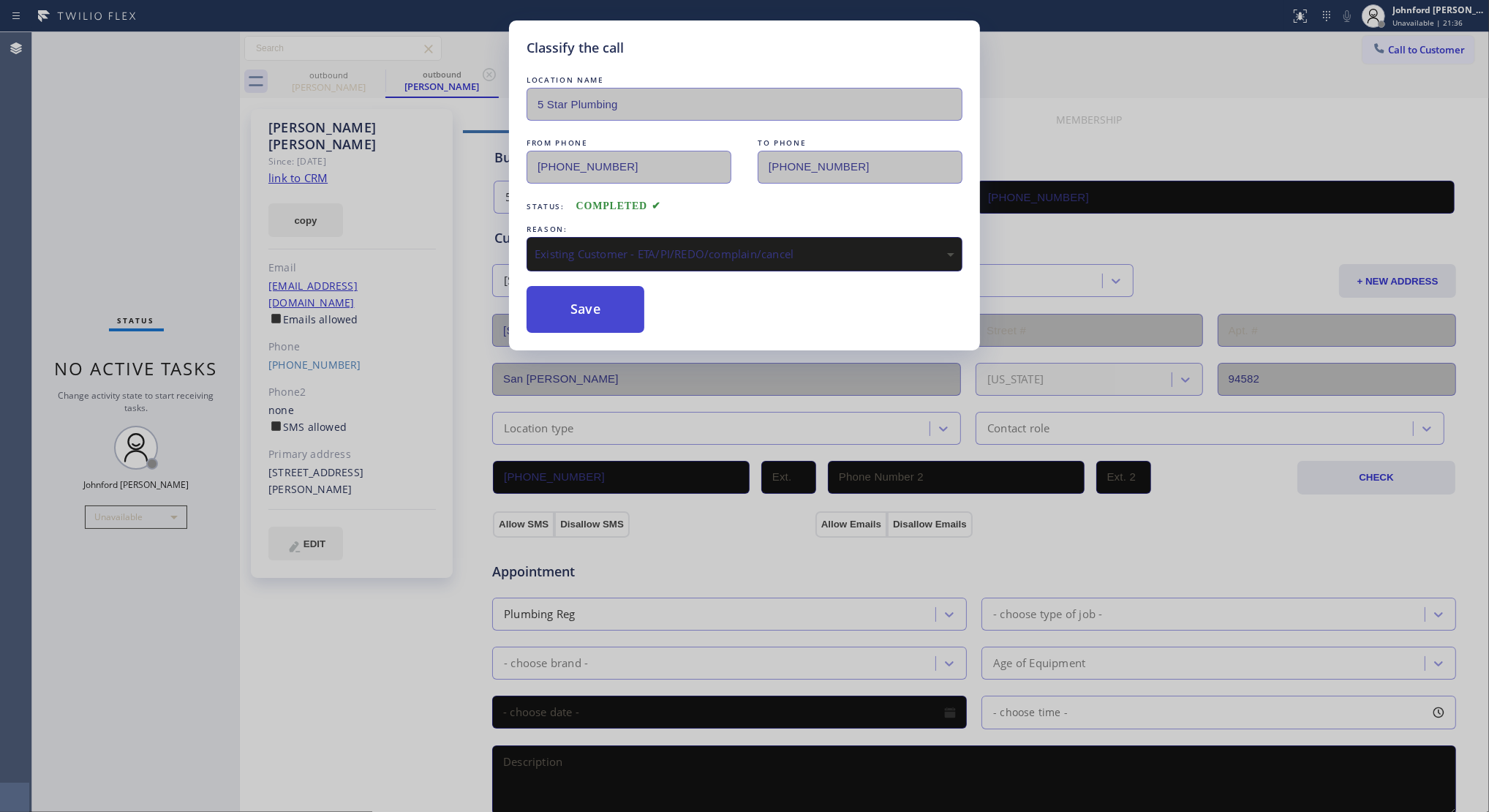
drag, startPoint x: 601, startPoint y: 298, endPoint x: 971, endPoint y: 6, distance: 471.3
click at [600, 297] on button "Save" at bounding box center [585, 310] width 118 height 47
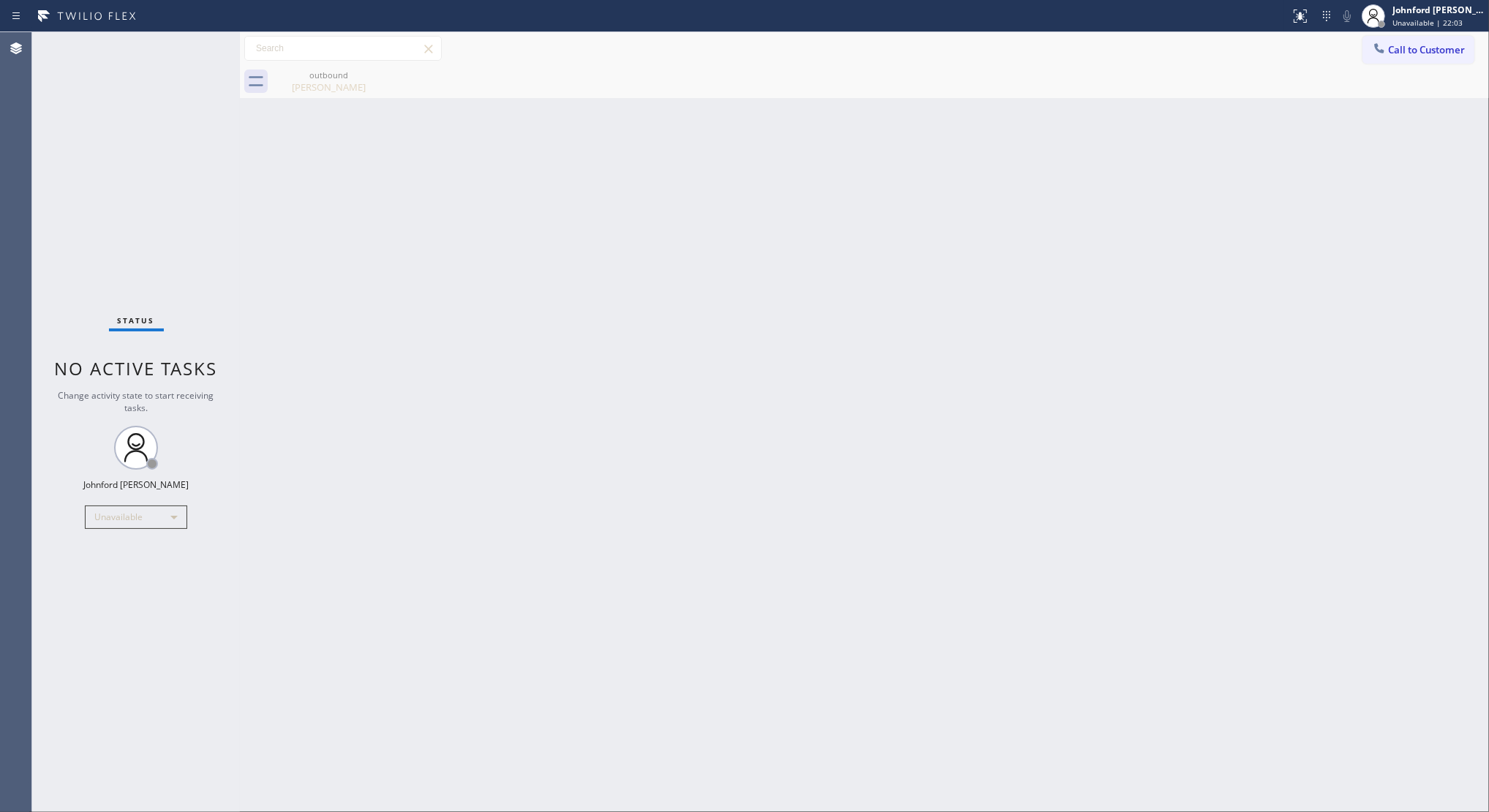
click at [1377, 33] on div "Call to Customer Outbound call Location 5 Star Plumbing Your caller id phone nu…" at bounding box center [865, 49] width 1250 height 33
click at [1400, 42] on button "Call to Customer" at bounding box center [1419, 49] width 112 height 28
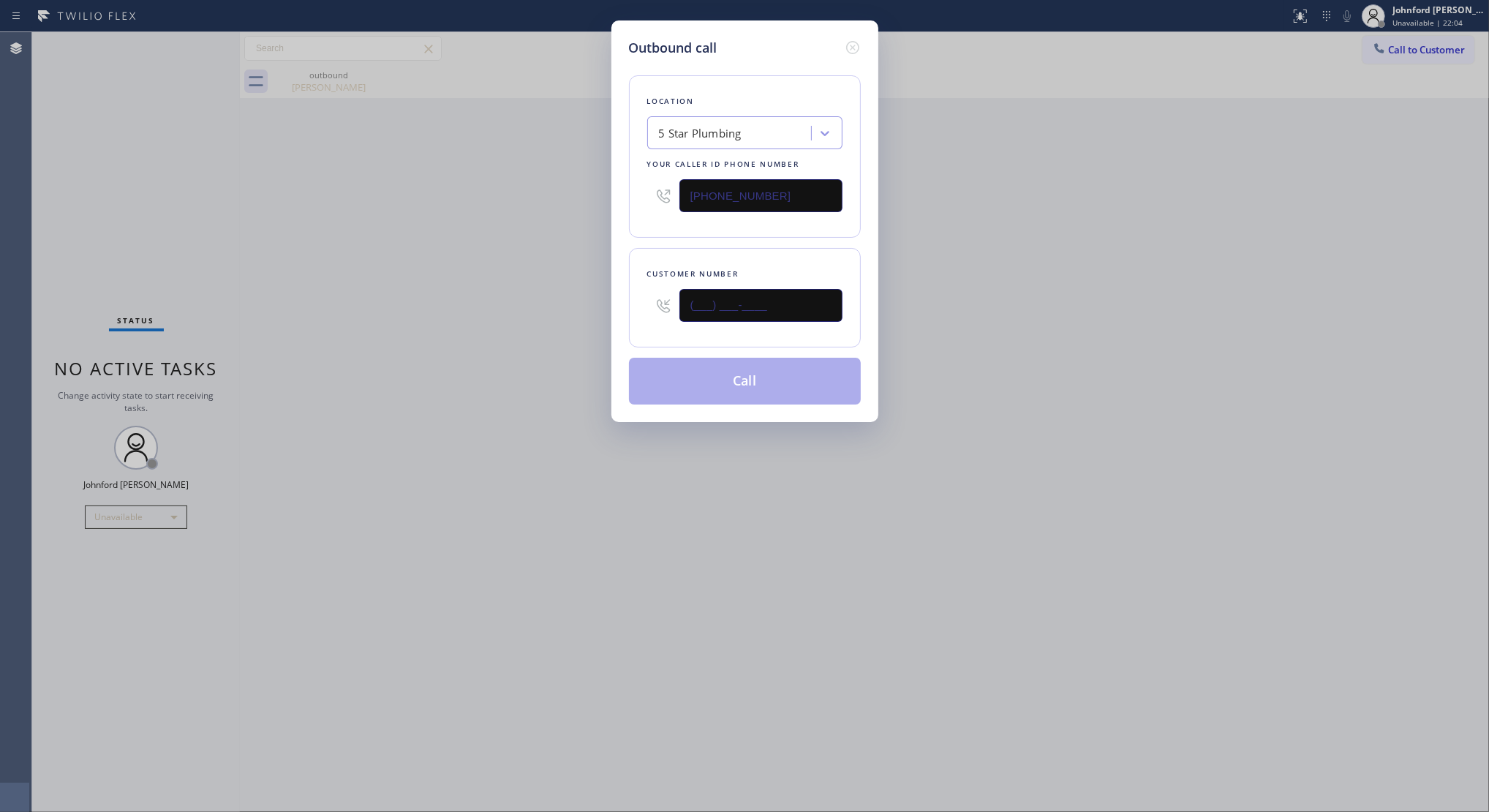
drag, startPoint x: 769, startPoint y: 297, endPoint x: 580, endPoint y: 297, distance: 189.0
click at [588, 297] on div "Outbound call Location 5 Star Plumbing Your caller id phone number (888) 909-01…" at bounding box center [744, 406] width 1489 height 812
paste input "310) 210-7692"
type input "(310) 210-7692"
drag, startPoint x: 556, startPoint y: 297, endPoint x: 715, endPoint y: 347, distance: 166.7
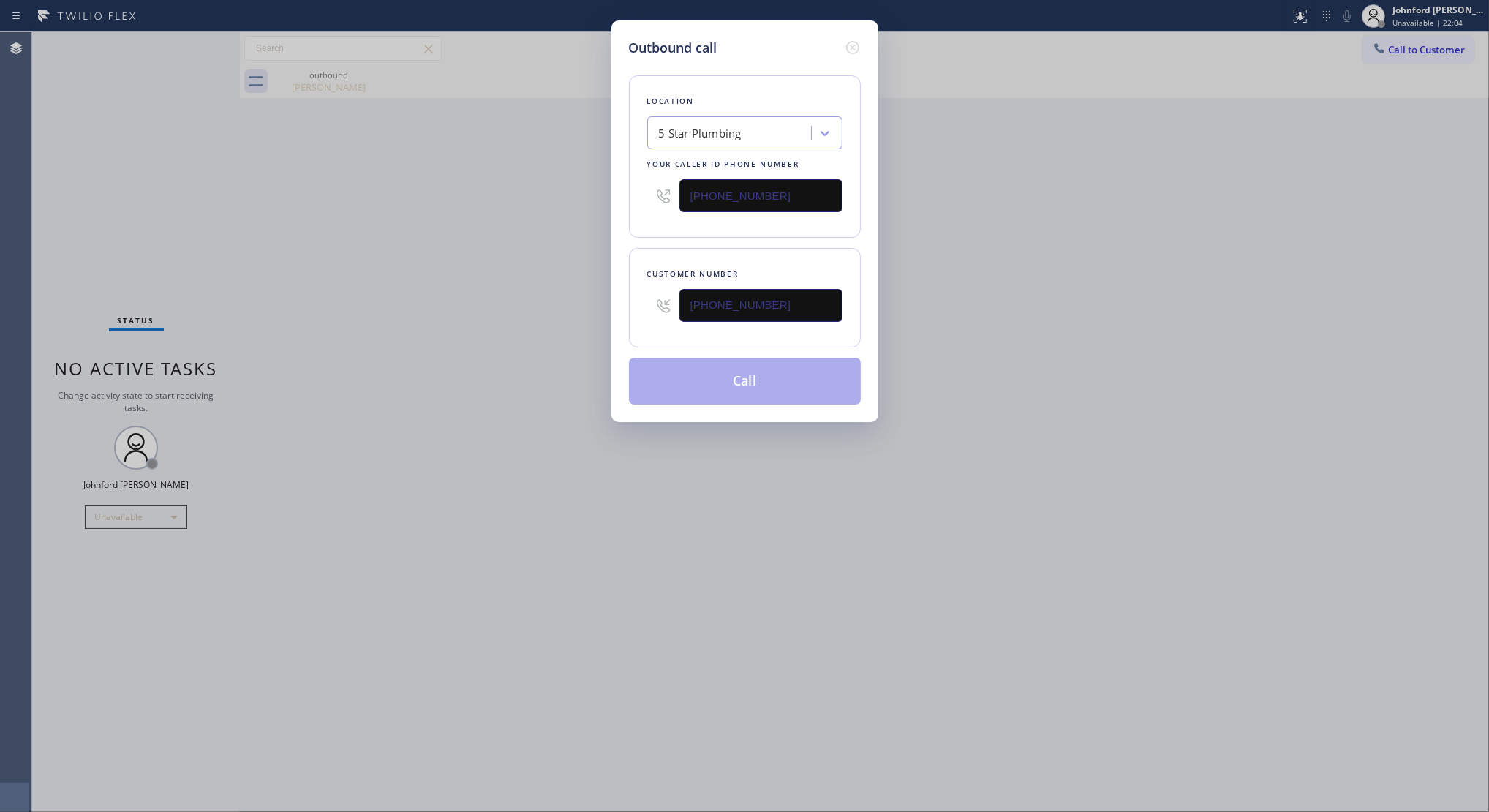
click at [586, 308] on div "Outbound call Location 5 Star Plumbing Your caller id phone number (888) 909-01…" at bounding box center [744, 406] width 1489 height 812
click at [723, 357] on button "Call" at bounding box center [745, 381] width 232 height 47
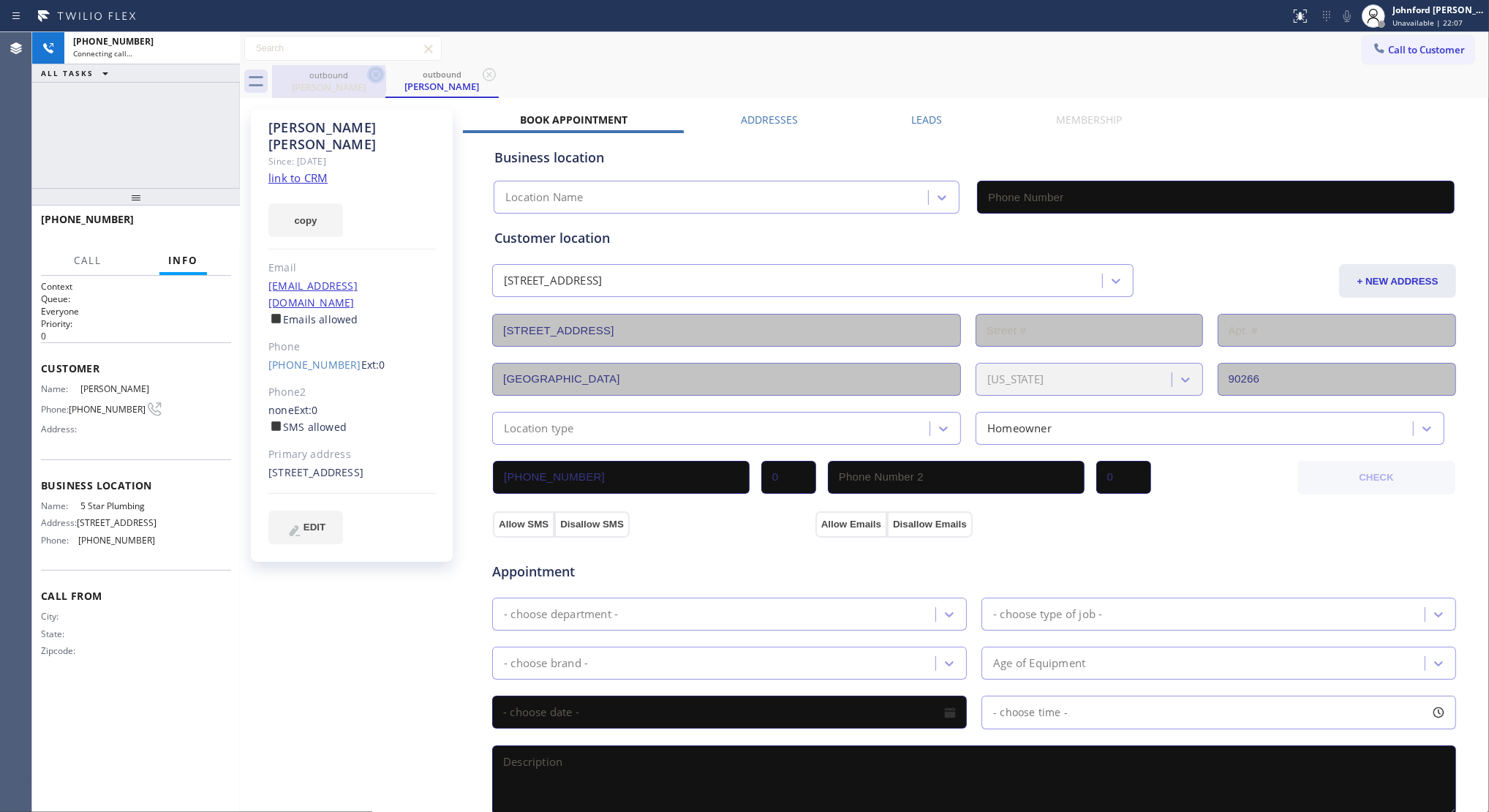
click at [367, 75] on icon at bounding box center [375, 74] width 17 height 17
click at [306, 211] on button "copy" at bounding box center [305, 220] width 75 height 34
type input "(888) 909-0120"
click at [304, 171] on link "link to CRM" at bounding box center [298, 178] width 59 height 14
click at [1380, 42] on button "Call to Customer" at bounding box center [1419, 49] width 112 height 28
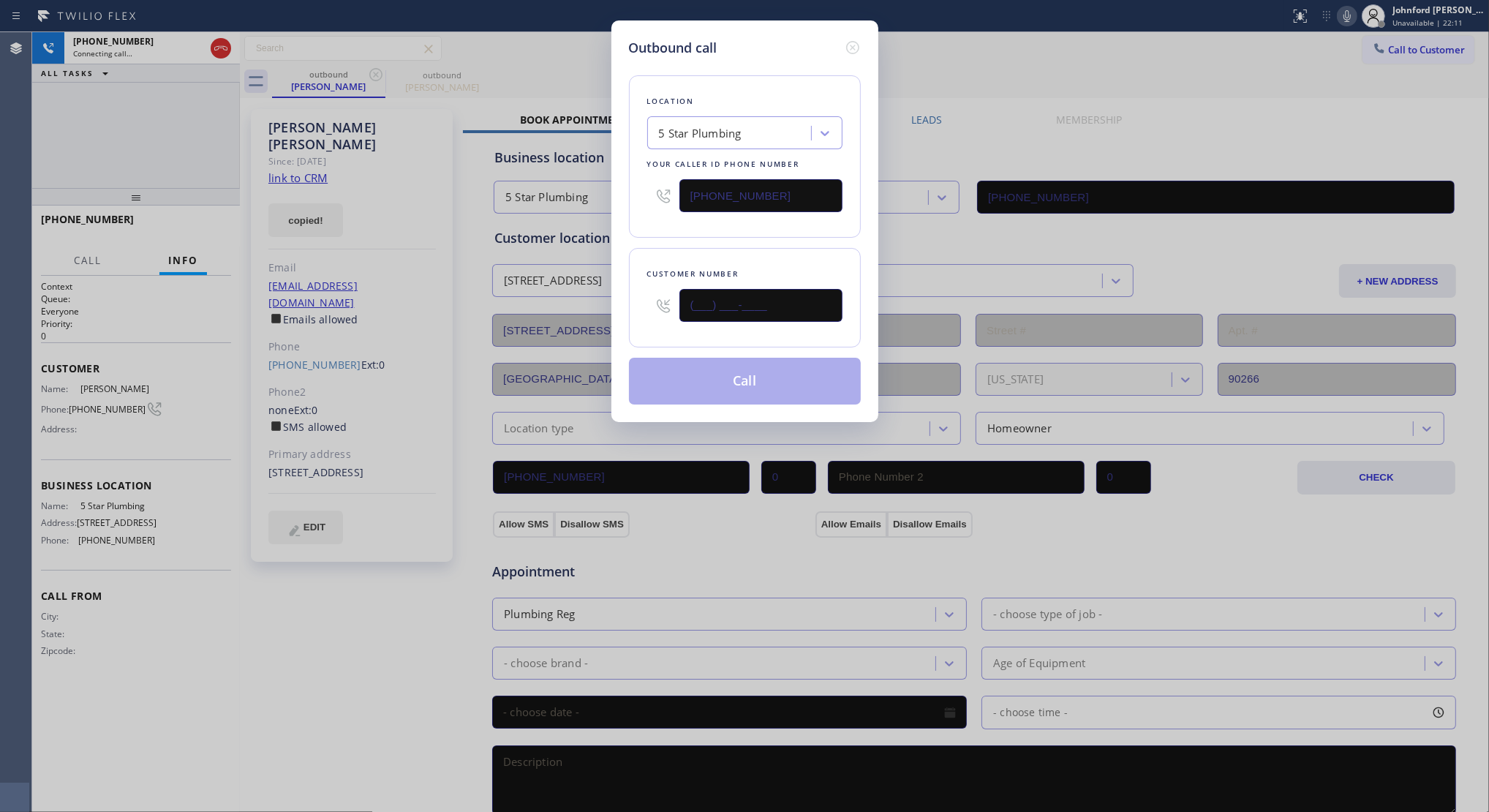
drag, startPoint x: 740, startPoint y: 290, endPoint x: 595, endPoint y: 279, distance: 145.4
click at [624, 286] on div "Outbound call Location 5 Star Plumbing Your caller id phone number (888) 909-01…" at bounding box center [744, 221] width 267 height 402
paste input "524) 463"
click at [670, 223] on div "Location 5 Star Plumbing Your caller id phone number (888) 909-0120" at bounding box center [745, 156] width 232 height 162
click at [846, 39] on icon at bounding box center [852, 47] width 17 height 17
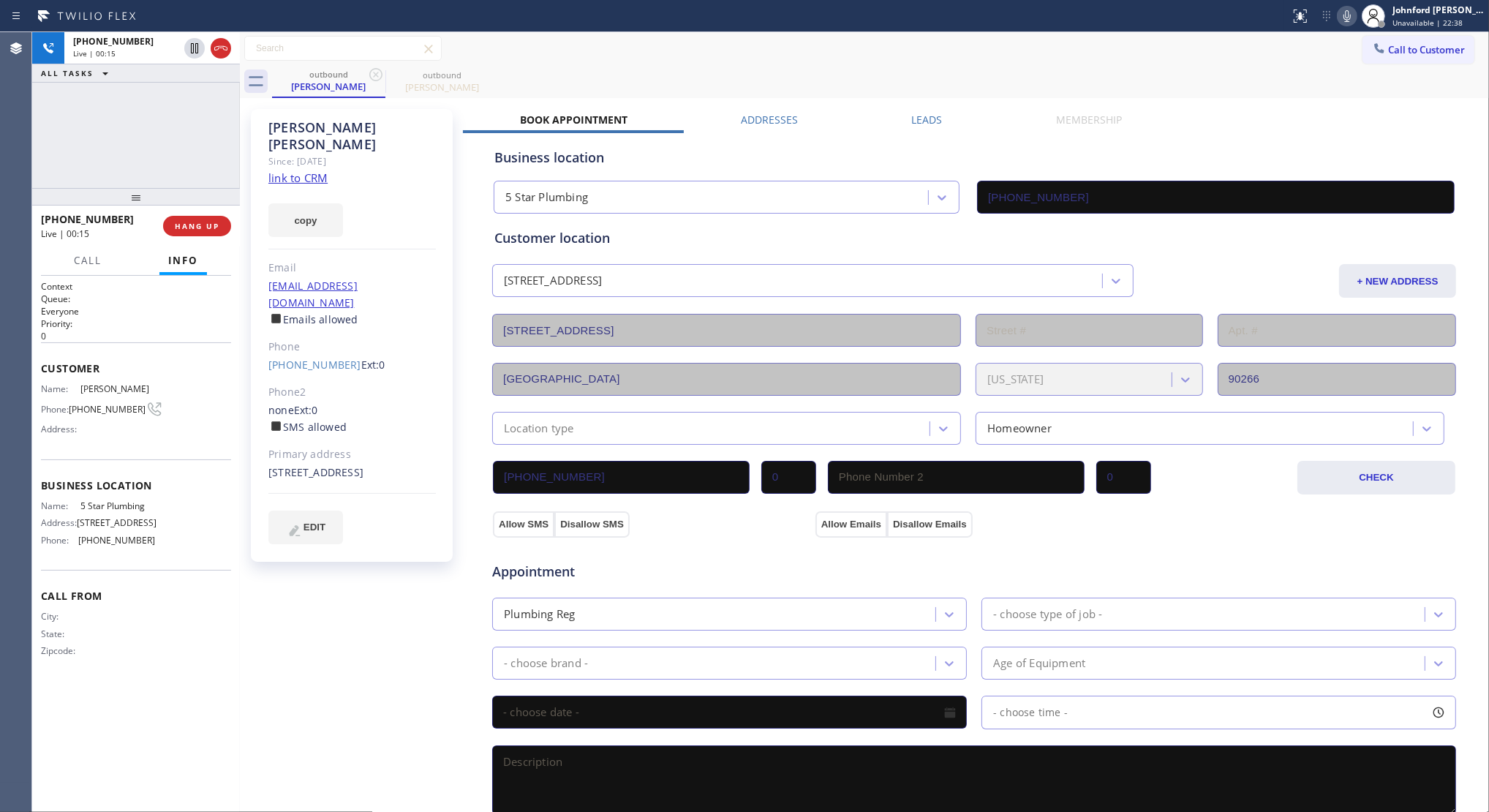
click at [1345, 11] on icon at bounding box center [1348, 16] width 8 height 11
click at [209, 224] on span "COMPLETE" at bounding box center [194, 226] width 51 height 11
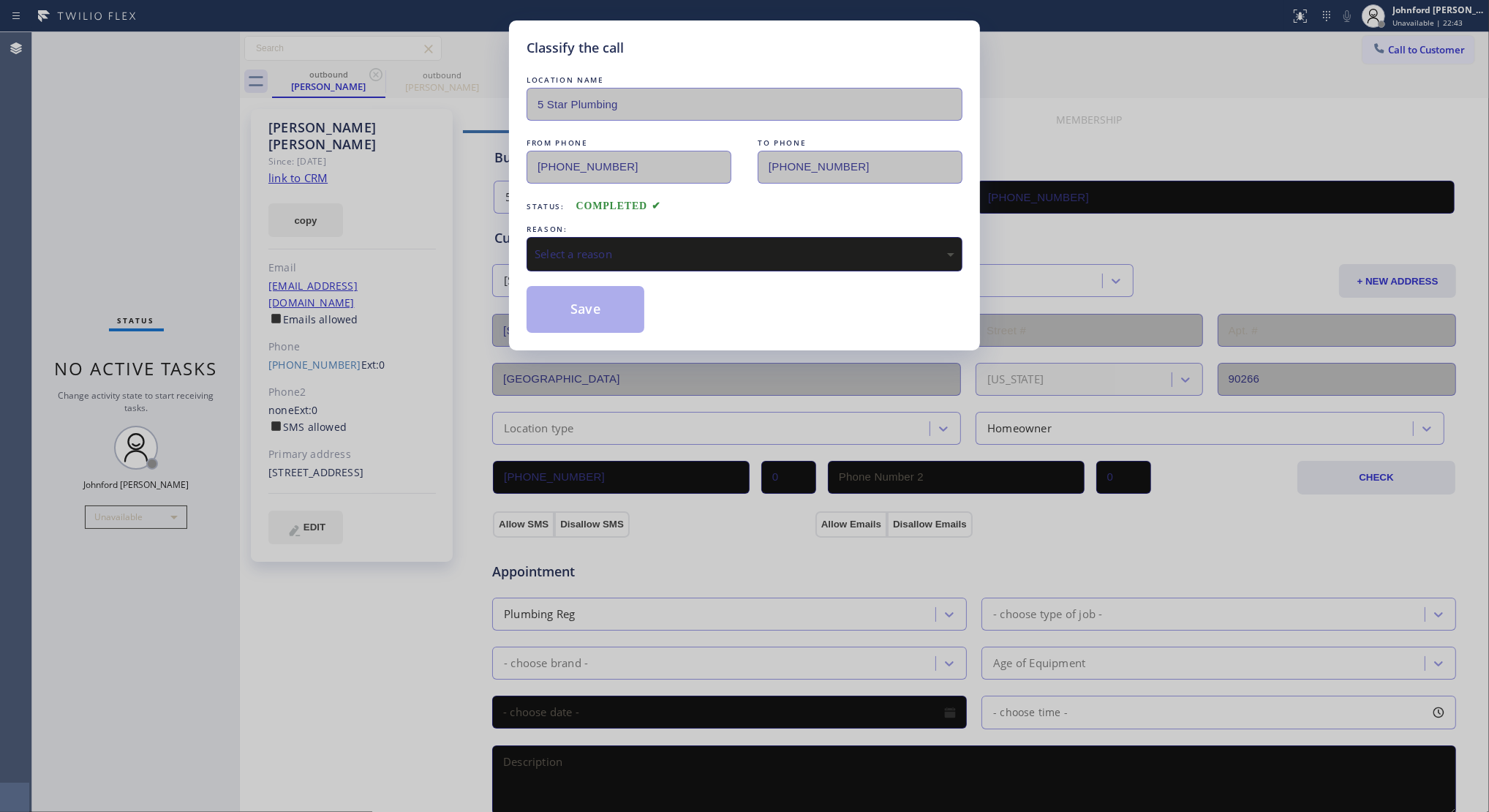
drag, startPoint x: 692, startPoint y: 229, endPoint x: 797, endPoint y: 238, distance: 105.4
click at [700, 227] on div "REASON: Select a reason" at bounding box center [744, 246] width 436 height 50
drag, startPoint x: 615, startPoint y: 255, endPoint x: 660, endPoint y: 261, distance: 45.4
click at [615, 253] on div "Select a reason" at bounding box center [745, 254] width 420 height 17
drag, startPoint x: 604, startPoint y: 313, endPoint x: 759, endPoint y: 116, distance: 250.7
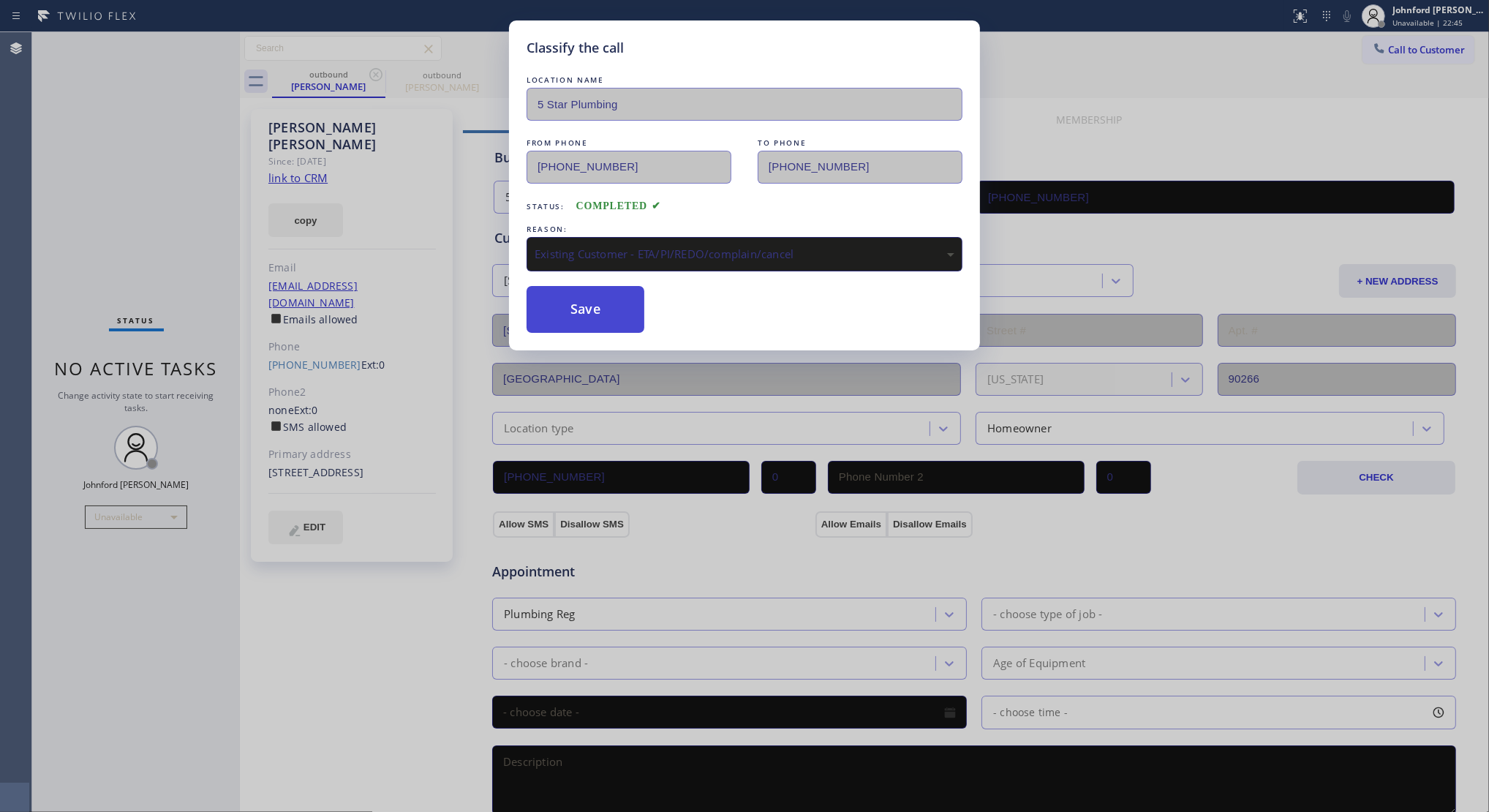
click at [604, 309] on button "Save" at bounding box center [585, 310] width 118 height 47
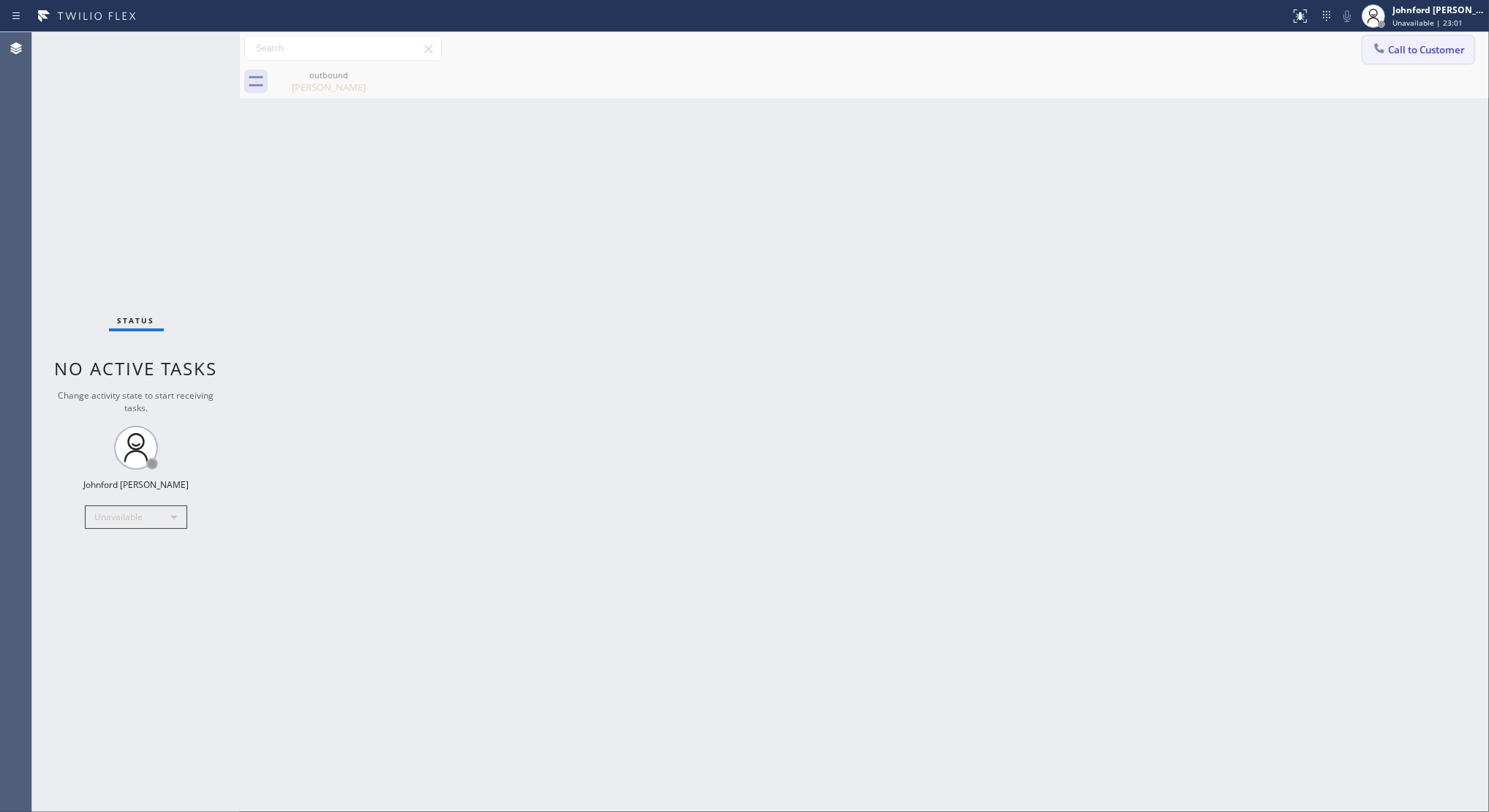
click at [1400, 54] on span "Call to Customer" at bounding box center [1427, 49] width 77 height 13
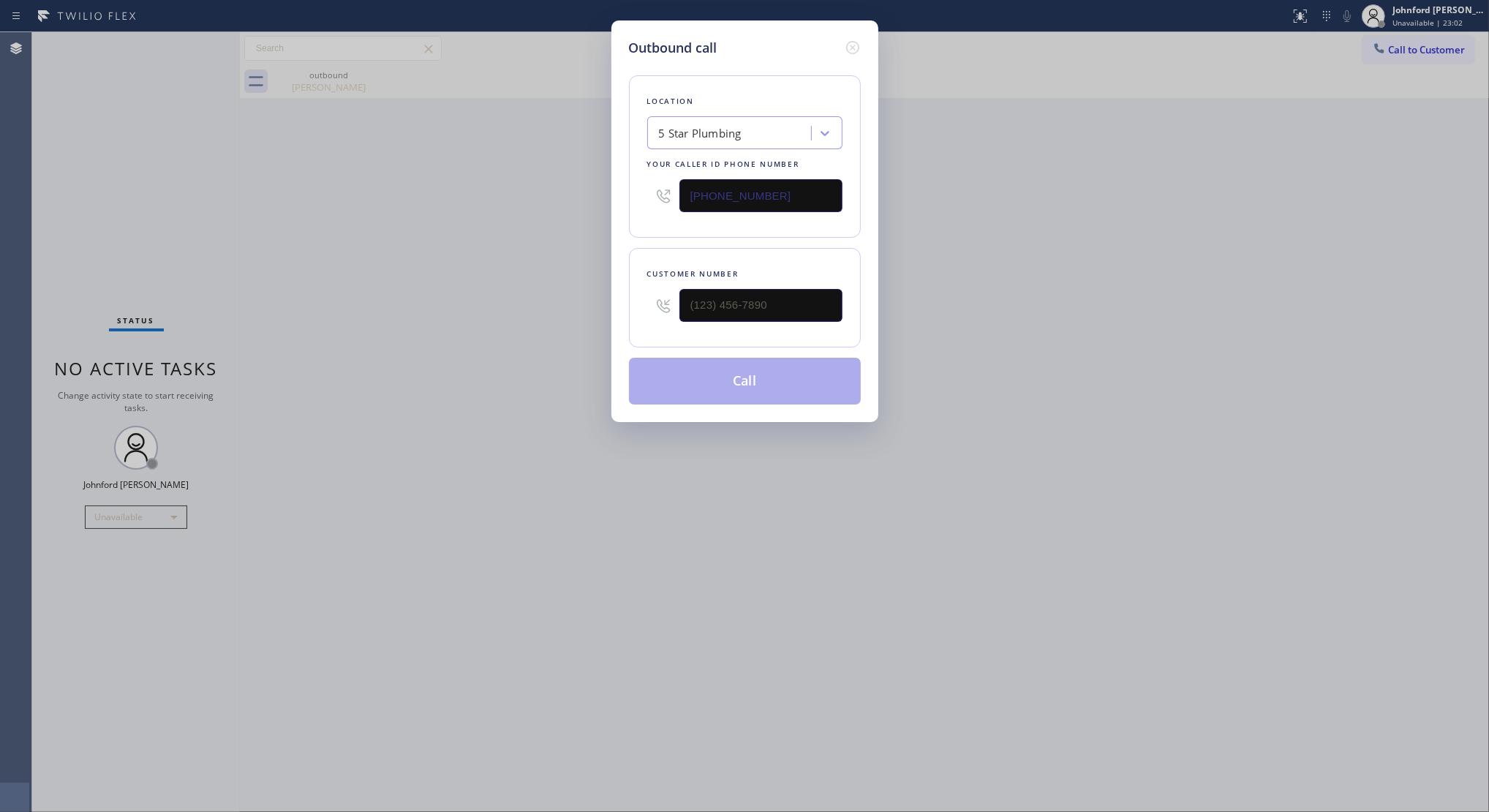
drag, startPoint x: 769, startPoint y: 319, endPoint x: 766, endPoint y: 300, distance: 19.2
click at [761, 318] on div at bounding box center [761, 305] width 163 height 48
paste input "559) 246-6780"
drag, startPoint x: 768, startPoint y: 298, endPoint x: 598, endPoint y: 298, distance: 170.0
click at [602, 298] on div "Outbound call Location 5 Star Plumbing Your caller id phone number (888) 909-01…" at bounding box center [744, 406] width 1489 height 812
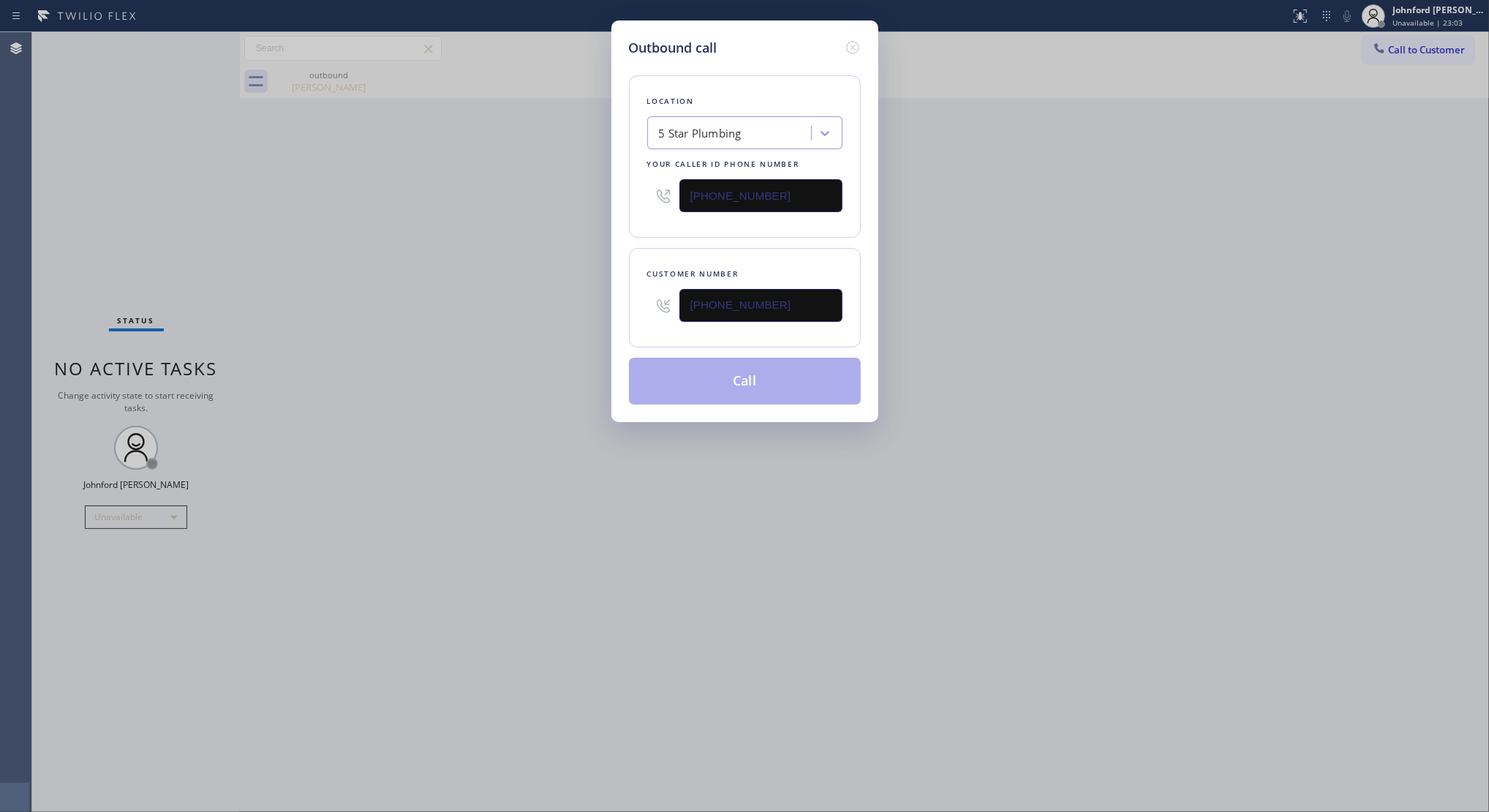
type input "(559) 246-6780"
click at [562, 298] on div "Outbound call Location 5 Star Plumbing Your caller id phone number (888) 909-01…" at bounding box center [744, 406] width 1489 height 812
click at [706, 380] on button "Call" at bounding box center [745, 381] width 232 height 47
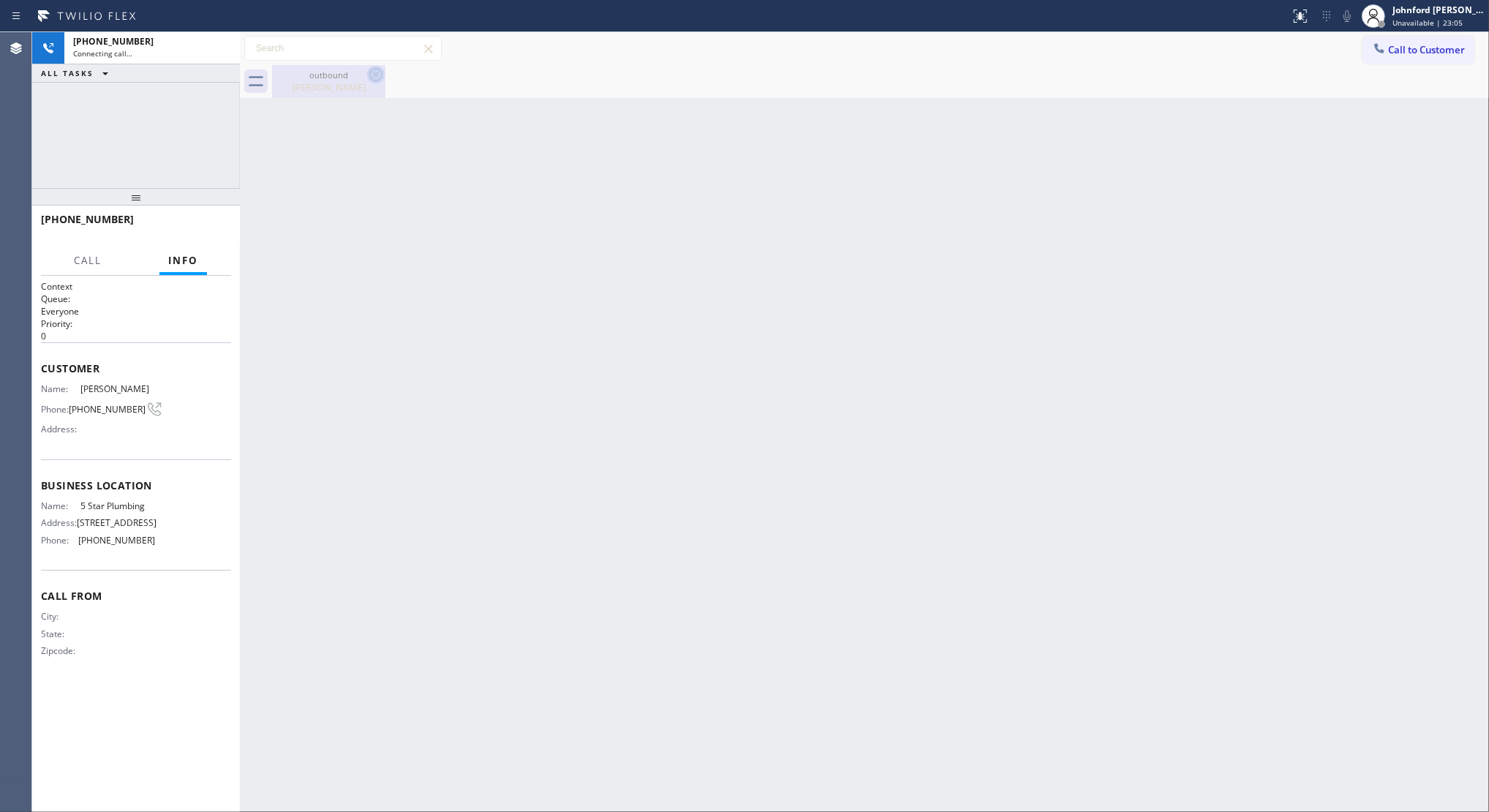
click at [375, 75] on icon at bounding box center [375, 74] width 13 height 13
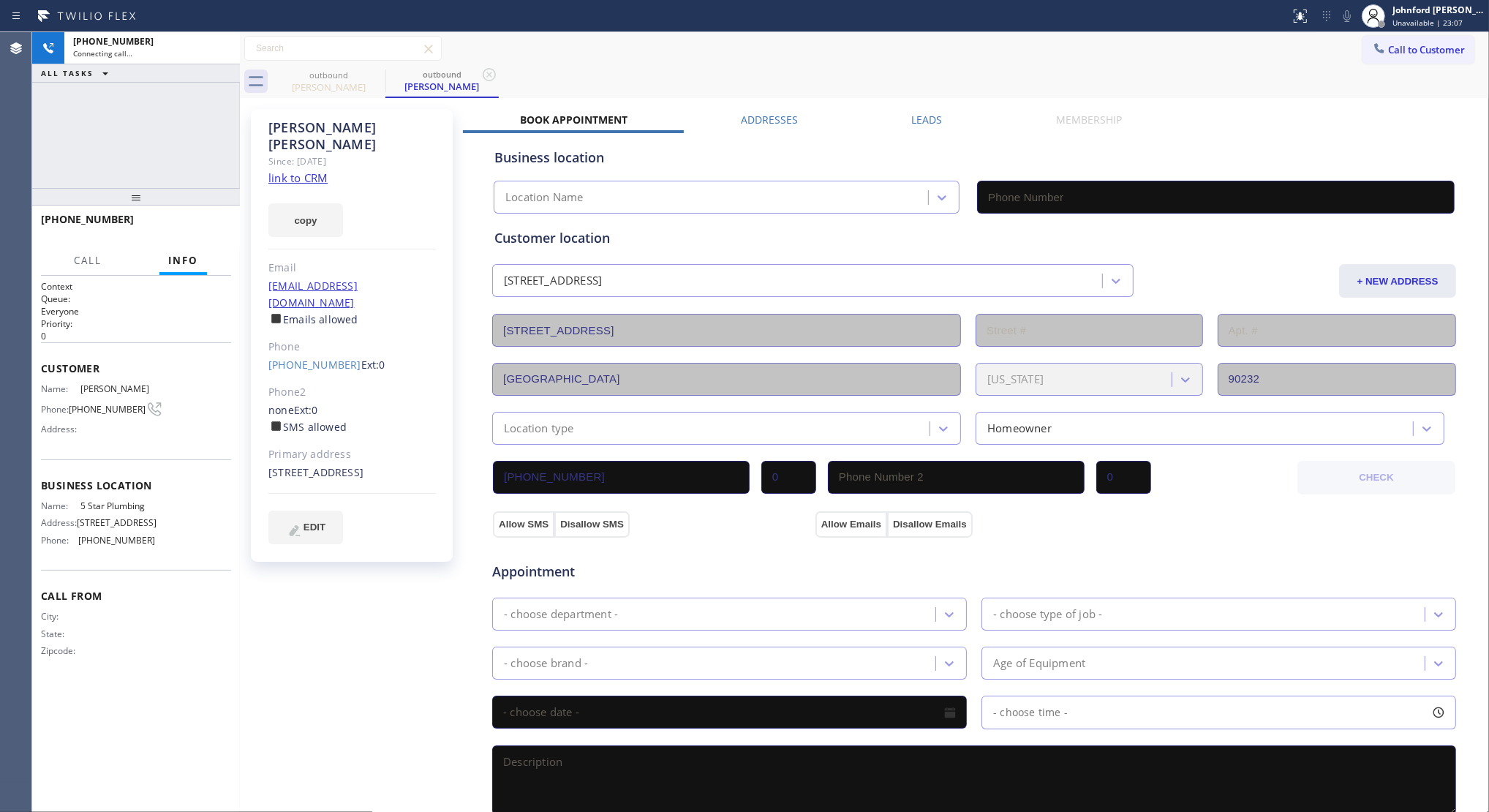
click at [311, 171] on link "link to CRM" at bounding box center [298, 178] width 59 height 14
type input "(888) 909-0120"
click at [1351, 23] on icon at bounding box center [1347, 16] width 17 height 17
click at [1350, 20] on icon at bounding box center [1347, 16] width 17 height 17
click at [224, 36] on div at bounding box center [221, 48] width 26 height 32
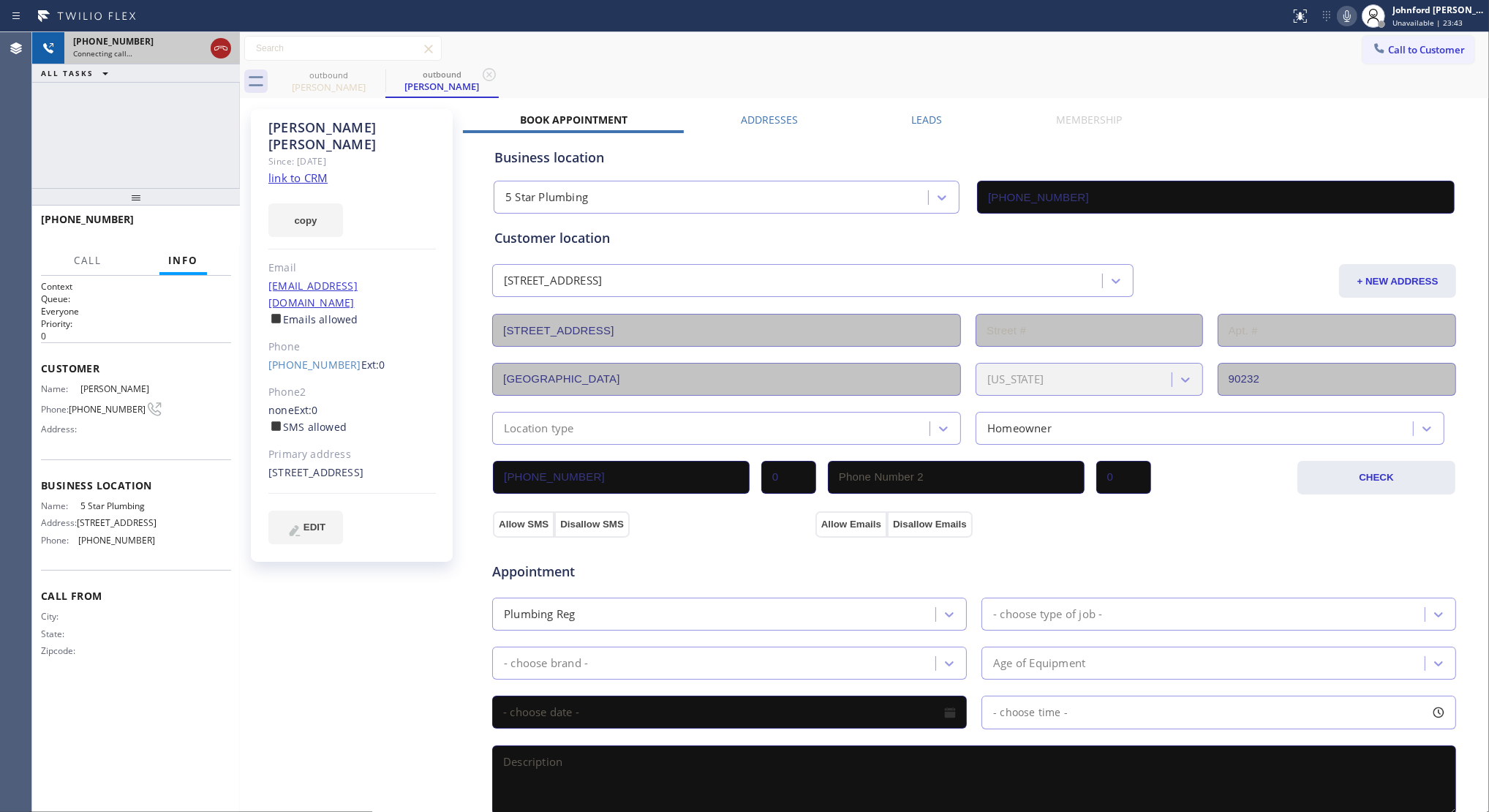
click at [221, 46] on icon at bounding box center [221, 48] width 17 height 17
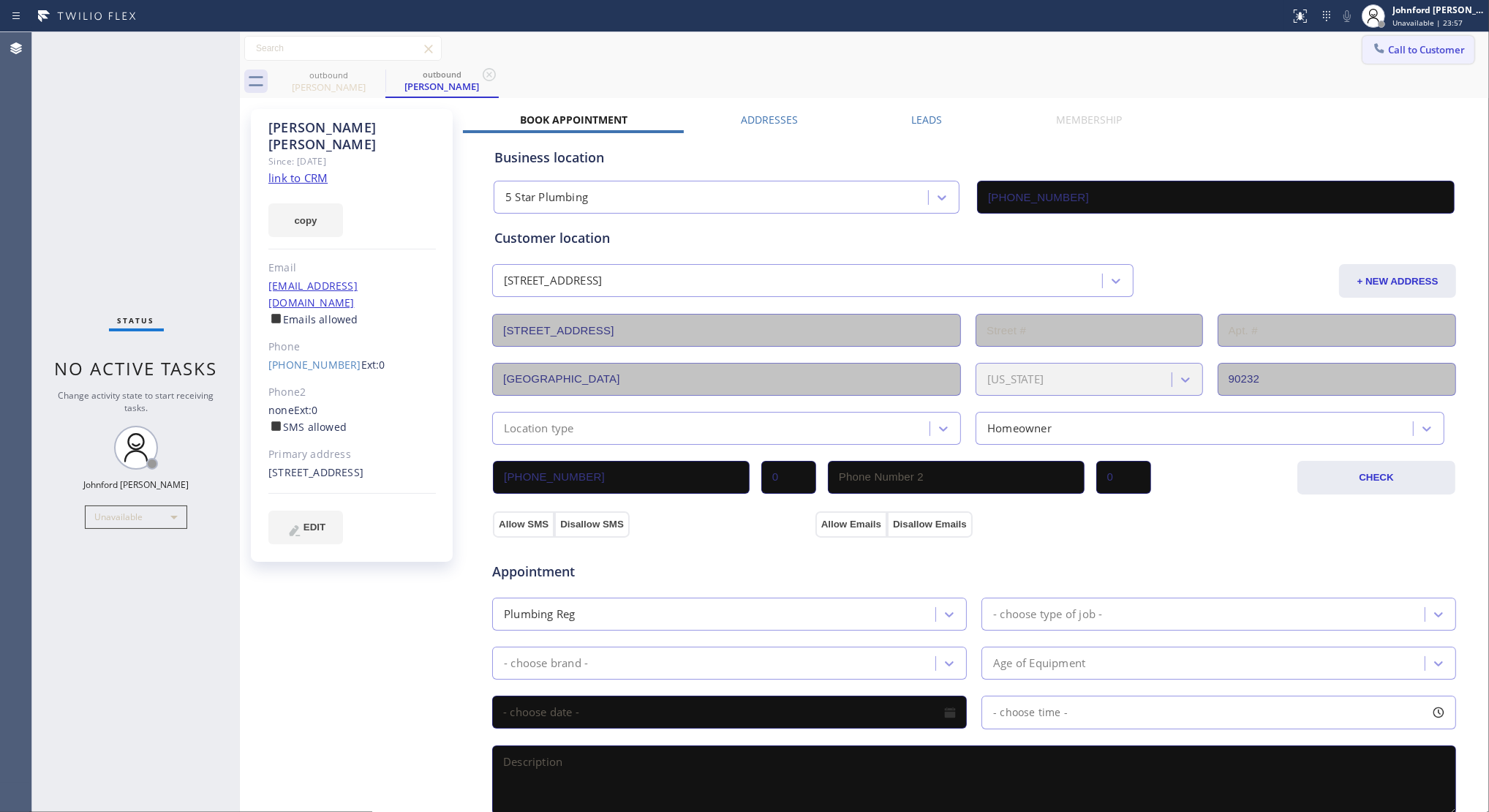
click at [1392, 46] on span "Call to Customer" at bounding box center [1427, 49] width 77 height 13
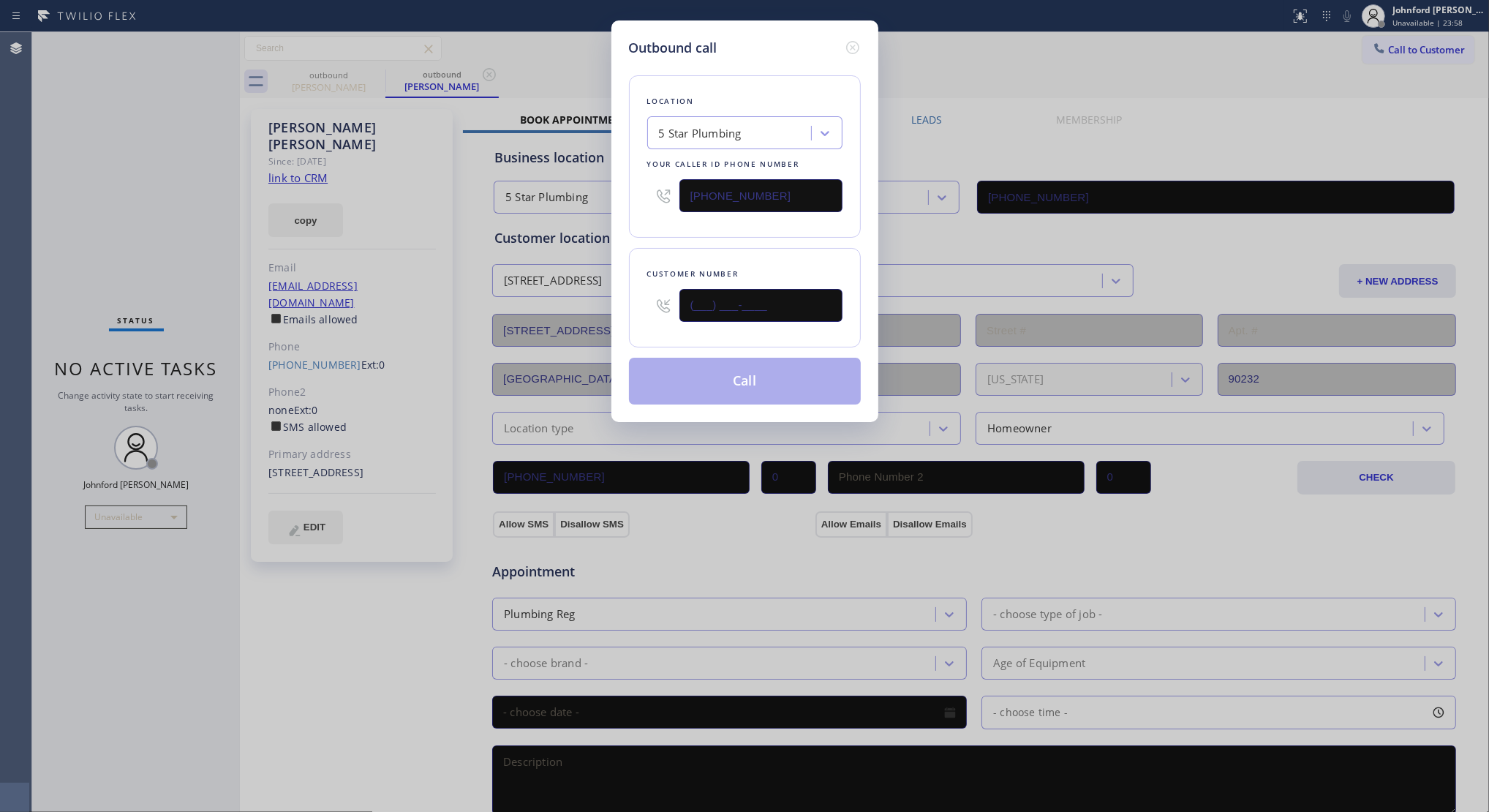
drag, startPoint x: 724, startPoint y: 311, endPoint x: 659, endPoint y: 292, distance: 67.7
click at [664, 316] on div "(___) ___-____" at bounding box center [745, 305] width 196 height 48
paste input "304) 839-3260"
type input "(304) 839-3260"
drag, startPoint x: 649, startPoint y: 236, endPoint x: 678, endPoint y: 316, distance: 85.1
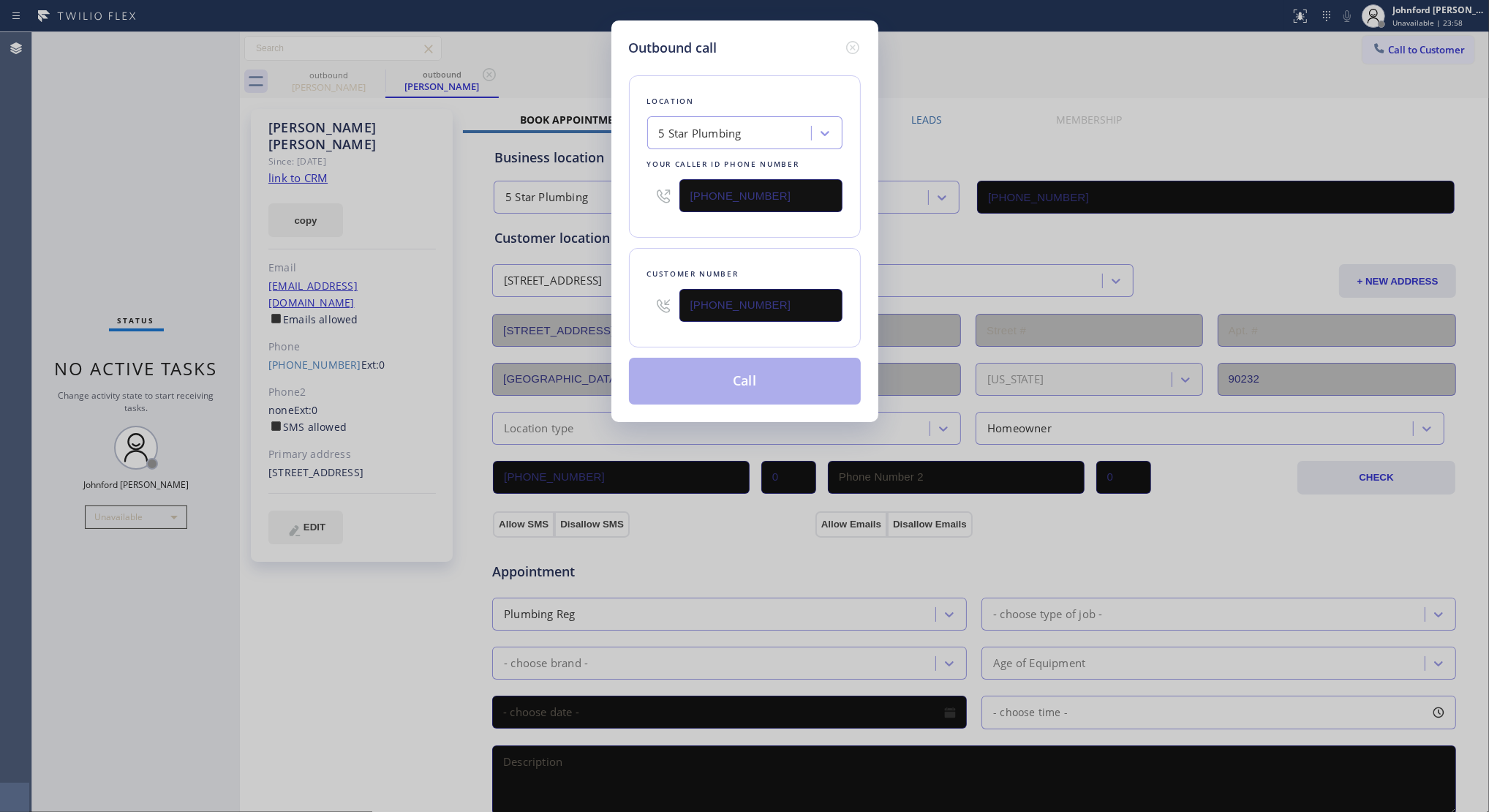
click at [652, 242] on div "Location 5 Star Plumbing Your caller id phone number (888) 909-0120 Customer nu…" at bounding box center [745, 230] width 232 height 347
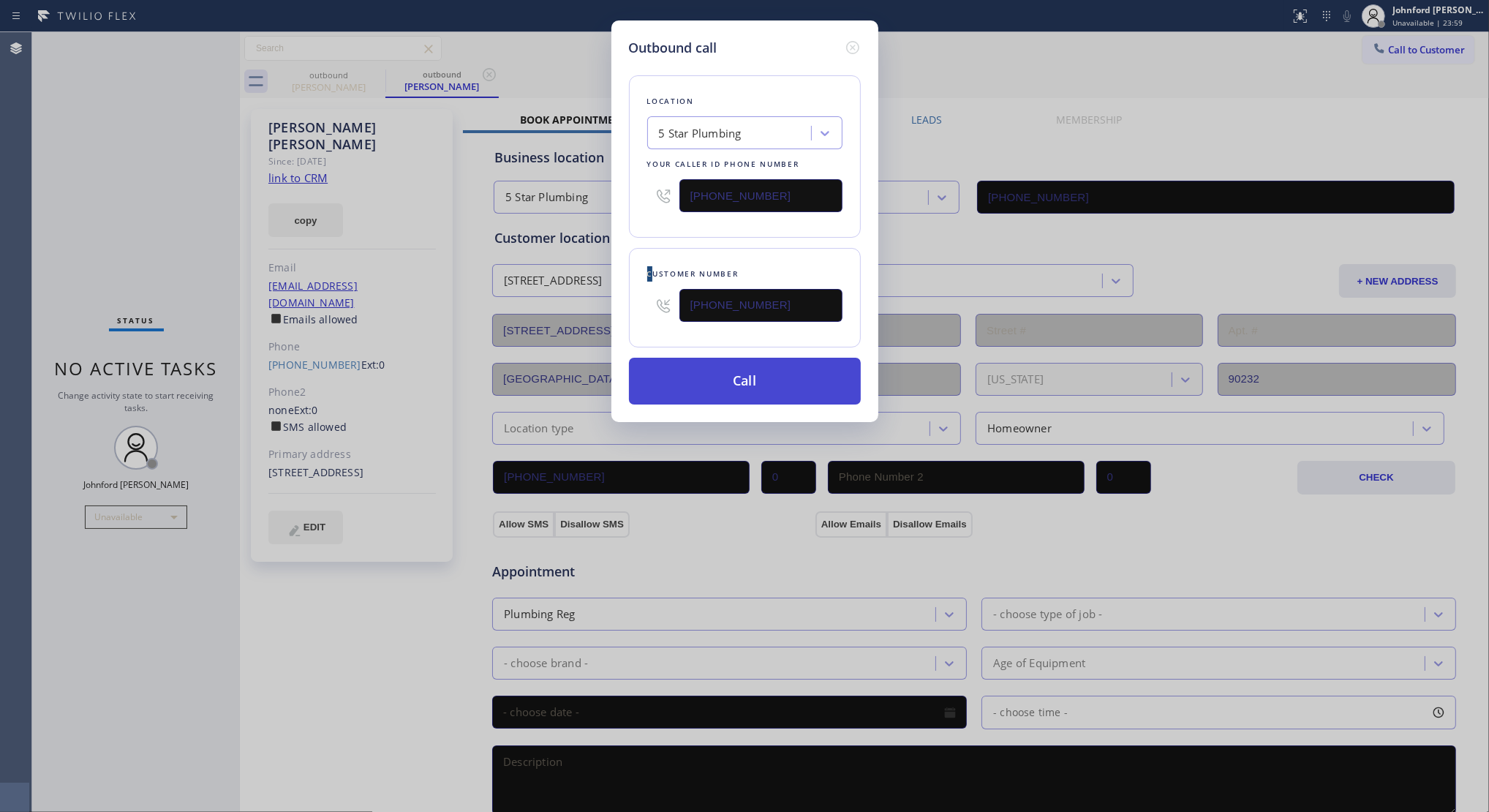
click at [719, 373] on button "Call" at bounding box center [745, 381] width 232 height 47
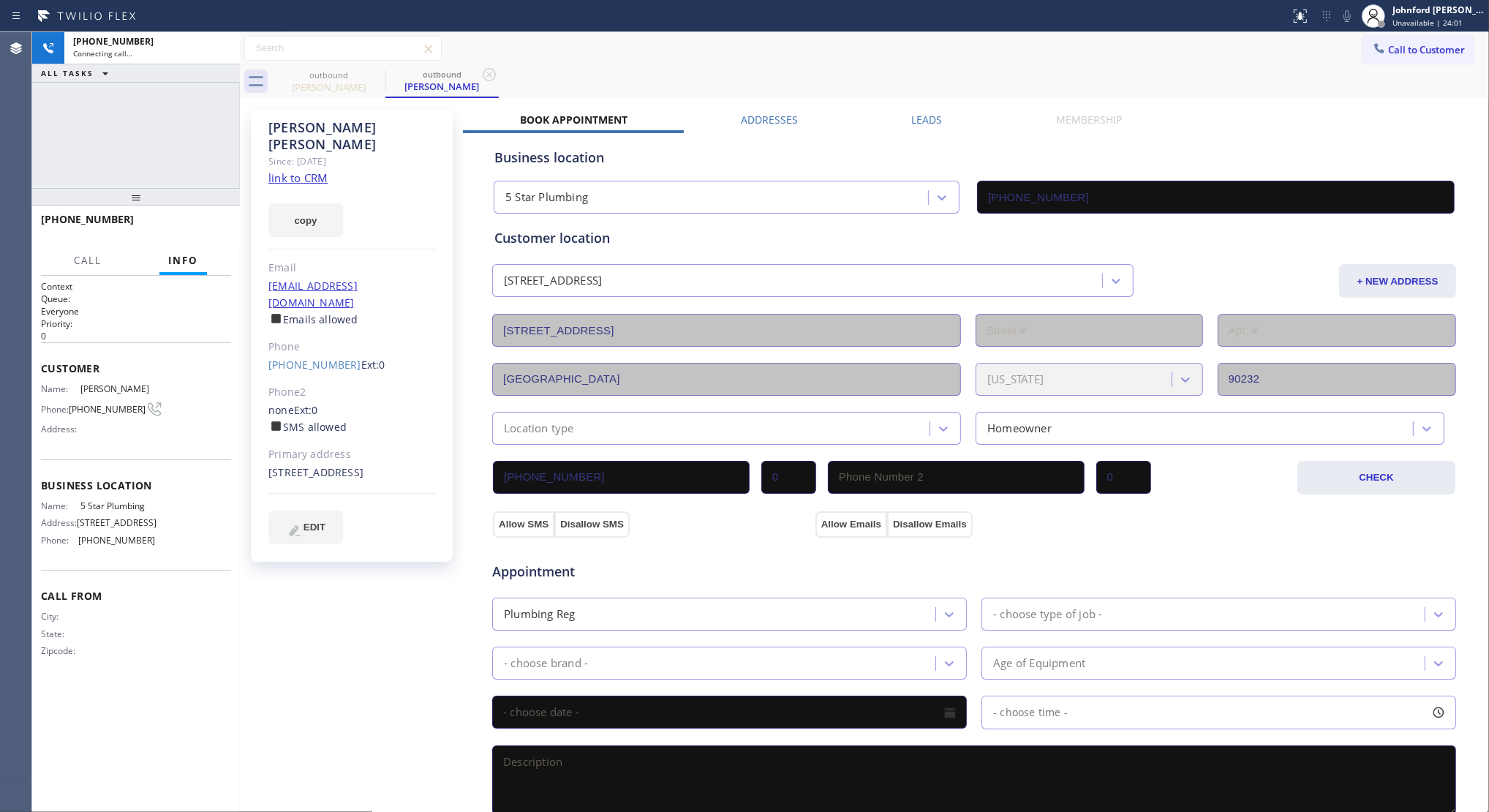
click at [0, 0] on icon at bounding box center [0, 0] width 0 height 0
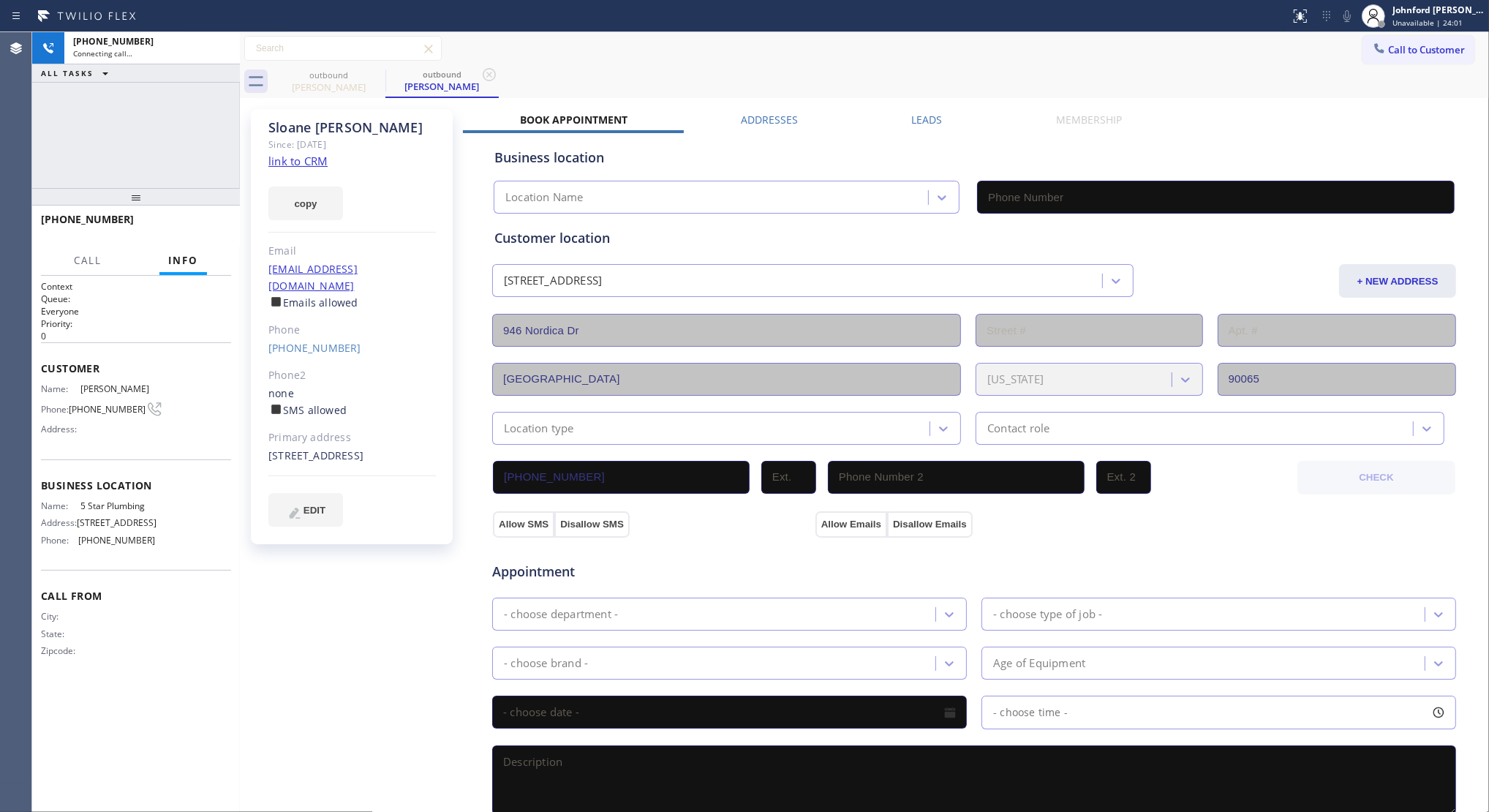
click at [0, 0] on icon at bounding box center [0, 0] width 0 height 0
click at [316, 162] on link "link to CRM" at bounding box center [298, 160] width 59 height 14
type input "(888) 909-0120"
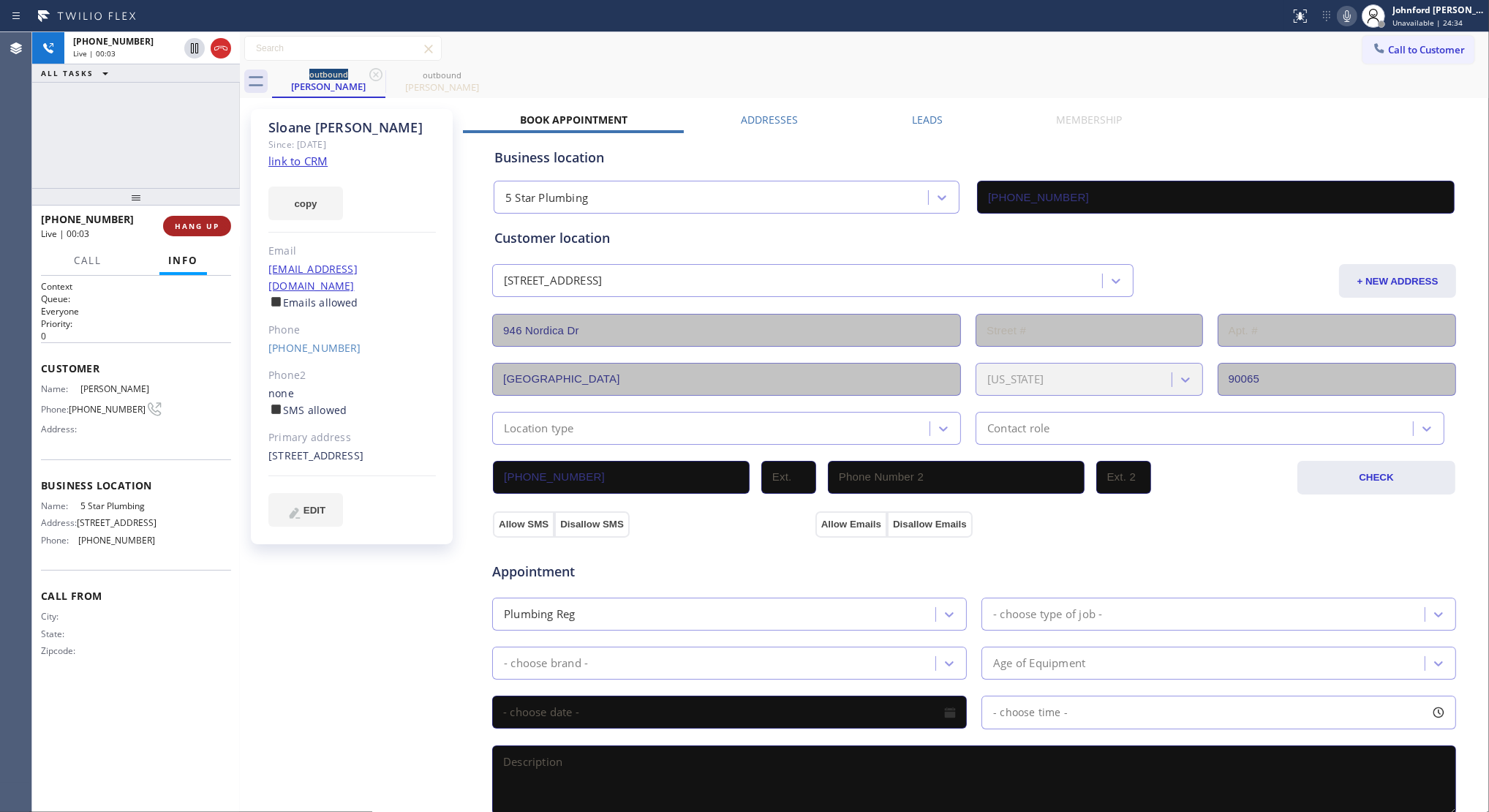
click at [195, 233] on button "HANG UP" at bounding box center [197, 226] width 68 height 20
click at [196, 224] on span "HANG UP" at bounding box center [196, 226] width 45 height 11
click at [191, 221] on span "COMPLETE" at bounding box center [194, 226] width 51 height 11
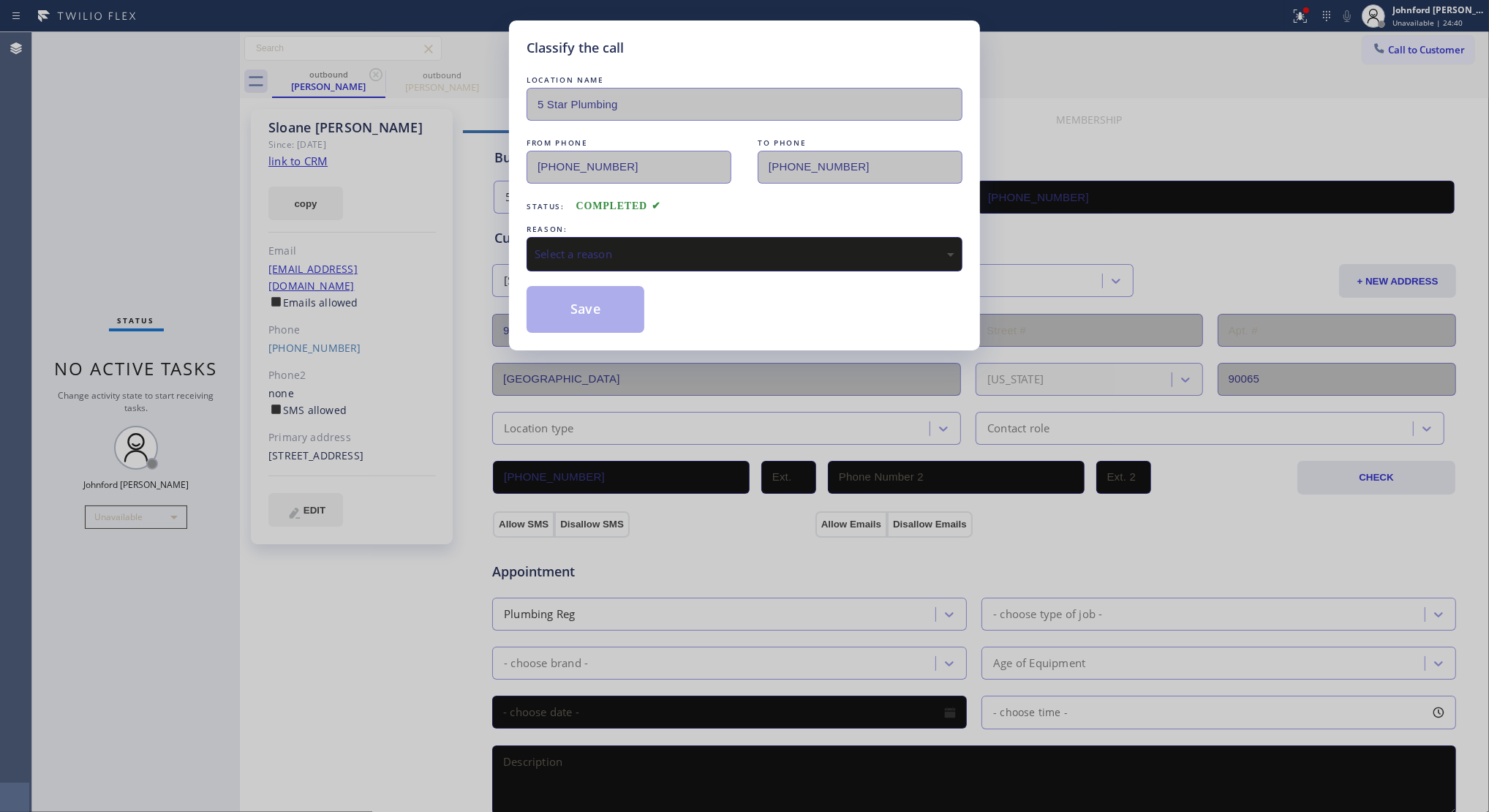
click at [651, 271] on div "LOCATION NAME 5 Star Plumbing FROM PHONE (888) 909-0120 TO PHONE (304) 839-3260…" at bounding box center [744, 202] width 436 height 261
click at [641, 254] on div "Select a reason" at bounding box center [745, 254] width 420 height 17
click at [651, 251] on div "Not Booked - All other reasons" at bounding box center [745, 254] width 420 height 17
click at [623, 319] on button "Save" at bounding box center [585, 310] width 118 height 47
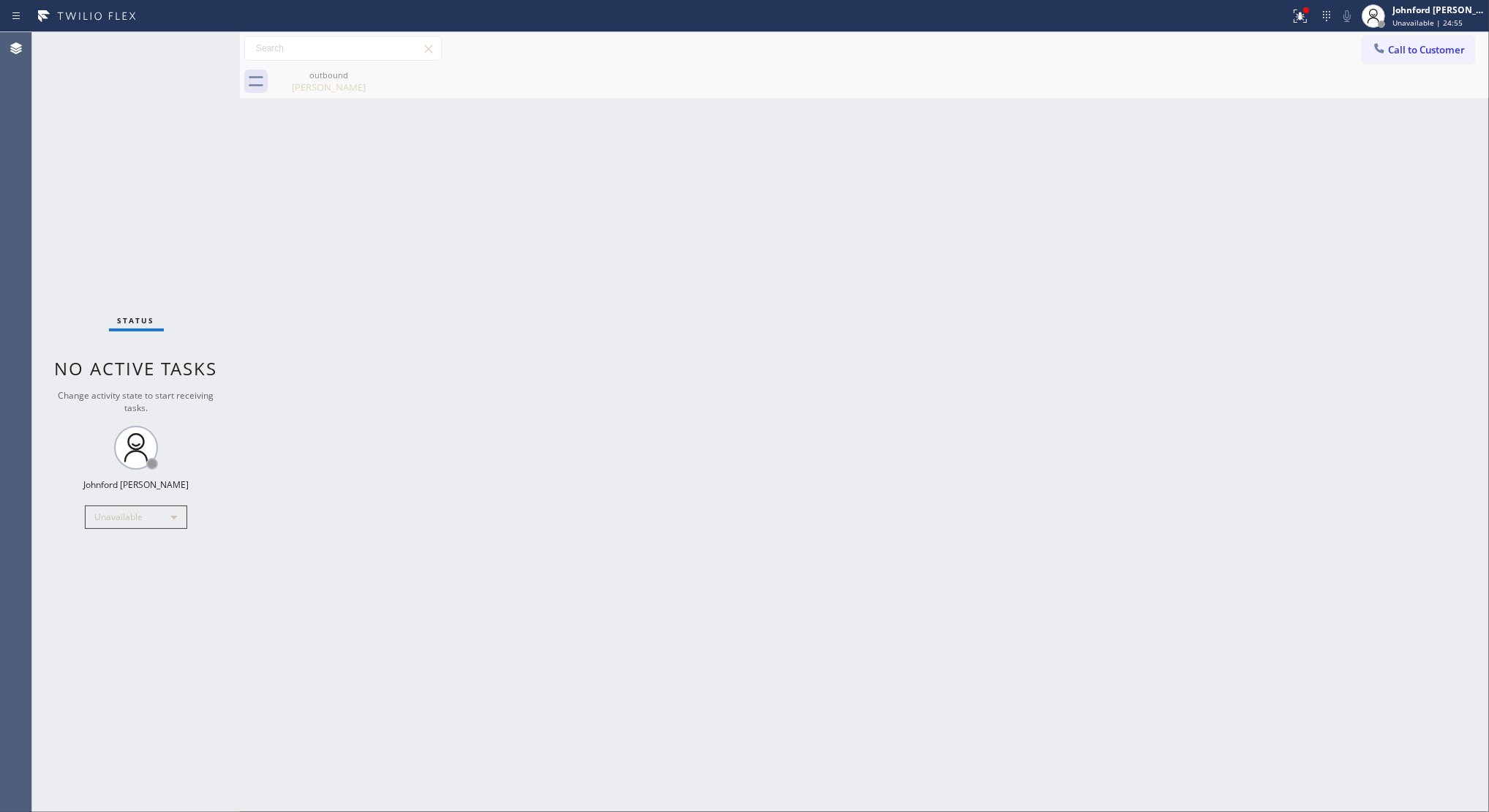
drag, startPoint x: 1389, startPoint y: 57, endPoint x: 1318, endPoint y: 84, distance: 76.0
click at [1389, 57] on button "Call to Customer" at bounding box center [1419, 49] width 112 height 28
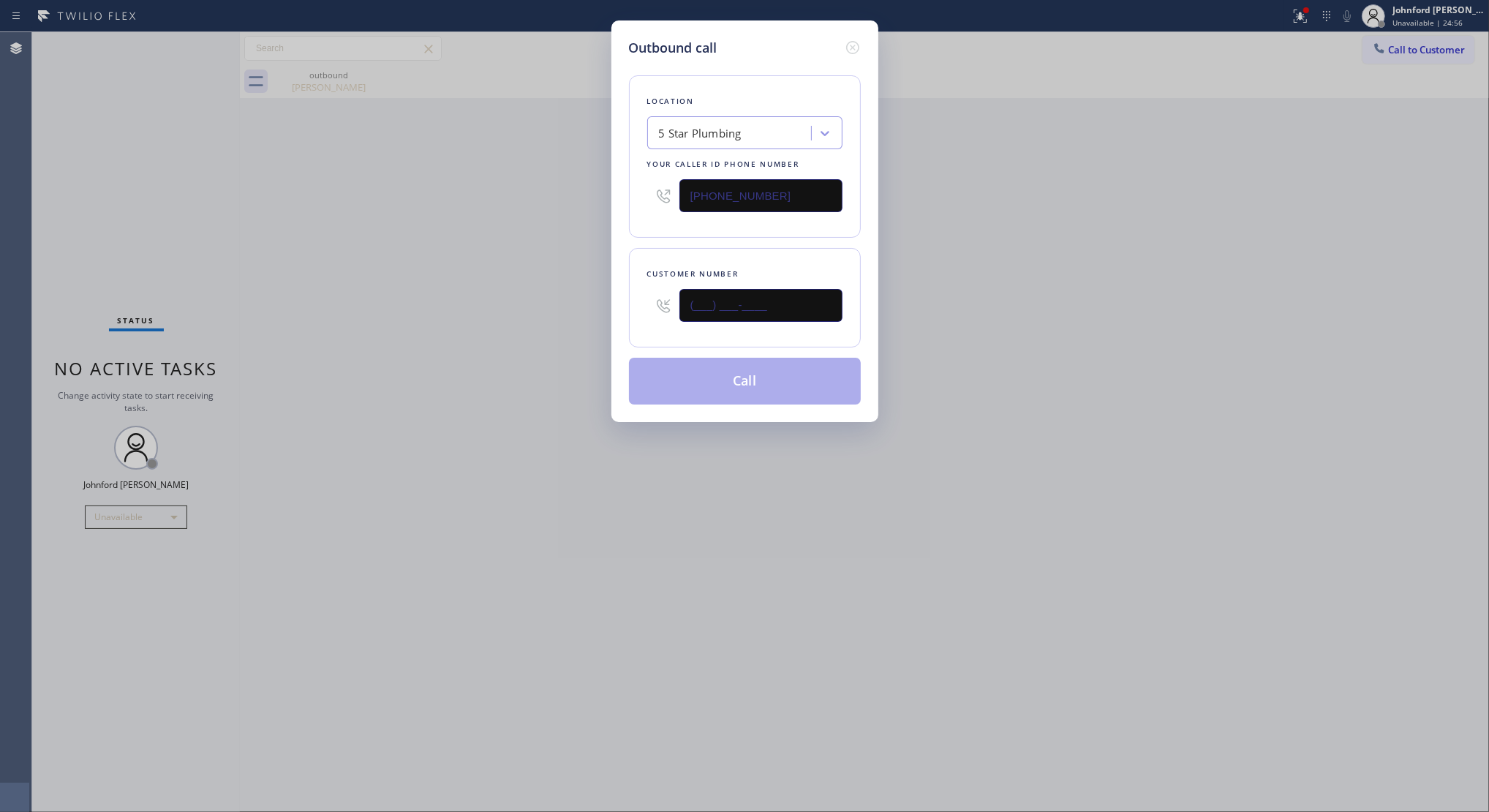
drag, startPoint x: 733, startPoint y: 302, endPoint x: 520, endPoint y: 316, distance: 213.5
click at [542, 315] on div "Outbound call Location 5 Star Plumbing Your caller id phone number (888) 909-01…" at bounding box center [744, 406] width 1489 height 812
paste input "804) 310-7516"
type input "(804) 310-7516"
click at [466, 330] on div "Outbound call Location 5 Star Plumbing Your caller id phone number (888) 909-01…" at bounding box center [744, 406] width 1489 height 812
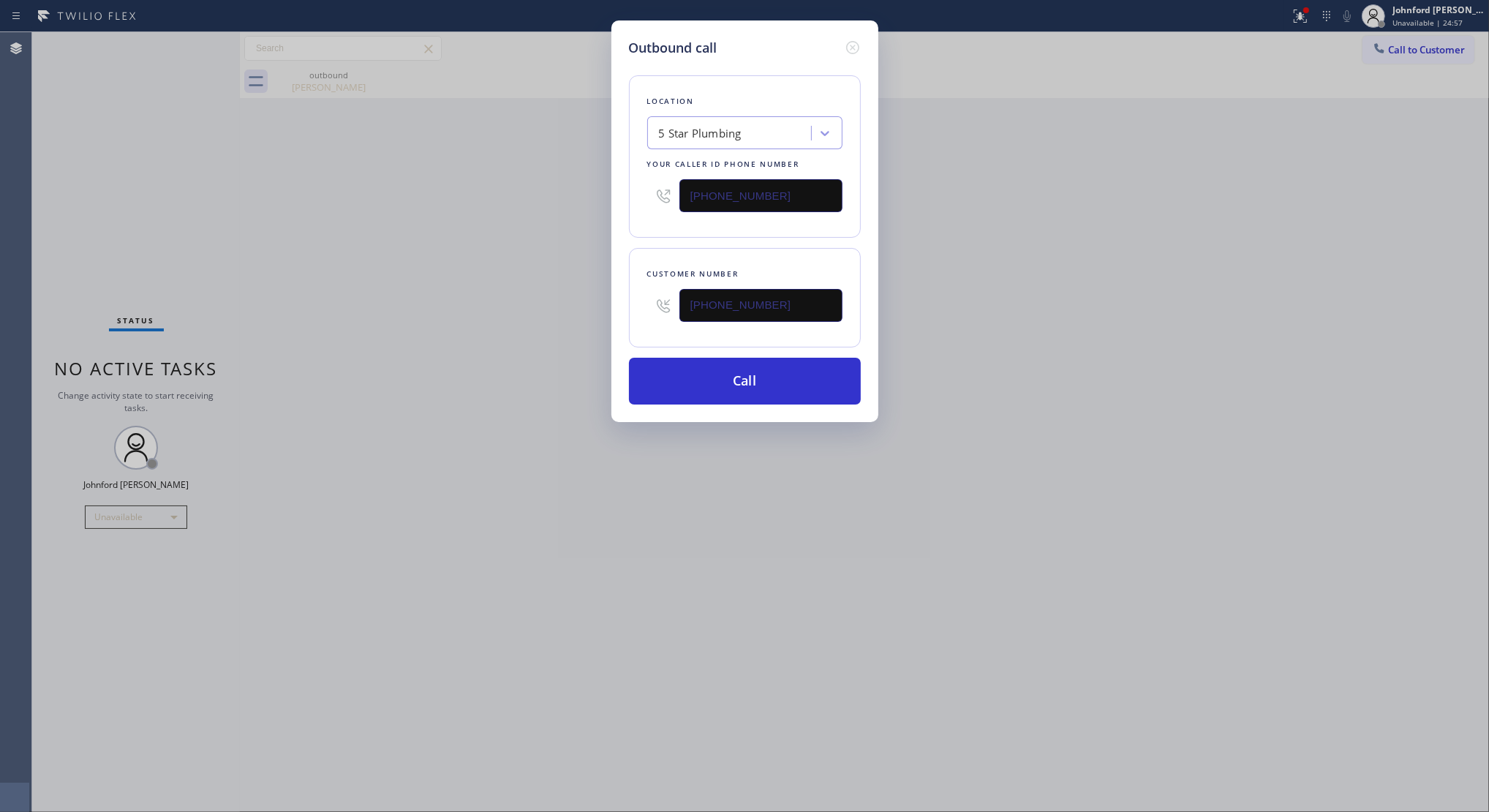
click at [746, 352] on div "Location 5 Star Plumbing Your caller id phone number (888) 909-0120 Customer nu…" at bounding box center [745, 230] width 232 height 347
click at [725, 369] on button "Call" at bounding box center [745, 381] width 232 height 47
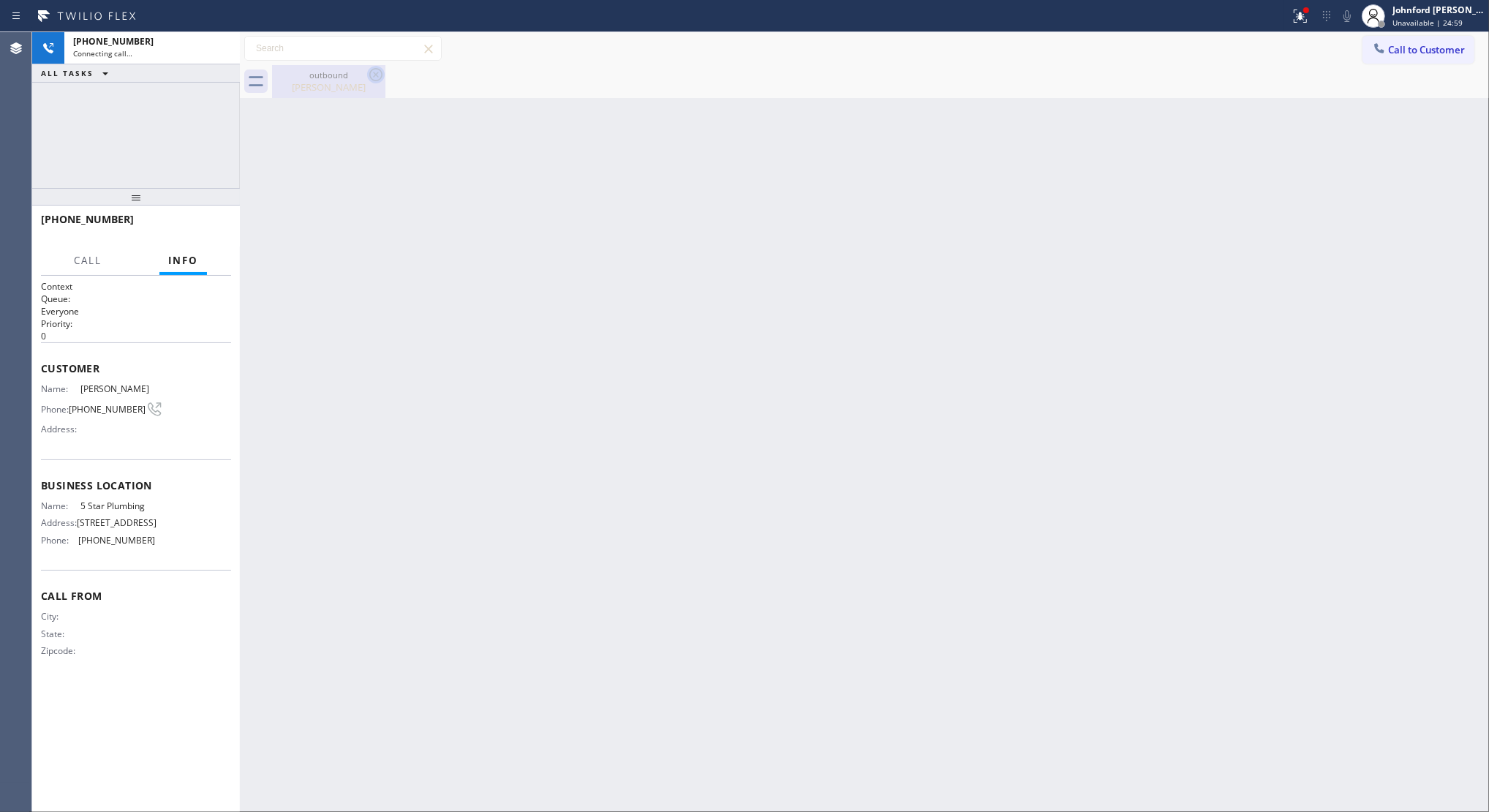
click at [373, 71] on icon at bounding box center [375, 74] width 17 height 17
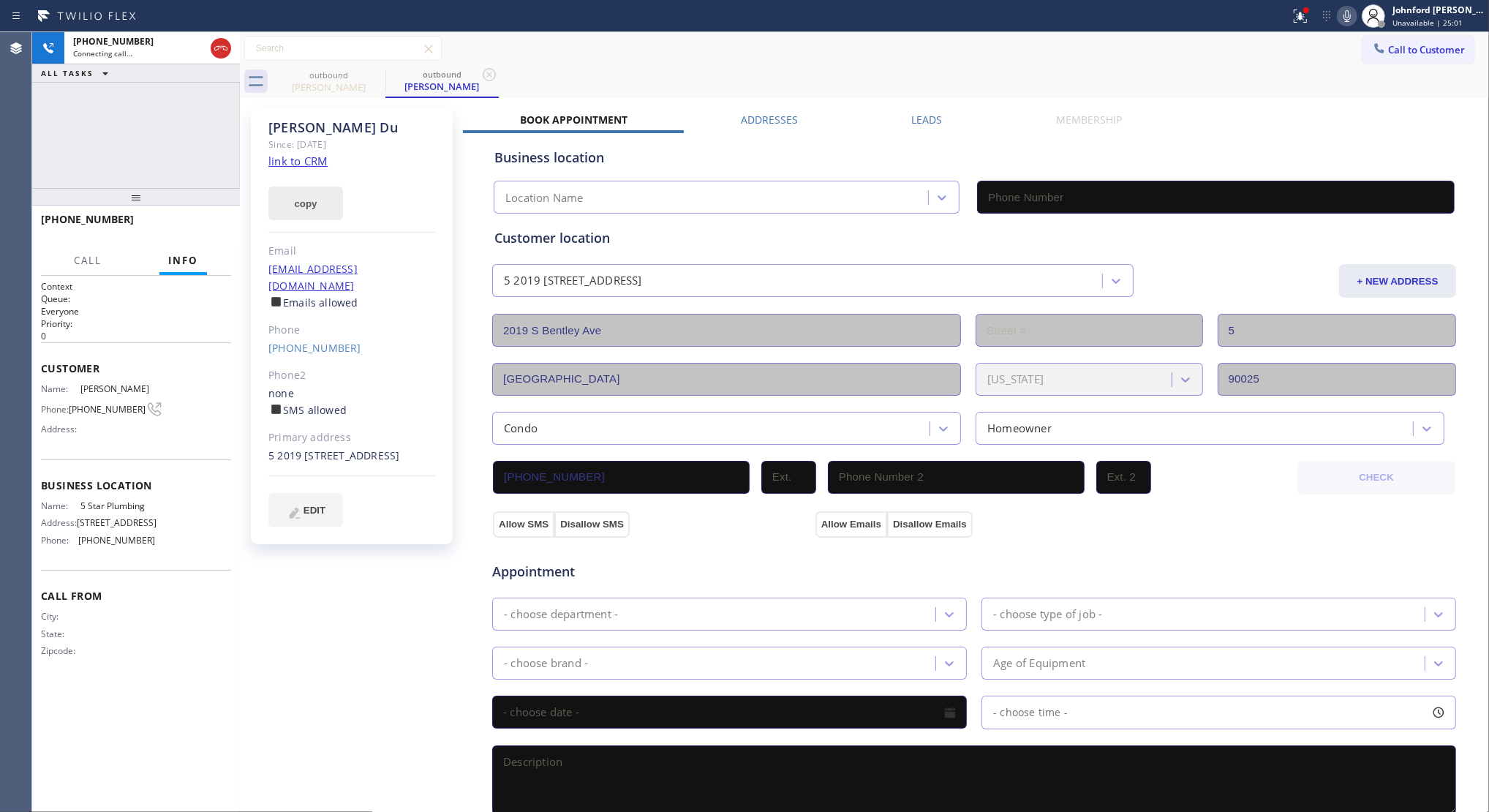
click at [311, 199] on button "copy" at bounding box center [305, 203] width 75 height 34
click at [308, 159] on link "link to CRM" at bounding box center [298, 160] width 59 height 14
type input "(888) 909-0120"
click at [209, 221] on span "HANG UP" at bounding box center [196, 226] width 45 height 11
click at [919, 117] on label "Leads" at bounding box center [927, 119] width 31 height 14
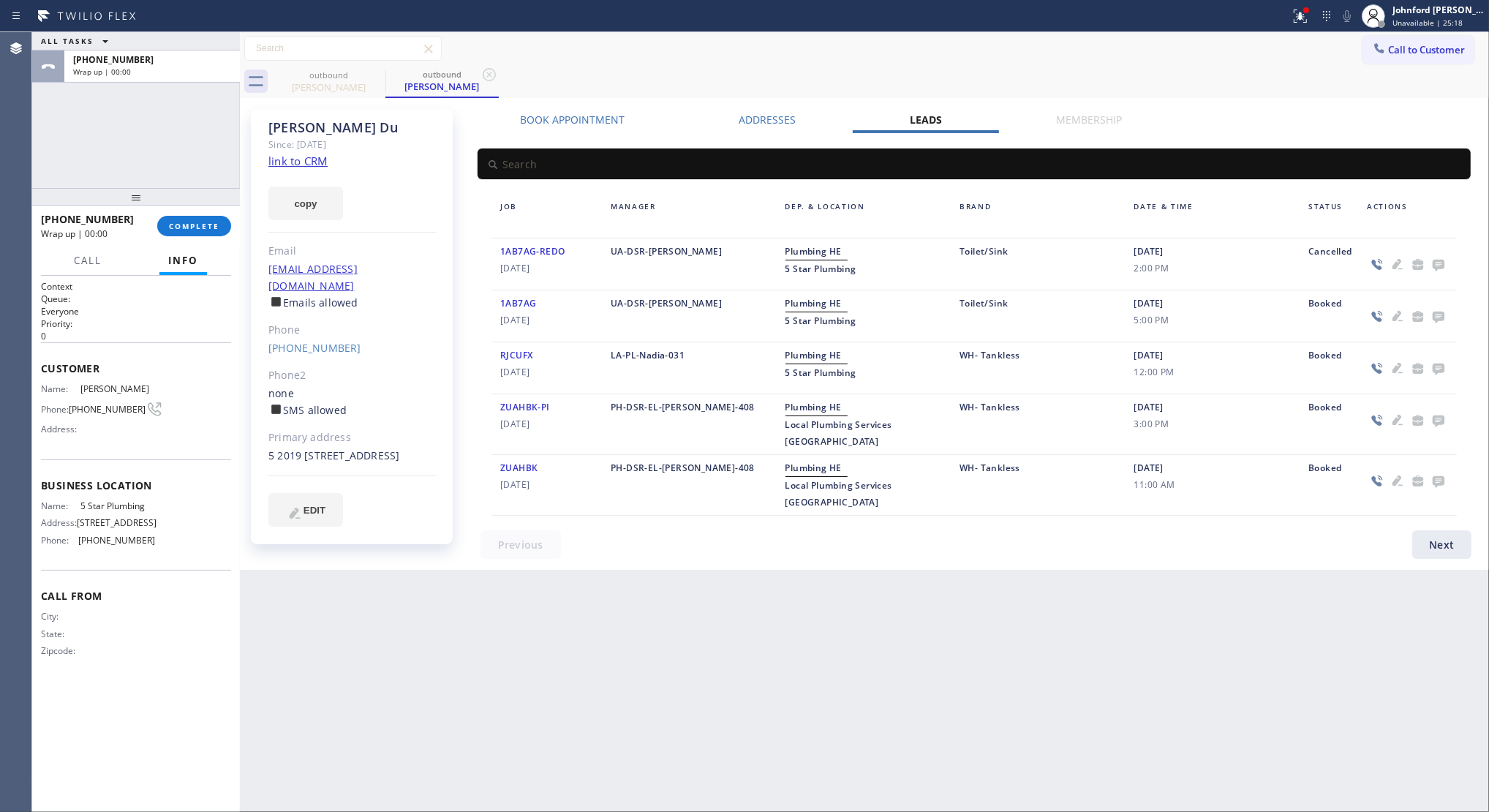
click at [1400, 264] on icon at bounding box center [1438, 265] width 11 height 11
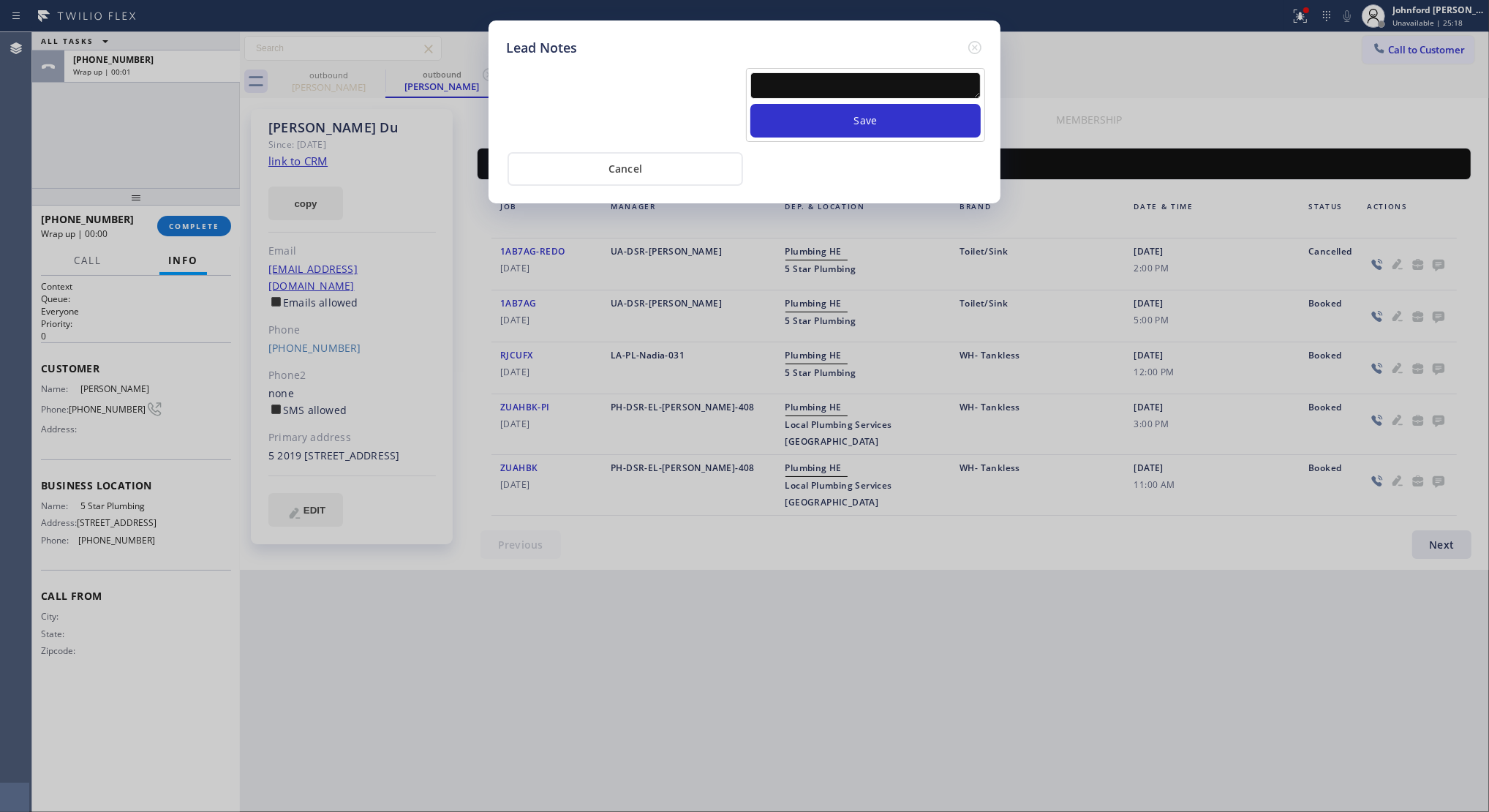
drag, startPoint x: 932, startPoint y: 69, endPoint x: 910, endPoint y: 94, distance: 33.3
click at [931, 73] on textarea at bounding box center [865, 85] width 230 height 26
paste textarea "Working on this lead - please transfer to me"
type textarea "Working on this lead - please transfer to me"
click at [885, 110] on button "Save" at bounding box center [865, 120] width 230 height 34
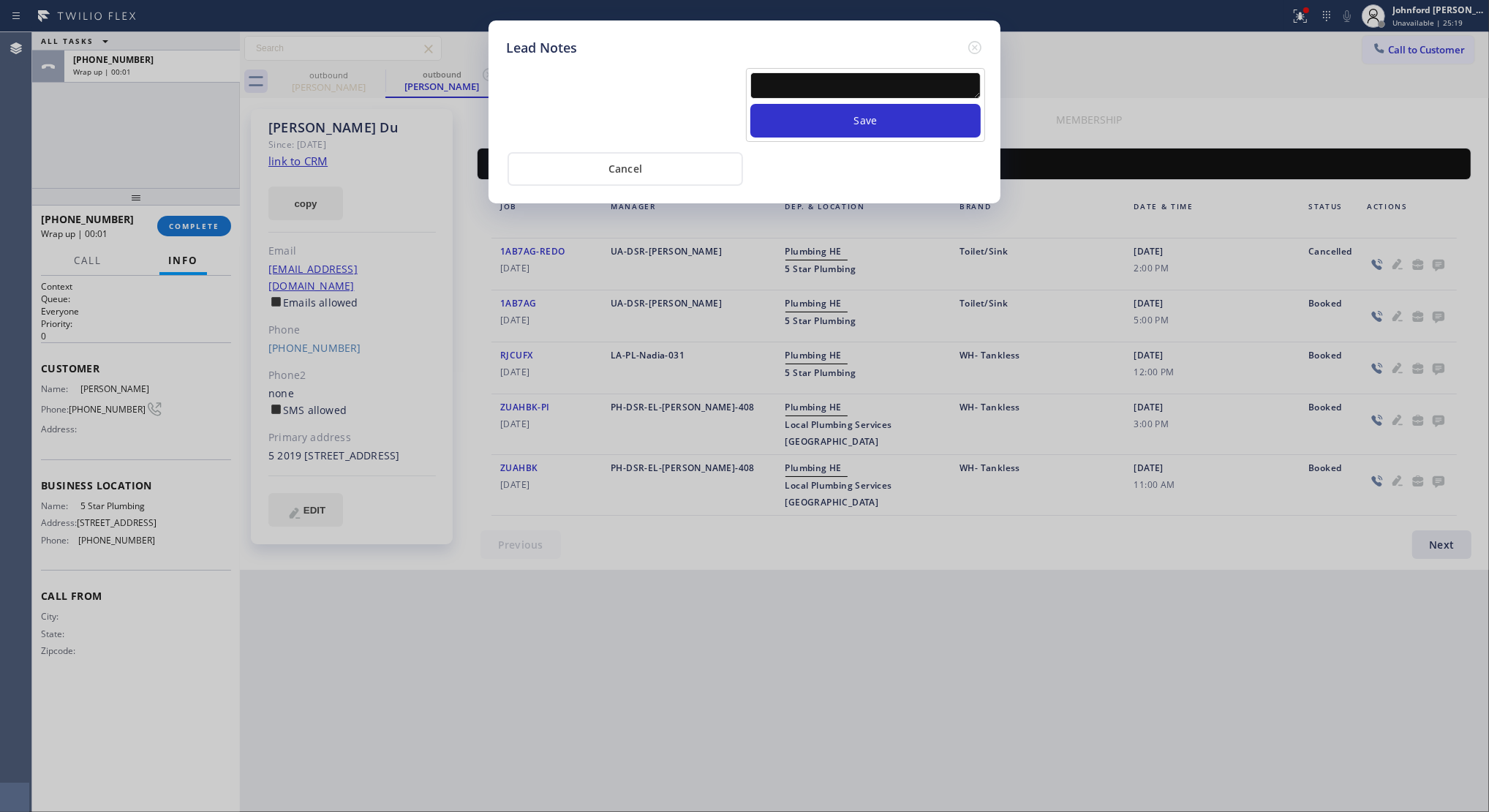
click at [974, 39] on icon at bounding box center [975, 47] width 17 height 17
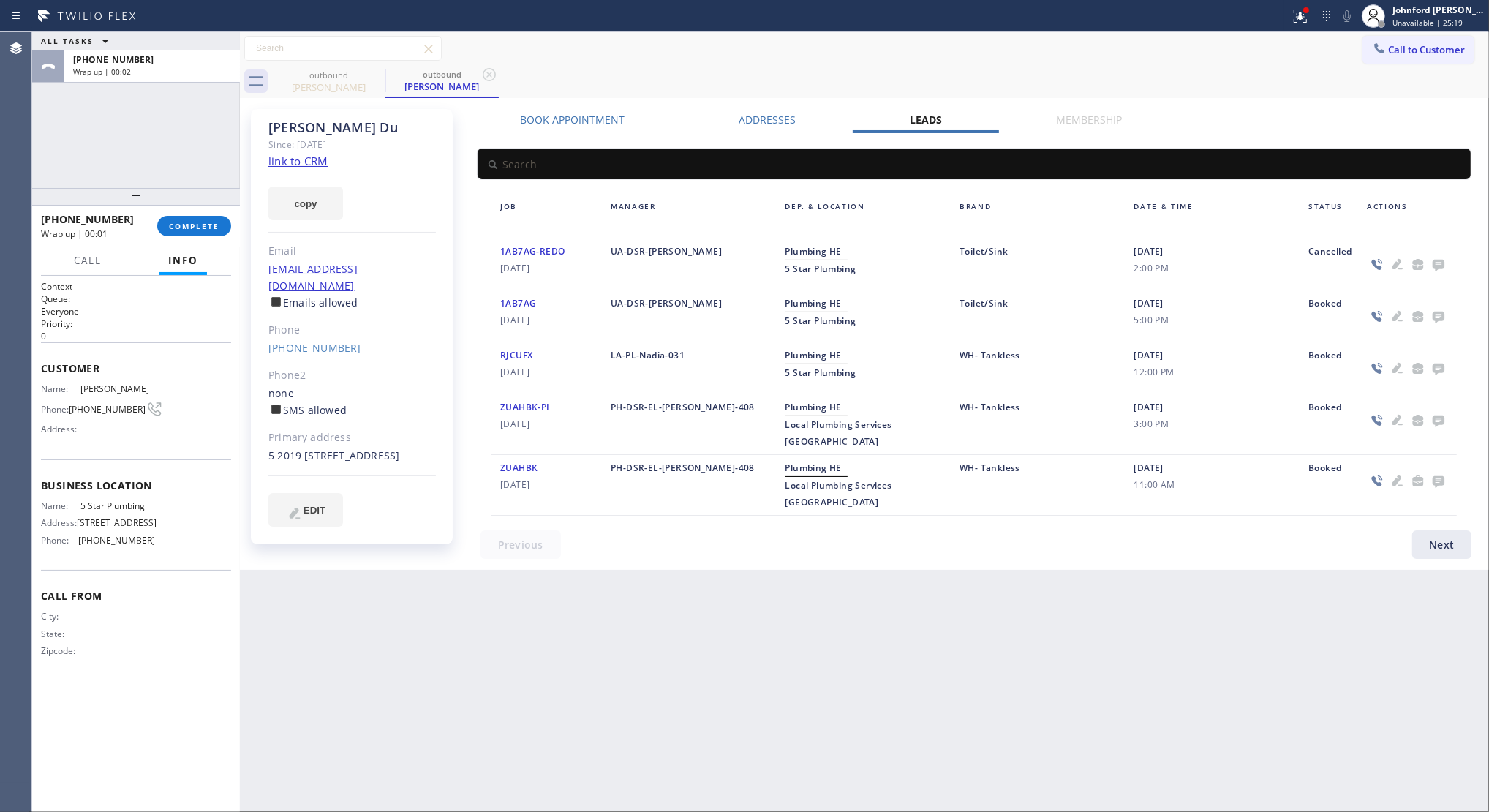
click at [1036, 55] on div "Call to Customer Outbound call Location 5 Star Plumbing Your caller id phone nu…" at bounding box center [865, 48] width 1250 height 26
click at [214, 212] on div "+18043107516 Wrap up | 00:02 COMPLETE" at bounding box center [136, 226] width 190 height 38
click at [213, 225] on span "COMPLETE" at bounding box center [194, 226] width 51 height 11
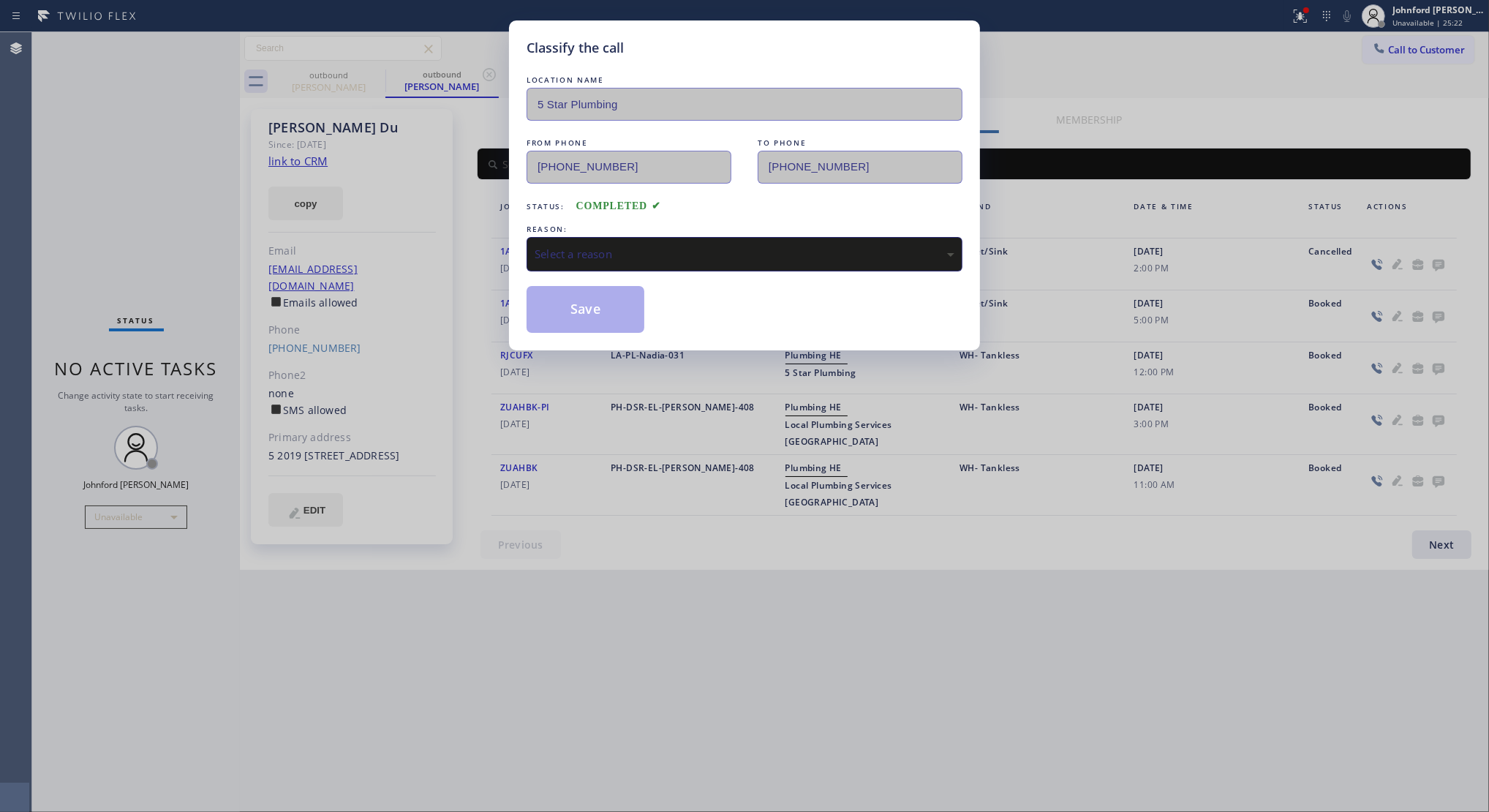
drag, startPoint x: 630, startPoint y: 278, endPoint x: 640, endPoint y: 242, distance: 37.4
click at [640, 242] on div "LOCATION NAME 5 Star Plumbing FROM PHONE (888) 909-0120 TO PHONE (804) 310-7516…" at bounding box center [744, 202] width 436 height 261
click at [632, 245] on div "Select a reason" at bounding box center [745, 254] width 420 height 17
drag, startPoint x: 596, startPoint y: 316, endPoint x: 864, endPoint y: 134, distance: 324.0
click at [596, 315] on button "Save" at bounding box center [585, 310] width 118 height 47
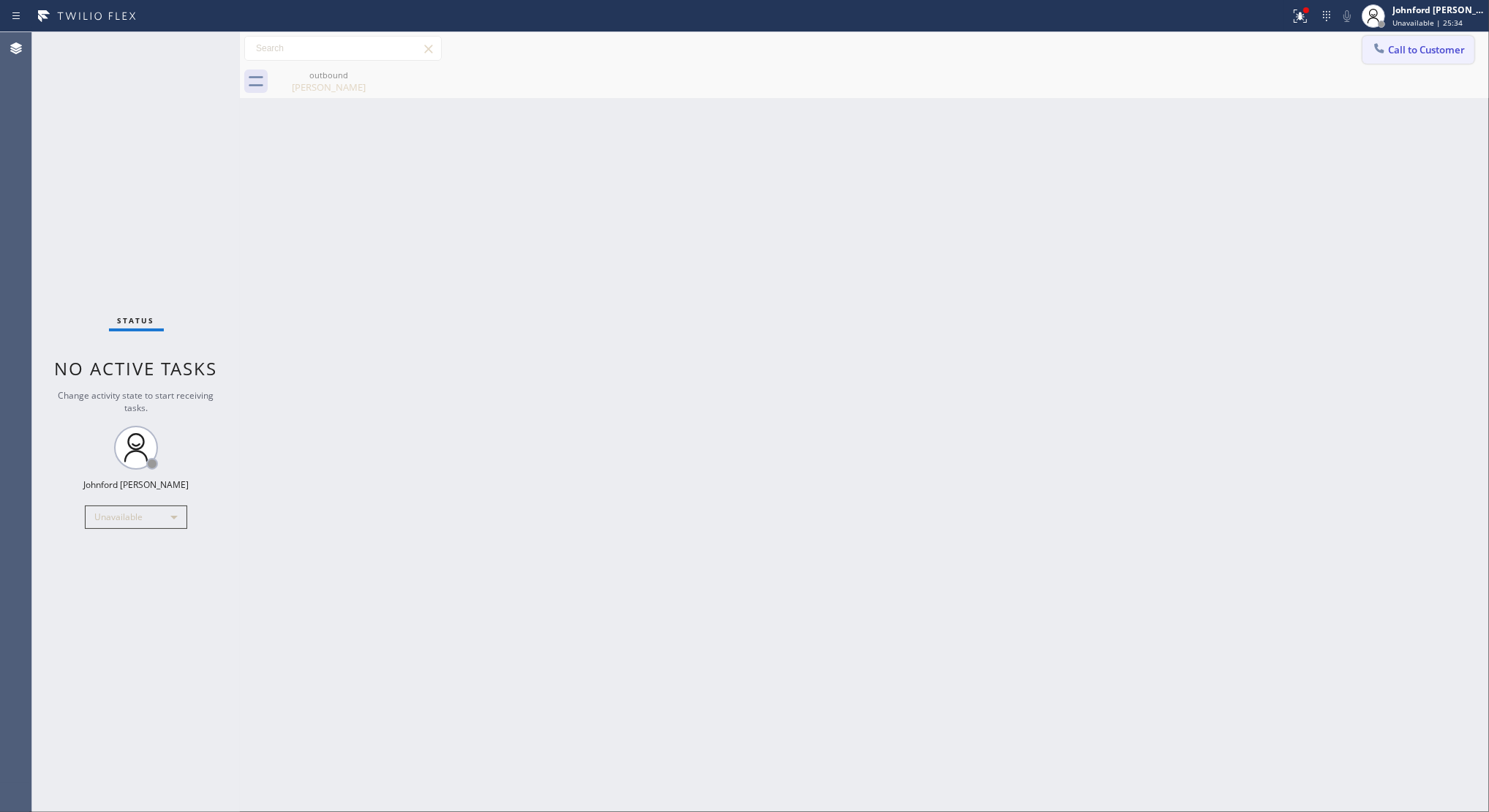
click at [1400, 48] on span "Call to Customer" at bounding box center [1427, 49] width 77 height 13
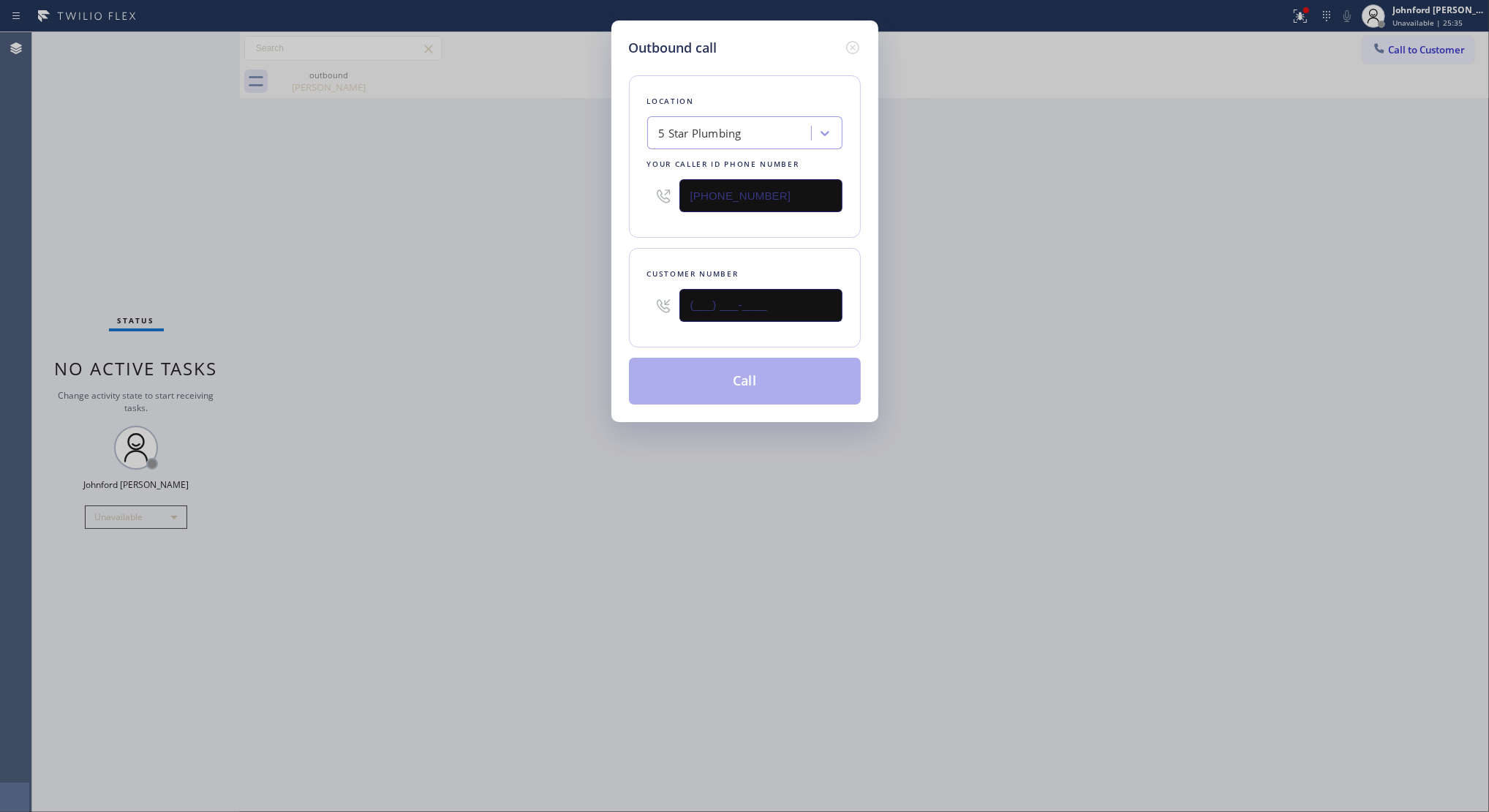
drag, startPoint x: 774, startPoint y: 304, endPoint x: 568, endPoint y: 304, distance: 206.0
click at [593, 304] on div "Outbound call Location 5 Star Plumbing Your caller id phone number (888) 909-01…" at bounding box center [744, 406] width 1489 height 812
paste input "818) 425-0296"
type input "(818) 425-0296"
click at [555, 304] on div "Outbound call Location 5 Star Plumbing Your caller id phone number (888) 909-01…" at bounding box center [744, 406] width 1489 height 812
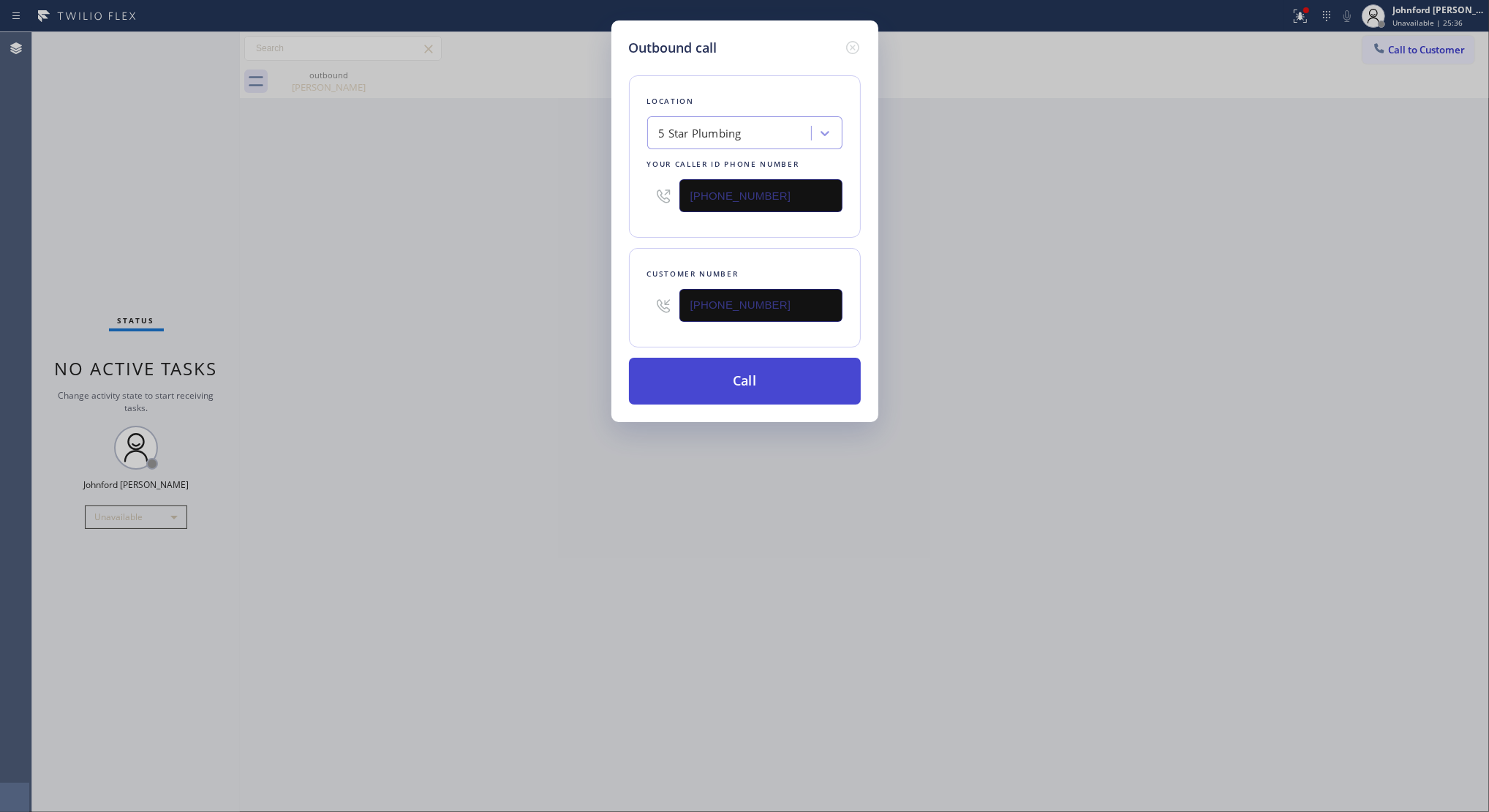
click at [715, 385] on button "Call" at bounding box center [745, 381] width 232 height 47
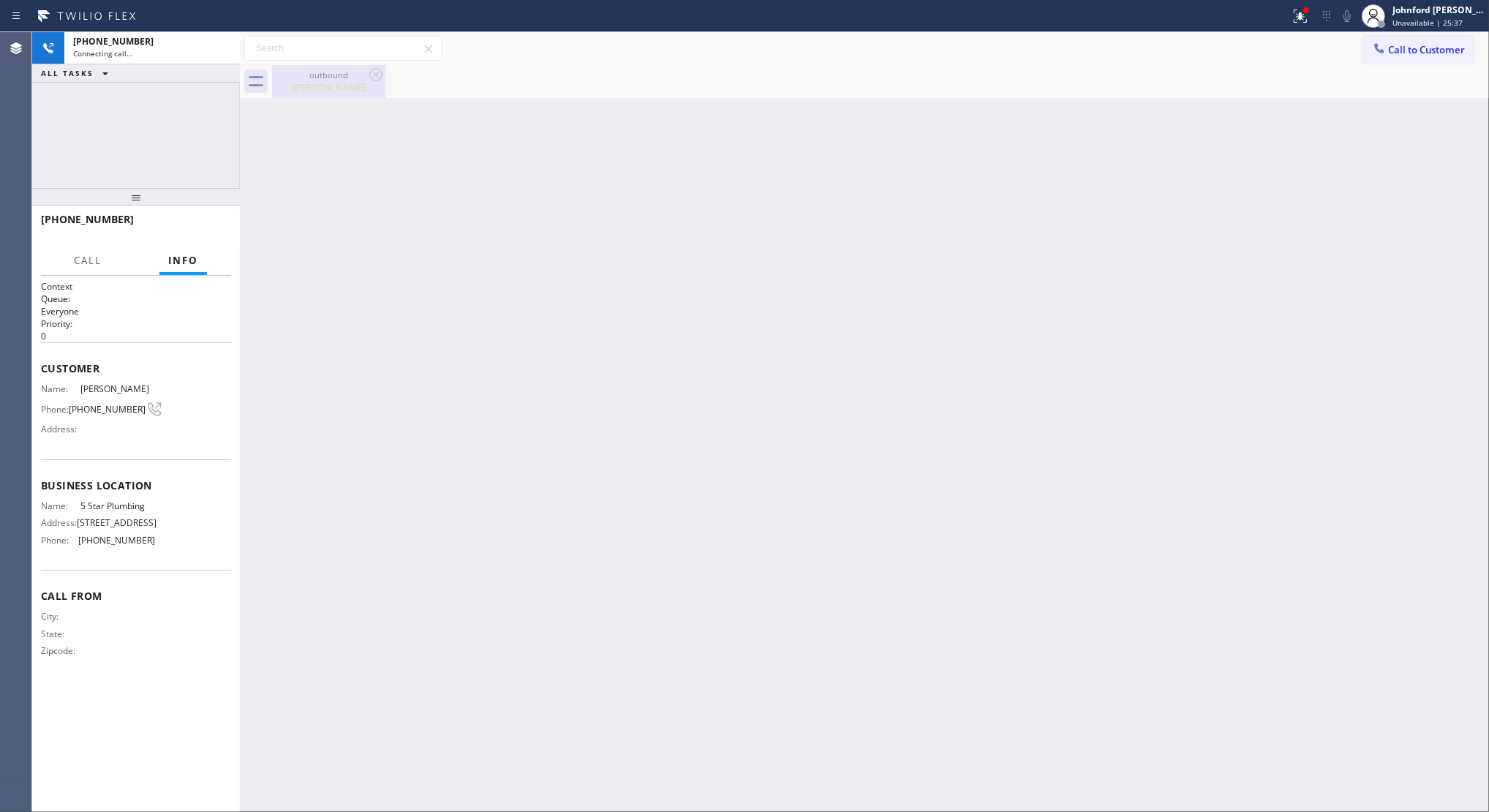
click at [380, 72] on icon at bounding box center [375, 74] width 17 height 17
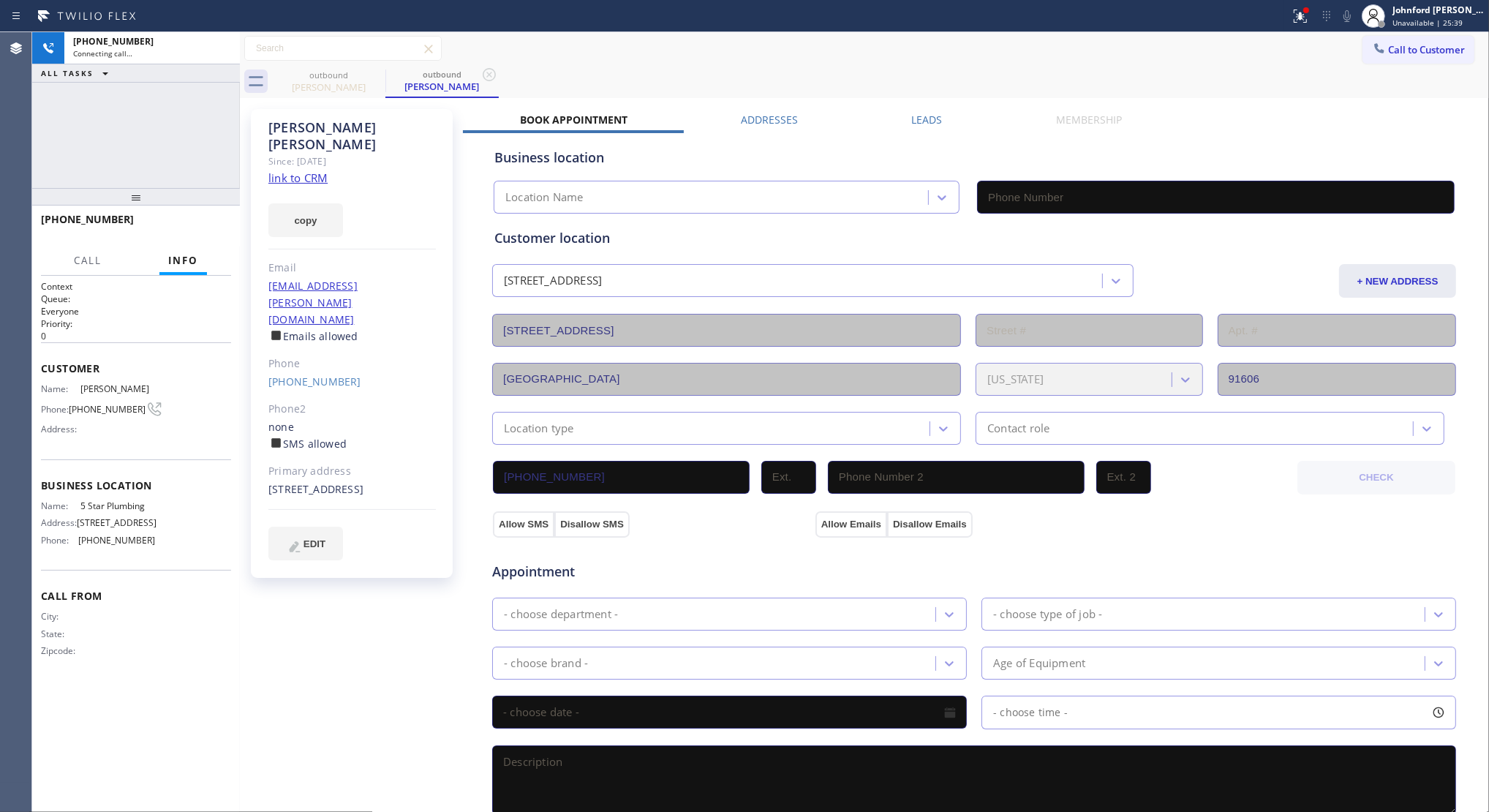
click at [304, 171] on link "link to CRM" at bounding box center [298, 178] width 59 height 14
type input "(888) 909-0120"
click at [190, 221] on span "HANG UP" at bounding box center [196, 226] width 45 height 11
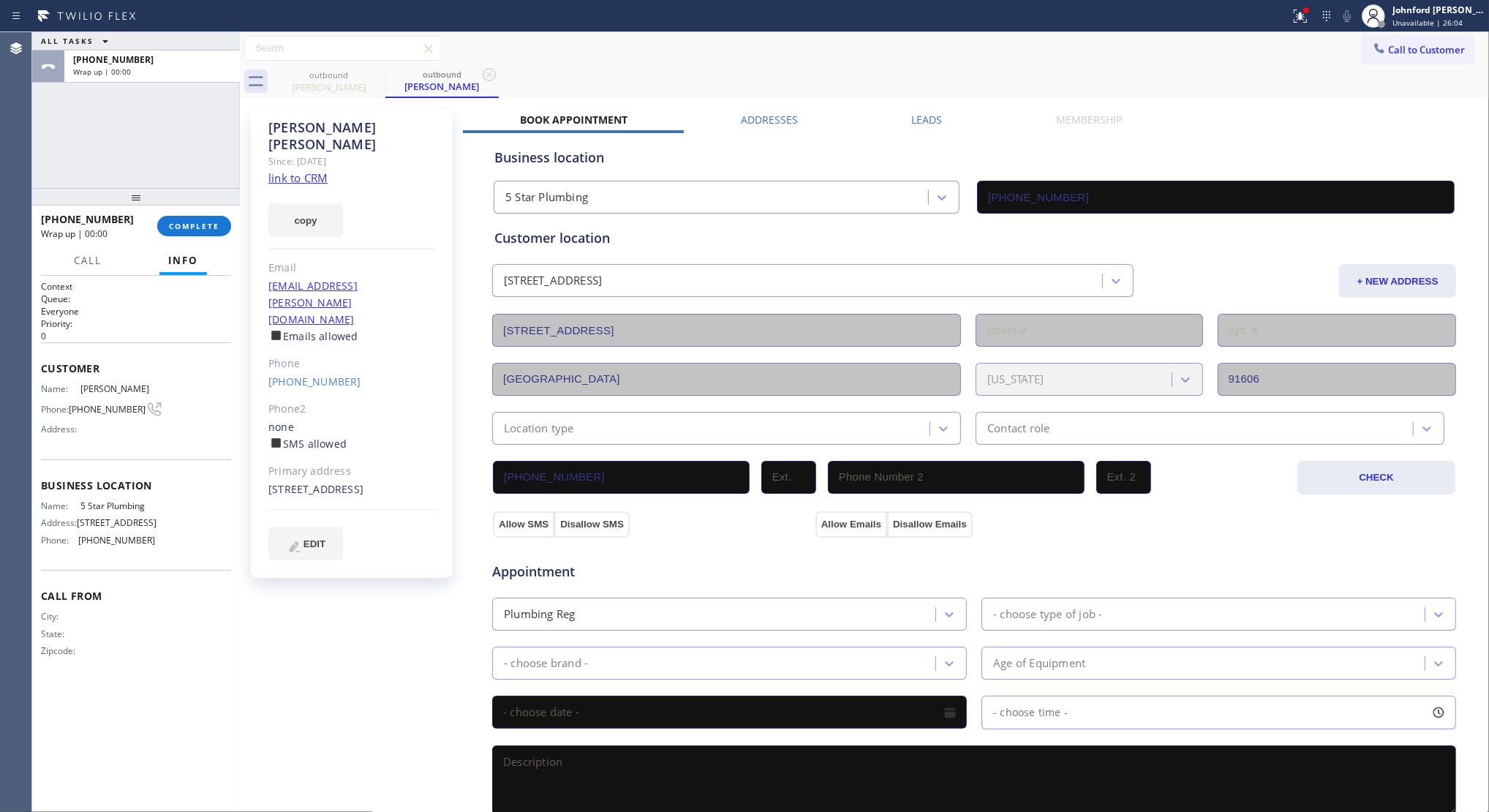
click at [152, 218] on div "+18184250296 Wrap up | 00:00" at bounding box center [99, 226] width 116 height 38
click at [214, 225] on span "COMPLETE" at bounding box center [194, 226] width 51 height 11
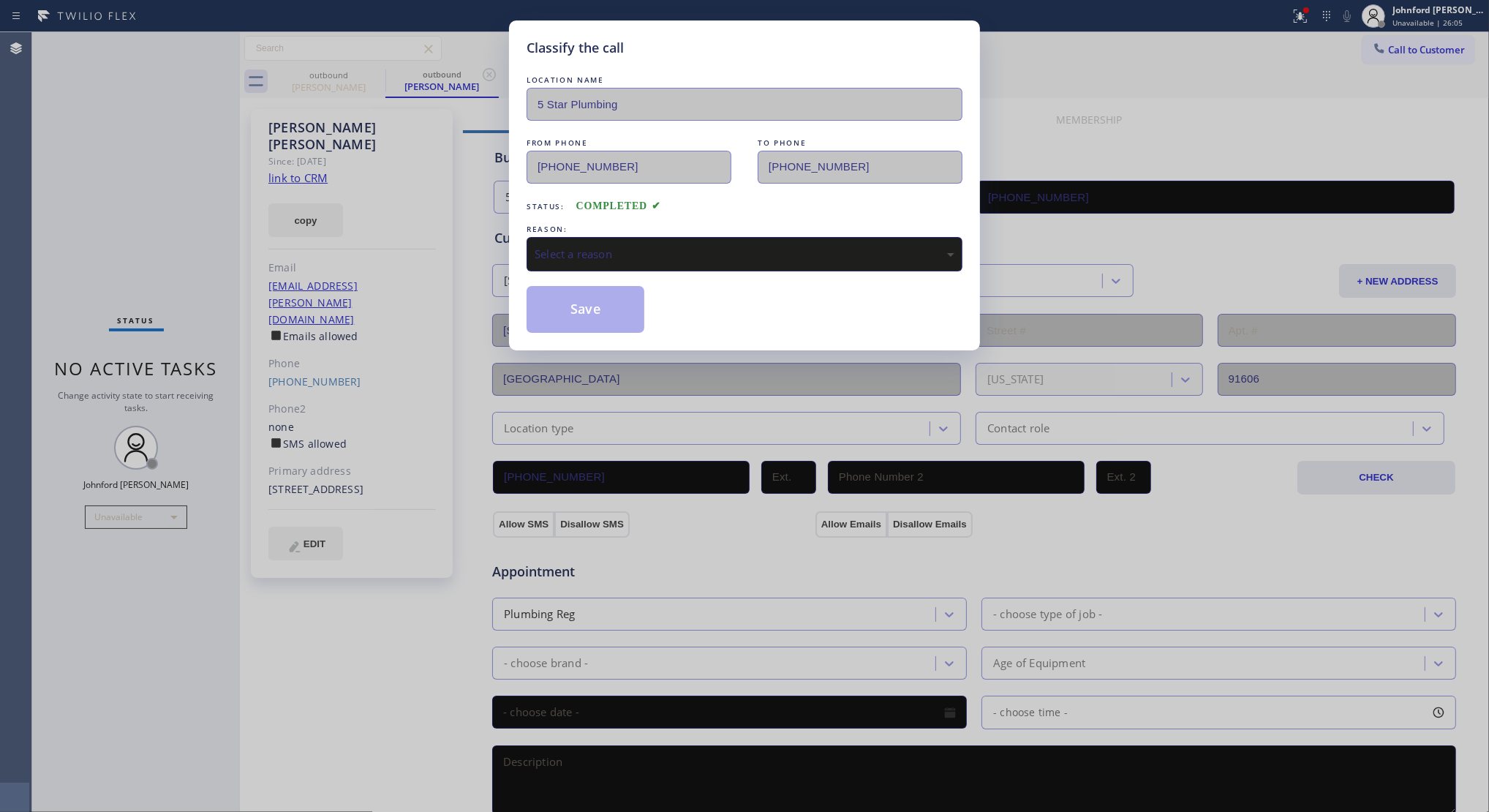
click at [580, 249] on div "Select a reason" at bounding box center [745, 254] width 420 height 17
click at [578, 305] on button "Save" at bounding box center [585, 310] width 118 height 47
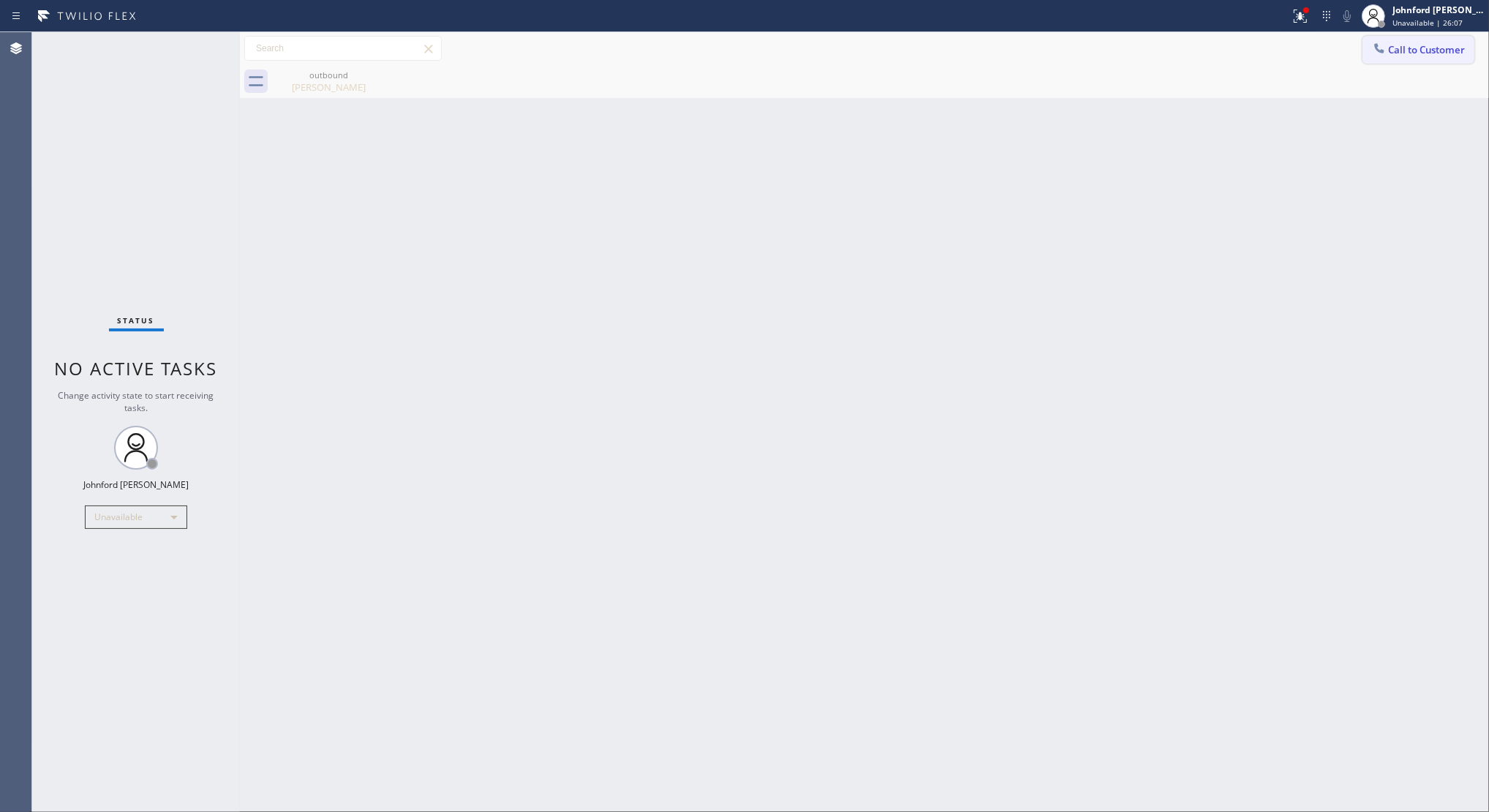
click at [1392, 48] on span "Call to Customer" at bounding box center [1427, 49] width 77 height 13
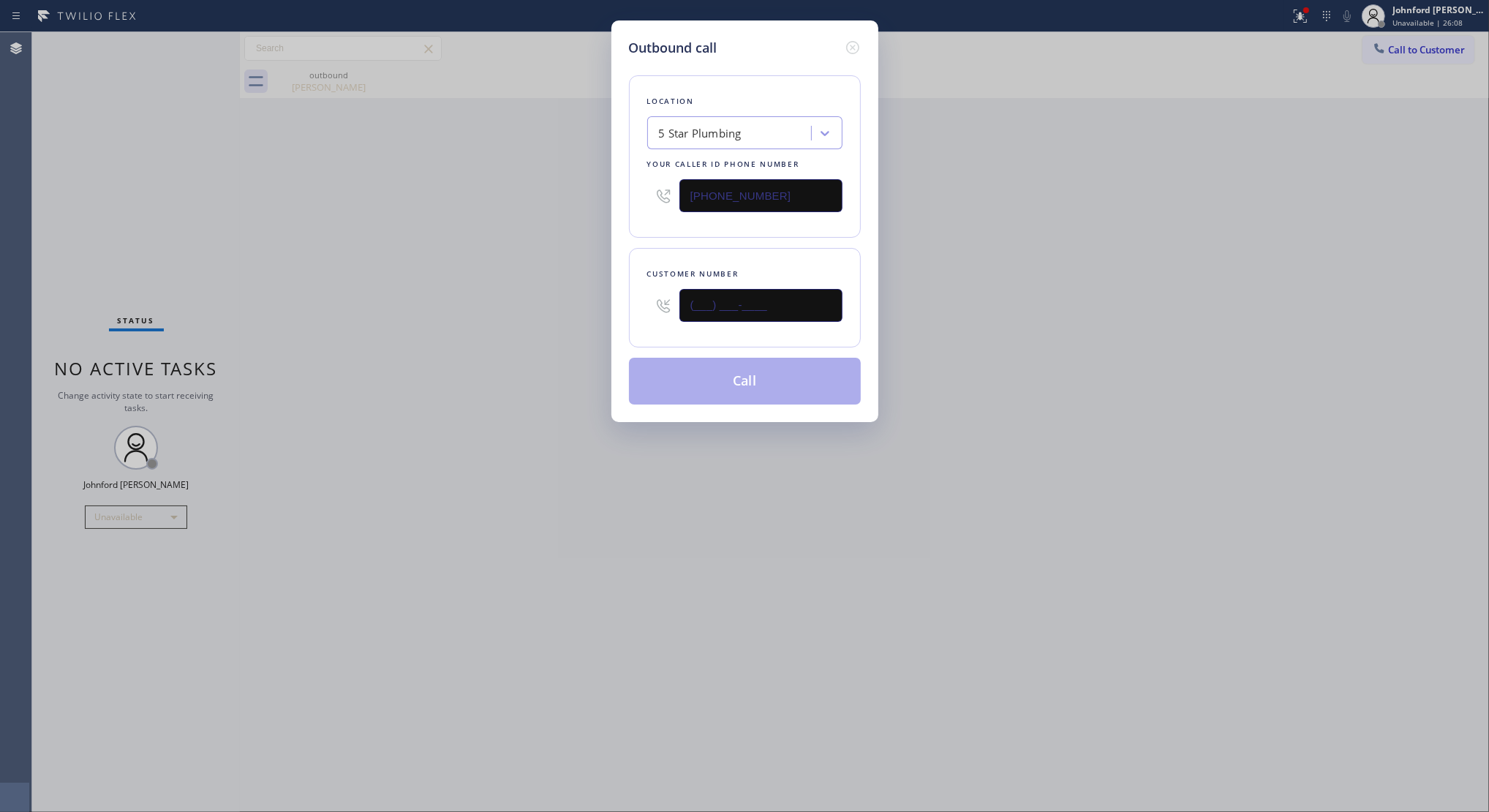
drag, startPoint x: 785, startPoint y: 292, endPoint x: 502, endPoint y: 318, distance: 284.2
click at [528, 318] on div "Outbound call Location 5 Star Plumbing Your caller id phone number (888) 909-01…" at bounding box center [744, 406] width 1489 height 812
paste input "213) 359-8994"
type input "(213) 359-8994"
click at [411, 323] on div "Outbound call Location 5 Star Plumbing Your caller id phone number (888) 909-01…" at bounding box center [744, 406] width 1489 height 812
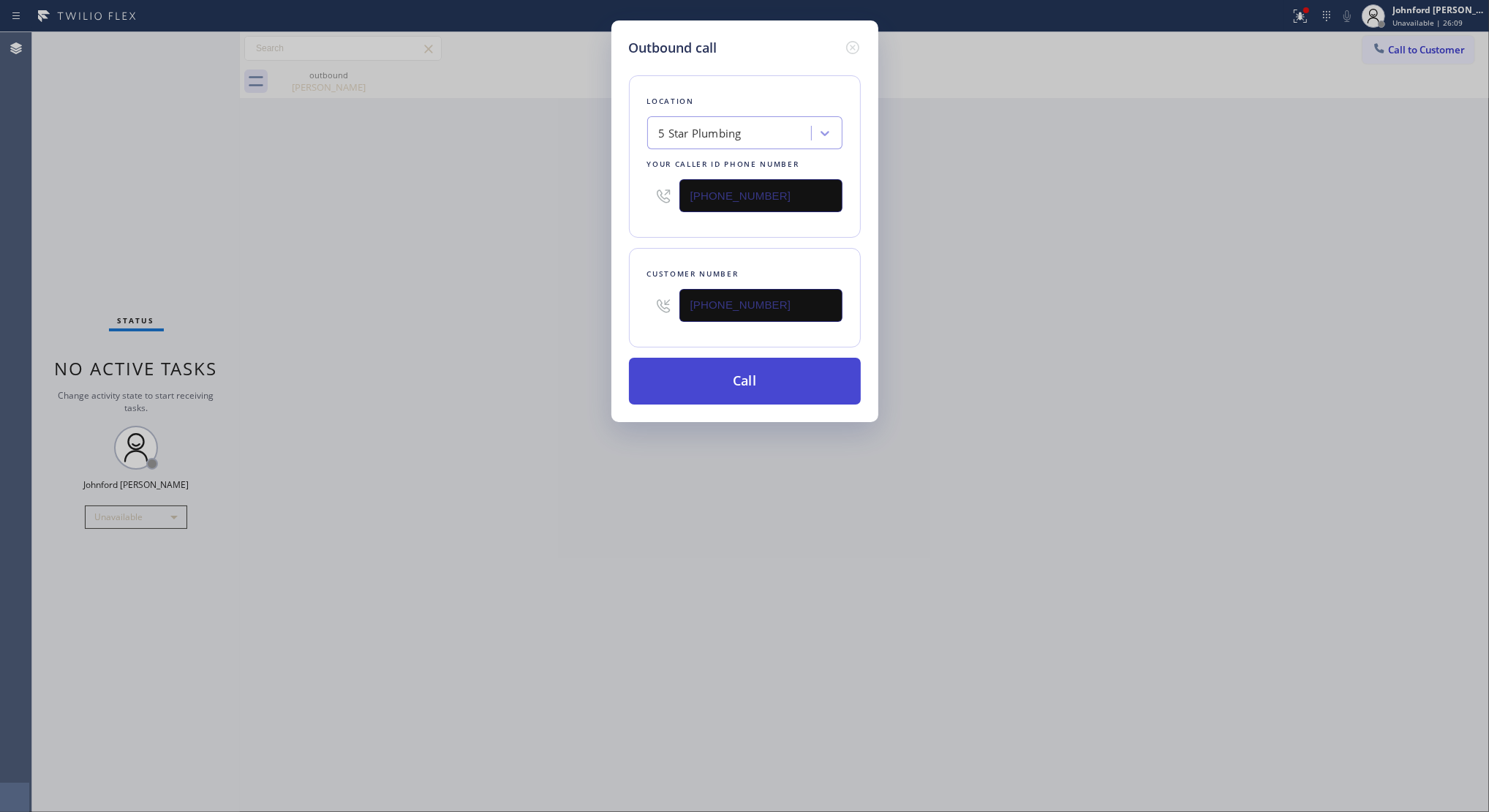
click at [655, 367] on button "Call" at bounding box center [745, 381] width 232 height 47
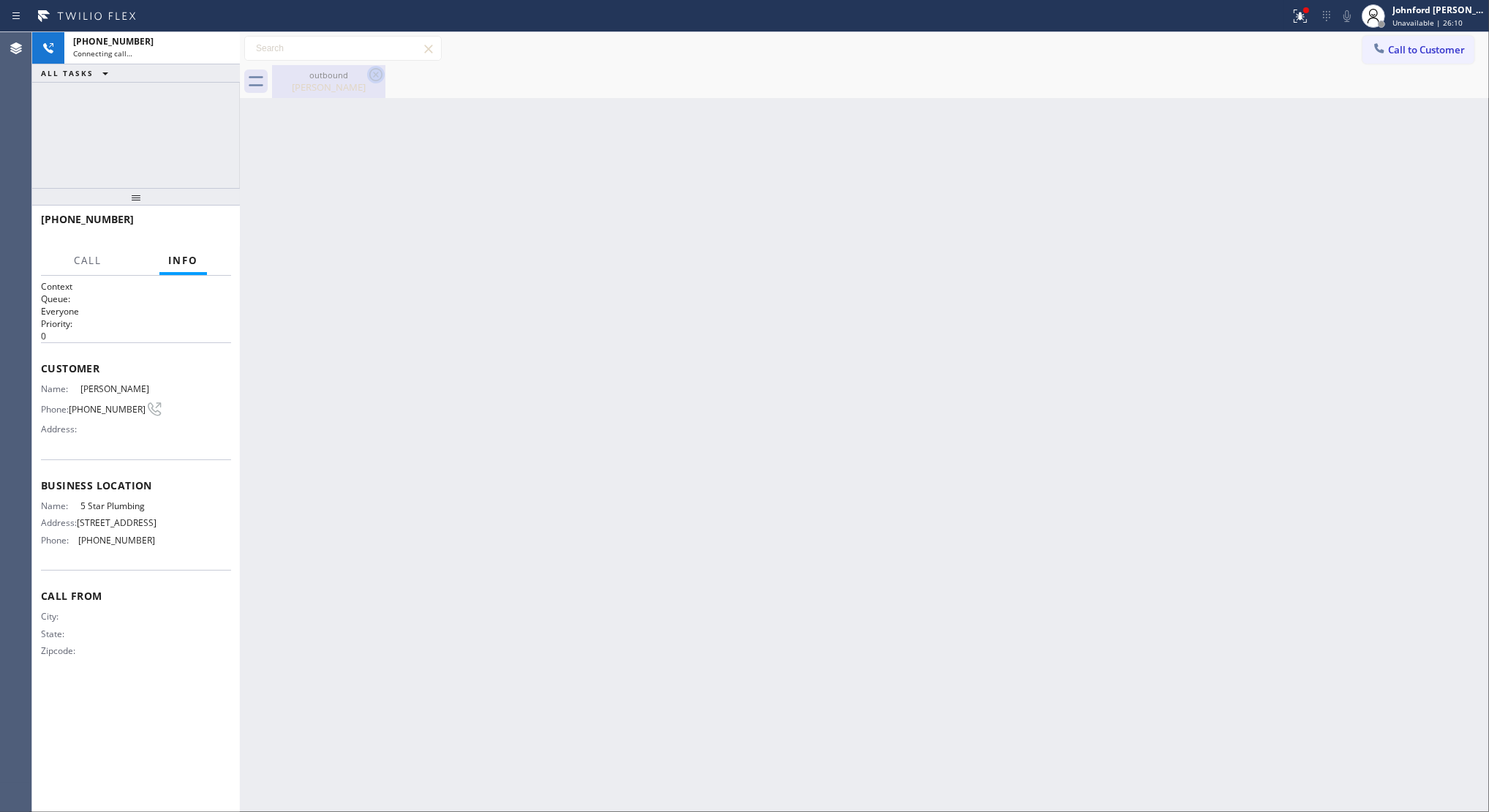
click at [375, 77] on icon at bounding box center [375, 74] width 17 height 17
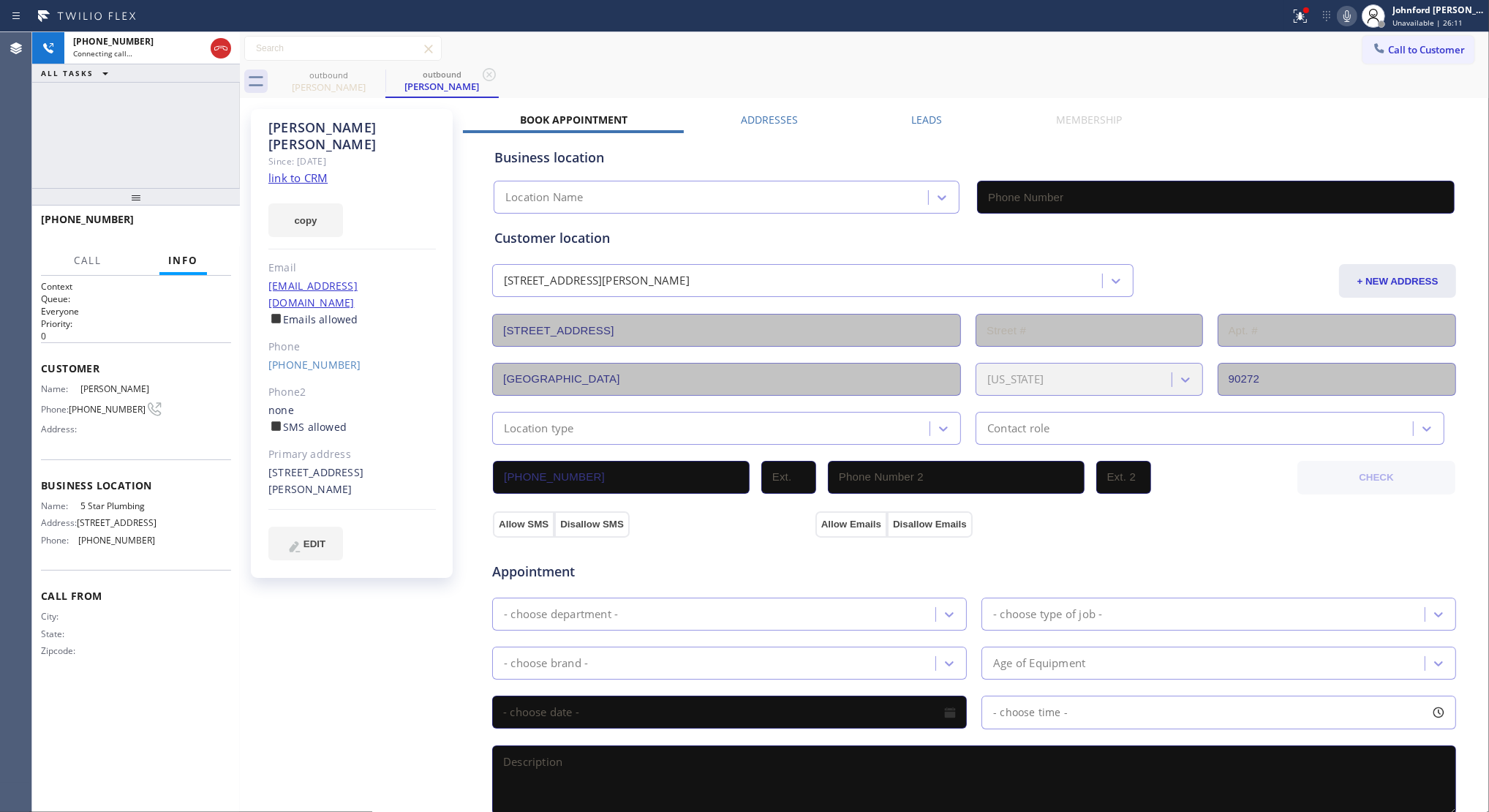
click at [305, 171] on link "link to CRM" at bounding box center [298, 178] width 59 height 14
type input "(888) 909-0120"
click at [211, 50] on div at bounding box center [221, 48] width 20 height 17
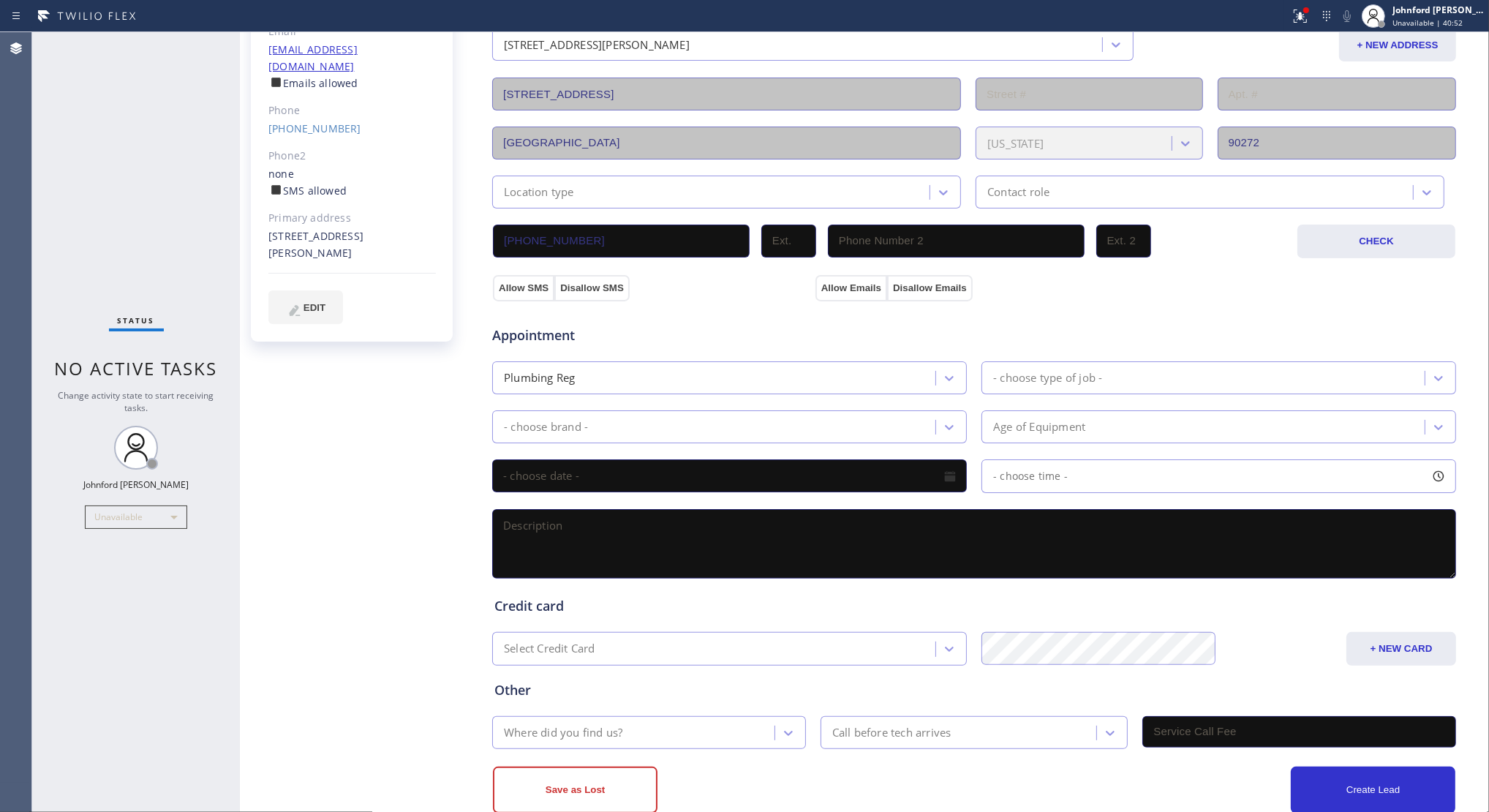
scroll to position [261, 0]
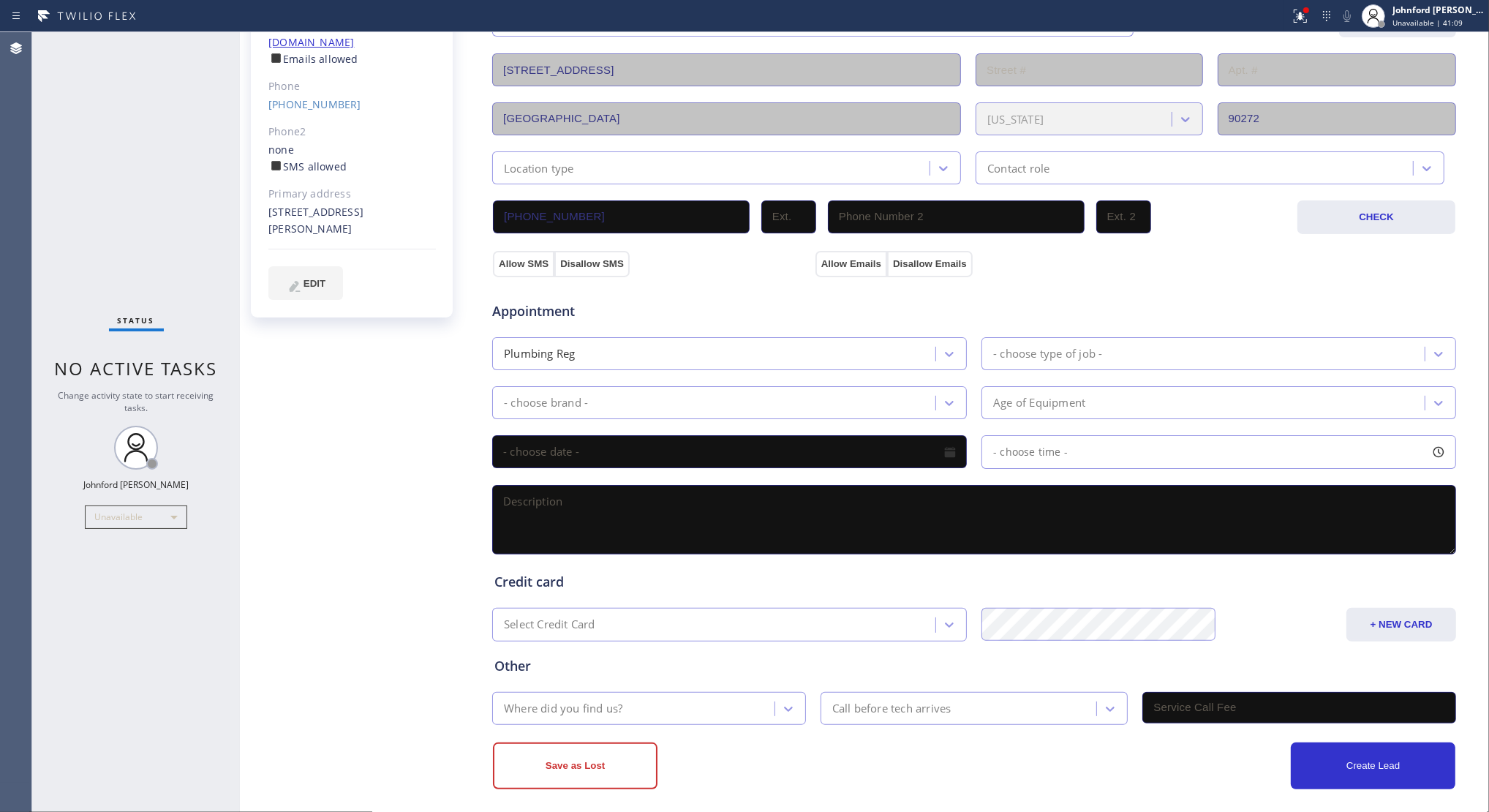
drag, startPoint x: 1296, startPoint y: 15, endPoint x: 1282, endPoint y: 28, distance: 19.1
click at [1293, 15] on icon at bounding box center [1300, 16] width 17 height 17
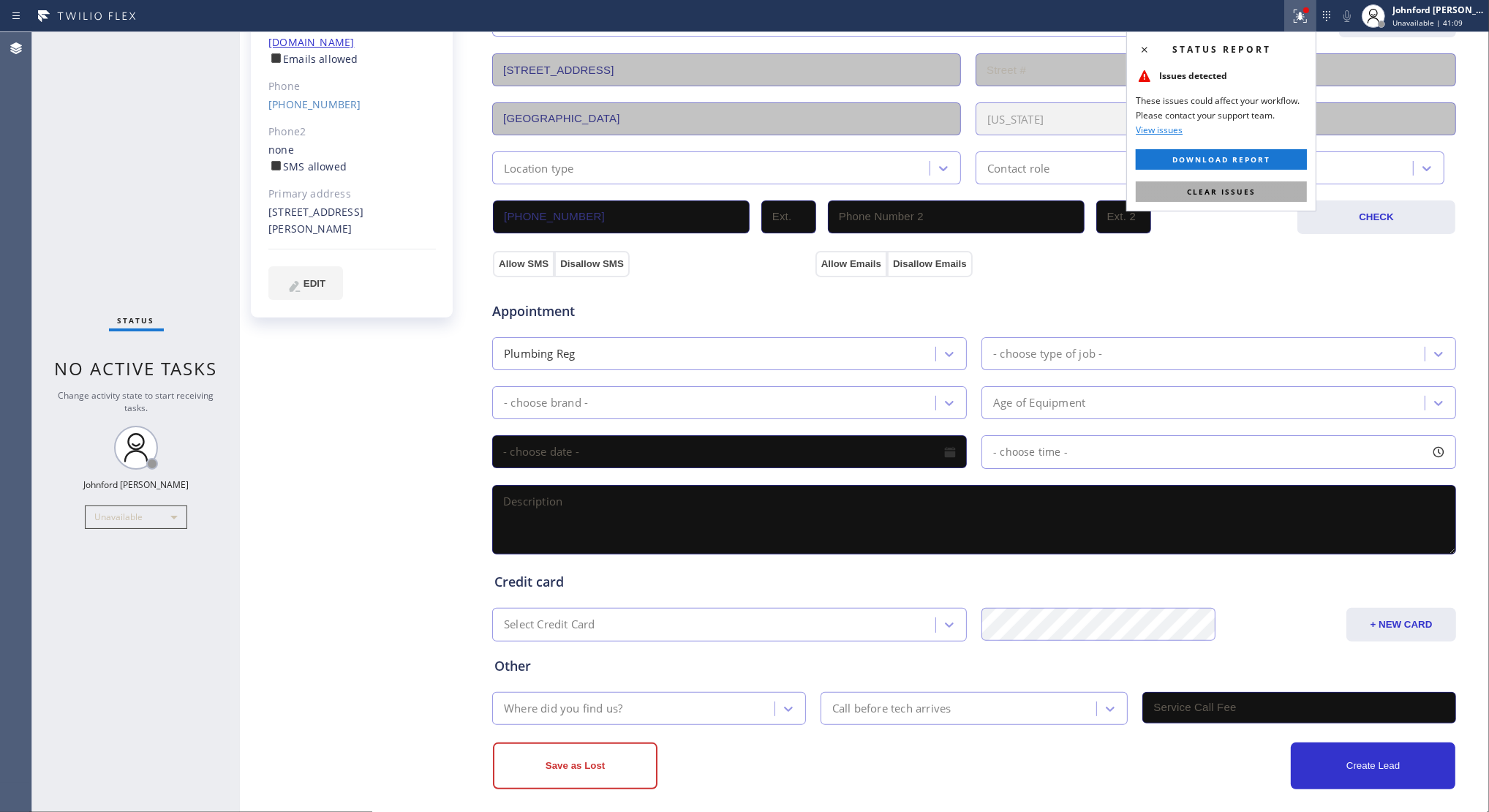
click at [1160, 194] on button "Clear issues" at bounding box center [1222, 191] width 171 height 20
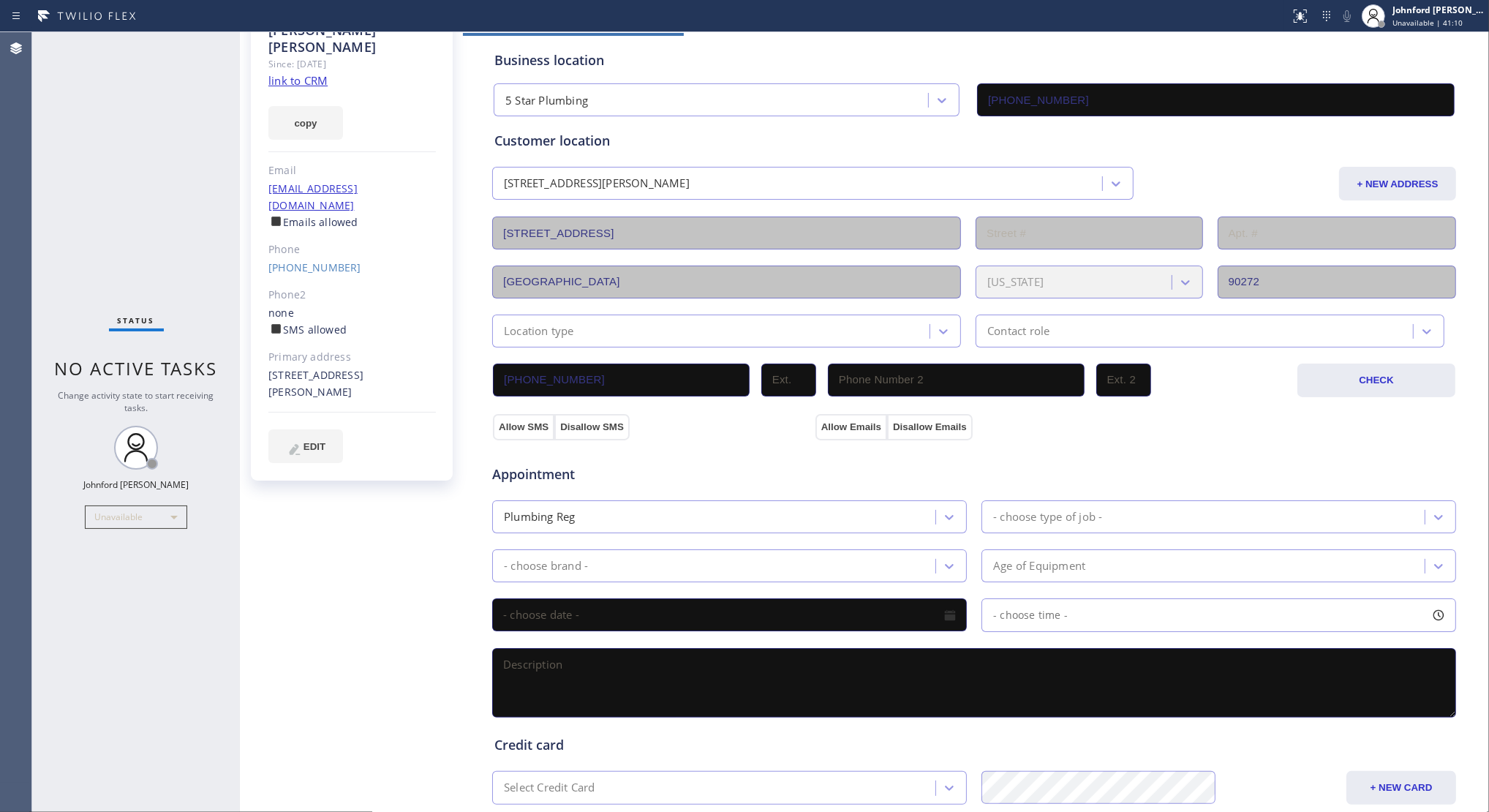
scroll to position [0, 0]
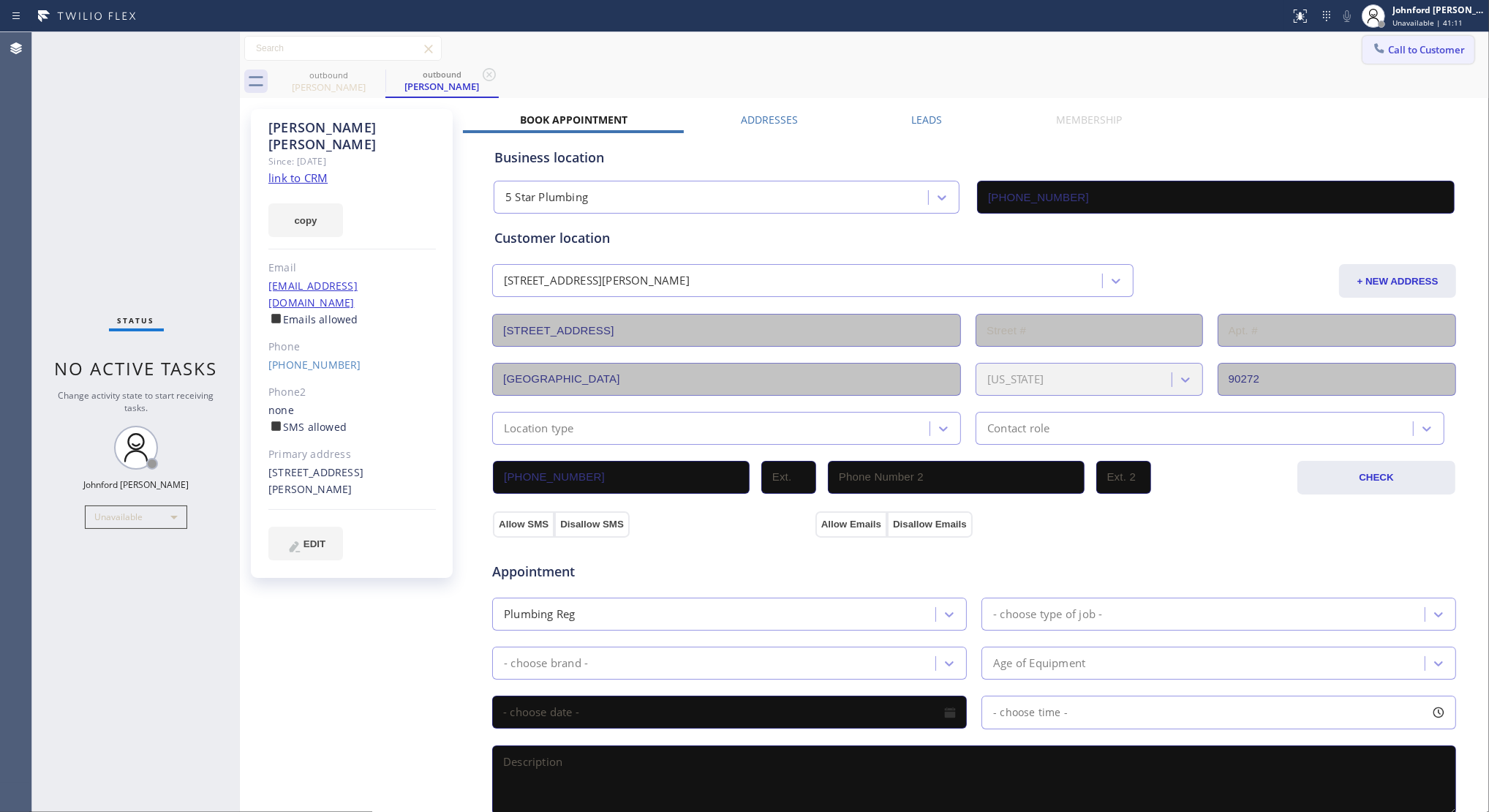
click at [1375, 51] on icon at bounding box center [1379, 48] width 10 height 10
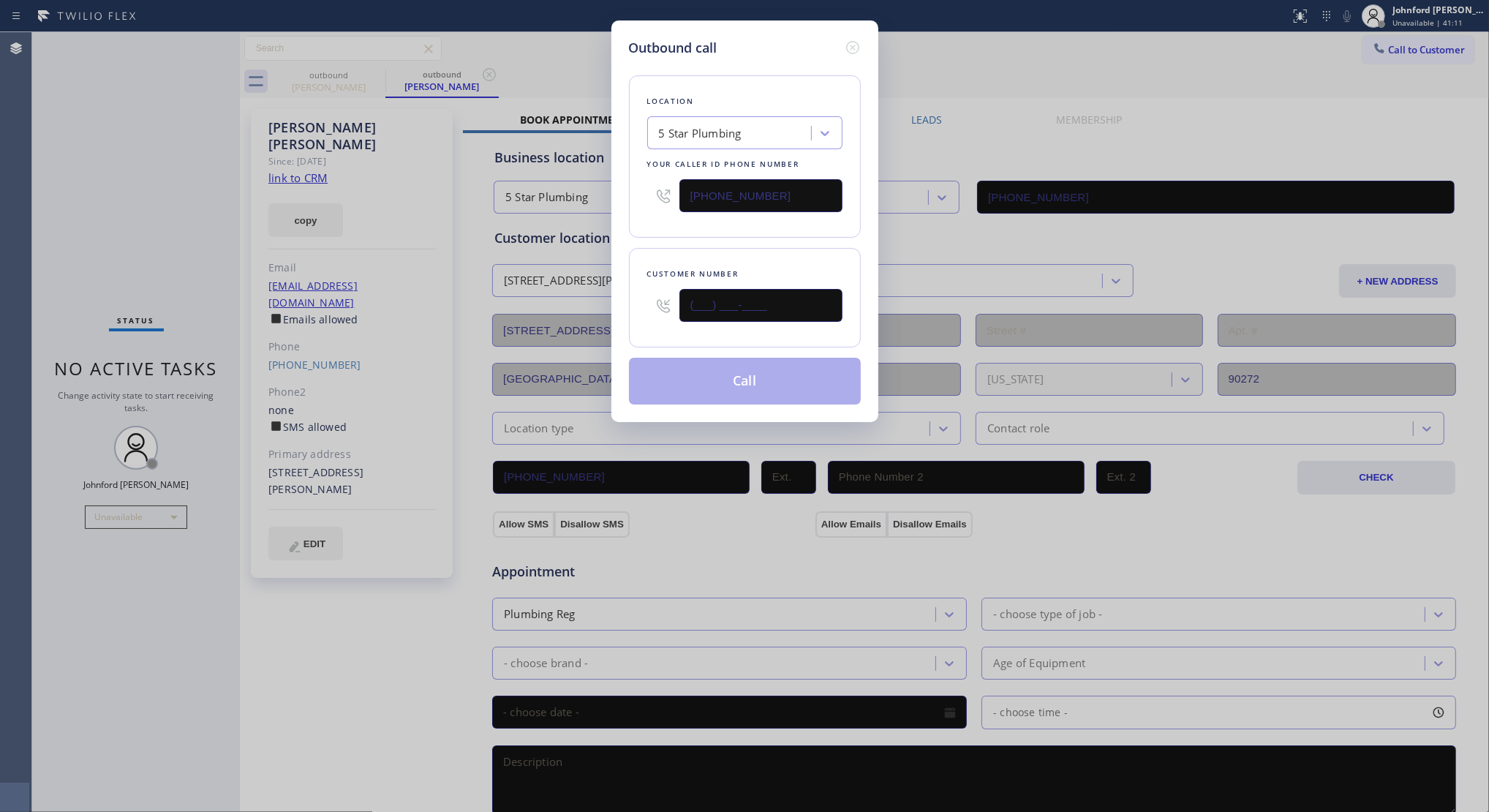
drag, startPoint x: 787, startPoint y: 305, endPoint x: 626, endPoint y: 306, distance: 161.0
click at [626, 306] on div "Outbound call Location 5 Star Plumbing Your caller id phone number (888) 909-01…" at bounding box center [744, 221] width 267 height 402
paste input "425) 789-9105"
type input "(425) 789-9105"
click at [624, 235] on div "Outbound call Location 5 Star Plumbing Your caller id phone number (888) 909-01…" at bounding box center [744, 221] width 267 height 402
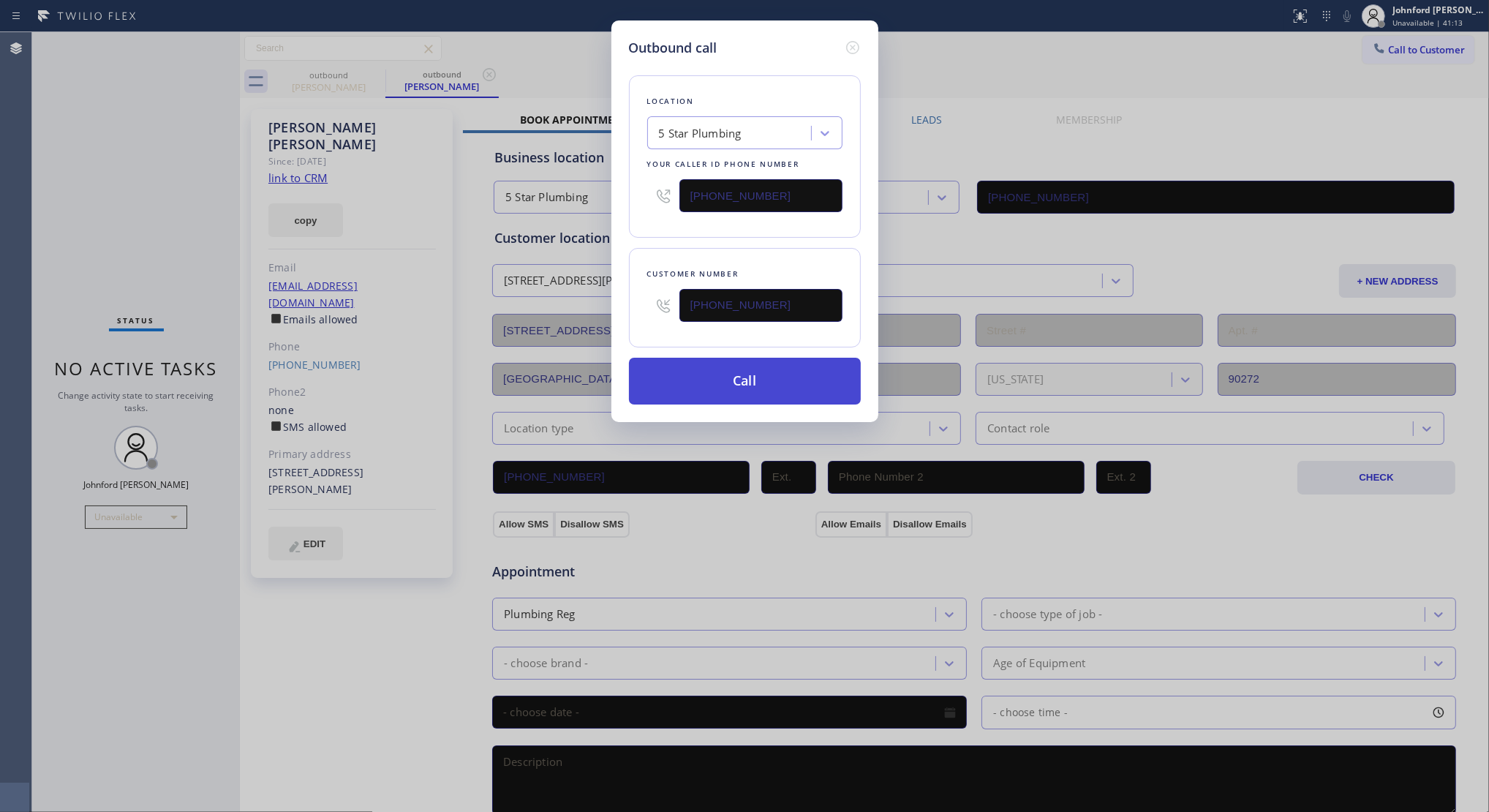
click at [718, 380] on button "Call" at bounding box center [745, 381] width 232 height 47
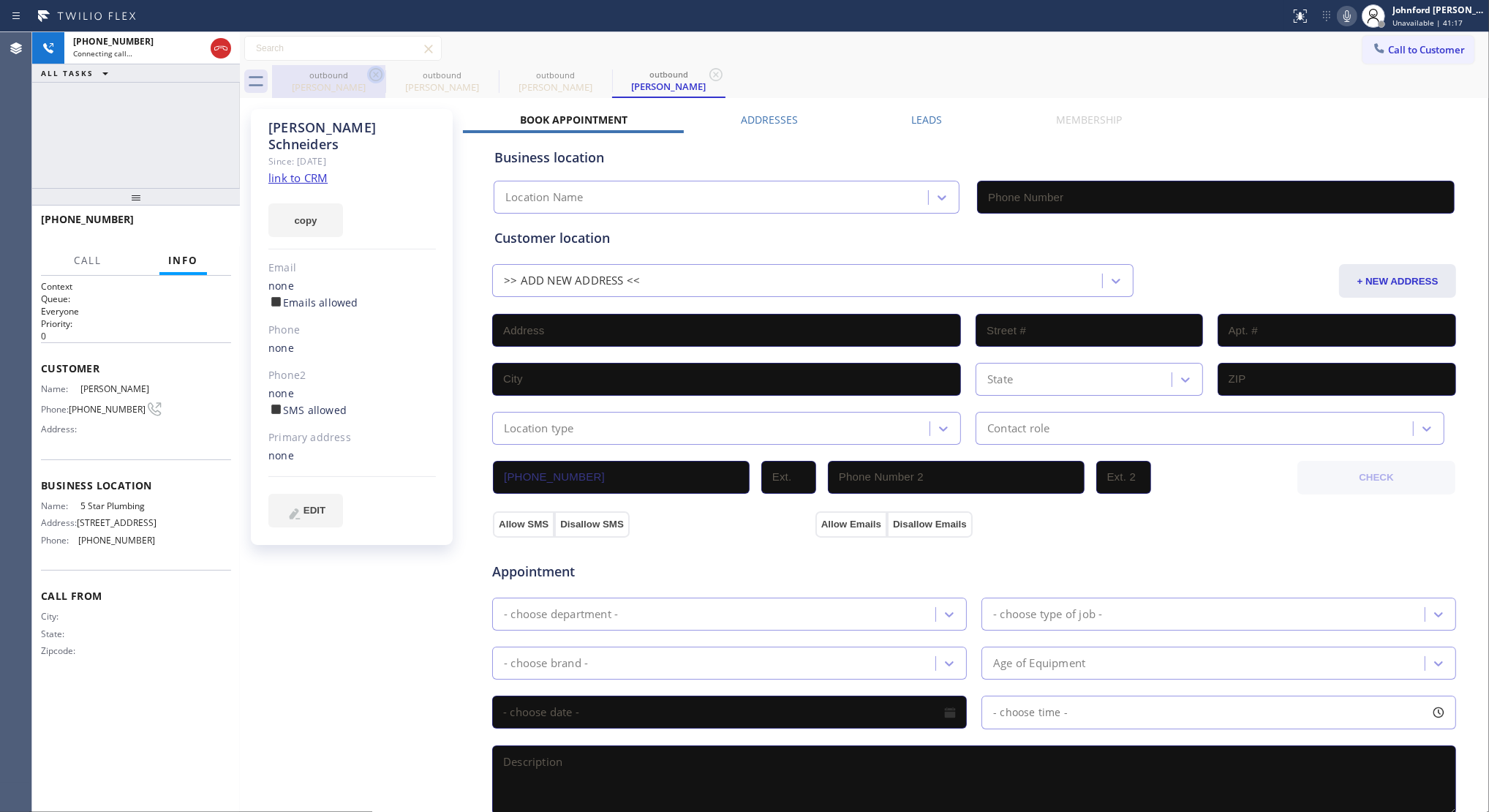
drag, startPoint x: 357, startPoint y: 77, endPoint x: 378, endPoint y: 72, distance: 21.6
click at [357, 77] on div "outbound" at bounding box center [329, 75] width 110 height 11
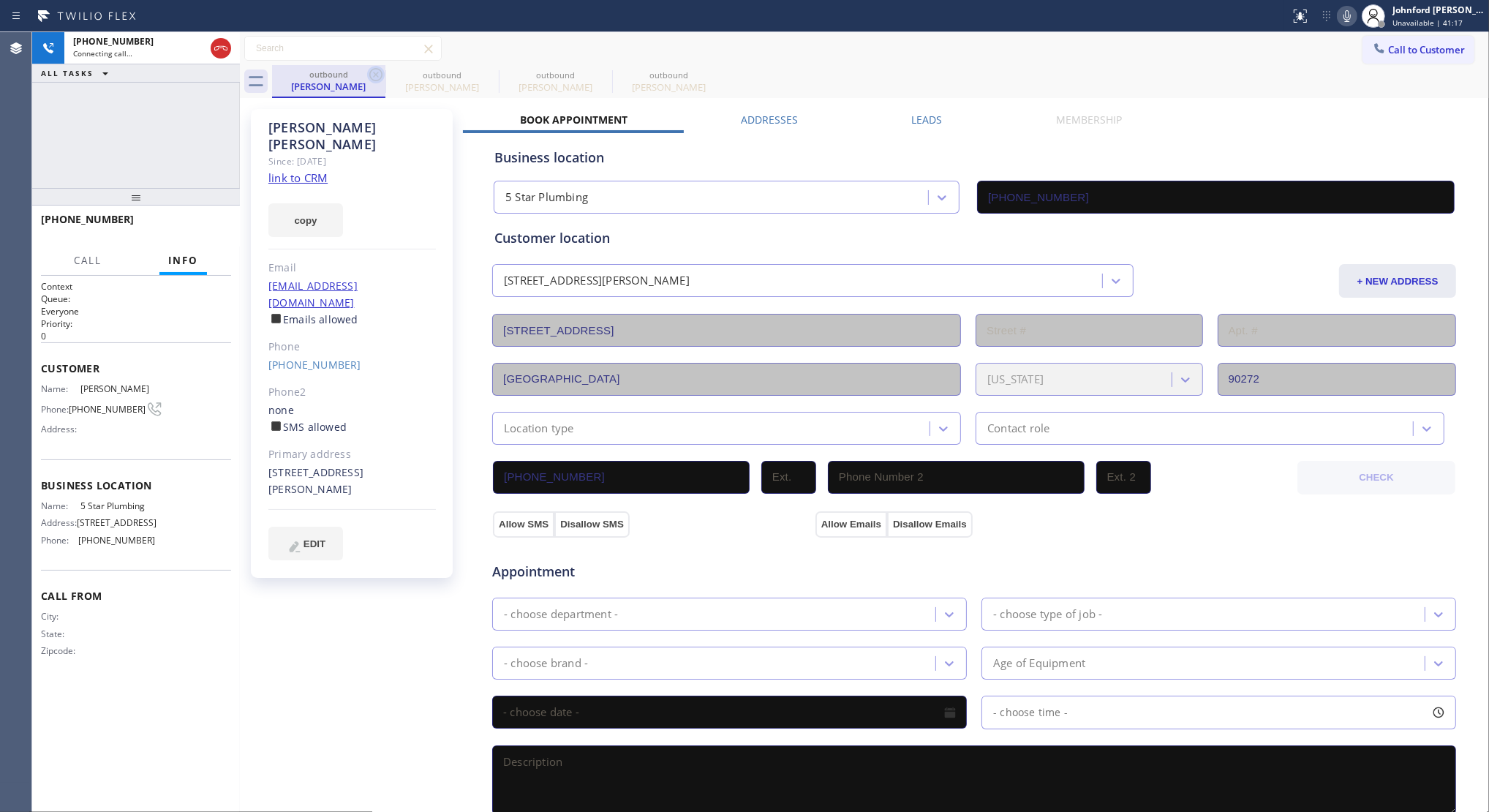
type input "(888) 909-0120"
click at [378, 72] on icon at bounding box center [375, 74] width 13 height 13
click at [0, 0] on icon at bounding box center [0, 0] width 0 height 0
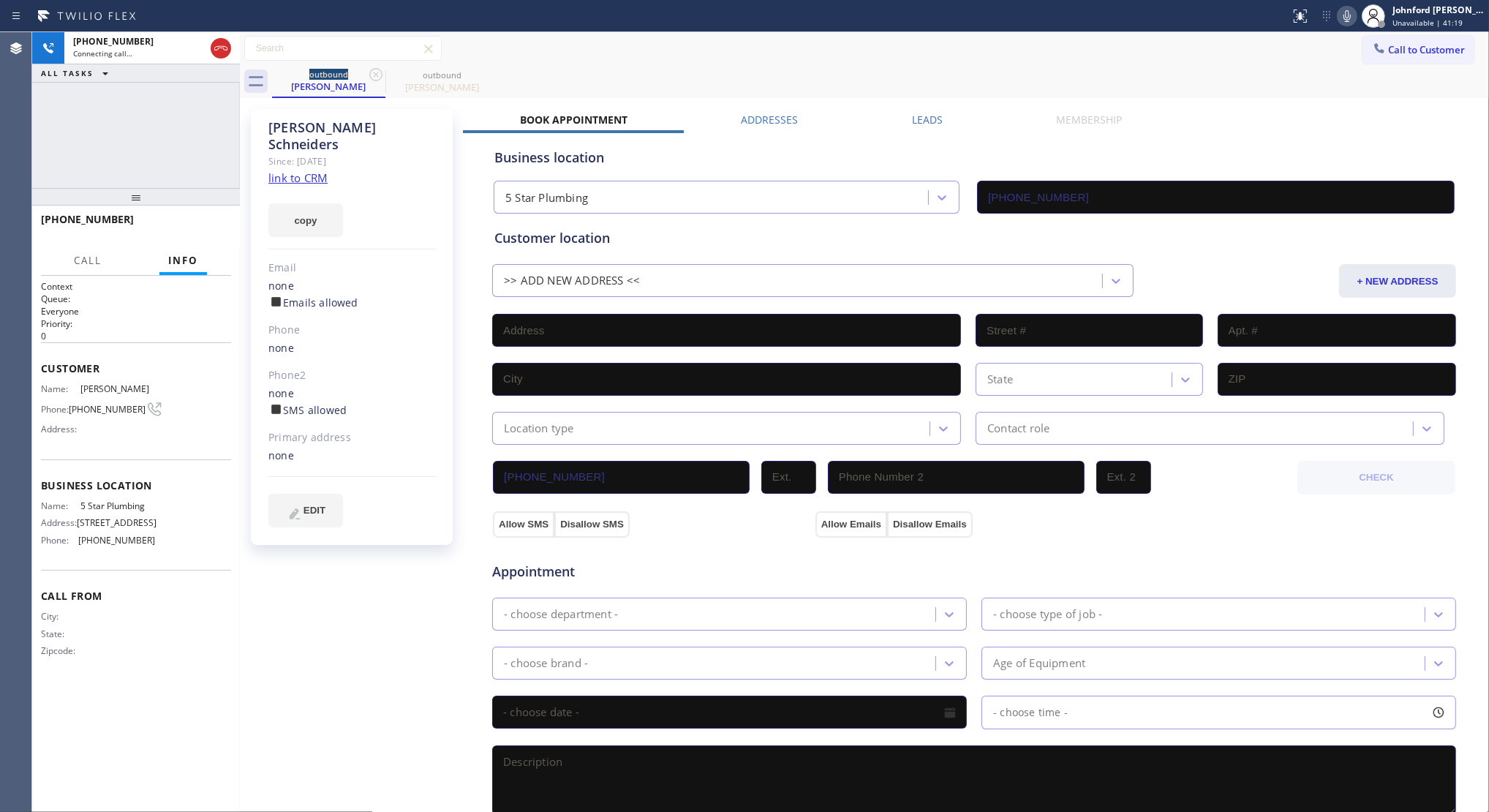
click at [309, 171] on link "link to CRM" at bounding box center [298, 178] width 59 height 14
click at [221, 227] on button "HANG UP" at bounding box center [197, 226] width 68 height 20
click at [219, 227] on button "HANG UP" at bounding box center [197, 226] width 68 height 20
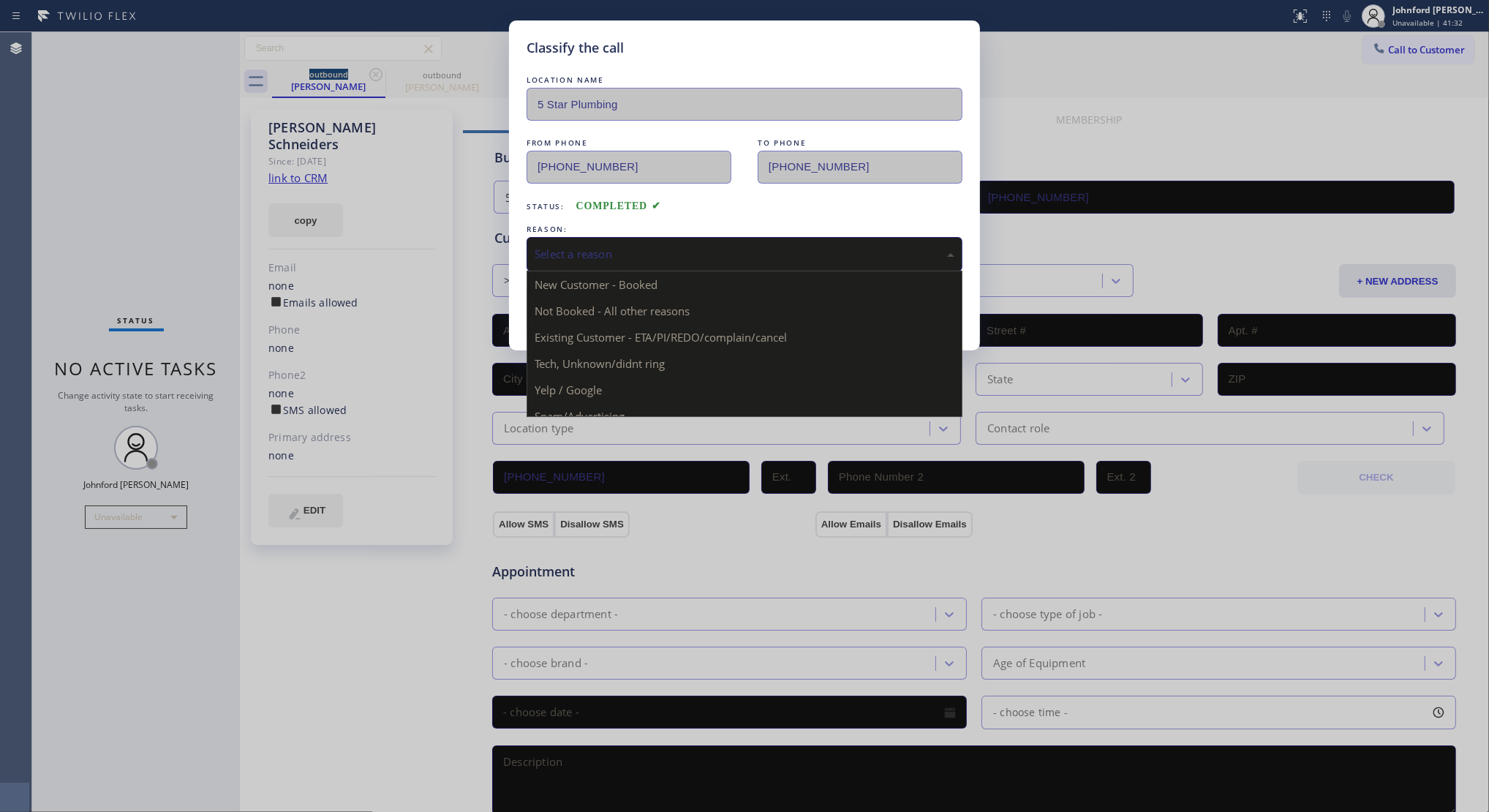
click at [701, 240] on div "Select a reason" at bounding box center [744, 255] width 436 height 35
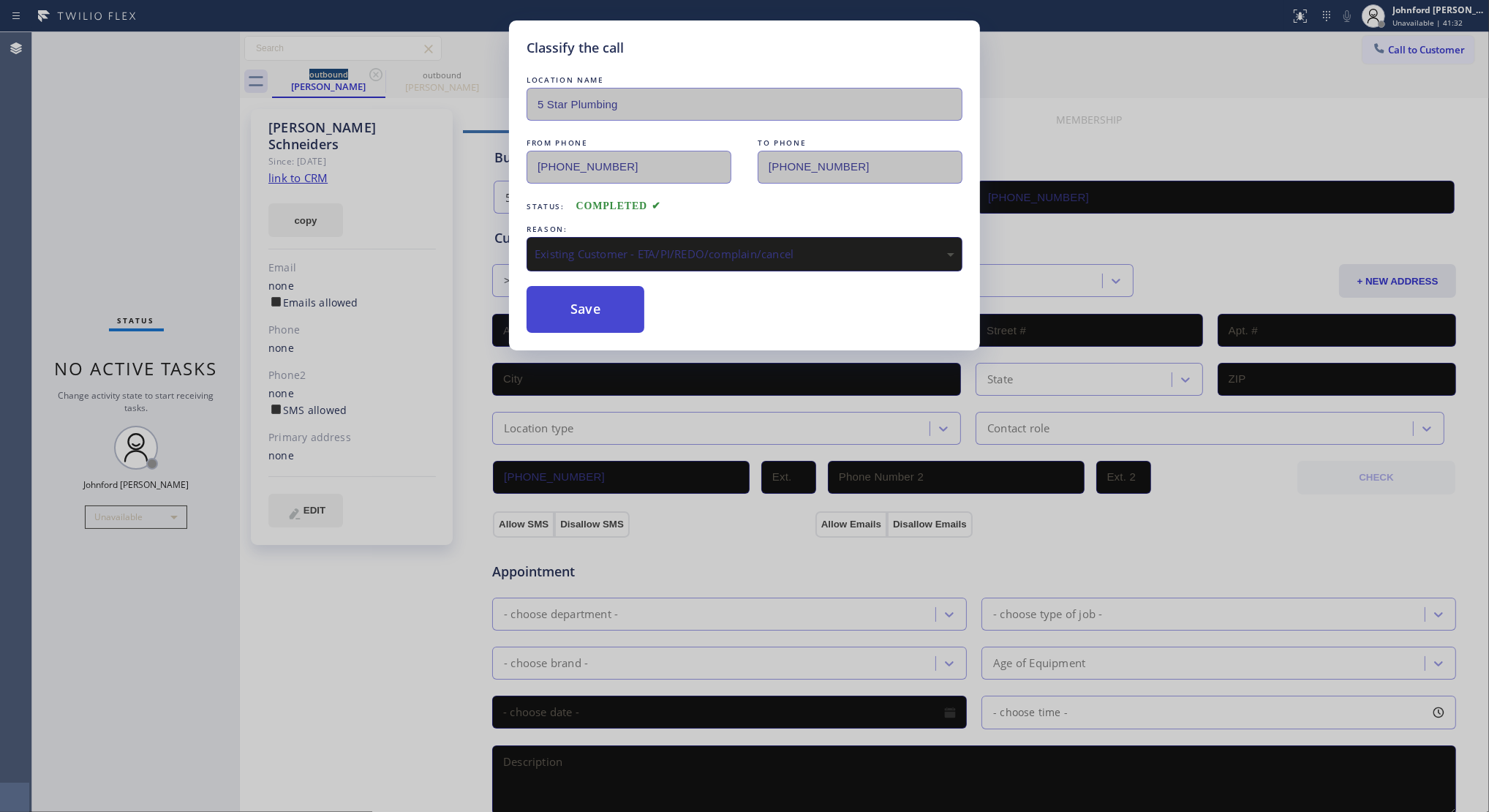
drag, startPoint x: 586, startPoint y: 307, endPoint x: 933, endPoint y: 92, distance: 408.2
click at [586, 306] on button "Save" at bounding box center [585, 310] width 118 height 47
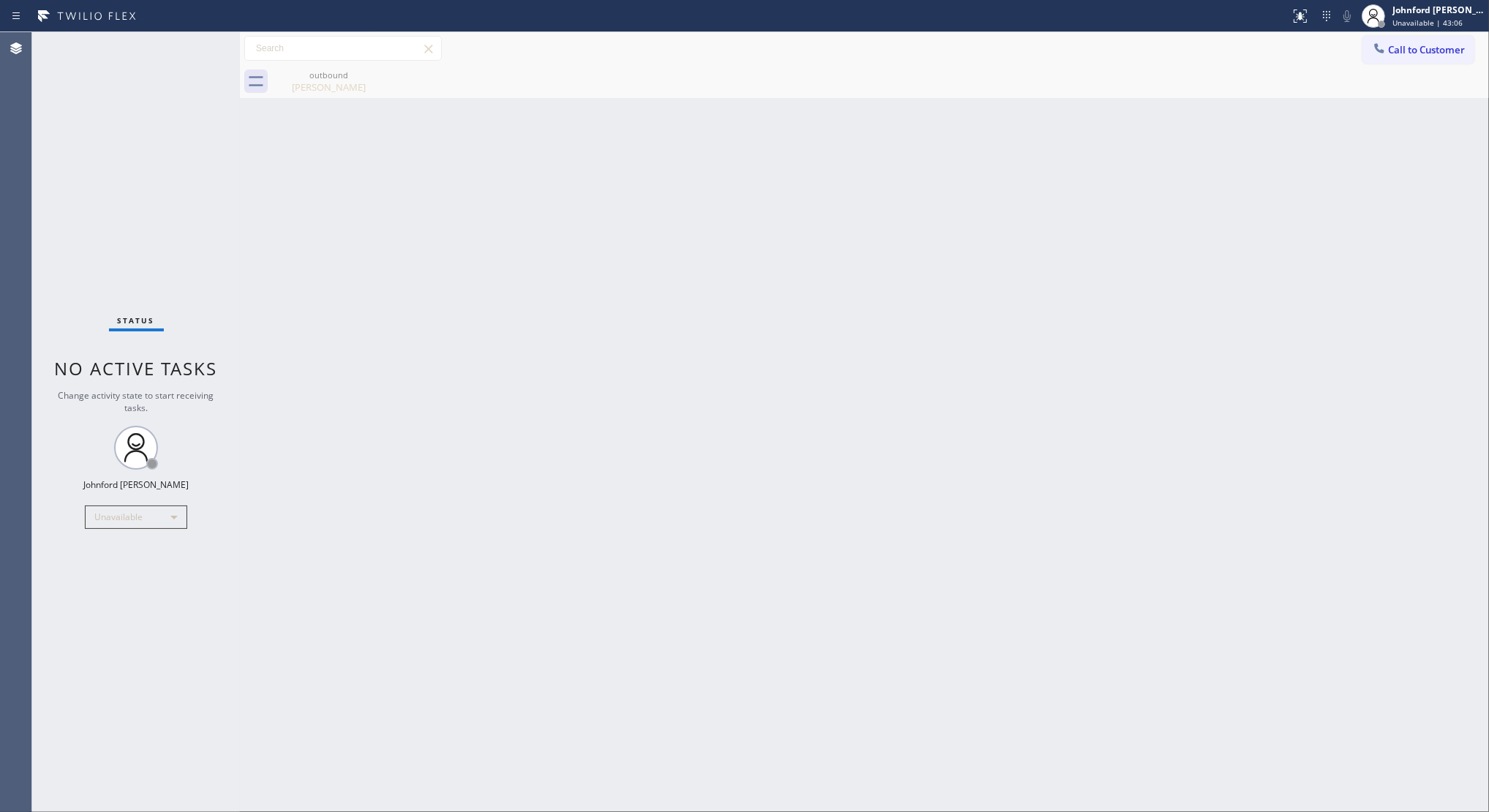
drag, startPoint x: 1407, startPoint y: 45, endPoint x: 1033, endPoint y: 221, distance: 413.3
click at [1400, 45] on span "Call to Customer" at bounding box center [1427, 49] width 77 height 13
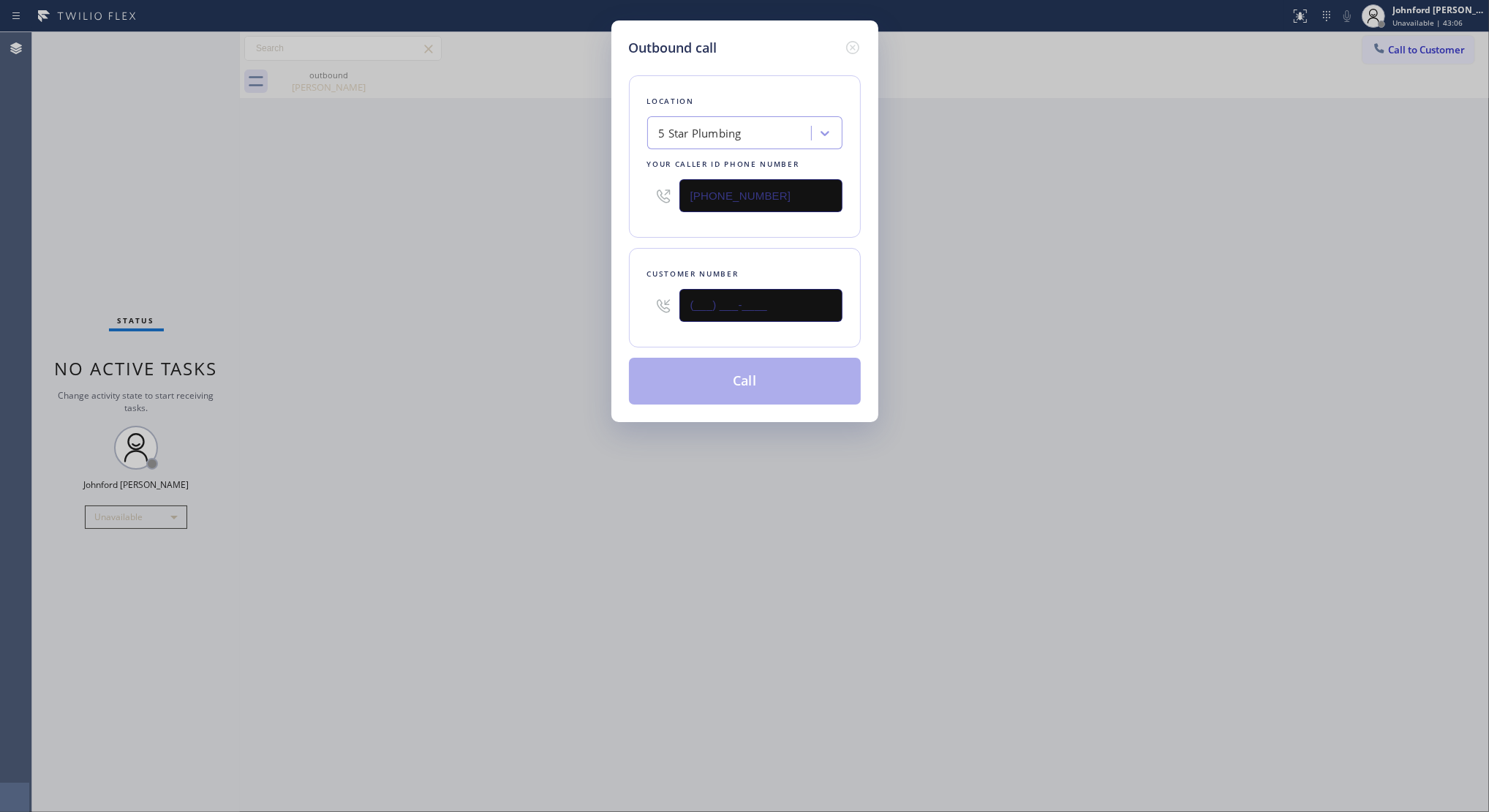
drag, startPoint x: 737, startPoint y: 316, endPoint x: 697, endPoint y: 316, distance: 40.0
click at [697, 316] on input "(___) ___-____" at bounding box center [761, 305] width 163 height 33
paste input "81) 880-7993"
drag, startPoint x: 636, startPoint y: 310, endPoint x: 678, endPoint y: 310, distance: 42.0
click at [638, 310] on div "Customer number (_81) 880-7993" at bounding box center [745, 298] width 232 height 100
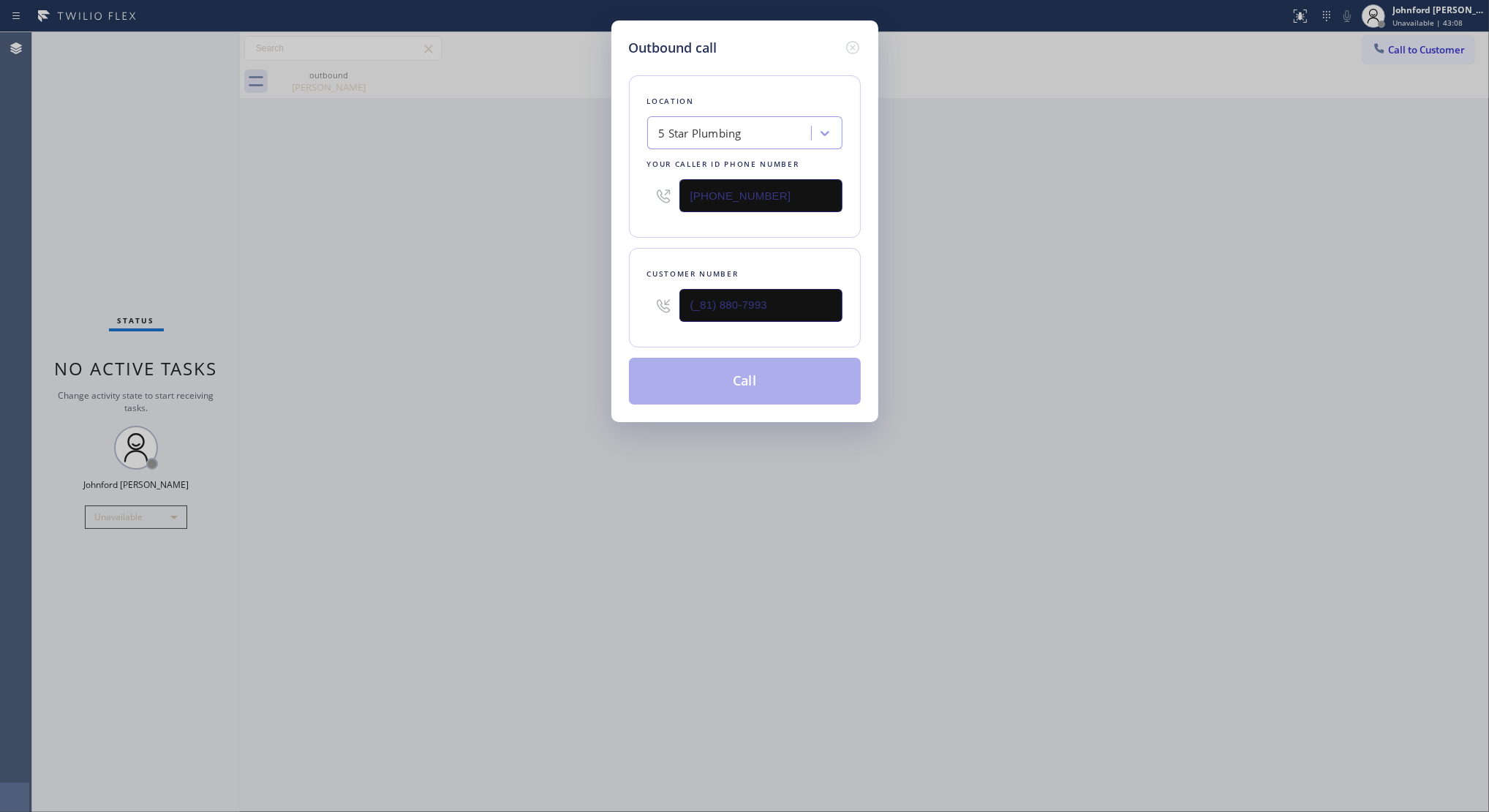
drag, startPoint x: 758, startPoint y: 310, endPoint x: 632, endPoint y: 312, distance: 126.0
click at [632, 312] on div "Customer number (_81) 880-7993" at bounding box center [745, 298] width 232 height 100
drag, startPoint x: 863, startPoint y: 294, endPoint x: 817, endPoint y: 294, distance: 46.0
click at [846, 294] on div "Outbound call Location 5 Star Plumbing Your caller id phone number (888) 909-01…" at bounding box center [744, 221] width 267 height 402
drag, startPoint x: 801, startPoint y: 294, endPoint x: 591, endPoint y: 306, distance: 210.3
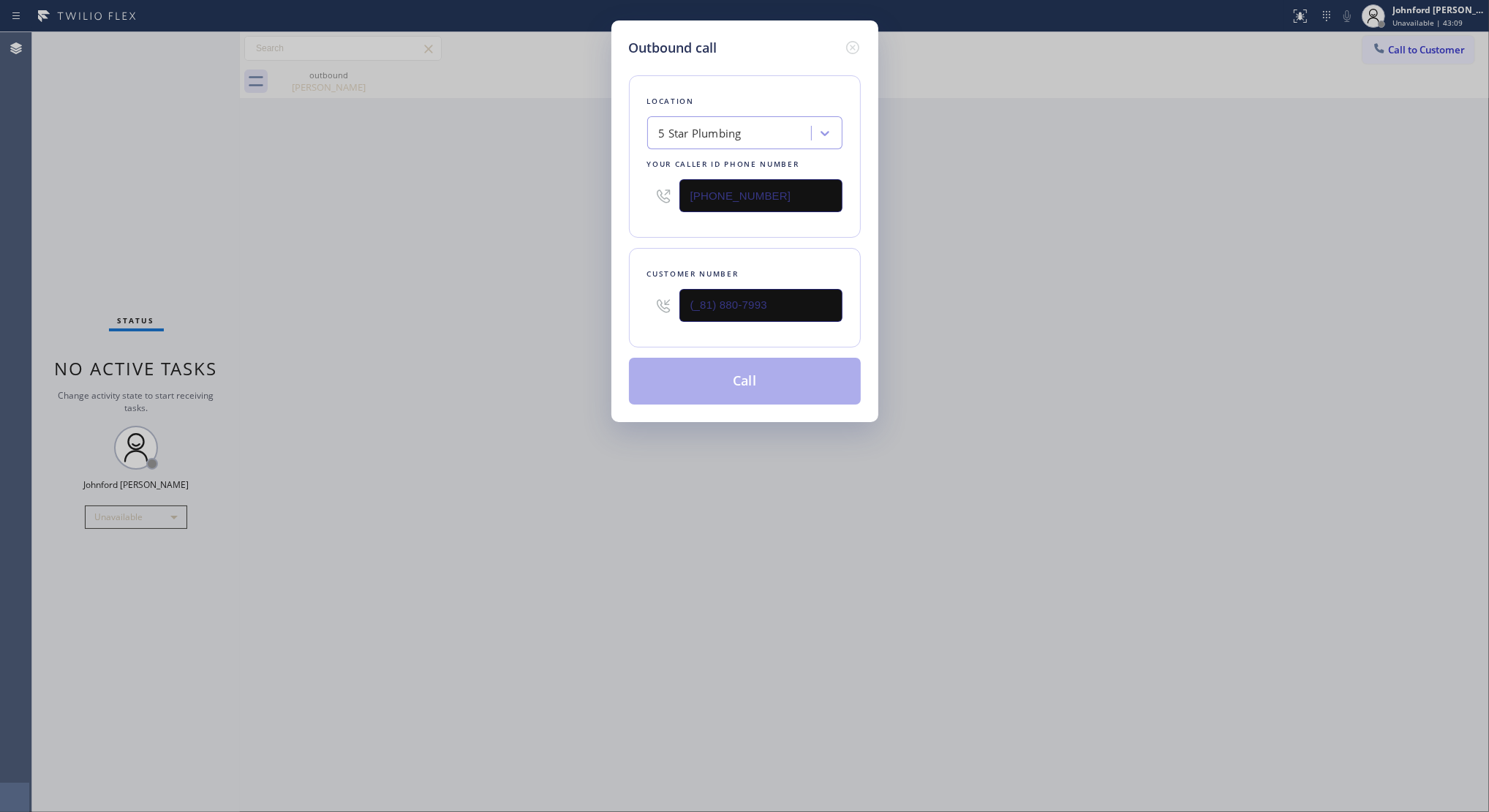
click at [592, 306] on div "Outbound call Location 5 Star Plumbing Your caller id phone number (888) 909-01…" at bounding box center [744, 406] width 1489 height 812
paste input "818) 807-9930"
type input "(818) 807-9930"
click at [552, 307] on div "Outbound call Location 5 Star Plumbing Your caller id phone number (888) 909-01…" at bounding box center [744, 406] width 1489 height 812
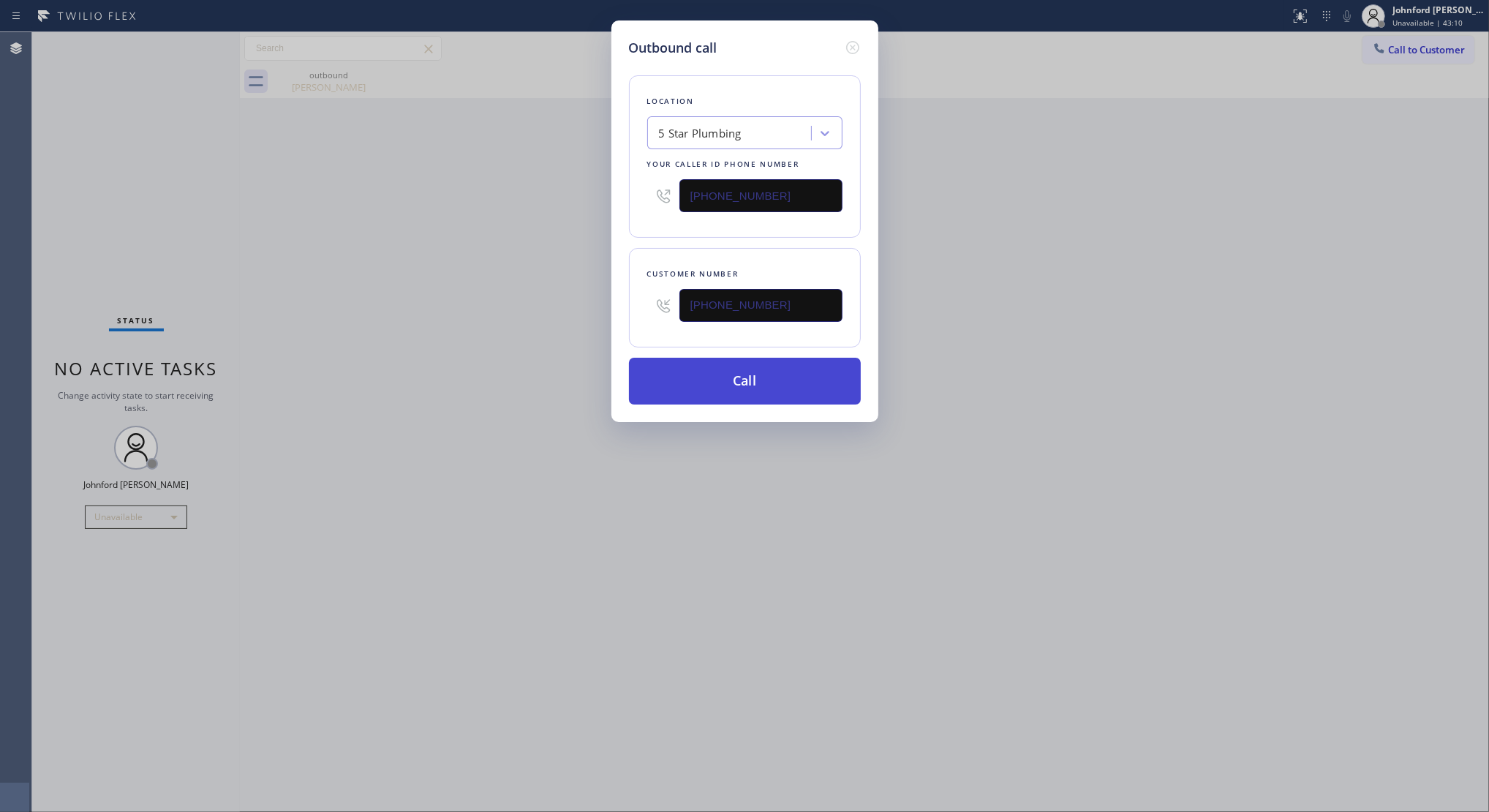
click at [748, 378] on button "Call" at bounding box center [745, 381] width 232 height 47
click at [759, 397] on button "Call" at bounding box center [745, 381] width 232 height 47
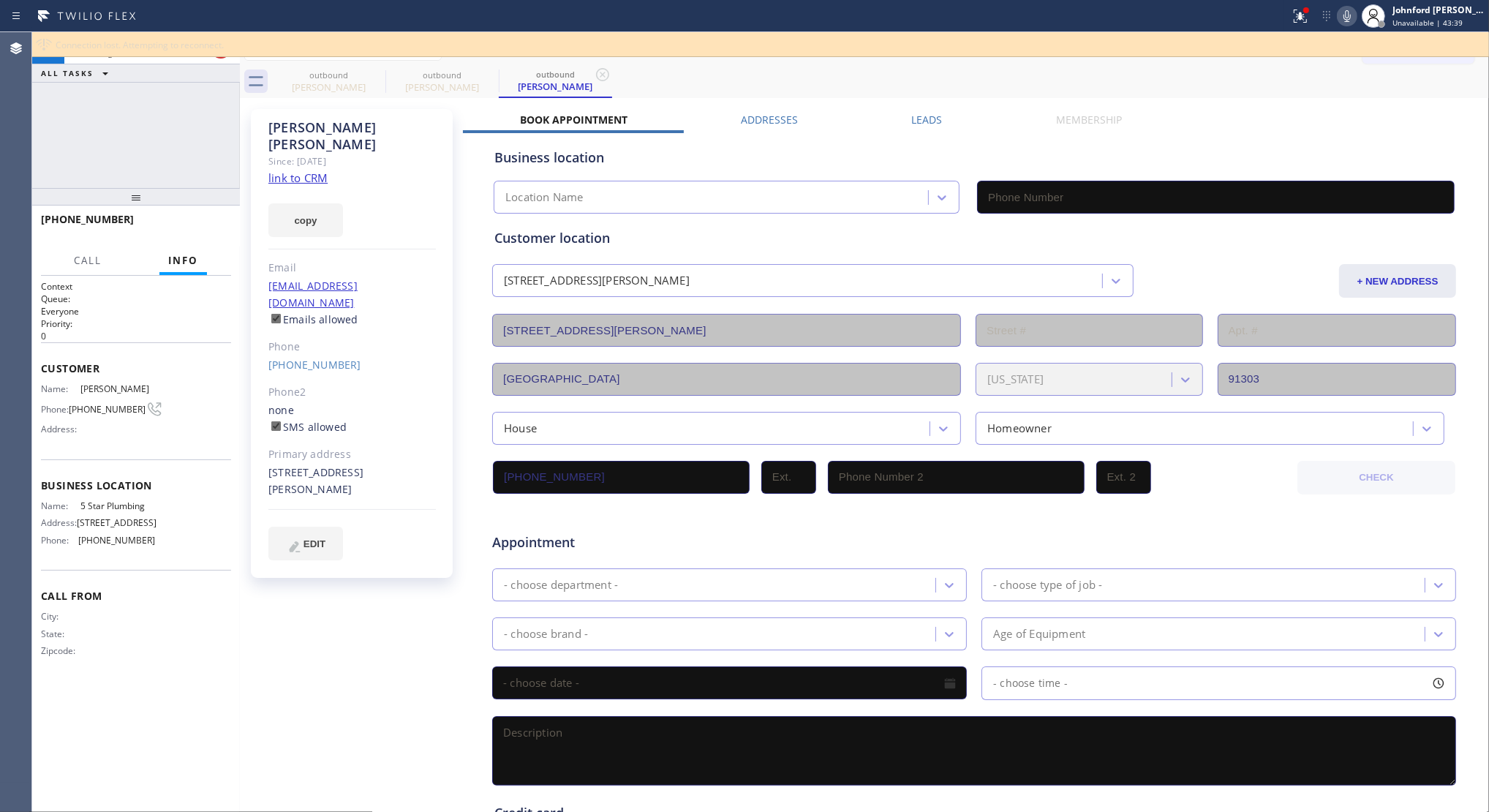
type input "(888) 909-0120"
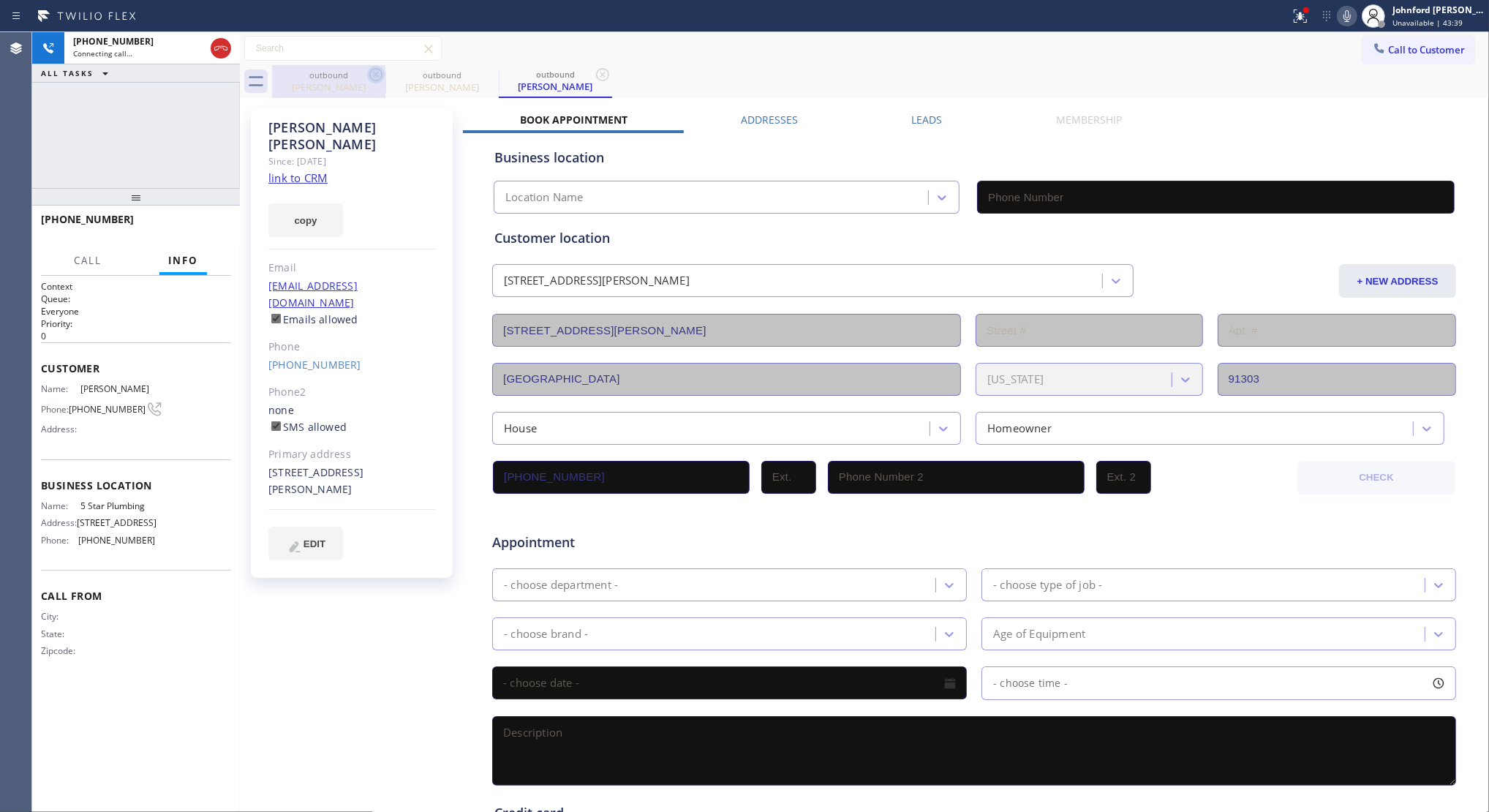
click at [372, 68] on icon at bounding box center [375, 74] width 17 height 17
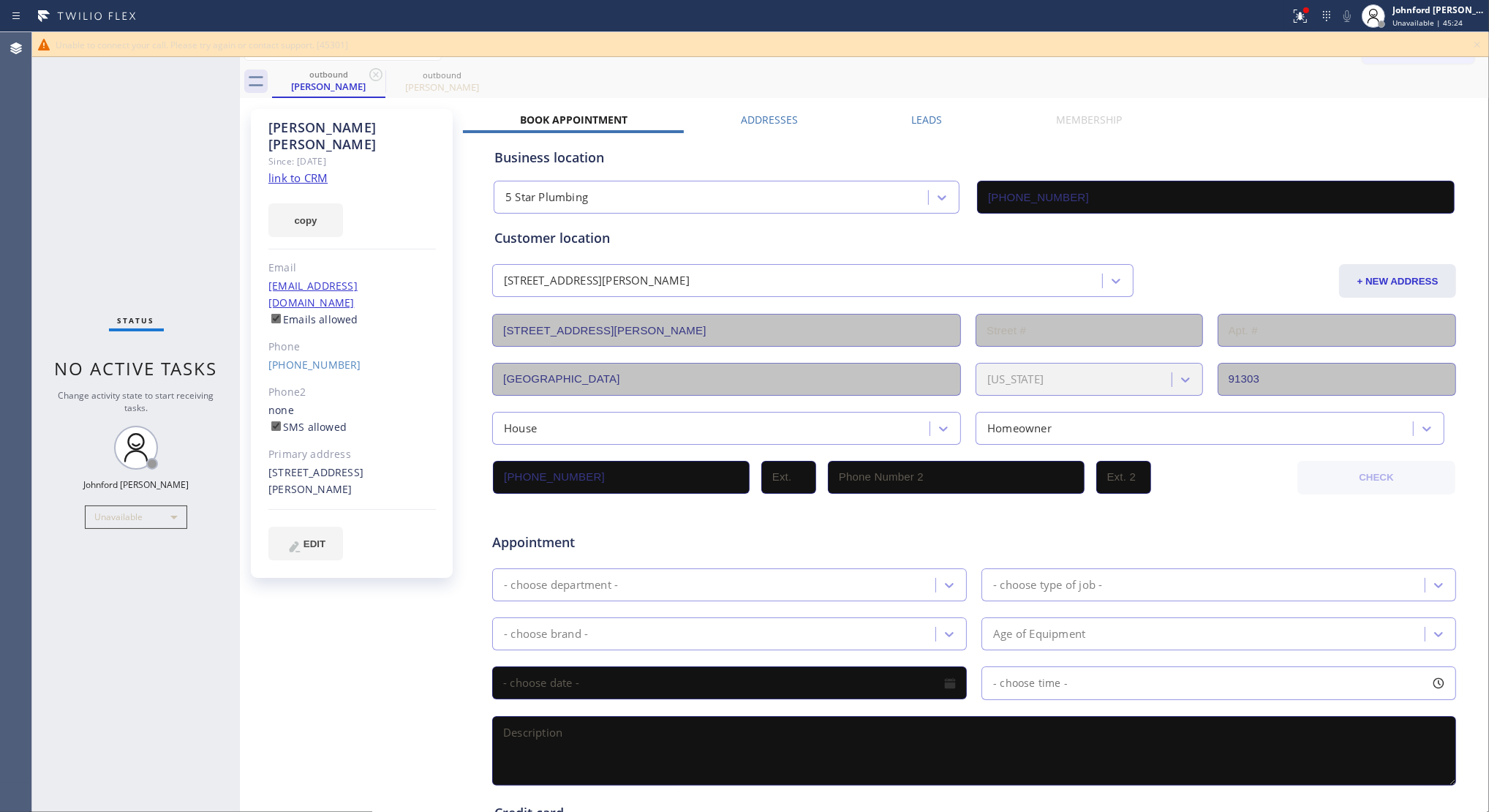
click at [1400, 45] on icon at bounding box center [1477, 44] width 17 height 17
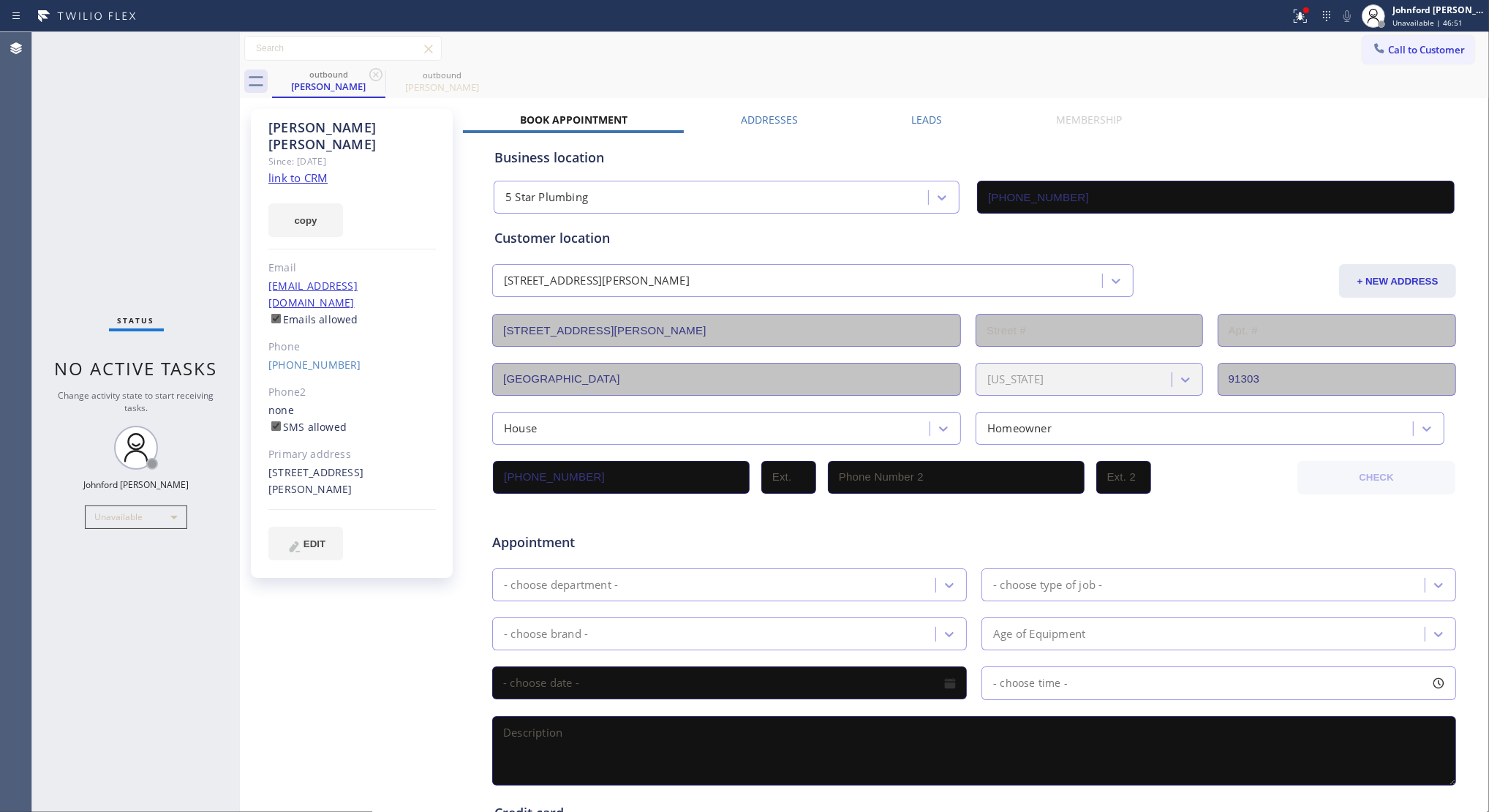
drag, startPoint x: 1088, startPoint y: 96, endPoint x: 852, endPoint y: 161, distance: 244.8
click at [1087, 96] on div "outbound Gail Sorman outbound Gail Sorman" at bounding box center [880, 82] width 1217 height 33
click at [378, 76] on icon at bounding box center [375, 74] width 17 height 17
click at [480, 76] on icon at bounding box center [489, 74] width 17 height 17
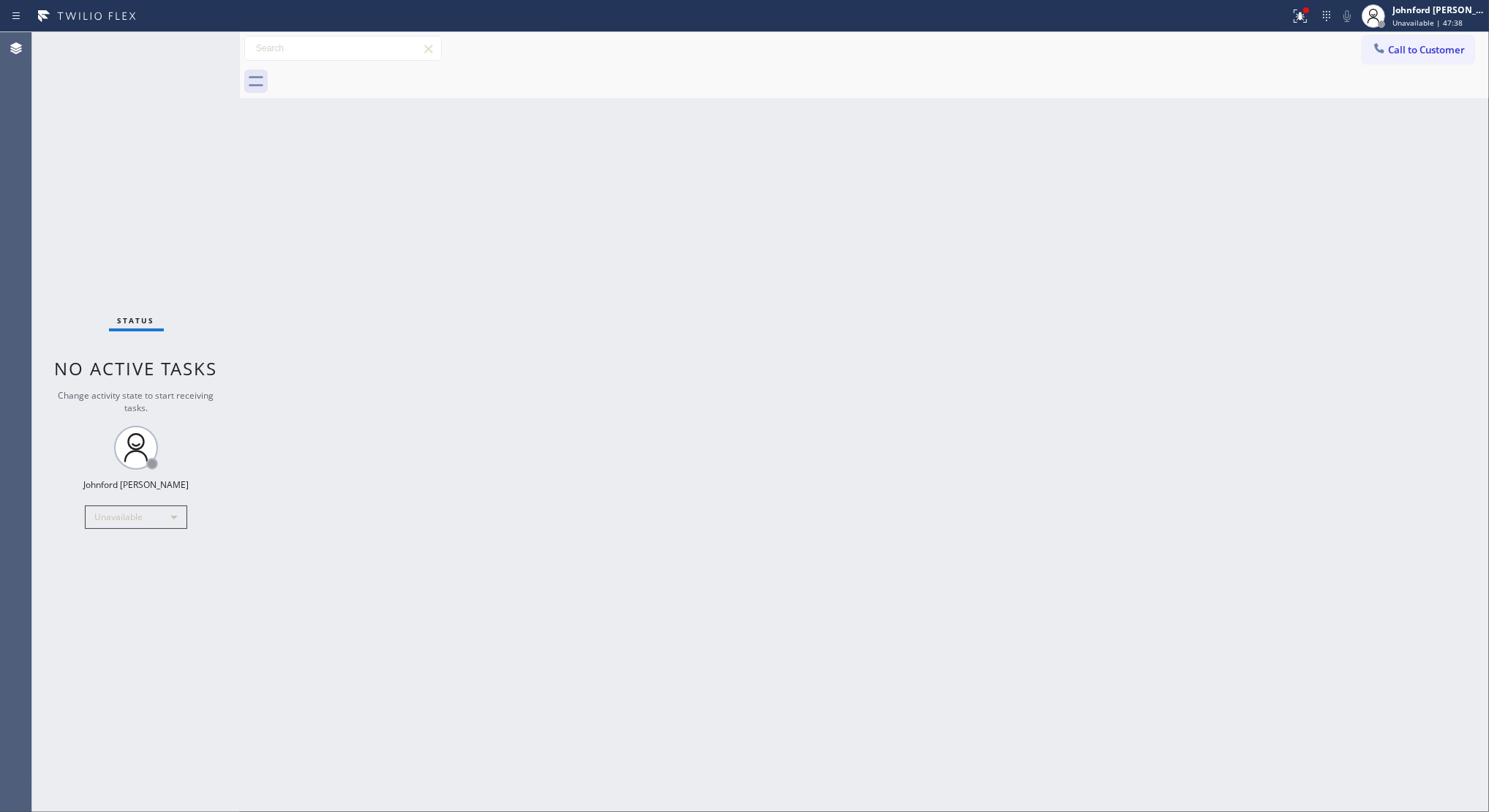
click at [378, 76] on div at bounding box center [880, 82] width 1217 height 33
click at [1293, 195] on div "Back to Dashboard Change Sender ID Customers Technicians Select a contact Outbo…" at bounding box center [865, 422] width 1250 height 780
click at [1111, 338] on div "Back to Dashboard Change Sender ID Customers Technicians Select a contact Outbo…" at bounding box center [865, 422] width 1250 height 780
click at [336, 38] on input "text" at bounding box center [342, 48] width 196 height 23
click at [1379, 53] on icon at bounding box center [1379, 48] width 14 height 14
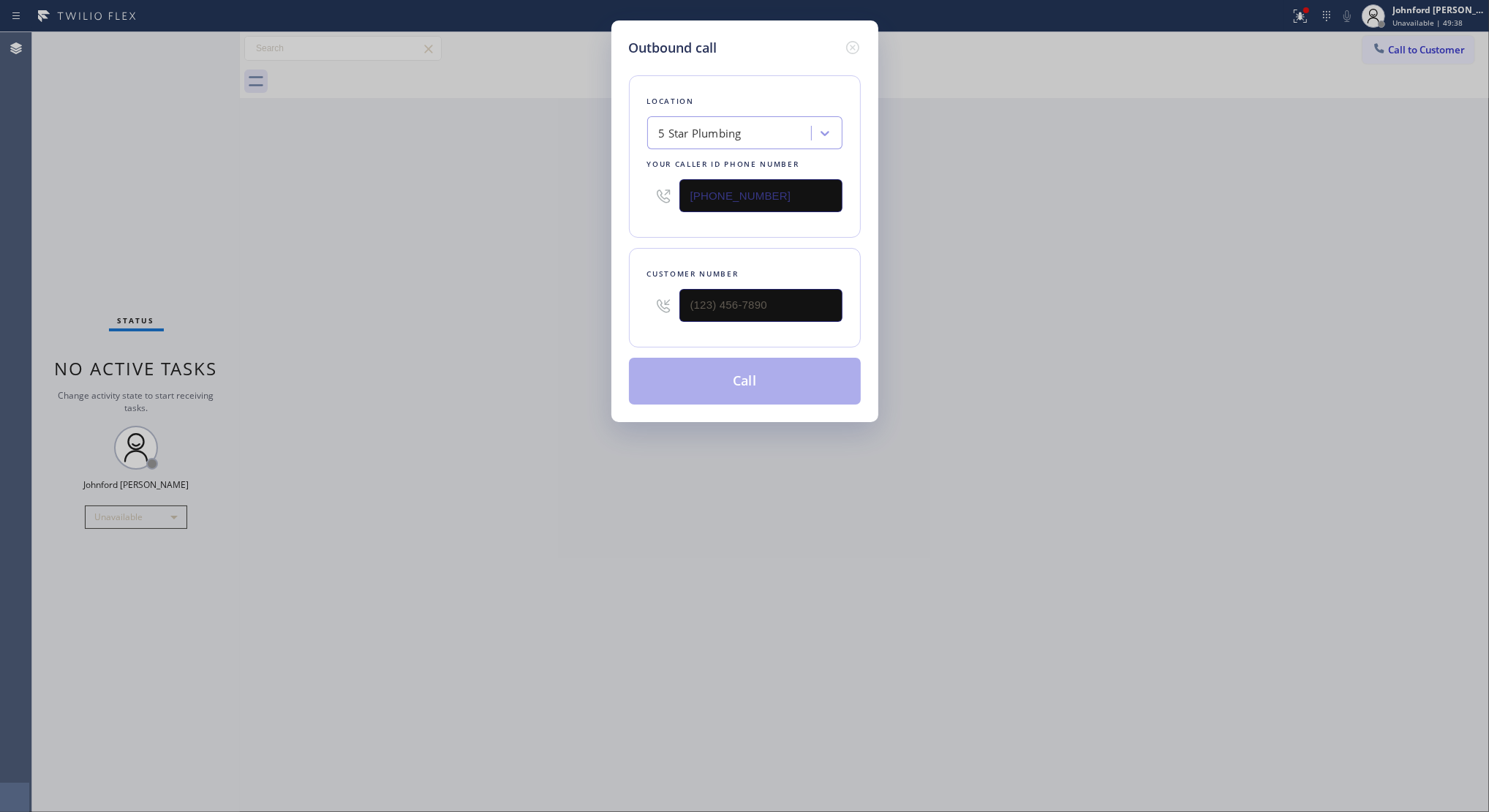
click at [1400, 60] on div "Outbound call Location 5 Star Plumbing Your caller id phone number (888) 909-01…" at bounding box center [744, 406] width 1489 height 812
drag, startPoint x: 702, startPoint y: 304, endPoint x: 610, endPoint y: 307, distance: 92.0
click at [638, 304] on div "Customer number (___) ___-____" at bounding box center [745, 298] width 232 height 100
paste input "562) 208-8373"
type input "(562) 208-8373"
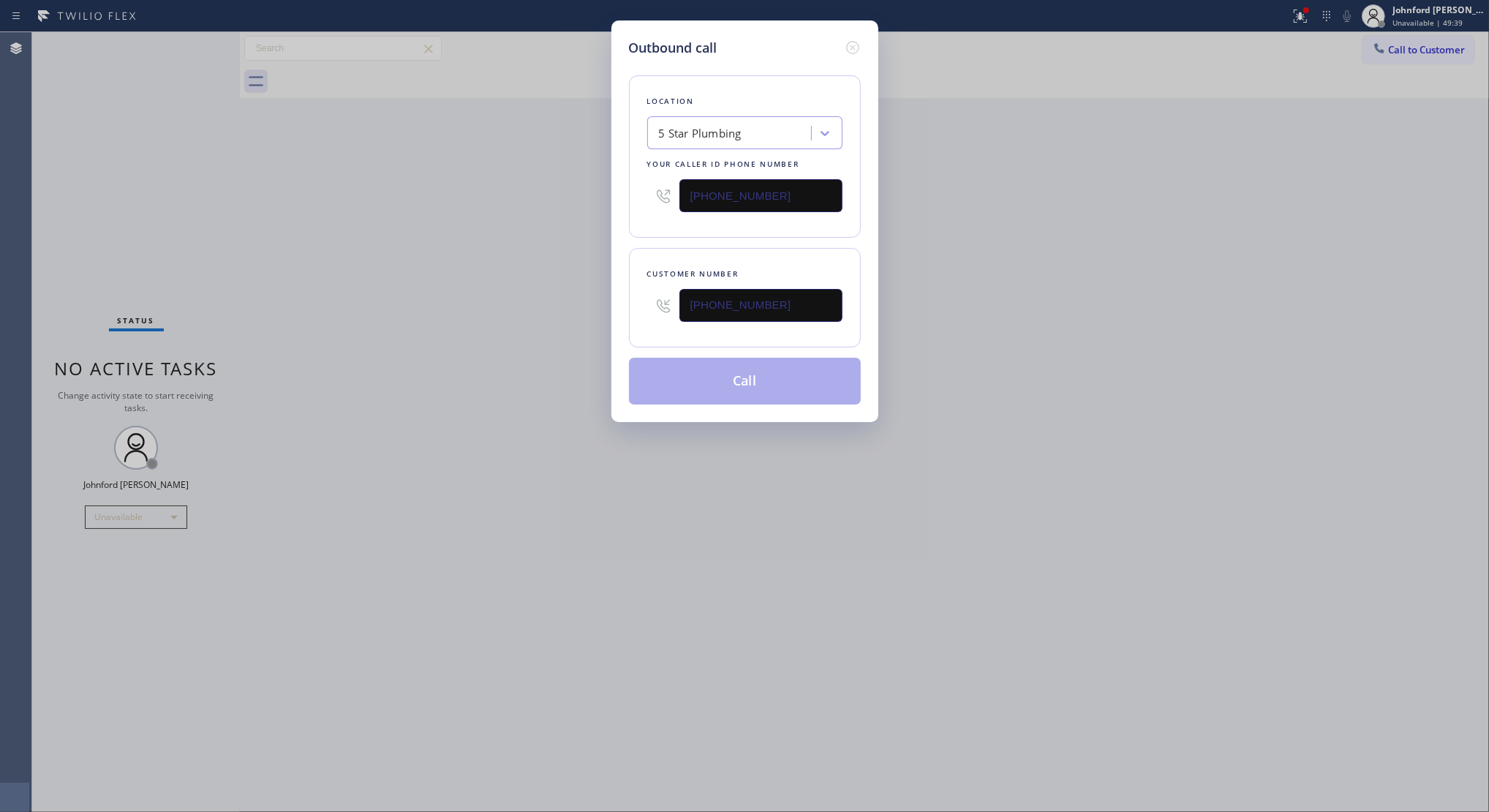
click at [565, 301] on div "Outbound call Location 5 Star Plumbing Your caller id phone number (888) 909-01…" at bounding box center [744, 406] width 1489 height 812
click at [713, 381] on button "Call" at bounding box center [745, 381] width 232 height 47
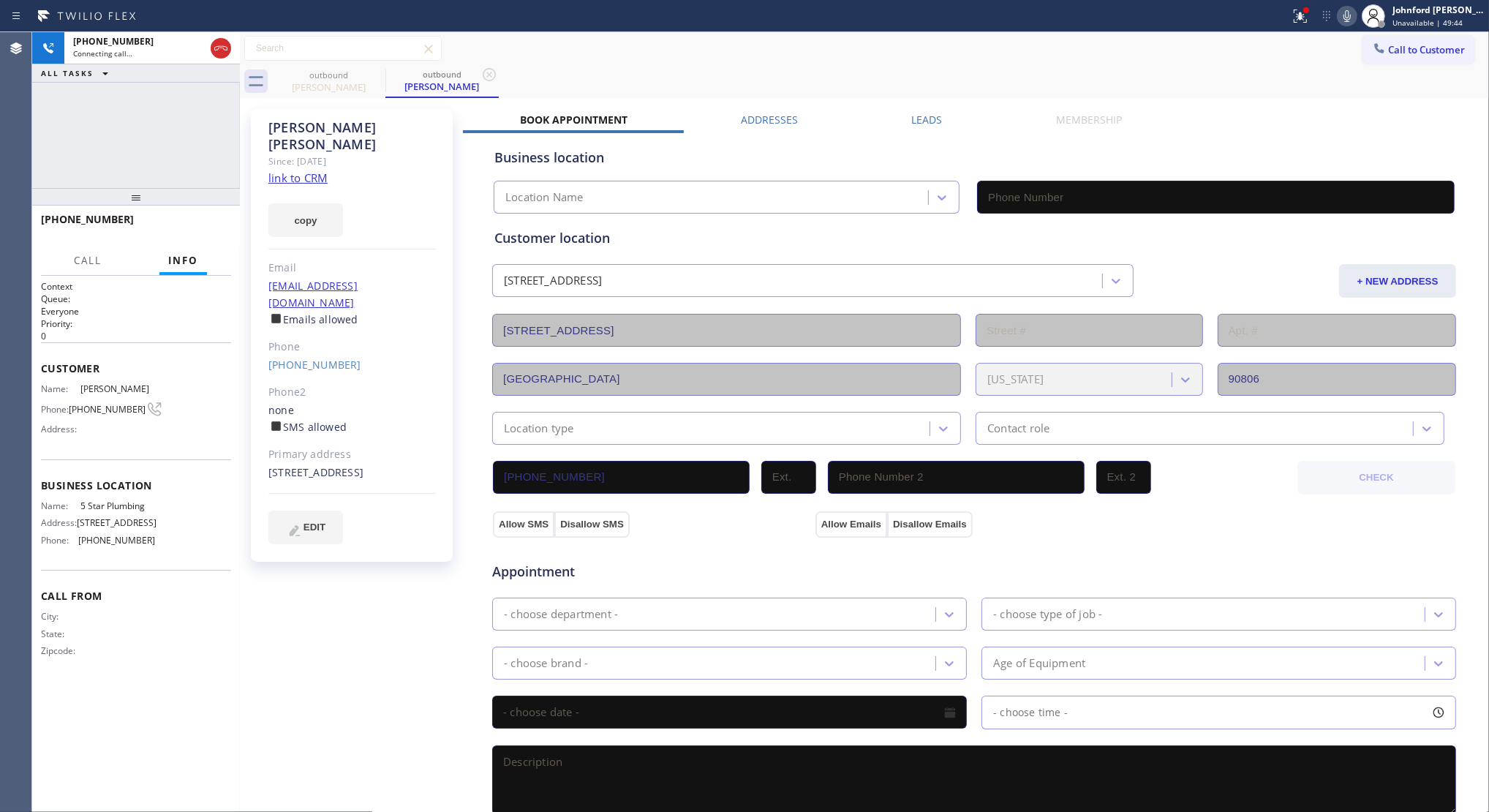
drag, startPoint x: 755, startPoint y: 86, endPoint x: 768, endPoint y: 85, distance: 13.0
click at [755, 86] on div "outbound Terry Crymes outbound Terry Crymes" at bounding box center [880, 82] width 1217 height 33
drag, startPoint x: 919, startPoint y: 122, endPoint x: 1161, endPoint y: 184, distance: 249.8
click at [919, 122] on label "Leads" at bounding box center [927, 119] width 31 height 14
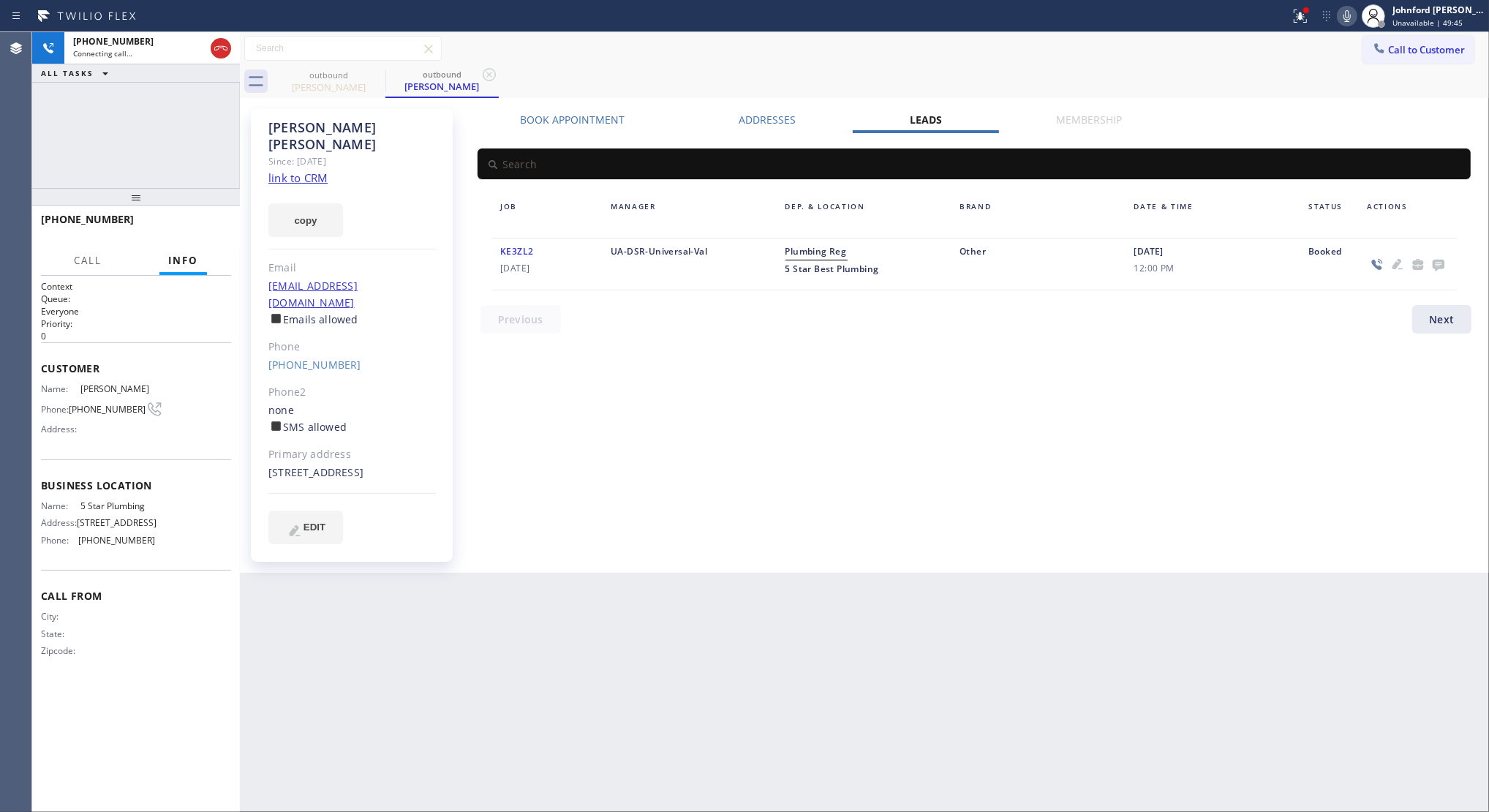
click at [1400, 262] on icon at bounding box center [1438, 264] width 17 height 18
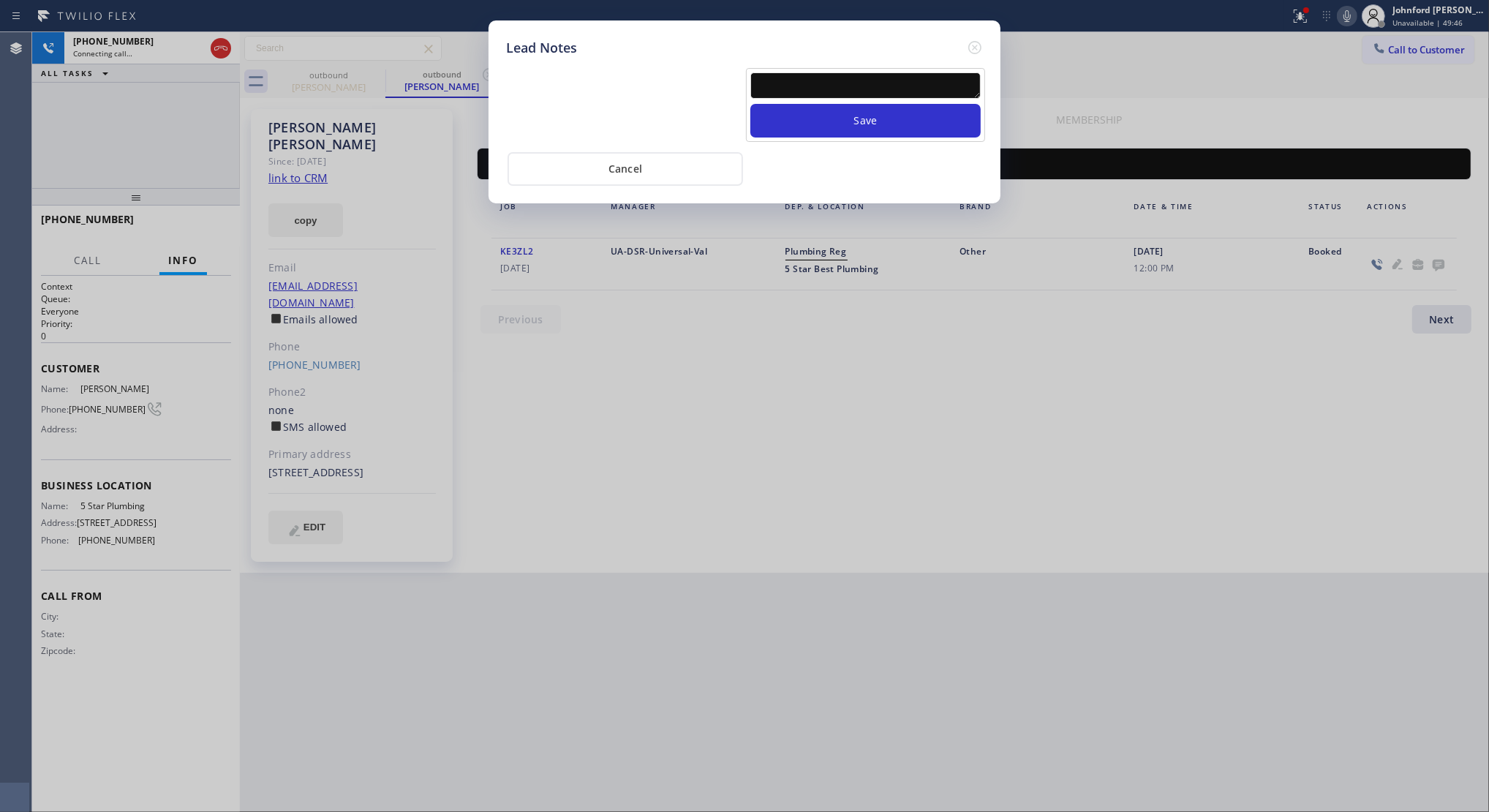
drag, startPoint x: 817, startPoint y: 72, endPoint x: 811, endPoint y: 91, distance: 19.9
click at [817, 73] on textarea at bounding box center [865, 85] width 230 height 26
paste textarea "Working on this lead - please transfer to me"
type textarea "Working on this lead - please transfer to me"
click at [808, 103] on button "Save" at bounding box center [865, 120] width 230 height 34
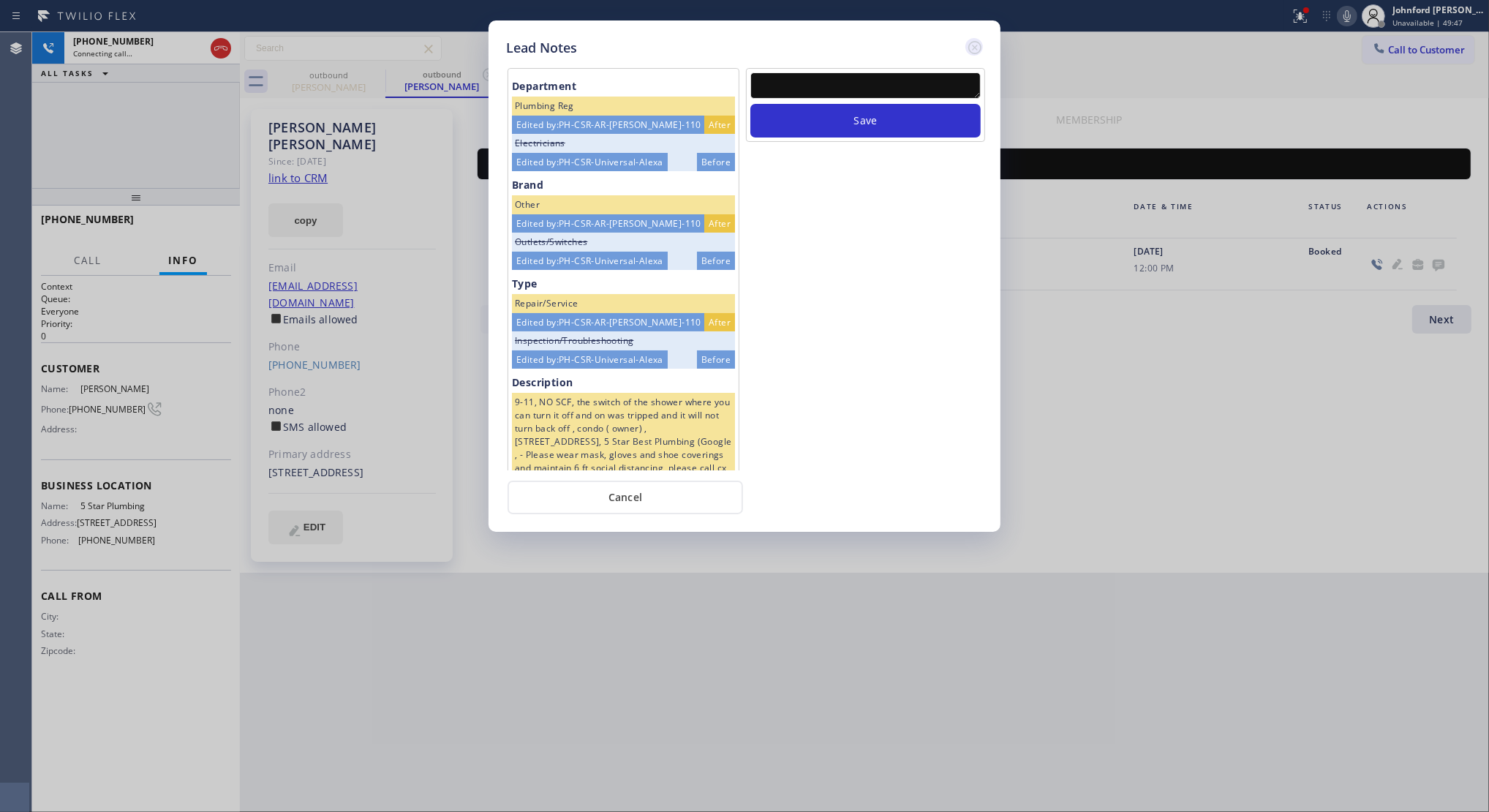
click at [981, 48] on icon at bounding box center [975, 47] width 17 height 17
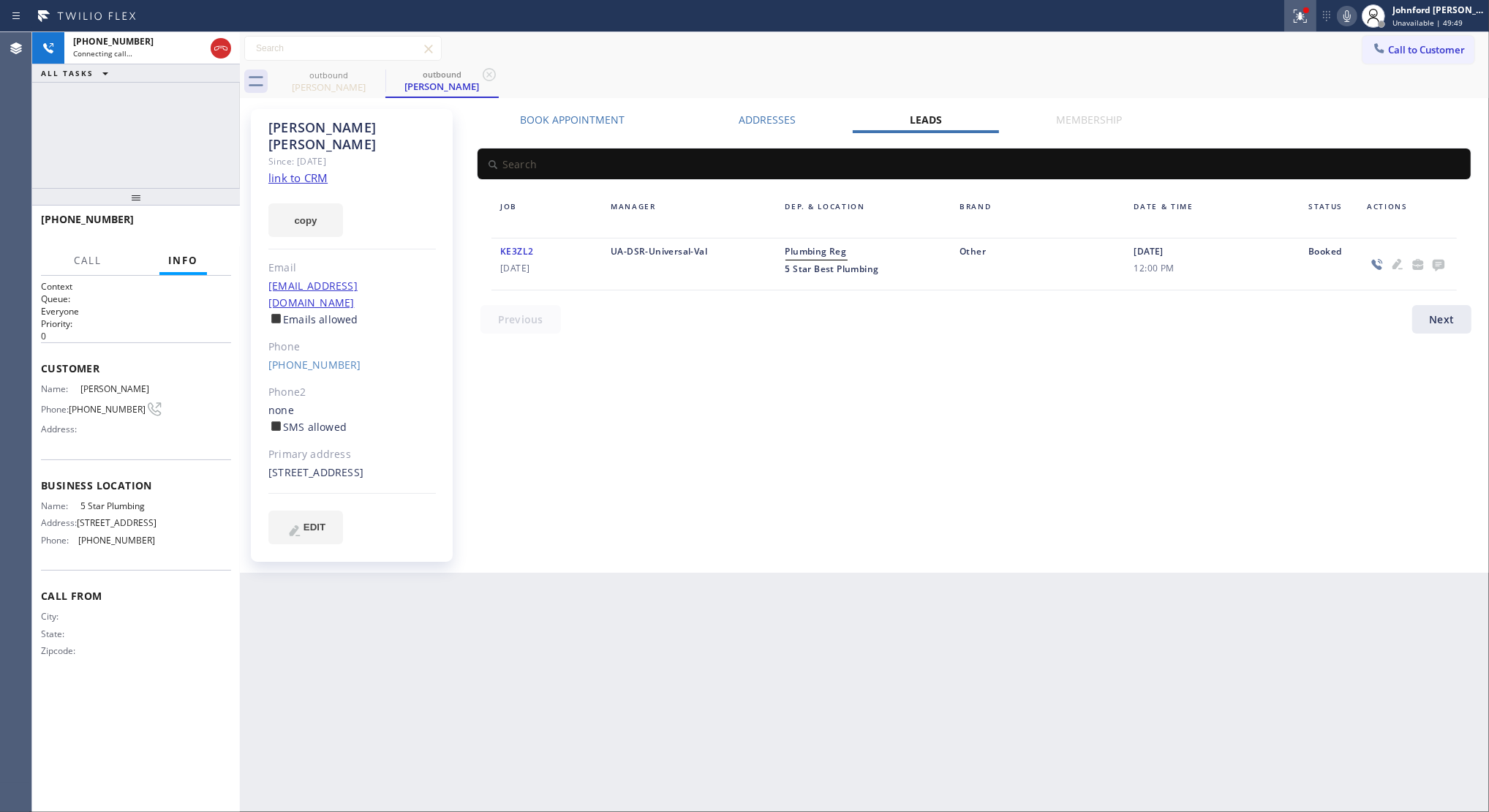
click at [1291, 26] on button at bounding box center [1300, 16] width 32 height 32
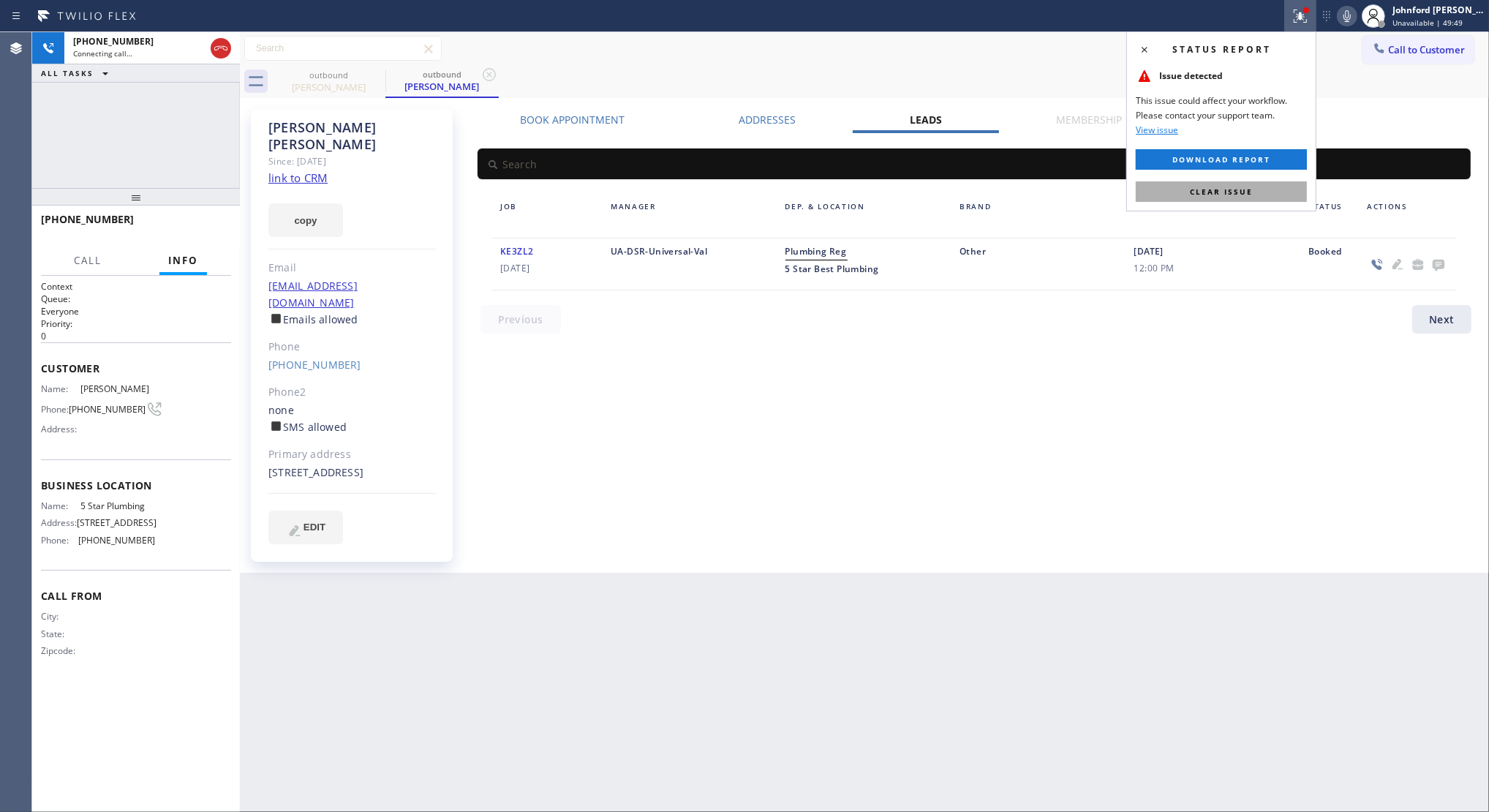
click at [1210, 197] on button "Clear issue" at bounding box center [1222, 191] width 171 height 20
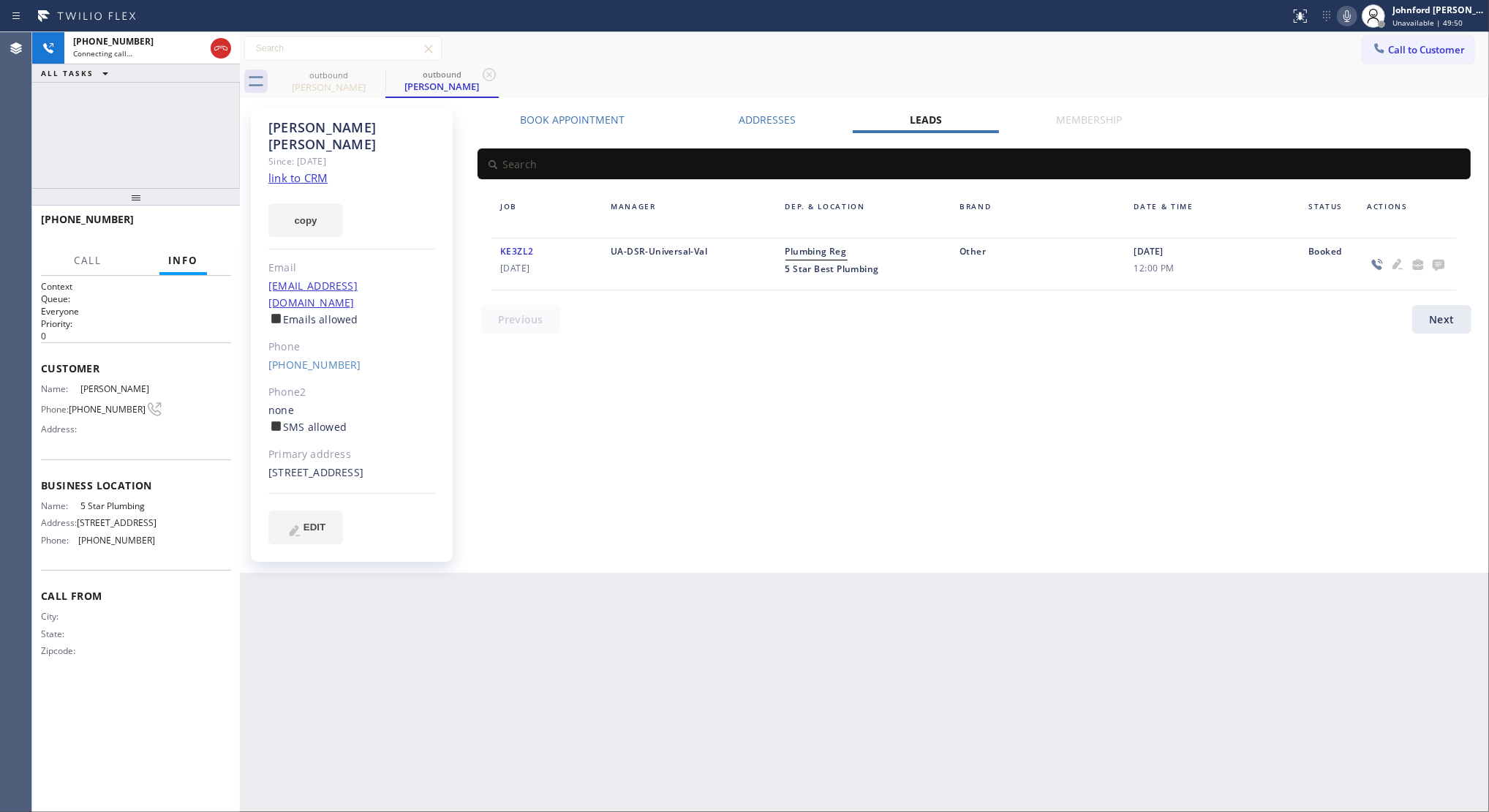
click at [304, 171] on link "link to CRM" at bounding box center [298, 178] width 59 height 14
click at [221, 56] on icon at bounding box center [221, 48] width 17 height 17
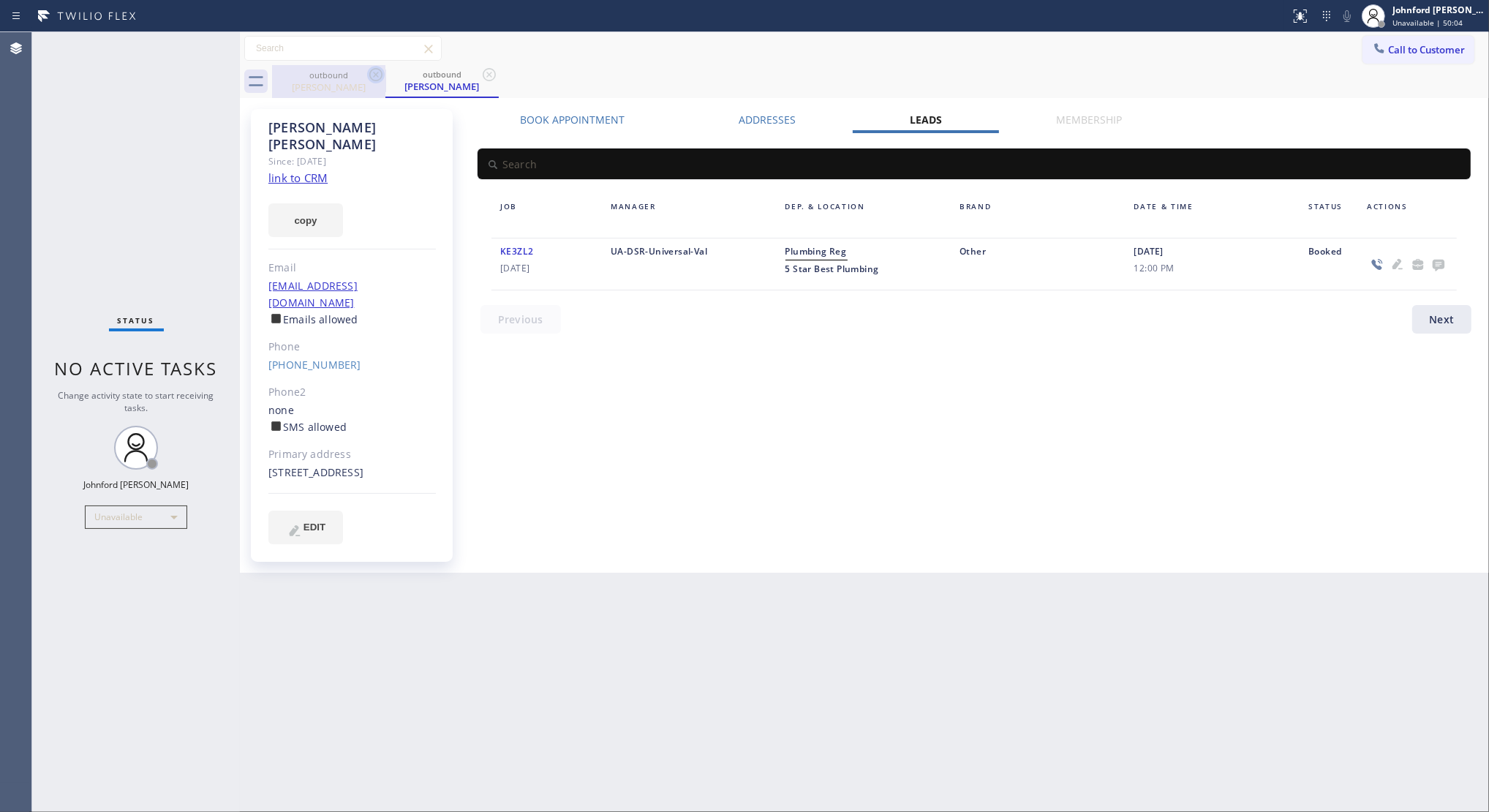
click at [374, 72] on icon at bounding box center [375, 74] width 13 height 13
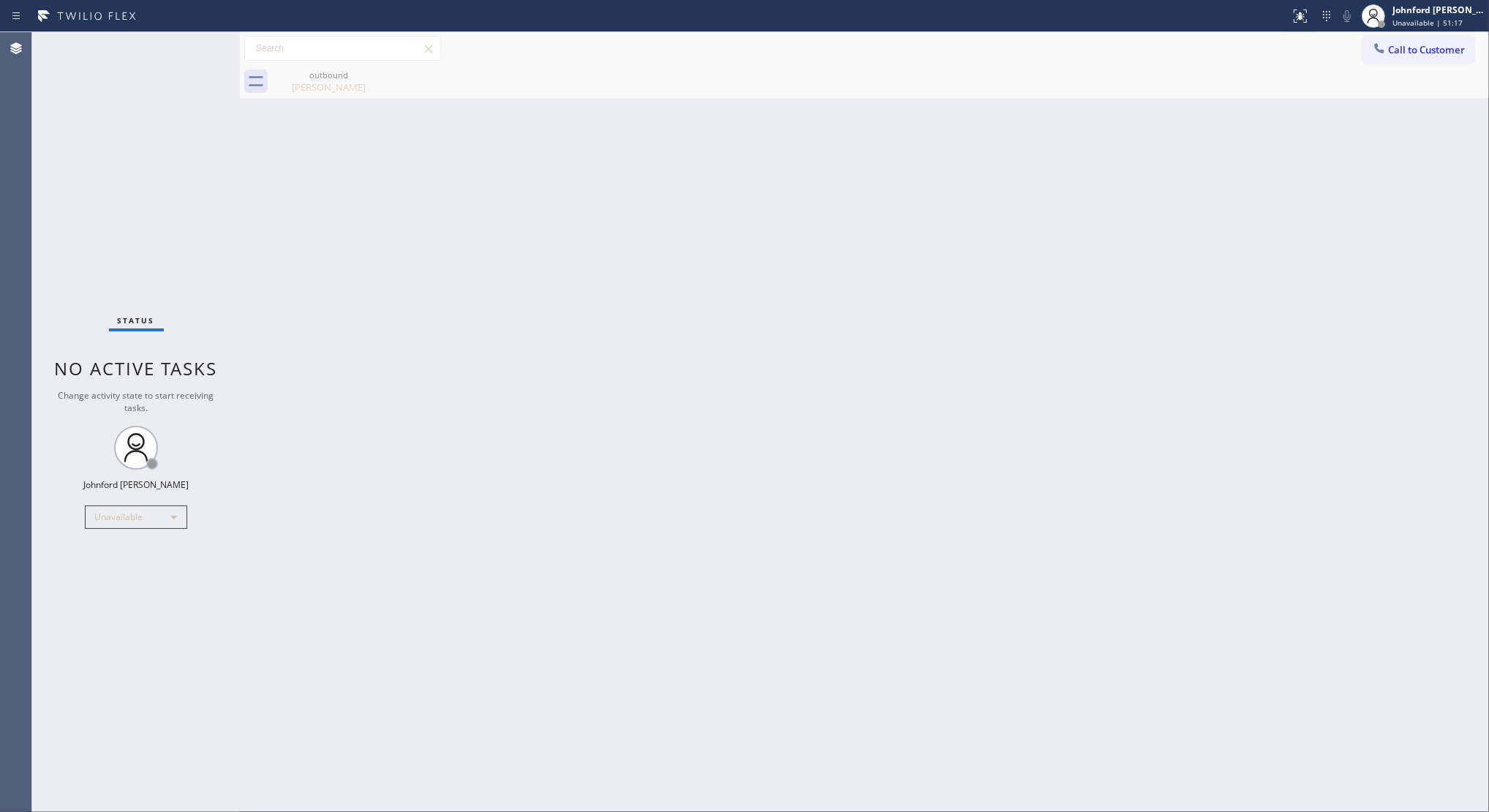
drag, startPoint x: 1380, startPoint y: 33, endPoint x: 1011, endPoint y: 196, distance: 403.4
click at [1371, 32] on div "Call to Customer Outbound call Location 5 Star Plumbing Your caller id phone nu…" at bounding box center [865, 49] width 1250 height 33
drag, startPoint x: 1412, startPoint y: 46, endPoint x: 1074, endPoint y: 188, distance: 366.6
click at [1398, 50] on span "Call to Customer" at bounding box center [1427, 49] width 77 height 13
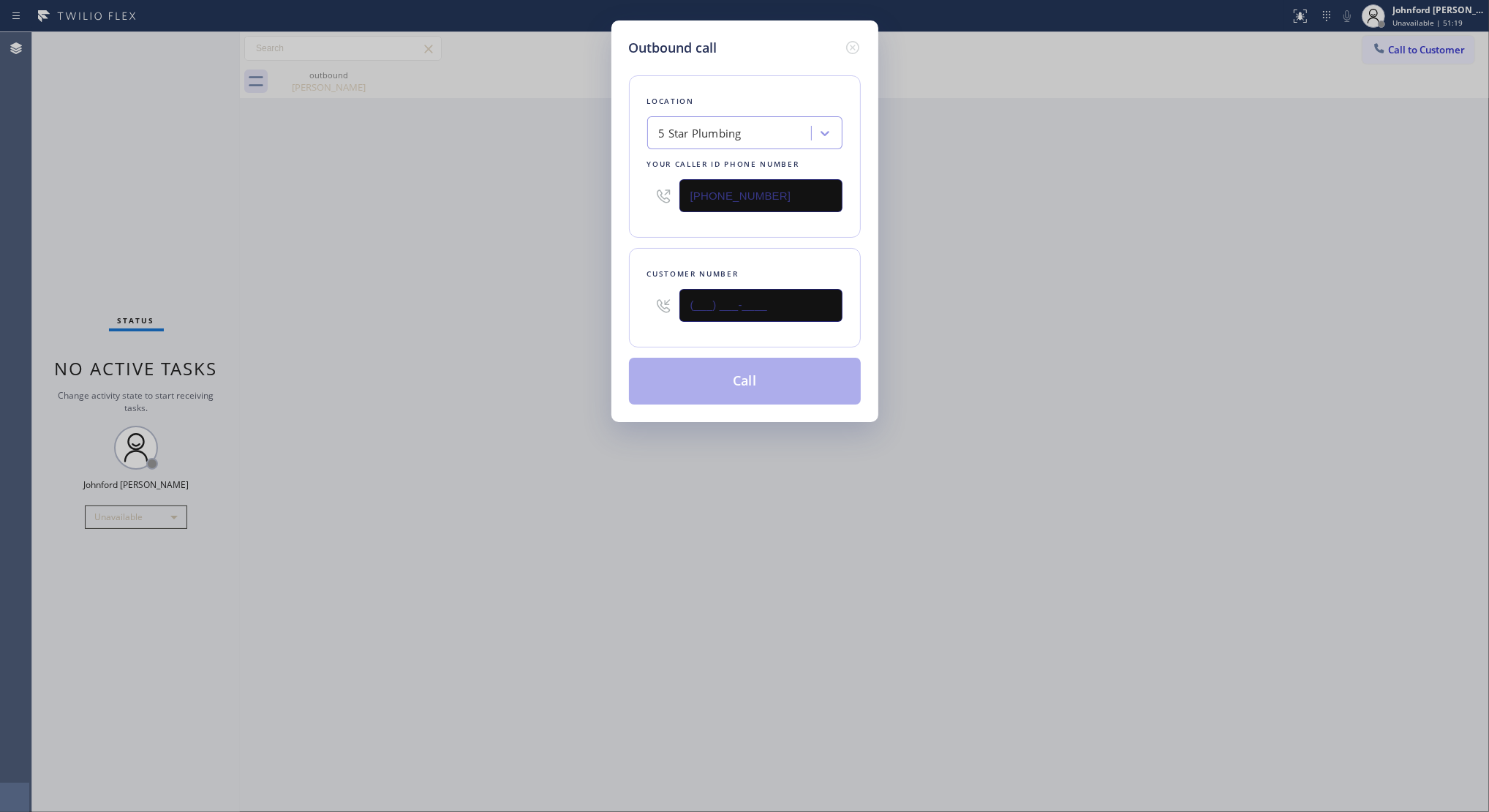
drag, startPoint x: 666, startPoint y: 335, endPoint x: 641, endPoint y: 338, distance: 25.2
click at [641, 338] on div "Customer number (___) ___-____" at bounding box center [745, 298] width 232 height 100
paste input "323) 387-8577"
type input "(323) 387-8577"
click at [579, 320] on div "Outbound call Location 5 Star Plumbing Your caller id phone number (888) 909-01…" at bounding box center [744, 406] width 1489 height 812
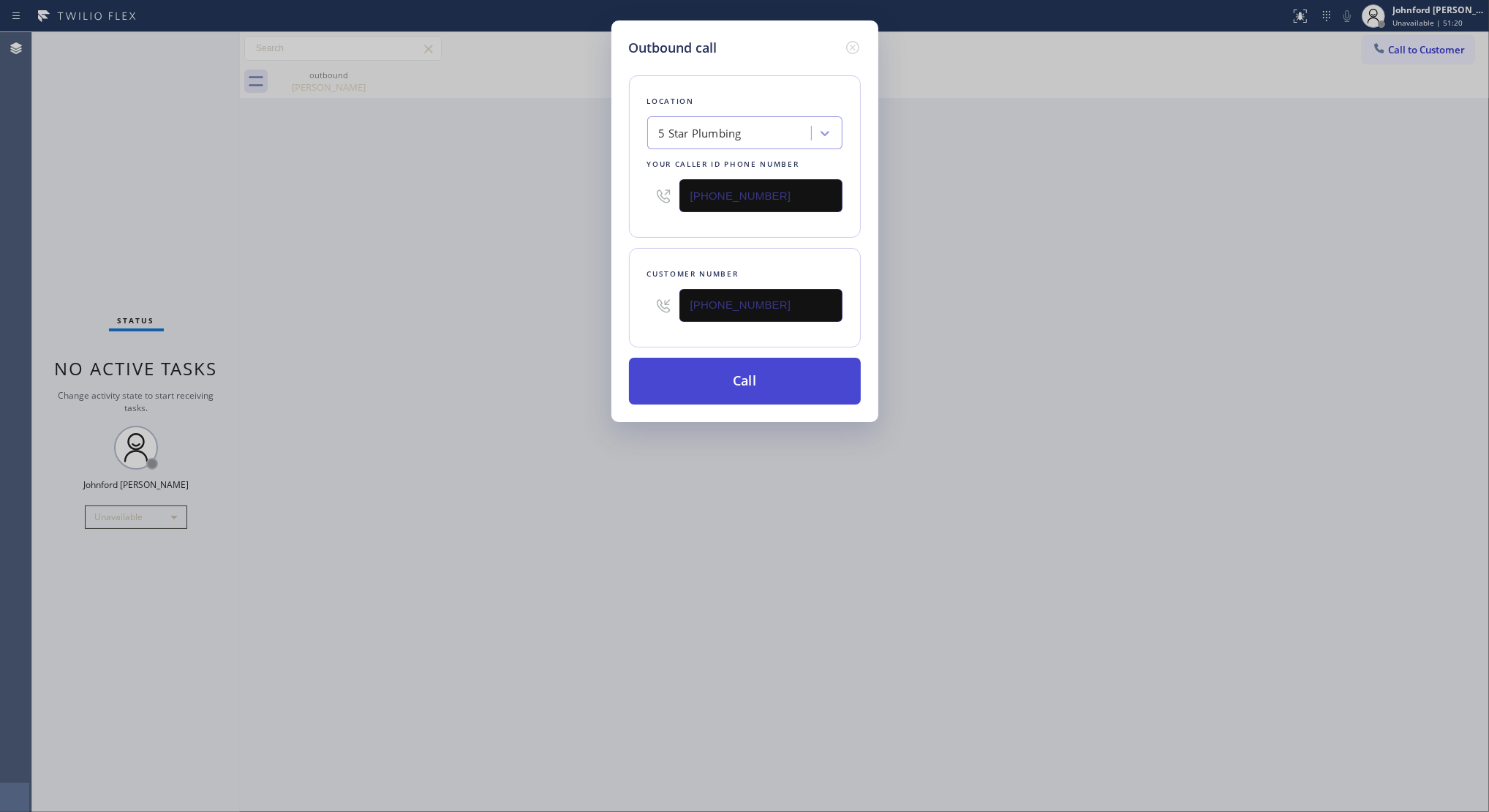
click at [740, 388] on button "Call" at bounding box center [745, 381] width 232 height 47
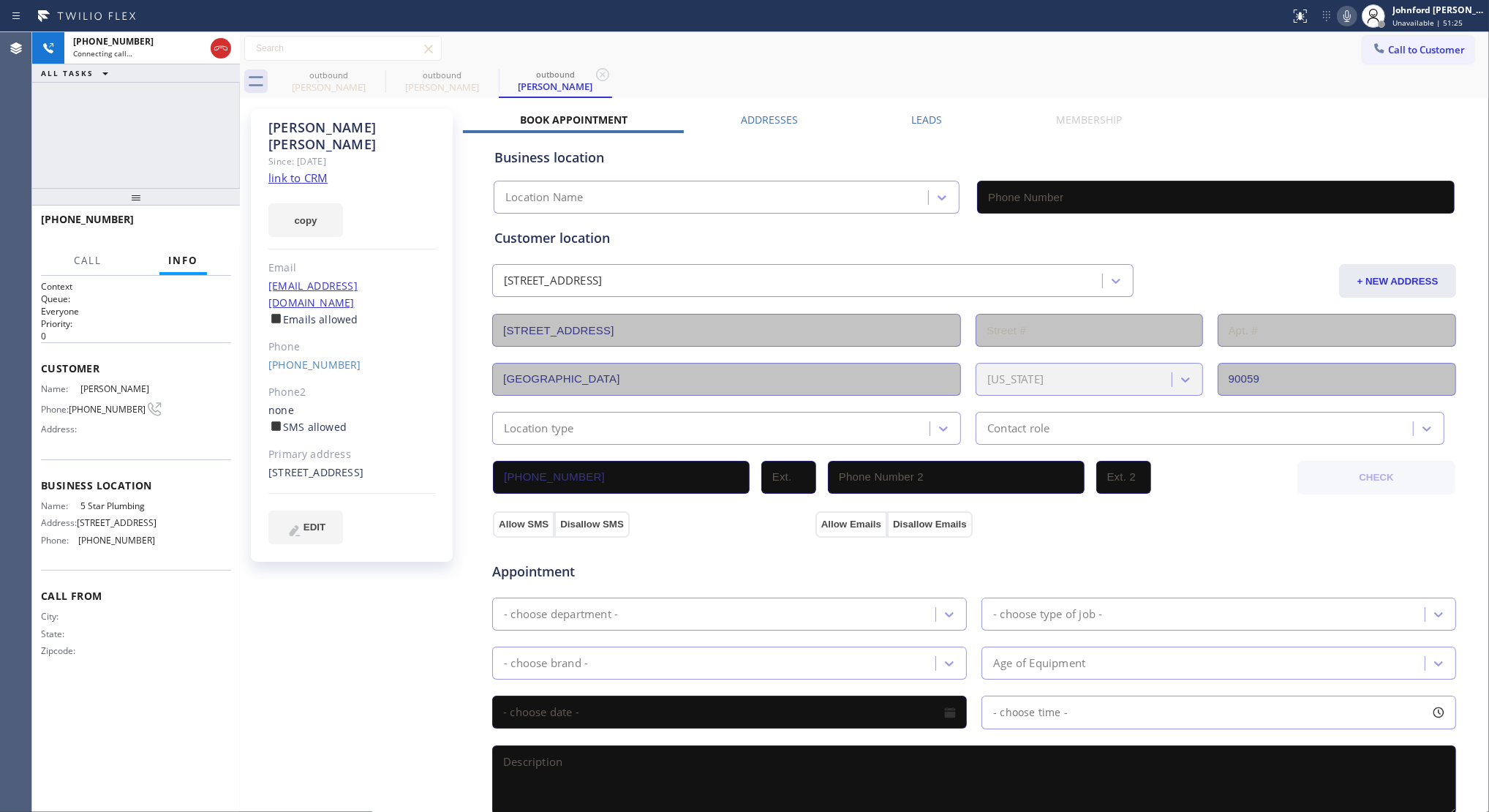
type input "(888) 909-0120"
click at [181, 224] on span "HANG UP" at bounding box center [196, 226] width 45 height 11
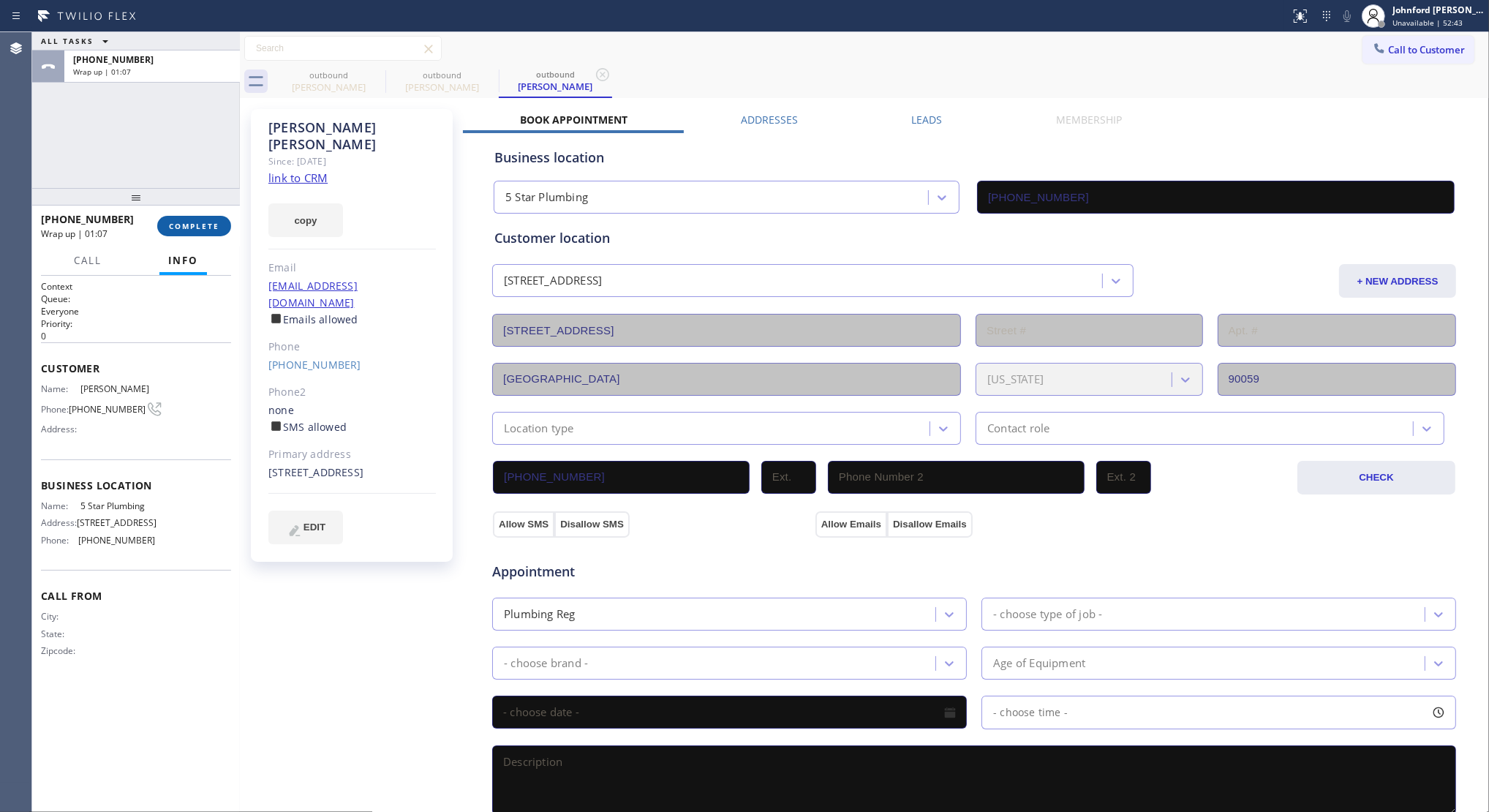
click at [213, 235] on button "COMPLETE" at bounding box center [194, 226] width 74 height 20
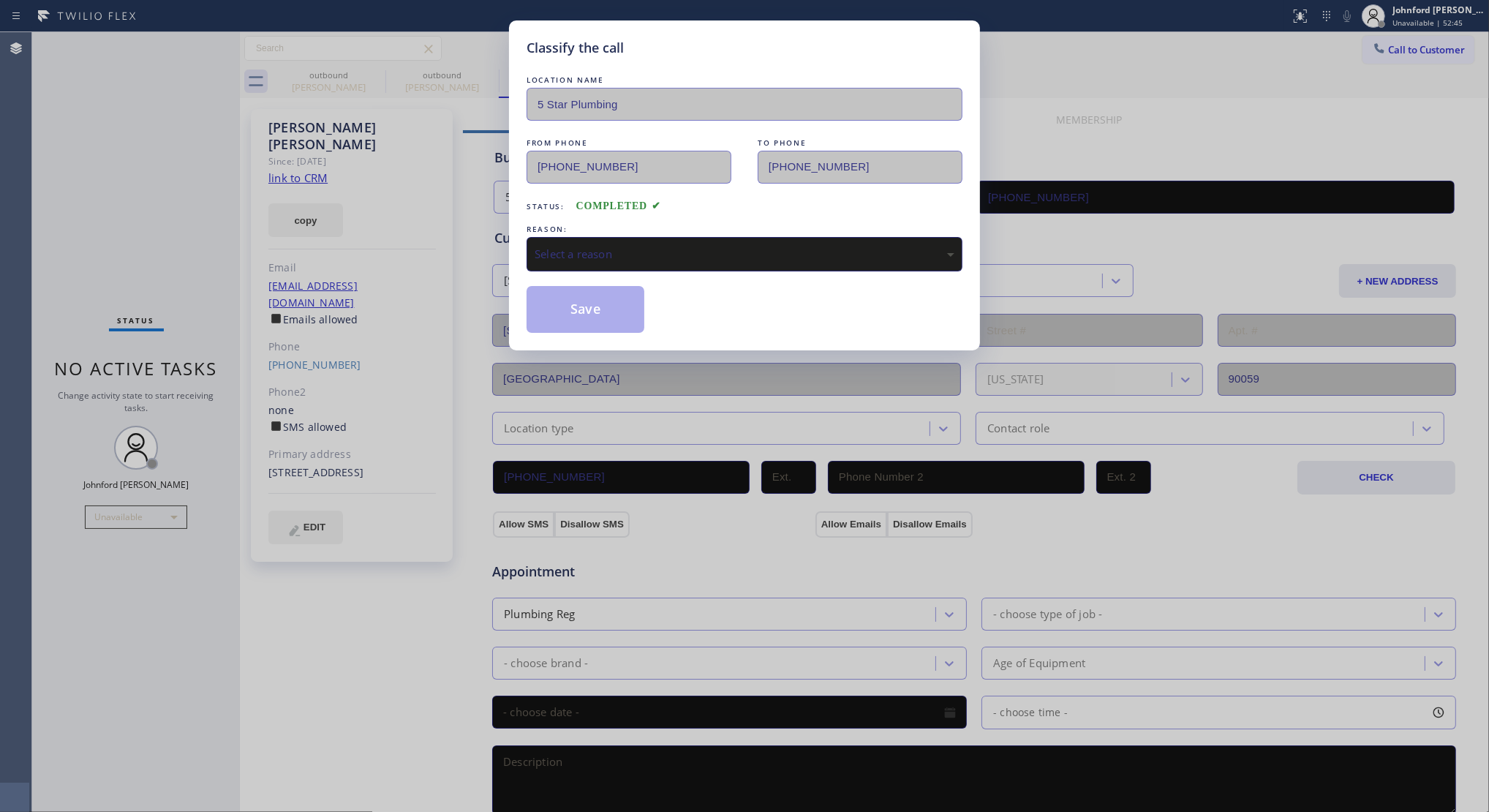
click at [687, 240] on div "Select a reason" at bounding box center [744, 255] width 436 height 35
drag, startPoint x: 601, startPoint y: 313, endPoint x: 601, endPoint y: 292, distance: 21.0
click at [601, 311] on button "Save" at bounding box center [585, 310] width 118 height 47
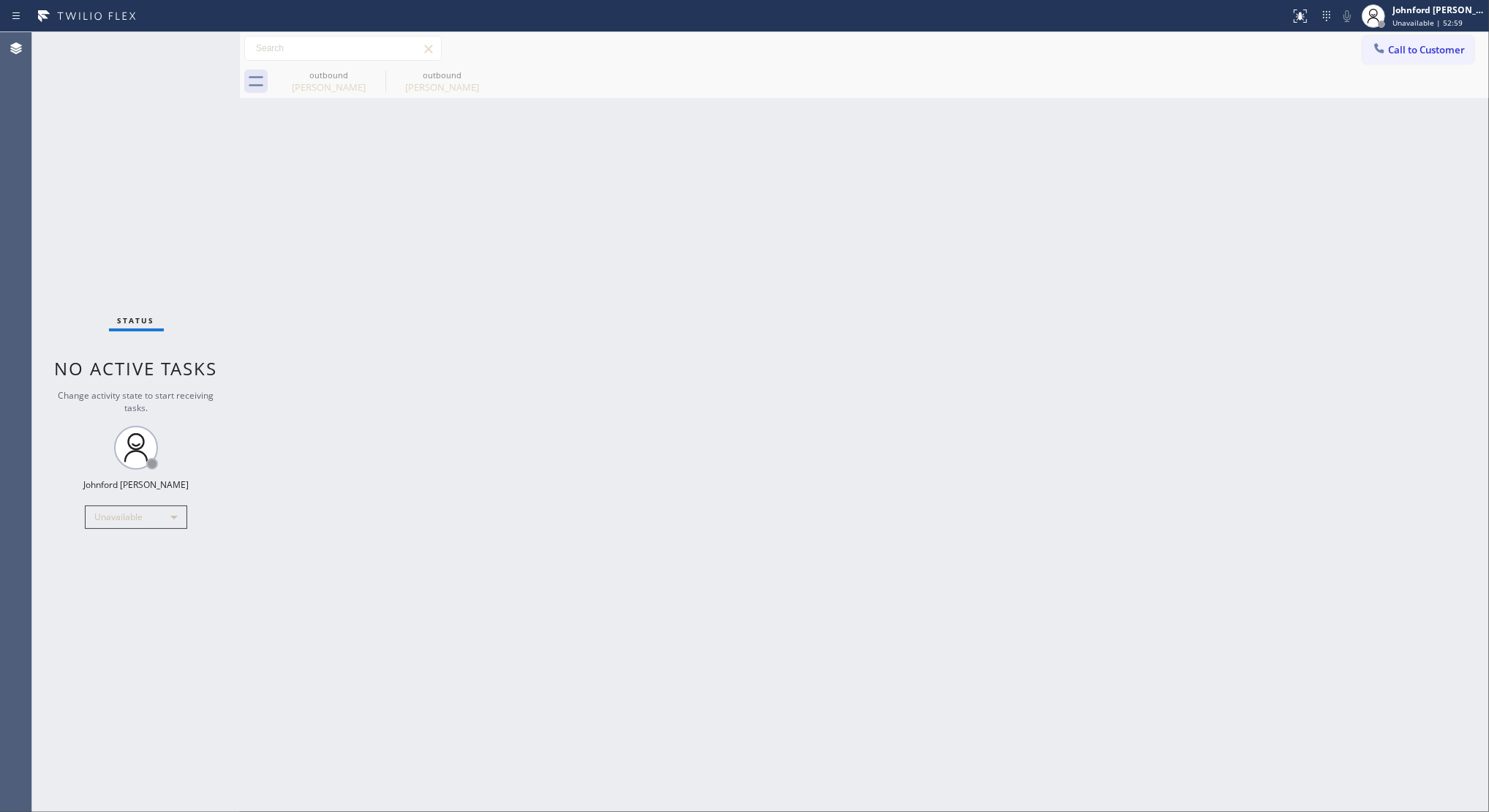
click at [1400, 58] on button "Call to Customer" at bounding box center [1419, 49] width 112 height 28
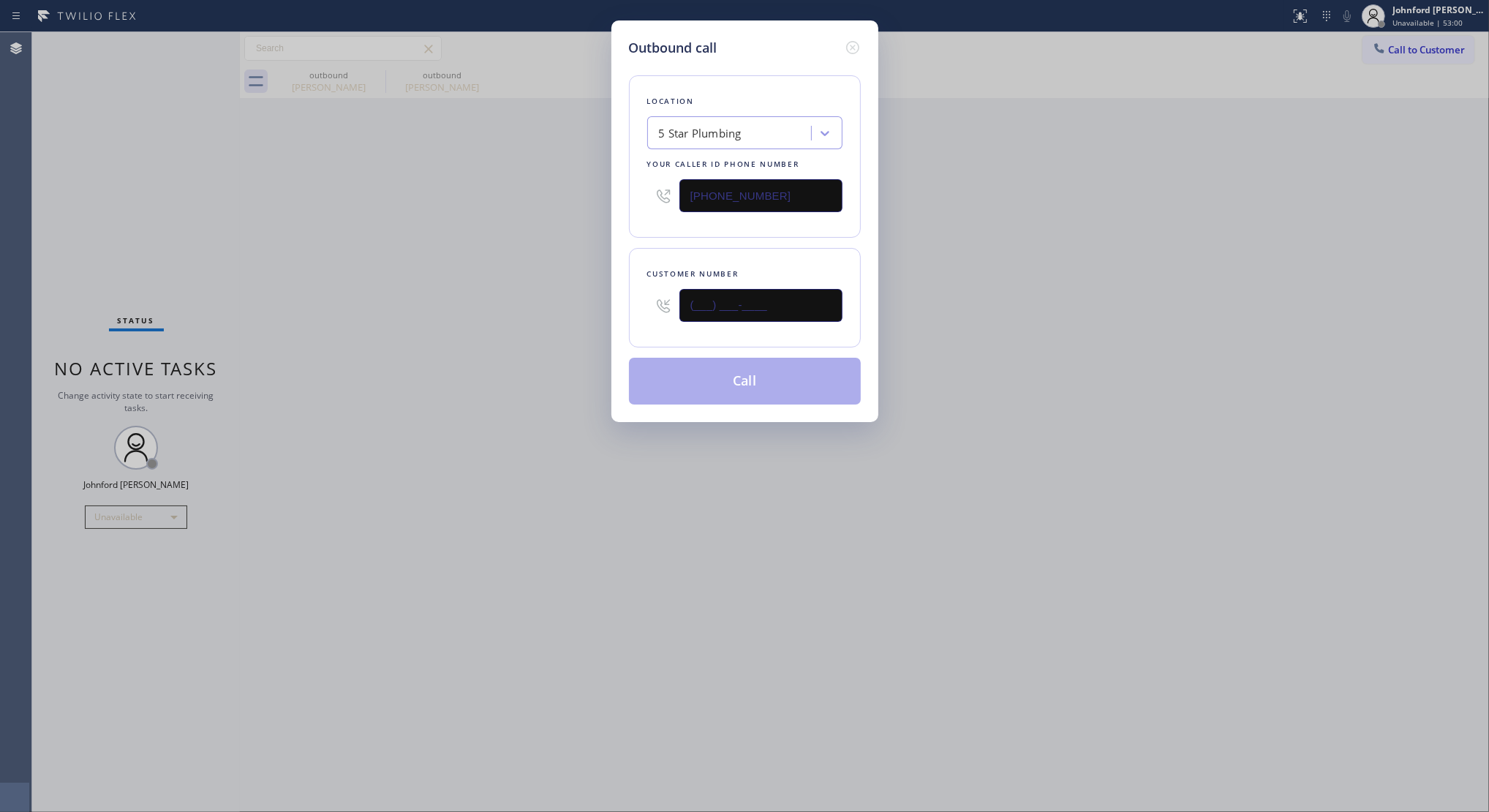
drag, startPoint x: 781, startPoint y: 301, endPoint x: 590, endPoint y: 301, distance: 191.0
click at [612, 301] on div "Outbound call Location 5 Star Plumbing Your caller id phone number (888) 909-01…" at bounding box center [744, 221] width 267 height 402
paste input "949) 207-8711"
type input "(949) 207-8711"
click at [548, 308] on div "Outbound call Location 5 Star Plumbing Your caller id phone number (888) 909-01…" at bounding box center [744, 406] width 1489 height 812
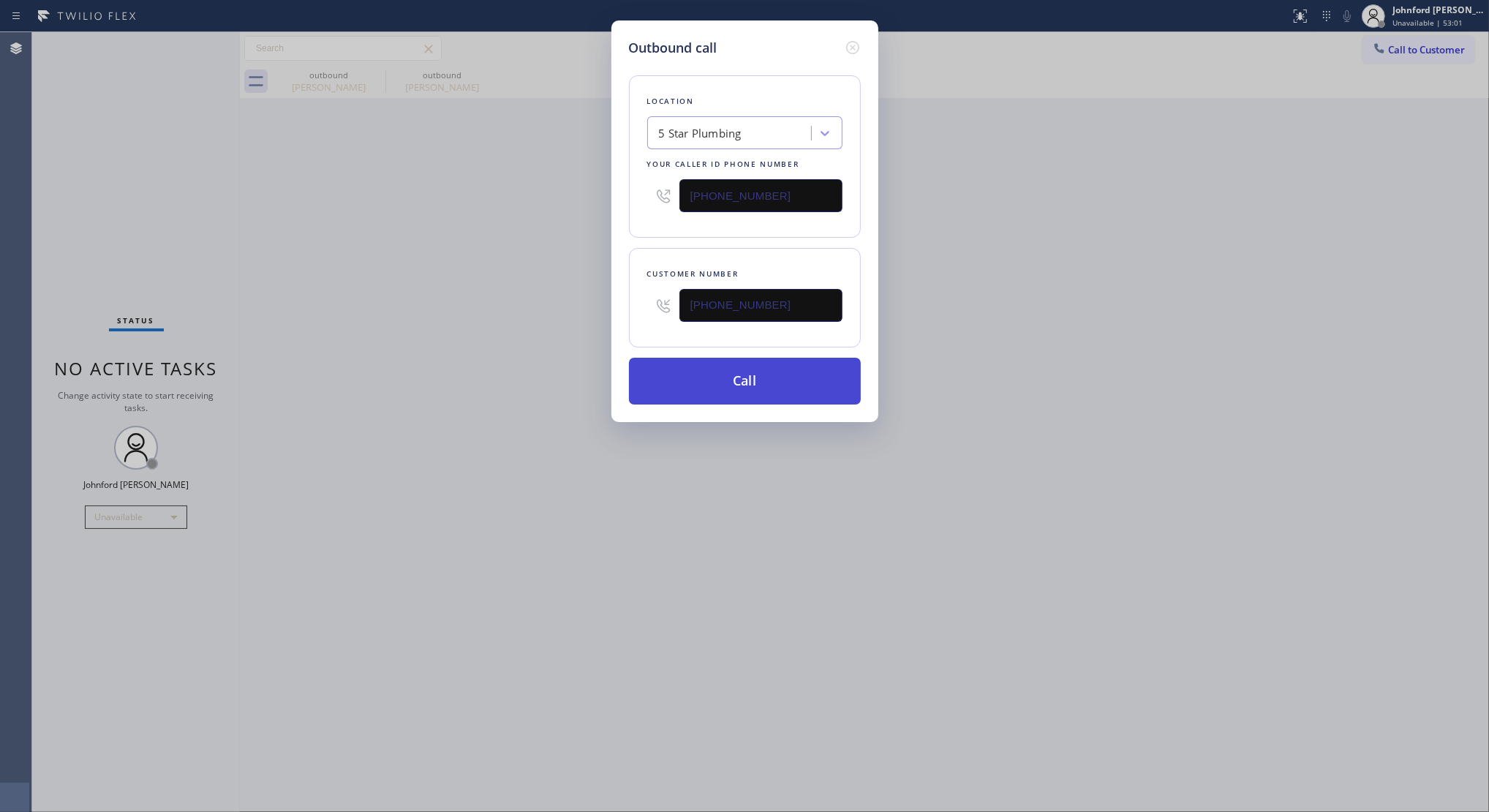
click at [744, 377] on button "Call" at bounding box center [745, 381] width 232 height 47
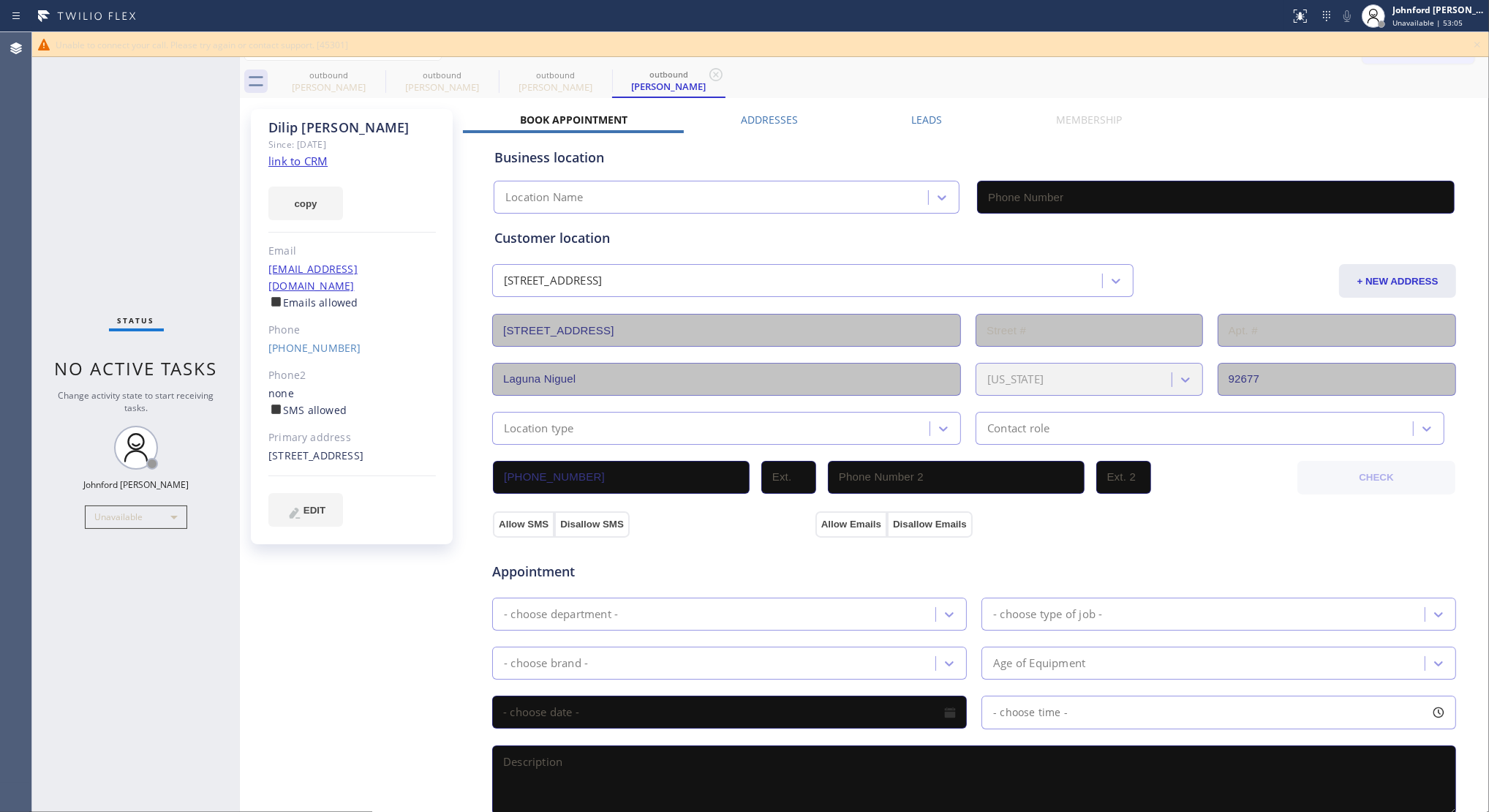
type input "(888) 909-0120"
drag, startPoint x: 814, startPoint y: 82, endPoint x: 845, endPoint y: 74, distance: 32.0
click at [817, 82] on div "outbound Terry Crymes outbound Jose Gonzales outbound Dilip Divecha outbound Di…" at bounding box center [880, 82] width 1217 height 33
drag, startPoint x: 54, startPoint y: 38, endPoint x: 150, endPoint y: 42, distance: 96.1
click at [150, 42] on div "Unable to connect your call. Please try again or contact support. [45301]" at bounding box center [761, 45] width 1457 height 25
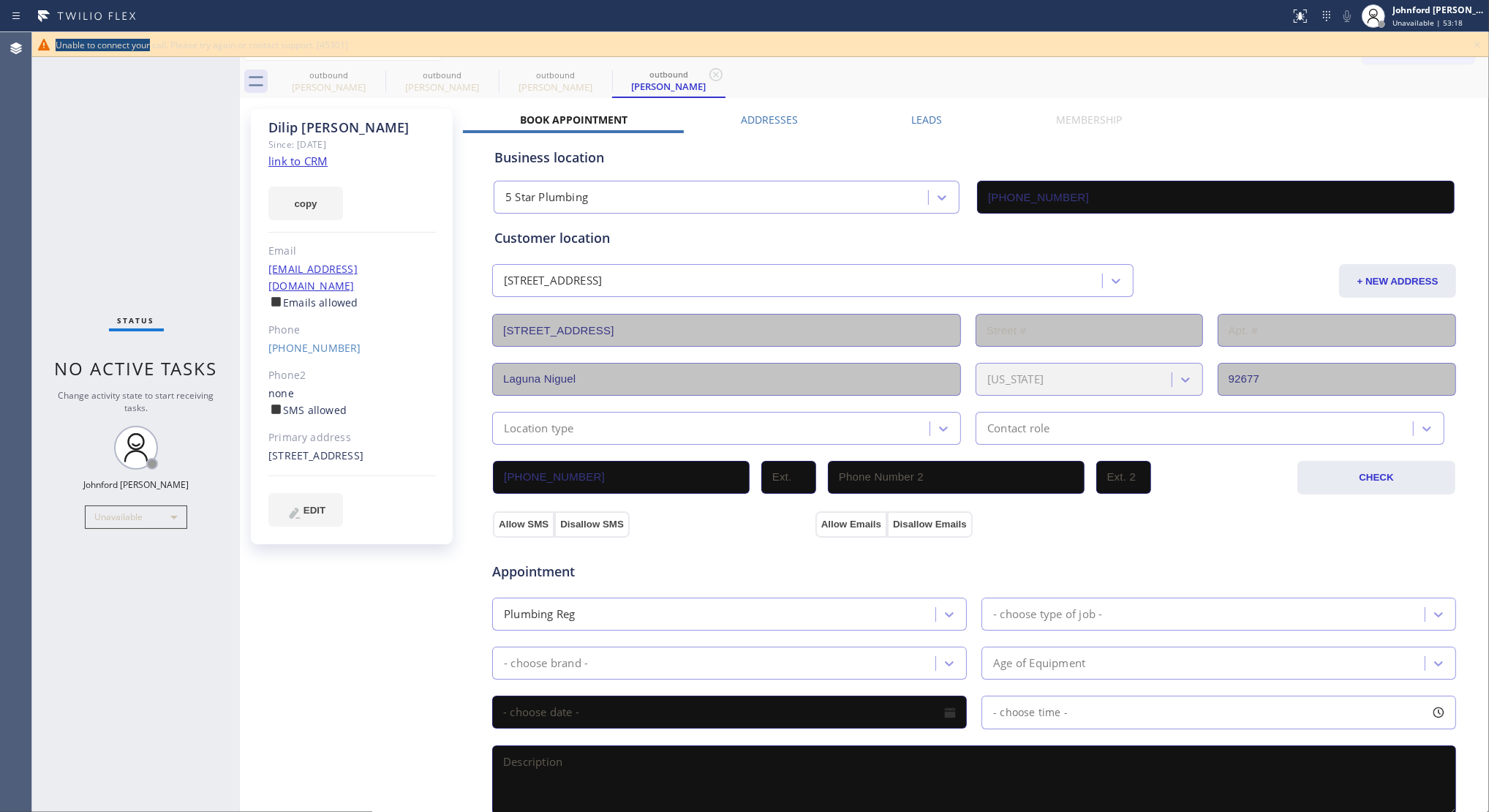
copy span "Unable to connect your"
click at [1400, 45] on icon at bounding box center [1477, 44] width 17 height 17
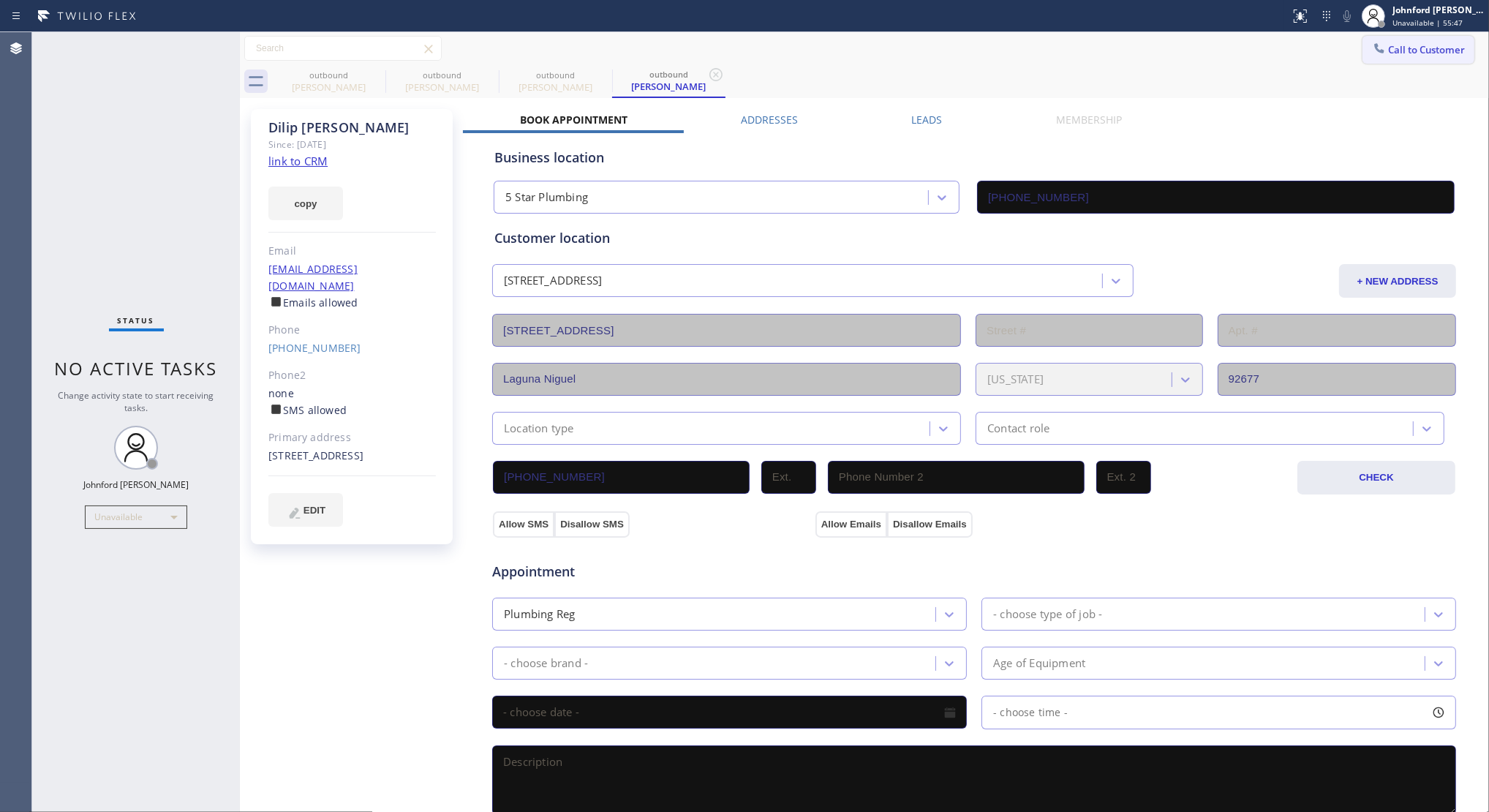
click at [1375, 57] on button "Call to Customer" at bounding box center [1419, 49] width 112 height 28
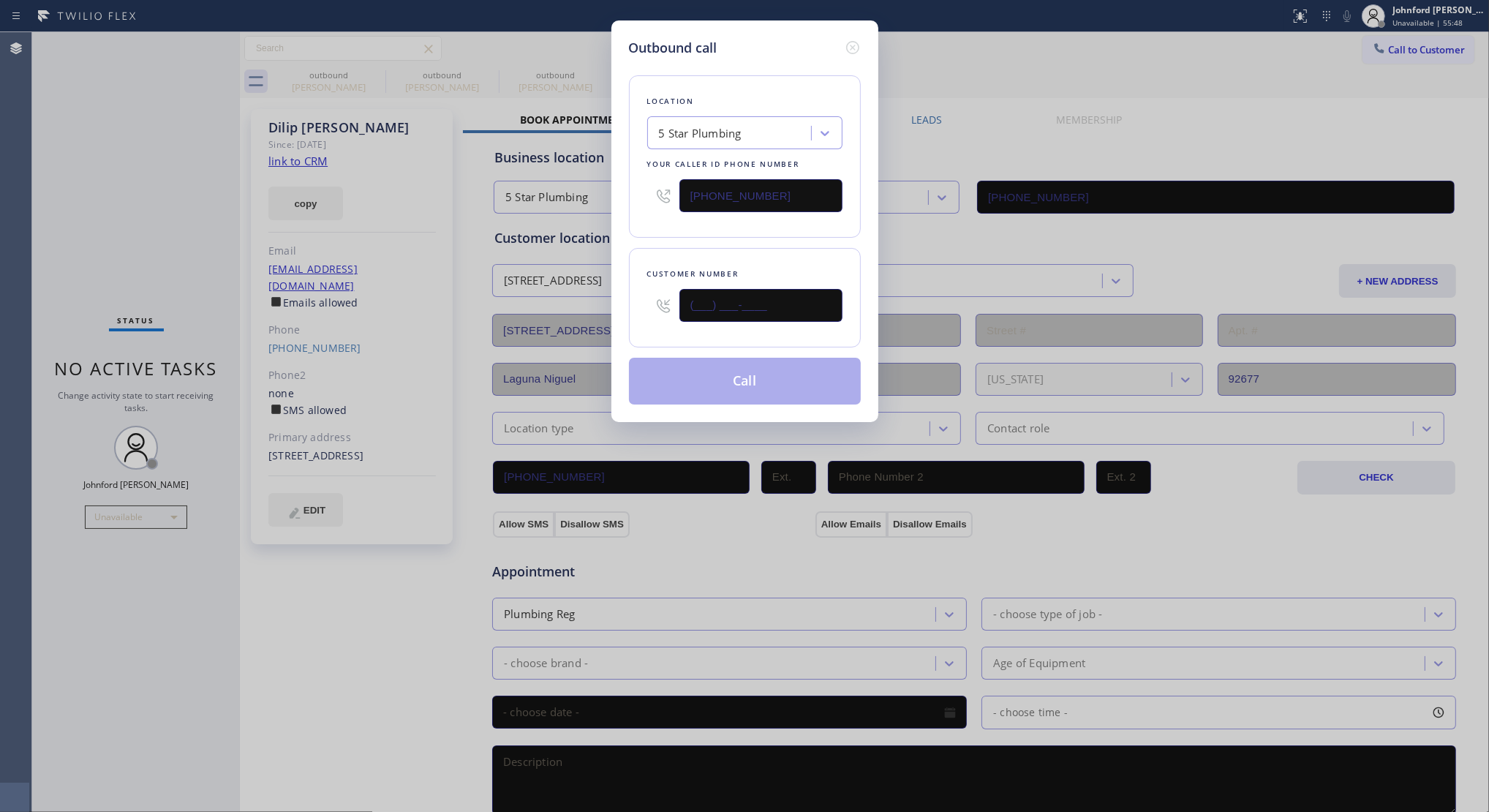
drag, startPoint x: 808, startPoint y: 311, endPoint x: 616, endPoint y: 312, distance: 192.0
click at [616, 312] on div "Outbound call Location 5 Star Plumbing Your caller id phone number (888) 909-01…" at bounding box center [744, 221] width 267 height 402
paste input "714) 390-2577"
type input "(714) 390-2577"
click at [644, 272] on div "Customer number (714) 390-2577" at bounding box center [745, 298] width 232 height 100
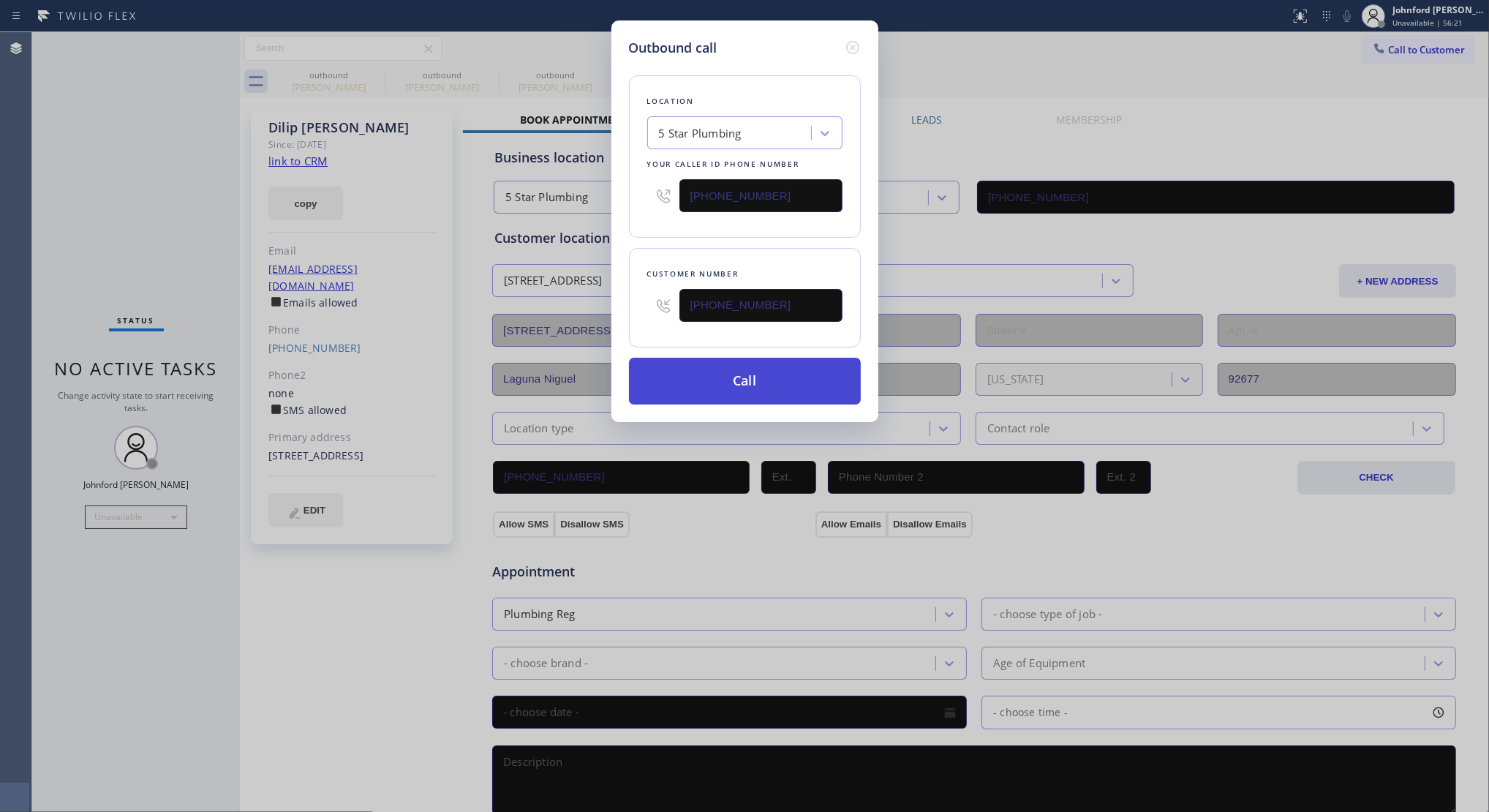
click at [735, 360] on button "Call" at bounding box center [745, 381] width 232 height 47
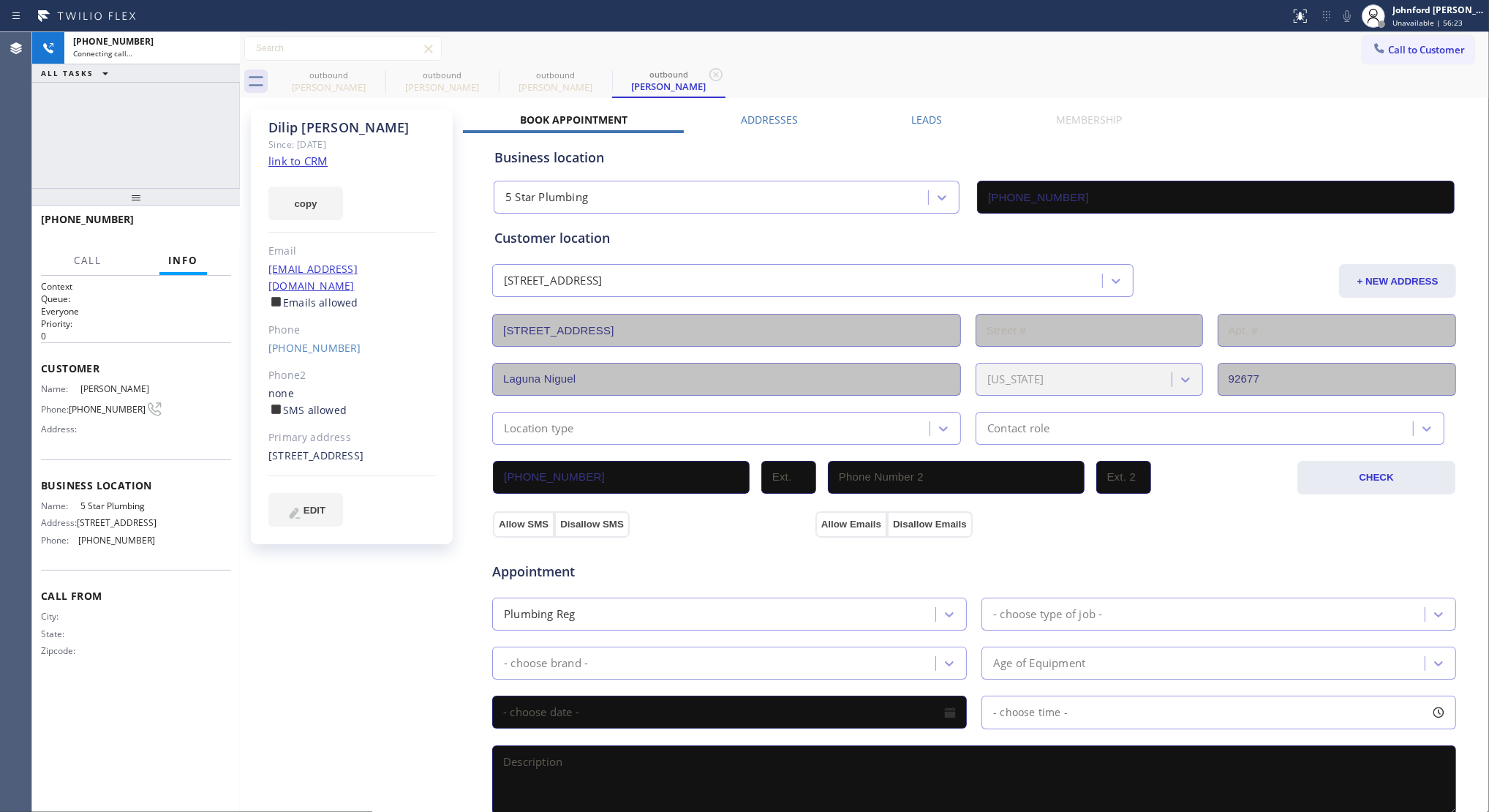
drag, startPoint x: 794, startPoint y: 302, endPoint x: 649, endPoint y: 301, distance: 145.0
click at [649, 301] on div "Customer location 31662 Isle Royal Dr Laguna Niguel, 92677 CA + NEW ADDRESS 316…" at bounding box center [975, 336] width 959 height 217
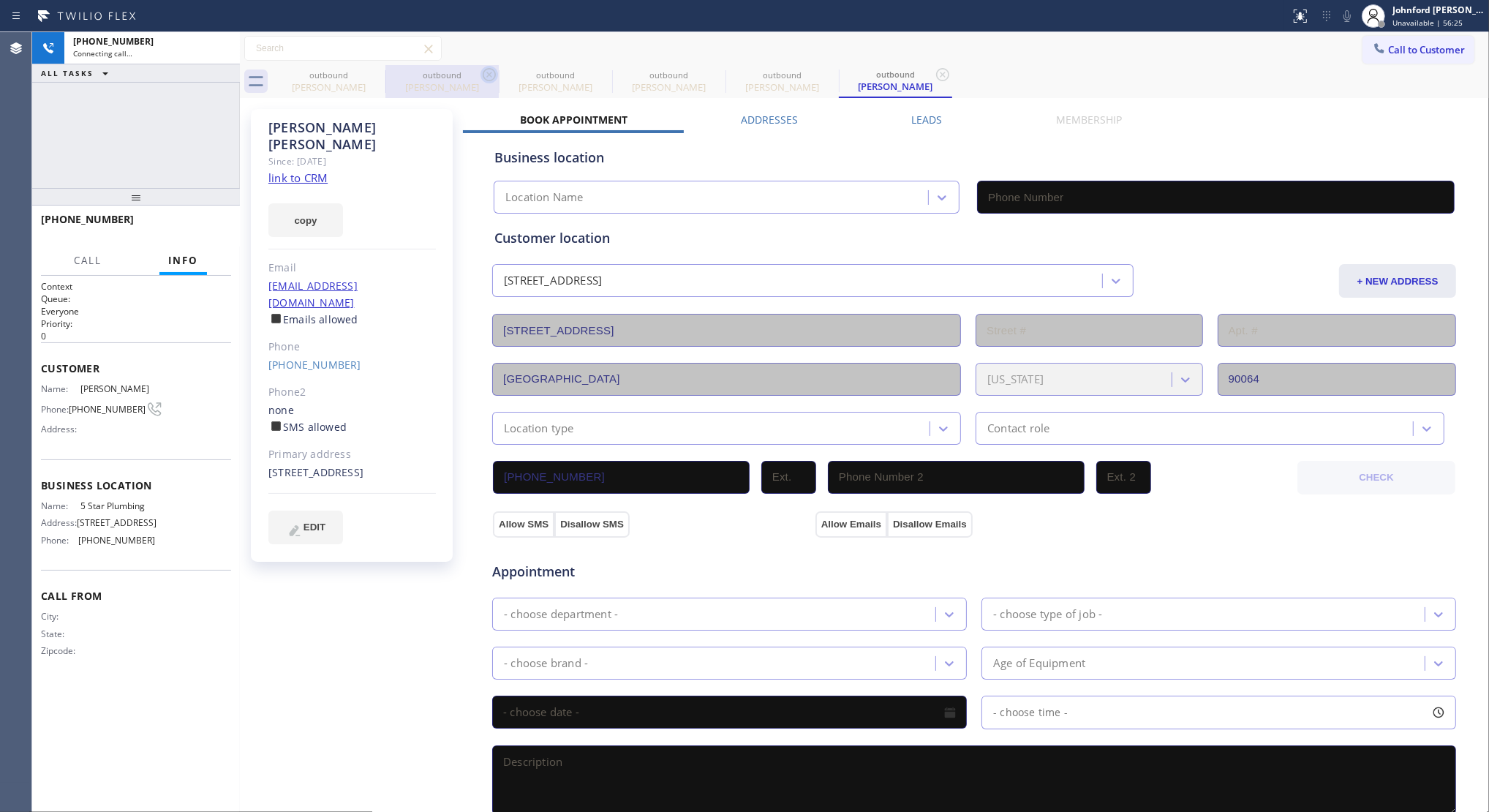
click at [0, 0] on icon at bounding box center [0, 0] width 0 height 0
click at [483, 73] on icon at bounding box center [489, 74] width 13 height 13
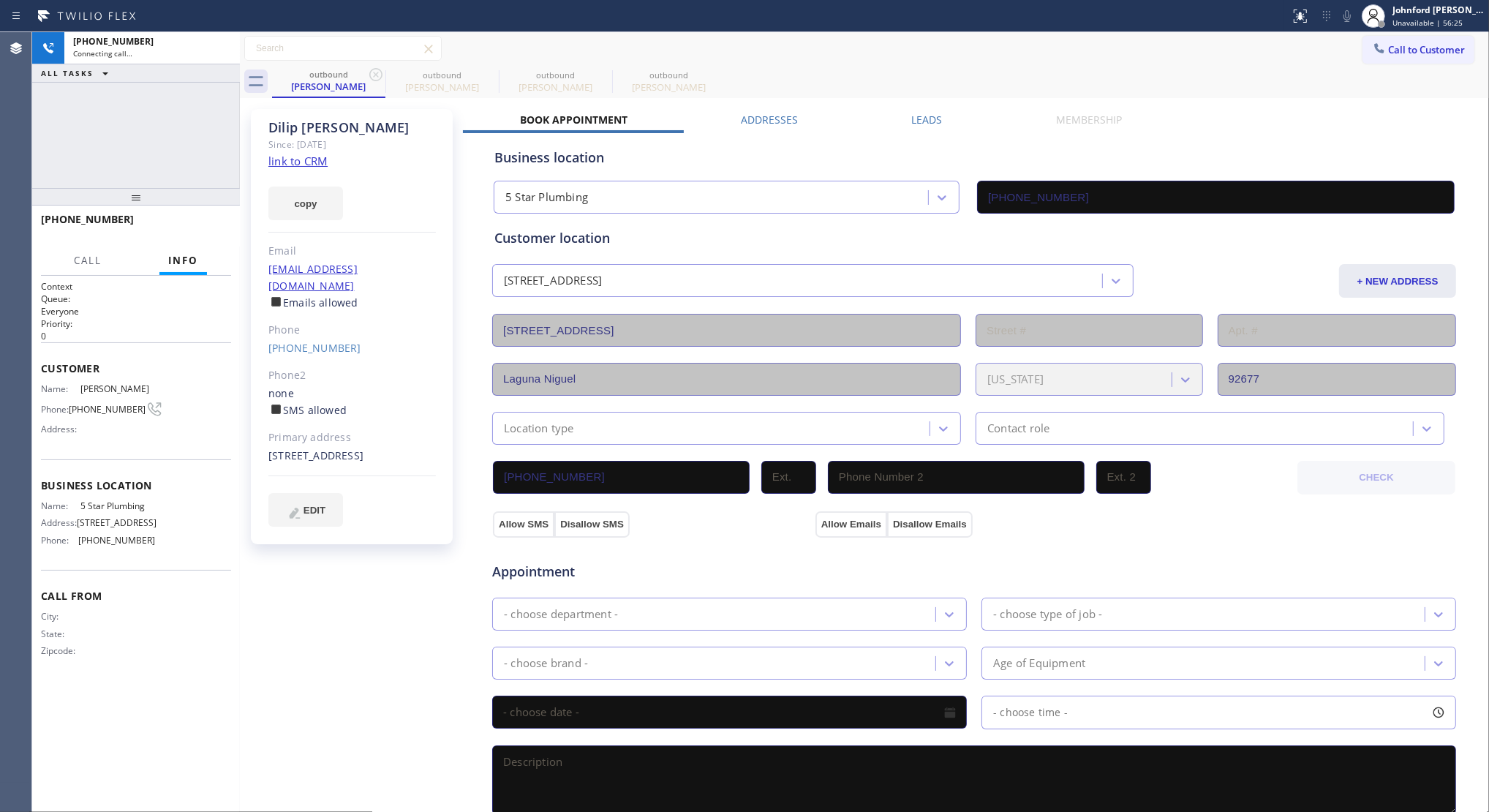
click at [377, 73] on icon at bounding box center [375, 74] width 13 height 13
type input "(888) 909-0120"
click at [377, 73] on icon at bounding box center [375, 74] width 13 height 13
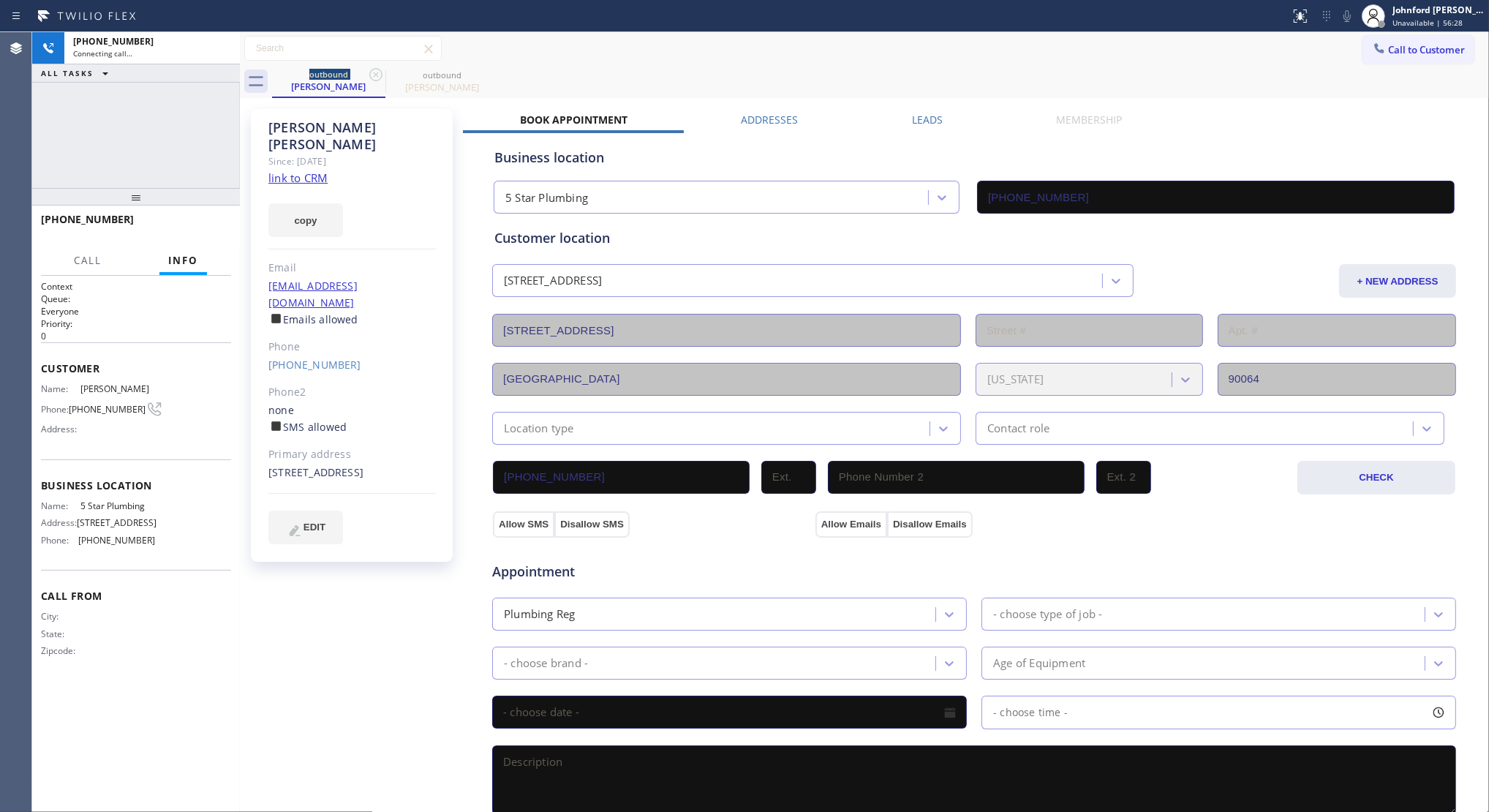
click at [284, 171] on link "link to CRM" at bounding box center [298, 178] width 59 height 14
click at [218, 220] on button "HANG UP" at bounding box center [197, 226] width 68 height 20
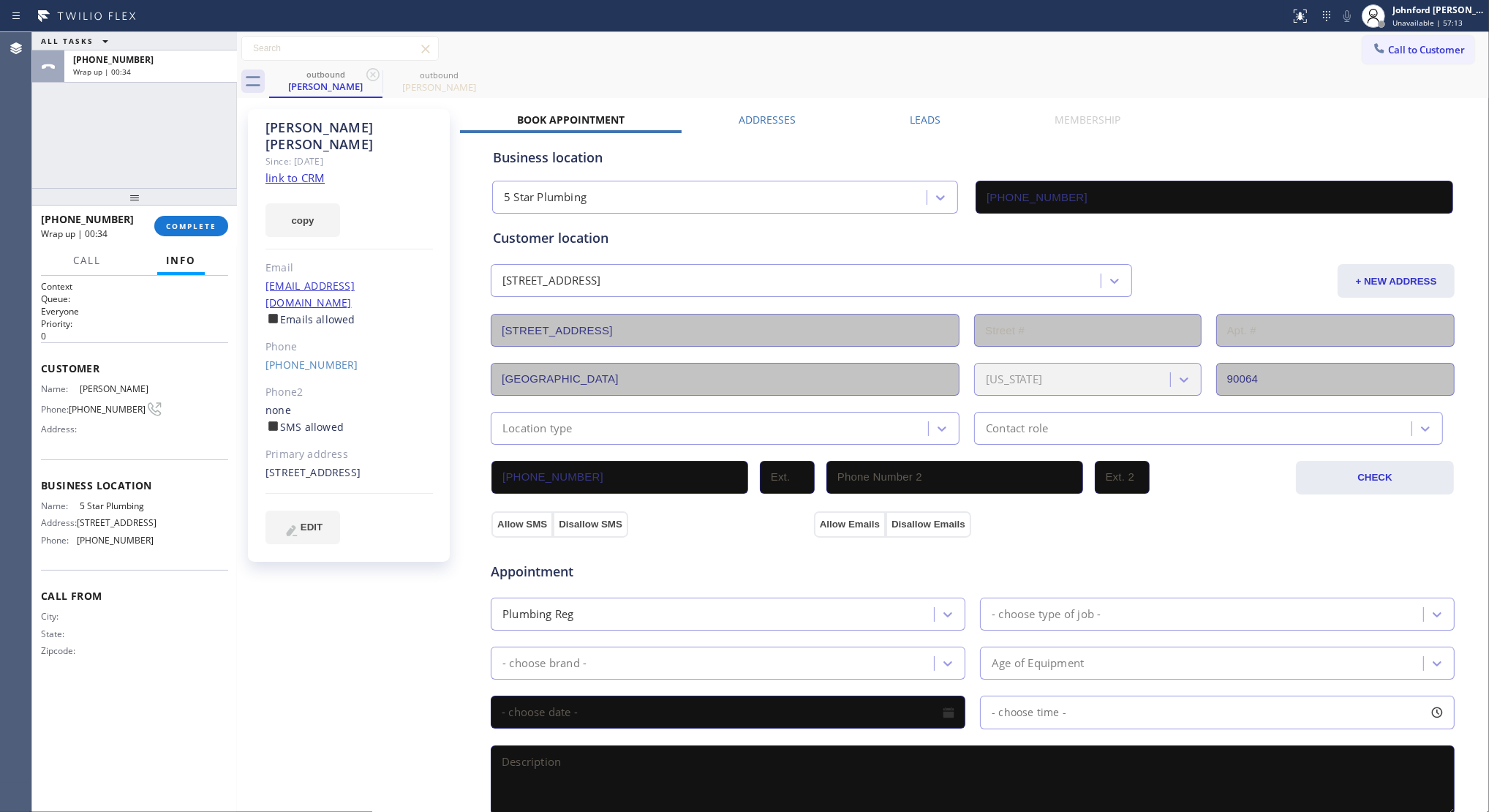
click at [237, 243] on div at bounding box center [237, 422] width 0 height 780
click at [217, 242] on div "+17143902577 Wrap up | 00:34 COMPLETE" at bounding box center [134, 226] width 187 height 38
click at [198, 233] on button "COMPLETE" at bounding box center [191, 226] width 74 height 20
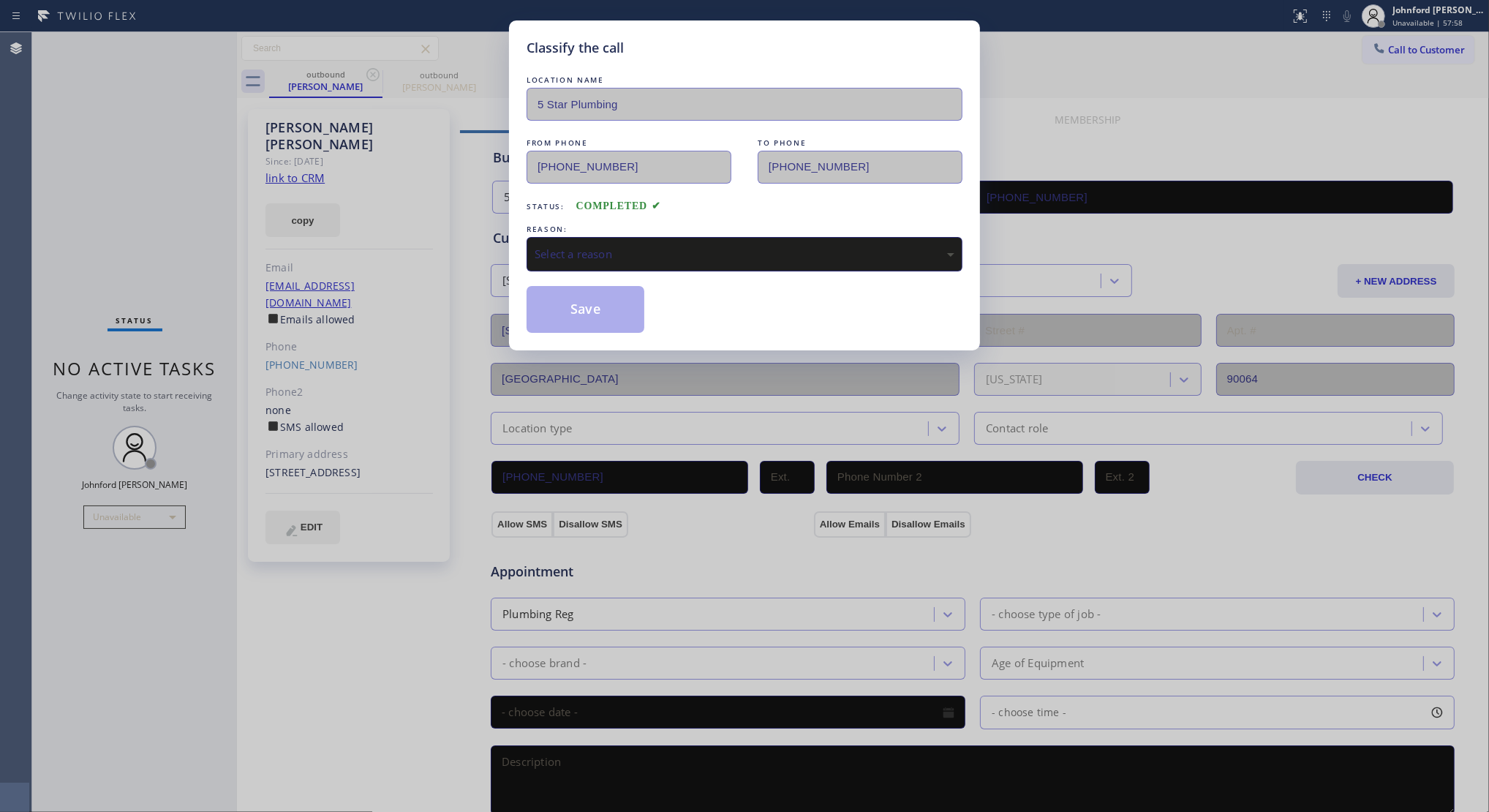
click at [644, 267] on div "Select a reason" at bounding box center [744, 255] width 436 height 35
click at [598, 306] on button "Save" at bounding box center [585, 310] width 118 height 47
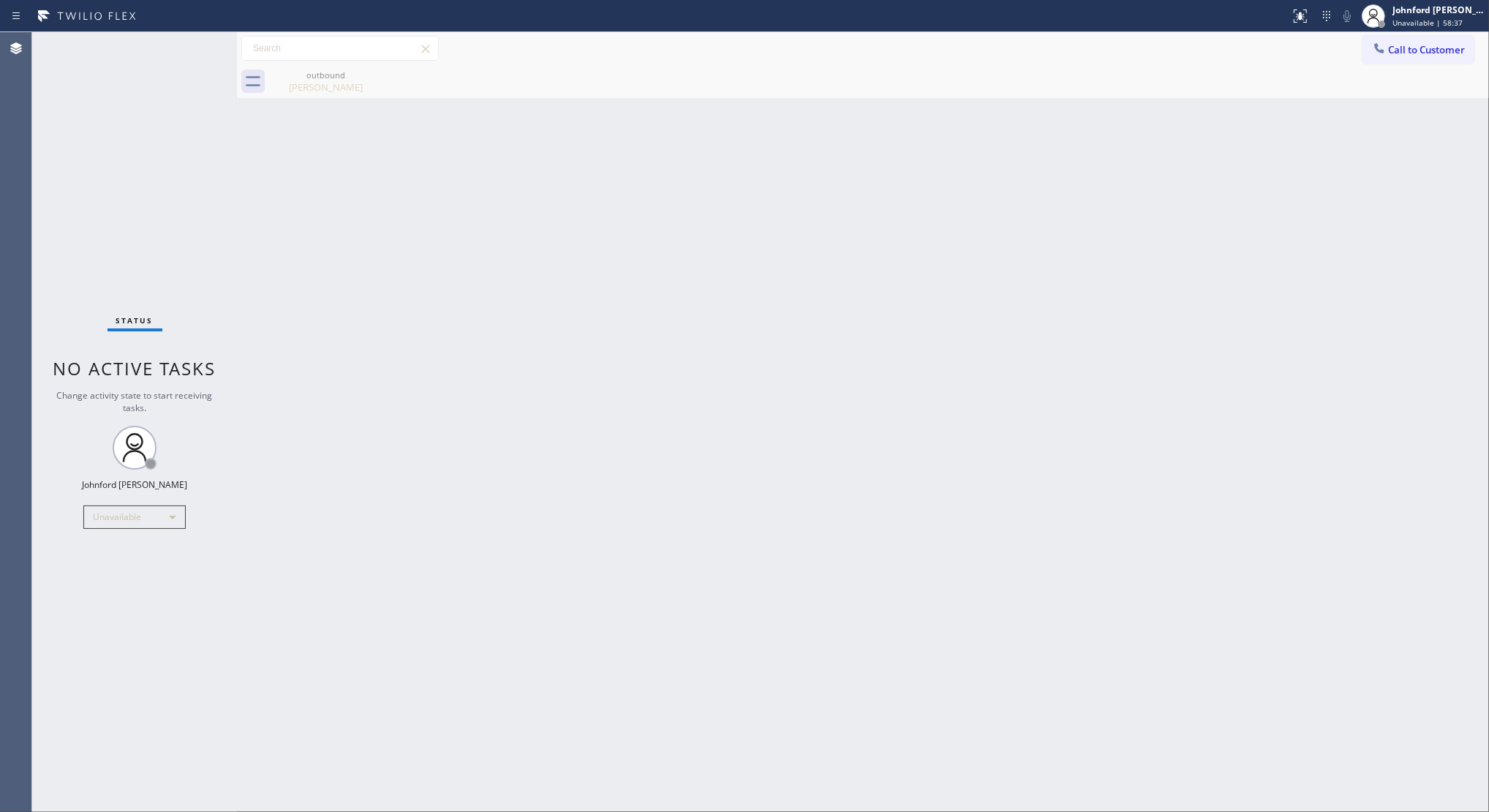
click at [719, 335] on div "Back to Dashboard Change Sender ID Customers Technicians Select a contact Outbo…" at bounding box center [863, 422] width 1253 height 780
click at [70, 260] on div "Status No active tasks Change activity state to start receiving tasks. Johnford…" at bounding box center [134, 422] width 205 height 780
drag, startPoint x: 1406, startPoint y: 67, endPoint x: 1345, endPoint y: 103, distance: 70.8
click at [1369, 90] on div "outbound Stan Drake" at bounding box center [879, 82] width 1220 height 33
click at [1157, 333] on div "Back to Dashboard Change Sender ID Customers Technicians Select a contact Outbo…" at bounding box center [863, 422] width 1253 height 780
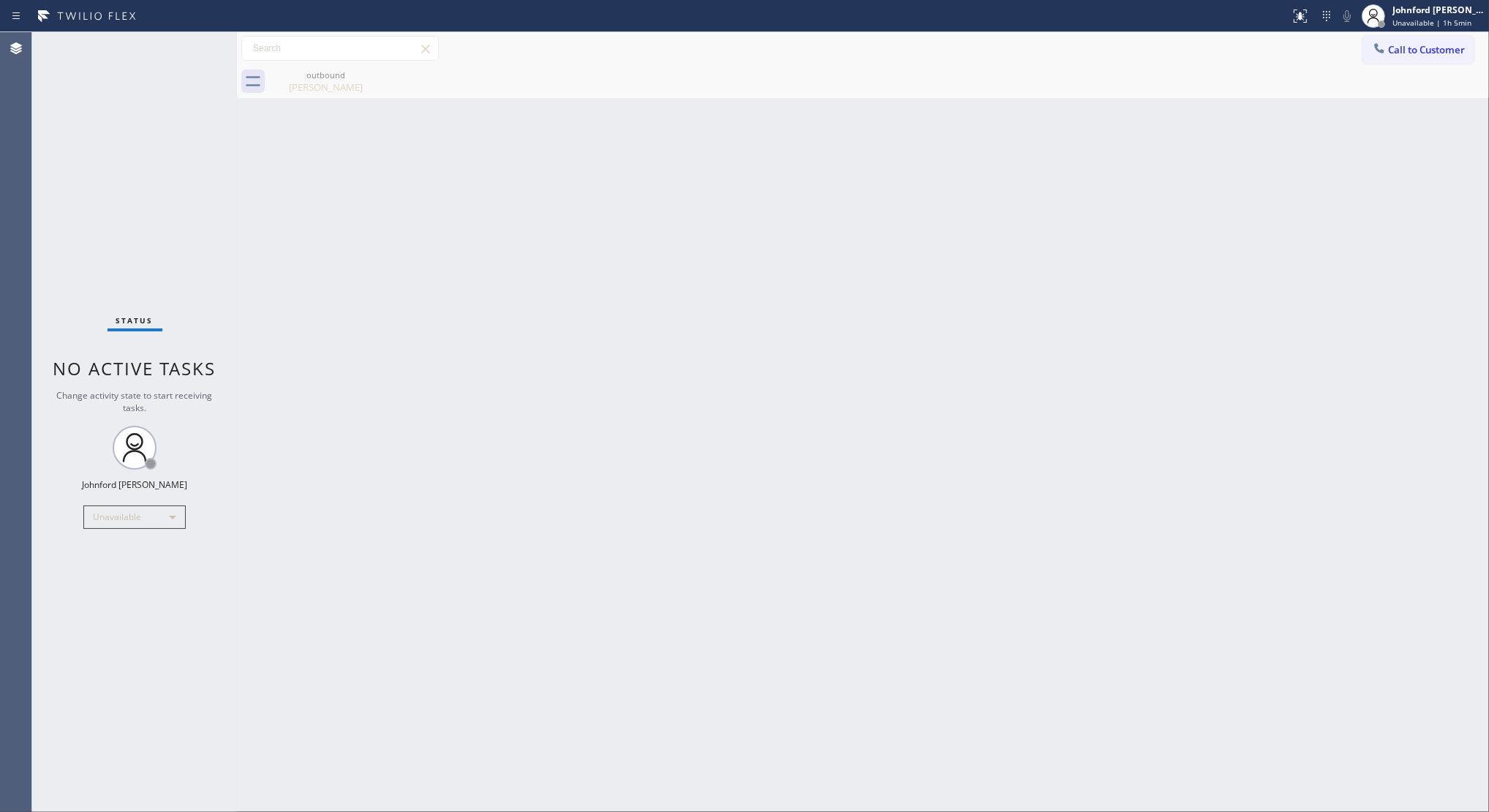
click at [798, 358] on div "Back to Dashboard Change Sender ID Customers Technicians Select a contact Outbo…" at bounding box center [863, 422] width 1253 height 780
click at [95, 205] on div "Status No active tasks Change activity state to start receiving tasks. Johnford…" at bounding box center [134, 422] width 205 height 780
drag, startPoint x: 1101, startPoint y: 218, endPoint x: 965, endPoint y: 95, distance: 183.4
click at [1101, 218] on div "Back to Dashboard Change Sender ID Customers Technicians Select a contact Outbo…" at bounding box center [863, 422] width 1253 height 780
click at [1080, 140] on div "Back to Dashboard Change Sender ID Customers Technicians Select a contact Outbo…" at bounding box center [863, 422] width 1253 height 780
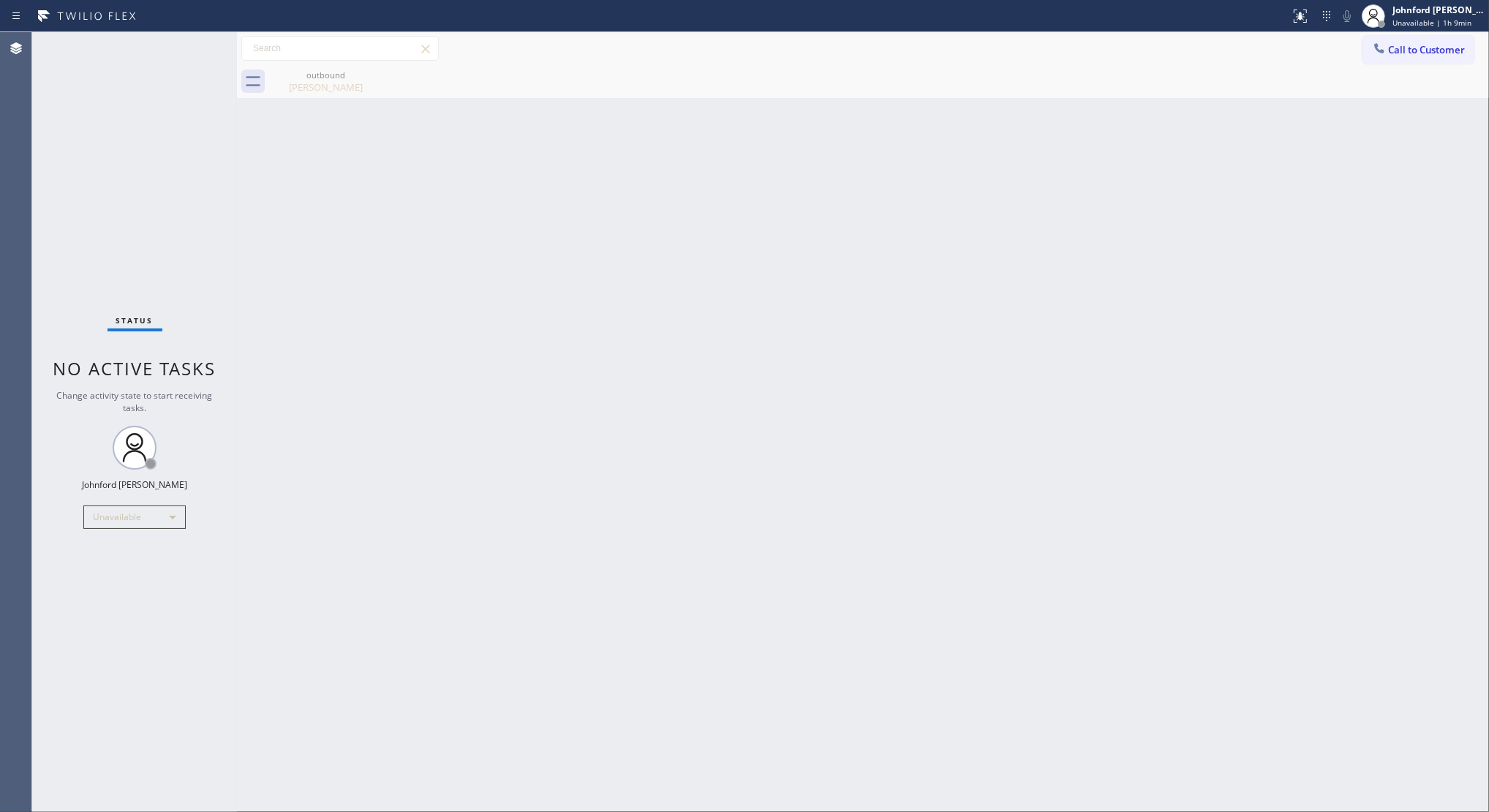
click at [1095, 423] on div "Back to Dashboard Change Sender ID Customers Technicians Select a contact Outbo…" at bounding box center [863, 422] width 1253 height 780
click at [110, 526] on div "Unavailable" at bounding box center [134, 517] width 103 height 23
click at [118, 593] on li "Break" at bounding box center [134, 591] width 100 height 17
click at [411, 583] on div at bounding box center [744, 406] width 1489 height 812
